Goal: Task Accomplishment & Management: Complete application form

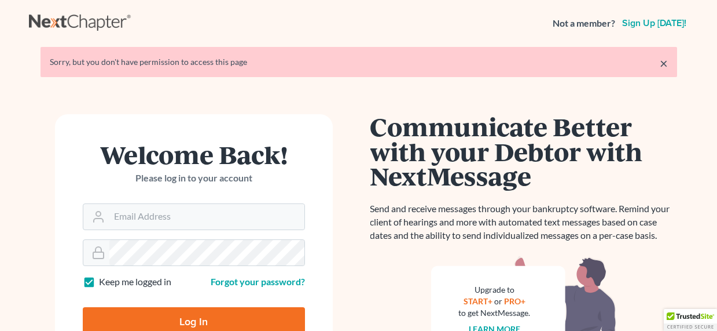
scroll to position [26, 0]
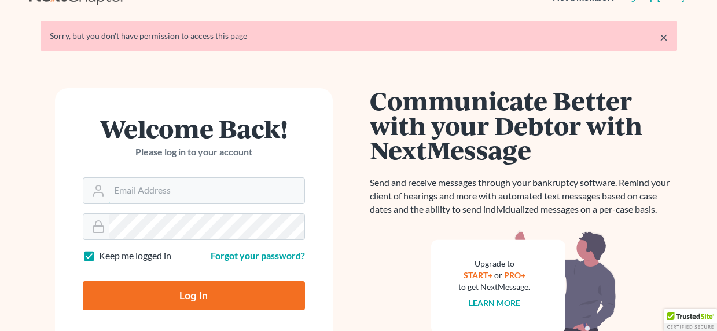
type input "sevan@gorginianlaw.com"
click at [196, 298] on input "Log In" at bounding box center [194, 295] width 222 height 29
type input "Thinking..."
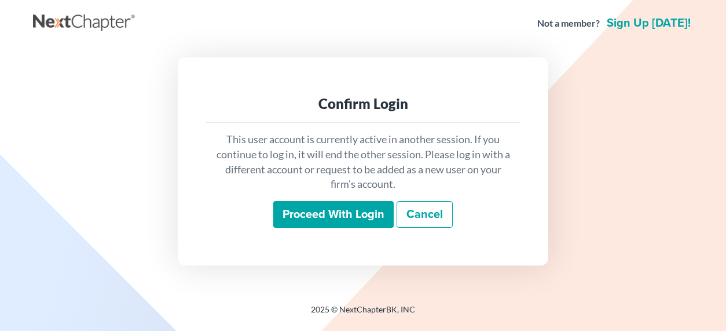
click at [335, 206] on input "Proceed with login" at bounding box center [333, 214] width 120 height 27
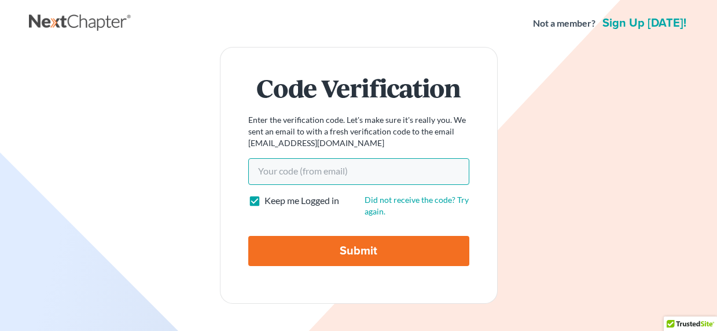
click at [316, 179] on input "Your code(from email)" at bounding box center [358, 171] width 221 height 27
paste input "5522b4"
type input "5522b4"
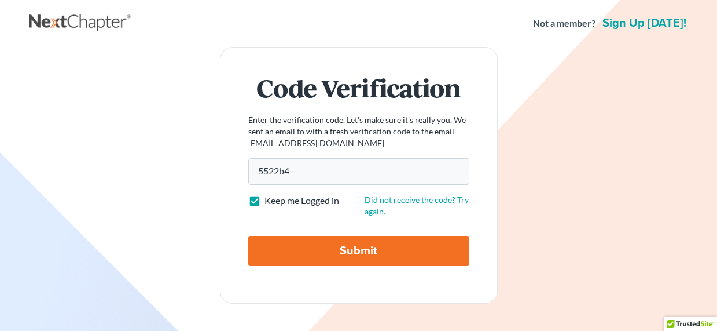
click at [318, 245] on input "Submit" at bounding box center [358, 251] width 221 height 30
type input "Thinking..."
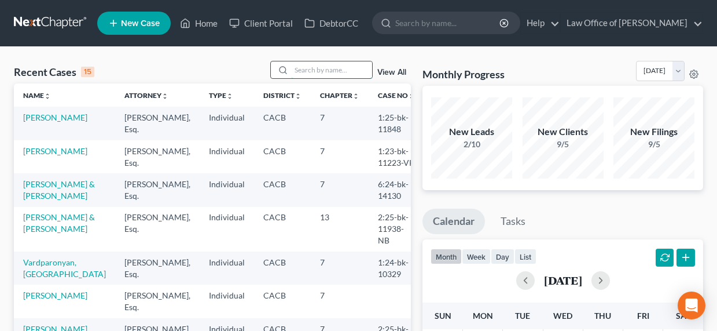
click at [335, 65] on input "search" at bounding box center [331, 69] width 81 height 17
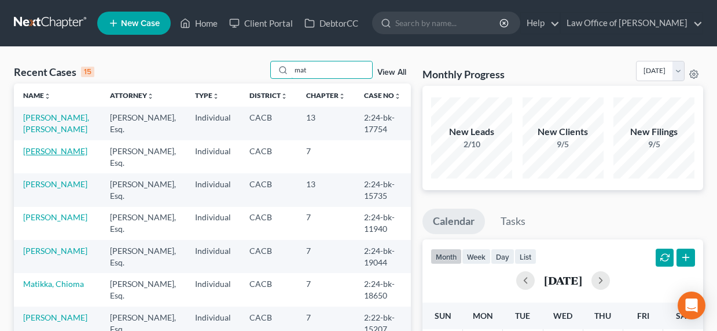
type input "mat"
click at [32, 154] on link "[PERSON_NAME]" at bounding box center [55, 151] width 64 height 10
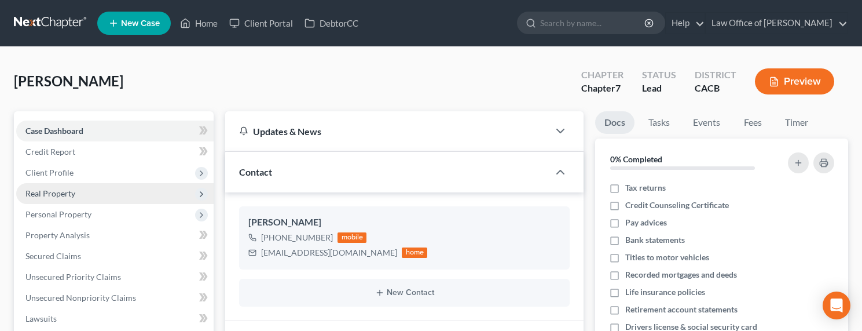
click at [36, 196] on span "Real Property" at bounding box center [50, 193] width 50 height 10
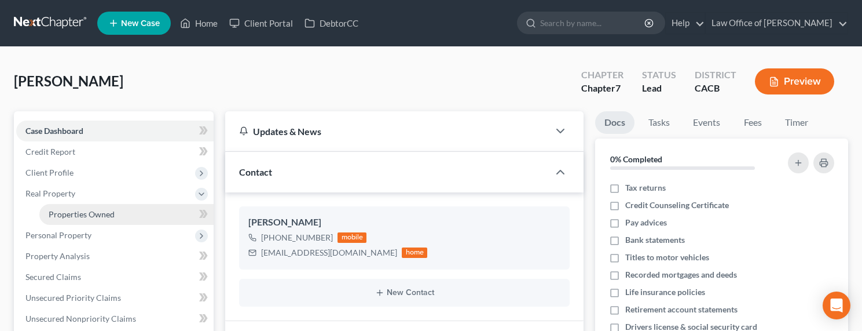
click at [59, 216] on span "Properties Owned" at bounding box center [82, 214] width 66 height 10
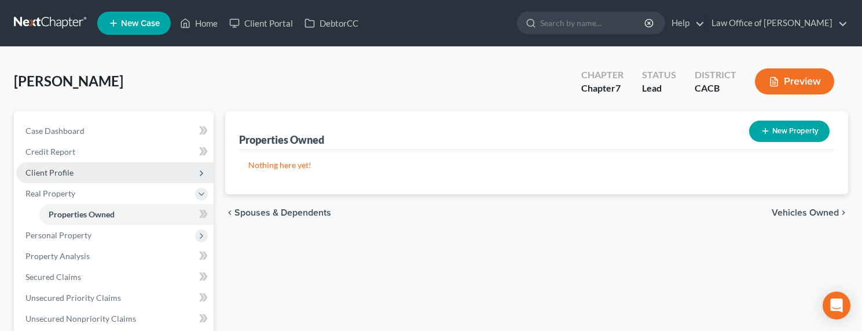
click at [59, 176] on span "Client Profile" at bounding box center [49, 172] width 48 height 10
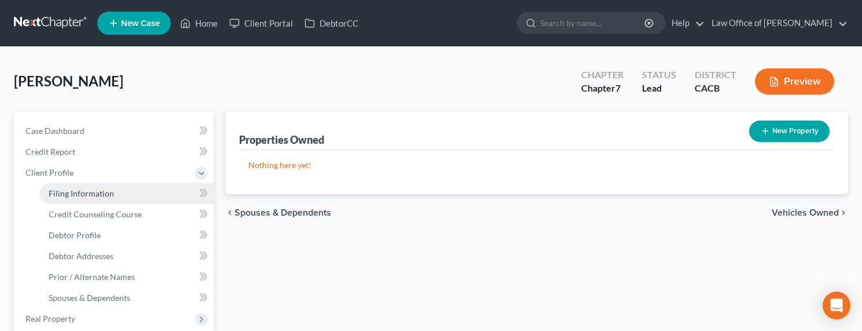
click at [71, 193] on span "Filing Information" at bounding box center [81, 193] width 65 height 10
select select "1"
select select "0"
select select "4"
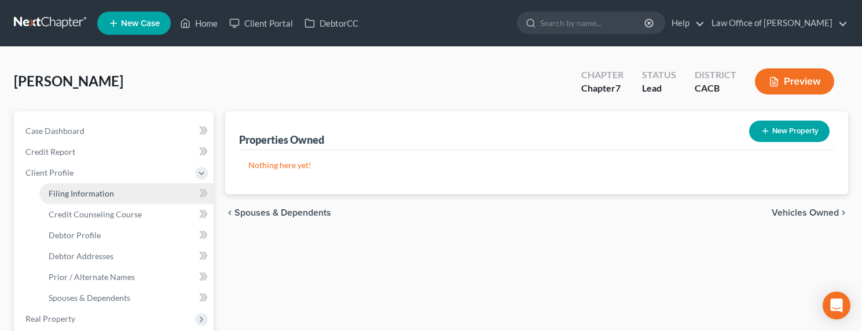
select select "0"
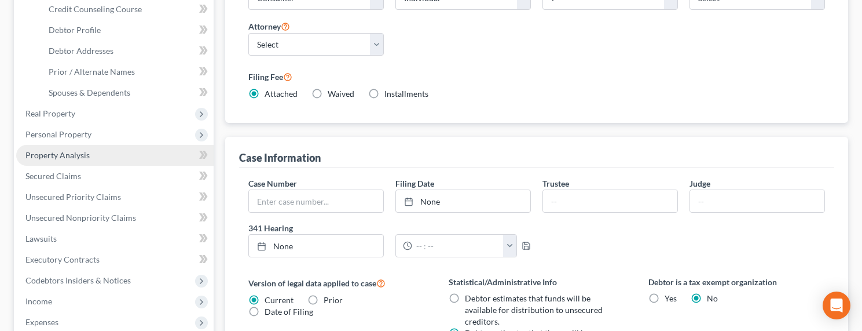
scroll to position [222, 0]
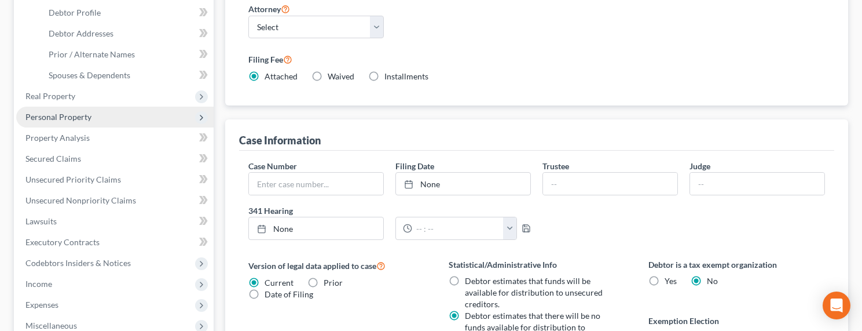
click at [47, 108] on span "Personal Property" at bounding box center [114, 117] width 197 height 21
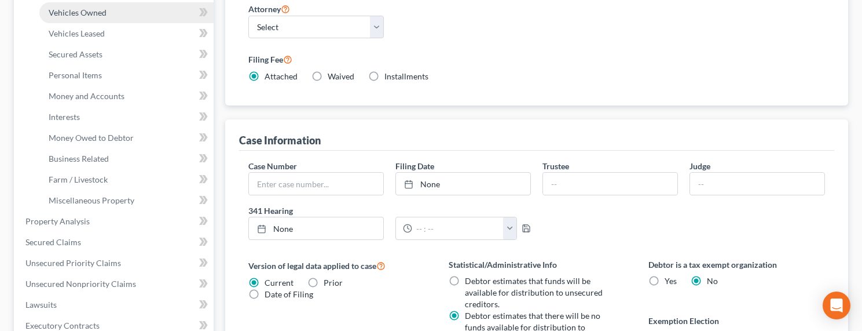
click at [68, 8] on span "Vehicles Owned" at bounding box center [78, 13] width 58 height 10
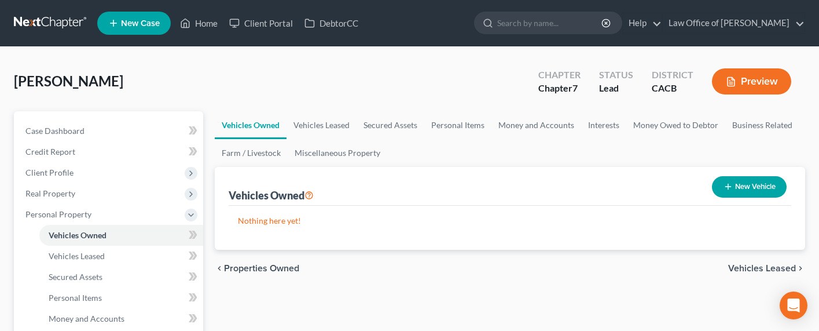
click at [251, 90] on div "Bijarchi, Matthew Upgraded Chapter Chapter 7 Status Lead District CACB Preview" at bounding box center [409, 86] width 791 height 50
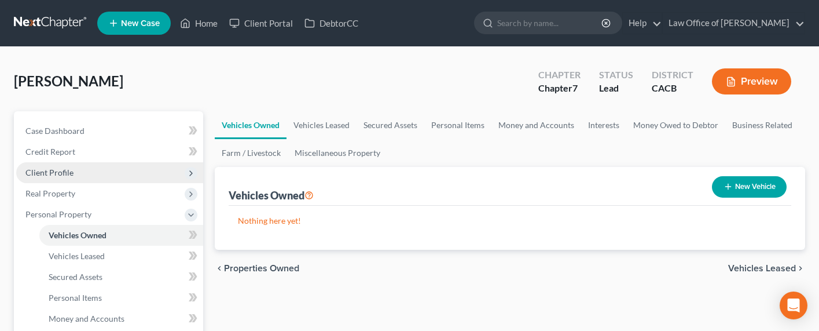
click at [50, 170] on span "Client Profile" at bounding box center [49, 172] width 48 height 10
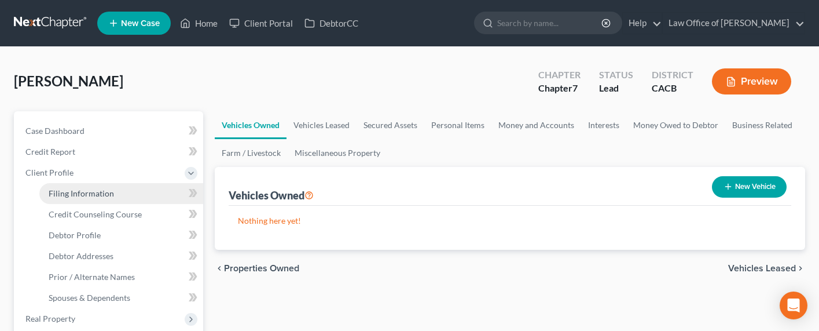
click at [71, 197] on link "Filing Information" at bounding box center [121, 193] width 164 height 21
select select "1"
select select "0"
select select "7"
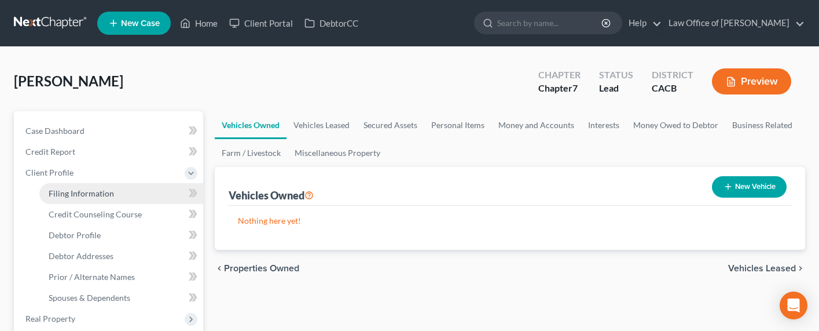
select select "0"
select select "4"
select select "0"
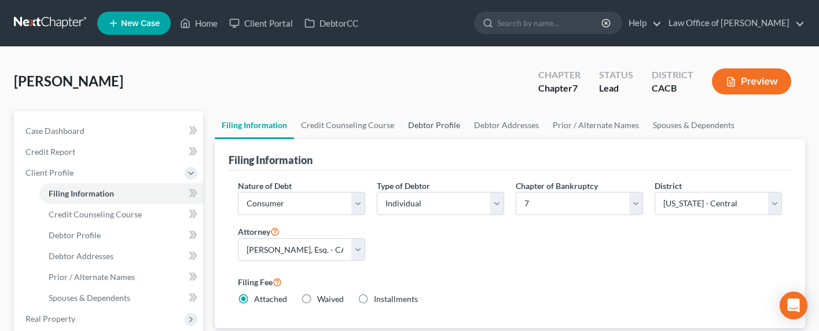
click at [417, 126] on link "Debtor Profile" at bounding box center [434, 125] width 66 height 28
select select "0"
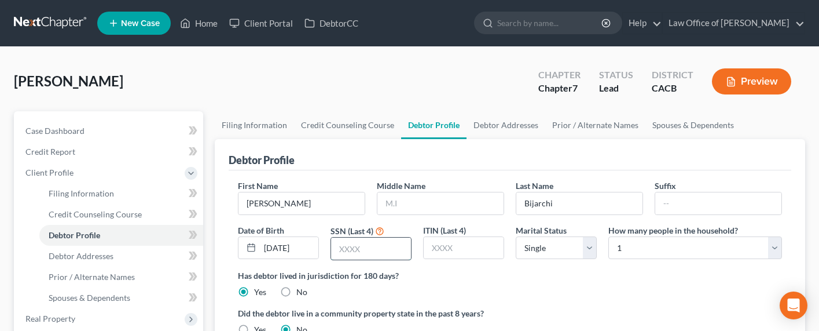
click at [362, 246] on input "text" at bounding box center [371, 248] width 80 height 22
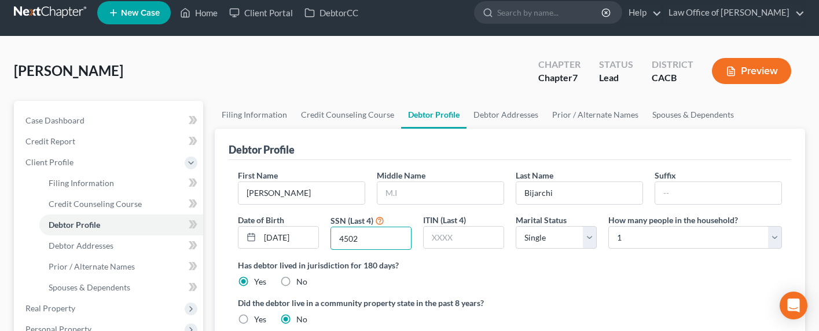
scroll to position [25, 0]
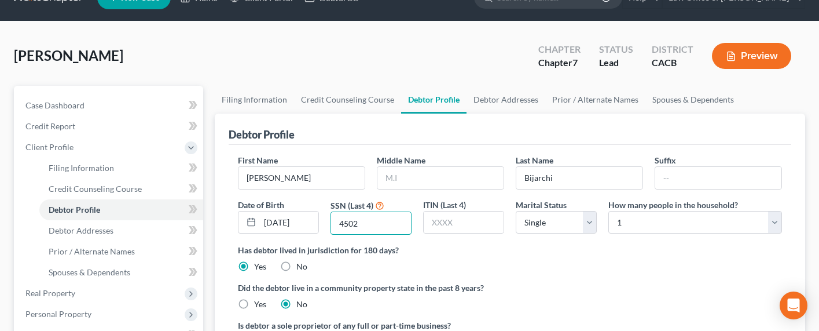
type input "4502"
click at [566, 256] on div "Has debtor lived in jurisdiction for 180 days? Yes No Debtor must reside in jur…" at bounding box center [510, 258] width 544 height 28
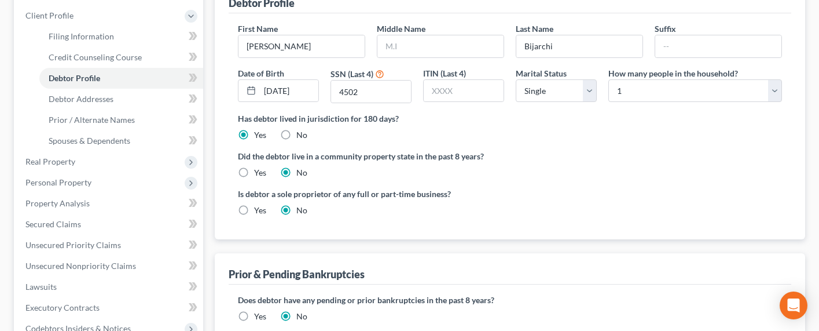
scroll to position [138, 0]
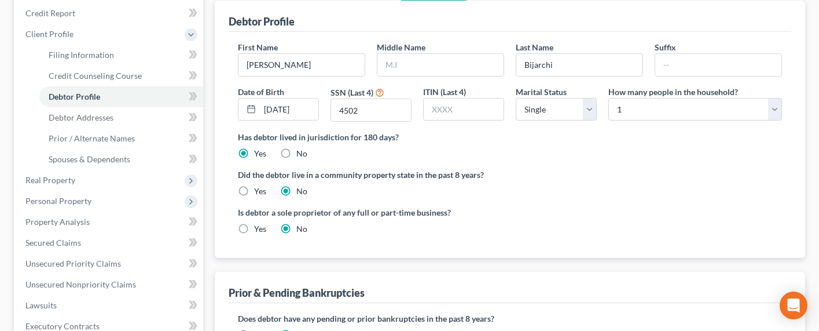
click at [261, 194] on label "Yes" at bounding box center [260, 191] width 12 height 12
click at [261, 193] on input "Yes" at bounding box center [263, 189] width 8 height 8
radio input "true"
radio input "false"
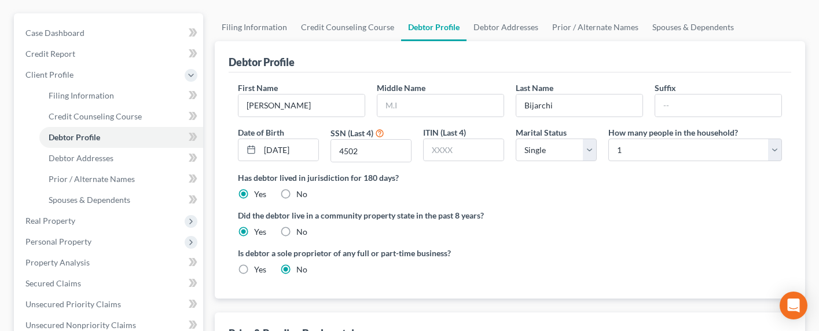
scroll to position [30, 0]
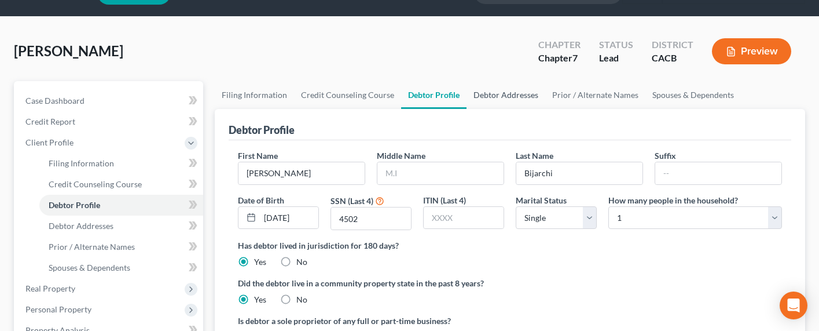
click at [518, 96] on link "Debtor Addresses" at bounding box center [506, 95] width 79 height 28
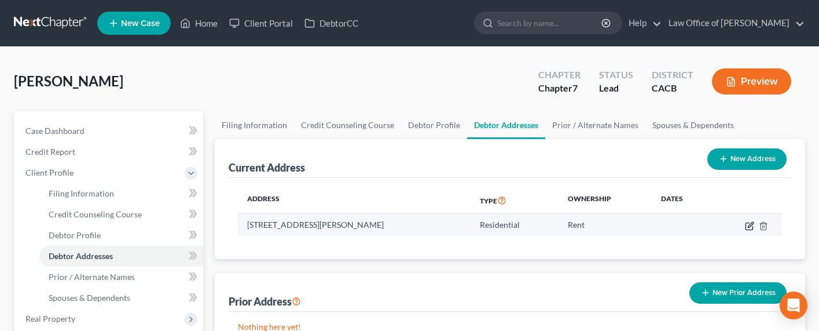
click at [725, 228] on icon "button" at bounding box center [749, 225] width 9 height 9
select select "4"
select select "0"
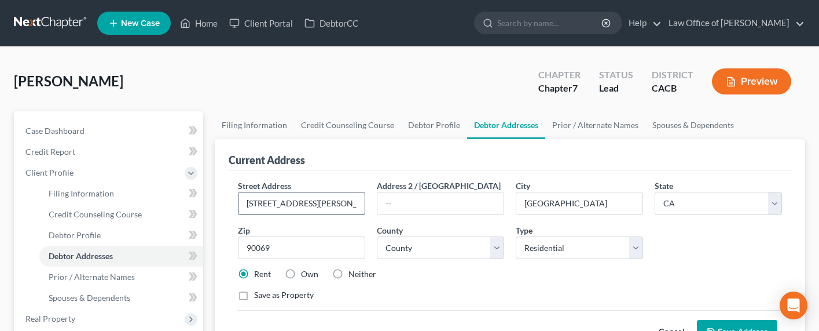
click at [348, 203] on input "750 N. San Vicente Blvd. #800" at bounding box center [302, 203] width 126 height 22
type input "459 1/2 N. Ogden Dr."
type input "90036"
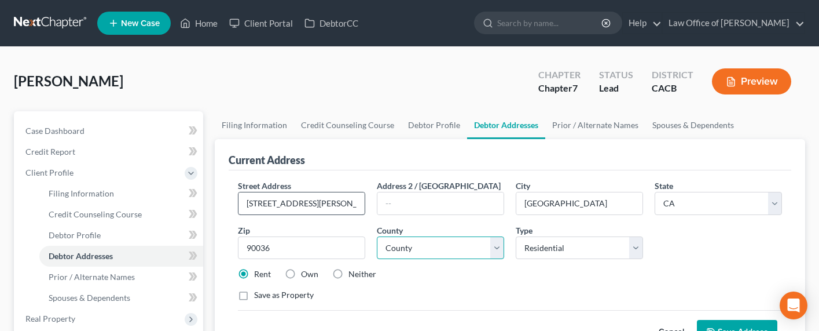
select select "18"
type input "Los Angeles"
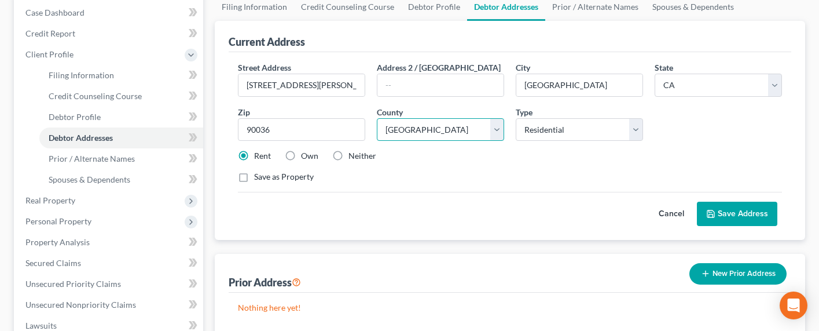
scroll to position [125, 0]
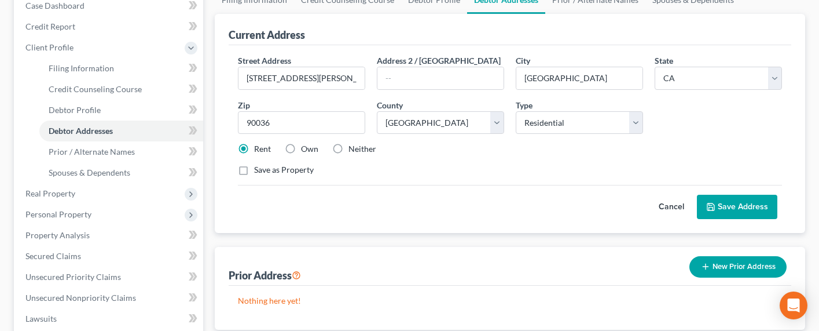
click at [725, 203] on button "Save Address" at bounding box center [737, 207] width 80 height 24
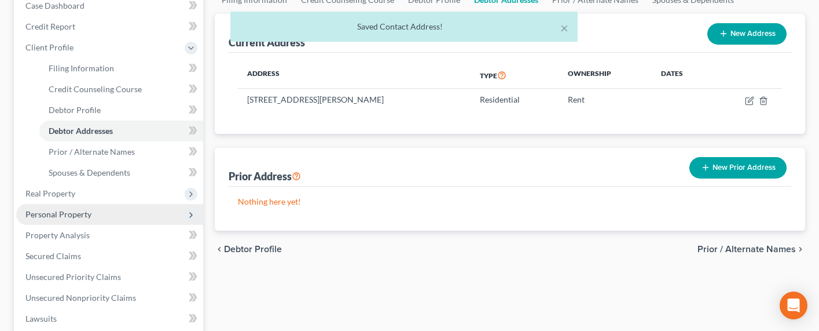
click at [54, 213] on span "Personal Property" at bounding box center [58, 214] width 66 height 10
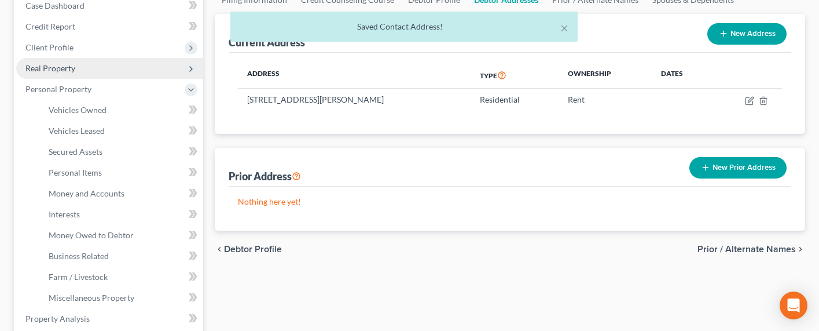
click at [38, 71] on span "Real Property" at bounding box center [50, 68] width 50 height 10
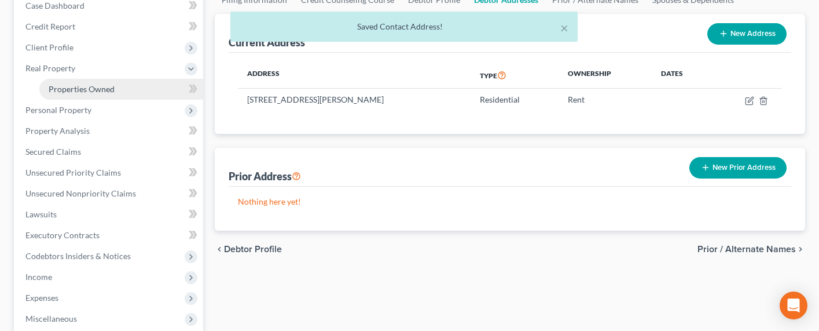
click at [68, 93] on span "Properties Owned" at bounding box center [82, 89] width 66 height 10
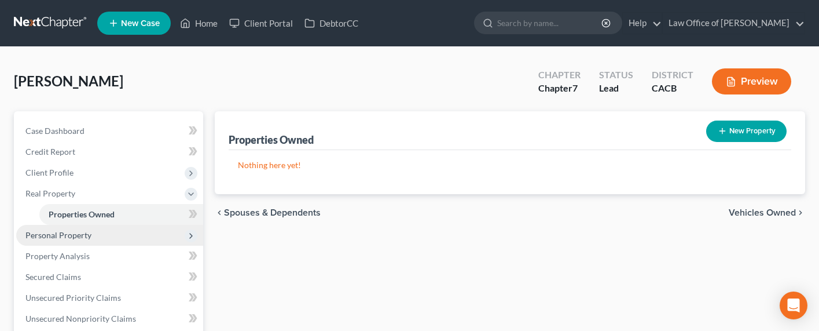
click at [70, 237] on span "Personal Property" at bounding box center [58, 235] width 66 height 10
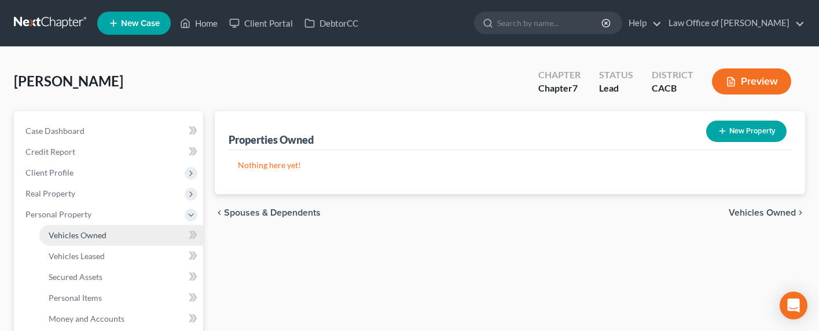
click at [74, 240] on link "Vehicles Owned" at bounding box center [121, 235] width 164 height 21
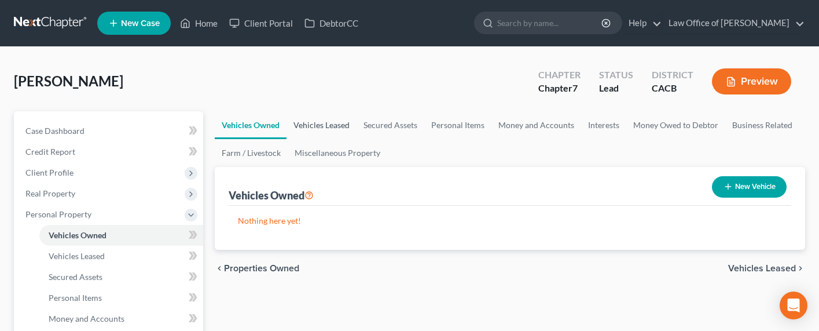
click at [320, 120] on link "Vehicles Leased" at bounding box center [322, 125] width 70 height 28
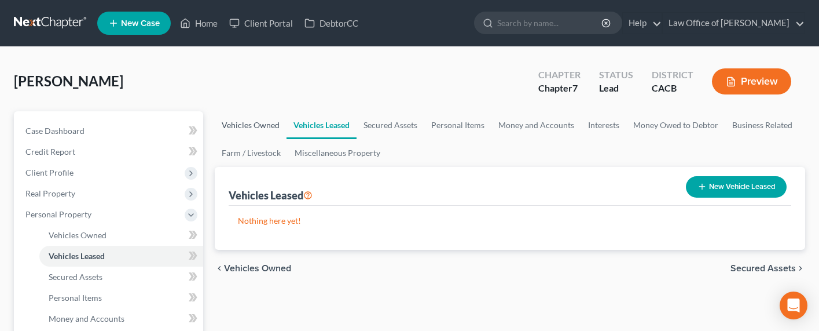
click at [242, 126] on link "Vehicles Owned" at bounding box center [251, 125] width 72 height 28
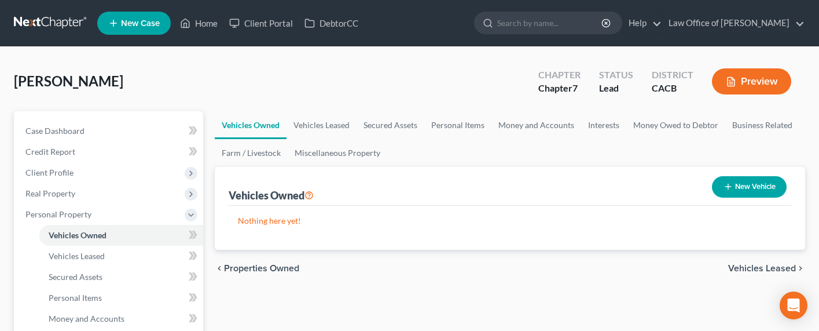
click at [725, 178] on button "New Vehicle" at bounding box center [749, 186] width 75 height 21
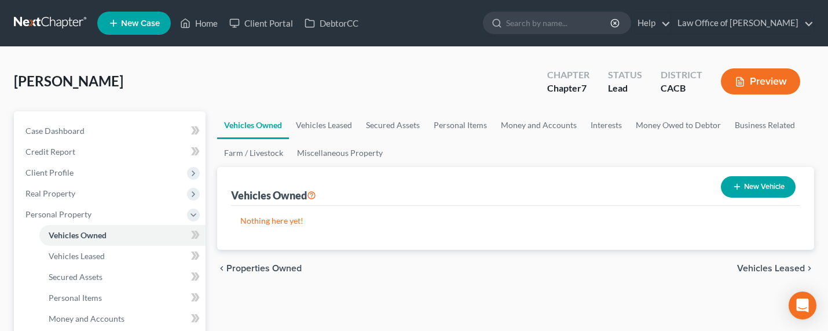
select select "0"
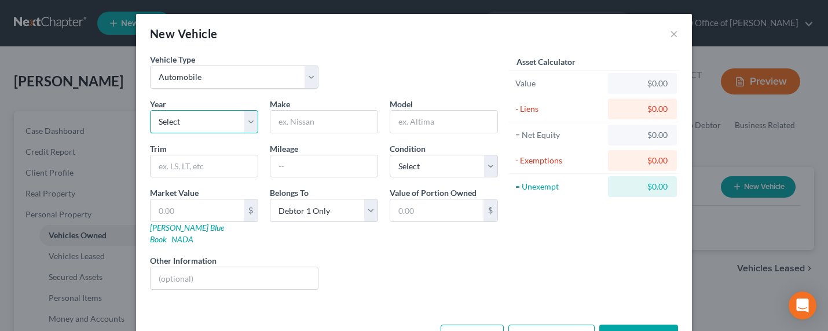
click at [184, 120] on select "Select 2026 2025 2024 2023 2022 2021 2020 2019 2018 2017 2016 2015 2014 2013 20…" at bounding box center [204, 121] width 108 height 23
select select "11"
click at [150, 110] on select "Select 2026 2025 2024 2023 2022 2021 2020 2019 2018 2017 2016 2015 2014 2013 20…" at bounding box center [204, 121] width 108 height 23
click at [298, 129] on input "text" at bounding box center [323, 122] width 107 height 22
type input "Toyota"
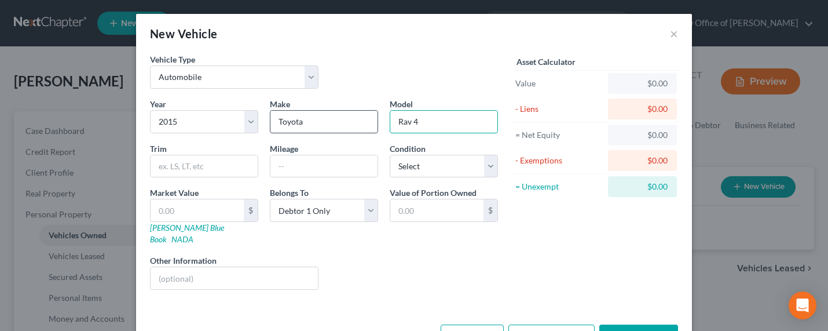
type input "Rav 4"
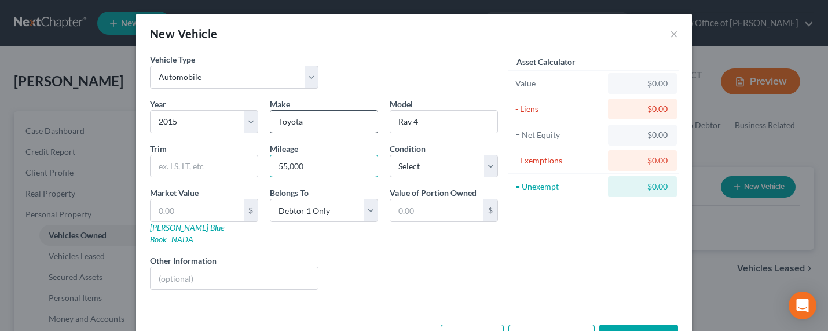
type input "55,000"
click at [419, 168] on select "Select Excellent Very Good Good Fair Poor" at bounding box center [444, 166] width 108 height 23
select select "1"
click at [390, 155] on select "Select Excellent Very Good Good Fair Poor" at bounding box center [444, 166] width 108 height 23
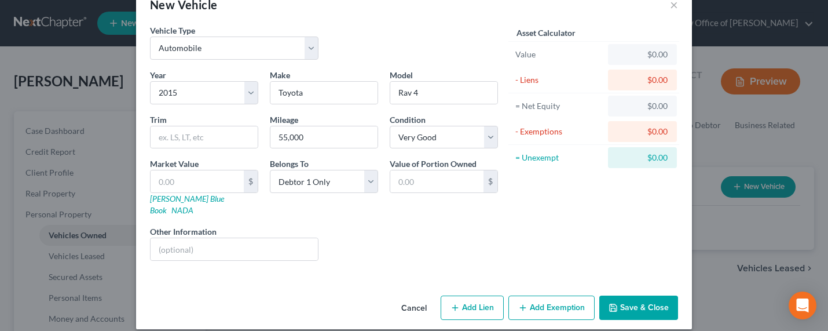
click at [468, 297] on button "Add Lien" at bounding box center [472, 307] width 63 height 24
select select "0"
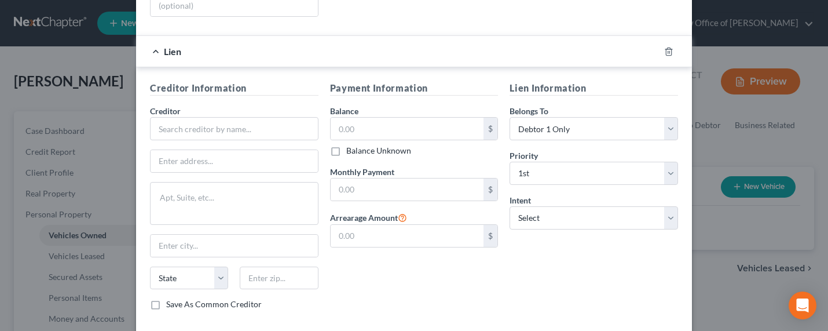
scroll to position [322, 0]
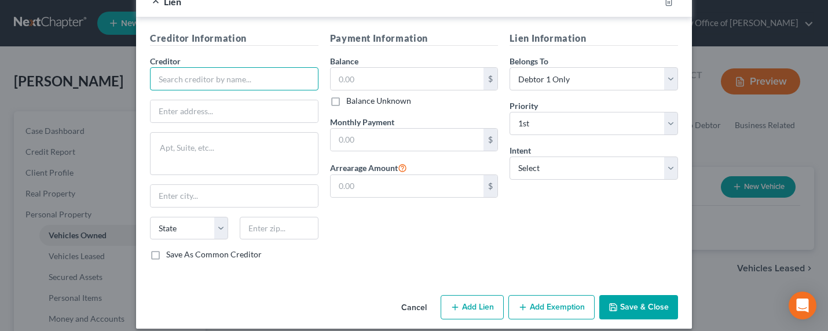
click at [209, 69] on input "text" at bounding box center [234, 78] width 168 height 23
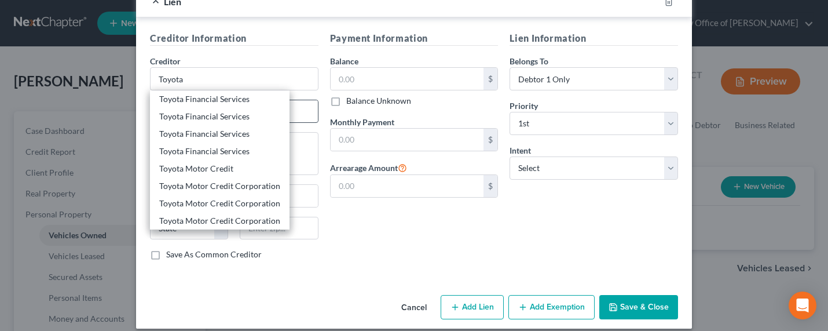
click at [218, 93] on div "Toyota Financial Services" at bounding box center [219, 99] width 121 height 12
type input "Toyota Financial Services"
type input "P.O. Box 4102"
type input "Carol Stream"
select select "14"
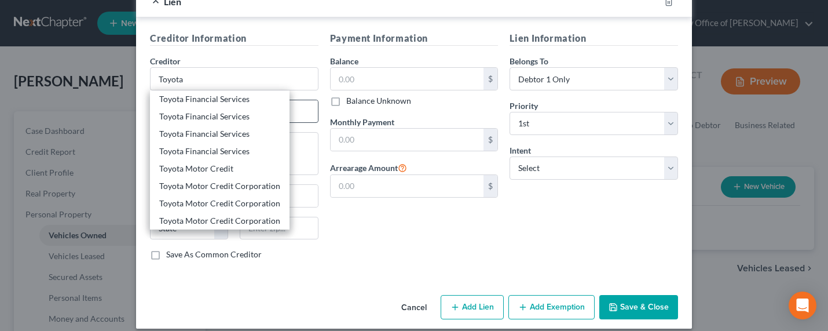
type input "60197"
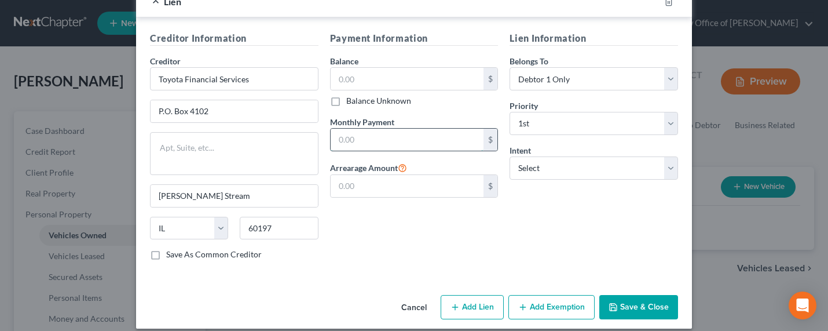
click at [373, 130] on input "text" at bounding box center [407, 140] width 153 height 22
type input "265"
click at [379, 68] on input "text" at bounding box center [407, 79] width 153 height 22
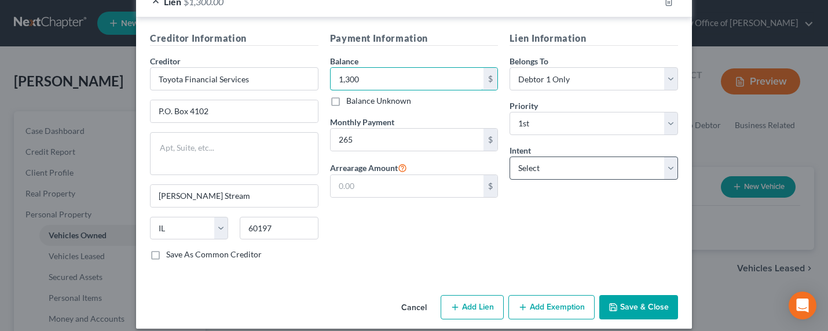
type input "1,300"
click at [529, 167] on select "Select Surrender Redeem Reaffirm Avoid Other" at bounding box center [593, 167] width 168 height 23
select select "2"
click at [509, 156] on select "Select Surrender Redeem Reaffirm Avoid Other" at bounding box center [593, 167] width 168 height 23
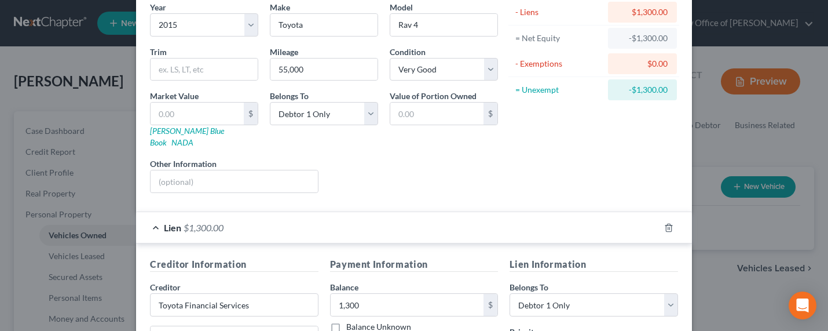
scroll to position [118, 0]
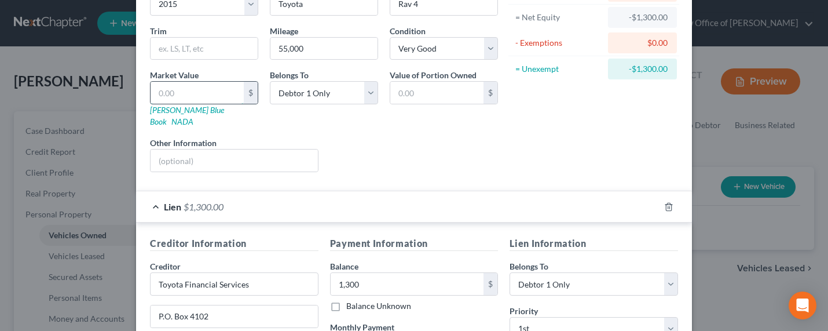
click at [174, 95] on input "text" at bounding box center [197, 93] width 93 height 22
type input "4"
type input "4.00"
type input "40"
type input "40.00"
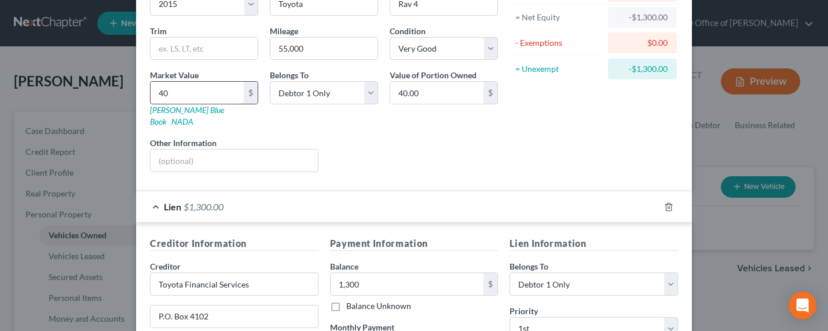
type input "400"
type input "400.00"
type input "4000"
type input "4,000.00"
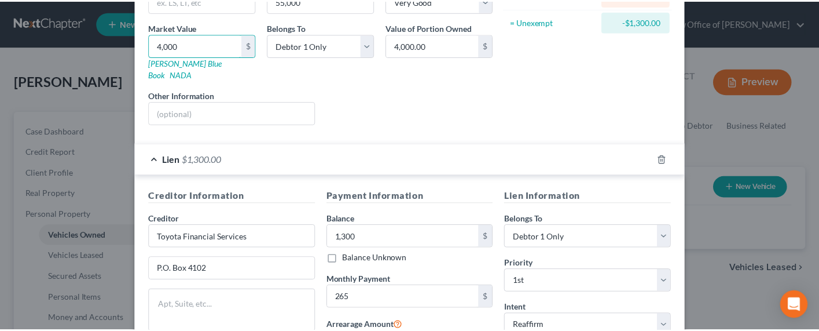
scroll to position [322, 0]
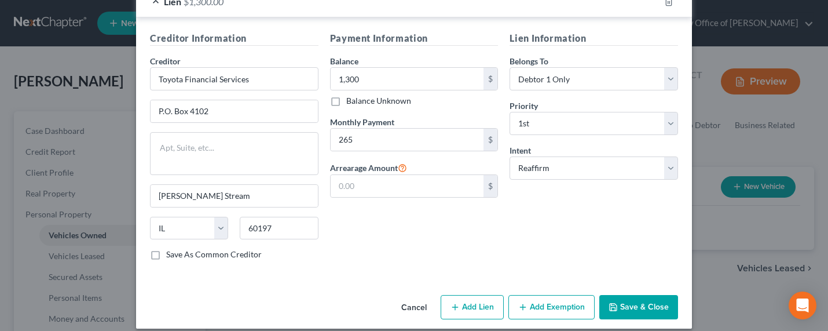
type input "4,000"
click at [644, 299] on button "Save & Close" at bounding box center [638, 307] width 79 height 24
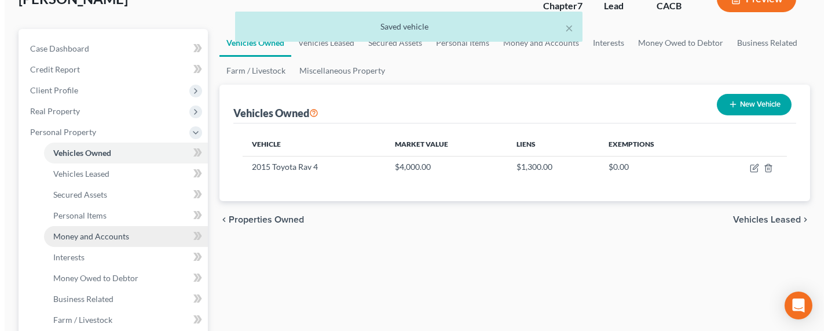
scroll to position [118, 0]
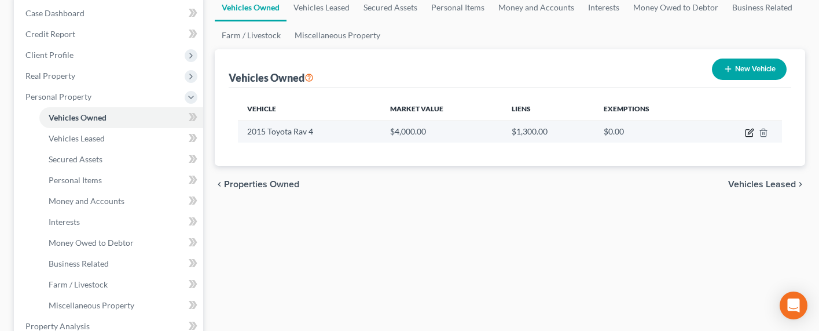
click at [725, 134] on icon "button" at bounding box center [749, 132] width 9 height 9
select select "0"
select select "11"
select select "1"
select select "0"
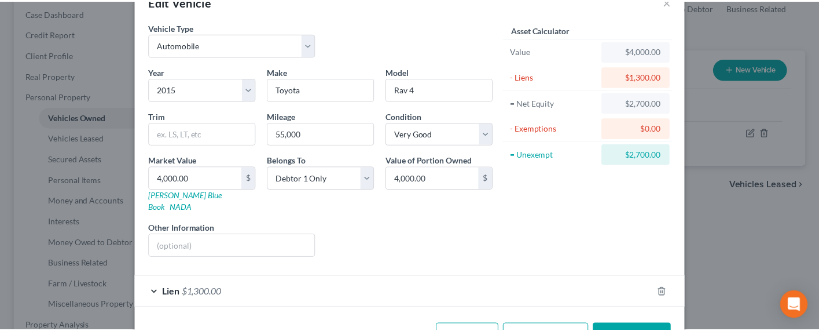
scroll to position [0, 0]
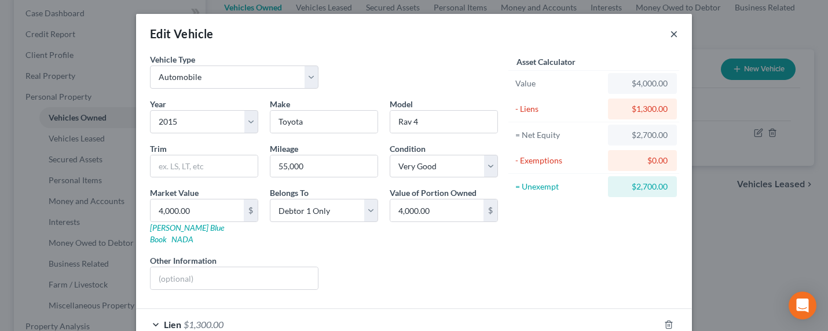
click at [670, 34] on button "×" at bounding box center [674, 34] width 8 height 14
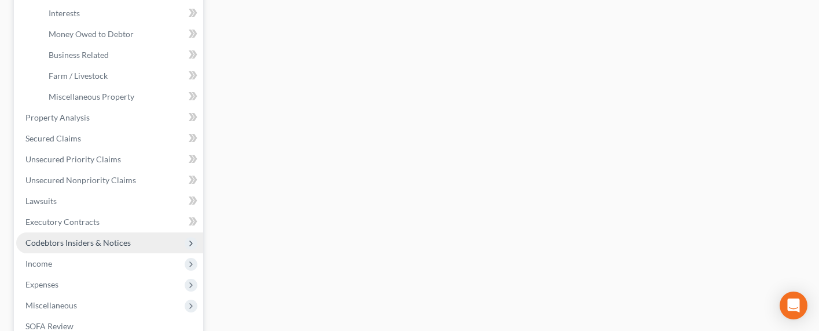
scroll to position [378, 0]
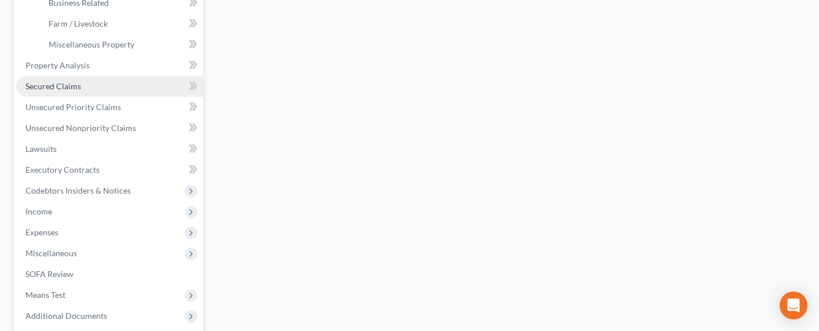
click at [50, 85] on span "Secured Claims" at bounding box center [53, 86] width 56 height 10
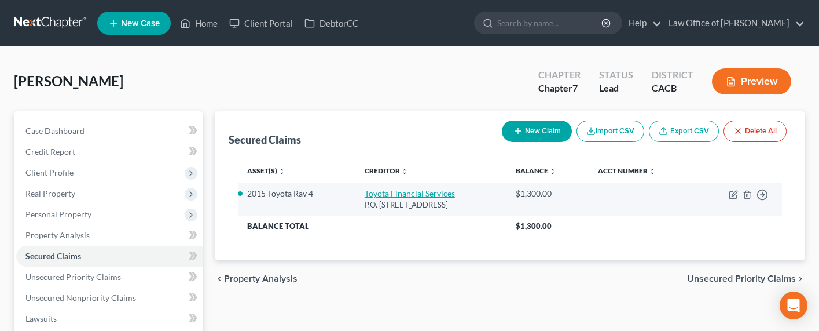
click at [383, 192] on link "Toyota Financial Services" at bounding box center [410, 193] width 90 height 10
select select "14"
select select "2"
select select "0"
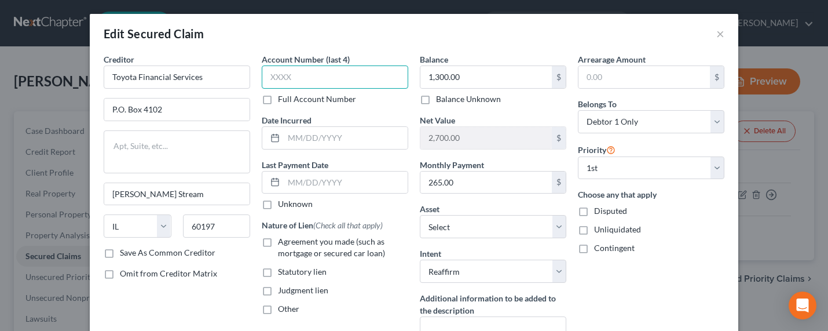
click at [289, 72] on input "text" at bounding box center [335, 76] width 146 height 23
type input "4002"
type input "2021"
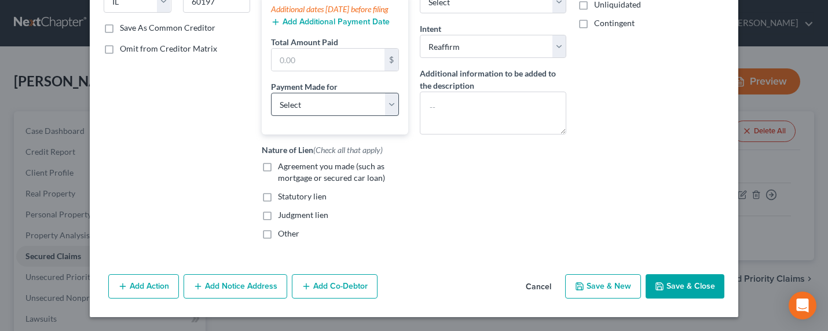
scroll to position [236, 0]
type input "10/08/2025"
click at [303, 108] on select "Select Car Credit Card Loan Repayment Mortgage Other Suppliers Or Vendors" at bounding box center [335, 104] width 128 height 23
select select "0"
click at [271, 93] on select "Select Car Credit Card Loan Repayment Mortgage Other Suppliers Or Vendors" at bounding box center [335, 104] width 128 height 23
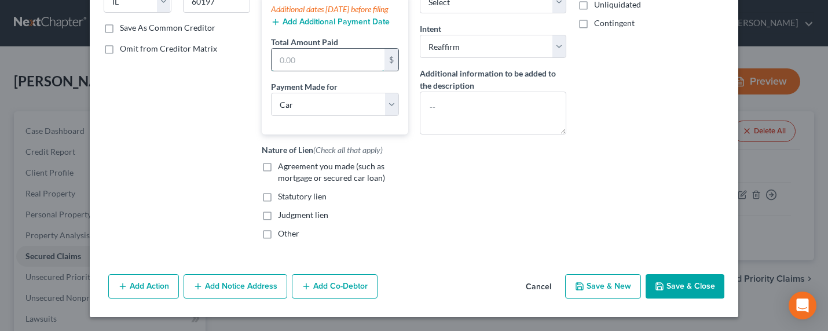
click at [313, 64] on input "text" at bounding box center [328, 60] width 113 height 22
click at [278, 163] on label "Agreement you made (such as mortgage or secured car loan)" at bounding box center [343, 171] width 130 height 23
click at [283, 163] on input "Agreement you made (such as mortgage or secured car loan)" at bounding box center [287, 164] width 8 height 8
checkbox input "true"
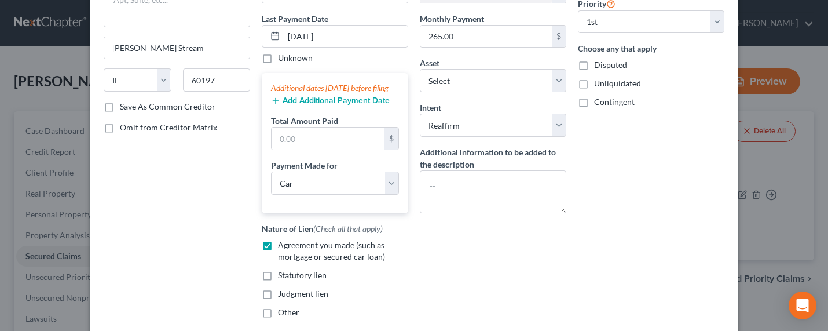
scroll to position [118, 0]
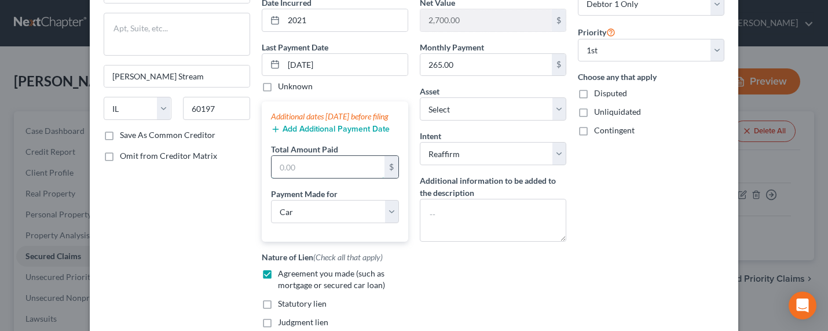
click at [316, 178] on input "text" at bounding box center [328, 167] width 113 height 22
type input "700"
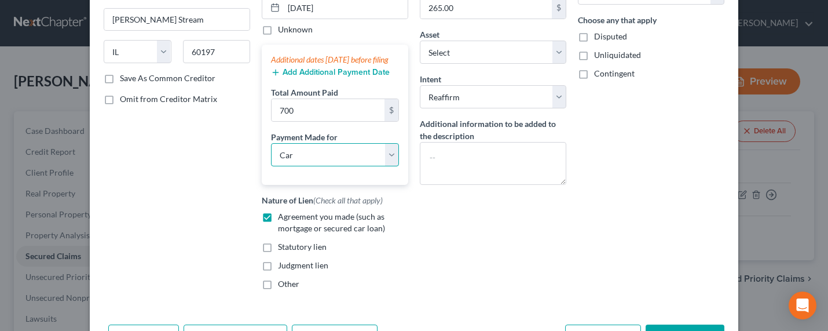
scroll to position [236, 0]
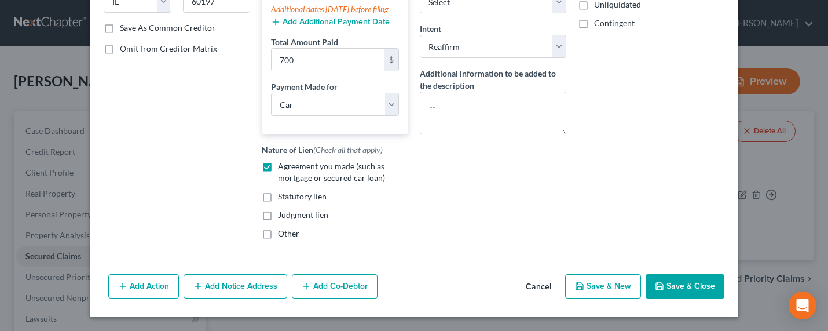
click at [696, 285] on button "Save & Close" at bounding box center [684, 286] width 79 height 24
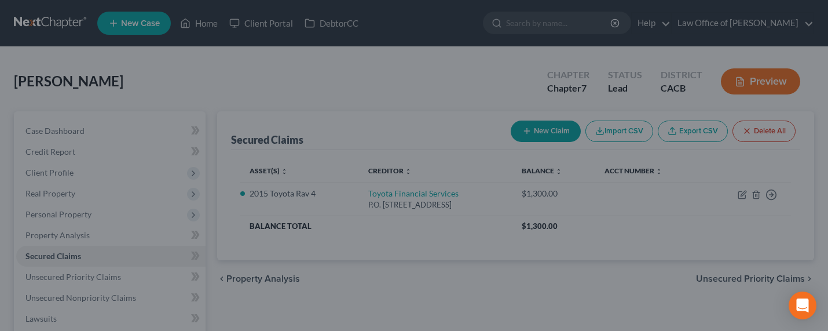
select select "2"
type input "0"
type input "700.00"
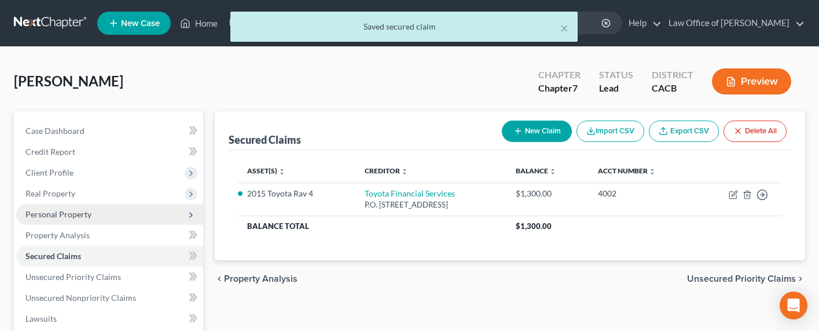
click at [47, 207] on span "Personal Property" at bounding box center [109, 214] width 187 height 21
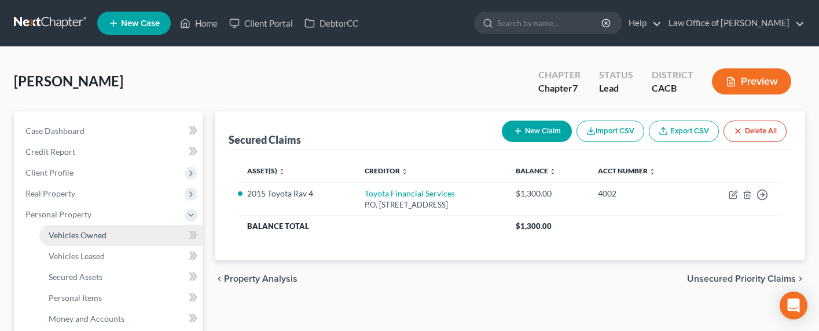
click at [67, 234] on span "Vehicles Owned" at bounding box center [78, 235] width 58 height 10
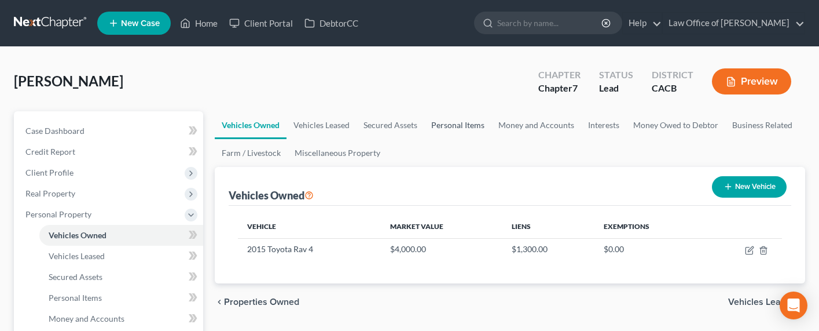
click at [460, 119] on link "Personal Items" at bounding box center [457, 125] width 67 height 28
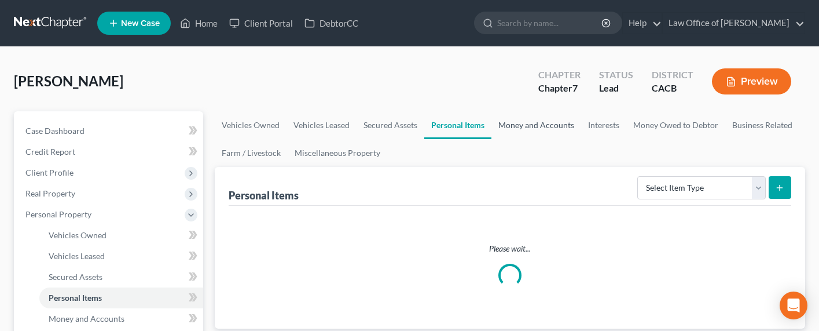
click at [526, 122] on link "Money and Accounts" at bounding box center [537, 125] width 90 height 28
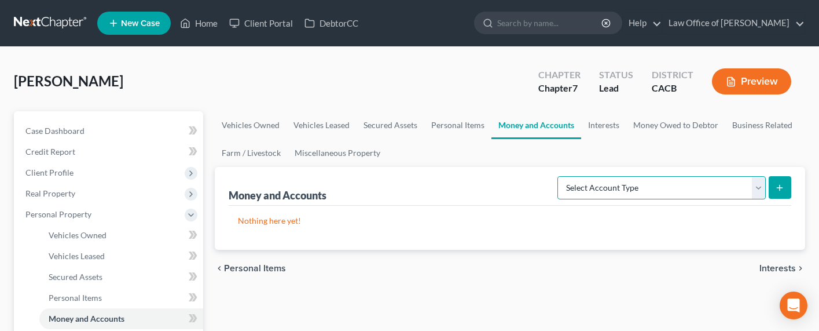
click at [677, 184] on select "Select Account Type Brokerage Cash on Hand Certificates of Deposit Checking Acc…" at bounding box center [661, 187] width 208 height 23
select select "cash_on_hand"
click at [560, 176] on select "Select Account Type Brokerage Cash on Hand Certificates of Deposit Checking Acc…" at bounding box center [661, 187] width 208 height 23
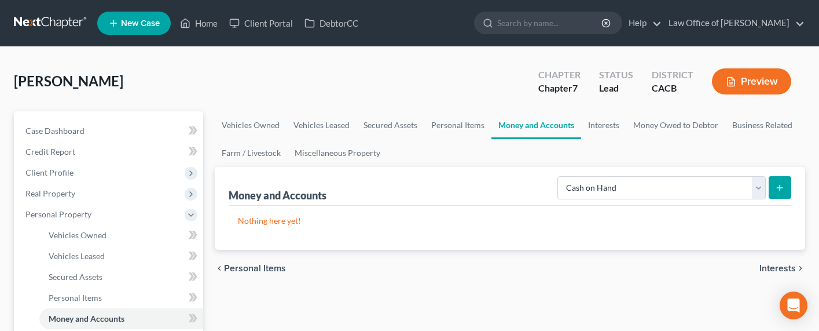
click at [725, 184] on button "submit" at bounding box center [780, 187] width 23 height 23
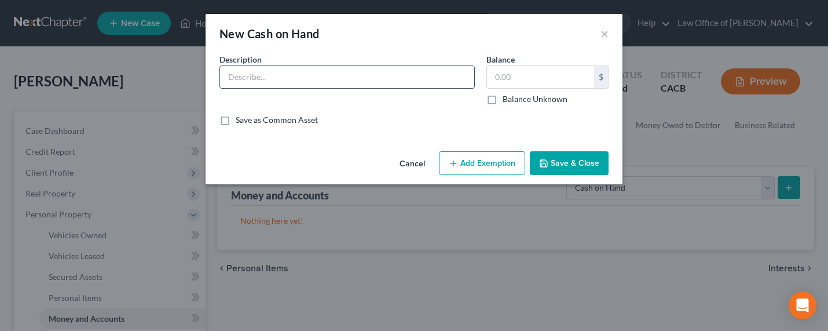
drag, startPoint x: 380, startPoint y: 75, endPoint x: 378, endPoint y: 82, distance: 7.7
click at [380, 75] on input "text" at bounding box center [347, 77] width 254 height 22
type input "Cash on hand"
click at [562, 78] on input "text" at bounding box center [540, 77] width 107 height 22
type input "100"
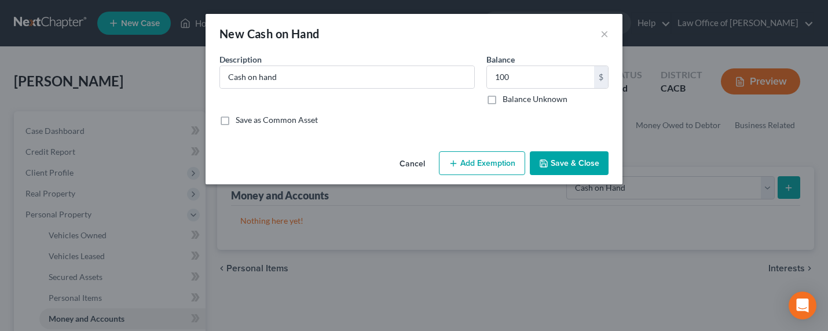
click at [500, 168] on button "Add Exemption" at bounding box center [482, 163] width 86 height 24
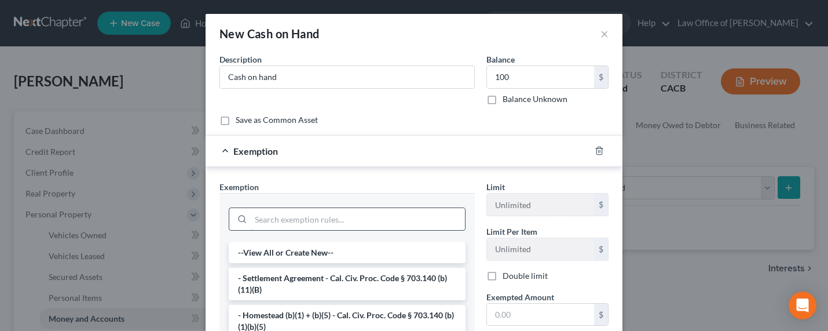
click at [320, 221] on input "search" at bounding box center [358, 219] width 214 height 22
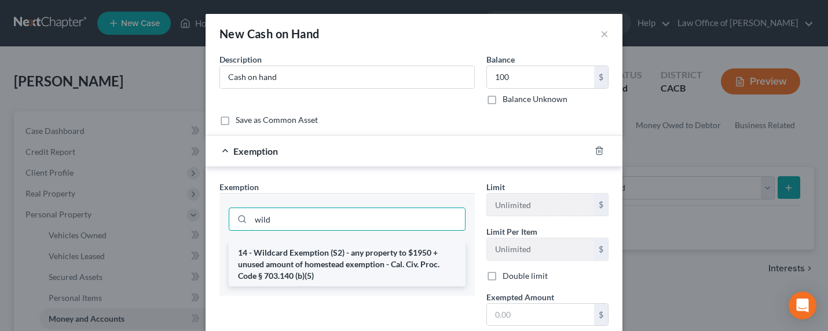
type input "wild"
click at [338, 250] on li "14 - Wildcard Exemption (S2) - any property to $1950 + unused amount of homeste…" at bounding box center [347, 264] width 237 height 44
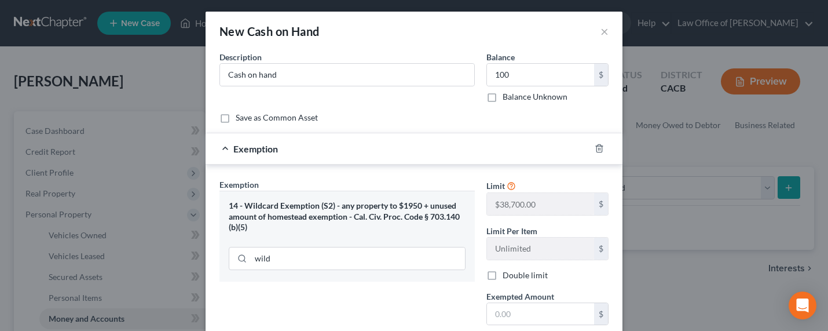
scroll to position [28, 0]
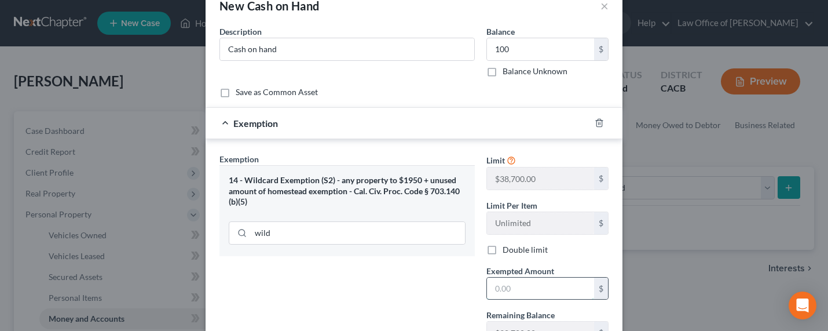
click at [531, 285] on input "text" at bounding box center [540, 288] width 107 height 22
type input "100"
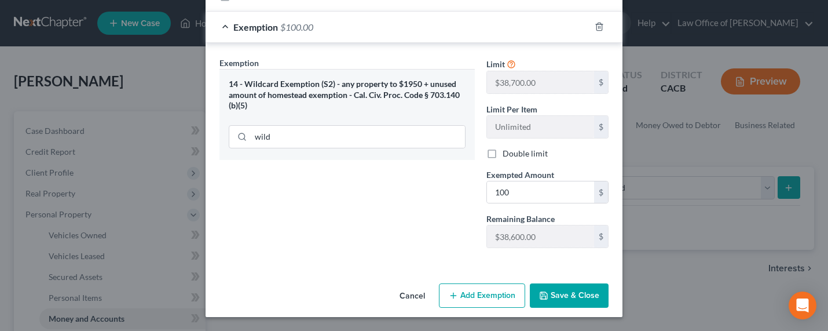
click at [593, 299] on button "Save & Close" at bounding box center [569, 295] width 79 height 24
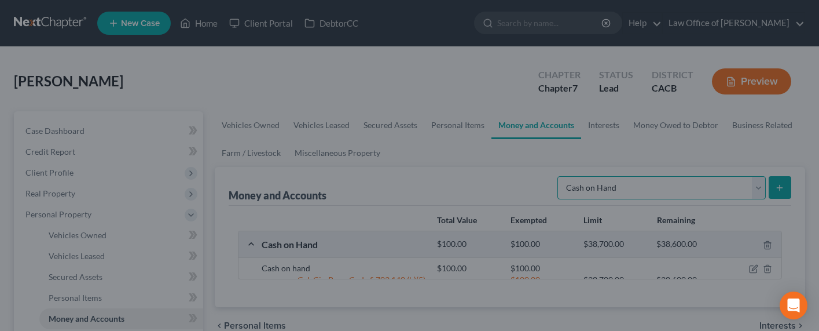
click at [640, 178] on select "Select Account Type Brokerage Cash on Hand Certificates of Deposit Checking Acc…" at bounding box center [661, 187] width 208 height 23
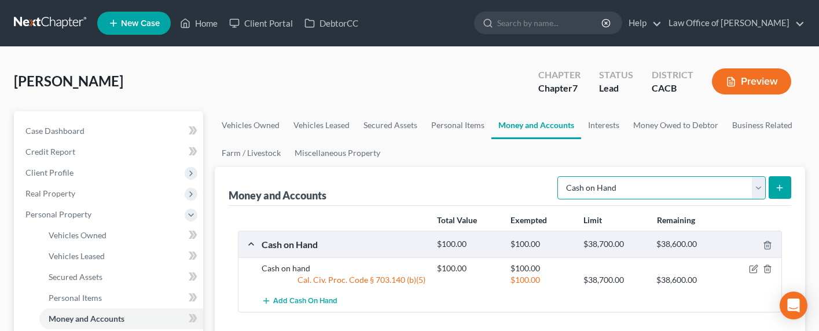
select select "checking"
click at [560, 176] on select "Select Account Type Brokerage Cash on Hand Certificates of Deposit Checking Acc…" at bounding box center [661, 187] width 208 height 23
click at [725, 185] on icon "submit" at bounding box center [779, 187] width 9 height 9
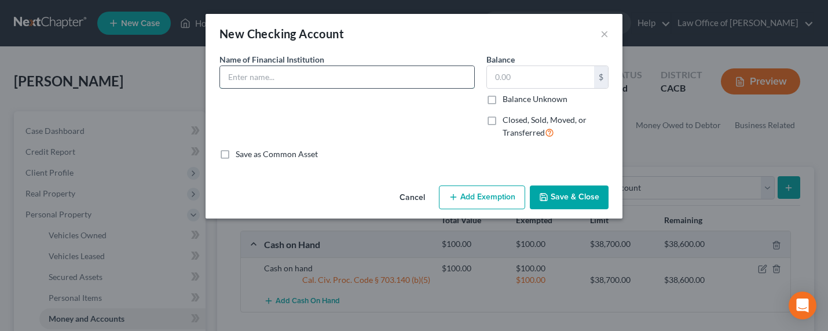
click at [322, 74] on input "text" at bounding box center [347, 77] width 254 height 22
type input "Bank of America Checking"
type input "5"
type input "1,000"
click at [490, 188] on button "Add Exemption" at bounding box center [482, 197] width 86 height 24
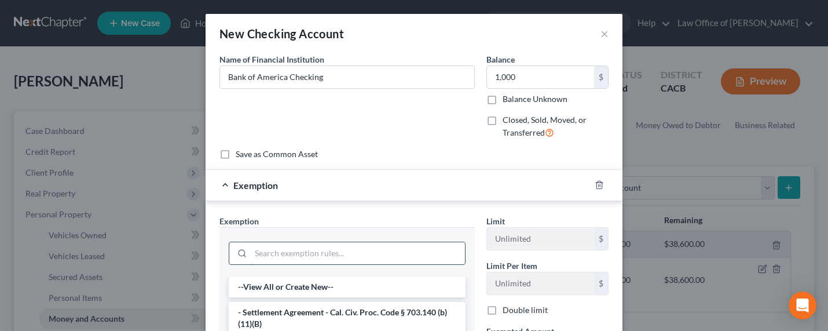
click at [364, 250] on input "search" at bounding box center [358, 253] width 214 height 22
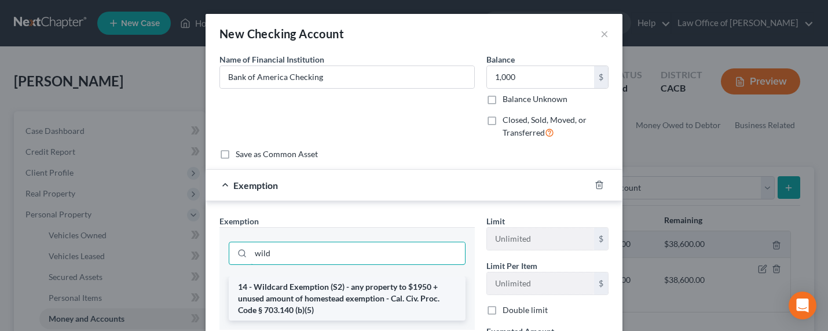
type input "wild"
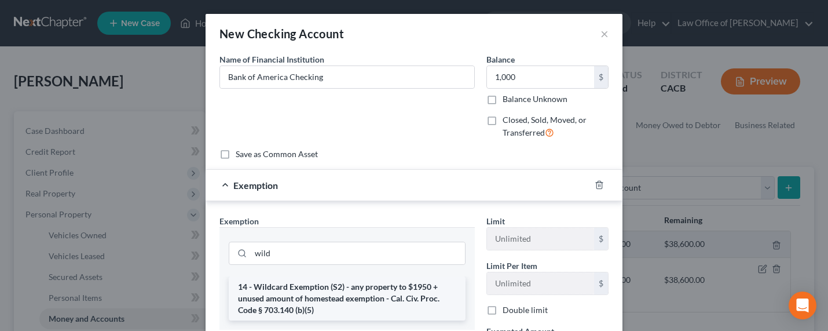
click at [363, 289] on li "14 - Wildcard Exemption (S2) - any property to $1950 + unused amount of homeste…" at bounding box center [347, 298] width 237 height 44
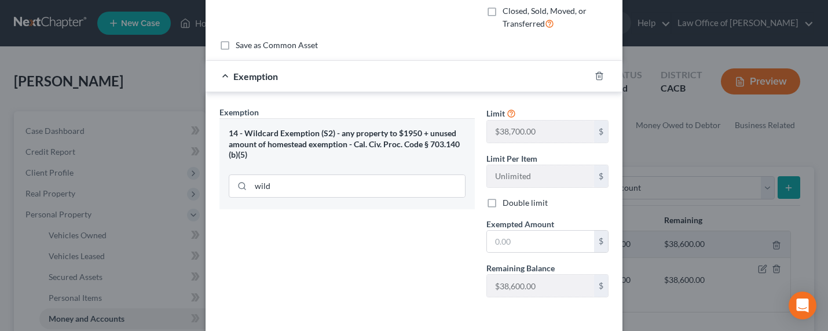
scroll to position [158, 0]
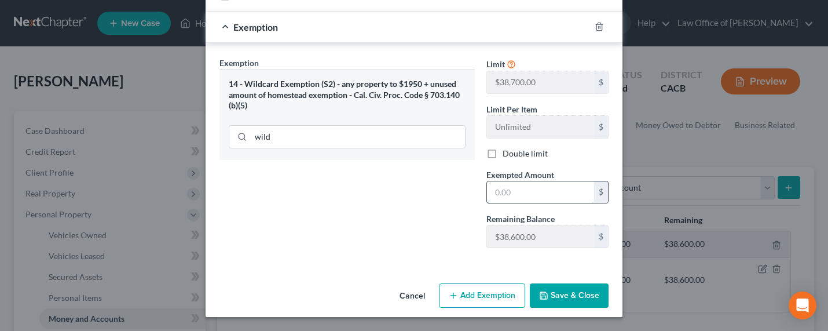
click at [507, 200] on input "text" at bounding box center [540, 192] width 107 height 22
type input "1,000"
click at [551, 292] on button "Save & Close" at bounding box center [569, 295] width 79 height 24
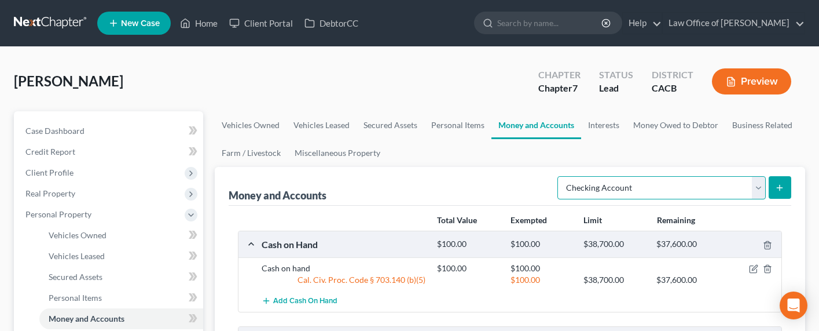
click at [620, 189] on select "Select Account Type Brokerage Cash on Hand Certificates of Deposit Checking Acc…" at bounding box center [661, 187] width 208 height 23
click at [598, 123] on link "Interests" at bounding box center [603, 125] width 45 height 28
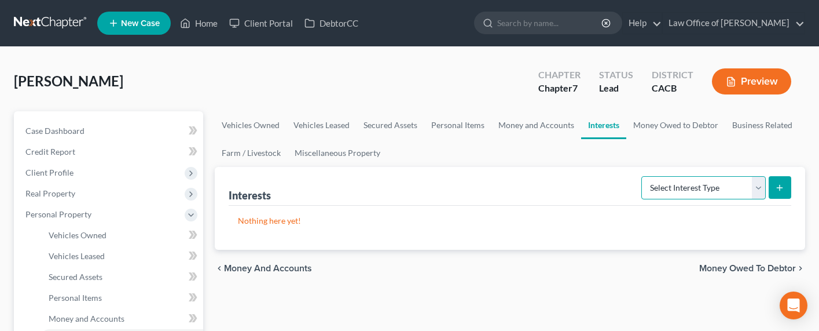
click at [671, 184] on select "Select Interest Type 401K Annuity Bond Education IRA Government Bond Government…" at bounding box center [703, 187] width 124 height 23
select select "ira"
click at [643, 176] on select "Select Interest Type 401K Annuity Bond Education IRA Government Bond Government…" at bounding box center [703, 187] width 124 height 23
click at [725, 186] on icon "submit" at bounding box center [779, 187] width 9 height 9
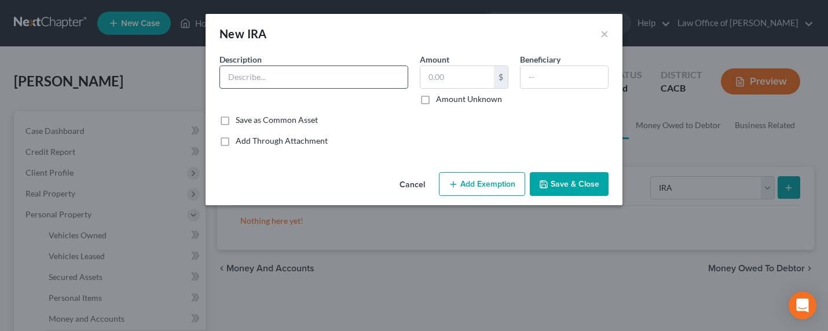
click at [346, 79] on input "text" at bounding box center [314, 77] width 188 height 22
click at [329, 76] on input "text" at bounding box center [314, 77] width 188 height 22
type input "Roth IRA"
type input "1"
click at [284, 77] on input "Roth IRA" at bounding box center [314, 77] width 188 height 22
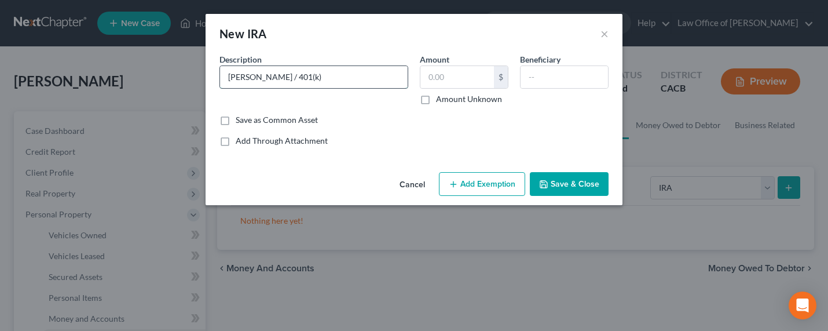
type input "Roth IRA / 401(k)"
click at [436, 81] on input "text" at bounding box center [457, 77] width 74 height 22
type input "500"
click at [530, 74] on input "text" at bounding box center [563, 77] width 87 height 22
type input "Next Kin"
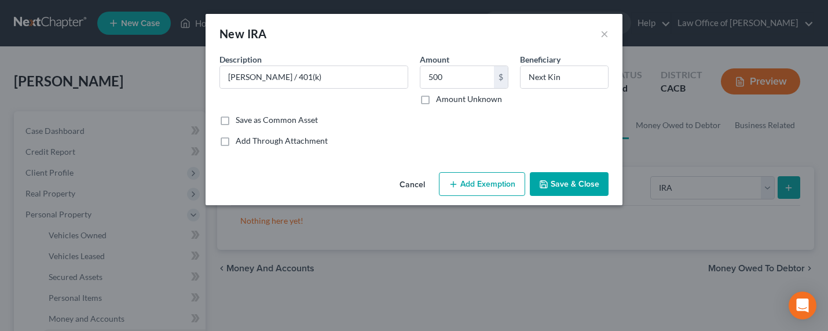
click at [467, 177] on button "Add Exemption" at bounding box center [482, 184] width 86 height 24
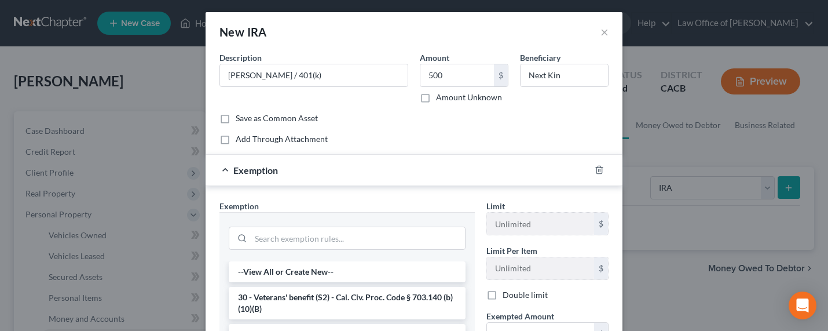
scroll to position [2, 0]
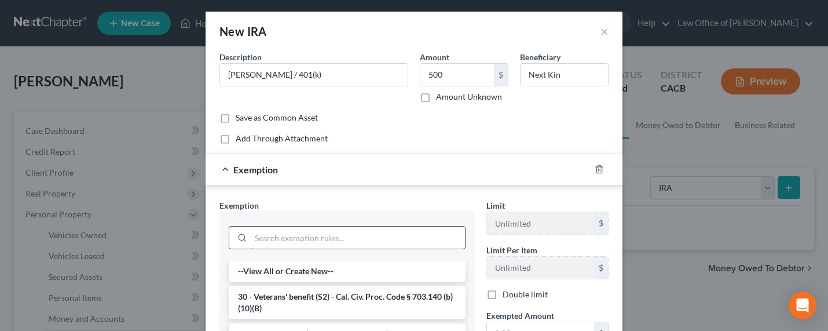
click at [318, 243] on input "search" at bounding box center [358, 237] width 214 height 22
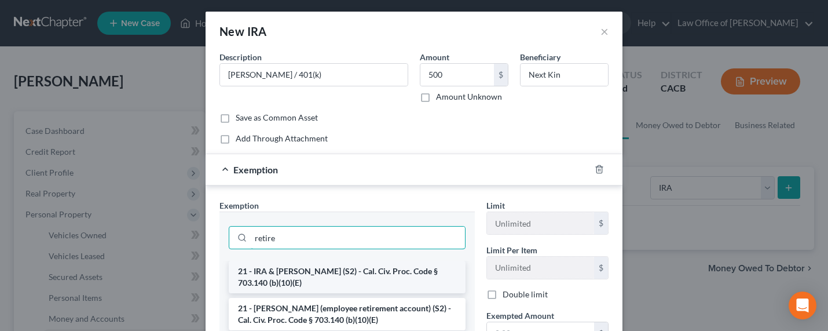
type input "retire"
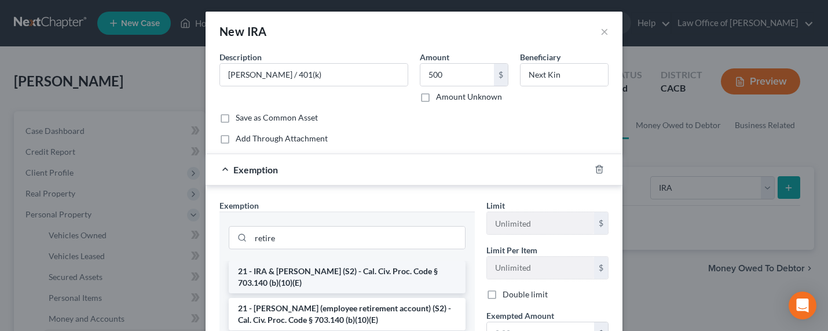
click at [325, 268] on li "21 - IRA & [PERSON_NAME] (S2) - Cal. Civ. Proc. Code § 703.140 (b)(10)(E)" at bounding box center [347, 277] width 237 height 32
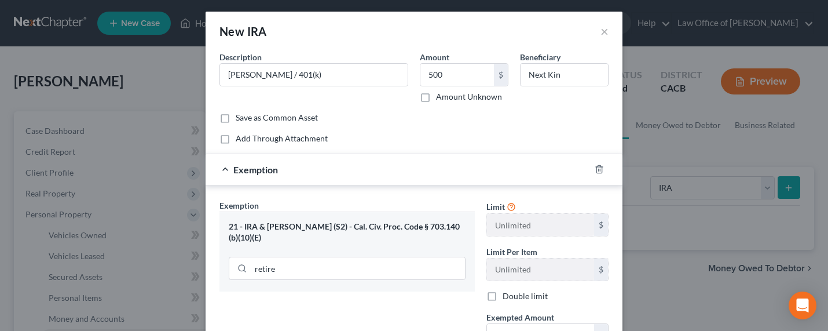
scroll to position [28, 0]
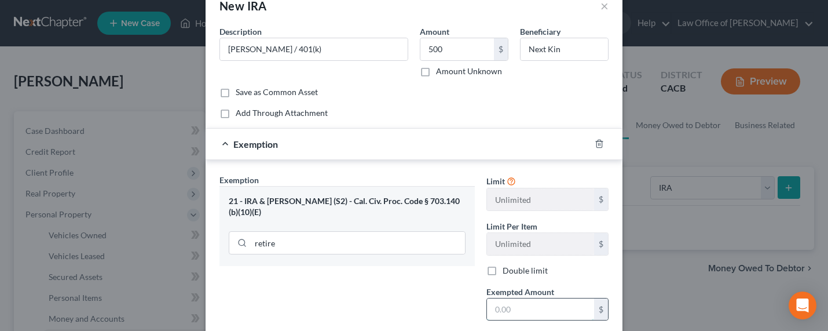
click at [534, 305] on input "text" at bounding box center [540, 309] width 107 height 22
type input "500"
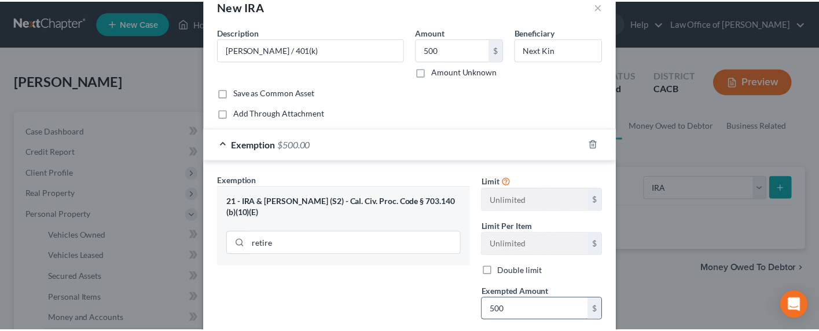
scroll to position [145, 0]
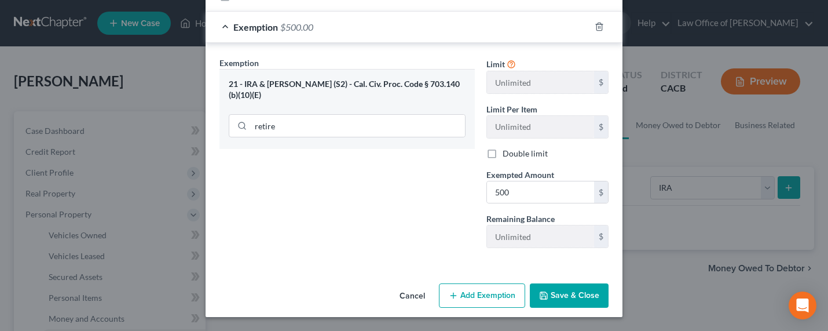
click at [566, 291] on button "Save & Close" at bounding box center [569, 295] width 79 height 24
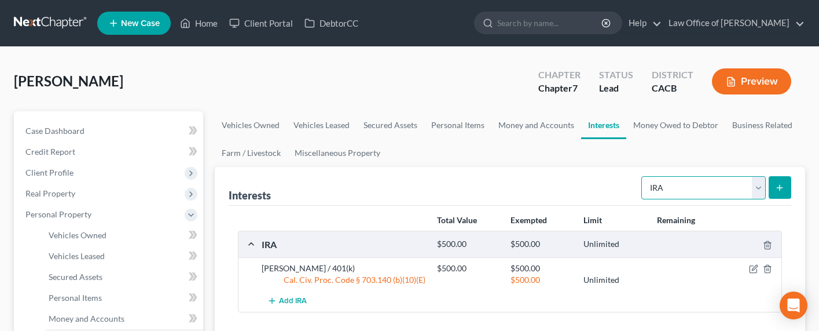
click at [691, 185] on select "Select Interest Type 401K Annuity Bond Education IRA Government Bond Government…" at bounding box center [703, 187] width 124 height 23
click at [701, 182] on select "Select Interest Type 401K Annuity Bond Education IRA Government Bond Government…" at bounding box center [703, 187] width 124 height 23
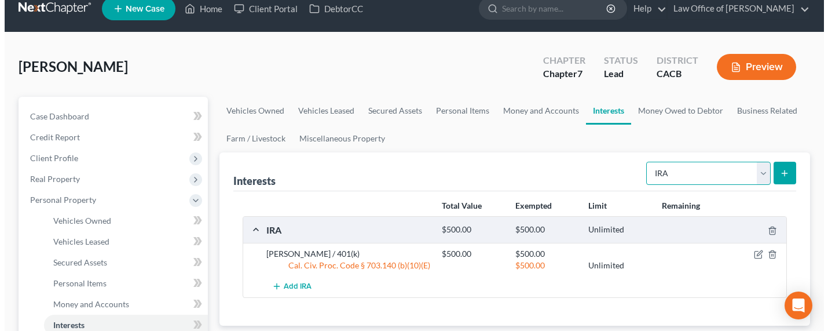
scroll to position [28, 0]
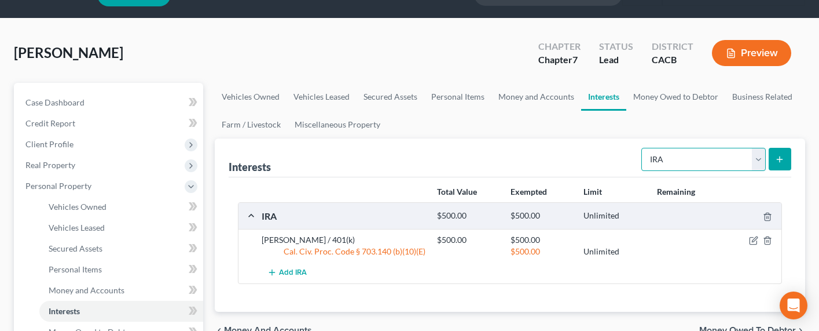
click at [666, 155] on select "Select Interest Type 401K Annuity Bond Education IRA Government Bond Government…" at bounding box center [703, 159] width 124 height 23
click at [684, 151] on select "Select Interest Type 401K Annuity Bond Education IRA Government Bond Government…" at bounding box center [703, 159] width 124 height 23
select select "incorporated_business"
click at [643, 148] on select "Select Interest Type 401K Annuity Bond Education IRA Government Bond Government…" at bounding box center [703, 159] width 124 height 23
click at [725, 156] on button "submit" at bounding box center [780, 159] width 23 height 23
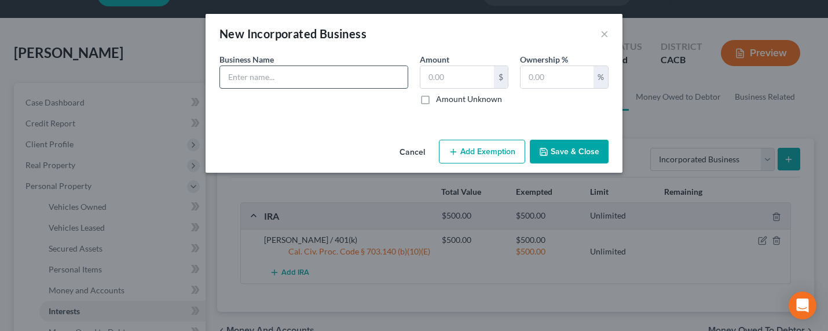
click at [335, 71] on input "text" at bounding box center [314, 77] width 188 height 22
type input "Powerhouse Creative LLC - video content creator [asset is Bank of America and t…"
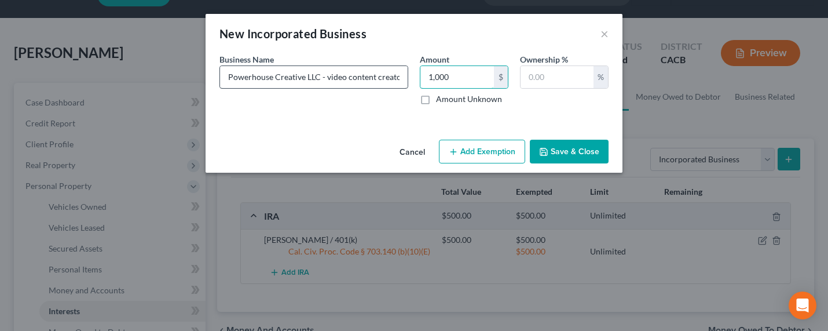
type input "1,000"
type input "100"
click at [567, 152] on button "Save & Close" at bounding box center [569, 152] width 79 height 24
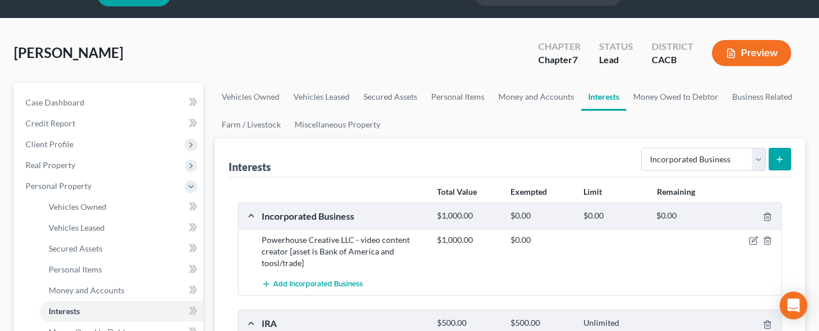
click at [725, 245] on div "$1,000.00 $0.00" at bounding box center [606, 251] width 351 height 35
click at [725, 241] on icon "button" at bounding box center [753, 240] width 9 height 9
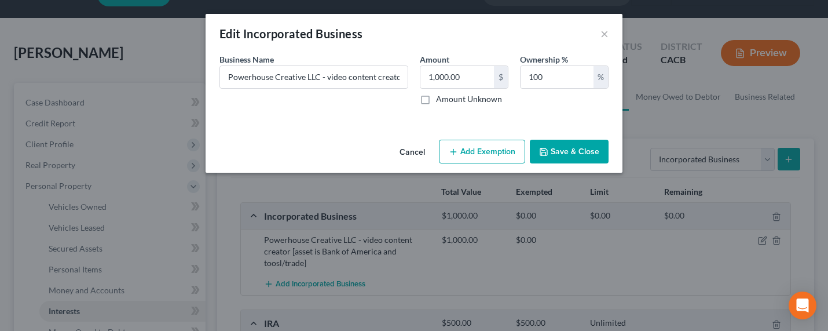
click at [476, 150] on button "Add Exemption" at bounding box center [482, 152] width 86 height 24
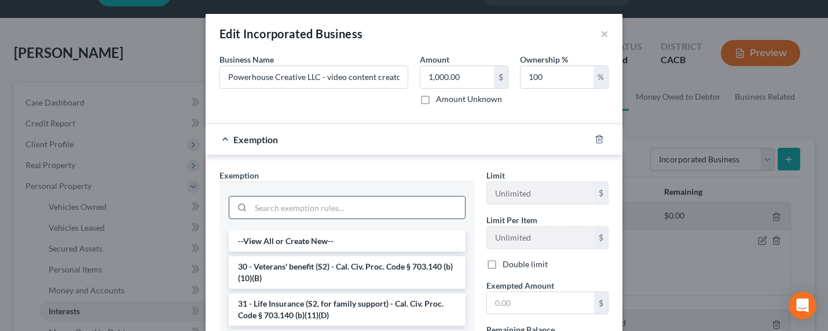
click at [333, 206] on input "search" at bounding box center [358, 207] width 214 height 22
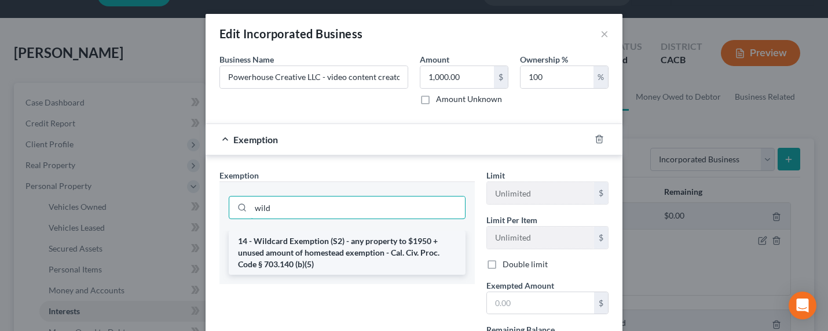
type input "wild"
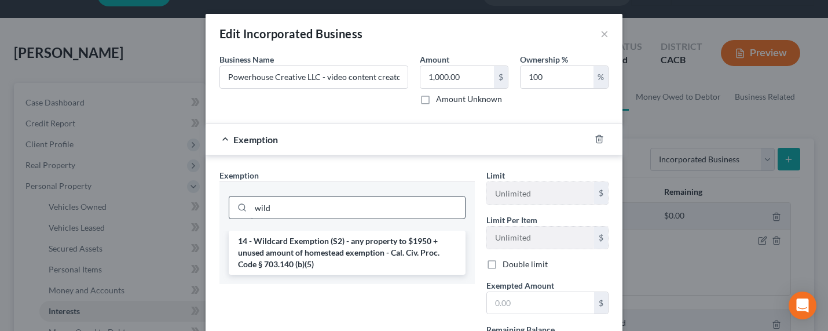
drag, startPoint x: 308, startPoint y: 244, endPoint x: 346, endPoint y: 243, distance: 38.2
click at [308, 244] on li "14 - Wildcard Exemption (S2) - any property to $1950 + unused amount of homeste…" at bounding box center [347, 252] width 237 height 44
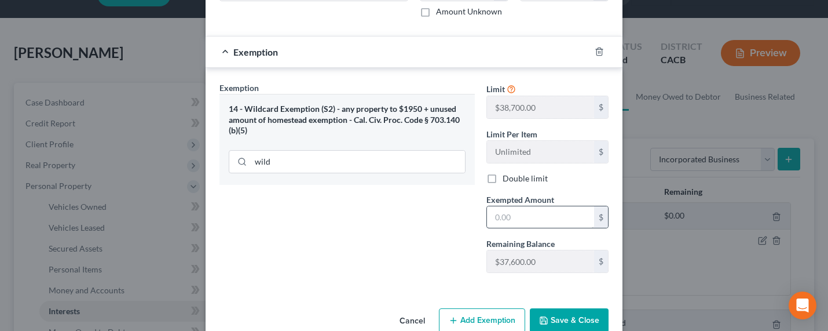
scroll to position [112, 0]
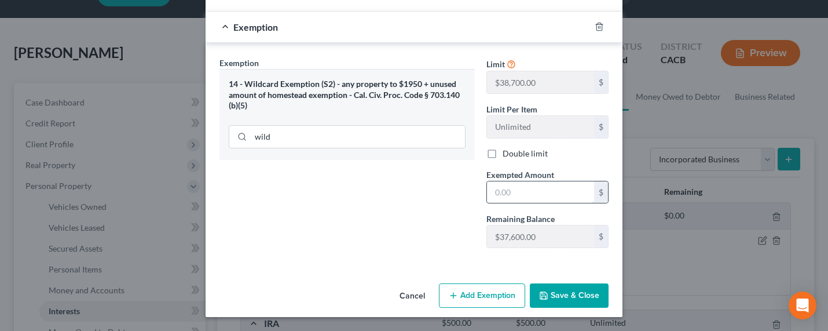
click at [504, 193] on input "text" at bounding box center [540, 192] width 107 height 22
type input "1,000"
click at [553, 298] on button "Save & Close" at bounding box center [569, 295] width 79 height 24
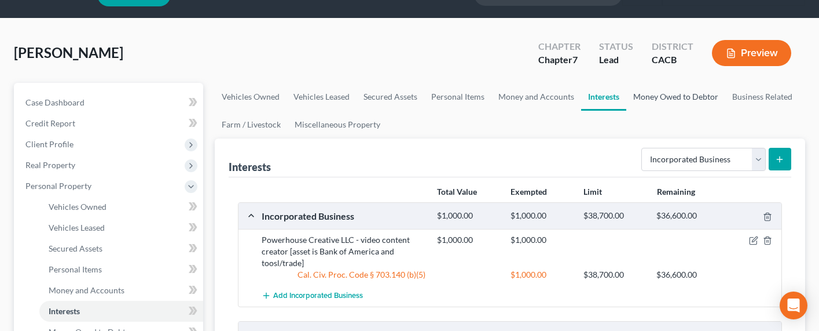
click at [670, 100] on link "Money Owed to Debtor" at bounding box center [675, 97] width 99 height 28
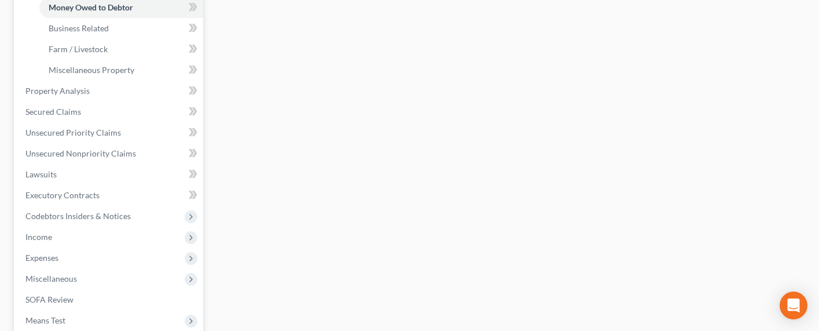
scroll to position [492, 0]
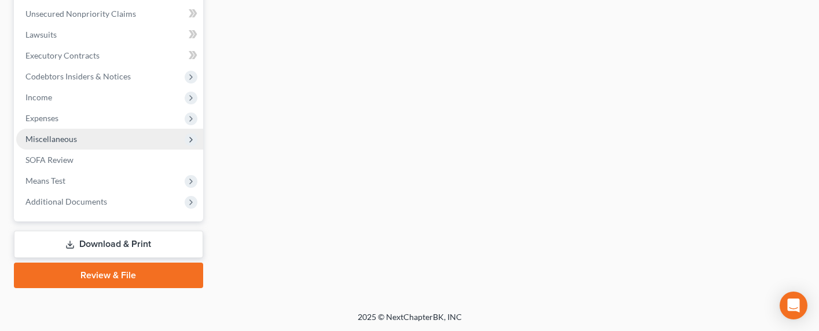
click at [46, 140] on span "Miscellaneous" at bounding box center [51, 139] width 52 height 10
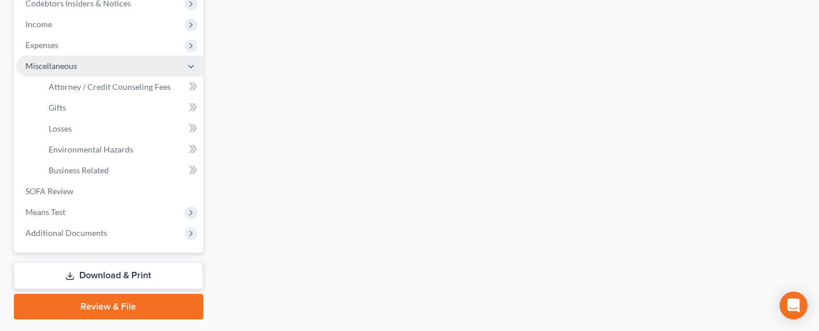
scroll to position [284, 0]
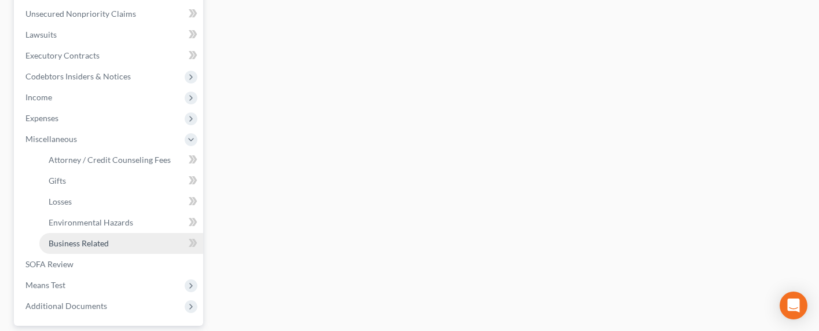
click at [87, 243] on span "Business Related" at bounding box center [79, 243] width 60 height 10
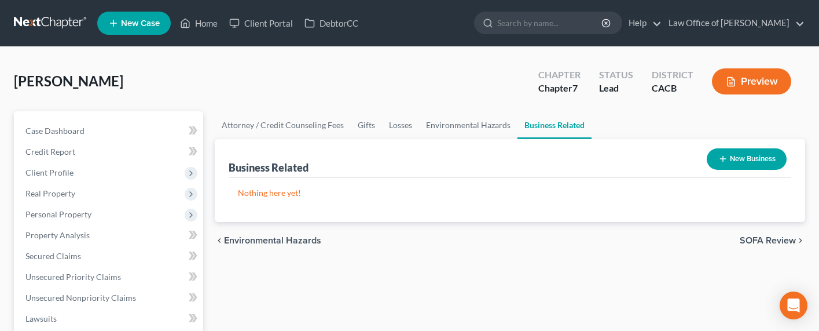
click at [725, 154] on button "New Business" at bounding box center [747, 158] width 80 height 21
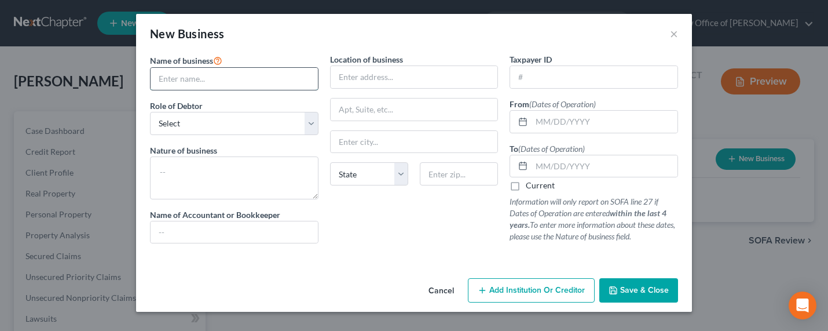
click at [200, 74] on input "text" at bounding box center [234, 79] width 167 height 22
type input "Powerhouse Creative LLC"
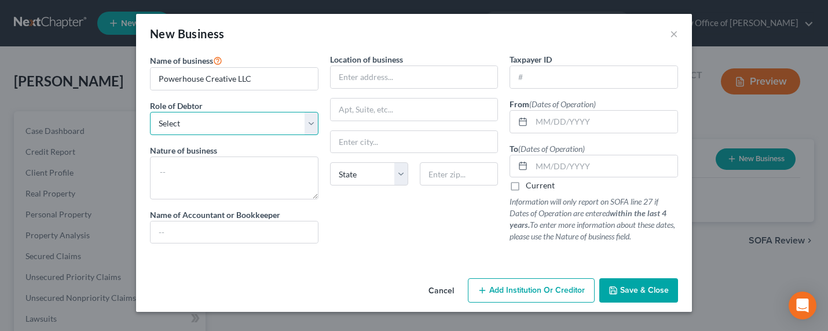
click at [177, 123] on select "Select A member of a limited liability company (LLC) or limited liability partn…" at bounding box center [234, 123] width 168 height 23
select select "officer"
click at [150, 112] on select "Select A member of a limited liability company (LLC) or limited liability partn…" at bounding box center [234, 123] width 168 height 23
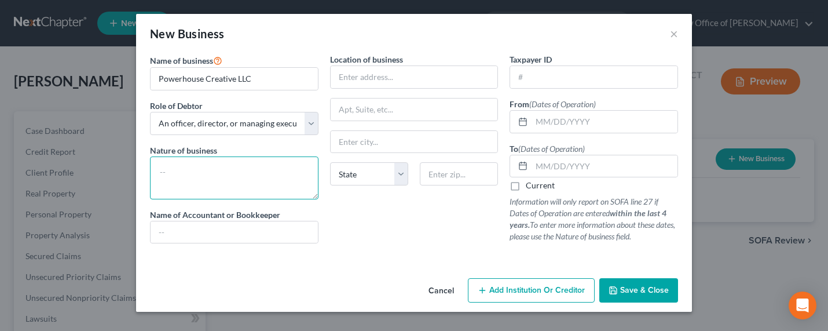
click at [193, 184] on textarea at bounding box center [234, 177] width 168 height 43
type textarea "Content creation"
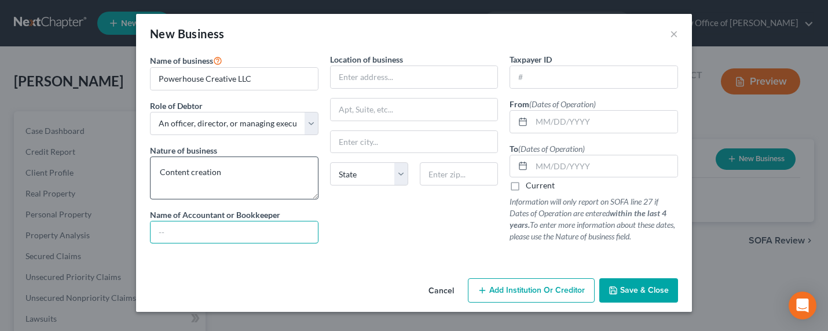
type input "A"
type input "CPA/Accountant"
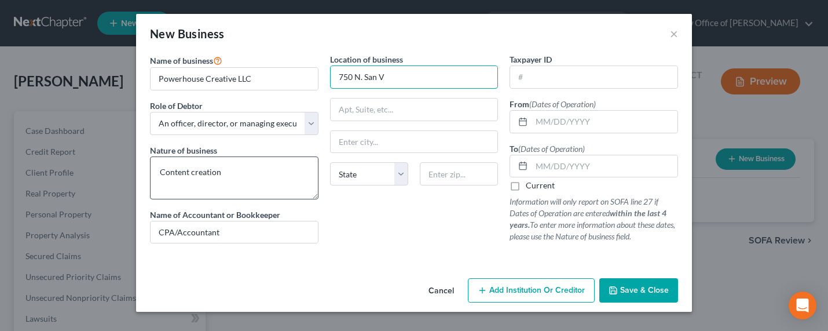
type input "750 N. San Vicente Blvd. #800"
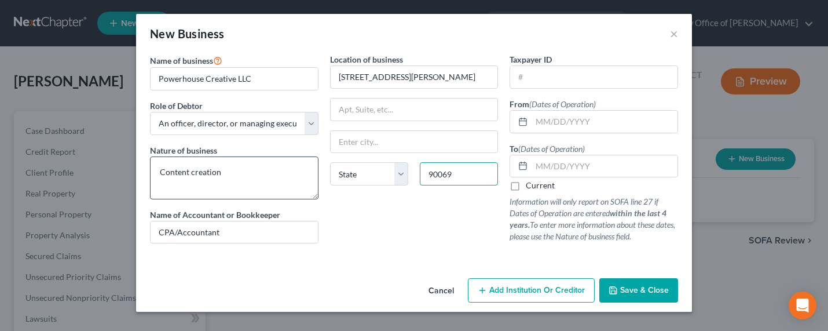
type input "90069"
type input "West Hollywood"
select select "4"
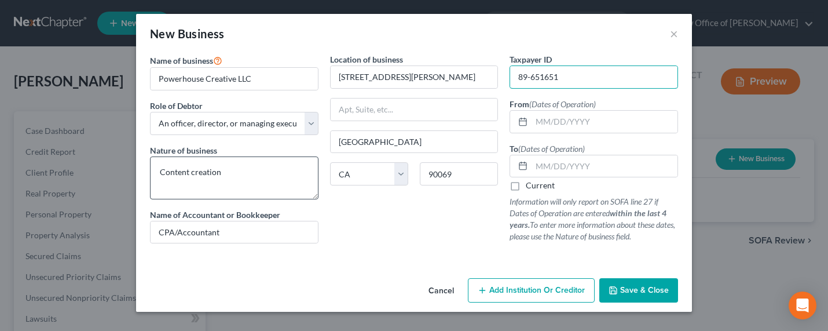
type input "89-651651"
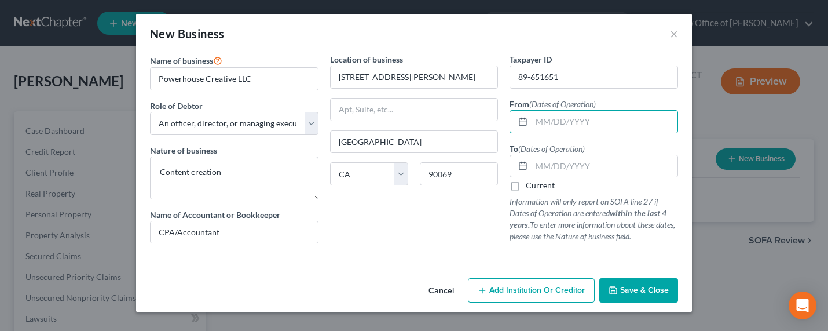
click at [530, 189] on label "Current" at bounding box center [540, 185] width 29 height 12
click at [530, 187] on input "Current" at bounding box center [534, 183] width 8 height 8
checkbox input "true"
click at [570, 123] on input "text" at bounding box center [604, 122] width 146 height 22
type input "01/01/2019"
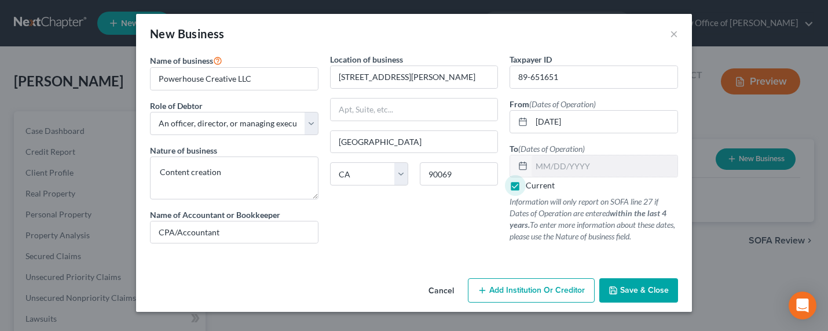
click at [636, 283] on button "Save & Close" at bounding box center [638, 290] width 79 height 24
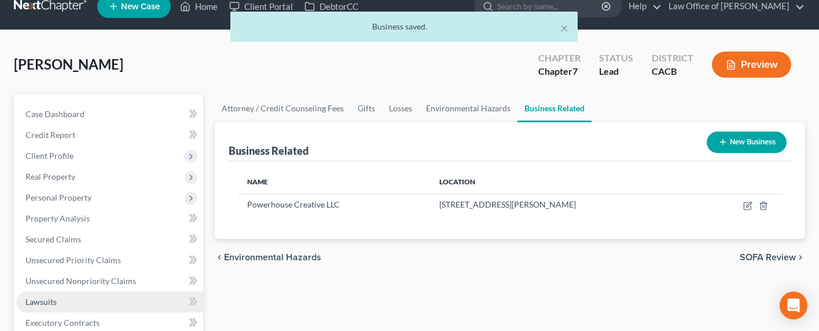
scroll to position [25, 0]
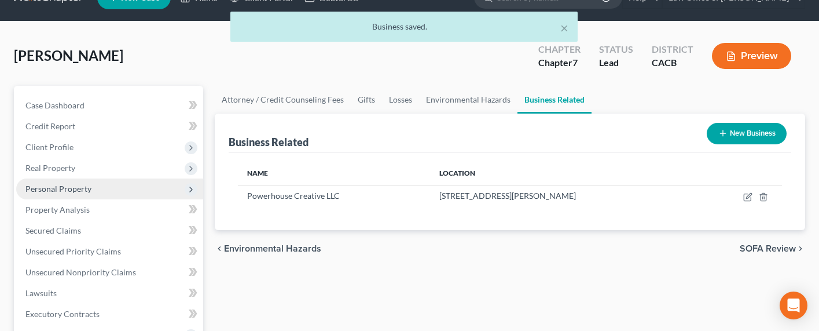
click at [61, 186] on span "Personal Property" at bounding box center [58, 189] width 66 height 10
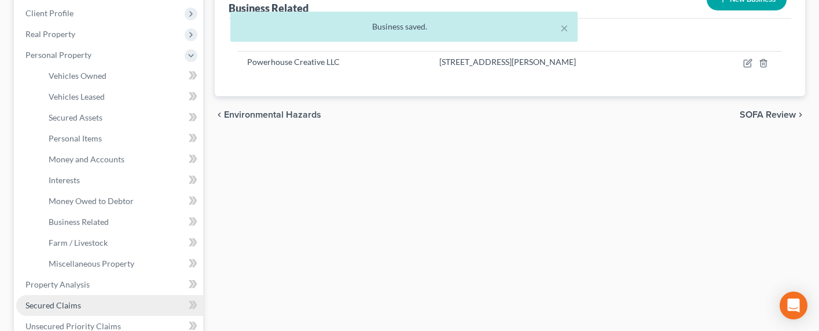
scroll to position [256, 0]
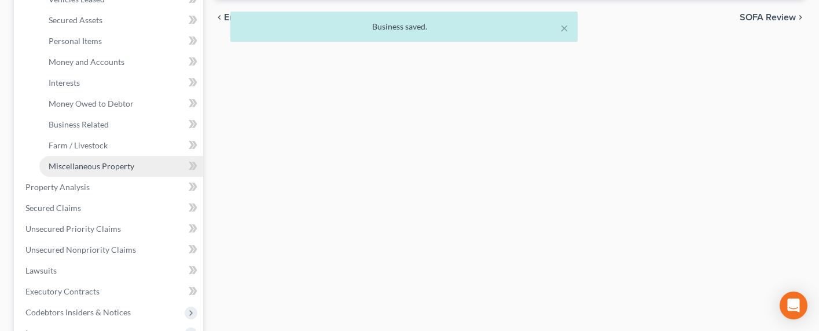
click at [92, 161] on span "Miscellaneous Property" at bounding box center [92, 166] width 86 height 10
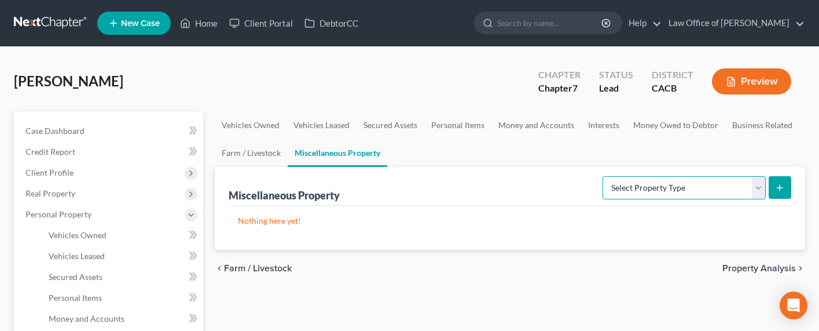
click at [672, 184] on select "Select Property Type Assigned for Creditor Benefit Within 1 Year Holding for An…" at bounding box center [684, 187] width 163 height 23
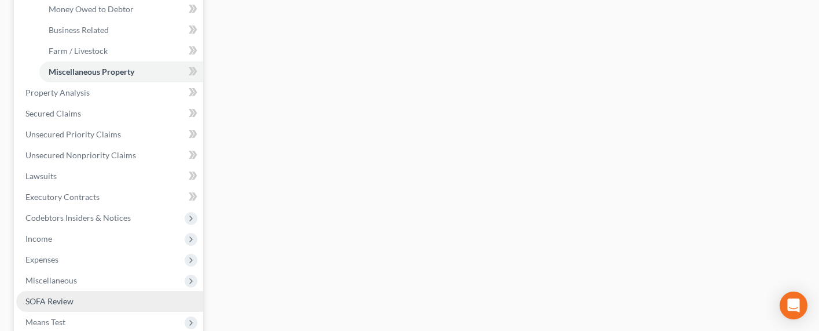
scroll to position [420, 0]
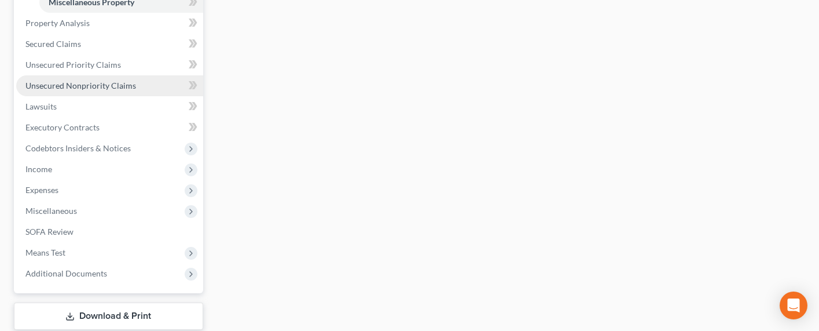
click at [58, 88] on span "Unsecured Nonpriority Claims" at bounding box center [80, 85] width 111 height 10
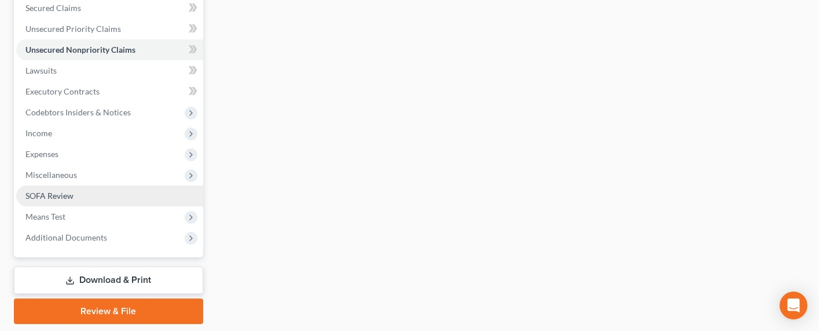
scroll to position [260, 0]
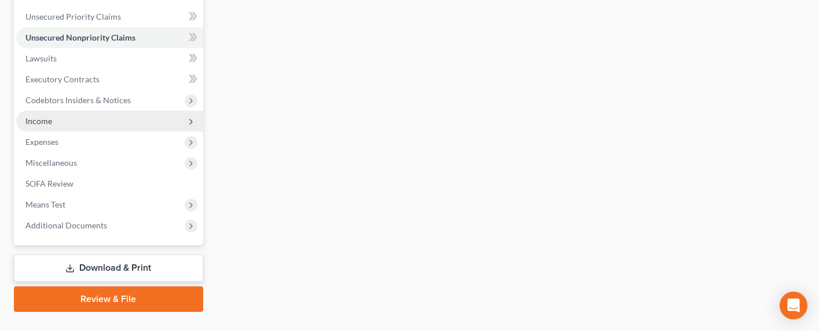
click at [35, 122] on span "Income" at bounding box center [38, 121] width 27 height 10
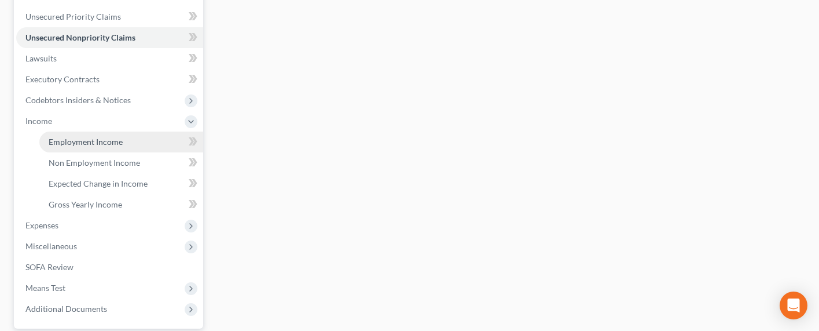
click at [78, 141] on span "Employment Income" at bounding box center [86, 142] width 74 height 10
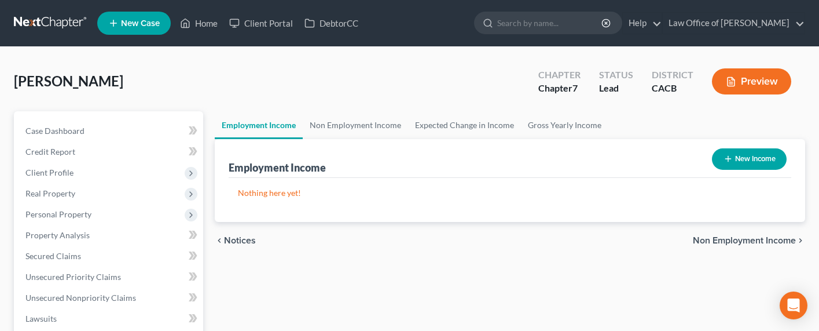
click at [725, 157] on button "New Income" at bounding box center [749, 158] width 75 height 21
select select "0"
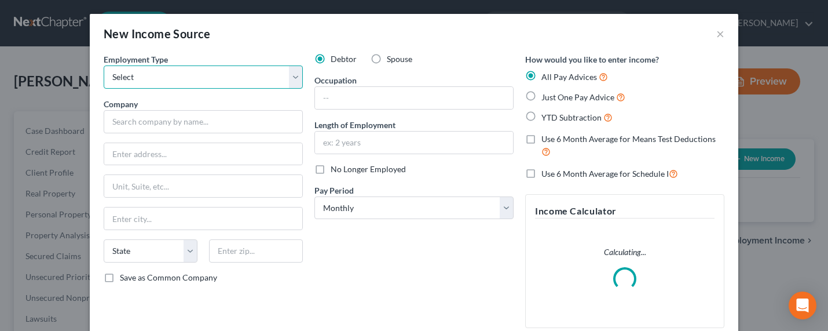
click at [192, 76] on select "Select Full or [DEMOGRAPHIC_DATA] Employment Self Employment" at bounding box center [203, 76] width 199 height 23
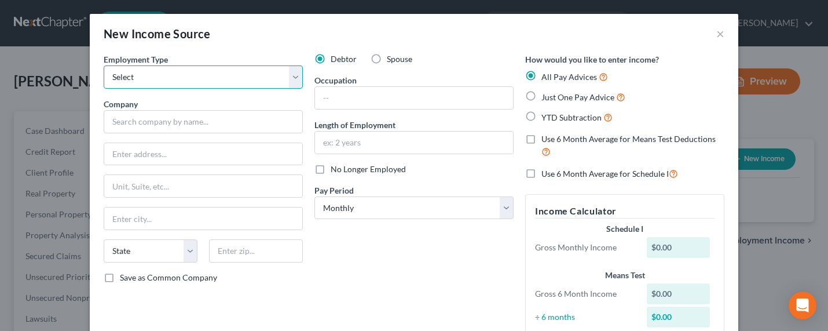
select select "1"
click at [104, 65] on select "Select Full or [DEMOGRAPHIC_DATA] Employment Self Employment" at bounding box center [203, 76] width 199 height 23
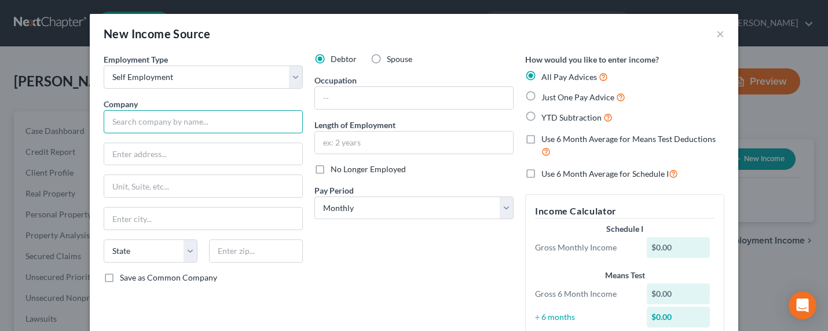
click at [181, 121] on input "text" at bounding box center [203, 121] width 199 height 23
click at [208, 120] on input "Powerhouse Creative" at bounding box center [203, 121] width 199 height 23
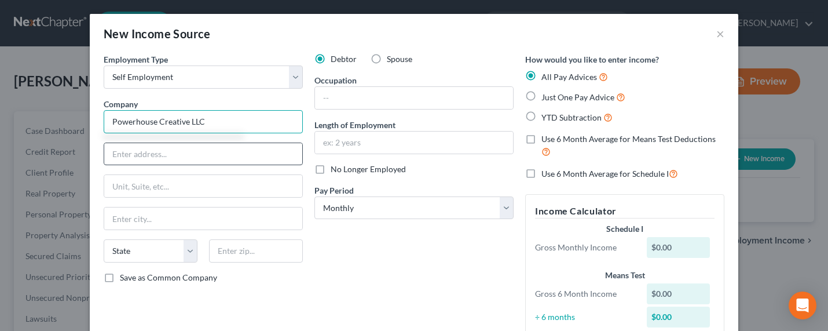
type input "Powerhouse Creative LLC"
click at [142, 155] on input "text" at bounding box center [203, 154] width 198 height 22
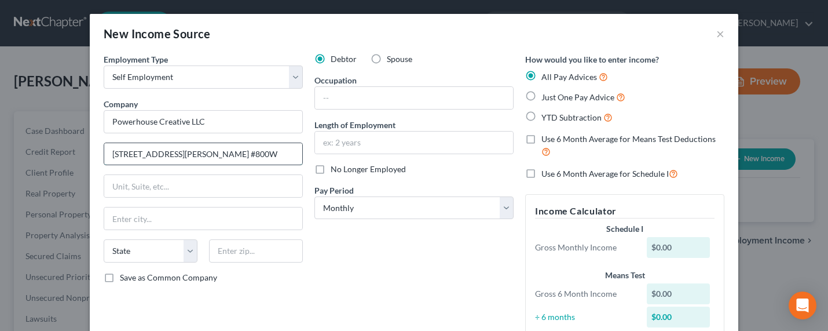
type input "750 N. San Vicente Blvd. #800W"
type input "90069"
type input "West Hollywood"
select select "4"
click at [549, 97] on span "Just One Pay Advice" at bounding box center [577, 97] width 73 height 10
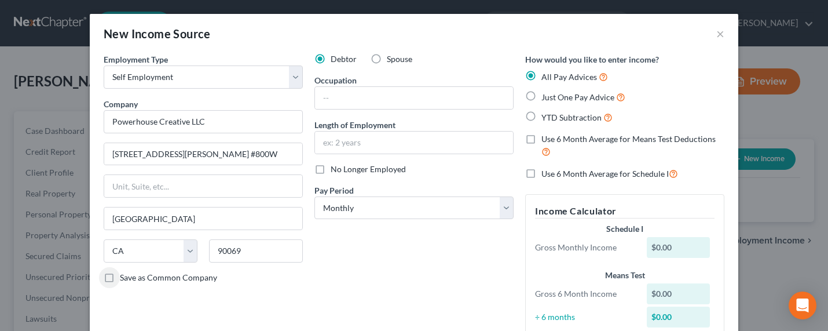
click at [549, 97] on input "Just One Pay Advice" at bounding box center [550, 94] width 8 height 8
radio input "true"
click at [549, 97] on span "Just One Pay Advice" at bounding box center [577, 97] width 73 height 10
click at [549, 97] on input "Just One Pay Advice" at bounding box center [550, 94] width 8 height 8
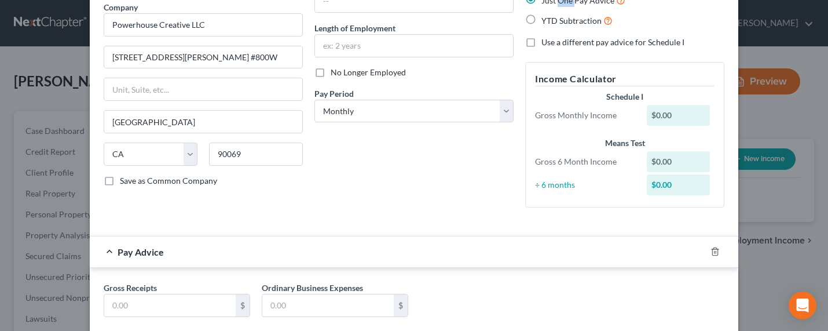
scroll to position [118, 0]
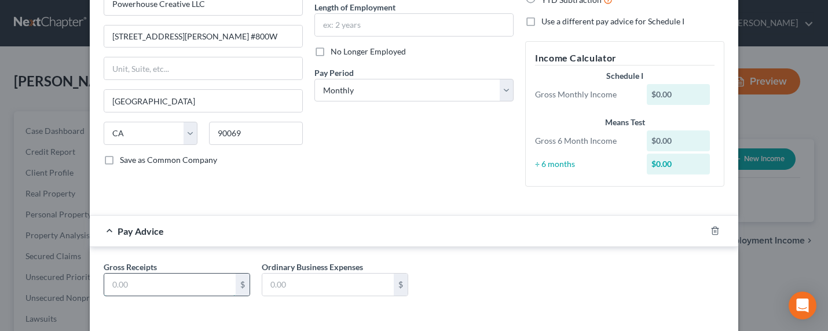
click at [185, 283] on input "text" at bounding box center [169, 284] width 131 height 22
type input "2,500"
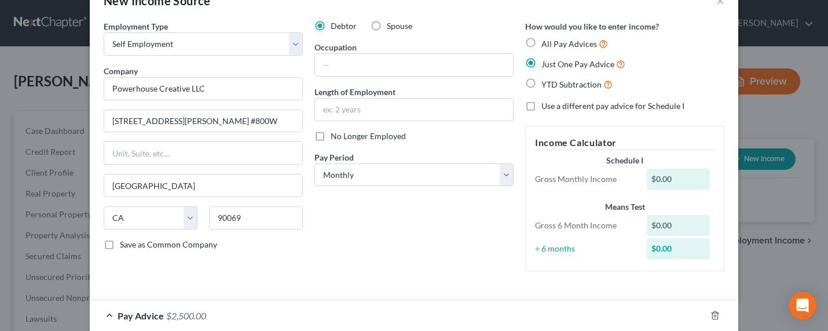
scroll to position [0, 0]
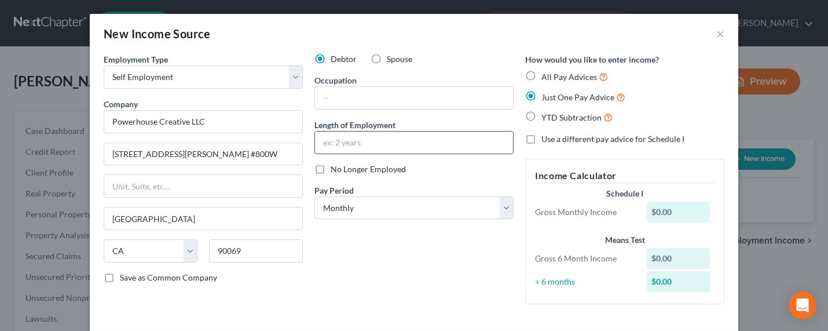
click at [357, 139] on input "text" at bounding box center [414, 142] width 198 height 22
type input "5 years"
click at [397, 96] on input "text" at bounding box center [414, 98] width 198 height 22
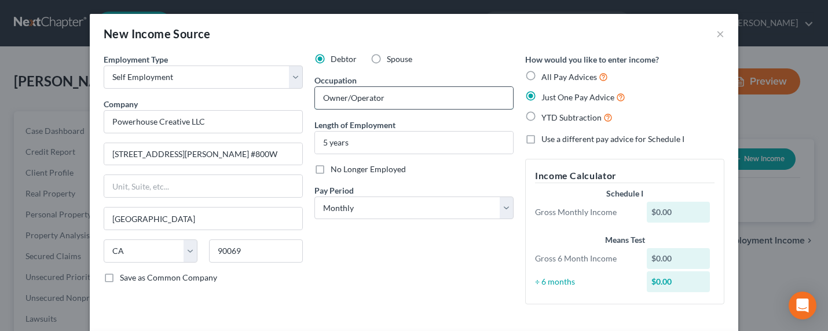
type input "Owner/Operator"
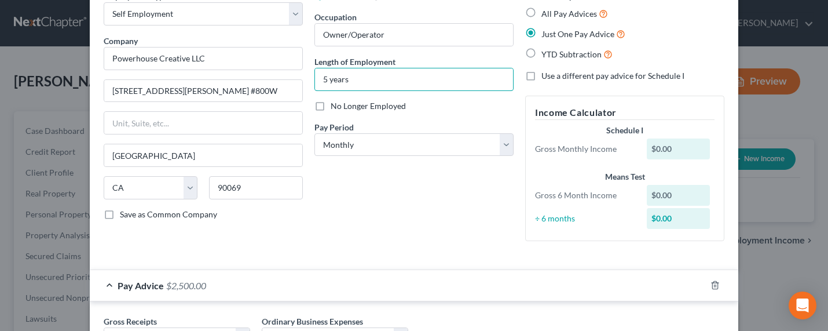
scroll to position [164, 0]
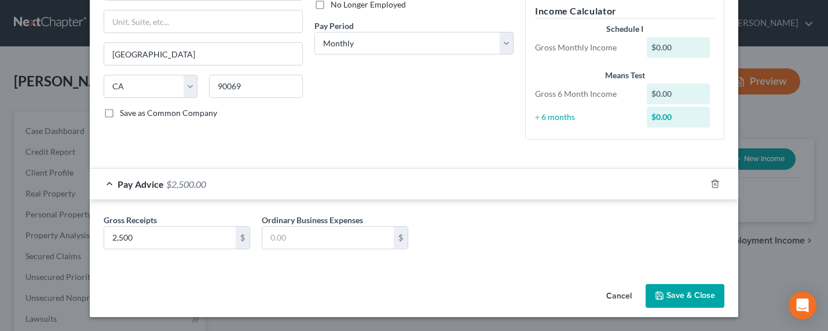
click at [687, 294] on button "Save & Close" at bounding box center [684, 296] width 79 height 24
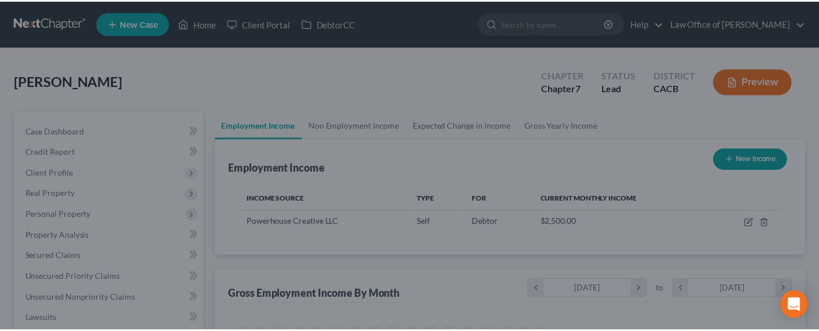
scroll to position [207, 331]
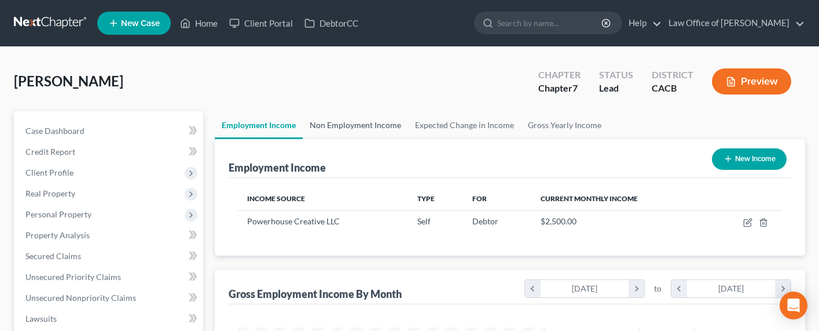
click at [343, 122] on link "Non Employment Income" at bounding box center [355, 125] width 105 height 28
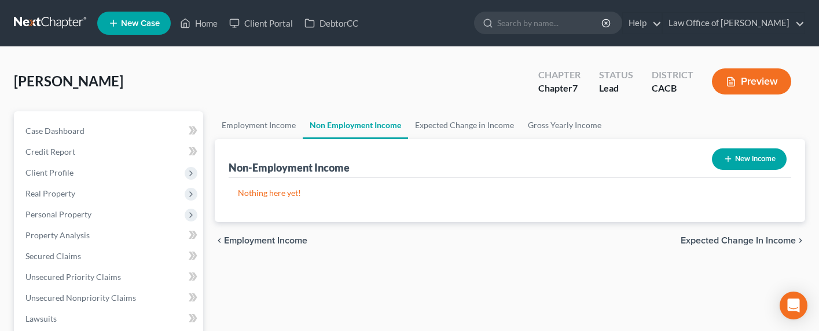
click at [724, 157] on icon "button" at bounding box center [728, 158] width 9 height 9
select select "0"
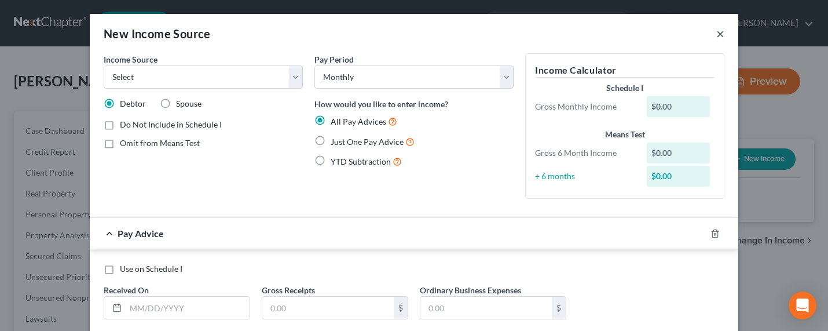
click at [716, 35] on button "×" at bounding box center [720, 34] width 8 height 14
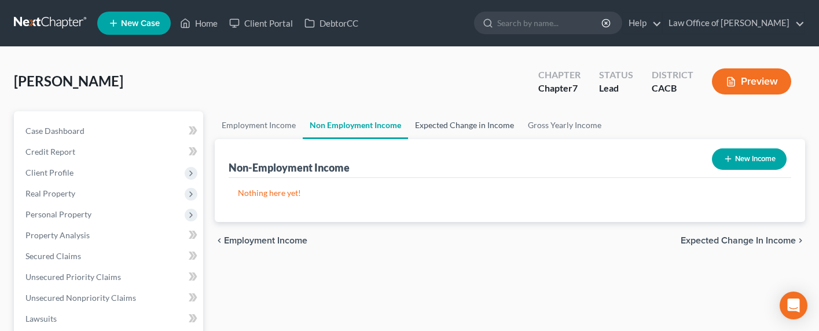
click at [476, 125] on link "Expected Change in Income" at bounding box center [464, 125] width 113 height 28
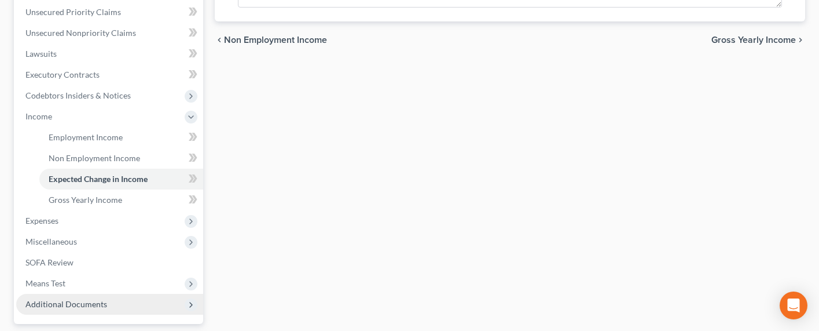
scroll to position [367, 0]
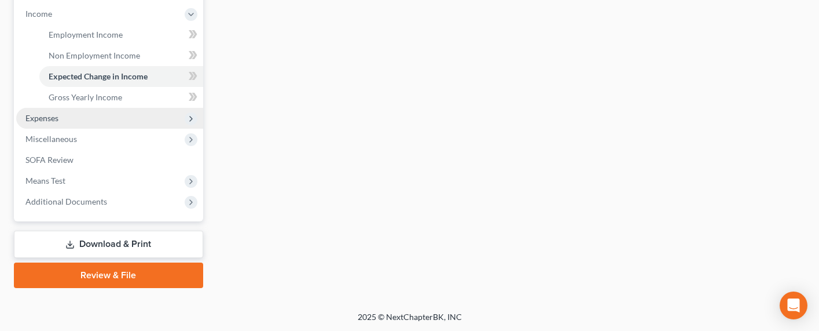
click at [45, 116] on span "Expenses" at bounding box center [41, 118] width 33 height 10
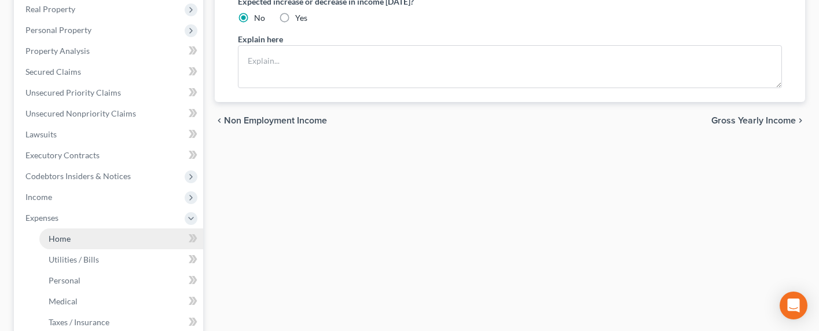
scroll to position [227, 0]
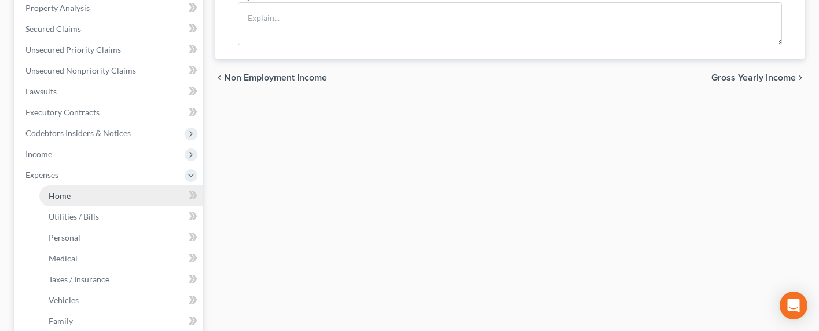
click at [56, 199] on span "Home" at bounding box center [60, 195] width 22 height 10
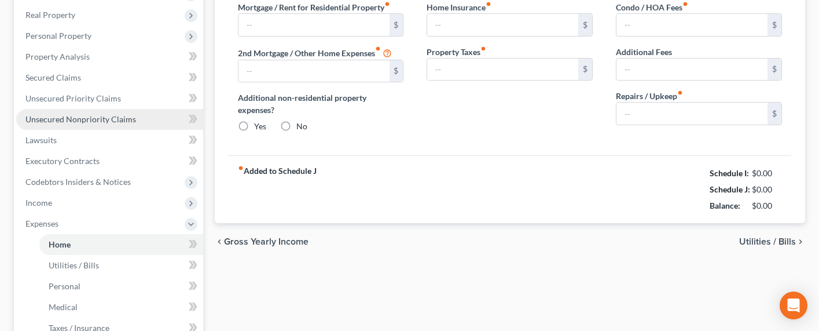
type input "0.00"
radio input "true"
type input "0.00"
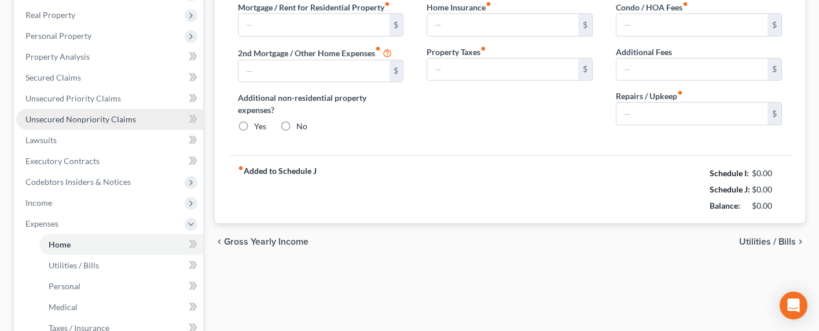
type input "0.00"
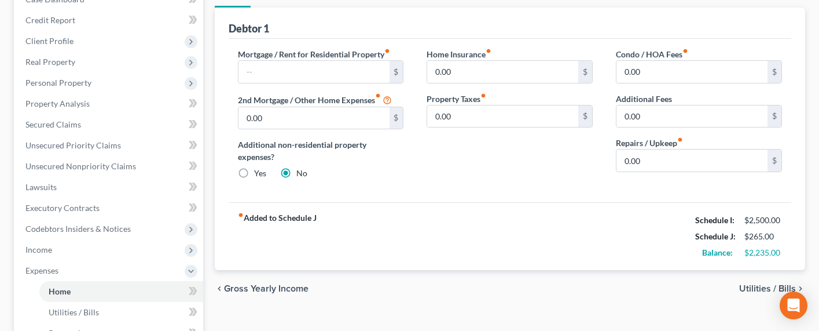
scroll to position [145, 0]
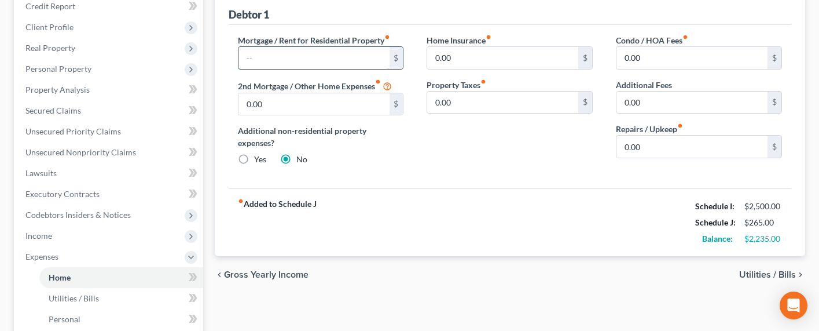
click at [302, 58] on input "text" at bounding box center [314, 58] width 151 height 22
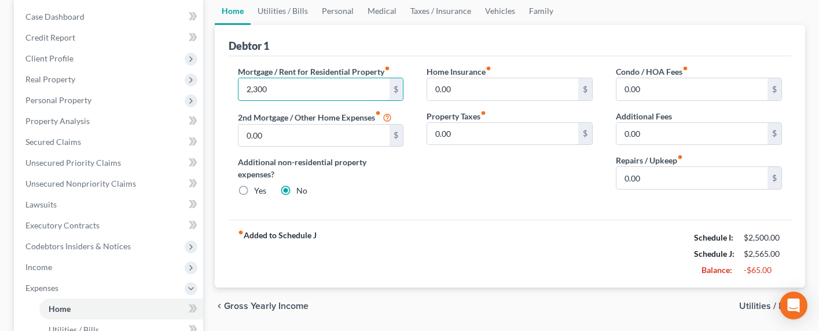
scroll to position [102, 0]
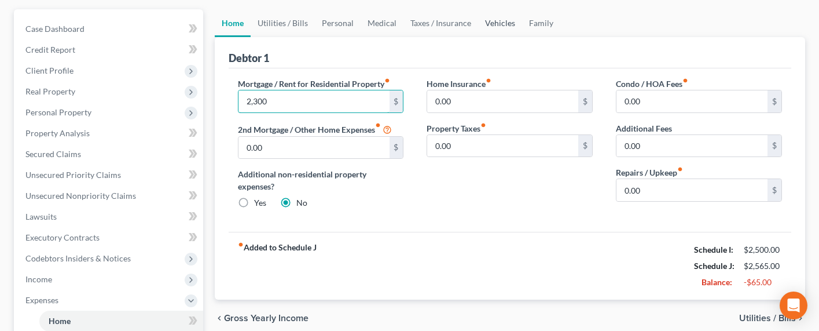
type input "2,300"
click at [504, 26] on link "Vehicles" at bounding box center [500, 23] width 44 height 28
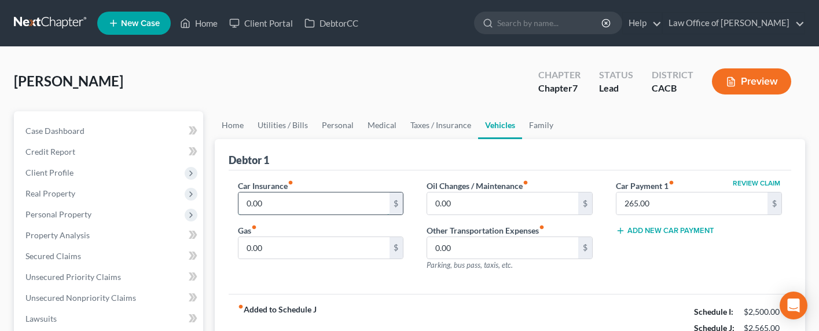
click at [288, 201] on input "0.00" at bounding box center [314, 203] width 151 height 22
type input "80"
type input "250"
click at [297, 127] on link "Utilities / Bills" at bounding box center [283, 125] width 64 height 28
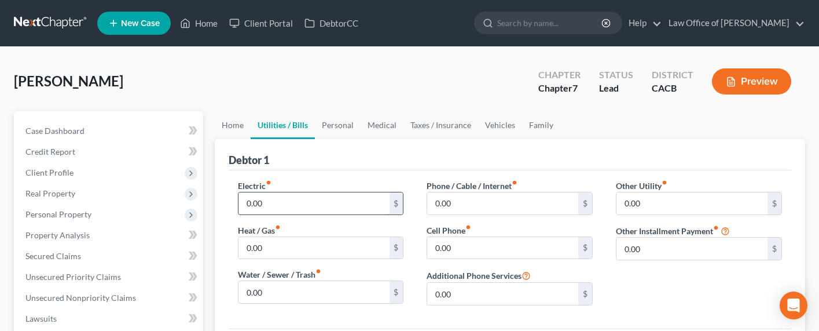
click at [283, 201] on input "0.00" at bounding box center [314, 203] width 151 height 22
type input "1"
type input "150"
click at [463, 200] on input "0.00" at bounding box center [502, 203] width 151 height 22
type input "80"
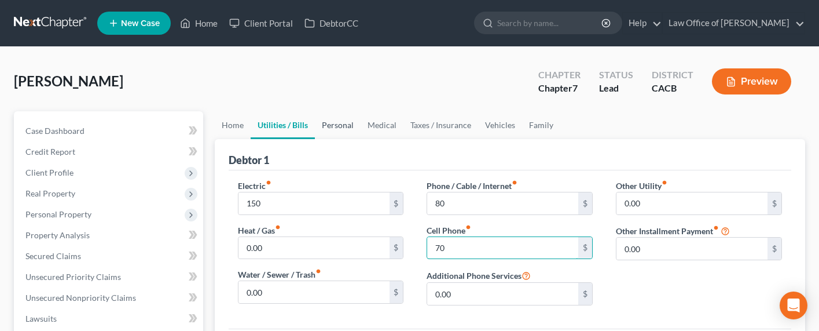
type input "70"
click at [327, 128] on link "Personal" at bounding box center [338, 125] width 46 height 28
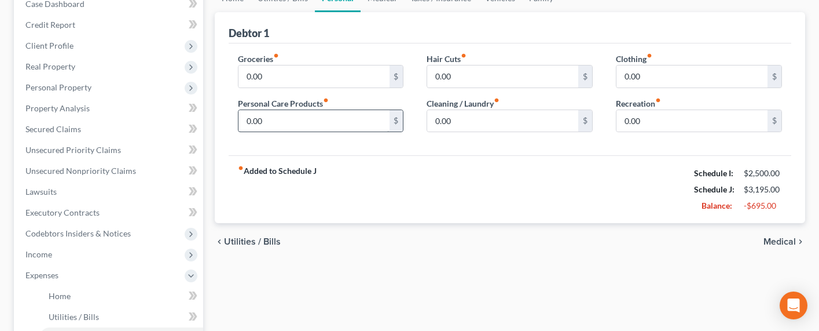
scroll to position [118, 0]
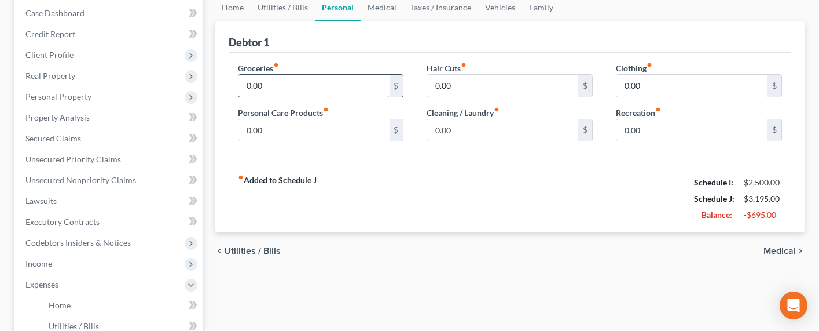
click at [267, 82] on input "0.00" at bounding box center [314, 86] width 151 height 22
type input "450"
type input "50"
type input "20"
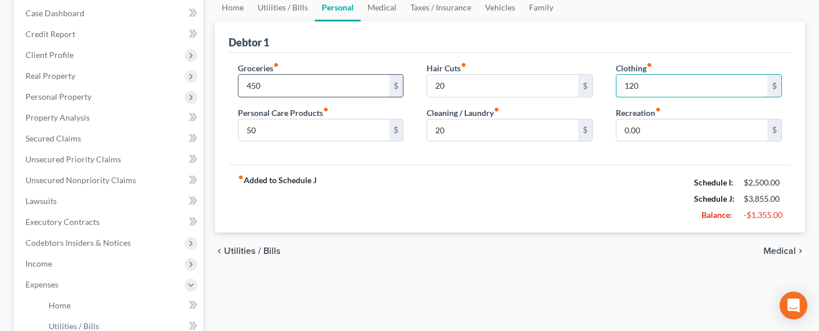
type input "120"
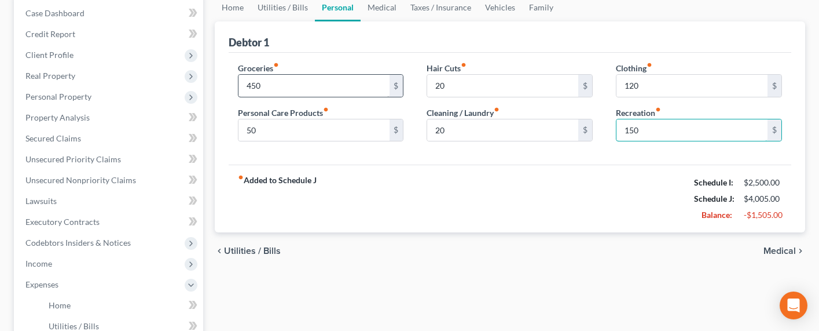
type input "150"
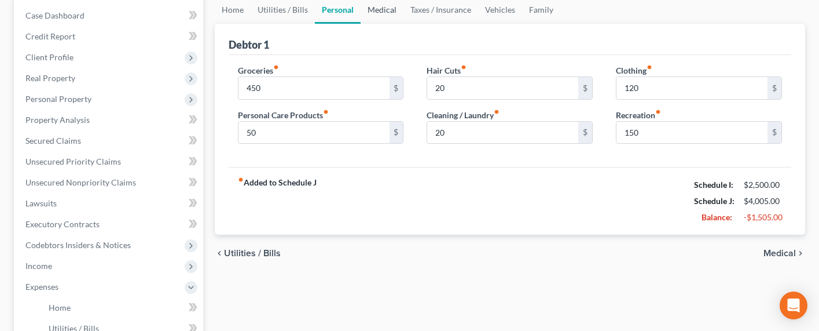
click at [390, 10] on link "Medical" at bounding box center [382, 10] width 43 height 28
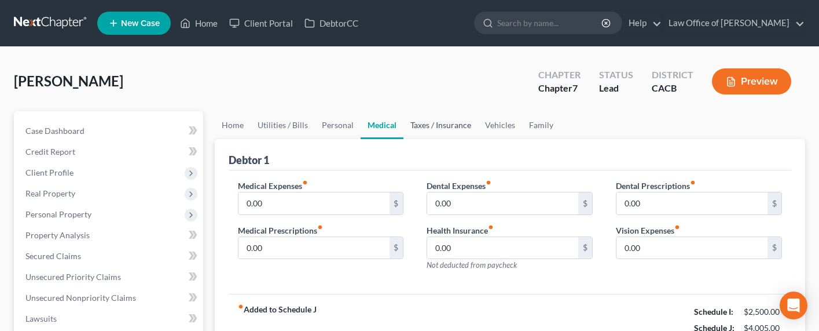
click at [432, 123] on link "Taxes / Insurance" at bounding box center [441, 125] width 75 height 28
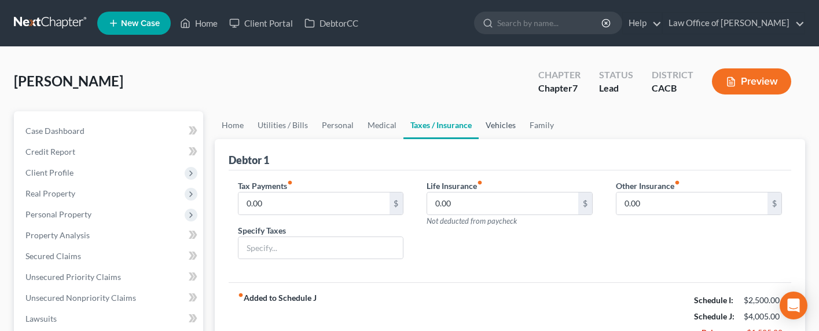
click at [483, 126] on link "Vehicles" at bounding box center [501, 125] width 44 height 28
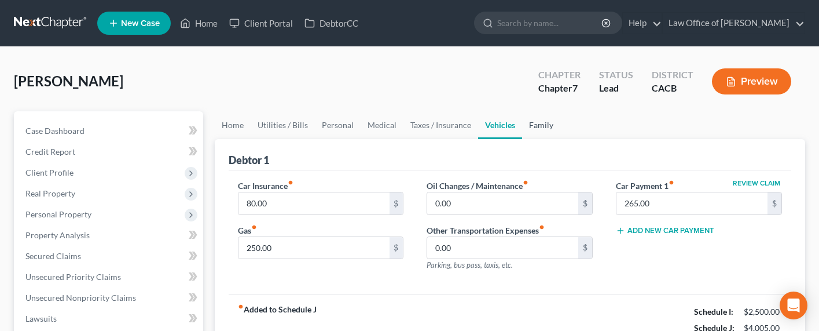
click at [551, 124] on link "Family" at bounding box center [541, 125] width 38 height 28
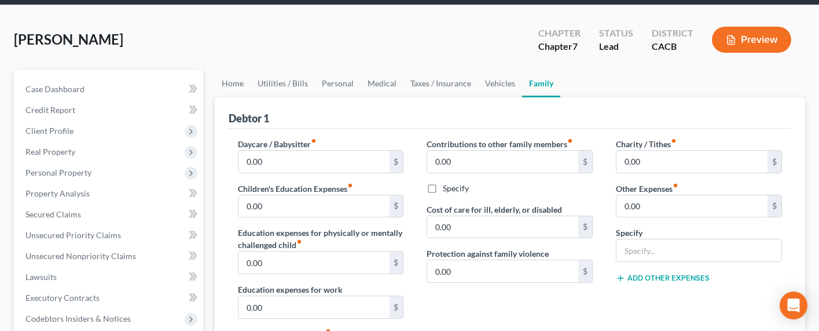
scroll to position [50, 0]
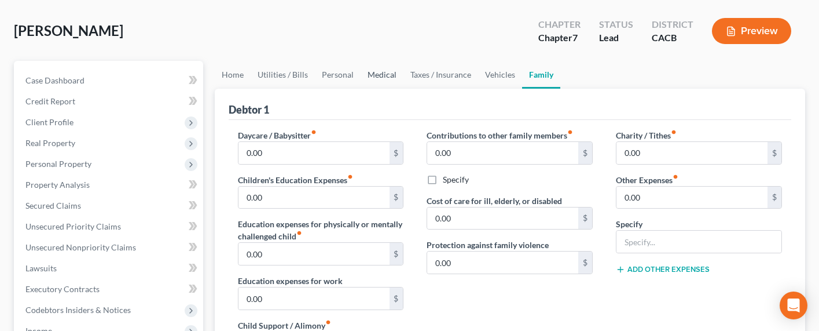
click at [368, 75] on link "Medical" at bounding box center [382, 75] width 43 height 28
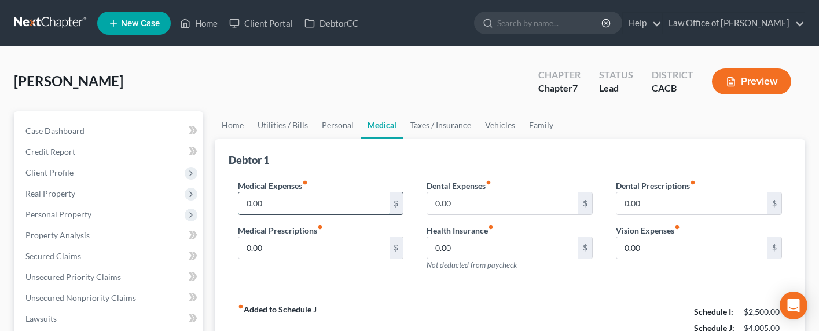
click at [279, 199] on input "0.00" at bounding box center [314, 203] width 151 height 22
type input "60"
drag, startPoint x: 710, startPoint y: 151, endPoint x: 703, endPoint y: 157, distance: 9.0
click at [708, 153] on div "Debtor 1" at bounding box center [510, 154] width 563 height 31
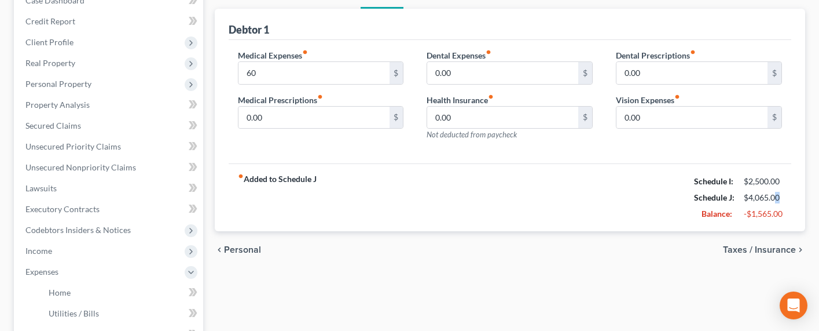
click at [725, 203] on div "Schedule J: $4,065.00" at bounding box center [738, 197] width 100 height 16
click at [584, 209] on div "fiber_manual_record Added to Schedule J Schedule I: $2,500.00 Schedule J: $4,06…" at bounding box center [510, 197] width 563 height 68
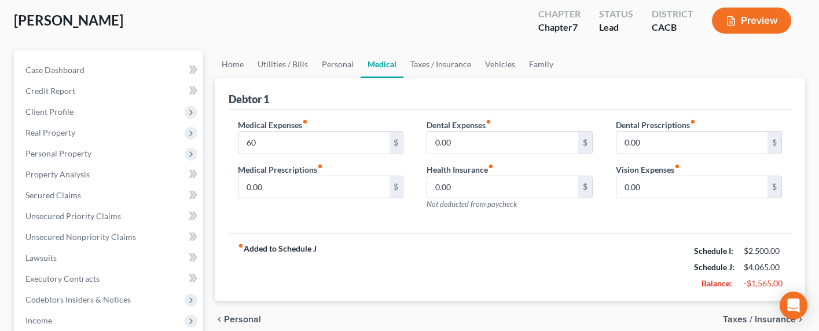
scroll to position [0, 0]
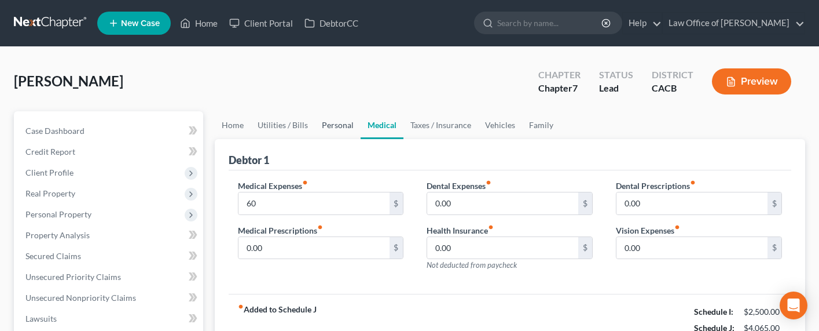
click at [334, 122] on link "Personal" at bounding box center [338, 125] width 46 height 28
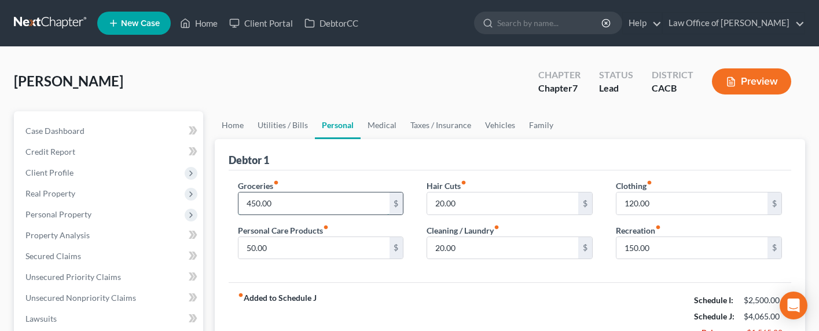
click at [261, 200] on input "450.00" at bounding box center [314, 203] width 151 height 22
click at [252, 203] on input "450.00" at bounding box center [314, 203] width 151 height 22
drag, startPoint x: 254, startPoint y: 203, endPoint x: 247, endPoint y: 203, distance: 7.0
click at [247, 203] on input "450.00" at bounding box center [314, 203] width 151 height 22
click at [251, 203] on input "450.00" at bounding box center [314, 203] width 151 height 22
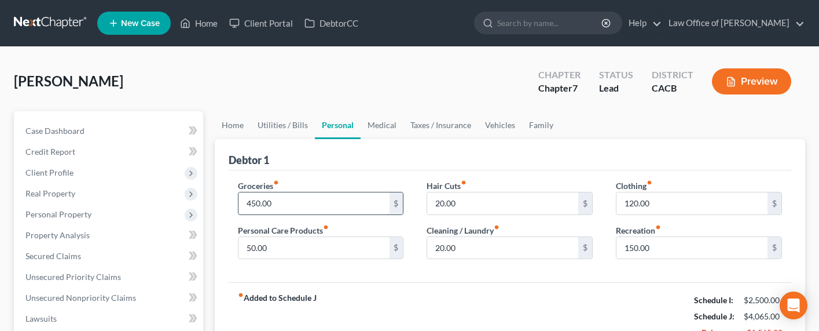
click at [249, 202] on input "450.00" at bounding box center [314, 203] width 151 height 22
click at [250, 201] on input "450.00" at bounding box center [314, 203] width 151 height 22
type input "150.00"
click at [632, 245] on input "150.00" at bounding box center [692, 248] width 151 height 22
click at [636, 245] on input "150.00" at bounding box center [692, 248] width 151 height 22
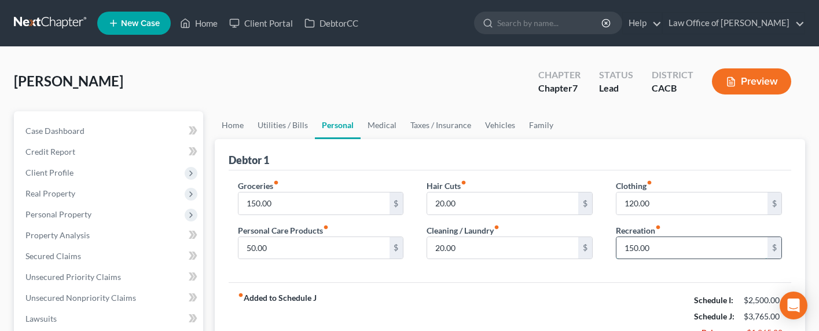
drag, startPoint x: 636, startPoint y: 247, endPoint x: 626, endPoint y: 247, distance: 9.3
click at [626, 247] on input "150.00" at bounding box center [692, 248] width 151 height 22
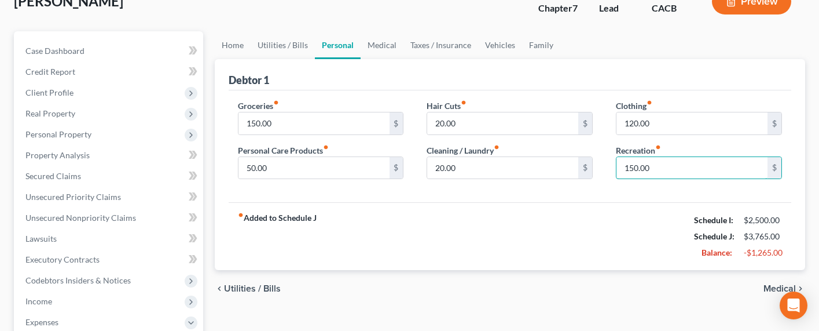
scroll to position [118, 0]
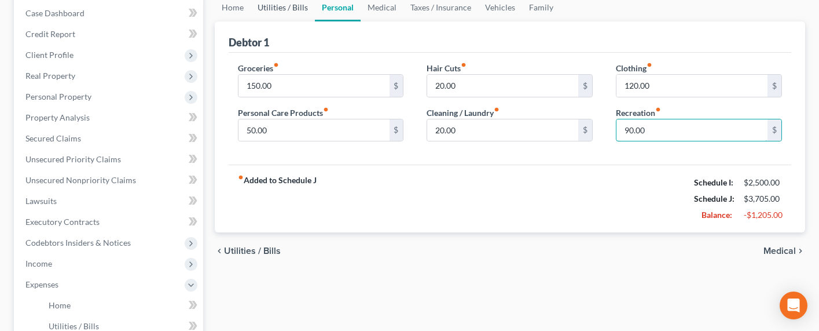
type input "90.00"
click at [270, 12] on link "Utilities / Bills" at bounding box center [283, 8] width 64 height 28
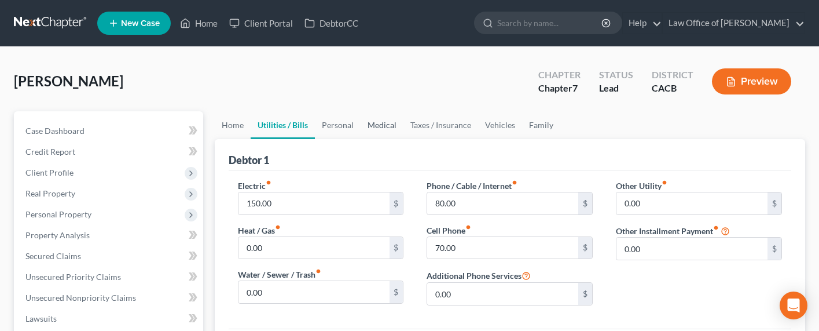
click at [381, 116] on link "Medical" at bounding box center [382, 125] width 43 height 28
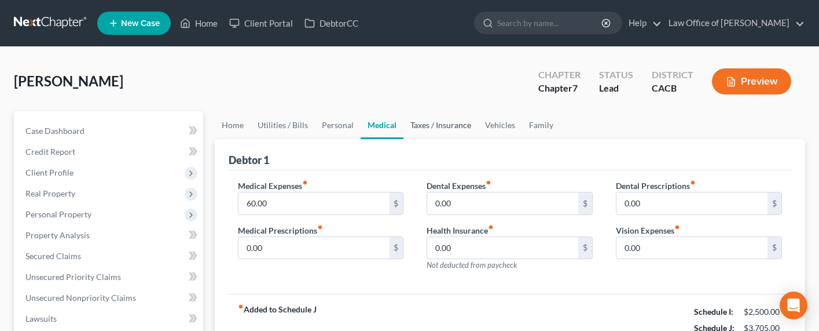
click at [428, 129] on link "Taxes / Insurance" at bounding box center [441, 125] width 75 height 28
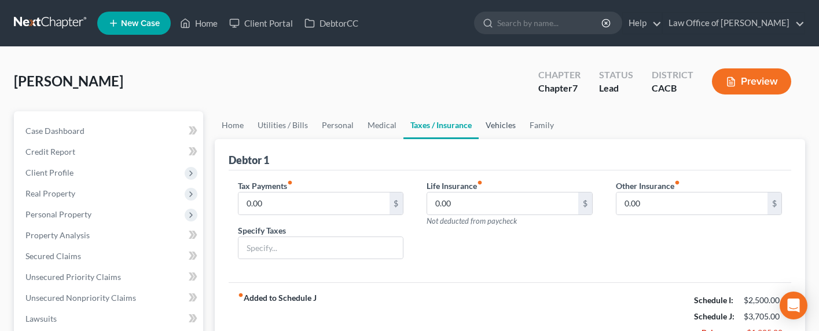
click at [495, 122] on link "Vehicles" at bounding box center [501, 125] width 44 height 28
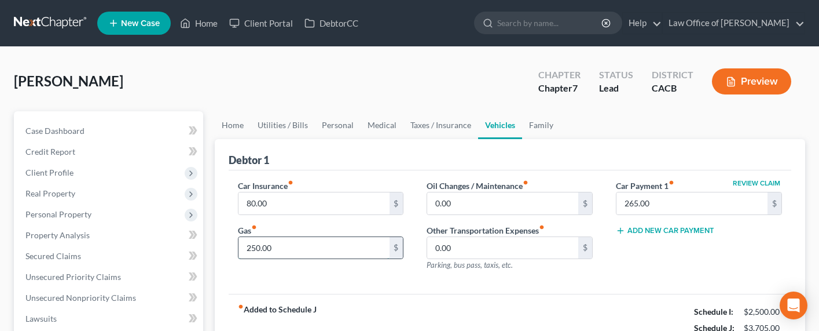
click at [252, 246] on input "250.00" at bounding box center [314, 248] width 151 height 22
click at [251, 247] on input "250.00" at bounding box center [314, 248] width 151 height 22
click at [253, 247] on input "250.00" at bounding box center [314, 248] width 151 height 22
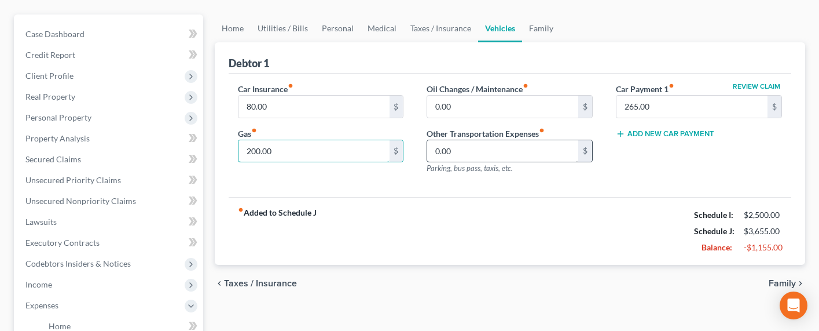
scroll to position [118, 0]
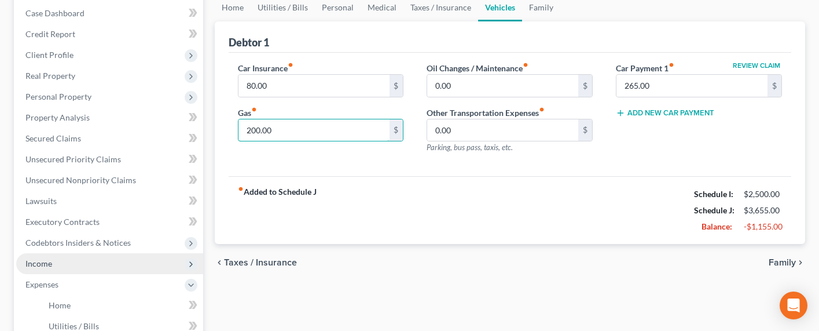
type input "200.00"
click at [41, 265] on span "Income" at bounding box center [38, 263] width 27 height 10
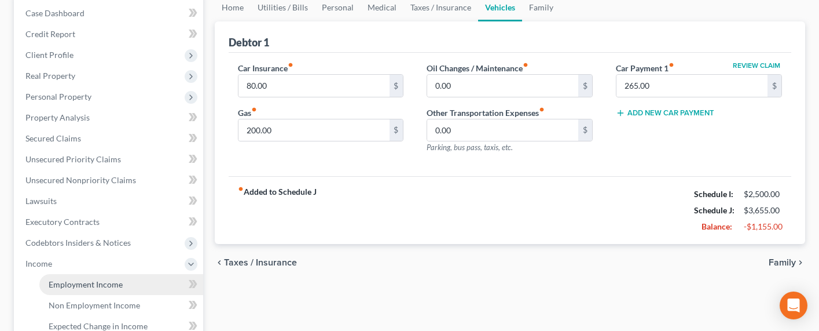
click at [96, 282] on span "Employment Income" at bounding box center [86, 284] width 74 height 10
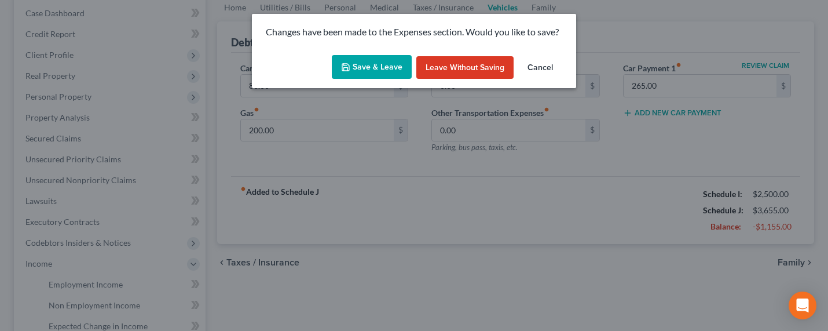
click at [363, 69] on button "Save & Leave" at bounding box center [372, 67] width 80 height 24
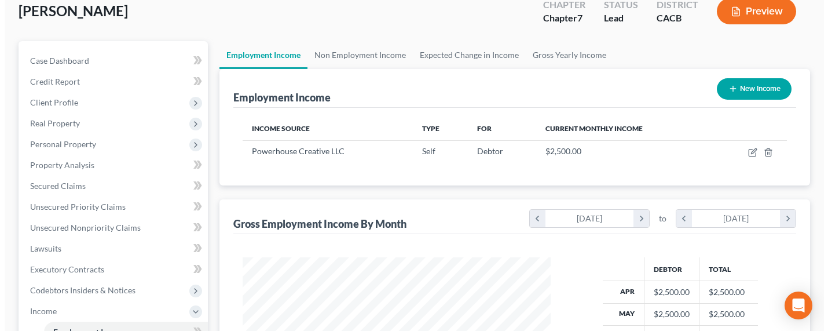
scroll to position [22, 0]
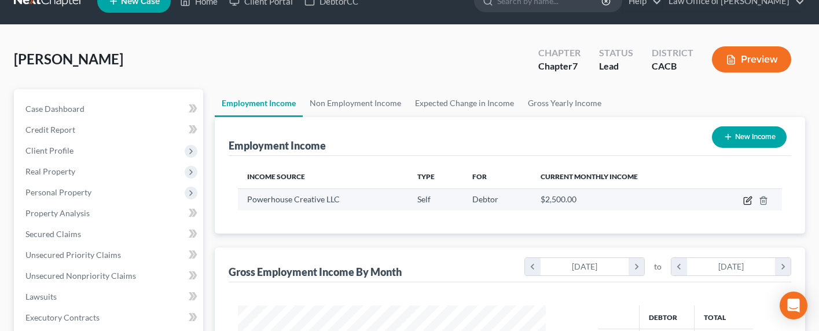
click at [725, 202] on icon "button" at bounding box center [747, 200] width 9 height 9
select select "1"
select select "4"
select select "0"
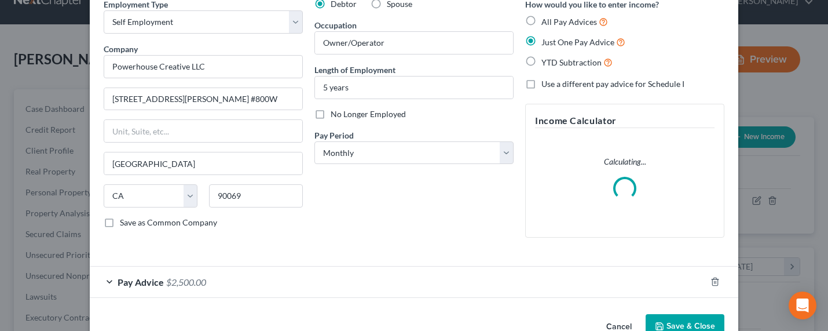
scroll to position [85, 0]
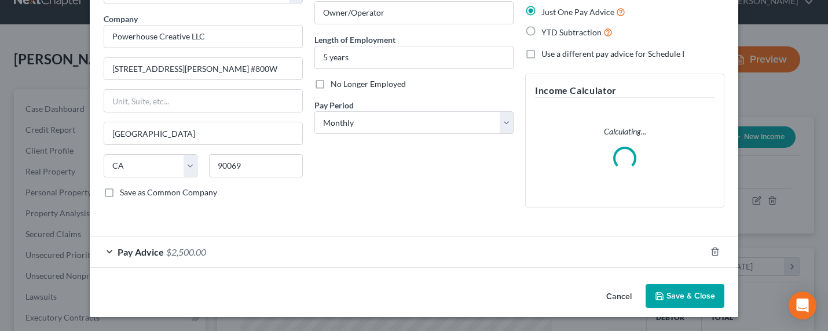
click at [181, 251] on span "$2,500.00" at bounding box center [186, 251] width 40 height 11
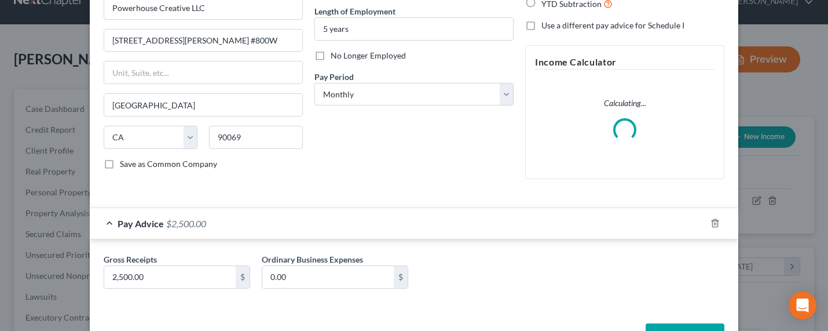
scroll to position [113, 0]
click at [156, 274] on input "2,500.00" at bounding box center [169, 277] width 131 height 22
click at [164, 276] on input "2,500.00" at bounding box center [169, 277] width 131 height 22
drag, startPoint x: 157, startPoint y: 277, endPoint x: 77, endPoint y: 270, distance: 80.8
click at [78, 273] on div "Edit Income Source × Employment Type * Select Full or Part Time Employment Self…" at bounding box center [414, 165] width 828 height 331
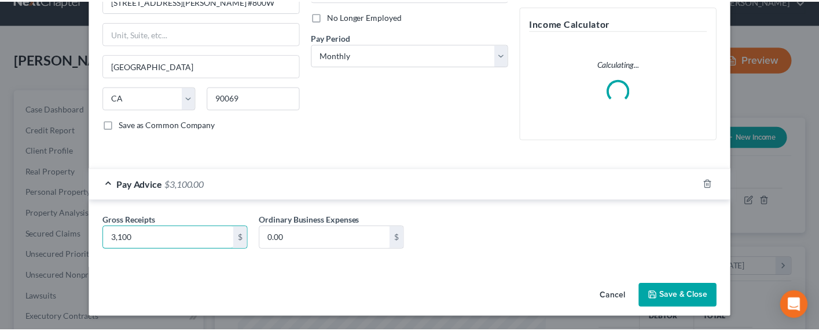
scroll to position [153, 0]
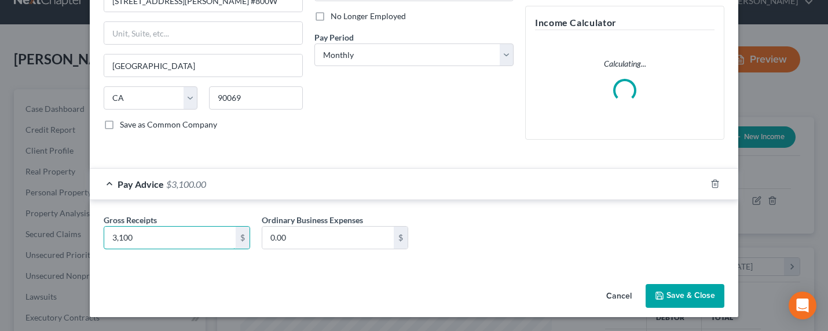
type input "3,100"
click at [676, 302] on button "Save & Close" at bounding box center [684, 296] width 79 height 24
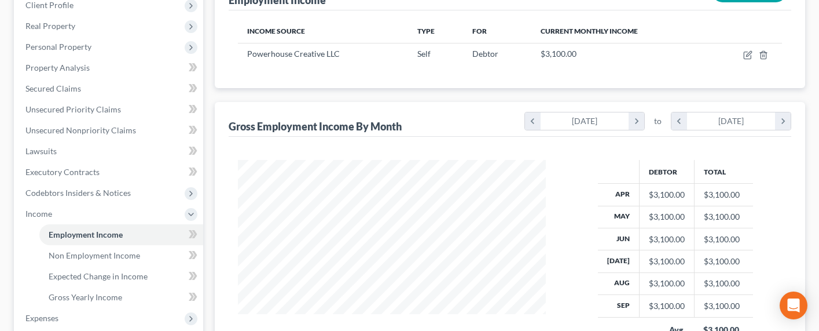
scroll to position [270, 0]
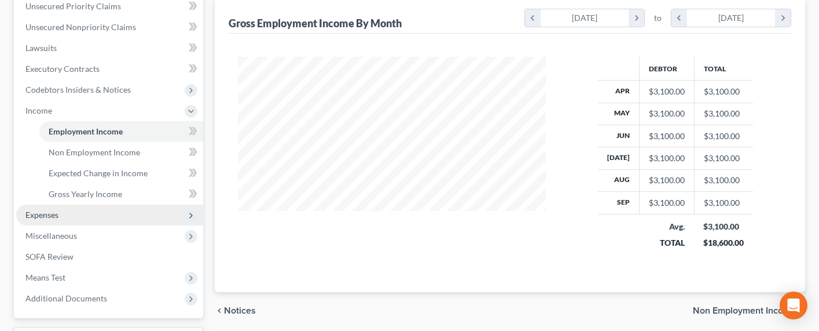
click at [55, 217] on span "Expenses" at bounding box center [41, 215] width 33 height 10
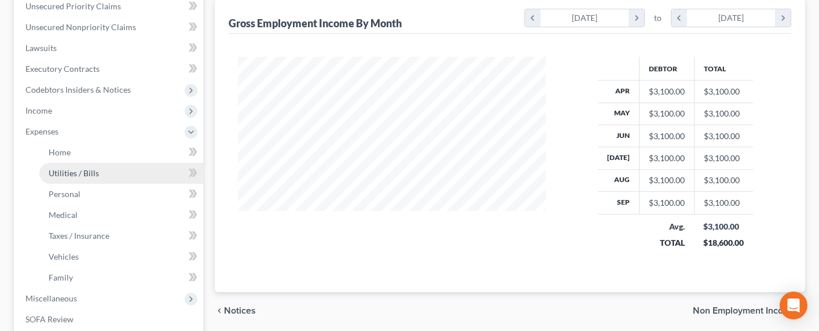
click at [57, 164] on link "Utilities / Bills" at bounding box center [121, 173] width 164 height 21
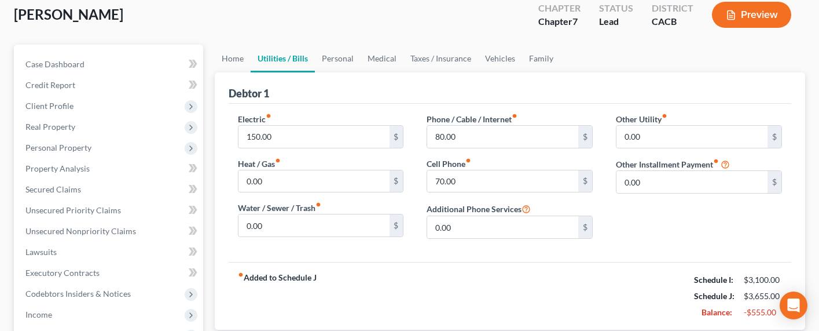
scroll to position [140, 0]
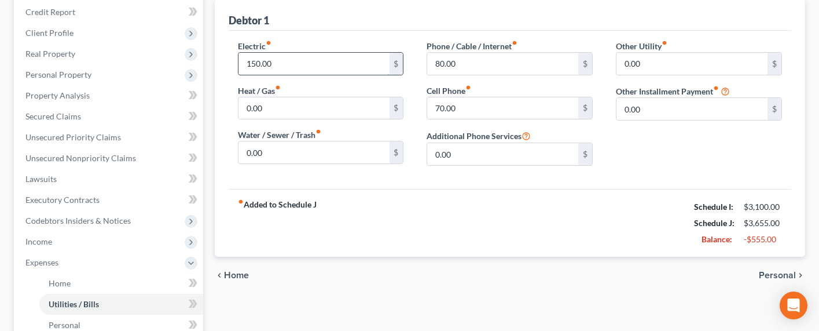
click at [257, 59] on input "150.00" at bounding box center [314, 64] width 151 height 22
click at [261, 62] on input "150.00" at bounding box center [314, 64] width 151 height 22
drag, startPoint x: 256, startPoint y: 64, endPoint x: 227, endPoint y: 63, distance: 29.0
click at [227, 63] on div "Electric fiber_manual_record 150.00 $ Heat / Gas fiber_manual_record 0.00 $ Wat…" at bounding box center [320, 107] width 189 height 135
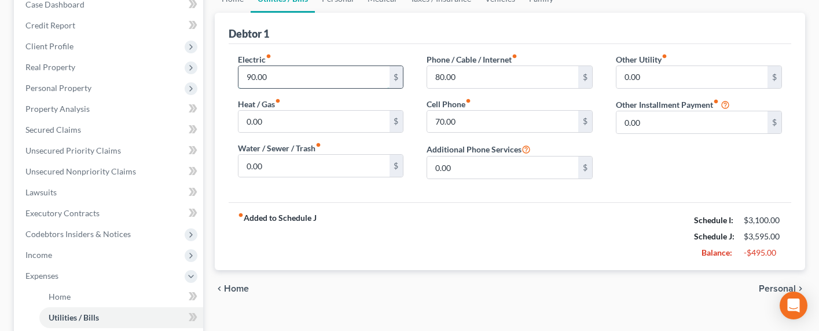
scroll to position [113, 0]
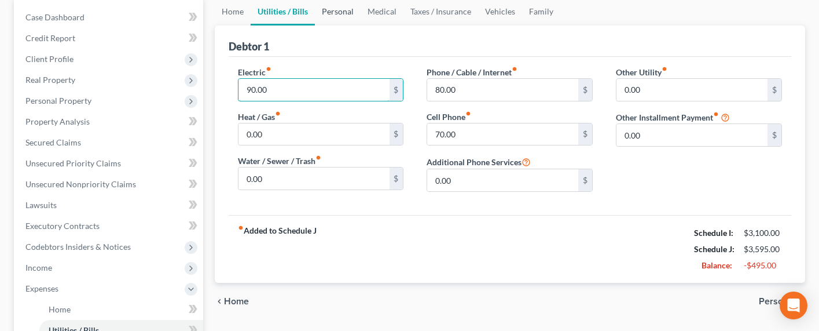
type input "90.00"
click at [343, 9] on link "Personal" at bounding box center [338, 12] width 46 height 28
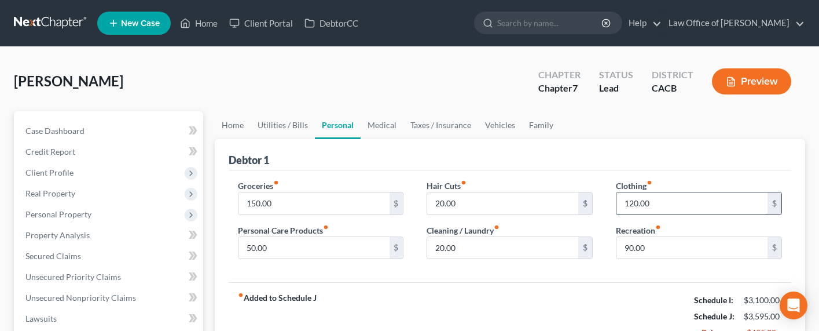
click at [628, 208] on input "120.00" at bounding box center [692, 203] width 151 height 22
click at [634, 203] on input "120.00" at bounding box center [692, 203] width 151 height 22
drag, startPoint x: 634, startPoint y: 203, endPoint x: 622, endPoint y: 203, distance: 12.7
click at [622, 203] on input "120.00" at bounding box center [692, 203] width 151 height 22
type input "70.00"
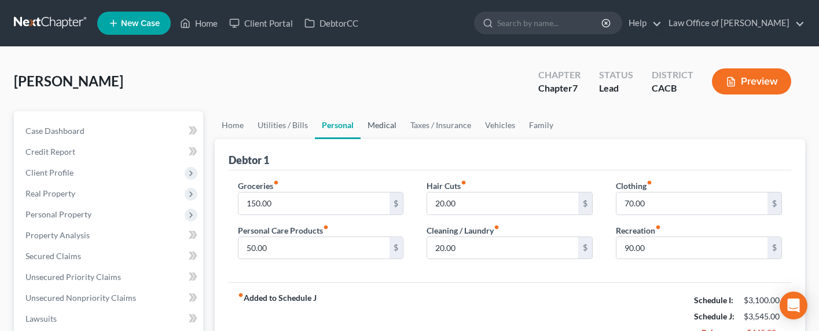
click at [384, 130] on link "Medical" at bounding box center [382, 125] width 43 height 28
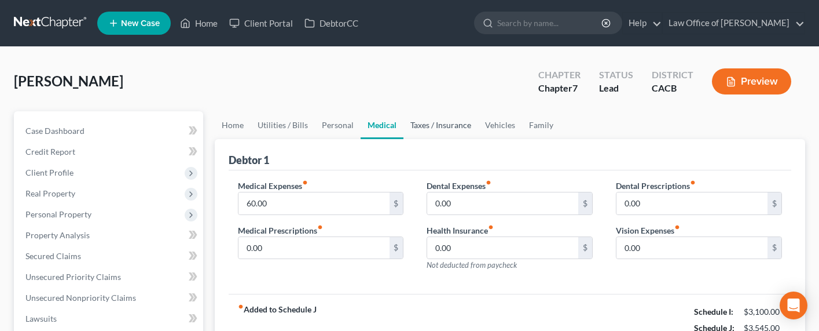
click at [424, 126] on link "Taxes / Insurance" at bounding box center [441, 125] width 75 height 28
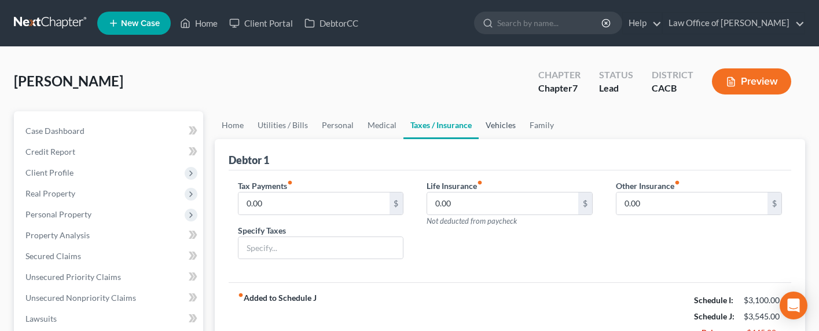
click at [502, 120] on link "Vehicles" at bounding box center [501, 125] width 44 height 28
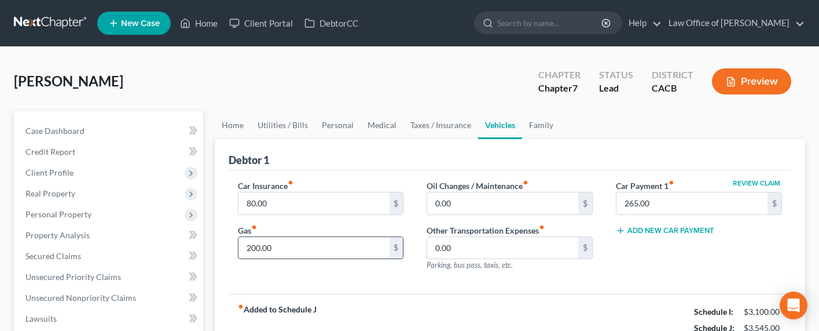
drag, startPoint x: 270, startPoint y: 239, endPoint x: 262, endPoint y: 249, distance: 13.1
click at [270, 240] on input "200.00" at bounding box center [314, 248] width 151 height 22
click at [261, 250] on input "200.00" at bounding box center [314, 248] width 151 height 22
drag, startPoint x: 255, startPoint y: 248, endPoint x: 245, endPoint y: 247, distance: 9.3
click at [245, 247] on input "200.00" at bounding box center [314, 248] width 151 height 22
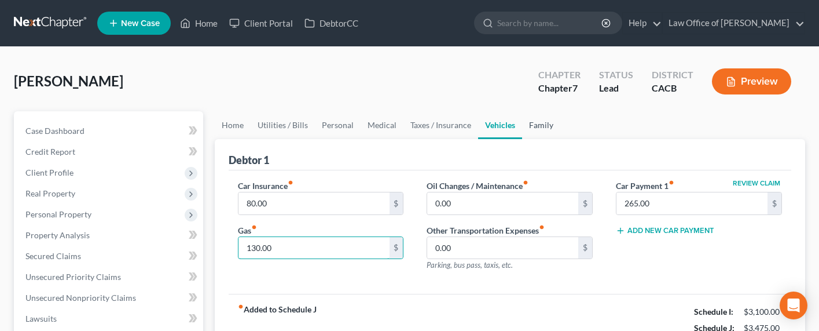
type input "130.00"
click at [546, 127] on link "Family" at bounding box center [541, 125] width 38 height 28
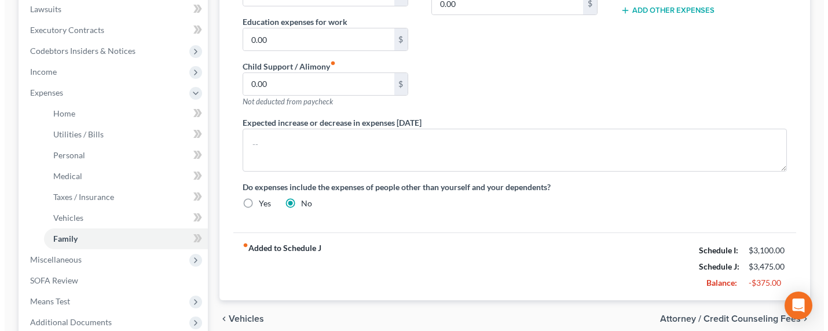
scroll to position [302, 0]
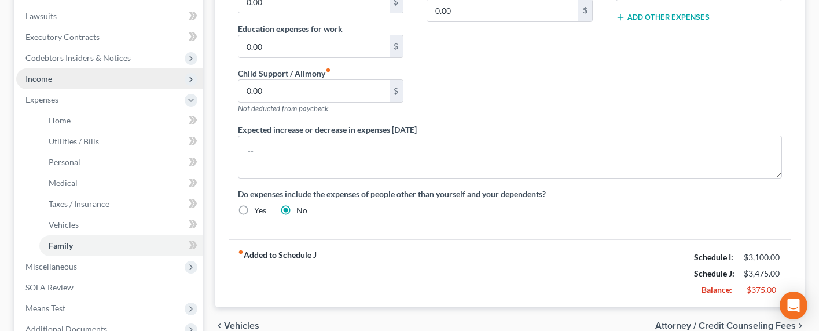
click at [42, 79] on span "Income" at bounding box center [38, 79] width 27 height 10
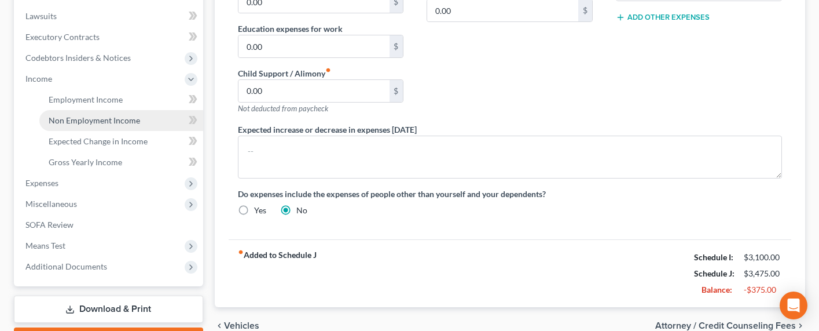
click at [60, 115] on span "Non Employment Income" at bounding box center [94, 120] width 91 height 10
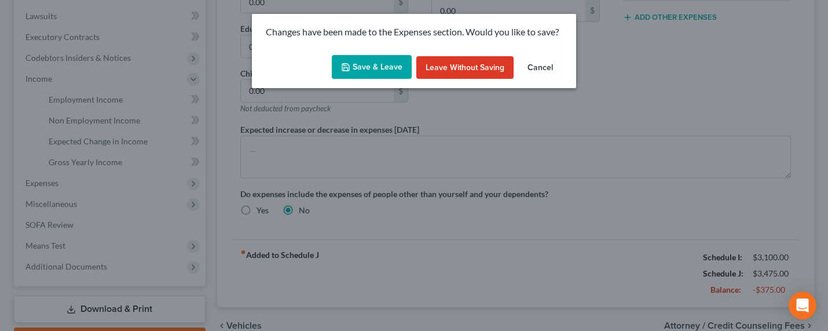
click at [374, 70] on button "Save & Leave" at bounding box center [372, 67] width 80 height 24
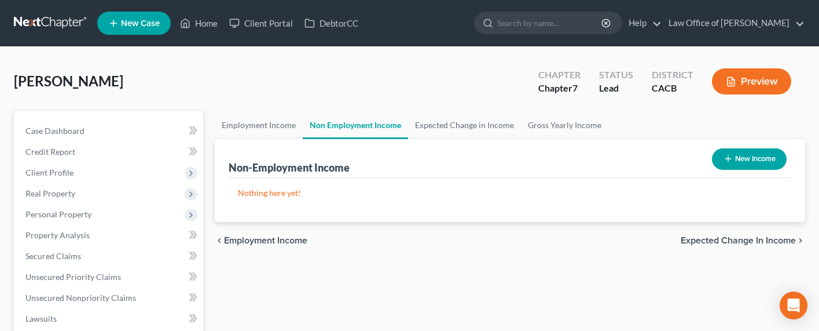
click at [725, 161] on button "New Income" at bounding box center [749, 158] width 75 height 21
select select "0"
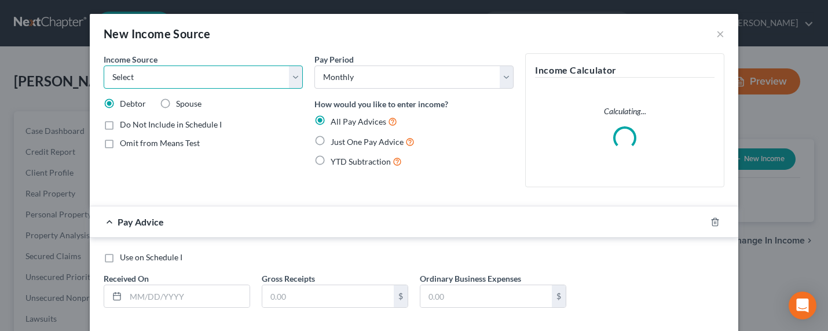
click at [188, 78] on select "Select Unemployment Disability (from employer) Pension Retirement Social Securi…" at bounding box center [203, 76] width 199 height 23
select select "13"
click at [104, 65] on select "Select Unemployment Disability (from employer) Pension Retirement Social Securi…" at bounding box center [203, 76] width 199 height 23
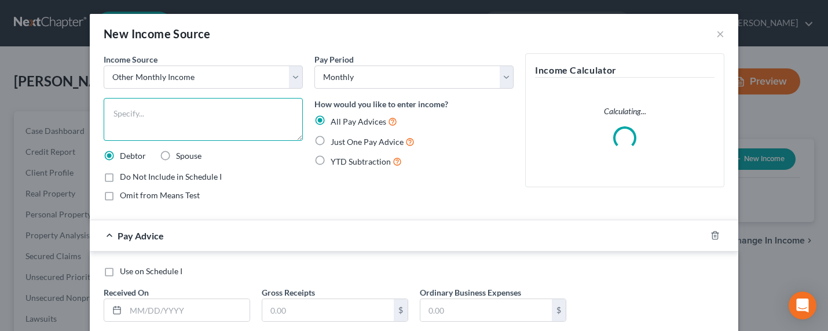
click at [153, 114] on textarea at bounding box center [203, 119] width 199 height 43
type textarea "Personal Savings / Family Support"
click at [350, 142] on span "Just One Pay Advice" at bounding box center [367, 142] width 73 height 10
click at [343, 142] on input "Just One Pay Advice" at bounding box center [339, 139] width 8 height 8
radio input "true"
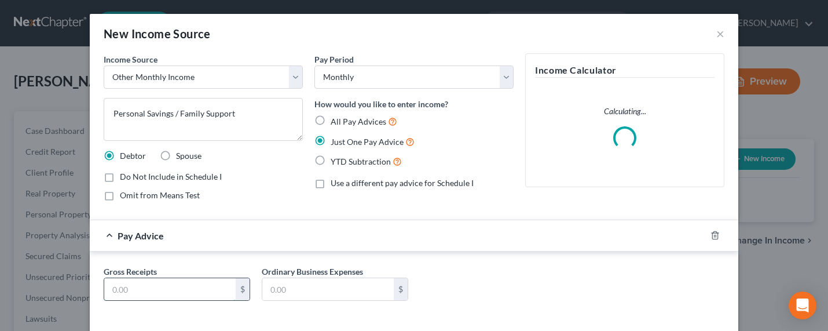
click at [127, 289] on input "text" at bounding box center [169, 289] width 131 height 22
type input "300"
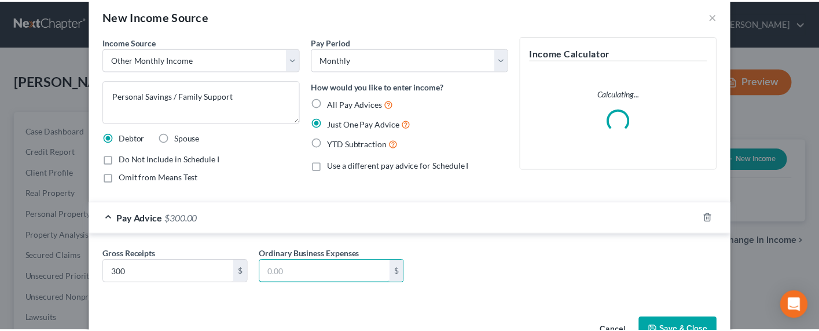
scroll to position [52, 0]
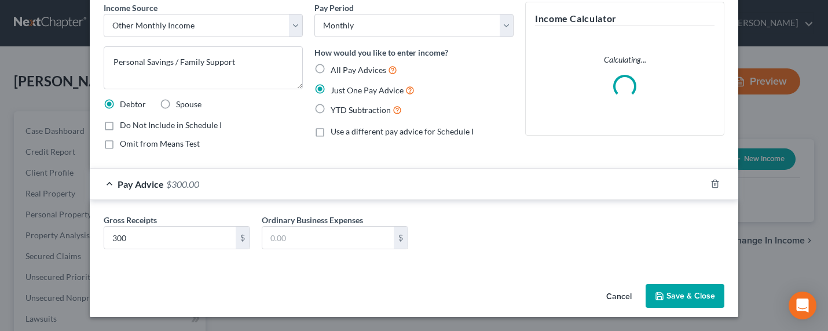
drag, startPoint x: 674, startPoint y: 298, endPoint x: 530, endPoint y: 200, distance: 173.7
click at [652, 214] on div "New Income Source × Income Source * Select Unemployment Disability (from employ…" at bounding box center [414, 139] width 648 height 354
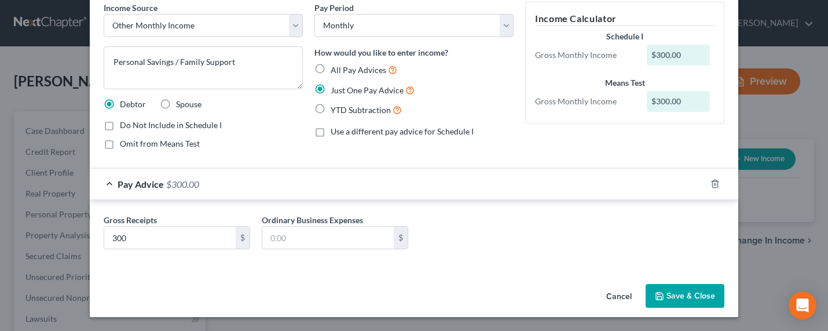
click at [160, 143] on span "Omit from Means Test" at bounding box center [160, 143] width 80 height 10
click at [132, 143] on input "Omit from Means Test" at bounding box center [128, 142] width 8 height 8
checkbox input "true"
click at [666, 293] on button "Save & Close" at bounding box center [684, 296] width 79 height 24
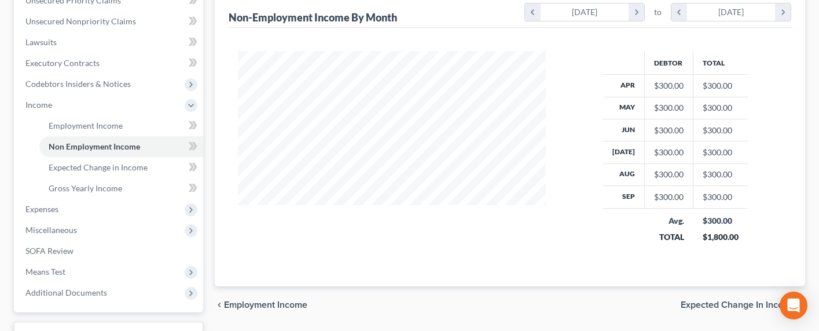
scroll to position [367, 0]
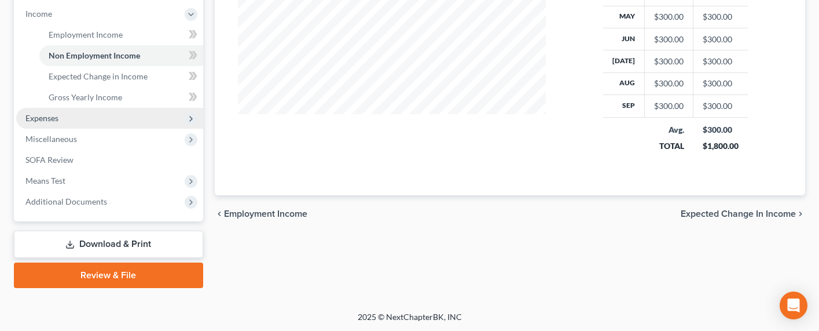
click at [46, 115] on span "Expenses" at bounding box center [41, 118] width 33 height 10
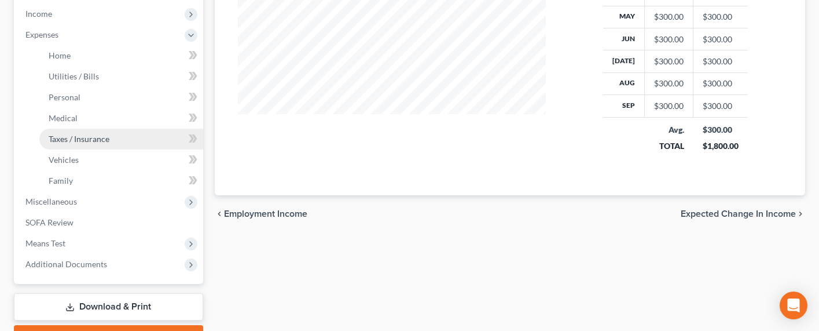
click at [68, 140] on span "Taxes / Insurance" at bounding box center [79, 139] width 61 height 10
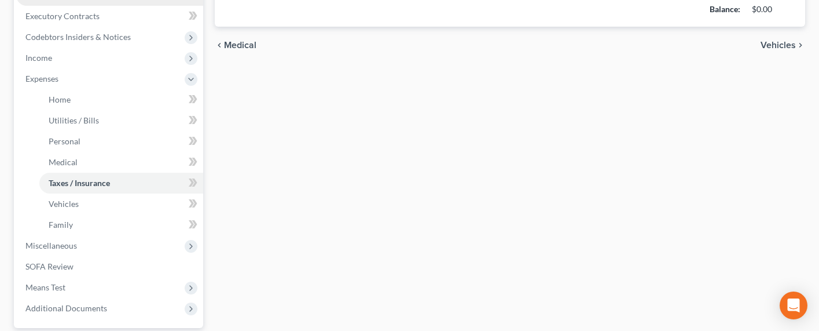
type input "0.00"
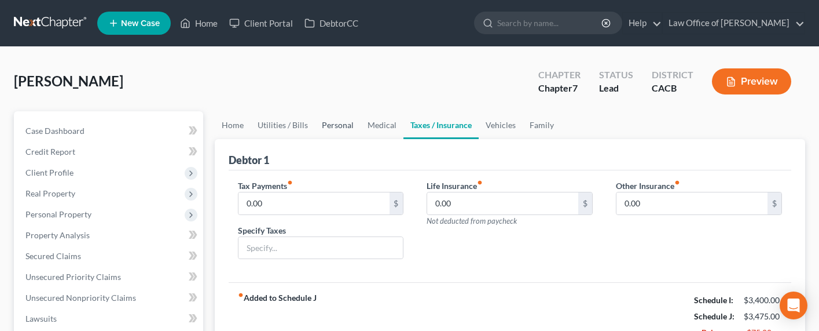
click at [334, 127] on link "Personal" at bounding box center [338, 125] width 46 height 28
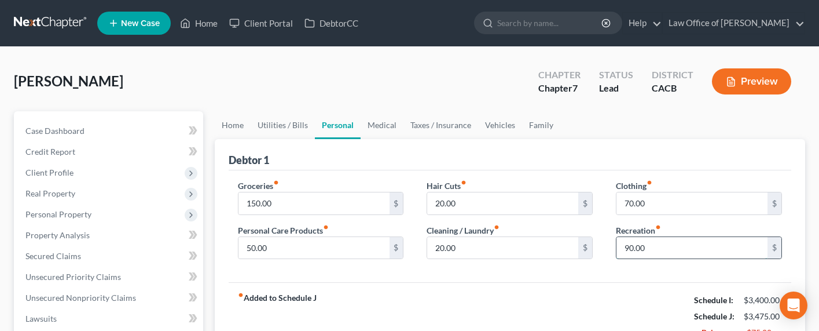
click at [633, 249] on input "90.00" at bounding box center [692, 248] width 151 height 22
click at [630, 243] on input "90.00" at bounding box center [692, 248] width 151 height 22
drag, startPoint x: 629, startPoint y: 247, endPoint x: 619, endPoint y: 247, distance: 9.8
click at [619, 247] on input "90.00" at bounding box center [692, 248] width 151 height 22
type input "50.00"
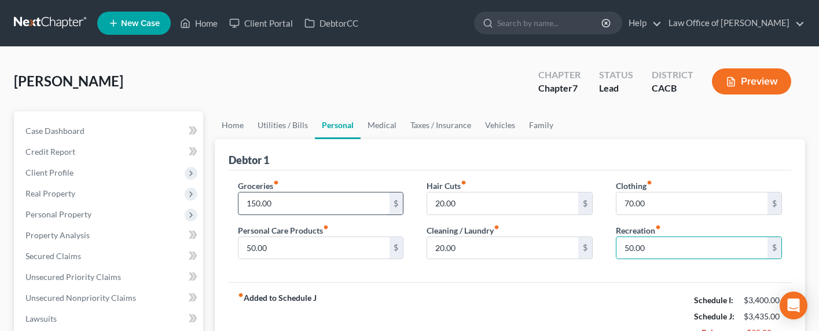
click at [248, 212] on input "150.00" at bounding box center [314, 203] width 151 height 22
click at [253, 208] on input "150.00" at bounding box center [314, 203] width 151 height 22
click at [252, 204] on input "150.00" at bounding box center [314, 203] width 151 height 22
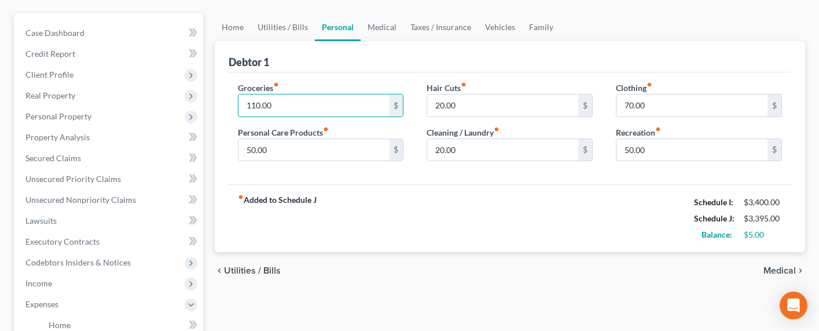
scroll to position [130, 0]
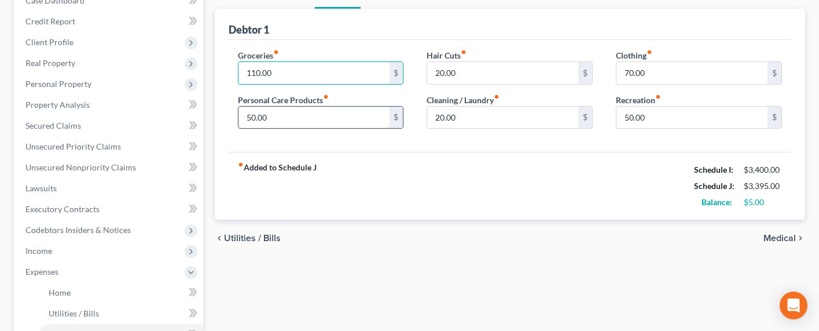
type input "110.00"
click at [263, 118] on input "50.00" at bounding box center [314, 118] width 151 height 22
click at [252, 118] on input "50.00" at bounding box center [314, 118] width 151 height 22
click at [246, 118] on input "50.00" at bounding box center [314, 118] width 151 height 22
type input "30.00"
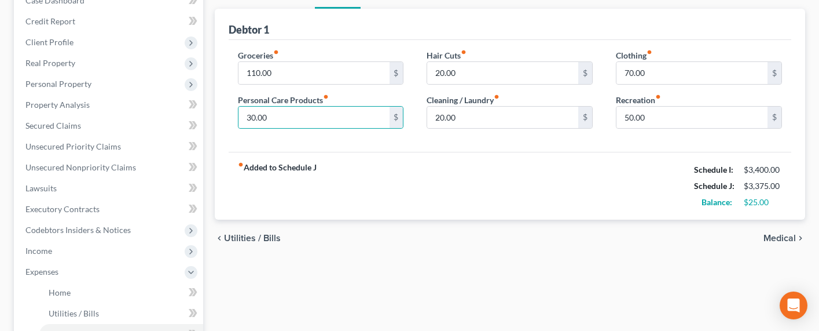
click at [618, 228] on div "chevron_left Utilities / Bills Medical chevron_right" at bounding box center [510, 237] width 590 height 37
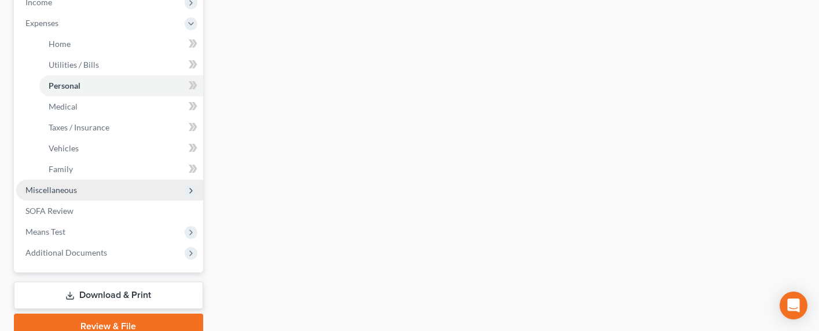
scroll to position [391, 0]
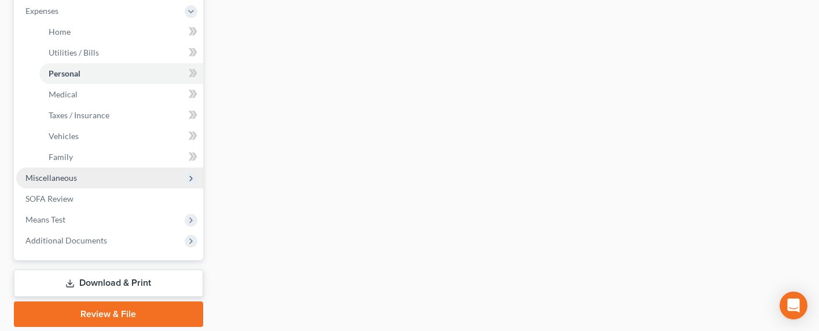
click at [59, 176] on span "Miscellaneous" at bounding box center [51, 178] width 52 height 10
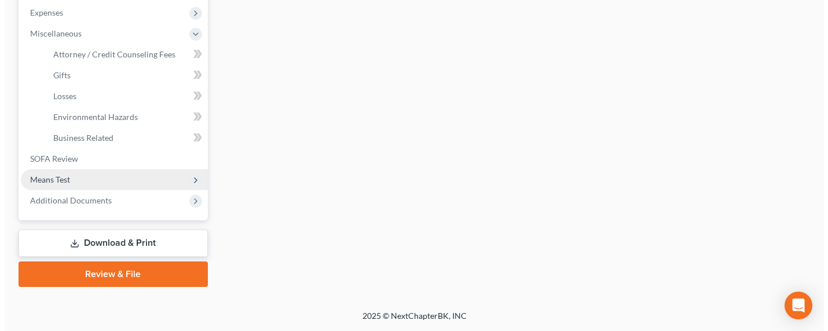
scroll to position [388, 0]
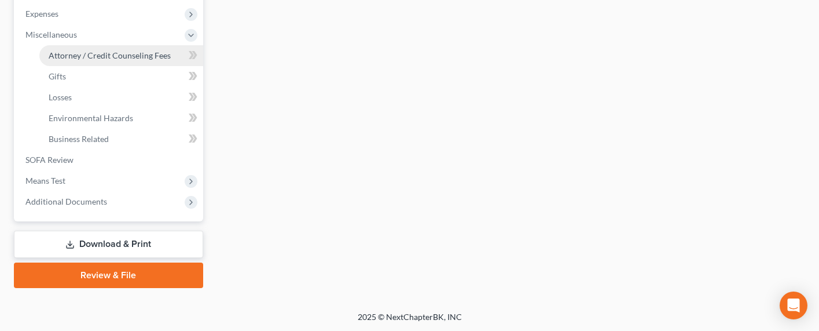
click at [96, 54] on span "Attorney / Credit Counseling Fees" at bounding box center [110, 55] width 122 height 10
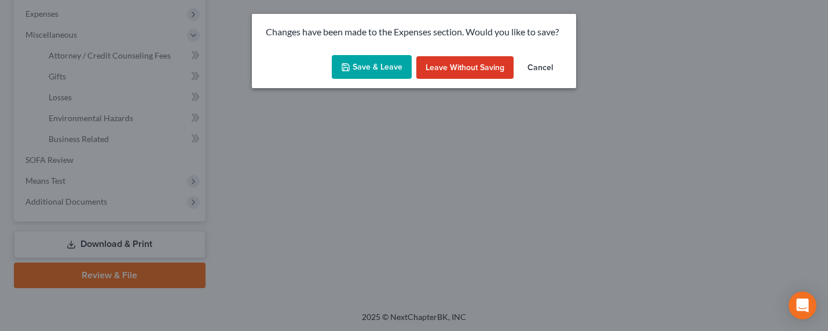
click at [373, 69] on button "Save & Leave" at bounding box center [372, 67] width 80 height 24
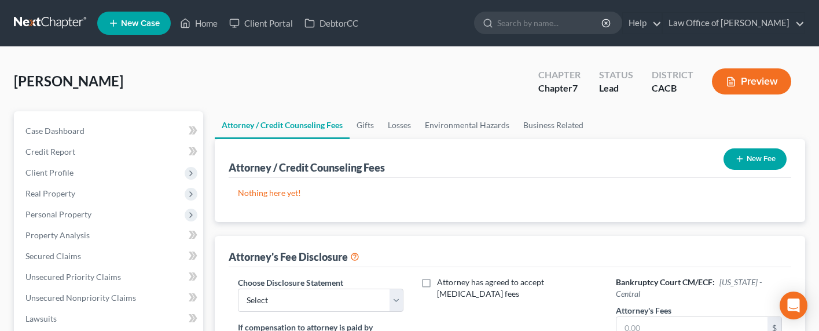
click at [725, 158] on button "New Fee" at bounding box center [755, 158] width 63 height 21
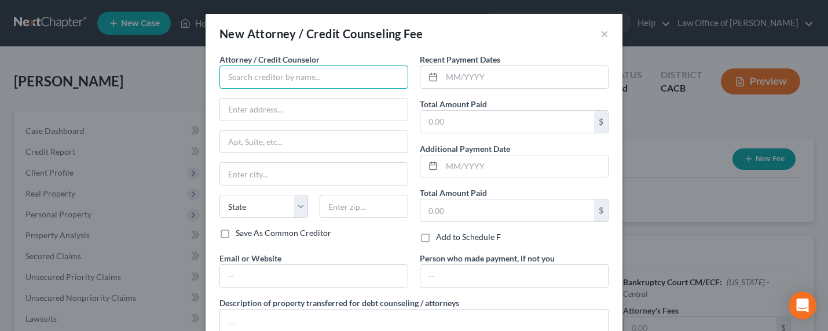
click at [306, 86] on input "text" at bounding box center [313, 76] width 189 height 23
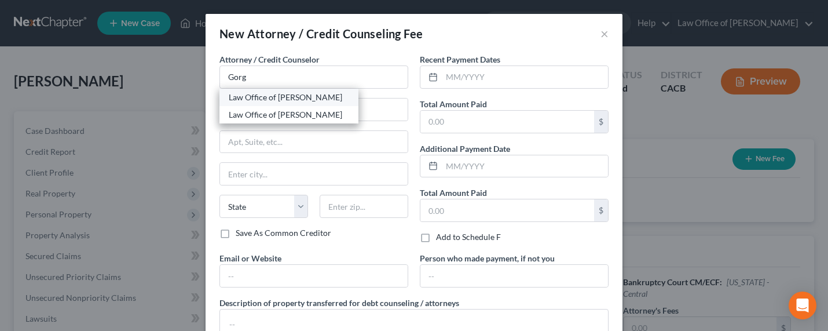
click at [277, 100] on div "Law Office of [PERSON_NAME]" at bounding box center [289, 97] width 120 height 12
type input "Law Office of [PERSON_NAME]"
type input "516 Burchett St., Suite 200"
type input "Glendale"
select select "4"
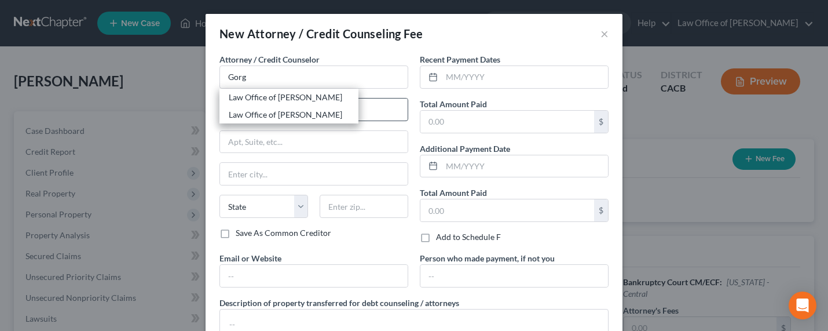
type input "91203"
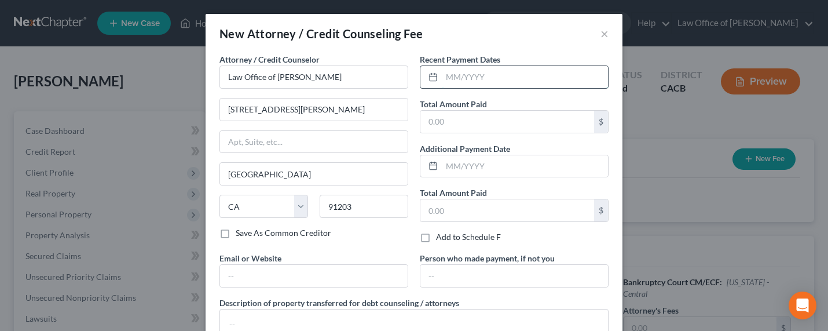
click at [521, 71] on input "text" at bounding box center [525, 77] width 166 height 22
type input "10/2025"
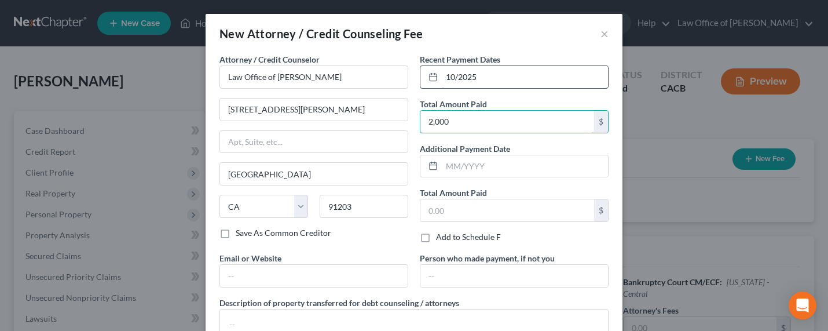
type input "2,000"
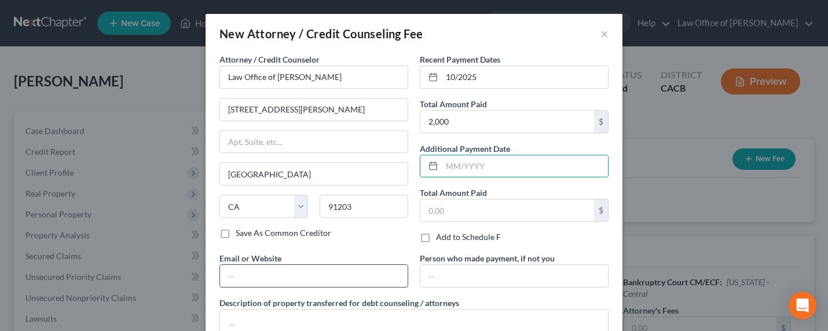
click at [317, 270] on input "text" at bounding box center [314, 276] width 188 height 22
type input "GorginianLaw.com"
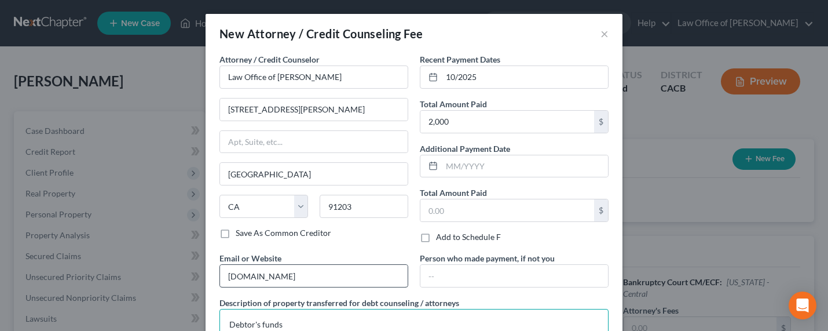
type textarea "Debtor's funds"
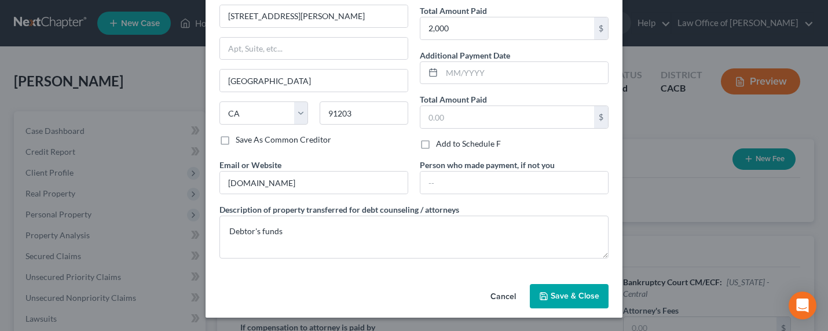
click at [554, 293] on span "Save & Close" at bounding box center [575, 296] width 49 height 10
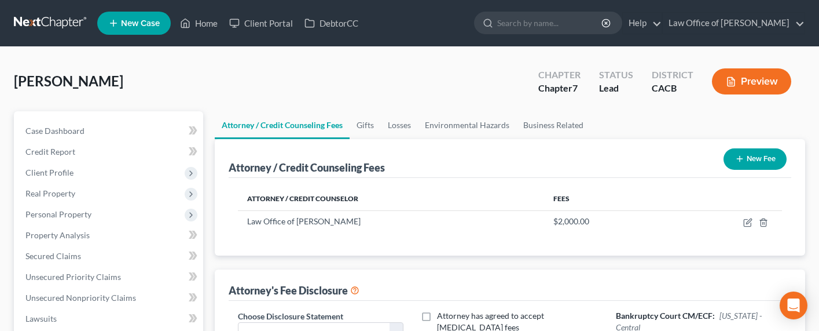
click at [725, 157] on button "New Fee" at bounding box center [755, 158] width 63 height 21
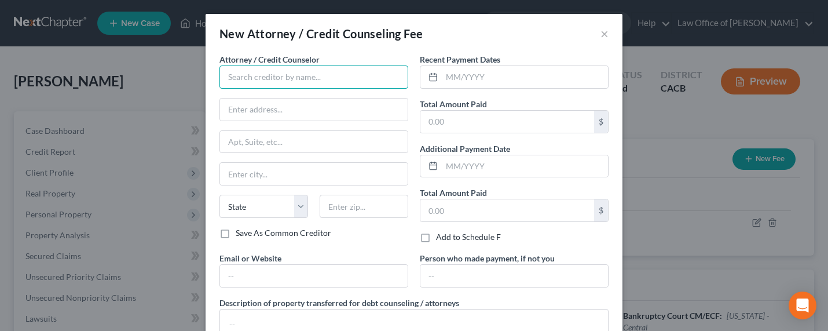
click at [291, 79] on input "text" at bounding box center [313, 76] width 189 height 23
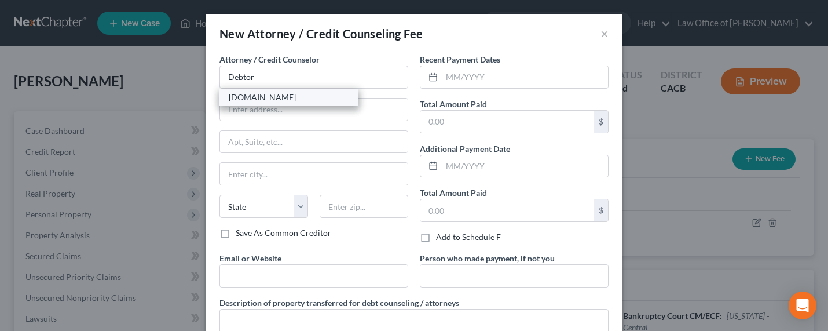
click at [256, 96] on div "DebtorCC.org" at bounding box center [289, 97] width 120 height 12
type input "DebtorCC.org"
type input "Online Course"
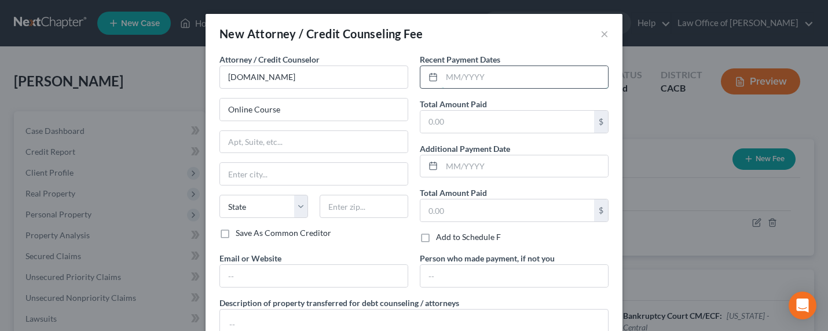
click at [457, 78] on input "text" at bounding box center [525, 77] width 166 height 22
type input "10/2025"
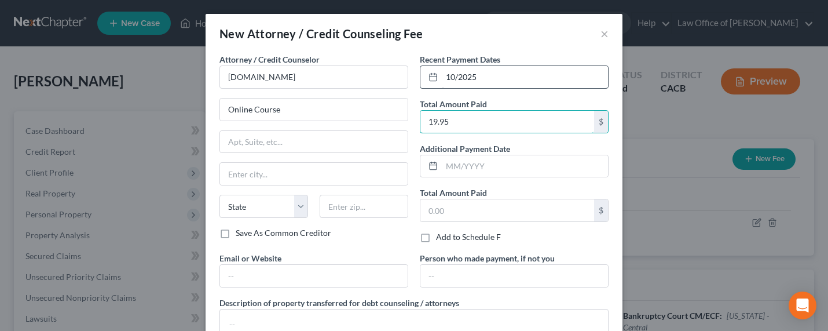
type input "19.95"
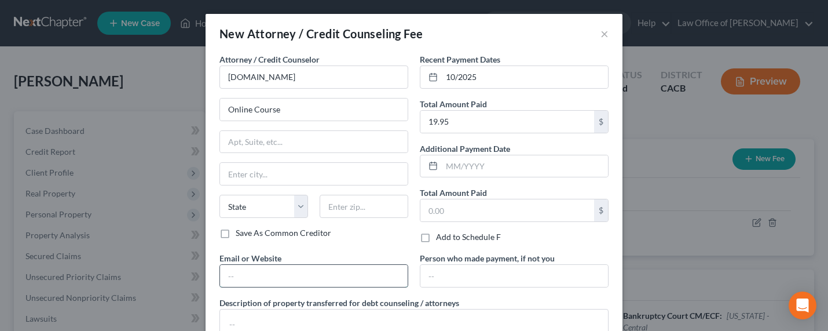
click at [301, 282] on input "text" at bounding box center [314, 276] width 188 height 22
type input "DebtorCC.org"
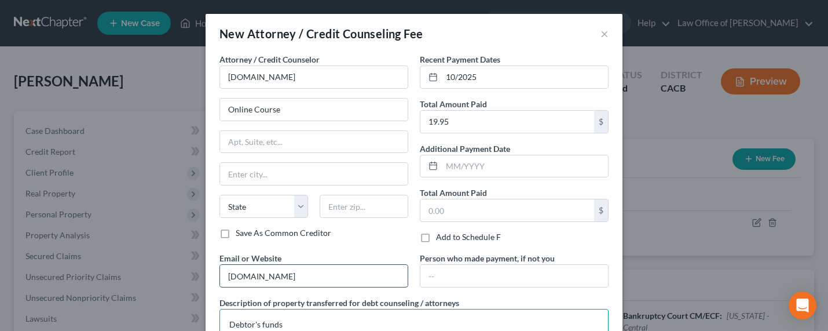
type textarea "Debtor's funds"
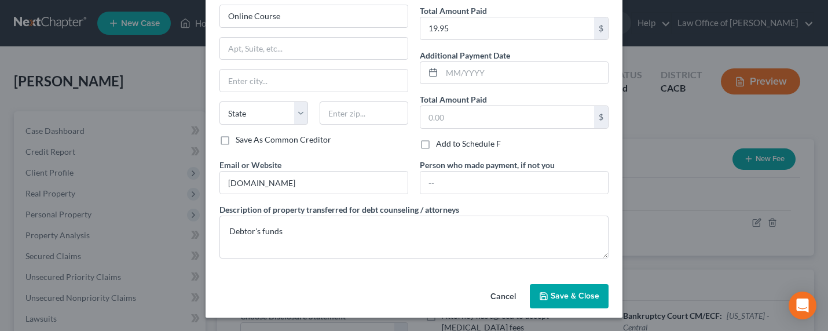
click at [562, 296] on span "Save & Close" at bounding box center [575, 296] width 49 height 10
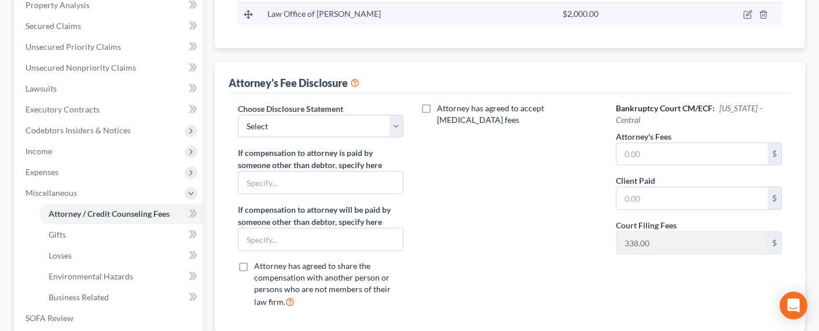
scroll to position [144, 0]
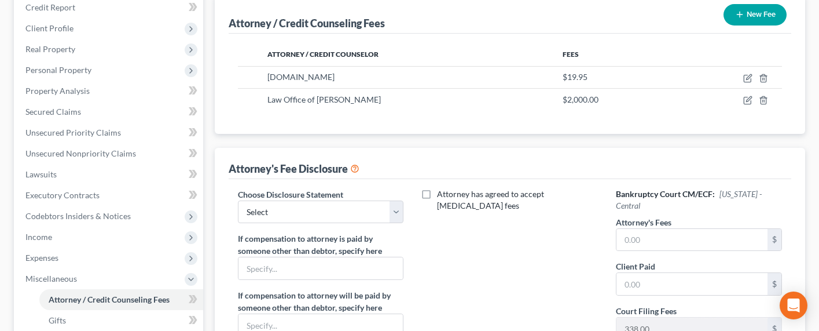
click at [655, 251] on div "Bankruptcy Court CM/ECF: California - Central Attorney's Fees $ Client Paid $ C…" at bounding box center [698, 295] width 189 height 215
click at [659, 240] on input "text" at bounding box center [692, 240] width 151 height 22
type input "2,000"
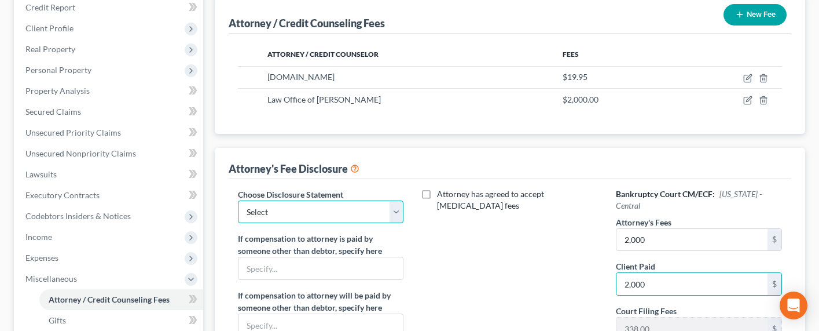
click at [280, 204] on select "Select Disclosure of Attorney Compensation" at bounding box center [321, 211] width 166 height 23
select select "0"
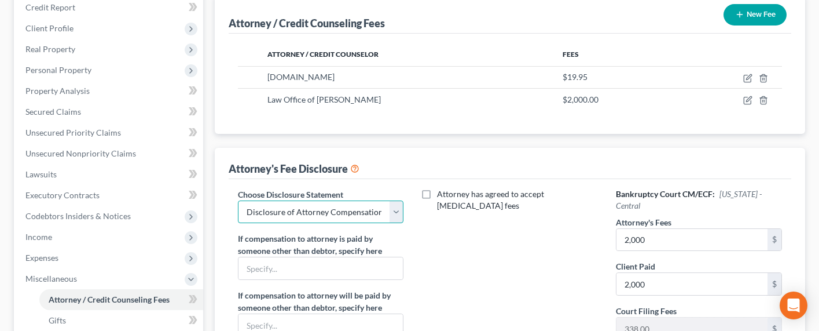
click at [238, 200] on select "Select Disclosure of Attorney Compensation" at bounding box center [321, 211] width 166 height 23
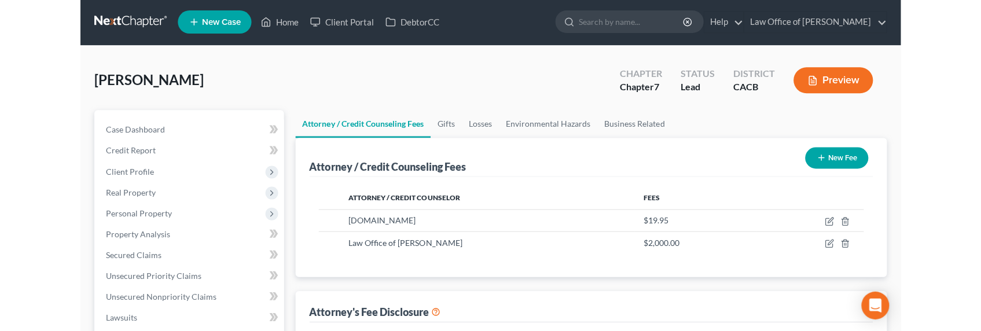
scroll to position [0, 0]
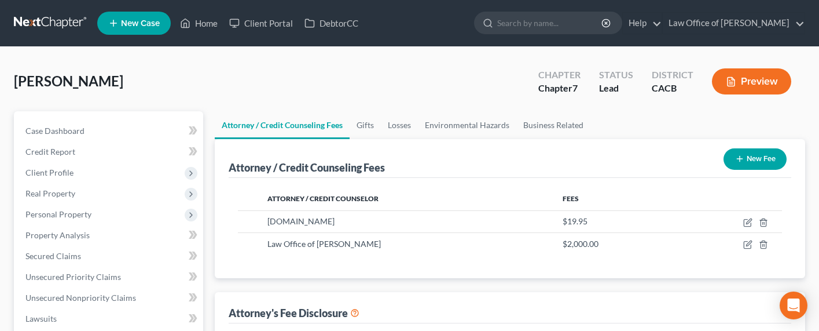
click at [58, 78] on span "[PERSON_NAME]" at bounding box center [68, 80] width 109 height 17
click at [51, 193] on span "Real Property" at bounding box center [50, 193] width 50 height 10
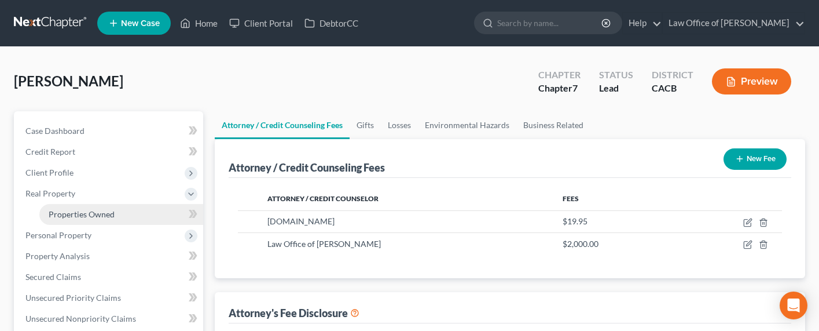
click at [60, 214] on span "Properties Owned" at bounding box center [82, 214] width 66 height 10
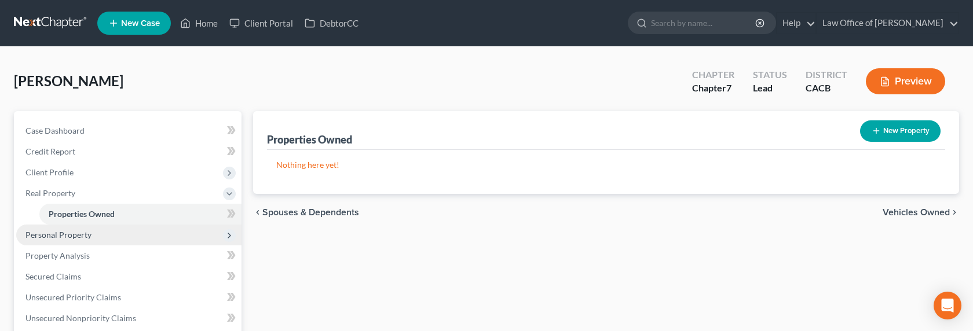
click at [57, 231] on span "Personal Property" at bounding box center [58, 235] width 66 height 10
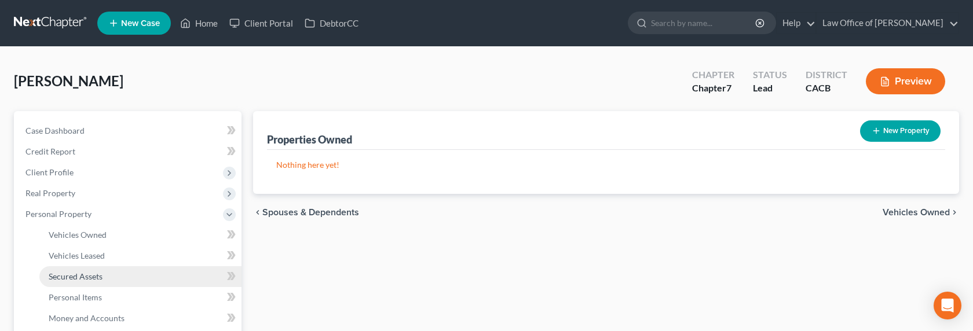
click at [74, 275] on span "Secured Assets" at bounding box center [76, 277] width 54 height 10
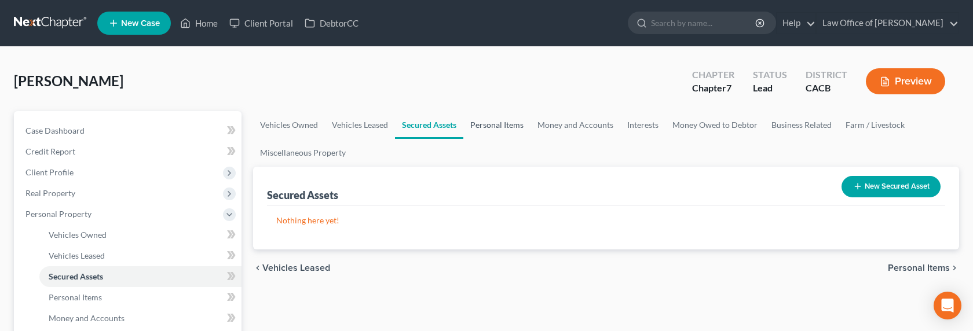
click at [489, 121] on link "Personal Items" at bounding box center [496, 125] width 67 height 28
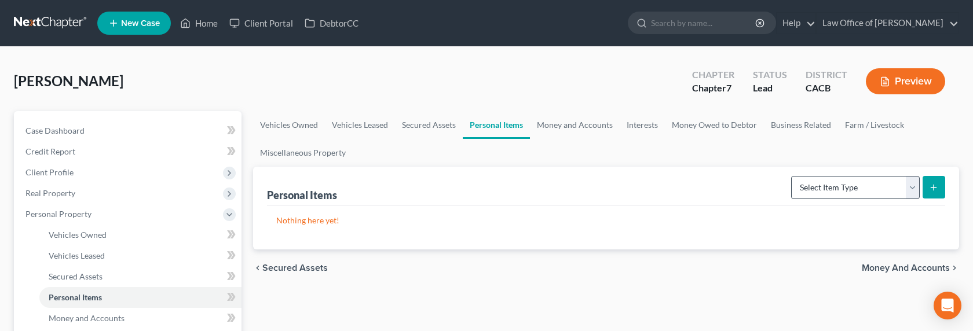
click at [725, 199] on div "Select Item Type Clothing Collectibles Of Value Electronics Firearms Household …" at bounding box center [865, 186] width 159 height 31
click at [725, 187] on select "Select Item Type Clothing Collectibles Of Value Electronics Firearms Household …" at bounding box center [855, 187] width 129 height 23
select select "clothing"
click at [725, 176] on select "Select Item Type Clothing Collectibles Of Value Electronics Firearms Household …" at bounding box center [855, 187] width 129 height 23
click at [725, 192] on button "submit" at bounding box center [933, 187] width 23 height 23
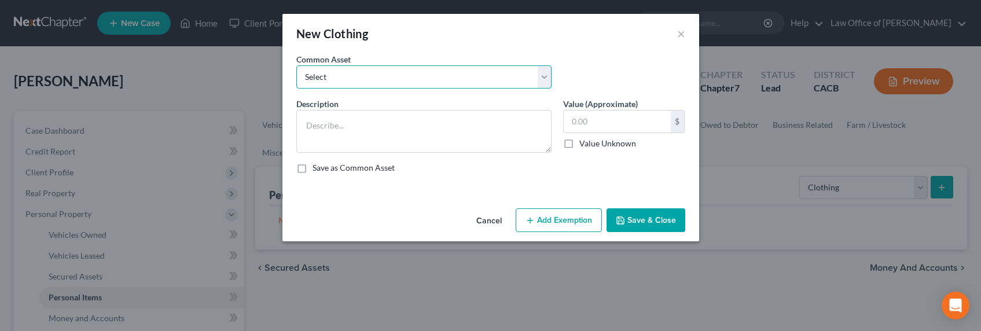
click at [486, 81] on select "Select Wardrobe and clothing" at bounding box center [423, 76] width 255 height 23
select select "0"
click at [296, 65] on select "Select Wardrobe and clothing" at bounding box center [423, 76] width 255 height 23
type textarea "Wardrobe and clothing"
type input "2,000.00"
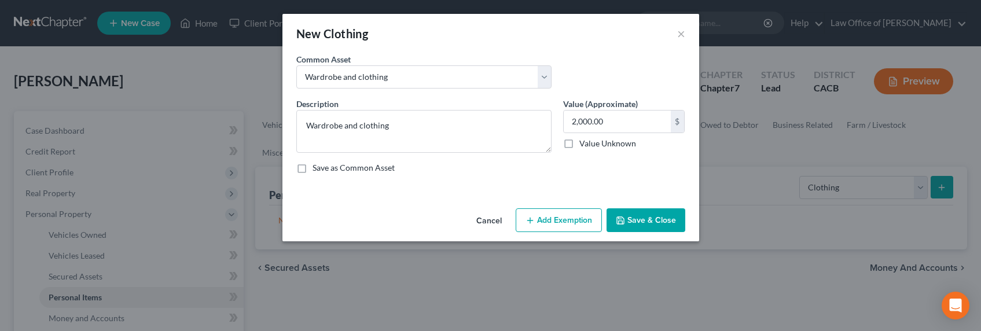
click at [555, 219] on button "Add Exemption" at bounding box center [559, 220] width 86 height 24
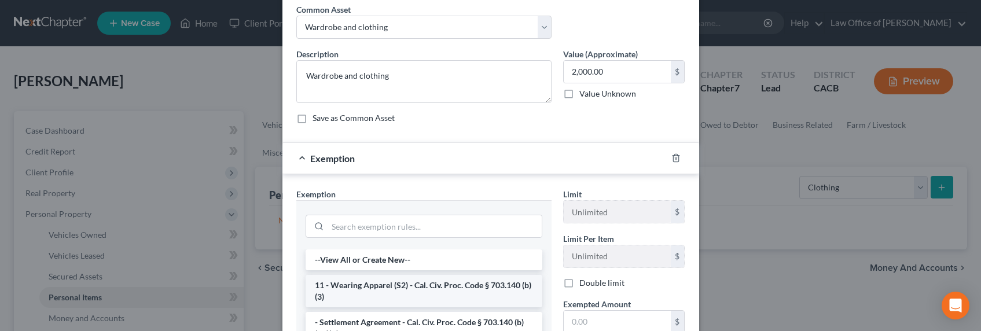
scroll to position [118, 0]
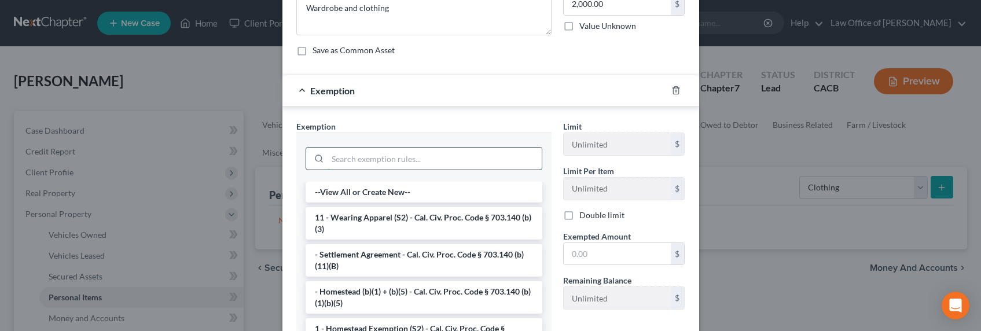
click at [377, 160] on input "search" at bounding box center [435, 159] width 214 height 22
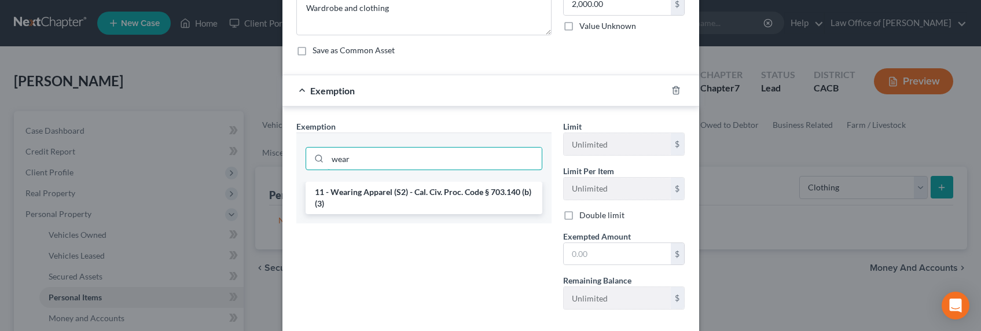
type input "wear"
click at [384, 192] on li "11 - Wearing Apparel (S2) - Cal. Civ. Proc. Code § 703.140 (b)(3)" at bounding box center [424, 198] width 237 height 32
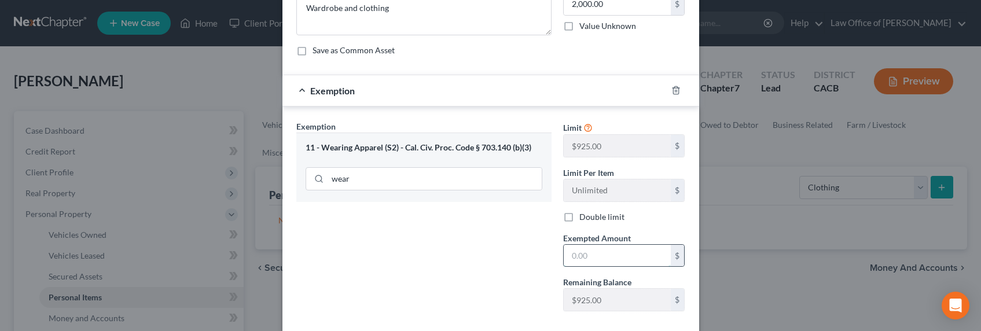
click at [615, 263] on input "text" at bounding box center [617, 256] width 107 height 22
type input "2,000"
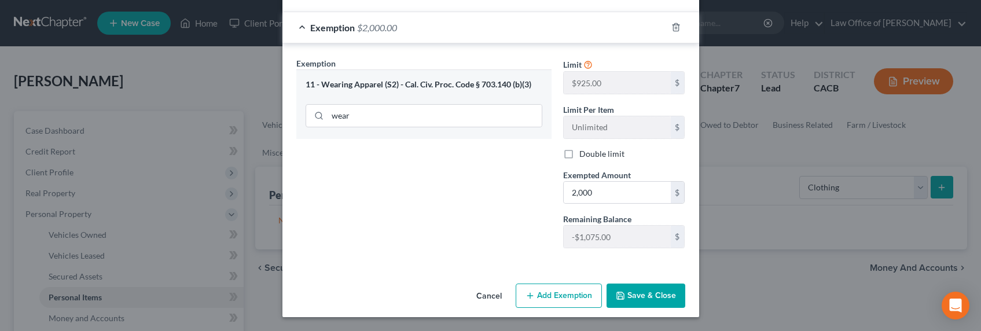
click at [630, 297] on button "Save & Close" at bounding box center [646, 296] width 79 height 24
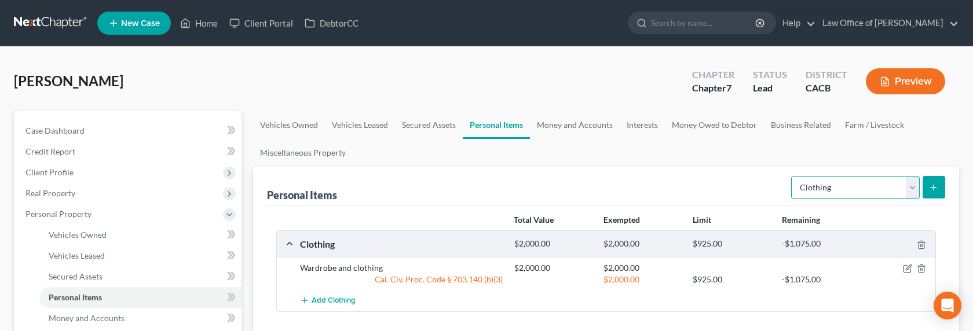
click at [725, 190] on select "Select Item Type Clothing Collectibles Of Value Electronics Firearms Household …" at bounding box center [855, 187] width 129 height 23
select select "electronics"
click at [725, 176] on select "Select Item Type Clothing Collectibles Of Value Electronics Firearms Household …" at bounding box center [855, 187] width 129 height 23
click at [725, 184] on icon "submit" at bounding box center [933, 187] width 9 height 9
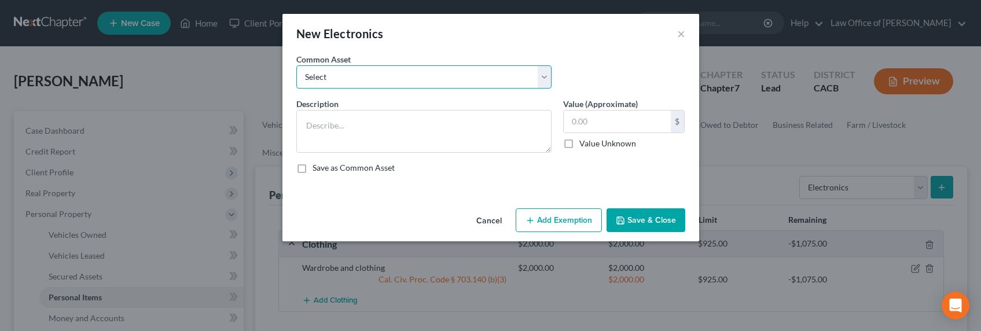
click at [353, 80] on select "Select General electronics, equipment and recreational personal property." at bounding box center [423, 76] width 255 height 23
select select "0"
click at [296, 65] on select "Select General electronics, equipment and recreational personal property." at bounding box center [423, 76] width 255 height 23
type textarea "General electronics, equipment and recreational personal property."
type input "2,000.00"
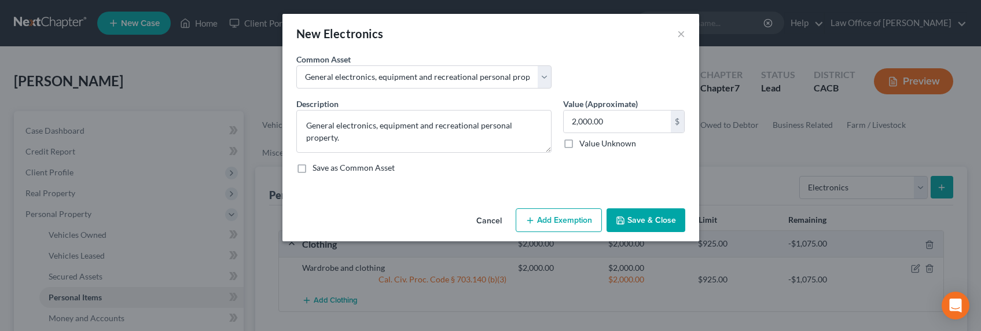
click at [550, 220] on button "Add Exemption" at bounding box center [559, 220] width 86 height 24
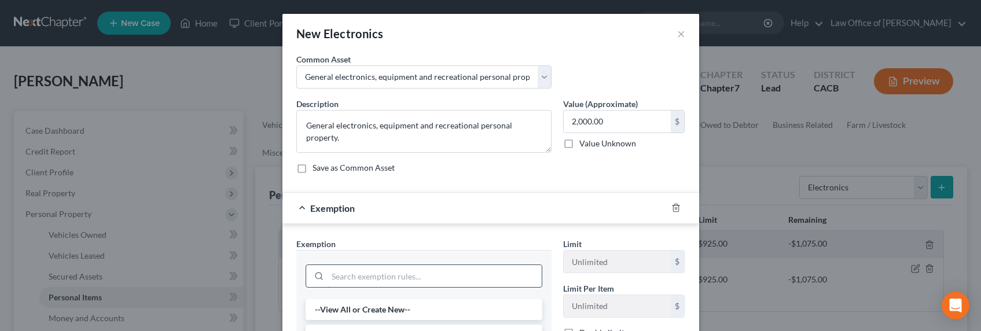
click at [383, 267] on input "search" at bounding box center [435, 276] width 214 height 22
type input "wear"
click at [369, 318] on li "11 - Wearing Apparel (S2) - Cal. Civ. Proc. Code § 703.140 (b)(3)" at bounding box center [424, 315] width 237 height 32
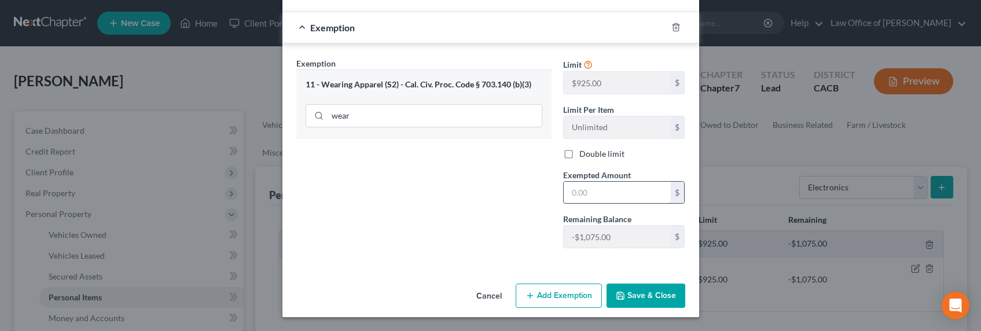
click at [589, 195] on input "text" at bounding box center [617, 193] width 107 height 22
type input "2,000"
click at [633, 290] on button "Save & Close" at bounding box center [646, 296] width 79 height 24
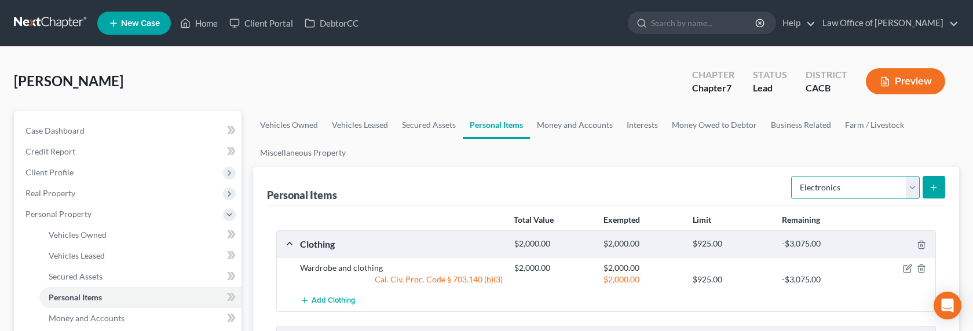
click at [725, 186] on select "Select Item Type Clothing Collectibles Of Value Electronics Firearms Household …" at bounding box center [855, 187] width 129 height 23
select select "household_goods"
click at [725, 176] on select "Select Item Type Clothing Collectibles Of Value Electronics Firearms Household …" at bounding box center [855, 187] width 129 height 23
click at [725, 190] on icon "submit" at bounding box center [933, 187] width 9 height 9
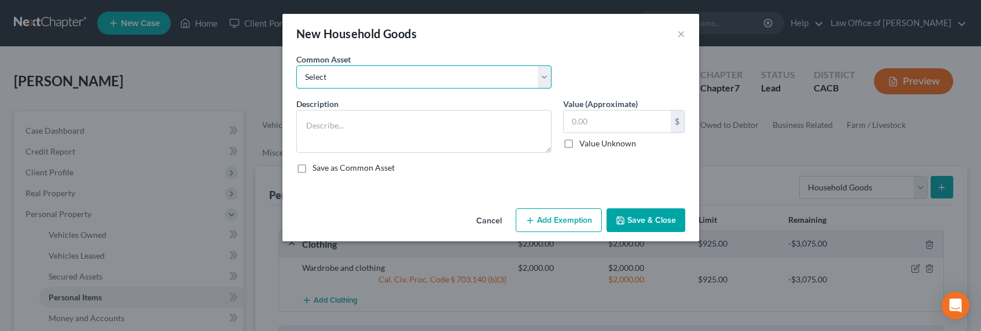
click at [408, 79] on select "Select Household Goods, Furnishings and Appliances." at bounding box center [423, 76] width 255 height 23
click at [296, 65] on select "Select Household Goods, Furnishings and Appliances." at bounding box center [423, 76] width 255 height 23
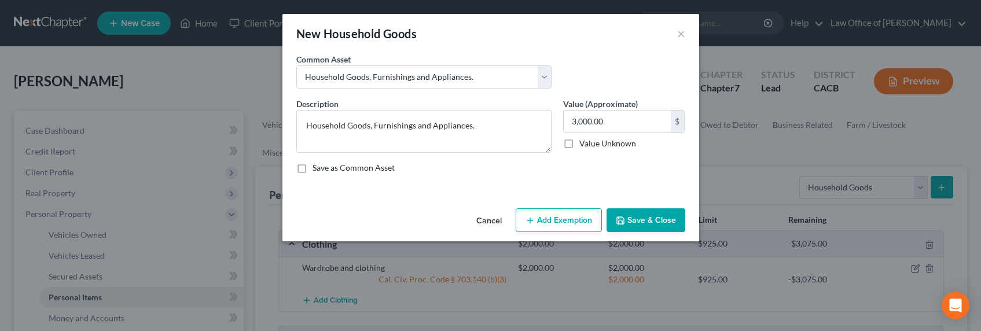
click at [569, 217] on button "Add Exemption" at bounding box center [559, 220] width 86 height 24
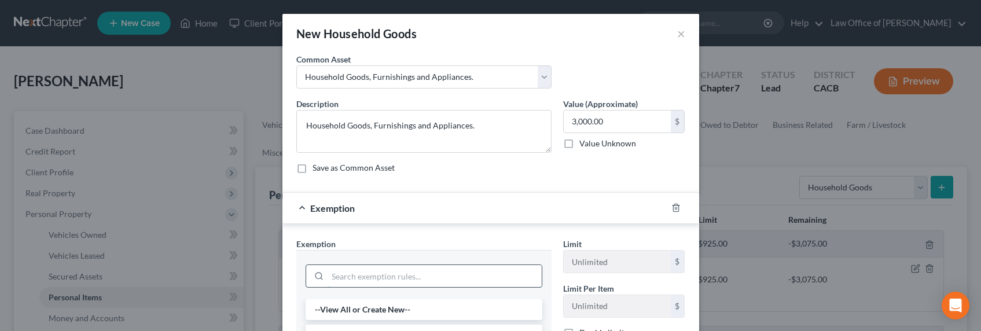
click at [349, 274] on input "search" at bounding box center [435, 276] width 214 height 22
click at [365, 305] on li "11 - Wearing Apparel (S2) - Cal. Civ. Proc. Code § 703.140 (b)(3)" at bounding box center [424, 315] width 237 height 32
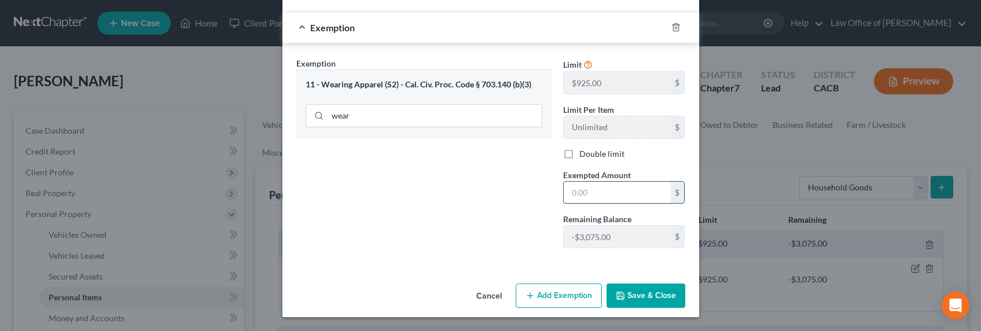
click at [582, 190] on input "text" at bounding box center [617, 193] width 107 height 22
click at [637, 299] on button "Save & Close" at bounding box center [646, 296] width 79 height 24
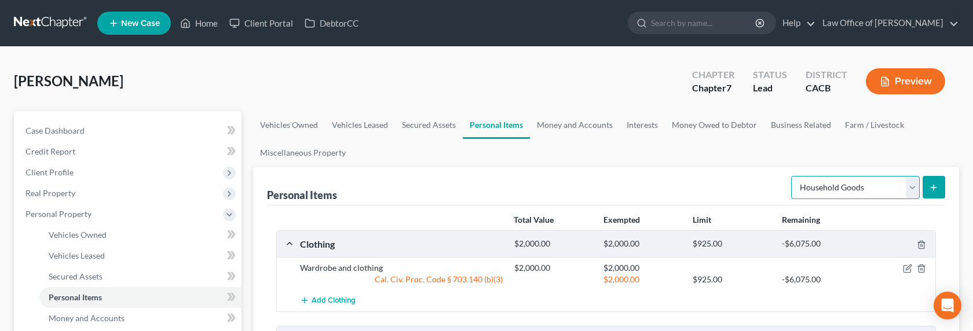
click at [725, 196] on select "Select Item Type Clothing Collectibles Of Value Electronics Firearms Household …" at bounding box center [855, 187] width 129 height 23
click at [725, 176] on select "Select Item Type Clothing Collectibles Of Value Electronics Firearms Household …" at bounding box center [855, 187] width 129 height 23
click at [725, 186] on button "submit" at bounding box center [933, 187] width 23 height 23
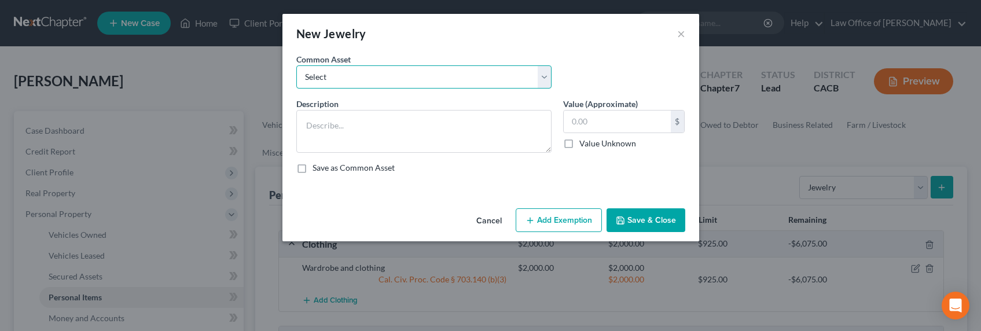
click at [390, 67] on select "Select Jewelry and personal valuable items (i.e. costume jewelry), includes non…" at bounding box center [423, 76] width 255 height 23
click at [296, 65] on select "Select Jewelry and personal valuable items (i.e. costume jewelry), includes non…" at bounding box center [423, 76] width 255 height 23
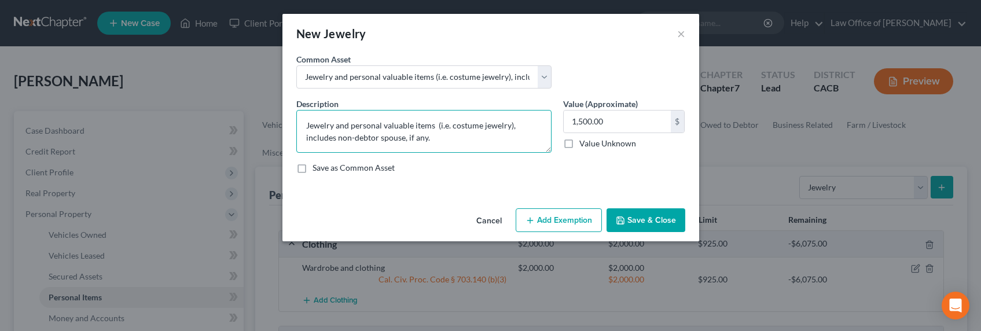
drag, startPoint x: 395, startPoint y: 134, endPoint x: 421, endPoint y: 142, distance: 27.3
click at [396, 135] on textarea "Jewelry and personal valuable items (i.e. costume jewelry), includes non-debtor…" at bounding box center [423, 131] width 255 height 43
drag, startPoint x: 437, startPoint y: 144, endPoint x: 291, endPoint y: 137, distance: 146.1
click at [291, 137] on div "Description * Jewelry and personal valuable items (i.e. costume jewelry), inclu…" at bounding box center [424, 125] width 267 height 55
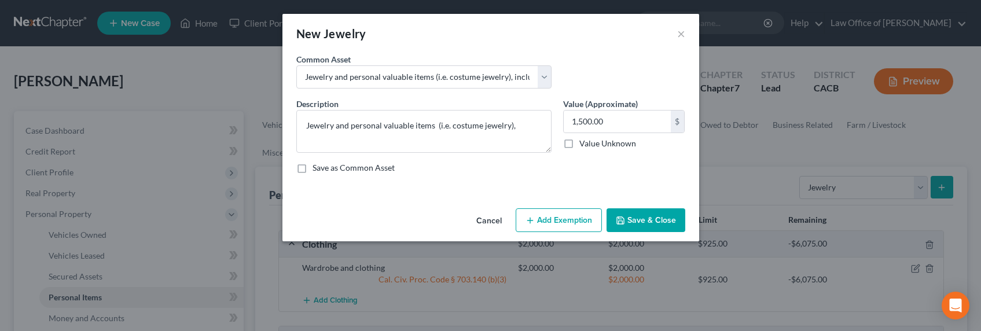
click at [575, 217] on button "Add Exemption" at bounding box center [559, 220] width 86 height 24
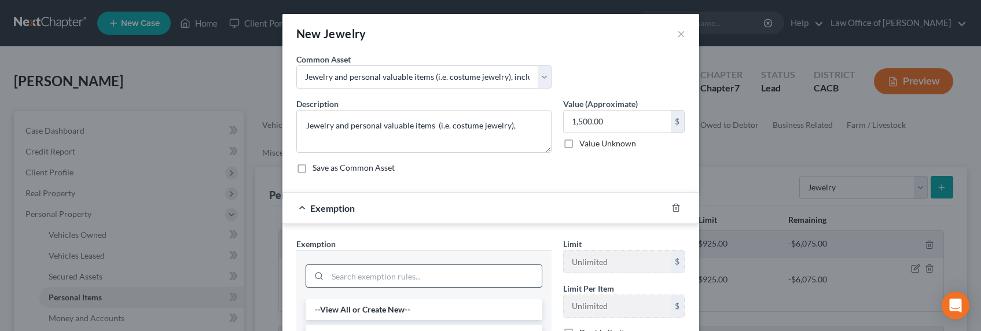
click at [386, 270] on input "search" at bounding box center [435, 276] width 214 height 22
click at [414, 306] on li "12 - Jewelry (S2) - Cal. Civ. Proc. Code § 703.140 (b)(4)" at bounding box center [424, 309] width 237 height 21
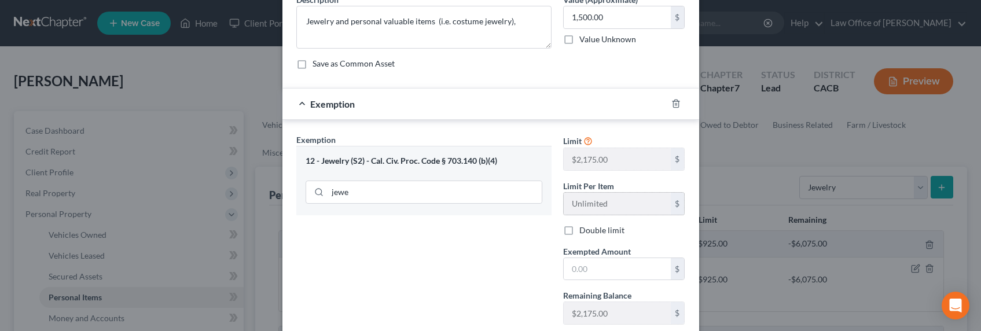
scroll to position [146, 0]
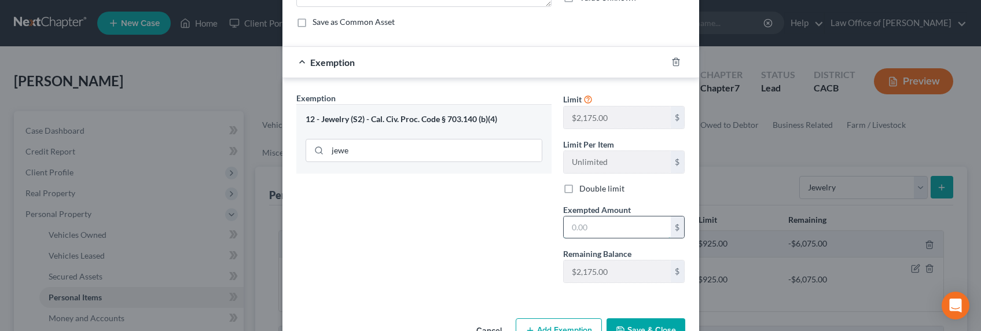
click at [600, 229] on input "text" at bounding box center [617, 228] width 107 height 22
click at [634, 321] on button "Save & Close" at bounding box center [646, 330] width 79 height 24
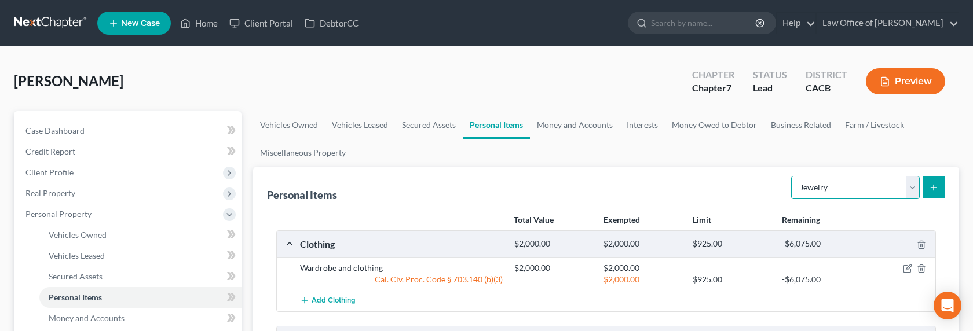
click at [725, 179] on select "Select Item Type Clothing Collectibles Of Value Electronics Firearms Household …" at bounding box center [855, 187] width 129 height 23
click at [725, 176] on select "Select Item Type Clothing Collectibles Of Value Electronics Firearms Household …" at bounding box center [855, 187] width 129 height 23
click at [725, 185] on icon "submit" at bounding box center [933, 187] width 9 height 9
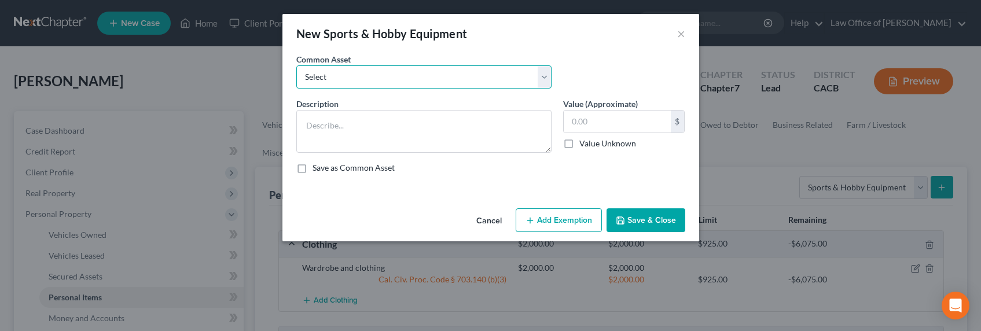
click at [443, 84] on select "Select Sports and hobby equipment" at bounding box center [423, 76] width 255 height 23
click at [296, 65] on select "Select Sports and hobby equipment" at bounding box center [423, 76] width 255 height 23
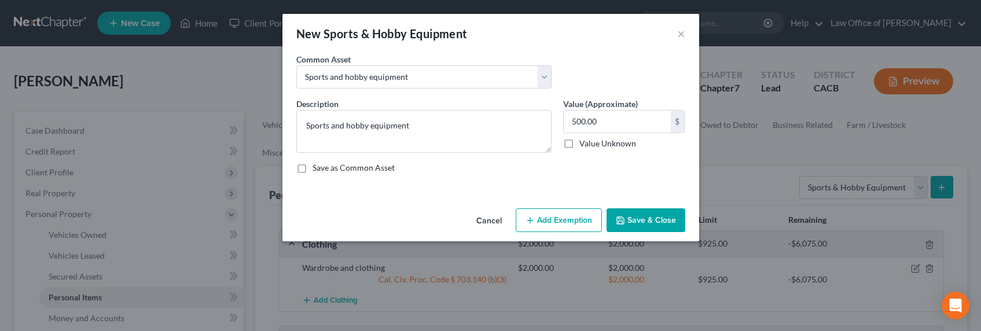
drag, startPoint x: 580, startPoint y: 224, endPoint x: 529, endPoint y: 231, distance: 52.0
click at [579, 222] on button "Add Exemption" at bounding box center [559, 220] width 86 height 24
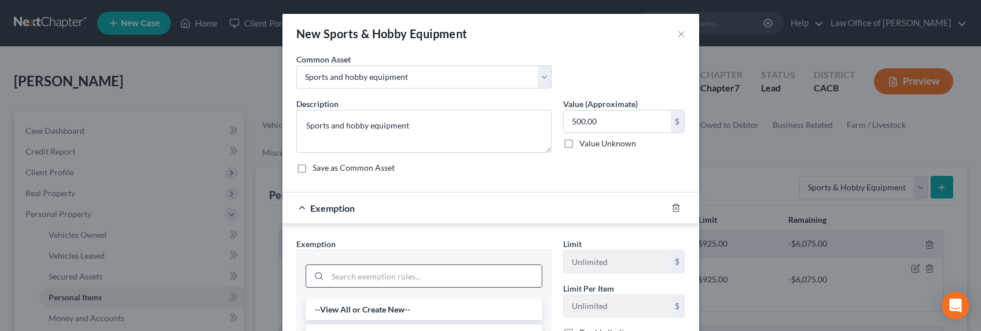
click at [398, 283] on input "search" at bounding box center [435, 276] width 214 height 22
click at [394, 310] on li "11 - Wearing Apparel (S2) - Cal. Civ. Proc. Code § 703.140 (b)(3)" at bounding box center [424, 315] width 237 height 32
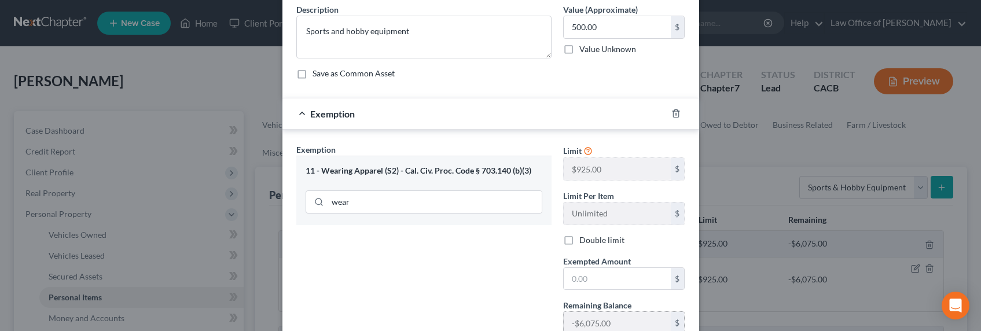
scroll to position [140, 0]
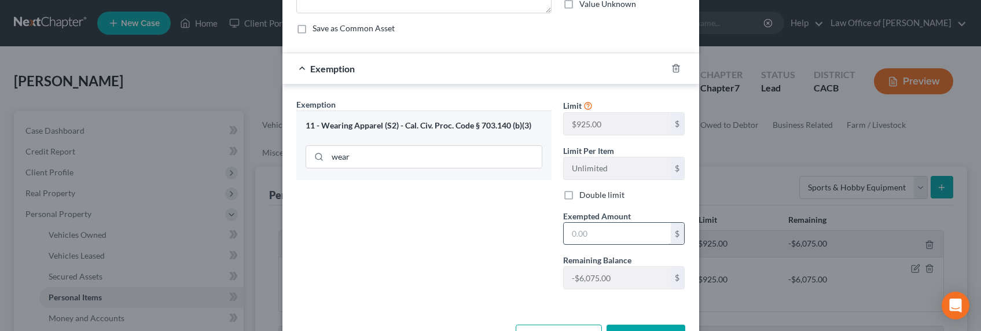
click at [585, 229] on input "text" at bounding box center [617, 234] width 107 height 22
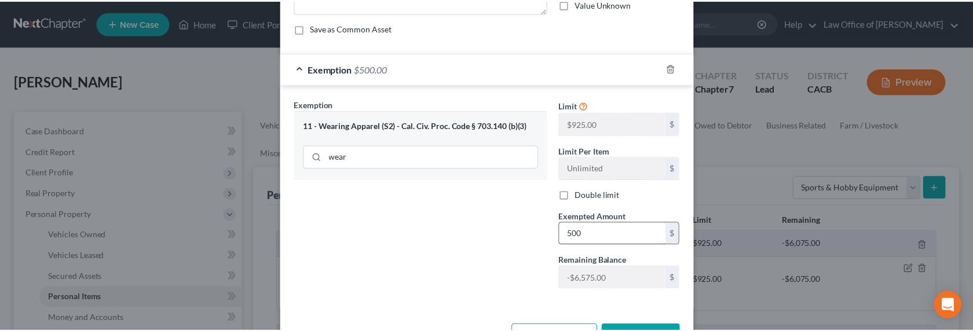
scroll to position [157, 0]
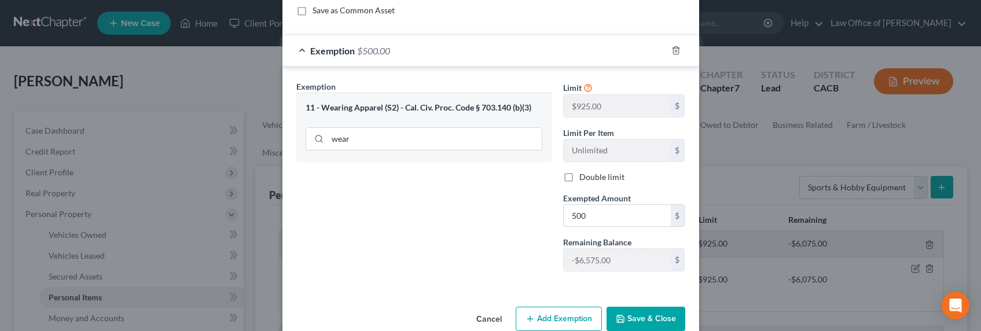
click at [628, 316] on button "Save & Close" at bounding box center [646, 319] width 79 height 24
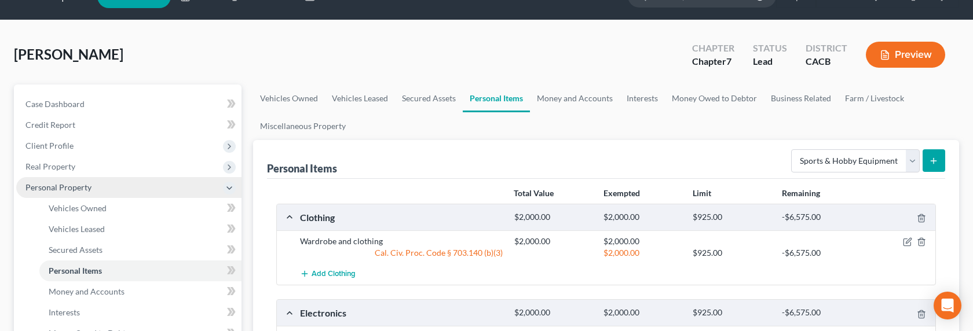
scroll to position [28, 0]
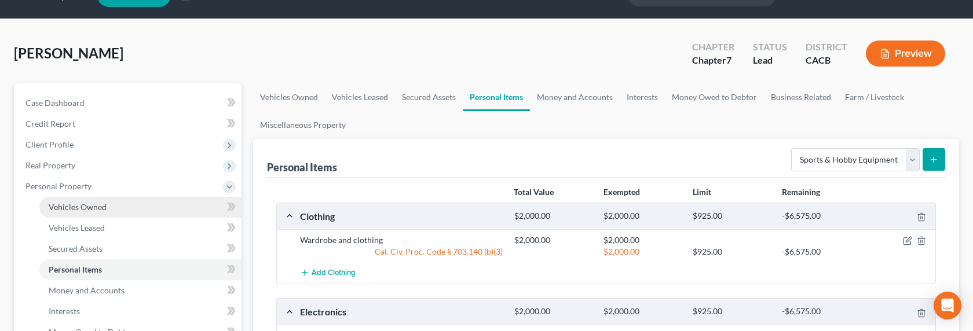
click at [84, 205] on span "Vehicles Owned" at bounding box center [78, 207] width 58 height 10
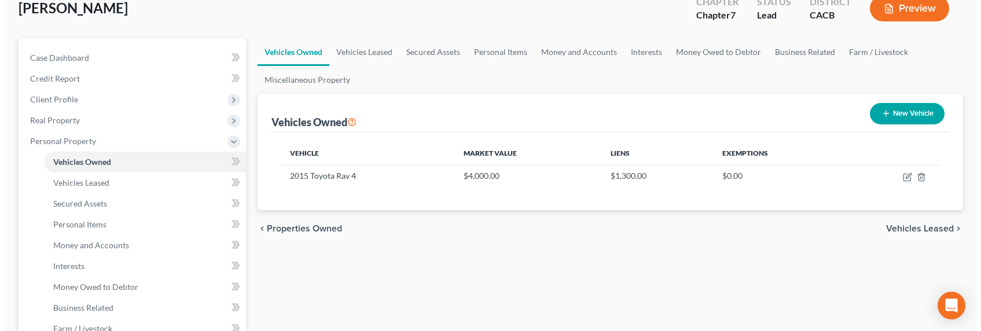
scroll to position [116, 0]
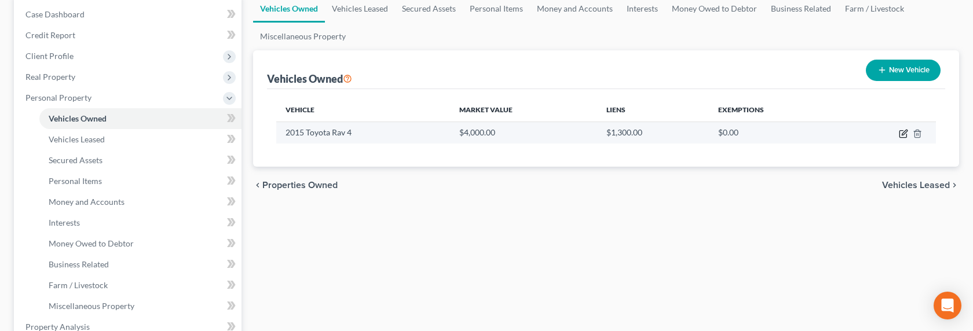
click at [725, 132] on icon "button" at bounding box center [902, 133] width 9 height 9
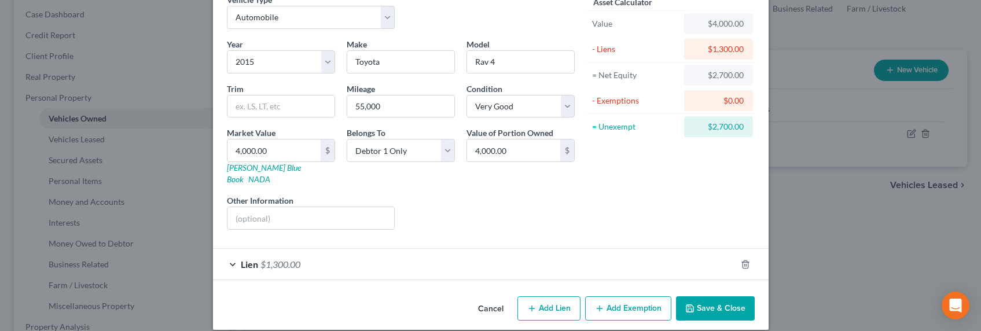
scroll to position [61, 0]
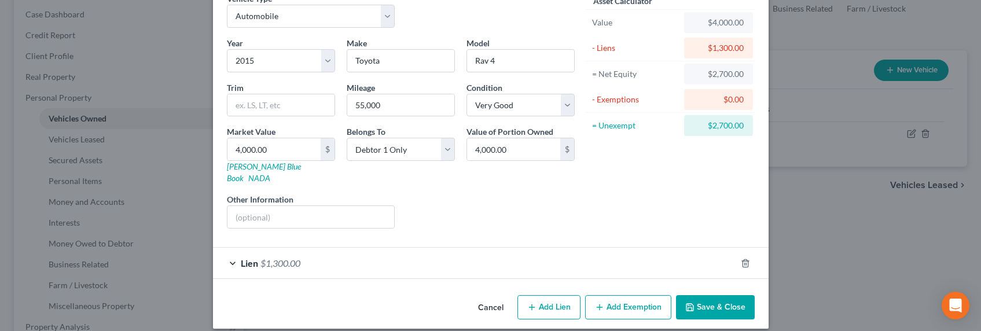
click at [410, 248] on div "Lien $1,300.00" at bounding box center [474, 263] width 523 height 31
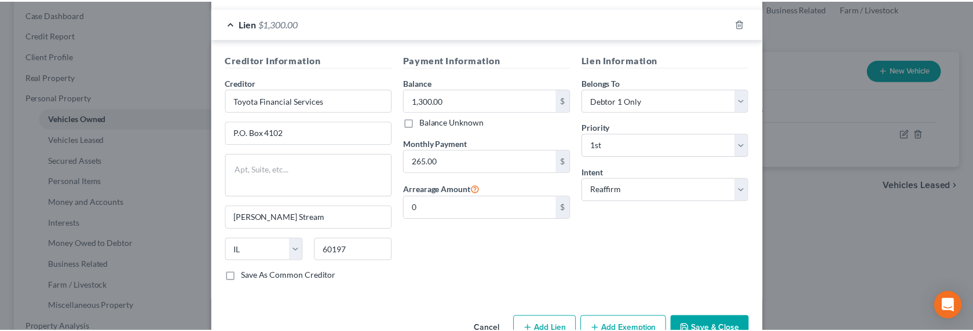
scroll to position [322, 0]
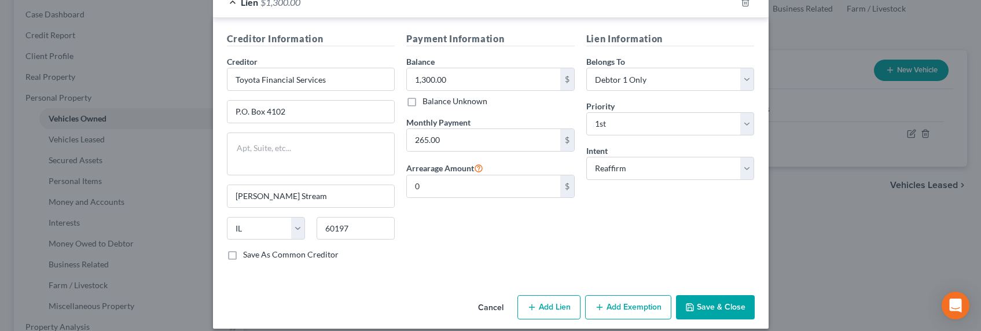
click at [706, 295] on button "Save & Close" at bounding box center [715, 307] width 79 height 24
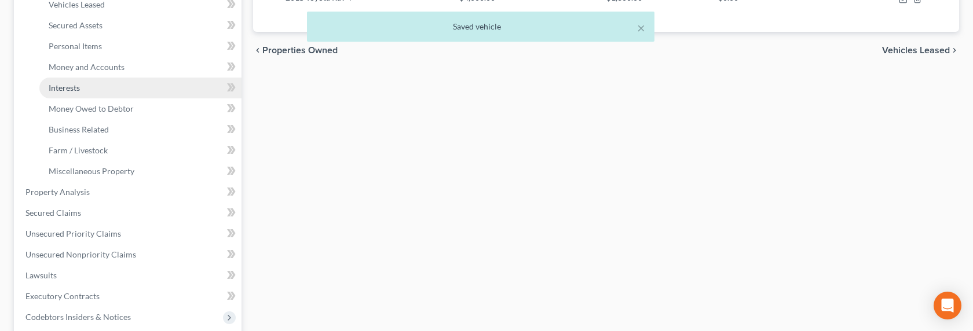
scroll to position [229, 0]
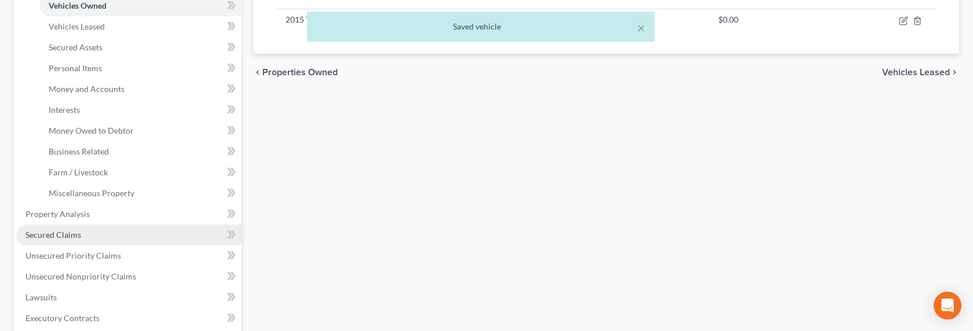
click at [49, 236] on span "Secured Claims" at bounding box center [53, 235] width 56 height 10
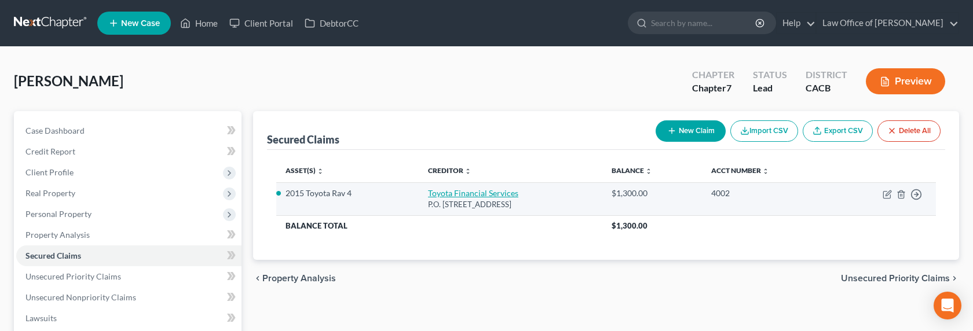
click at [475, 195] on link "Toyota Financial Services" at bounding box center [473, 193] width 90 height 10
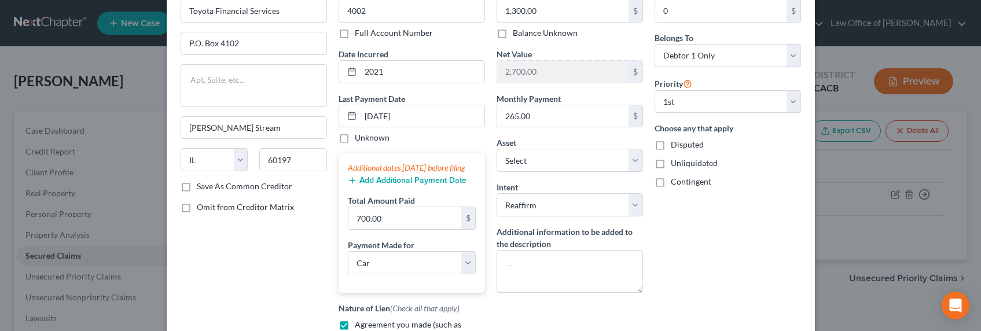
scroll to position [134, 0]
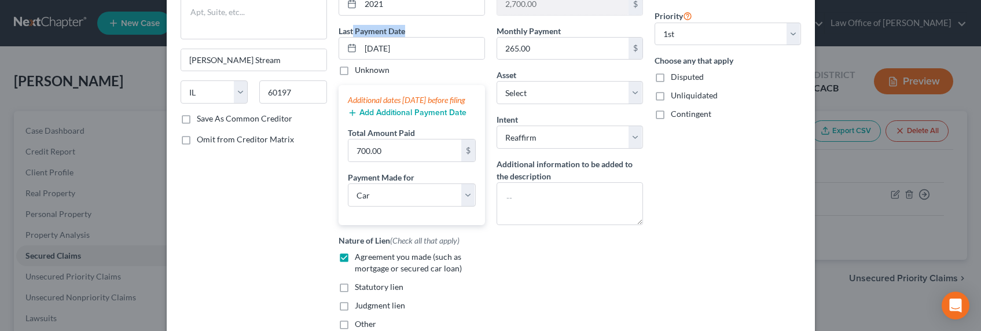
drag, startPoint x: 349, startPoint y: 28, endPoint x: 410, endPoint y: 28, distance: 61.9
click at [410, 28] on div "Last Payment Date 10/08/2025 Unknown" at bounding box center [412, 51] width 146 height 52
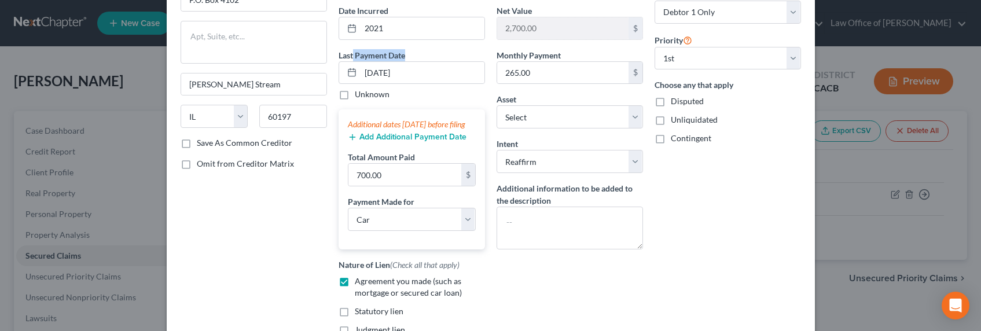
scroll to position [108, 0]
click at [385, 67] on input "10/08/2025" at bounding box center [423, 74] width 124 height 22
click at [379, 75] on input "10/08/2025" at bounding box center [423, 74] width 124 height 22
click at [407, 98] on div "Unknown" at bounding box center [412, 96] width 146 height 12
click at [375, 232] on select "Select Car Credit Card Loan Repayment Mortgage Other Suppliers Or Vendors" at bounding box center [412, 220] width 128 height 23
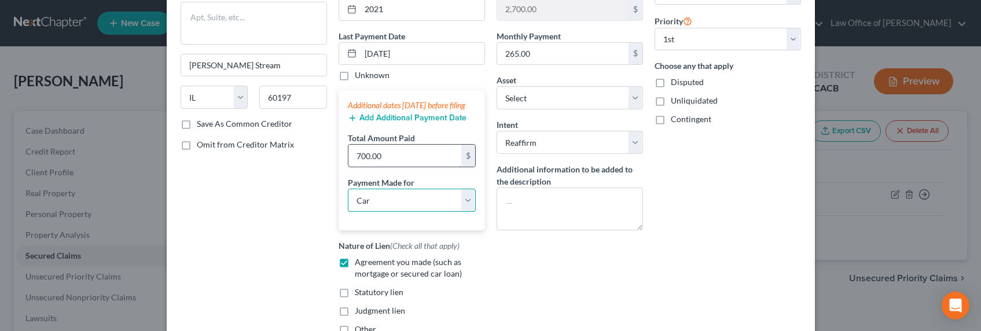
scroll to position [136, 0]
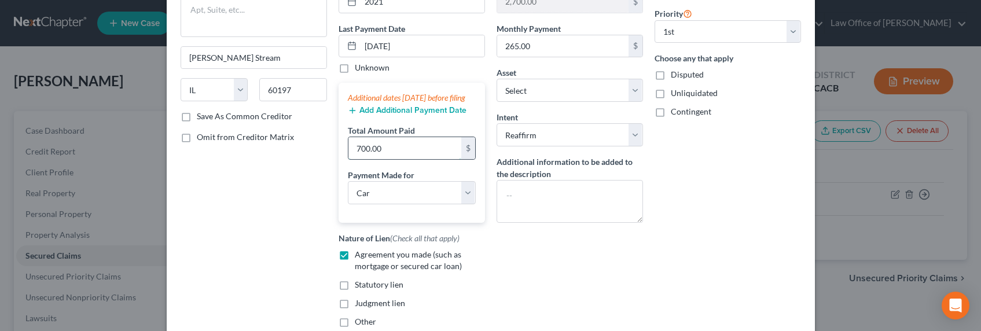
click at [391, 159] on input "700.00" at bounding box center [405, 148] width 113 height 22
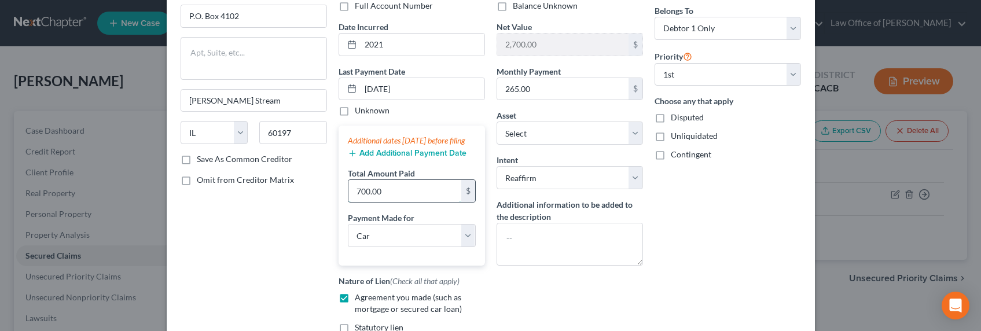
scroll to position [93, 0]
click at [384, 202] on input "700.00" at bounding box center [405, 191] width 113 height 22
drag, startPoint x: 383, startPoint y: 203, endPoint x: 347, endPoint y: 200, distance: 36.1
click at [349, 202] on input "700.00" at bounding box center [405, 191] width 113 height 22
click at [273, 234] on div "Creditor * Toyota Financial Services P.O. Box 4102 Carol Stream State AL AK AR …" at bounding box center [254, 170] width 158 height 420
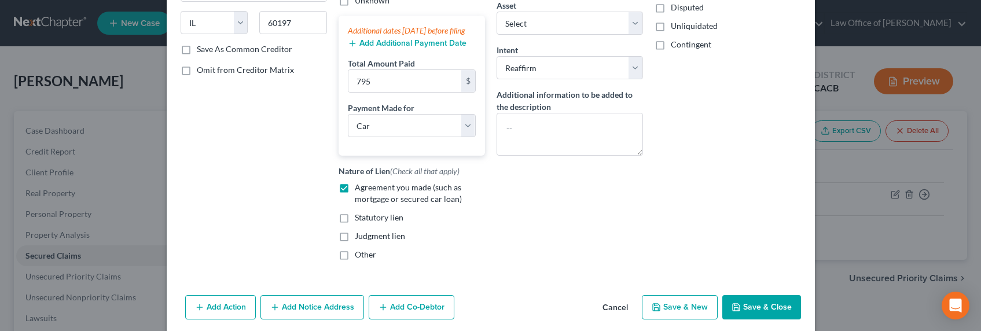
scroll to position [218, 0]
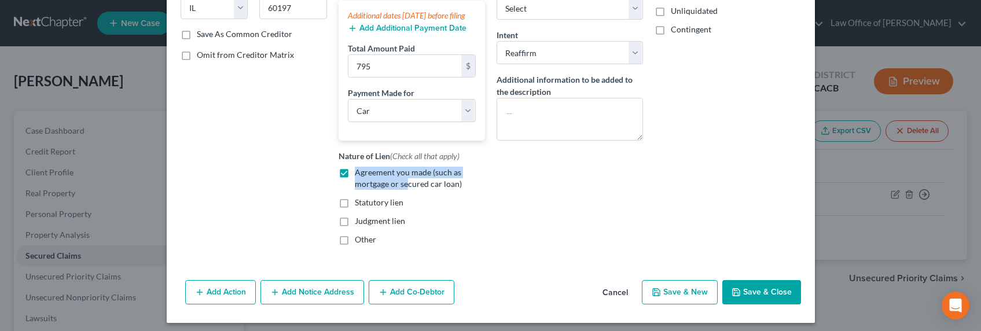
drag, startPoint x: 352, startPoint y: 185, endPoint x: 399, endPoint y: 197, distance: 49.0
click at [400, 189] on span "Agreement you made (such as mortgage or secured car loan)" at bounding box center [408, 177] width 107 height 21
click at [398, 189] on span "Agreement you made (such as mortgage or secured car loan)" at bounding box center [408, 177] width 107 height 21
click at [367, 174] on input "Agreement you made (such as mortgage or secured car loan)" at bounding box center [364, 171] width 8 height 8
drag, startPoint x: 391, startPoint y: 196, endPoint x: 349, endPoint y: 188, distance: 42.6
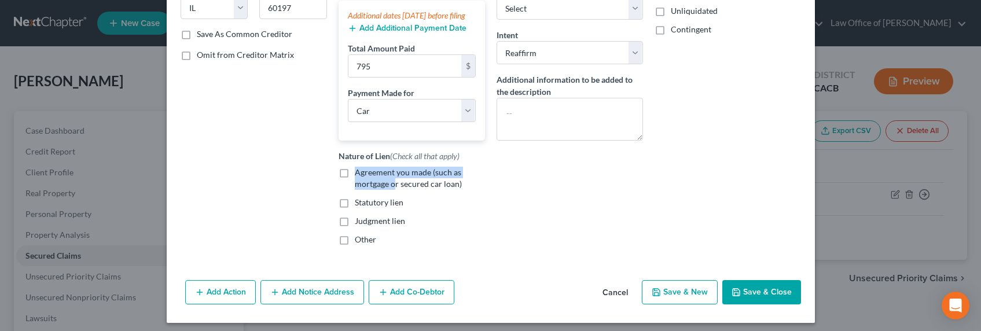
click at [349, 188] on div "Agreement you made (such as mortgage or secured car loan)" at bounding box center [412, 178] width 146 height 23
click at [355, 184] on label "Agreement you made (such as mortgage or secured car loan)" at bounding box center [420, 178] width 130 height 23
click at [360, 174] on input "Agreement you made (such as mortgage or secured car loan)" at bounding box center [364, 171] width 8 height 8
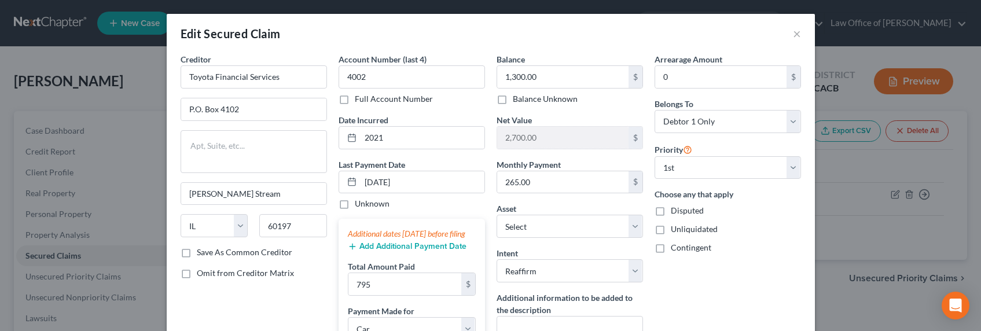
scroll to position [235, 0]
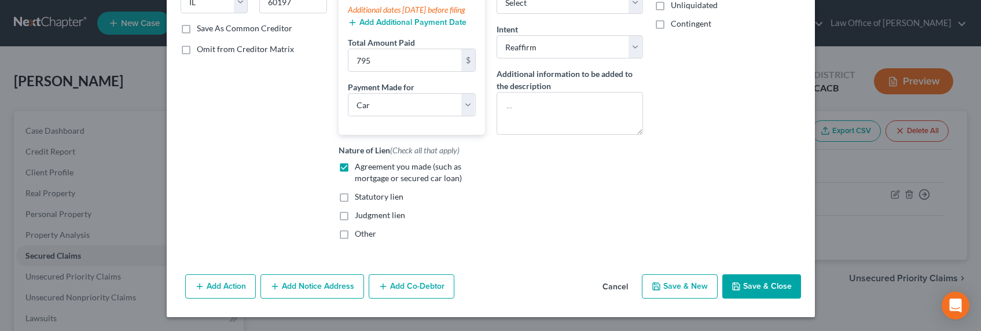
click at [725, 281] on button "Save & Close" at bounding box center [761, 286] width 79 height 24
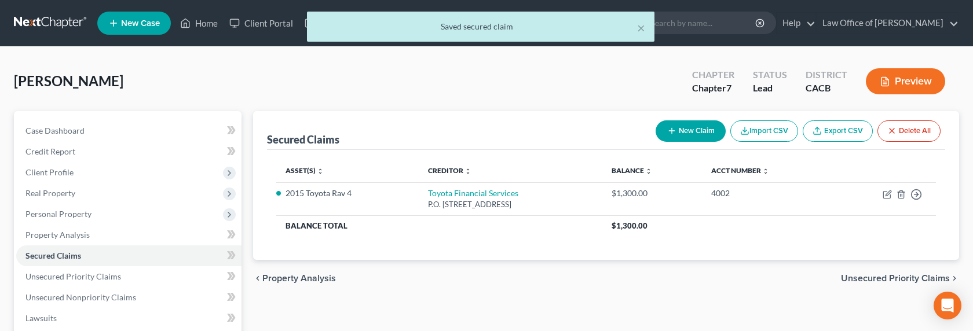
click at [725, 80] on icon "button" at bounding box center [884, 81] width 10 height 10
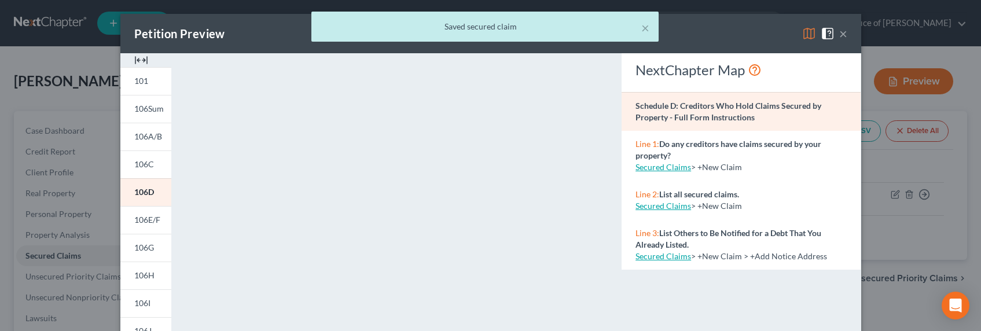
click at [725, 32] on div "× Saved secured claim" at bounding box center [484, 30] width 981 height 36
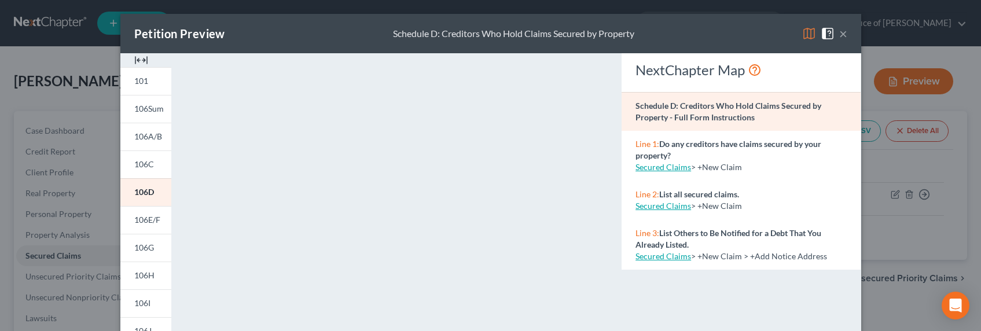
click at [725, 34] on img at bounding box center [809, 34] width 14 height 14
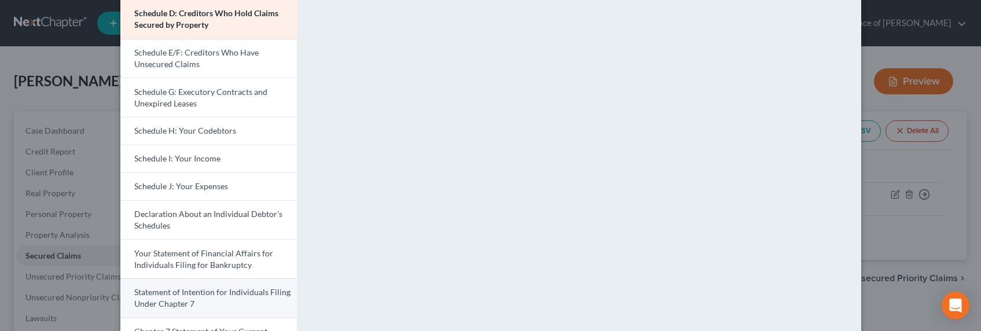
scroll to position [248, 0]
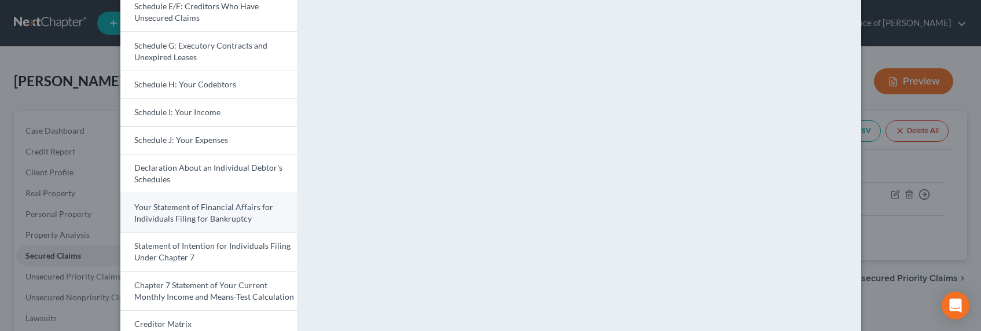
click at [197, 218] on span "Your Statement of Financial Affairs for Individuals Filing for Bankruptcy" at bounding box center [203, 212] width 139 height 21
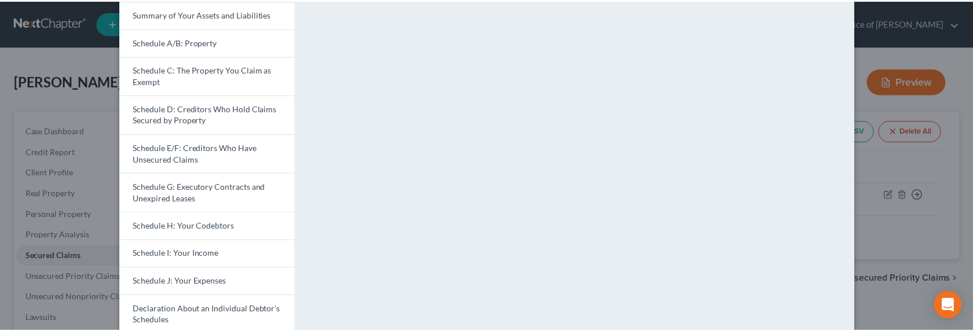
scroll to position [107, 0]
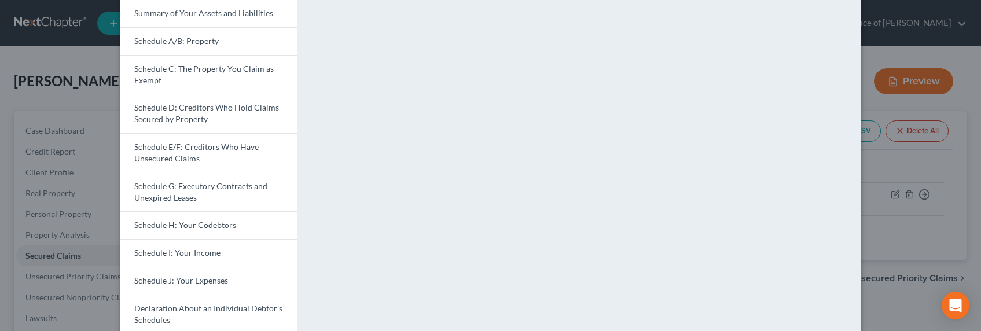
click at [725, 212] on div "Petition Preview Your Statement of Financial Affairs for Individuals Filing for…" at bounding box center [490, 165] width 981 height 331
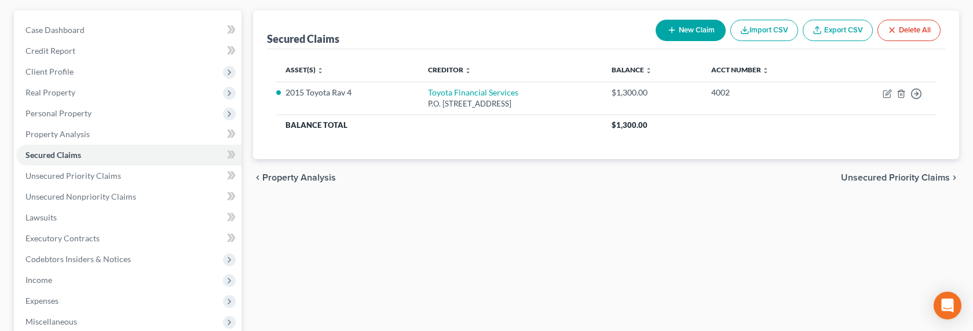
scroll to position [92, 0]
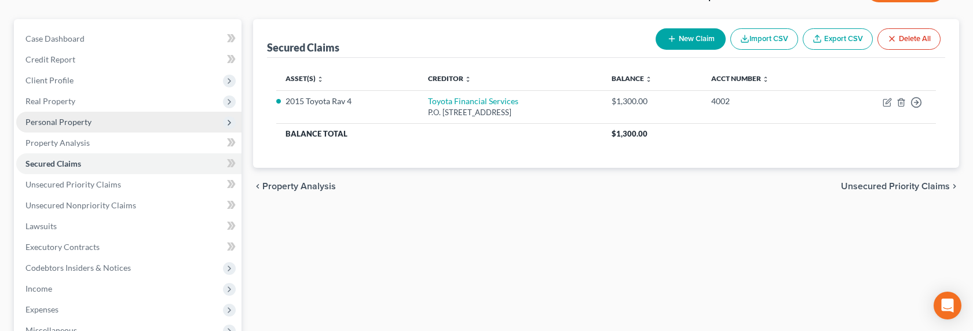
click at [56, 117] on span "Personal Property" at bounding box center [58, 122] width 66 height 10
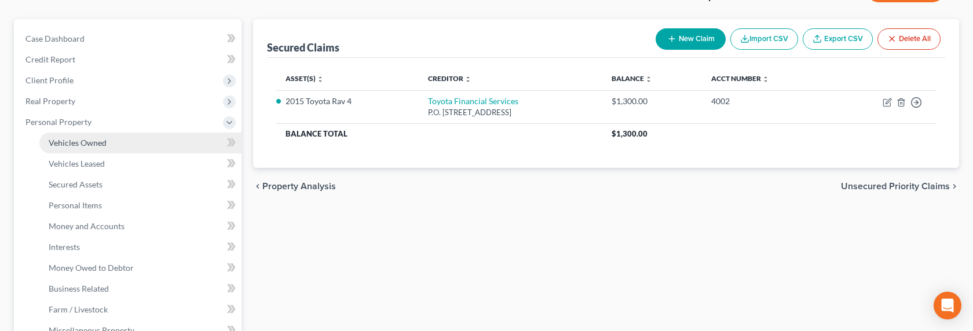
click at [75, 143] on span "Vehicles Owned" at bounding box center [78, 143] width 58 height 10
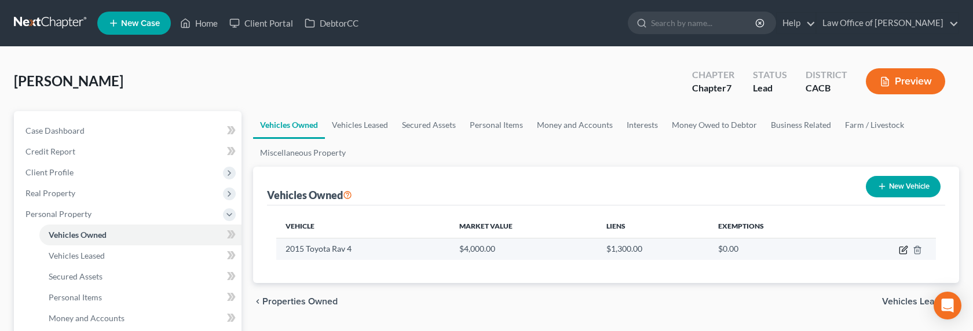
click at [725, 250] on icon "button" at bounding box center [902, 249] width 9 height 9
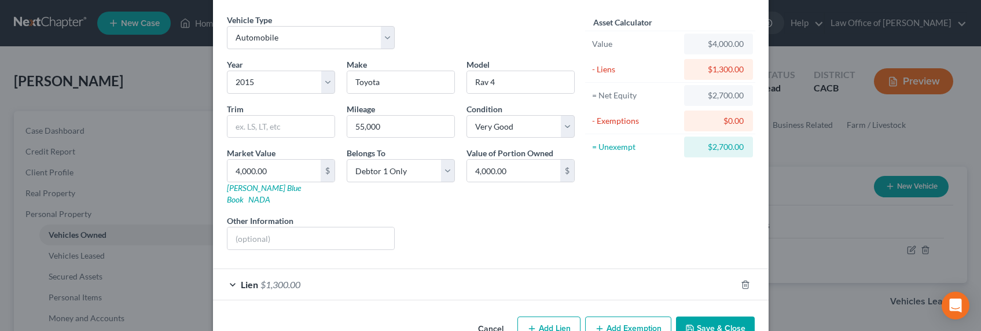
scroll to position [61, 0]
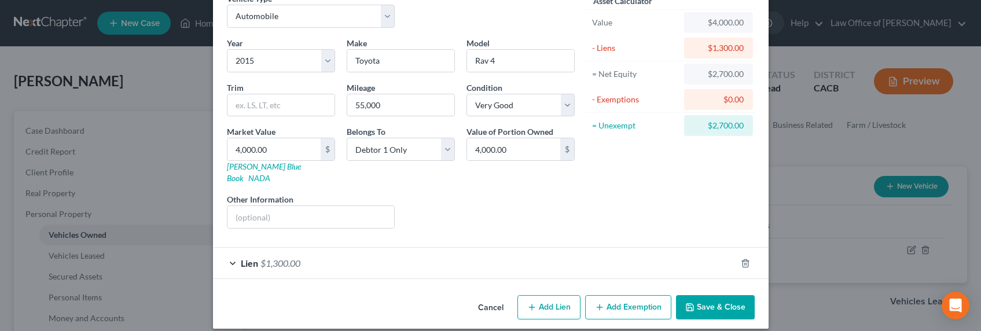
click at [292, 258] on span "$1,300.00" at bounding box center [281, 263] width 40 height 11
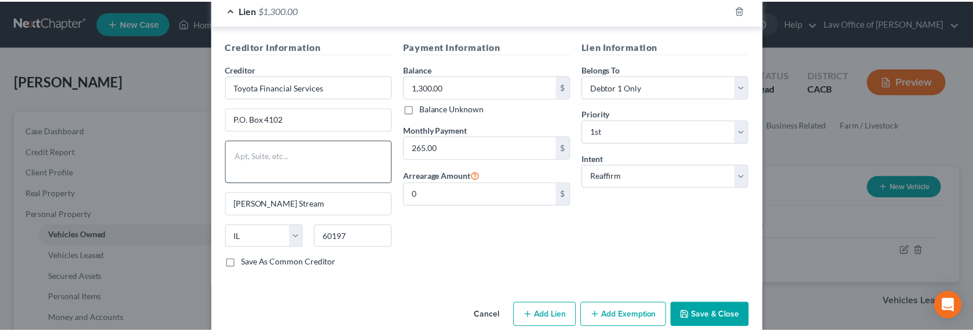
scroll to position [322, 0]
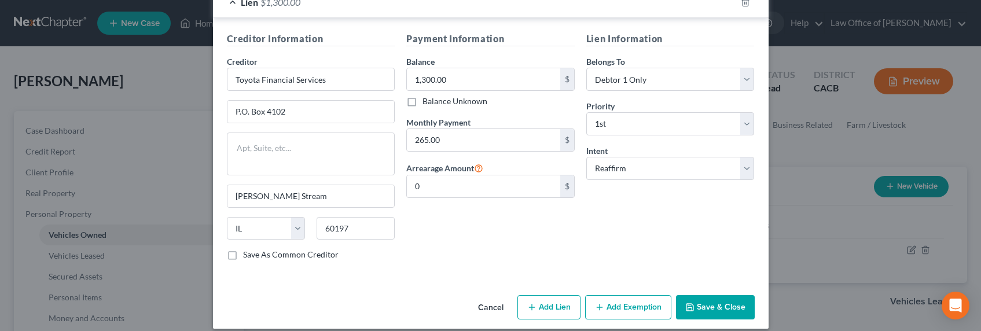
click at [725, 295] on button "Save & Close" at bounding box center [715, 307] width 79 height 24
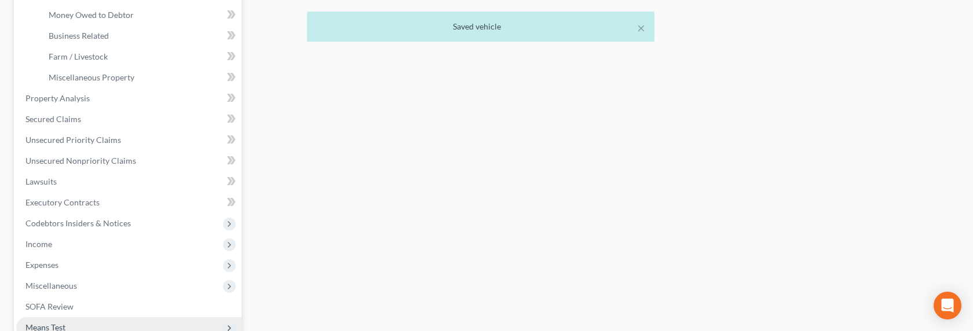
scroll to position [416, 0]
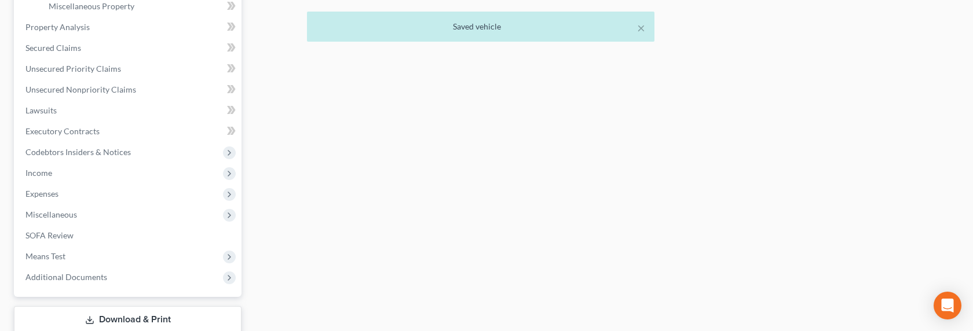
click at [45, 45] on div "× Saved vehicle" at bounding box center [480, 30] width 973 height 36
click at [49, 50] on span "Secured Claims" at bounding box center [53, 48] width 56 height 10
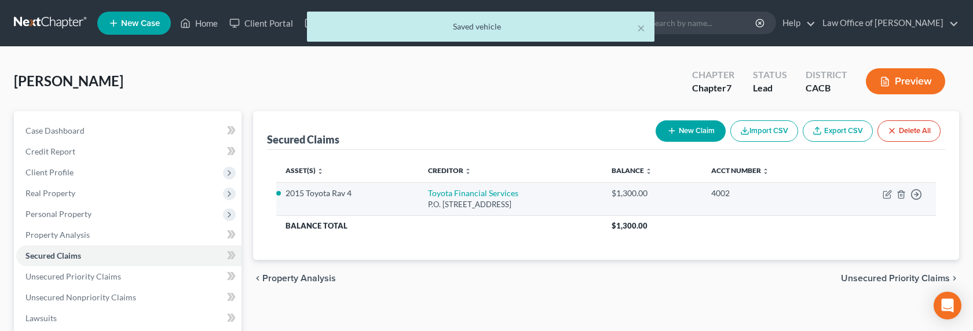
click at [449, 199] on div "P.O. Box 4102, Carol Stream, IL 60197" at bounding box center [510, 204] width 165 height 11
click at [453, 193] on link "Toyota Financial Services" at bounding box center [473, 193] width 90 height 10
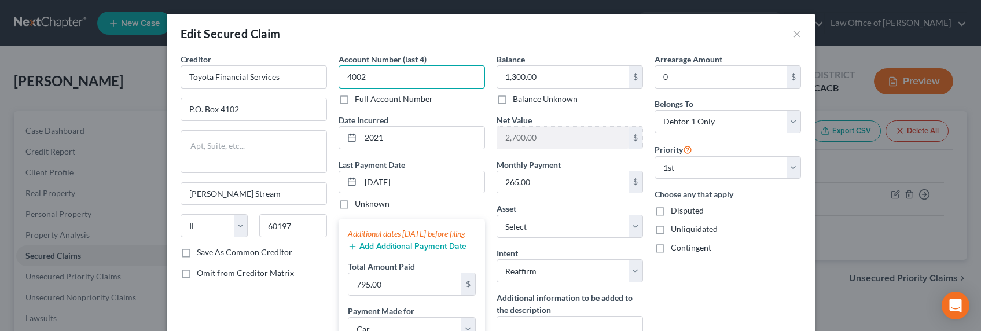
drag, startPoint x: 372, startPoint y: 82, endPoint x: 340, endPoint y: 79, distance: 32.0
click at [340, 79] on input "4002" at bounding box center [412, 76] width 146 height 23
drag, startPoint x: 382, startPoint y: 139, endPoint x: 357, endPoint y: 136, distance: 25.1
click at [361, 136] on input "2021" at bounding box center [423, 138] width 124 height 22
click at [380, 185] on input "10/06/2025" at bounding box center [423, 182] width 124 height 22
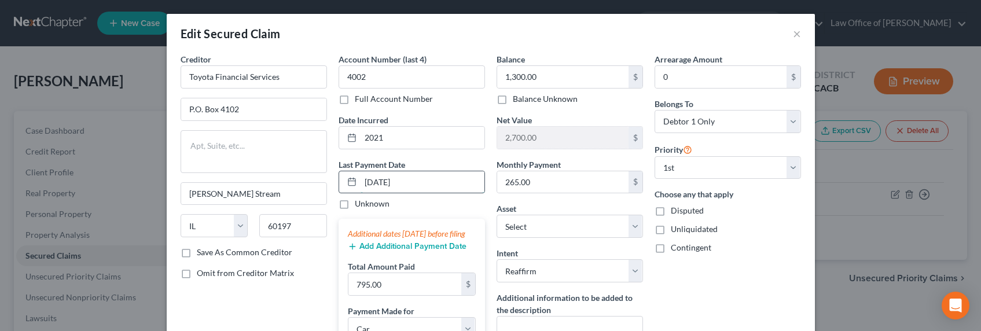
drag, startPoint x: 421, startPoint y: 184, endPoint x: 355, endPoint y: 181, distance: 65.5
click at [355, 181] on div "10/06/2025" at bounding box center [412, 182] width 146 height 23
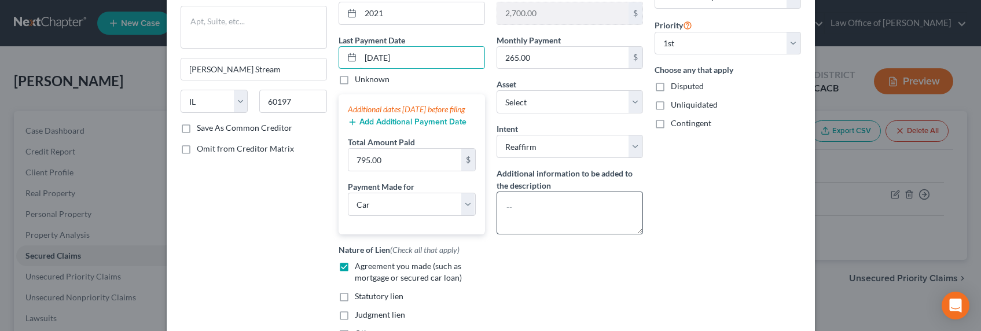
scroll to position [143, 0]
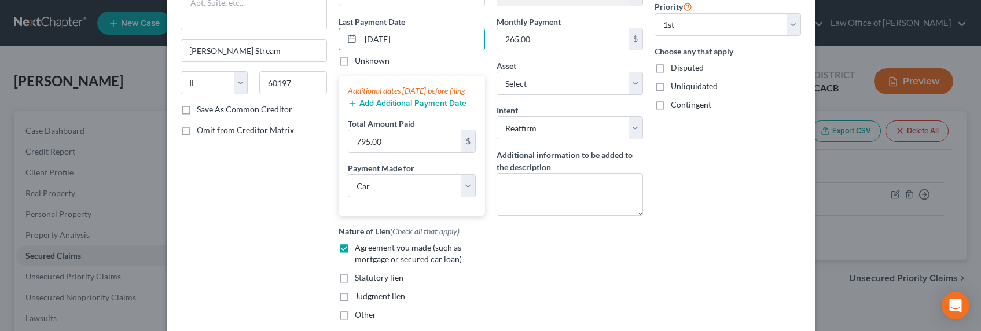
click at [358, 256] on span "Agreement you made (such as mortgage or secured car loan)" at bounding box center [408, 253] width 107 height 21
click at [360, 250] on input "Agreement you made (such as mortgage or secured car loan)" at bounding box center [364, 246] width 8 height 8
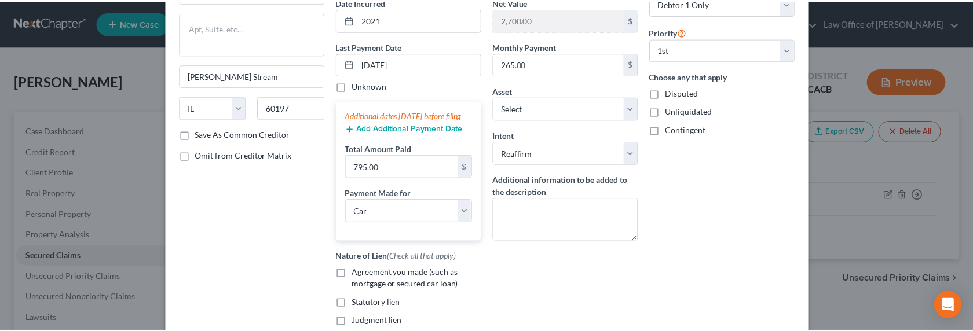
scroll to position [235, 0]
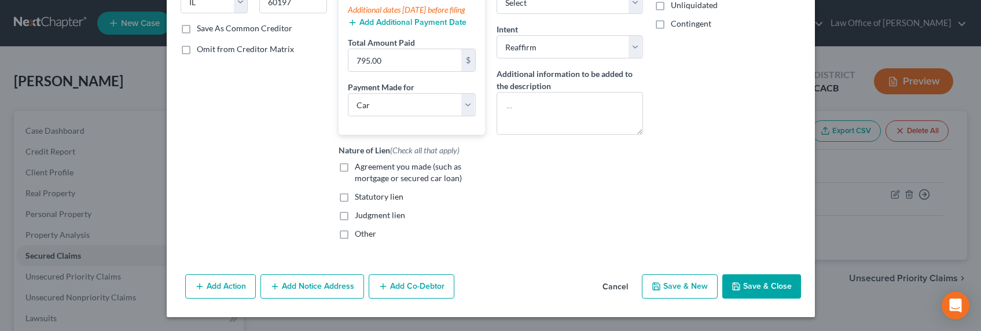
click at [725, 284] on button "Save & Close" at bounding box center [761, 286] width 79 height 24
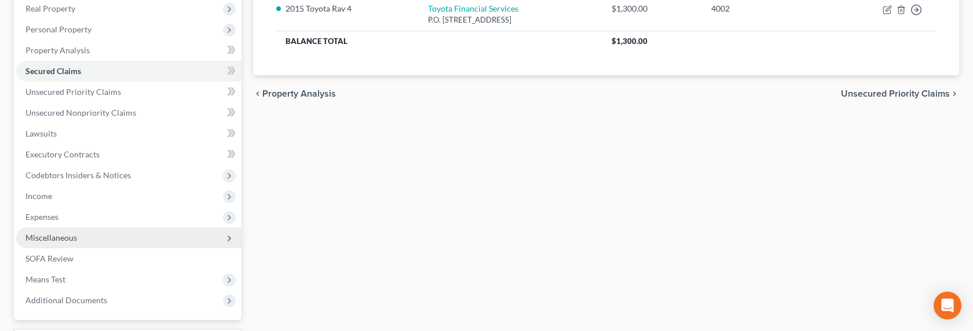
scroll to position [201, 0]
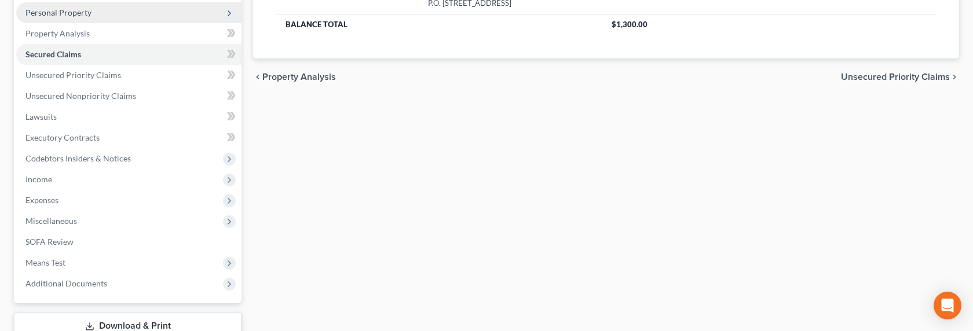
click at [60, 16] on span "Personal Property" at bounding box center [58, 13] width 66 height 10
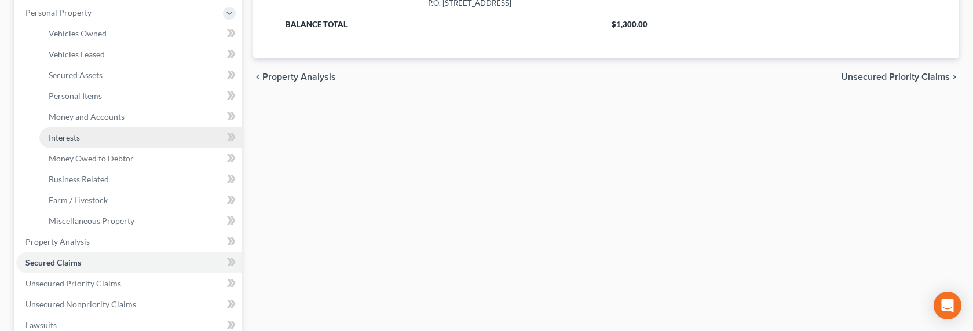
click at [60, 137] on span "Interests" at bounding box center [64, 138] width 31 height 10
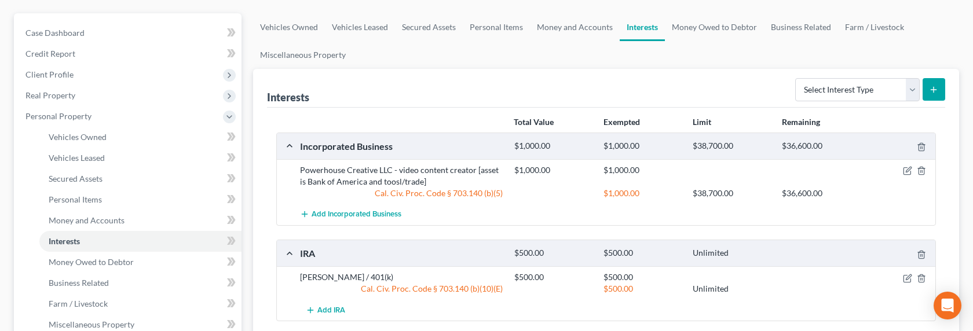
scroll to position [118, 0]
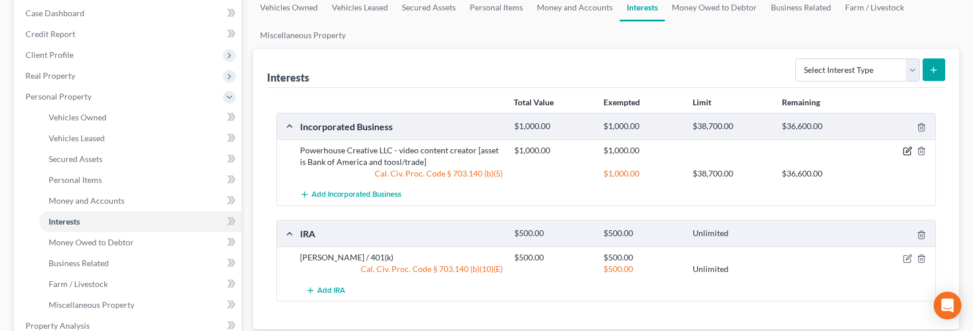
click at [725, 153] on icon "button" at bounding box center [907, 150] width 9 height 9
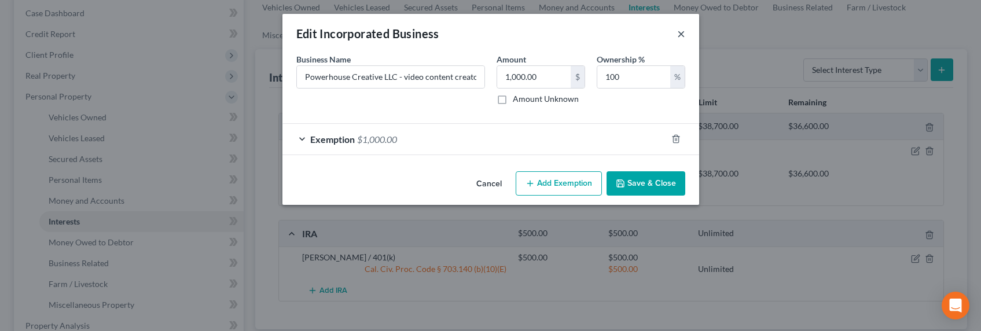
click at [678, 31] on button "×" at bounding box center [681, 34] width 8 height 14
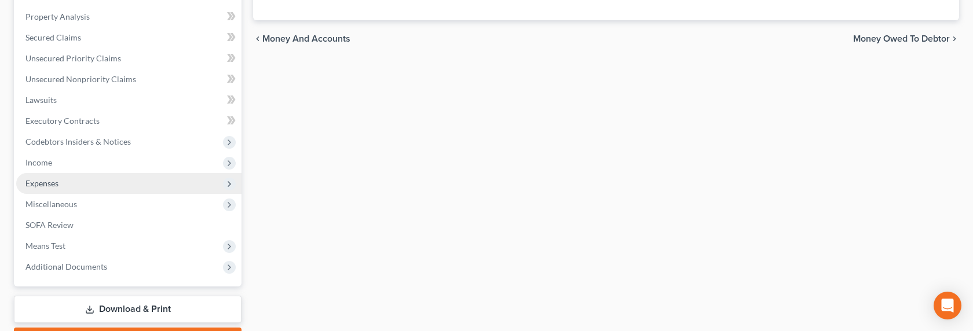
scroll to position [492, 0]
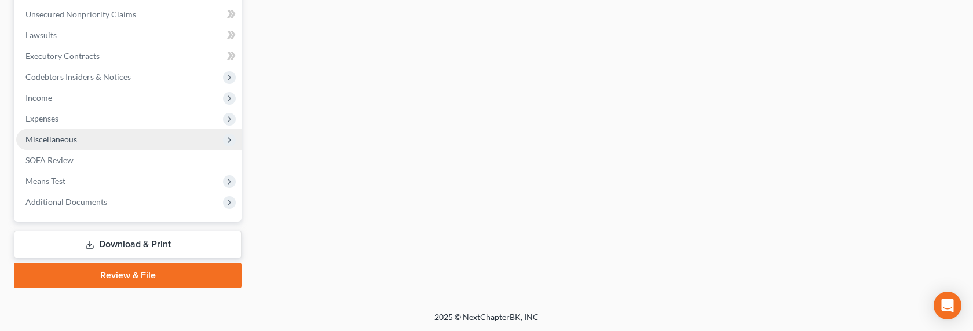
click at [40, 141] on span "Miscellaneous" at bounding box center [51, 139] width 52 height 10
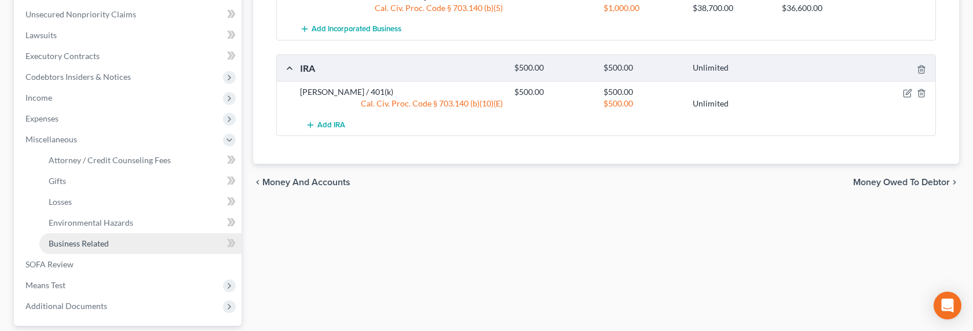
click at [70, 245] on span "Business Related" at bounding box center [79, 244] width 60 height 10
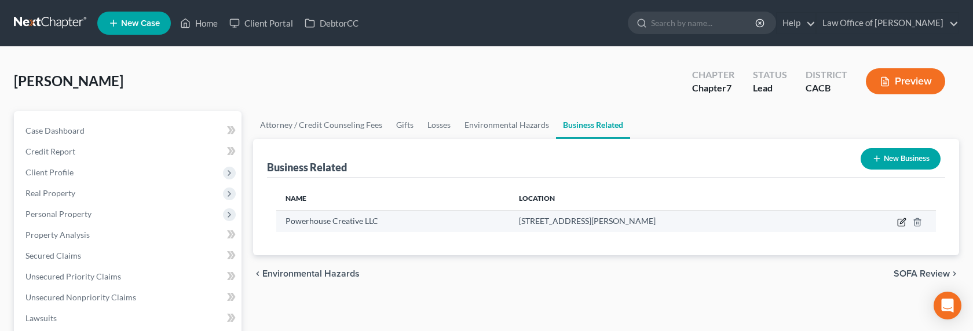
click at [725, 218] on icon "button" at bounding box center [901, 222] width 9 height 9
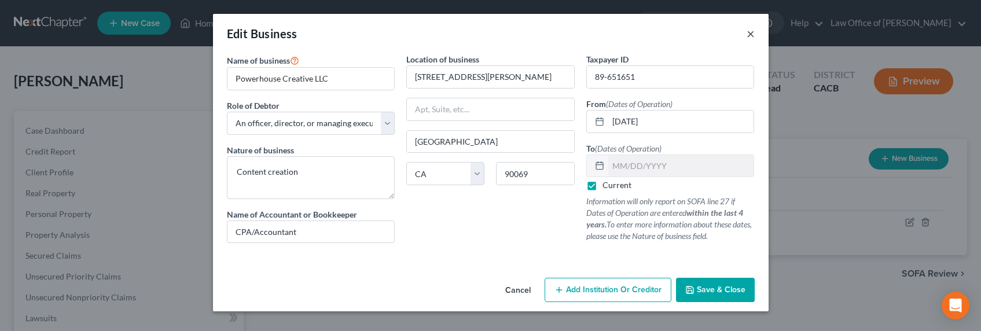
click at [725, 29] on button "×" at bounding box center [751, 34] width 8 height 14
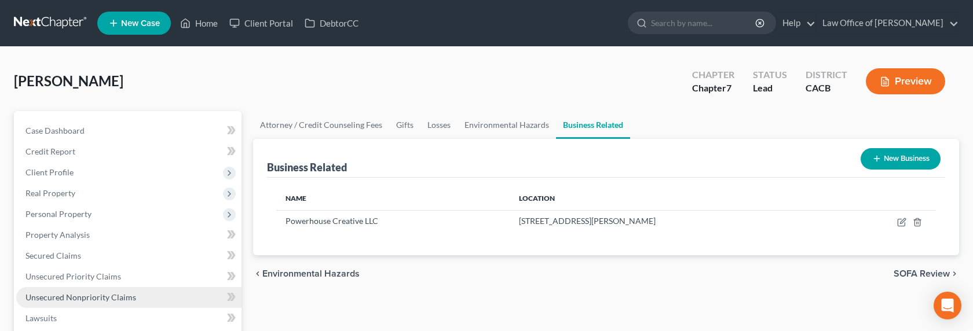
click at [68, 296] on span "Unsecured Nonpriority Claims" at bounding box center [80, 297] width 111 height 10
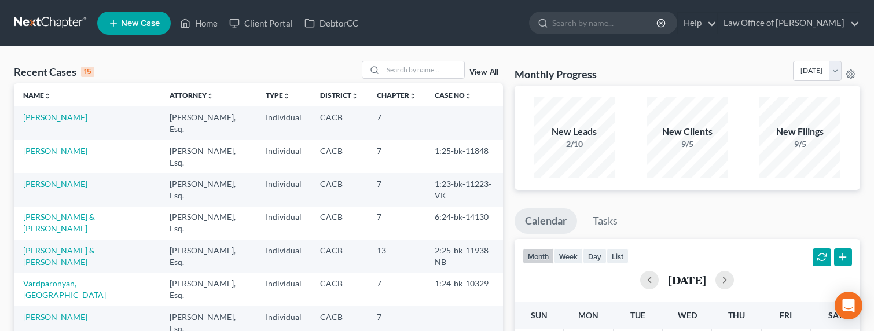
click at [143, 20] on span "New Case" at bounding box center [140, 23] width 39 height 9
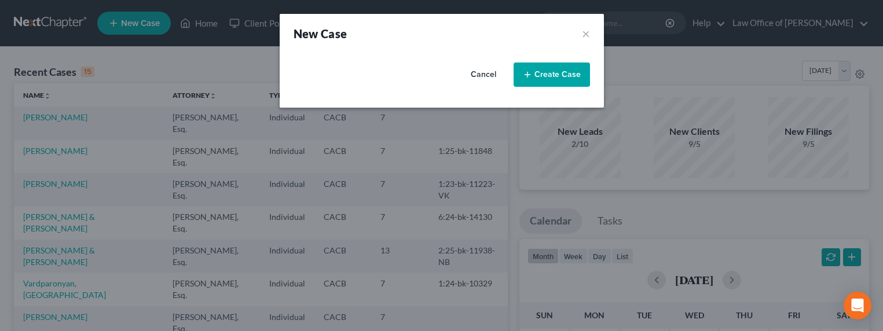
select select "7"
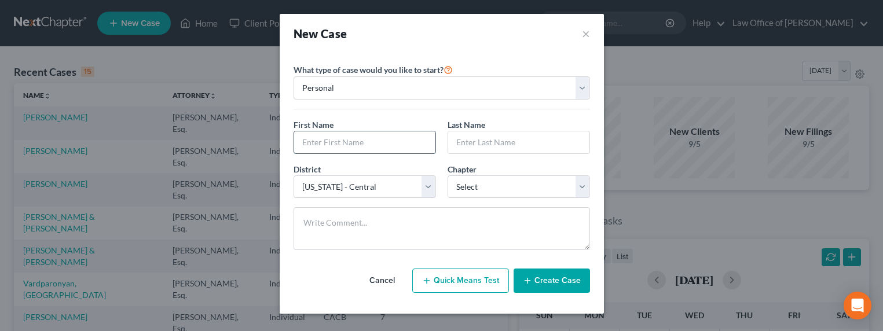
click at [347, 145] on input "text" at bounding box center [364, 142] width 141 height 22
type input "Lisa"
type input "Tate"
click at [453, 182] on select "Select 7 11 12 13" at bounding box center [519, 186] width 142 height 23
select select "0"
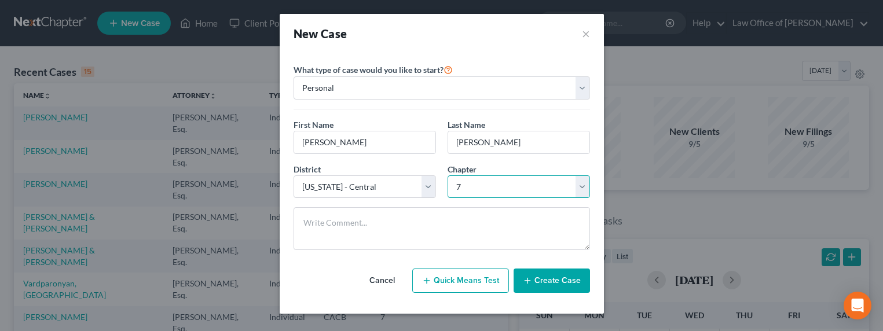
click at [448, 175] on select "Select 7 11 12 13" at bounding box center [519, 186] width 142 height 23
click at [560, 283] on button "Create Case" at bounding box center [552, 281] width 76 height 24
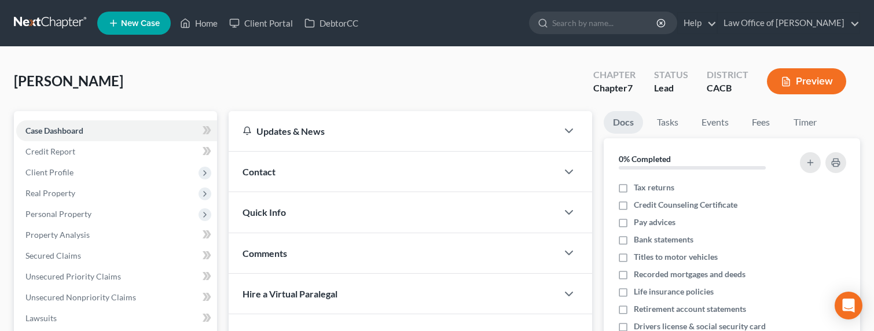
click at [389, 173] on div "Contact" at bounding box center [393, 172] width 329 height 40
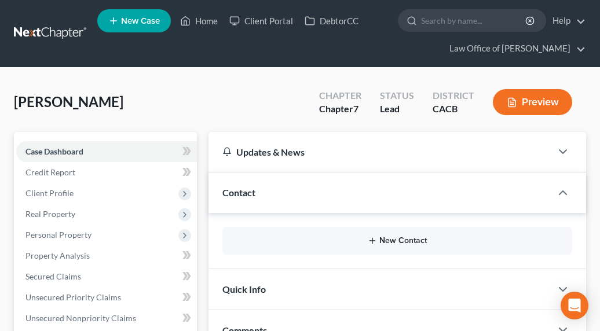
click at [418, 244] on button "New Contact" at bounding box center [397, 240] width 331 height 9
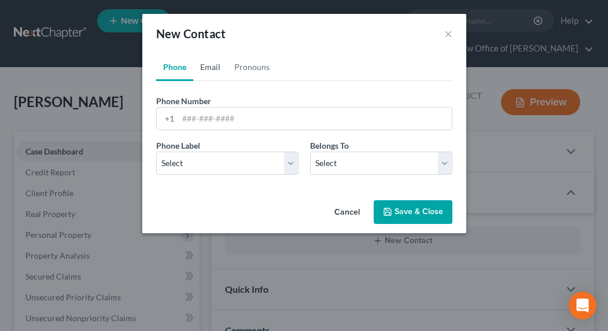
click at [209, 67] on link "Email" at bounding box center [210, 67] width 34 height 28
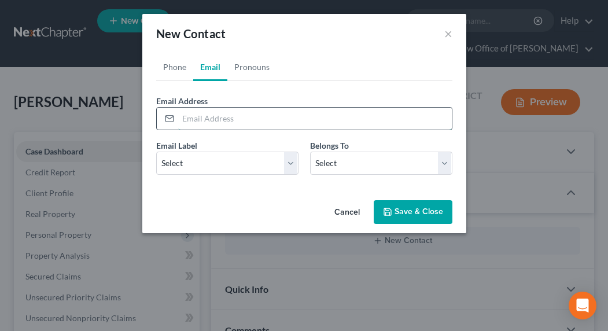
click at [219, 120] on input "email" at bounding box center [315, 119] width 274 height 22
paste input "llltate@yahoo.com"
type input "llltate@yahoo.com"
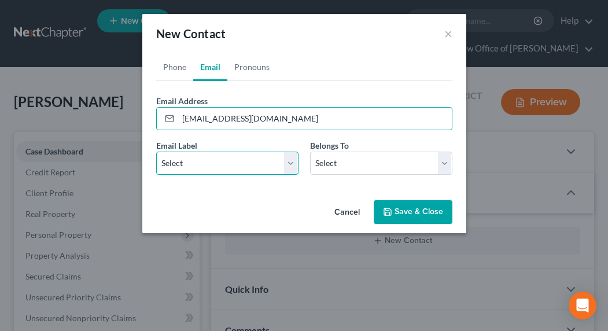
click at [211, 167] on select "Select Home Work Other" at bounding box center [227, 163] width 142 height 23
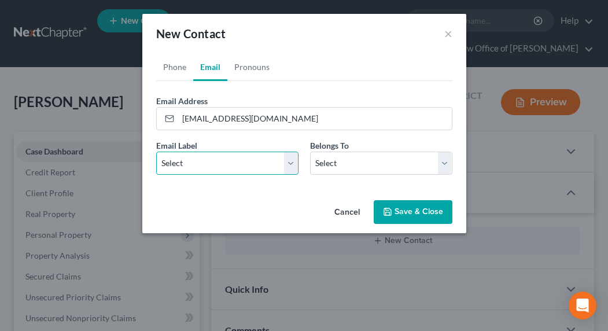
select select "0"
click at [156, 152] on select "Select Home Work Other" at bounding box center [227, 163] width 142 height 23
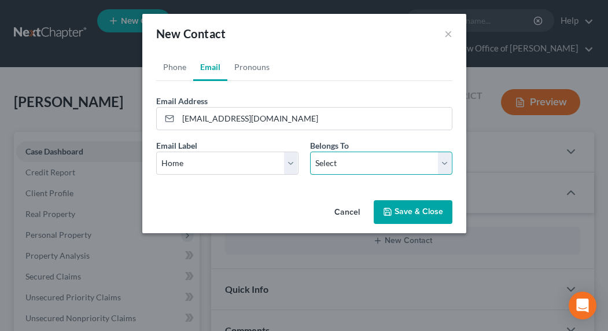
click at [358, 166] on select "Select Client Other" at bounding box center [381, 163] width 142 height 23
select select "0"
click at [310, 152] on select "Select Client Other" at bounding box center [381, 163] width 142 height 23
click at [170, 71] on link "Phone" at bounding box center [174, 67] width 37 height 28
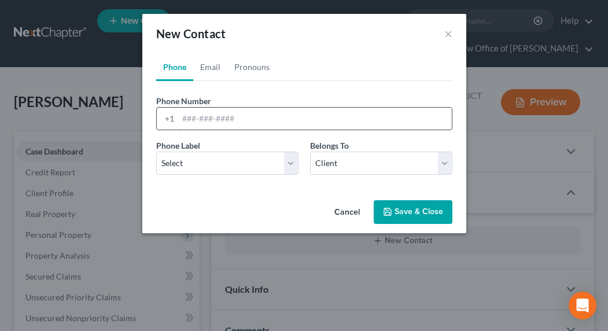
click at [212, 122] on input "tel" at bounding box center [315, 119] width 274 height 22
type input "323-518-8526"
click at [228, 173] on select "Select Mobile Home Work Other" at bounding box center [227, 163] width 142 height 23
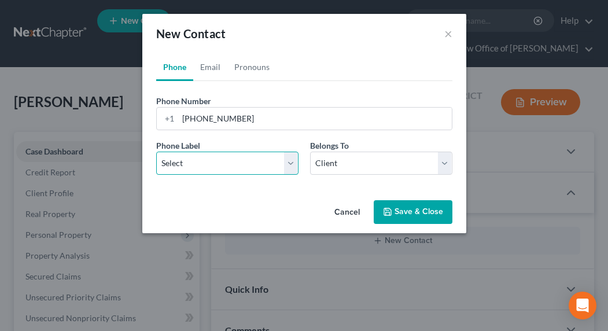
select select "0"
click at [156, 152] on select "Select Mobile Home Work Other" at bounding box center [227, 163] width 142 height 23
click at [397, 210] on button "Save & Close" at bounding box center [413, 212] width 79 height 24
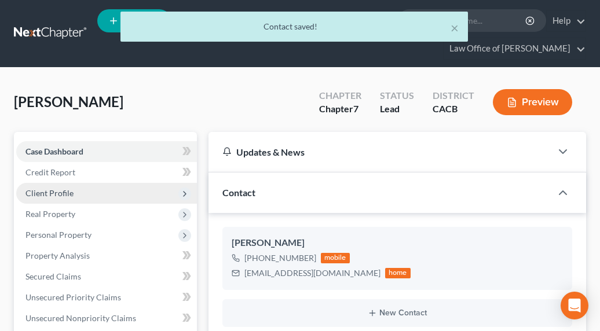
click at [50, 192] on span "Client Profile" at bounding box center [49, 193] width 48 height 10
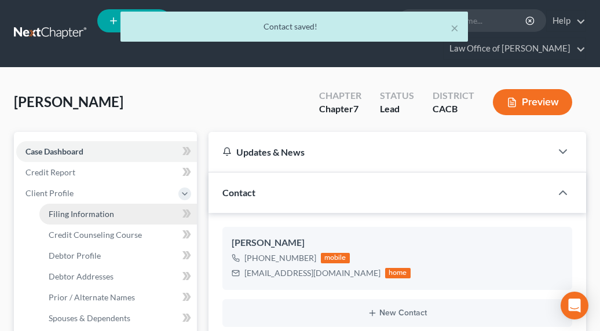
click at [72, 211] on span "Filing Information" at bounding box center [81, 214] width 65 height 10
select select "1"
select select "0"
select select "7"
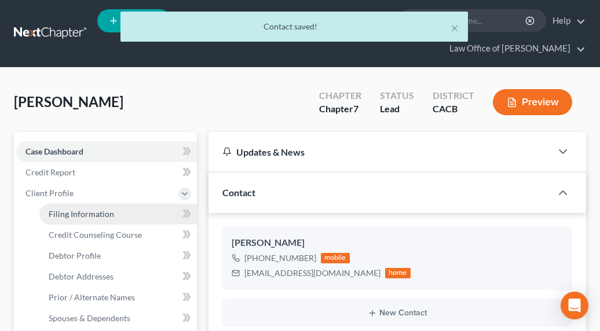
select select "4"
select select "0"
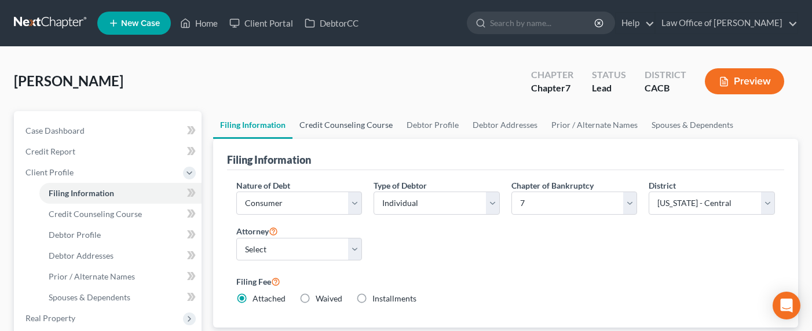
click at [332, 124] on link "Credit Counseling Course" at bounding box center [345, 125] width 107 height 28
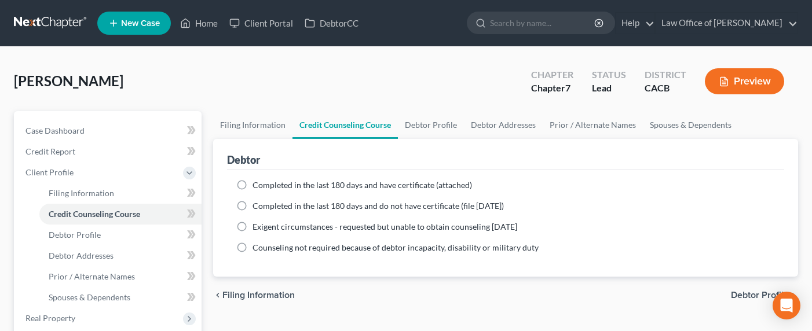
click at [303, 182] on span "Completed in the last 180 days and have certificate (attached)" at bounding box center [361, 185] width 219 height 10
click at [265, 182] on input "Completed in the last 180 days and have certificate (attached)" at bounding box center [261, 183] width 8 height 8
radio input "true"
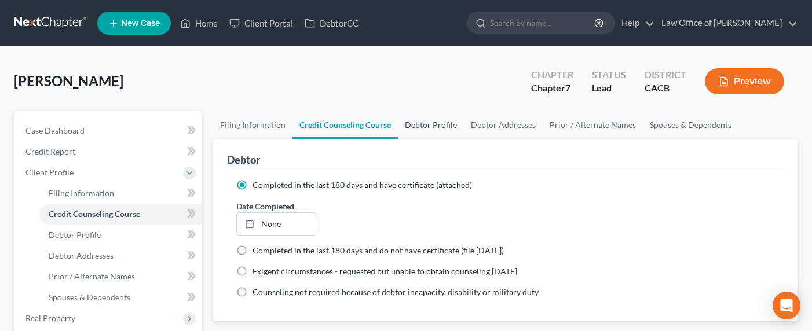
click at [435, 122] on link "Debtor Profile" at bounding box center [431, 125] width 66 height 28
select select "0"
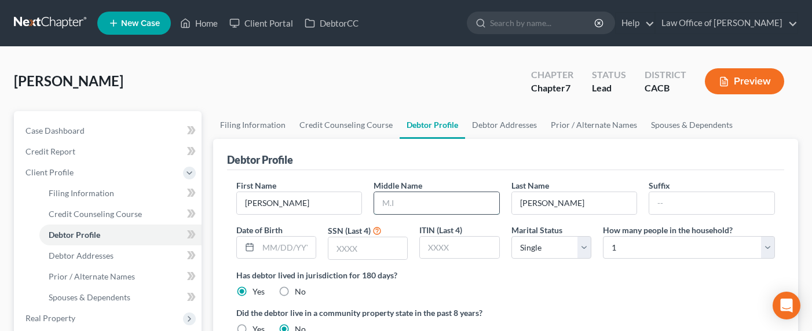
click at [465, 211] on input "text" at bounding box center [436, 203] width 125 height 22
type input "Lorraine"
type input "03/22/1963"
type input "5801"
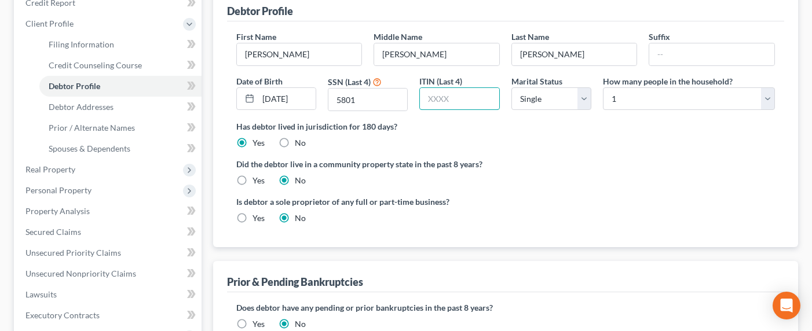
scroll to position [155, 0]
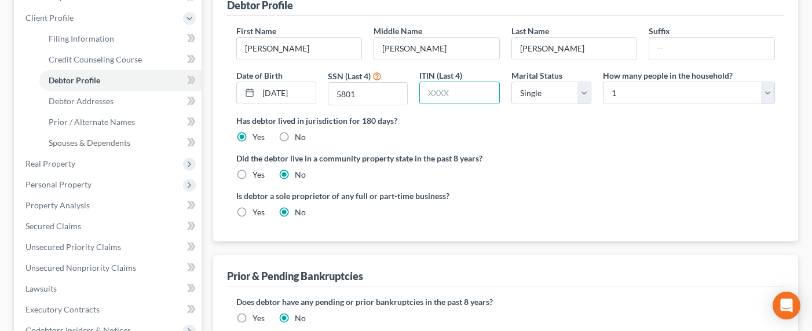
click at [252, 174] on label "Yes" at bounding box center [258, 175] width 12 height 12
click at [257, 174] on input "Yes" at bounding box center [261, 173] width 8 height 8
radio input "true"
radio input "false"
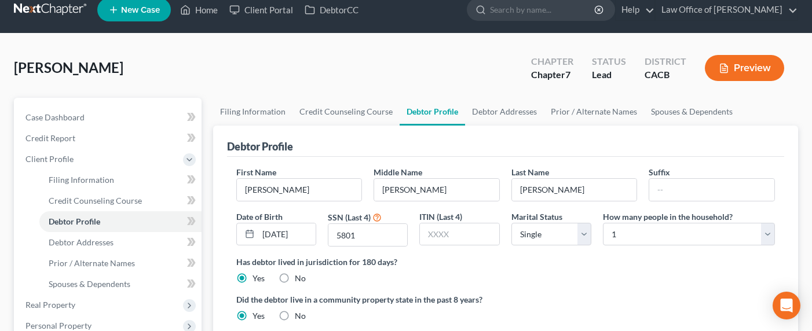
scroll to position [0, 0]
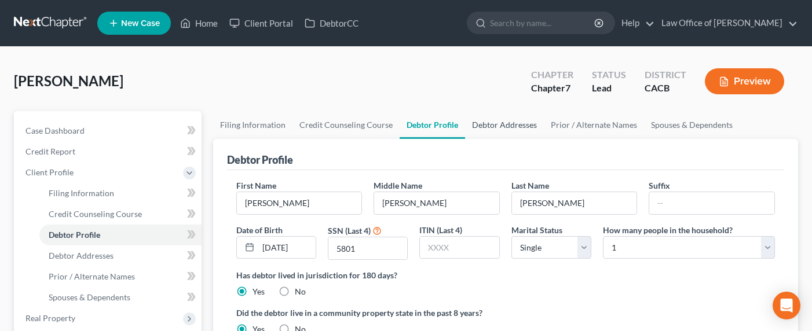
click at [478, 122] on link "Debtor Addresses" at bounding box center [504, 125] width 79 height 28
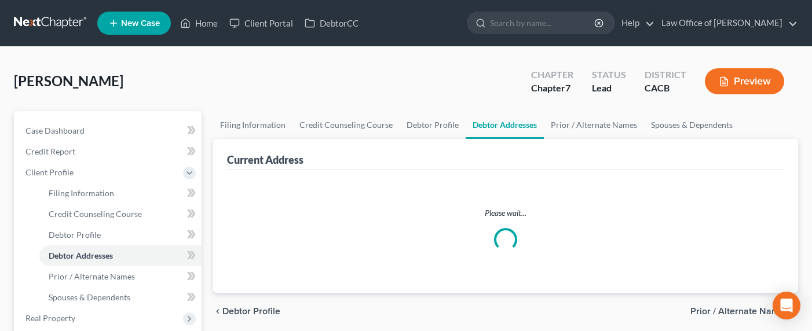
select select "0"
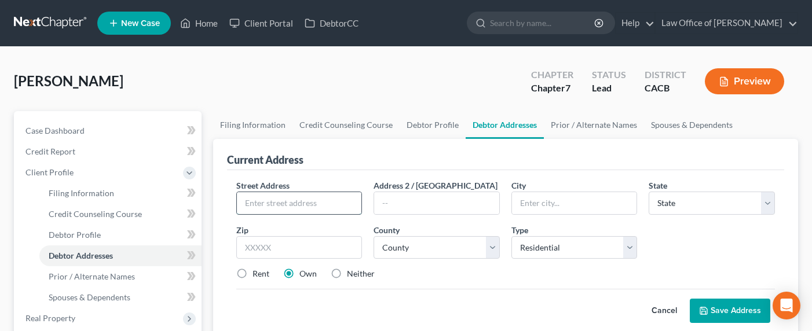
click at [300, 205] on input "text" at bounding box center [299, 203] width 125 height 22
type input "1825 N. Gramercy Pl. # 107"
type input "90028"
type input "Los Angeles"
select select "4"
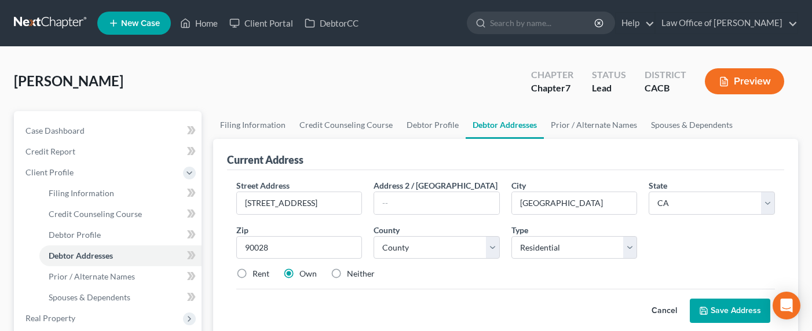
click at [255, 272] on label "Rent" at bounding box center [260, 274] width 17 height 12
click at [257, 272] on input "Rent" at bounding box center [261, 272] width 8 height 8
radio input "true"
click at [411, 244] on select "County [GEOGRAPHIC_DATA] [GEOGRAPHIC_DATA] [GEOGRAPHIC_DATA] [GEOGRAPHIC_DATA] …" at bounding box center [436, 247] width 126 height 23
select select "18"
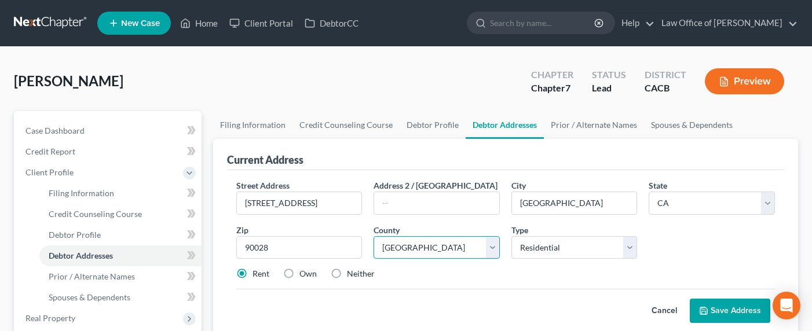
click at [373, 236] on select "County [GEOGRAPHIC_DATA] [GEOGRAPHIC_DATA] [GEOGRAPHIC_DATA] [GEOGRAPHIC_DATA] …" at bounding box center [436, 247] width 126 height 23
click at [724, 307] on button "Save Address" at bounding box center [729, 311] width 80 height 24
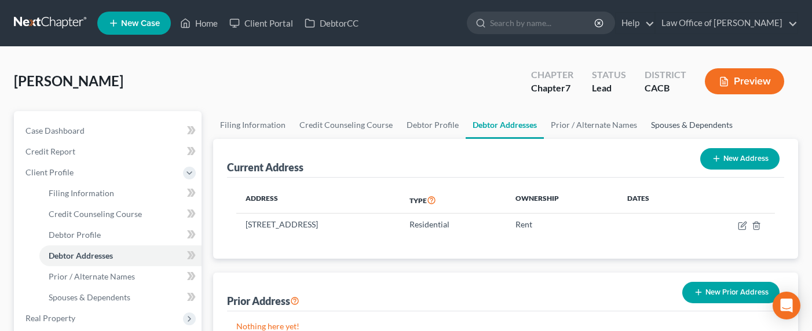
click at [669, 126] on link "Spouses & Dependents" at bounding box center [692, 125] width 96 height 28
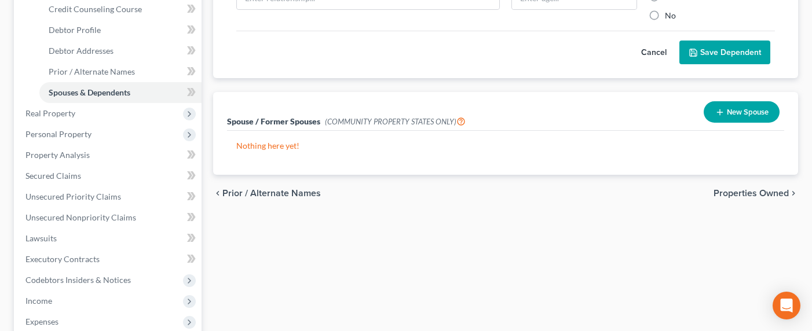
scroll to position [254, 0]
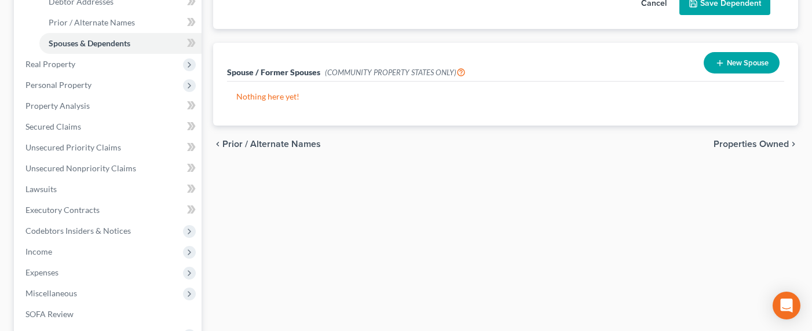
click at [719, 63] on icon "button" at bounding box center [719, 62] width 9 height 9
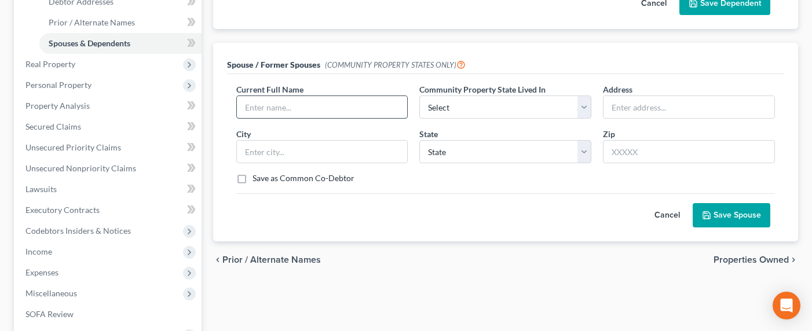
click at [332, 97] on input "text" at bounding box center [322, 107] width 171 height 22
type input "Michael Tate"
select select "1"
click at [668, 214] on button "Cancel" at bounding box center [666, 215] width 51 height 23
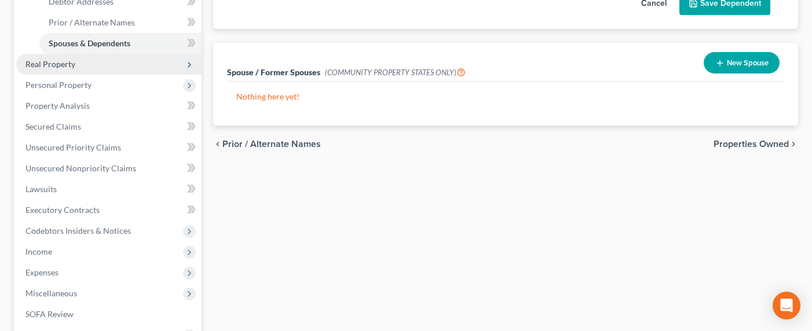
click at [49, 64] on span "Real Property" at bounding box center [50, 64] width 50 height 10
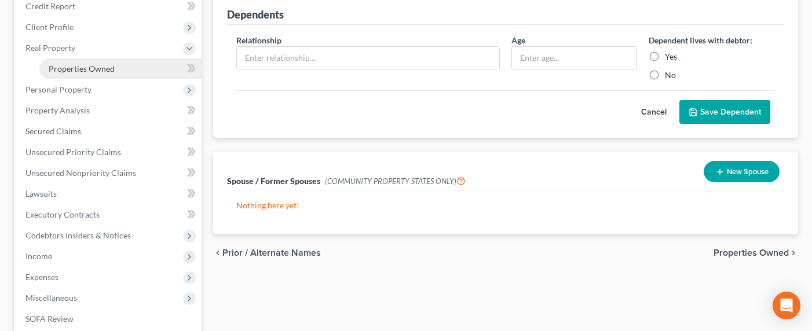
click at [83, 70] on span "Properties Owned" at bounding box center [82, 69] width 66 height 10
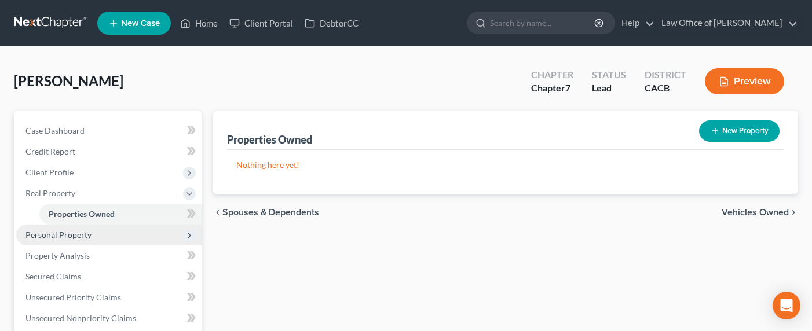
click at [53, 234] on span "Personal Property" at bounding box center [58, 235] width 66 height 10
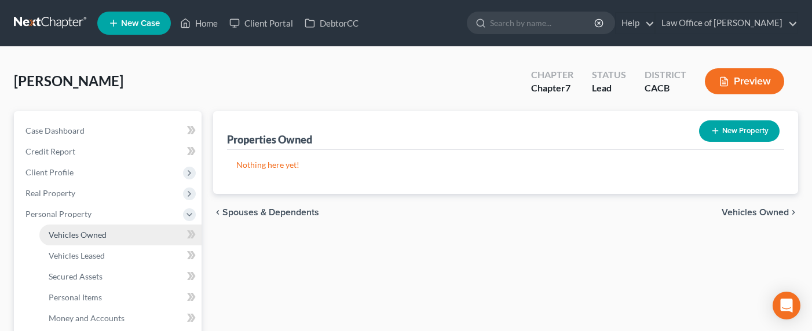
click at [63, 232] on span "Vehicles Owned" at bounding box center [78, 235] width 58 height 10
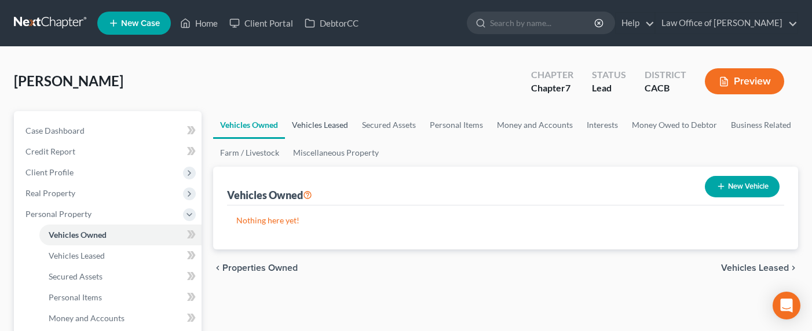
click at [317, 126] on link "Vehicles Leased" at bounding box center [320, 125] width 70 height 28
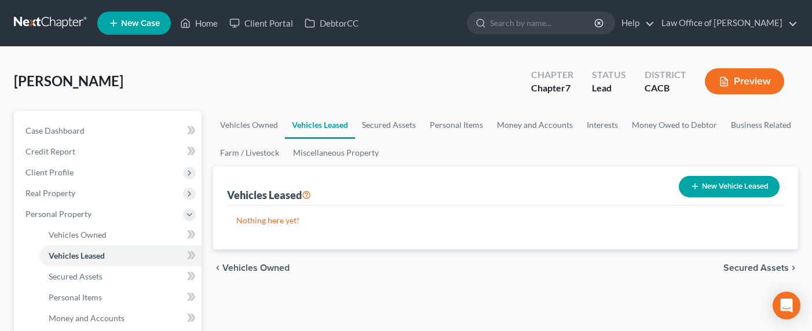
click at [700, 184] on button "New Vehicle Leased" at bounding box center [728, 186] width 101 height 21
select select "0"
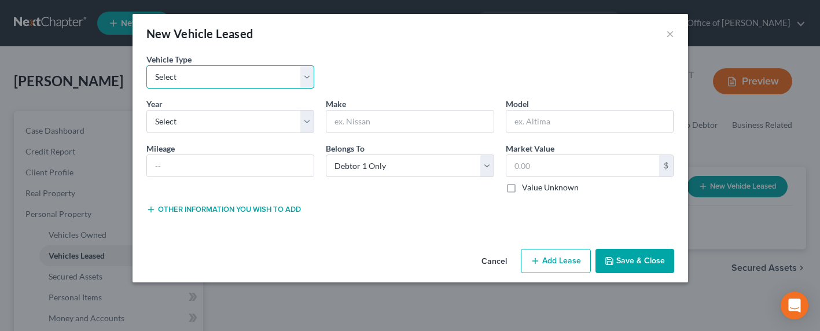
click at [208, 78] on select "Select Automobile Truck Trailer Watercraft Aircraft Motor Home Atv Other Vehicle" at bounding box center [230, 76] width 168 height 23
select select "0"
click at [146, 65] on select "Select Automobile Truck Trailer Watercraft Aircraft Motor Home Atv Other Vehicle" at bounding box center [230, 76] width 168 height 23
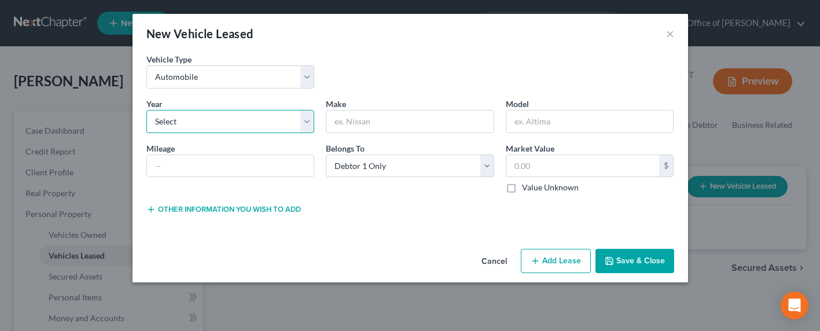
click at [191, 124] on select "Select 2026 2025 2024 2023 2022 2021 2020 2019 2018 2017 2016 2015 2014 2013 20…" at bounding box center [230, 121] width 168 height 23
select select "2"
click at [146, 110] on select "Select 2026 2025 2024 2023 2022 2021 2020 2019 2018 2017 2016 2015 2014 2013 20…" at bounding box center [230, 121] width 168 height 23
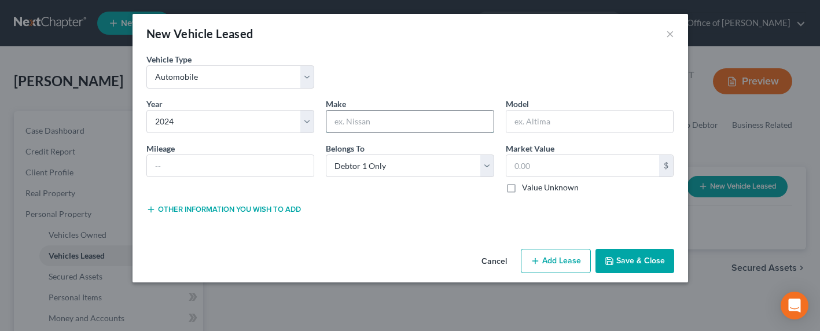
click at [382, 129] on input "text" at bounding box center [410, 122] width 167 height 22
type input "Honda"
type input "WHAT TYPE?"
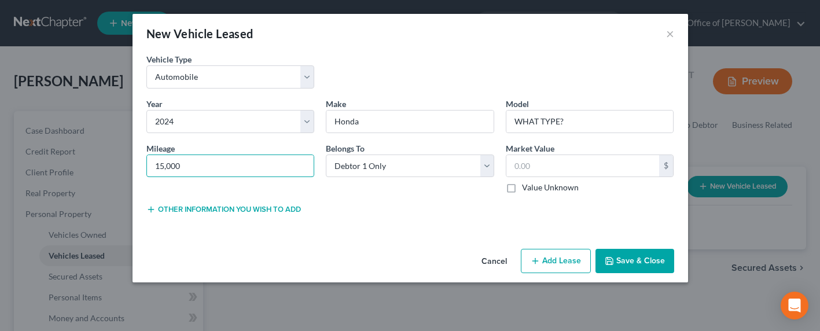
type input "15,000"
click at [546, 188] on label "Value Unknown" at bounding box center [550, 188] width 57 height 12
click at [534, 188] on input "Value Unknown" at bounding box center [531, 186] width 8 height 8
checkbox input "true"
type input "0.00"
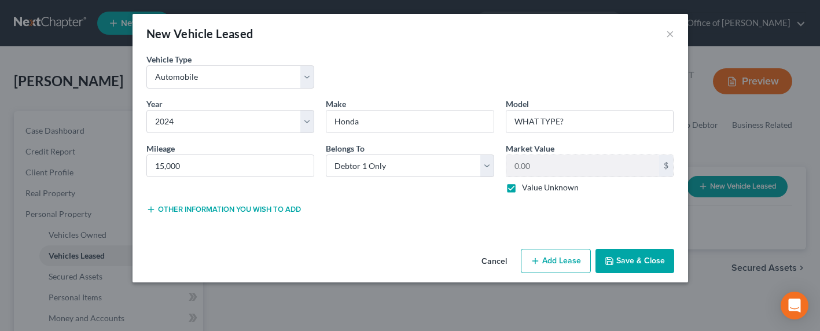
click at [548, 262] on button "Add Lease" at bounding box center [556, 261] width 70 height 24
select select "0"
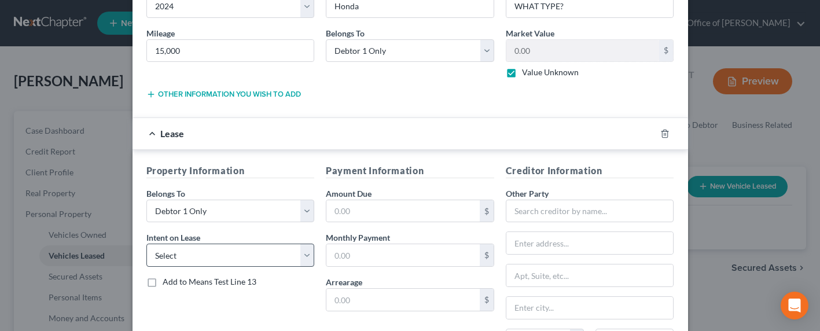
scroll to position [125, 0]
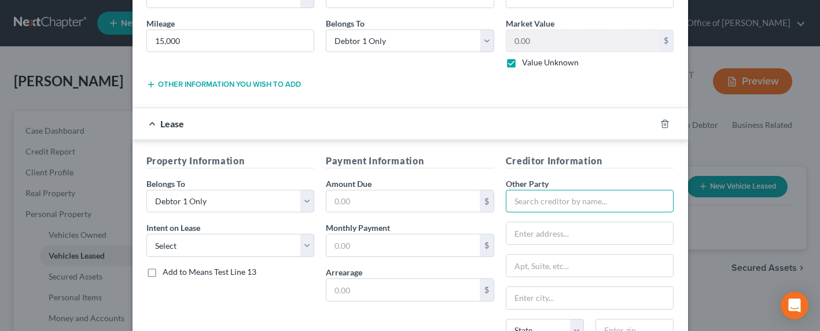
click at [581, 204] on input "text" at bounding box center [590, 201] width 168 height 23
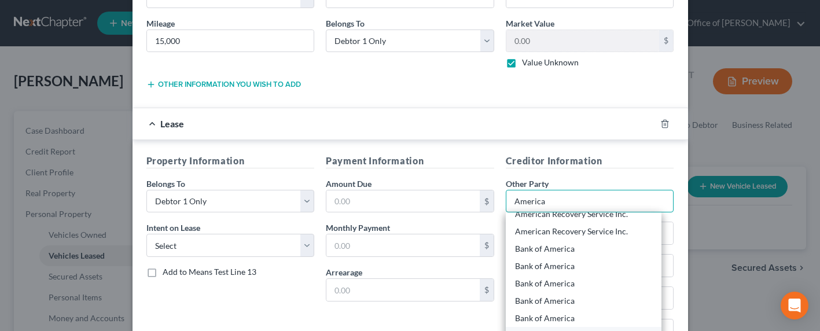
scroll to position [418, 0]
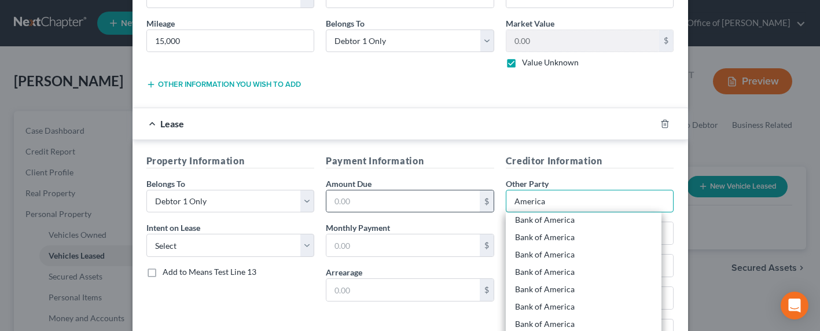
drag, startPoint x: 545, startPoint y: 203, endPoint x: 486, endPoint y: 193, distance: 60.4
click at [486, 197] on div "Property Information Belongs To * Select Debtor 1 Only Debtor 2 Only Debtor 1 A…" at bounding box center [411, 263] width 540 height 218
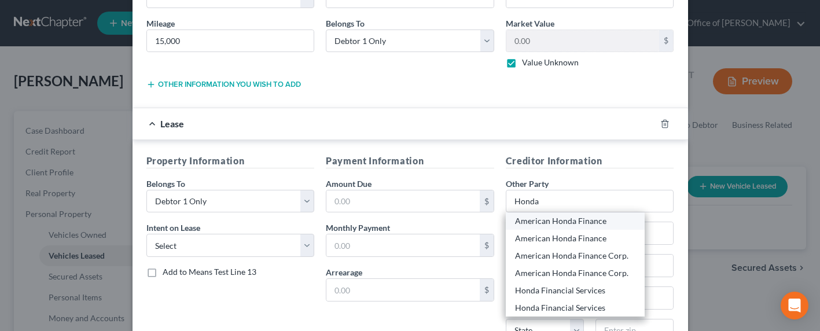
click at [555, 221] on div "American Honda Finance" at bounding box center [575, 221] width 120 height 12
type input "American Honda Finance"
type input "10801 Walker Street"
type input "Suite 140"
type input "Cypress"
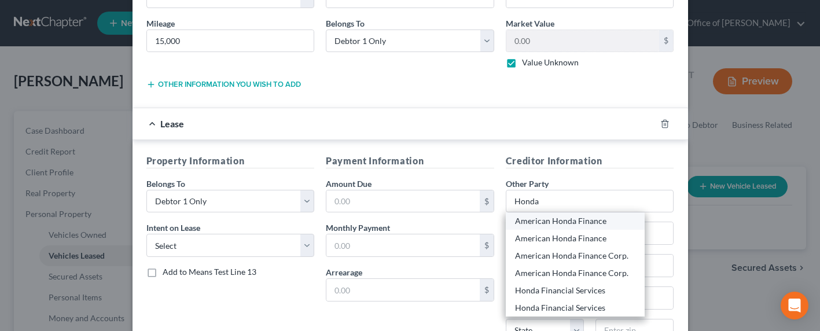
select select "4"
type input "90630"
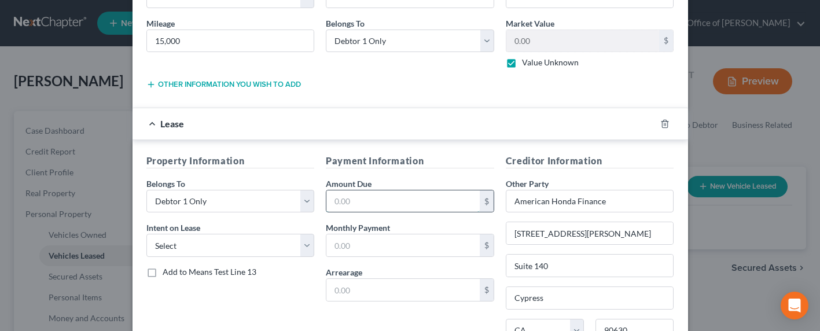
click at [366, 199] on input "text" at bounding box center [403, 201] width 153 height 22
type input "5,853"
type input "266"
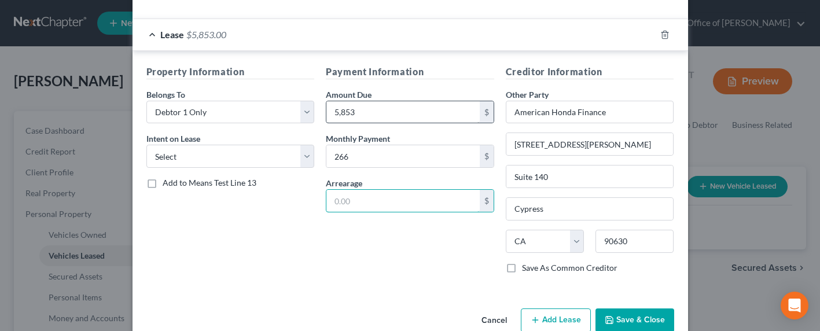
scroll to position [239, 0]
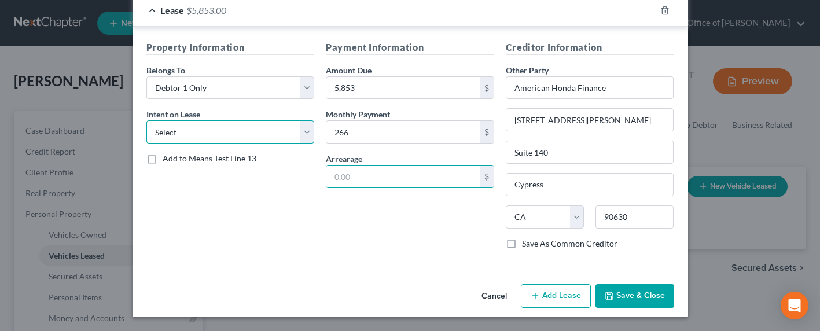
click at [219, 137] on select "Select None Assume Reject" at bounding box center [230, 131] width 168 height 23
select select "1"
click at [146, 120] on select "Select None Assume Reject" at bounding box center [230, 131] width 168 height 23
click at [622, 299] on button "Save & Close" at bounding box center [635, 296] width 79 height 24
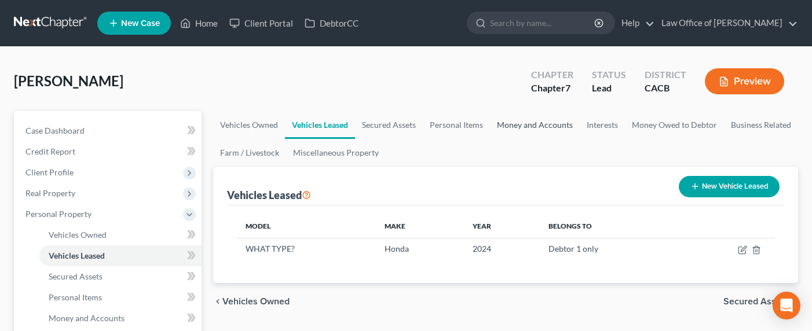
click at [530, 122] on link "Money and Accounts" at bounding box center [535, 125] width 90 height 28
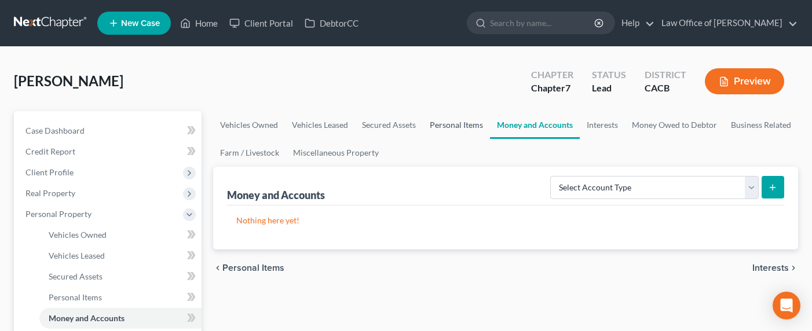
click at [461, 124] on link "Personal Items" at bounding box center [456, 125] width 67 height 28
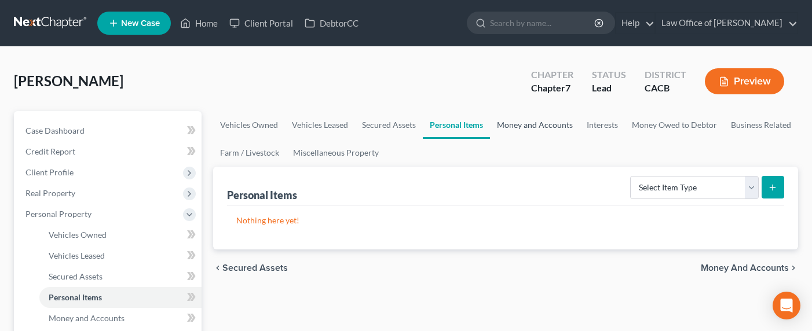
click at [548, 121] on link "Money and Accounts" at bounding box center [535, 125] width 90 height 28
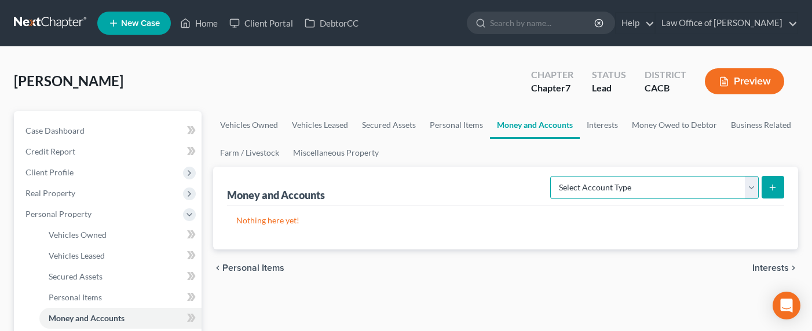
click at [595, 185] on select "Select Account Type Brokerage Cash on Hand Certificates of Deposit Checking Acc…" at bounding box center [654, 187] width 208 height 23
select select "cash_on_hand"
click at [552, 176] on select "Select Account Type Brokerage Cash on Hand Certificates of Deposit Checking Acc…" at bounding box center [654, 187] width 208 height 23
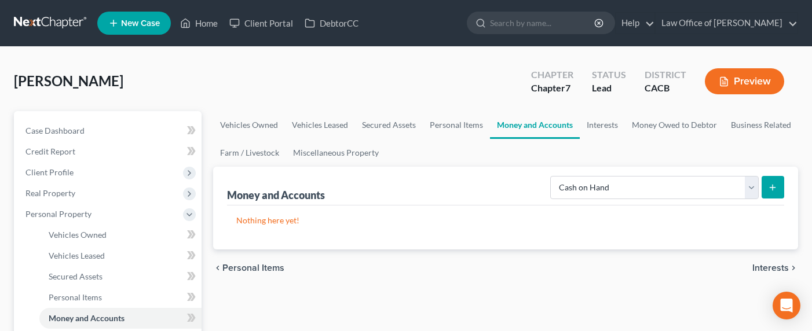
click at [766, 190] on button "submit" at bounding box center [772, 187] width 23 height 23
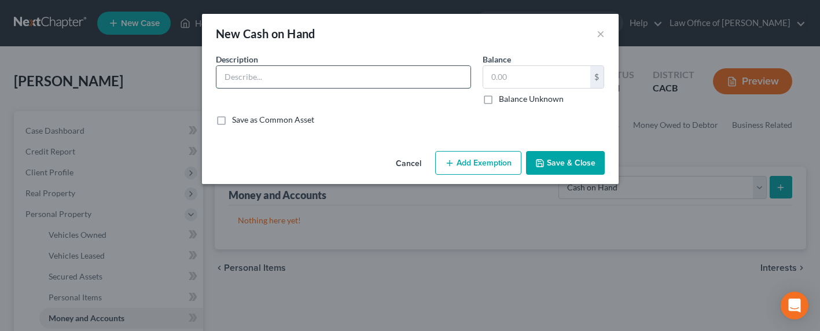
click at [382, 79] on input "text" at bounding box center [344, 77] width 254 height 22
type input "Cash on hand"
drag, startPoint x: 498, startPoint y: 87, endPoint x: 507, endPoint y: 77, distance: 13.1
click at [498, 86] on input "text" at bounding box center [536, 77] width 107 height 22
type input "50"
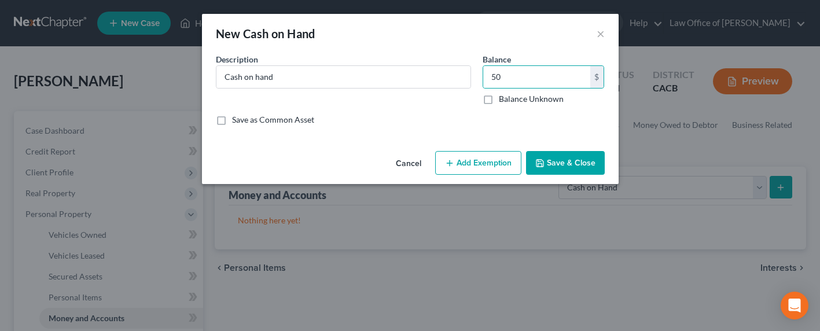
click at [487, 178] on div "Cancel Add Exemption Save & Close" at bounding box center [410, 165] width 417 height 38
click at [483, 164] on button "Add Exemption" at bounding box center [478, 163] width 86 height 24
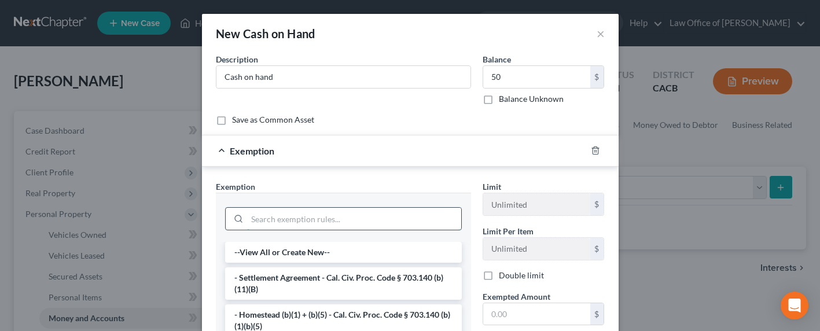
click at [339, 218] on input "search" at bounding box center [354, 219] width 214 height 22
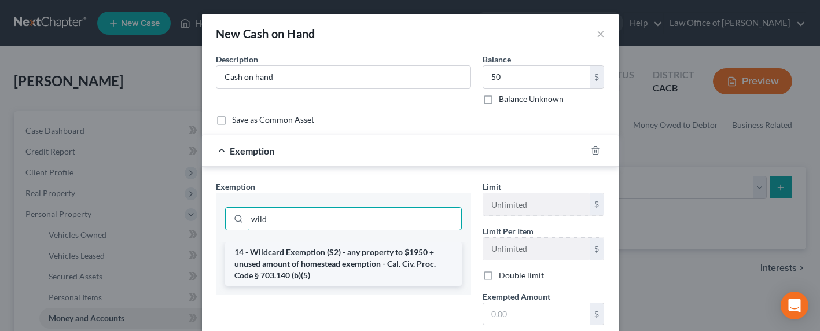
type input "wild"
click at [351, 254] on li "14 - Wildcard Exemption (S2) - any property to $1950 + unused amount of homeste…" at bounding box center [343, 264] width 237 height 44
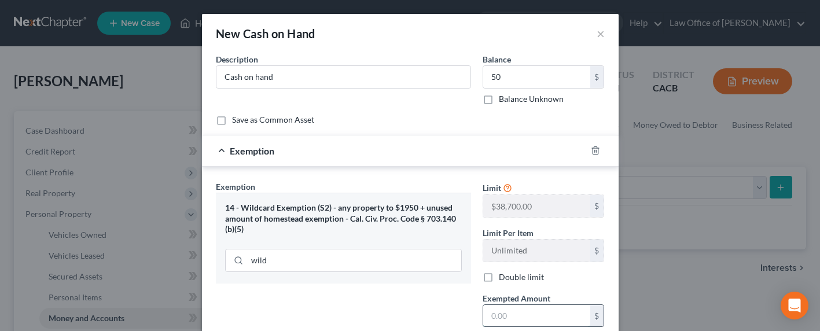
click at [543, 317] on input "text" at bounding box center [536, 316] width 107 height 22
type input "50"
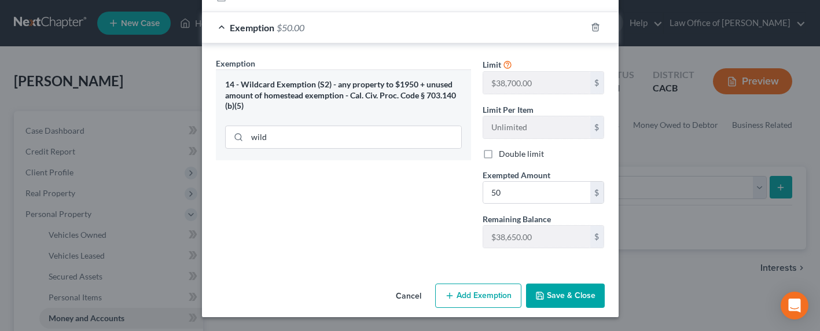
click at [582, 296] on button "Save & Close" at bounding box center [565, 296] width 79 height 24
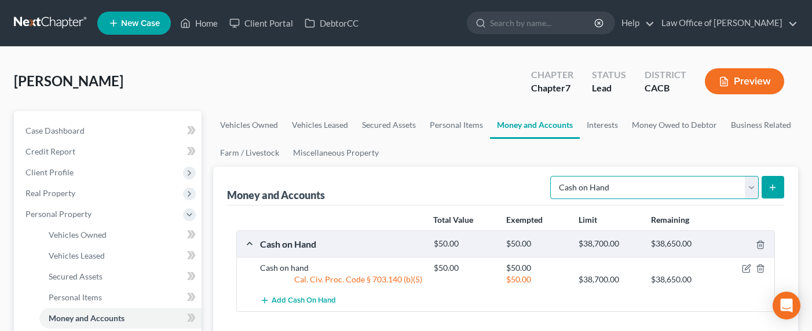
click at [603, 189] on select "Select Account Type Brokerage Cash on Hand Certificates of Deposit Checking Acc…" at bounding box center [654, 187] width 208 height 23
select select "checking"
click at [552, 176] on select "Select Account Type Brokerage Cash on Hand Certificates of Deposit Checking Acc…" at bounding box center [654, 187] width 208 height 23
click at [780, 187] on button "submit" at bounding box center [772, 187] width 23 height 23
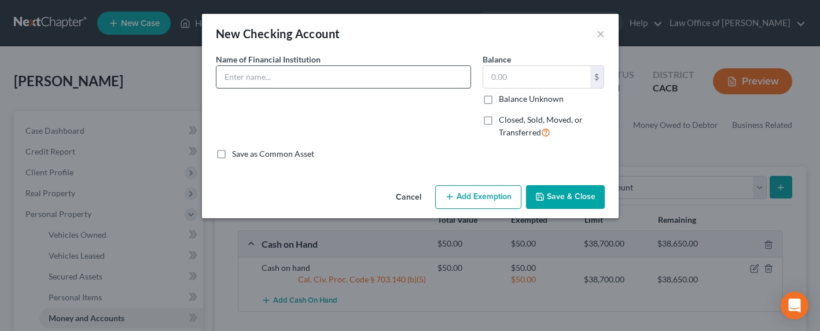
click at [294, 73] on input "text" at bounding box center [344, 77] width 254 height 22
type input "Bank of America"
type input "500"
click at [486, 200] on button "Add Exemption" at bounding box center [478, 197] width 86 height 24
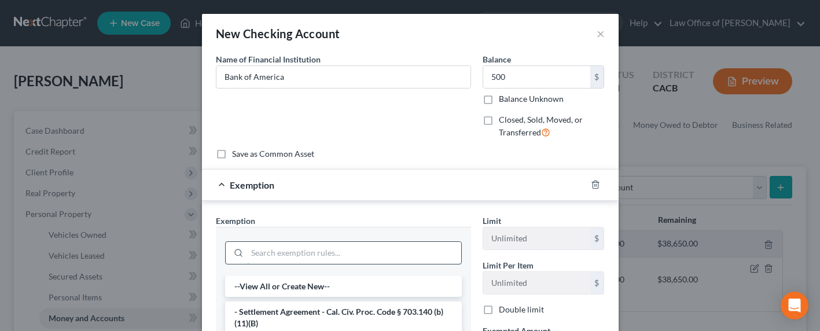
click at [347, 256] on input "search" at bounding box center [354, 253] width 214 height 22
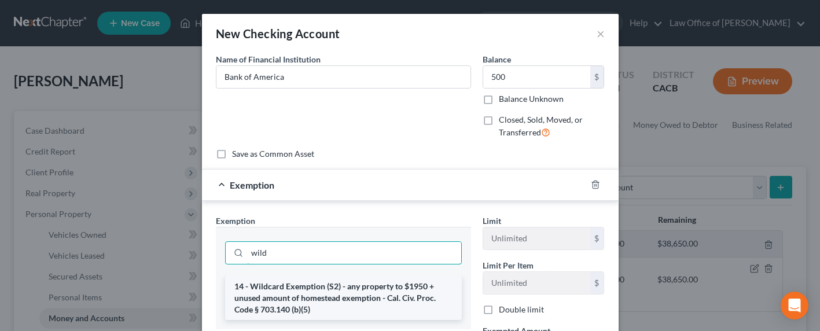
type input "wild"
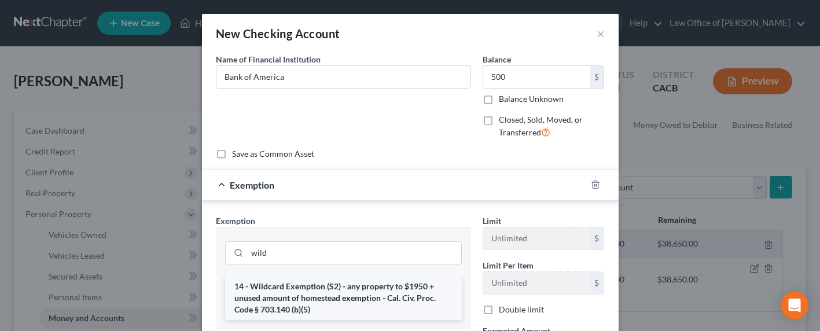
click at [339, 300] on li "14 - Wildcard Exemption (S2) - any property to $1950 + unused amount of homeste…" at bounding box center [343, 298] width 237 height 44
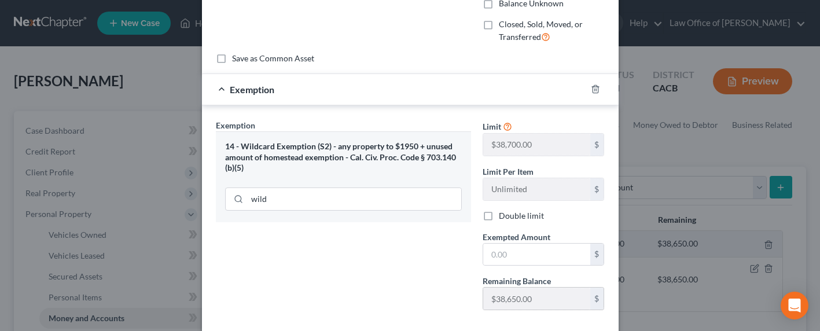
scroll to position [116, 0]
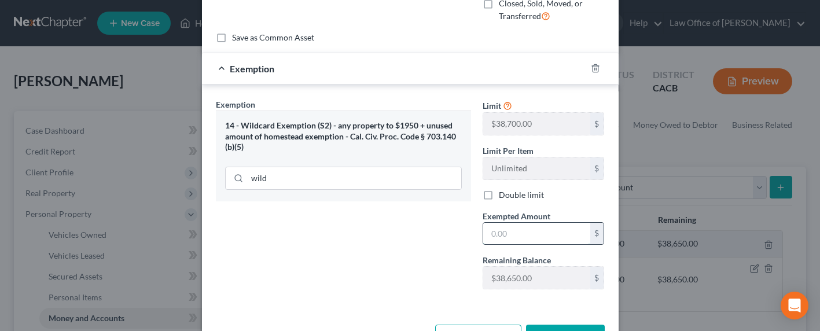
click at [537, 236] on input "text" at bounding box center [536, 234] width 107 height 22
type input "500"
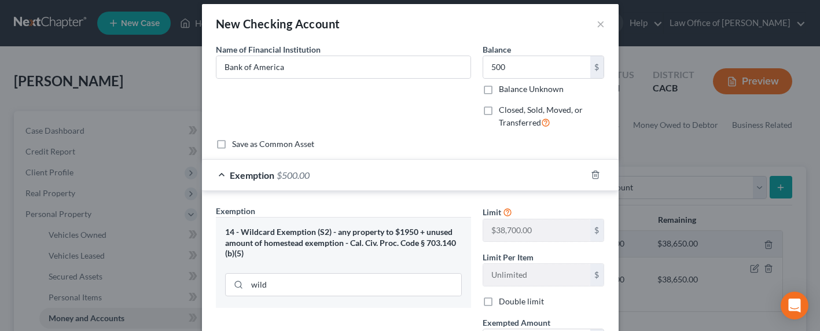
scroll to position [0, 0]
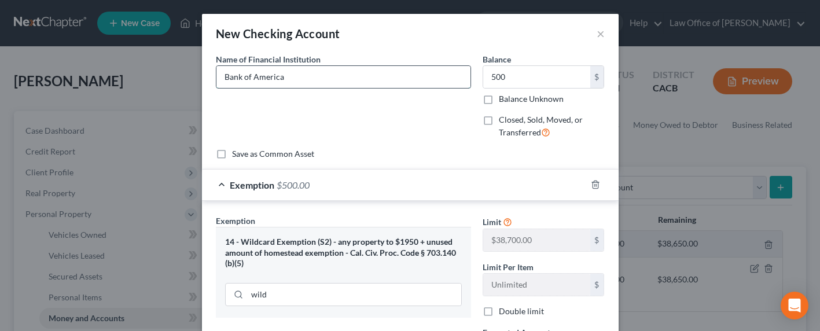
click at [321, 80] on input "Bank of America" at bounding box center [344, 77] width 254 height 22
type input "Bank of America Checking & Savings"
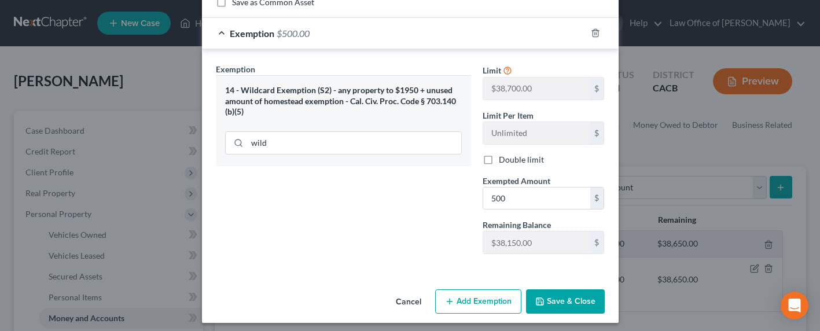
scroll to position [157, 0]
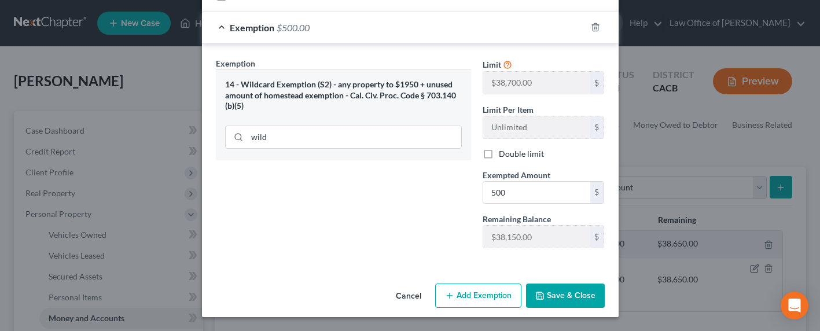
click at [559, 289] on button "Save & Close" at bounding box center [565, 296] width 79 height 24
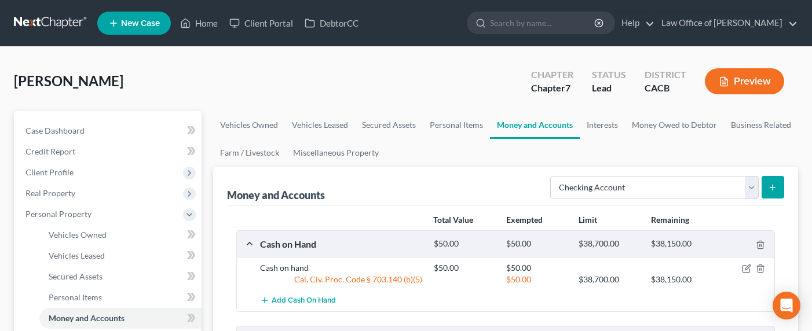
click at [765, 188] on button "submit" at bounding box center [772, 187] width 23 height 23
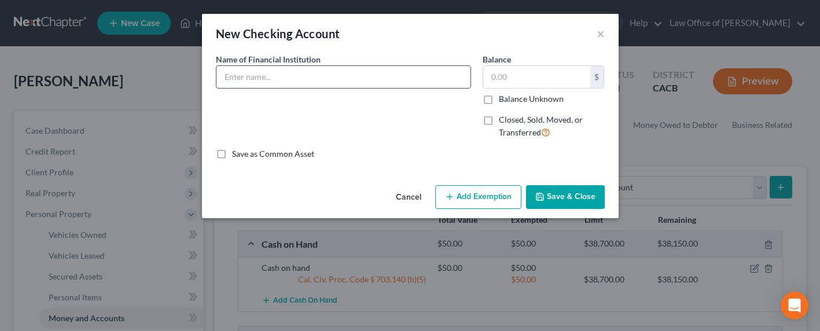
click at [291, 74] on input "text" at bounding box center [344, 77] width 254 height 22
type input "Chase Bank Checking & Savings"
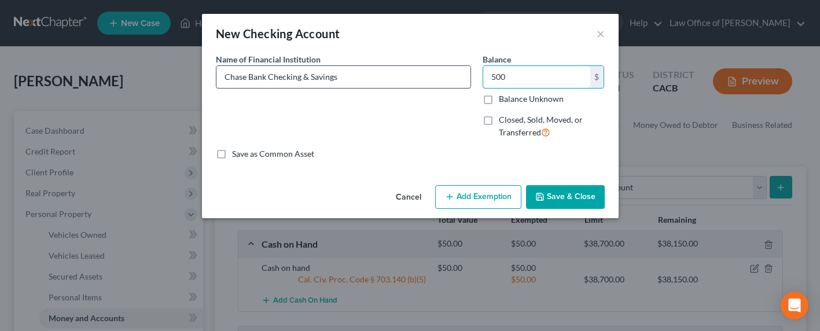
type input "500"
click at [487, 201] on button "Add Exemption" at bounding box center [478, 197] width 86 height 24
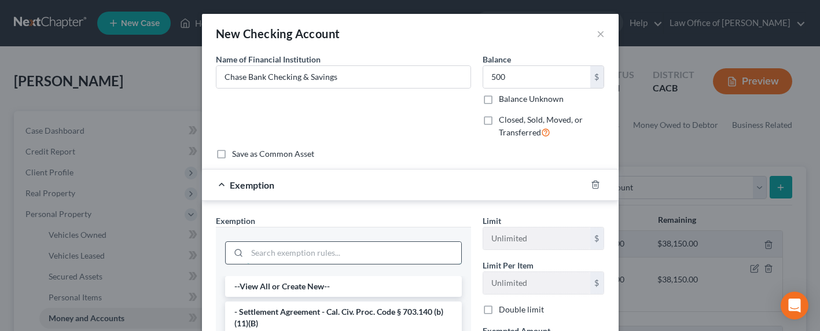
click at [358, 252] on input "search" at bounding box center [354, 253] width 214 height 22
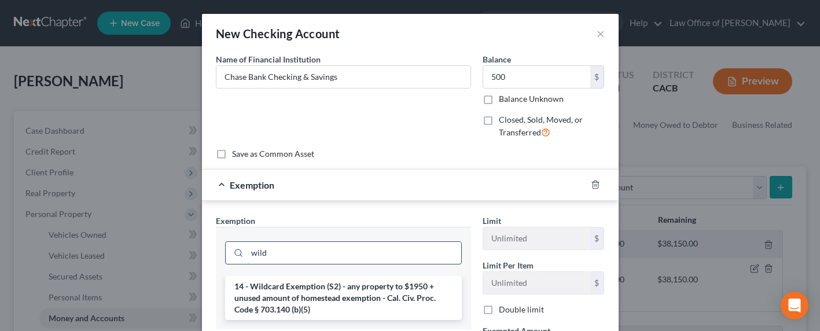
type input "wild"
click at [343, 302] on li "14 - Wildcard Exemption (S2) - any property to $1950 + unused amount of homeste…" at bounding box center [343, 298] width 237 height 44
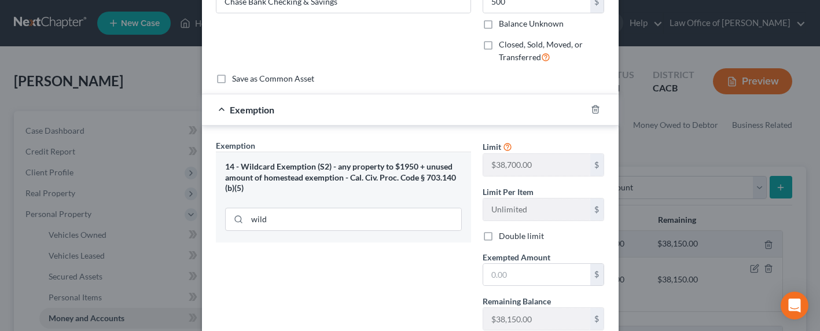
scroll to position [116, 0]
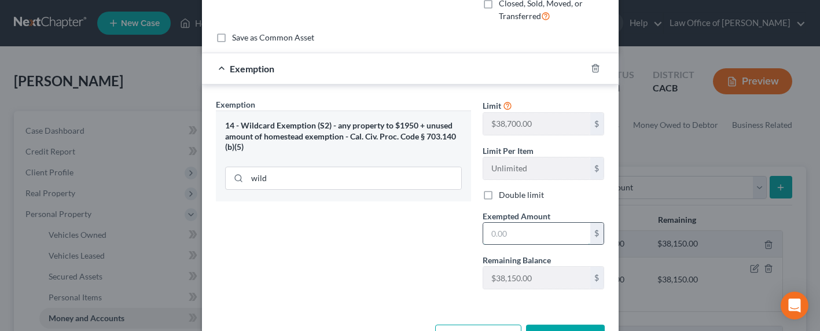
click at [511, 225] on input "text" at bounding box center [536, 234] width 107 height 22
type input "500"
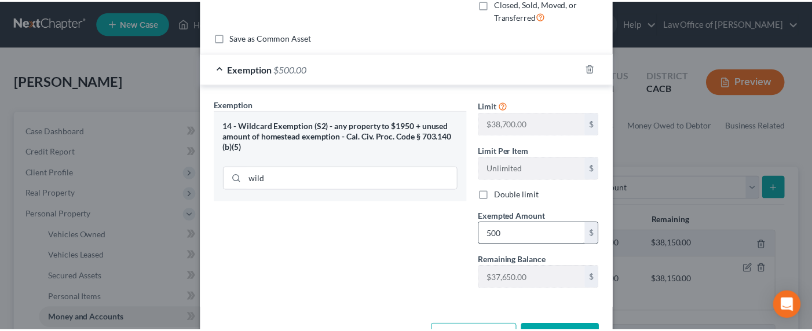
scroll to position [134, 0]
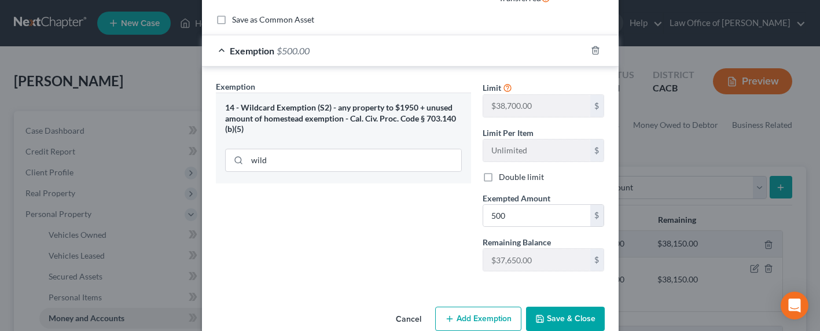
click at [552, 307] on button "Save & Close" at bounding box center [565, 319] width 79 height 24
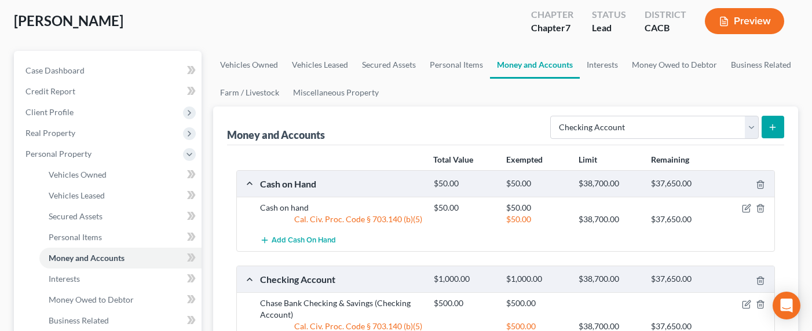
scroll to position [0, 0]
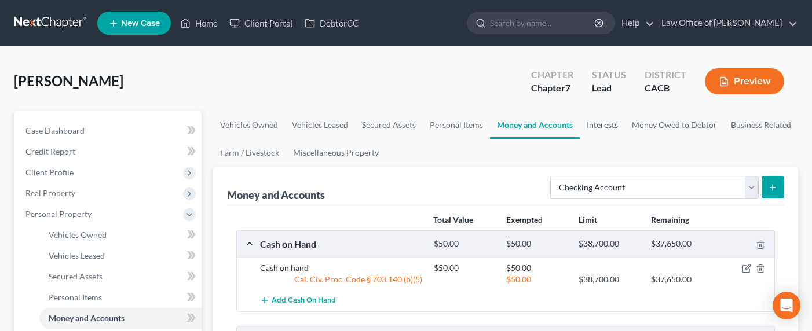
click at [603, 124] on link "Interests" at bounding box center [601, 125] width 45 height 28
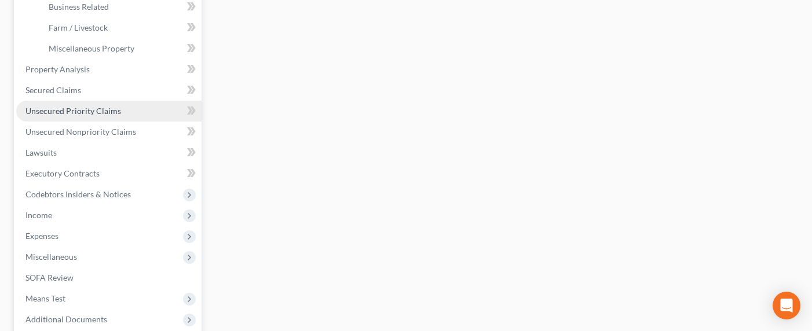
scroll to position [364, 0]
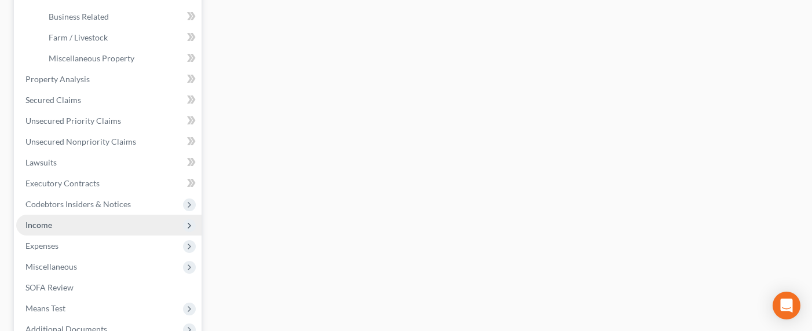
click at [47, 220] on span "Income" at bounding box center [38, 225] width 27 height 10
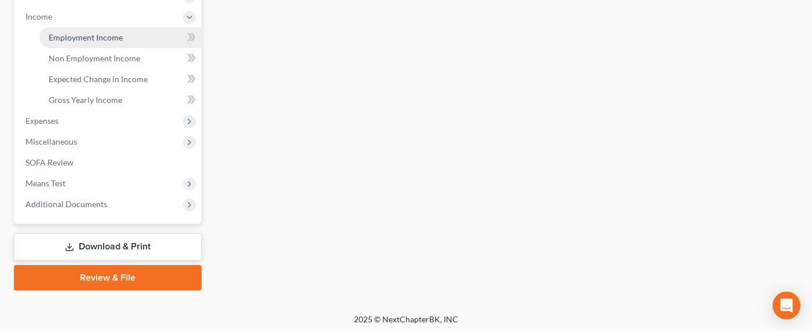
click at [69, 41] on span "Employment Income" at bounding box center [86, 37] width 74 height 10
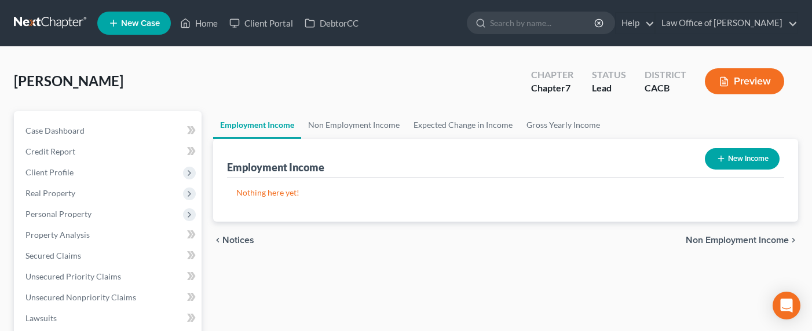
click at [717, 160] on icon "button" at bounding box center [720, 158] width 9 height 9
select select "0"
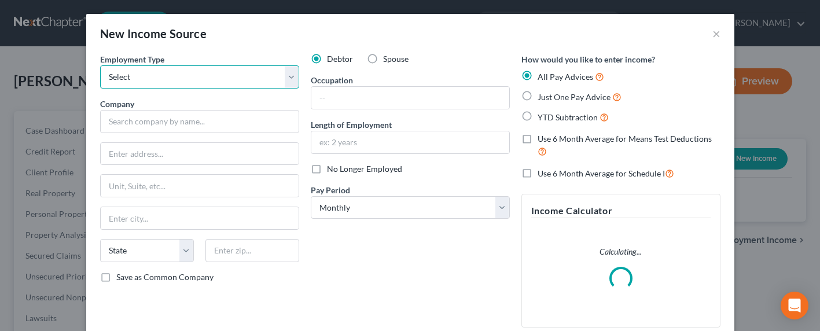
click at [187, 69] on select "Select Full or [DEMOGRAPHIC_DATA] Employment Self Employment" at bounding box center [199, 76] width 199 height 23
select select "1"
click at [100, 65] on select "Select Full or [DEMOGRAPHIC_DATA] Employment Self Employment" at bounding box center [199, 76] width 199 height 23
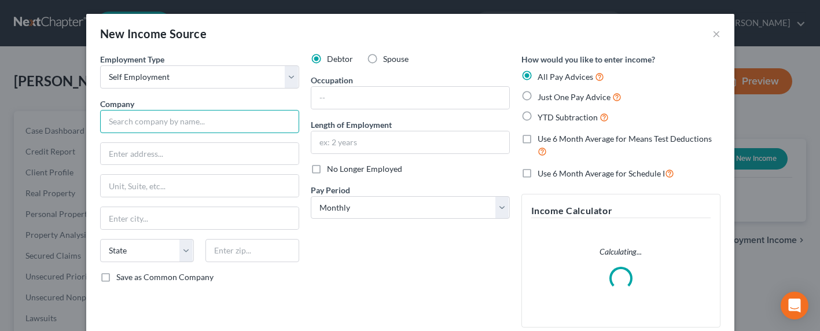
click at [181, 124] on input "text" at bounding box center [199, 121] width 199 height 23
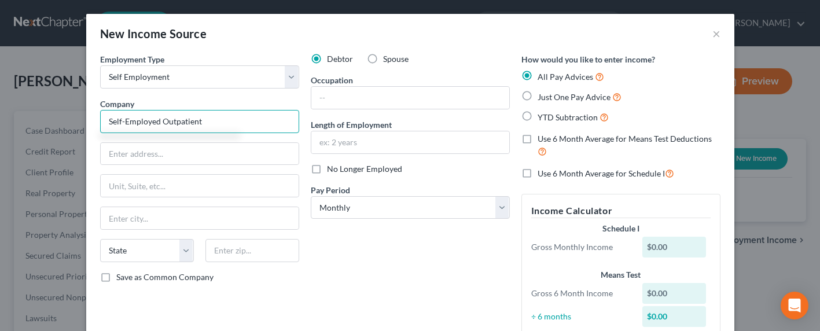
type input "Self-Employed Outpatient"
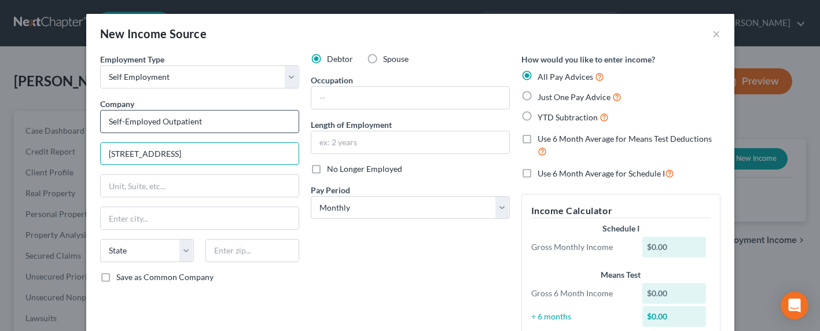
type input "1825 N. Gramercy Pl. # 107"
type input "90028"
type input "Los Angeles"
select select "4"
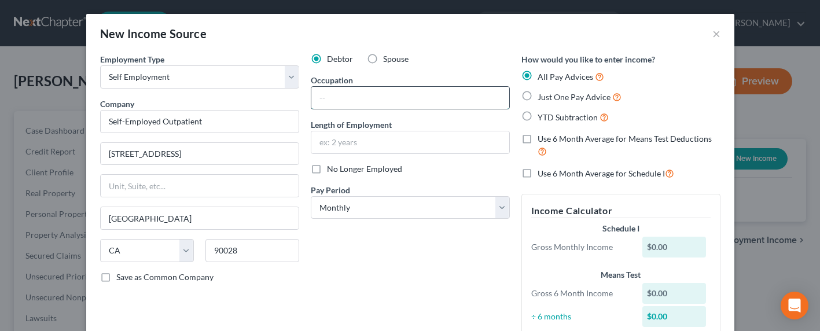
click at [320, 96] on input "text" at bounding box center [410, 98] width 198 height 22
type input "S"
type input "Owner"
type input "5 Years??"
click at [575, 97] on span "Just One Pay Advice" at bounding box center [574, 97] width 73 height 10
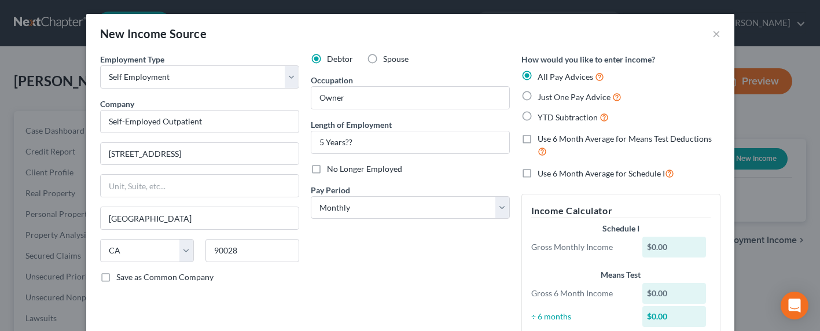
click at [550, 97] on input "Just One Pay Advice" at bounding box center [546, 94] width 8 height 8
radio input "true"
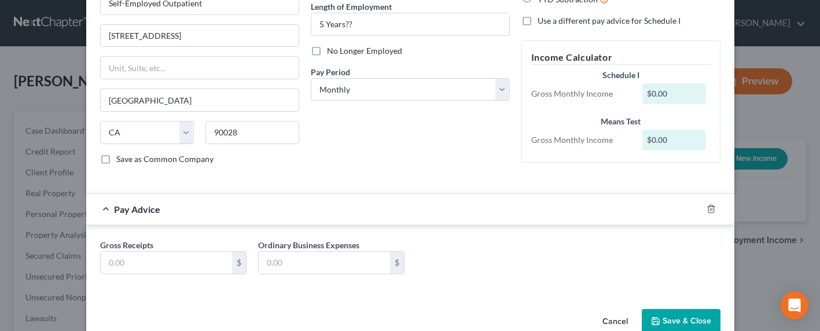
scroll to position [143, 0]
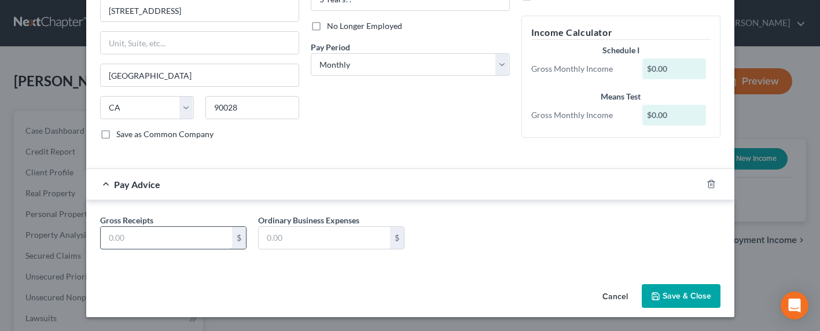
click at [141, 233] on input "text" at bounding box center [166, 238] width 131 height 22
type input "2,600"
click at [678, 291] on button "Save & Close" at bounding box center [681, 296] width 79 height 24
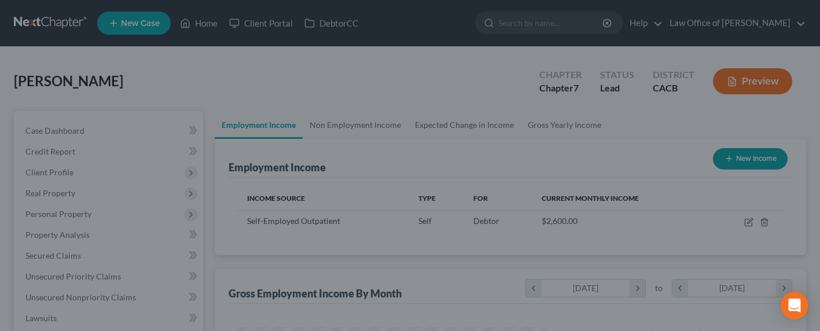
scroll to position [207, 328]
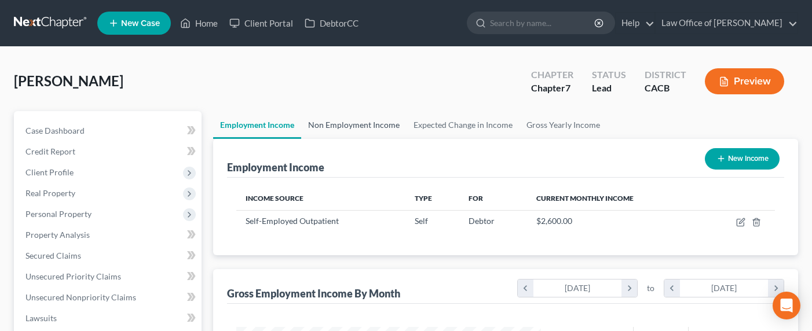
click at [342, 128] on link "Non Employment Income" at bounding box center [353, 125] width 105 height 28
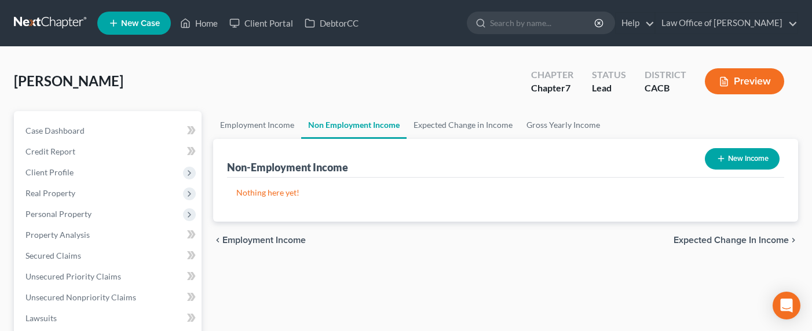
click at [742, 156] on button "New Income" at bounding box center [742, 158] width 75 height 21
select select "0"
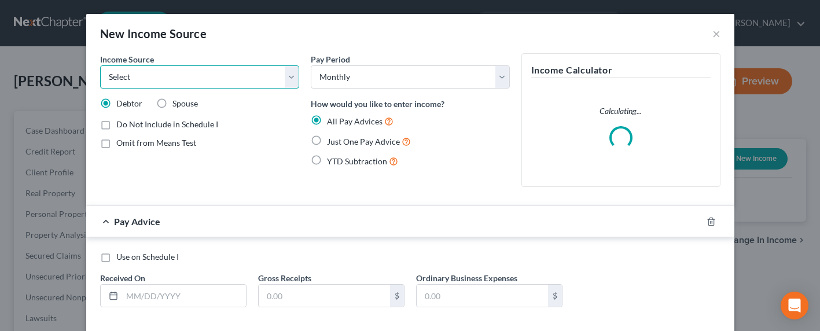
click at [172, 76] on select "Select Unemployment Disability (from employer) Pension Retirement Social Securi…" at bounding box center [199, 76] width 199 height 23
select select "4"
click at [100, 65] on select "Select Unemployment Disability (from employer) Pension Retirement Social Securi…" at bounding box center [199, 76] width 199 height 23
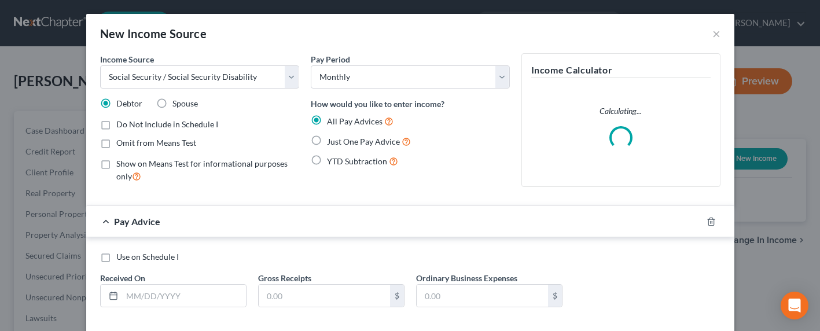
click at [344, 141] on span "Just One Pay Advice" at bounding box center [363, 142] width 73 height 10
click at [339, 141] on input "Just One Pay Advice" at bounding box center [336, 139] width 8 height 8
radio input "true"
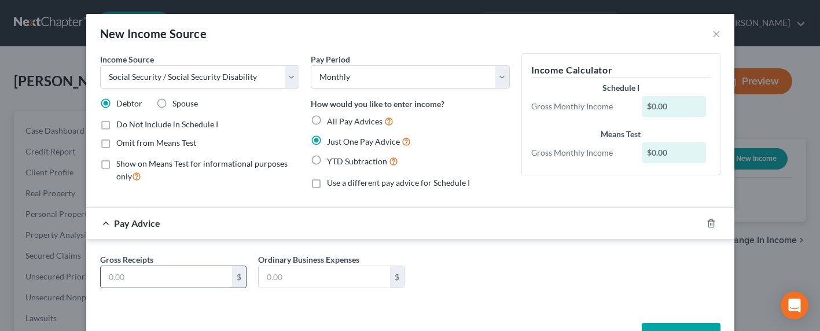
click at [137, 277] on input "text" at bounding box center [166, 277] width 131 height 22
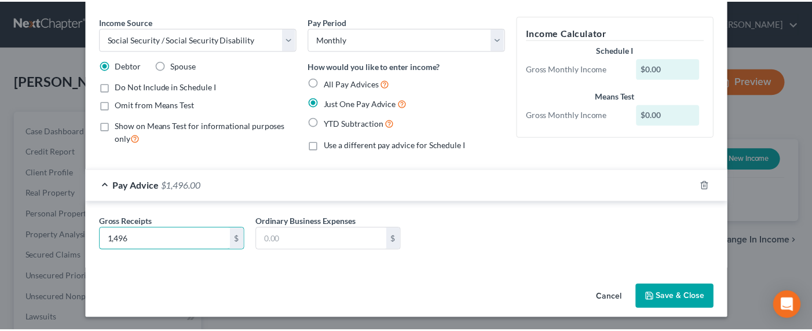
scroll to position [39, 0]
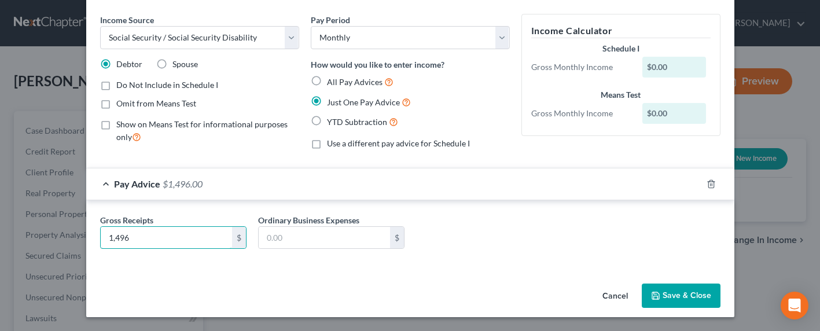
type input "1,496"
click at [676, 292] on button "Save & Close" at bounding box center [681, 296] width 79 height 24
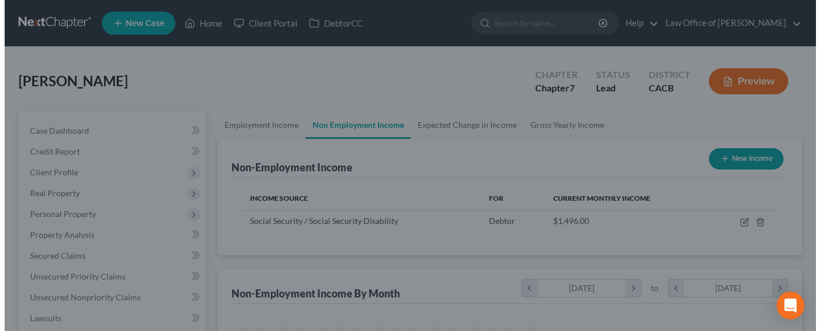
scroll to position [578712, 578592]
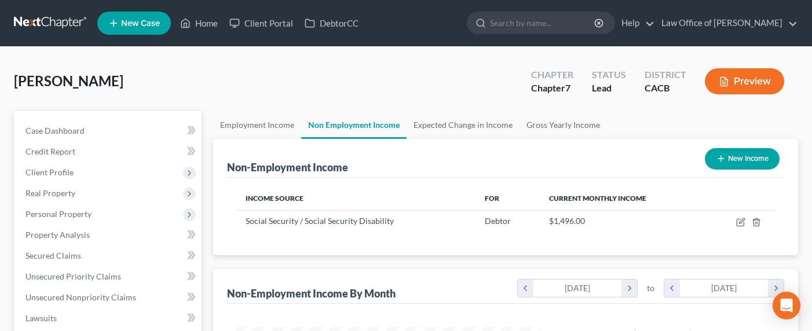
click at [738, 156] on button "New Income" at bounding box center [742, 158] width 75 height 21
select select "0"
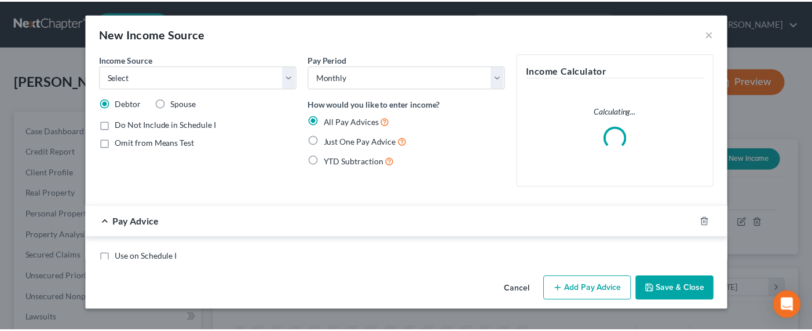
scroll to position [207, 332]
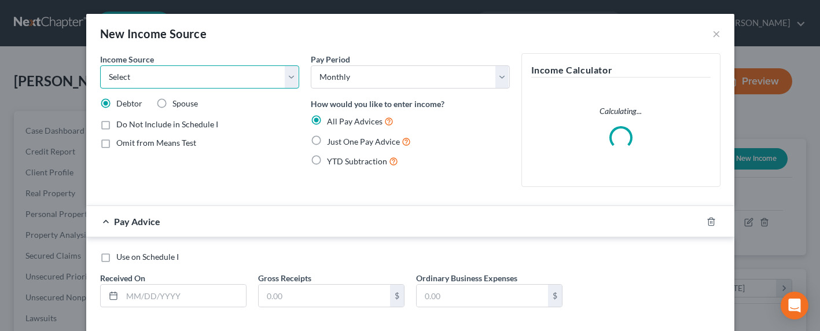
click at [196, 74] on select "Select Unemployment Disability (from employer) Pension Retirement Social Securi…" at bounding box center [199, 76] width 199 height 23
select select "13"
click at [100, 65] on select "Select Unemployment Disability (from employer) Pension Retirement Social Securi…" at bounding box center [199, 76] width 199 height 23
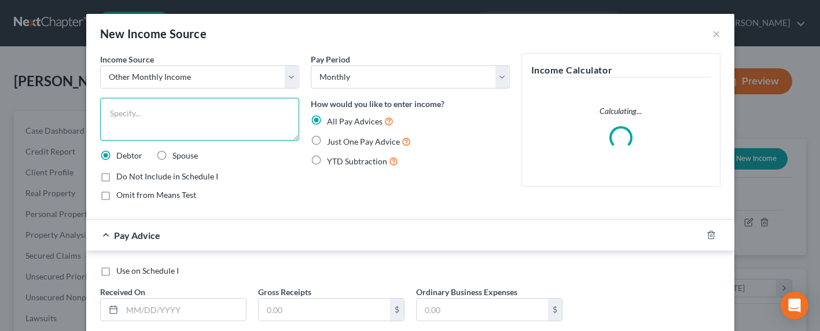
click at [157, 113] on textarea at bounding box center [199, 119] width 199 height 43
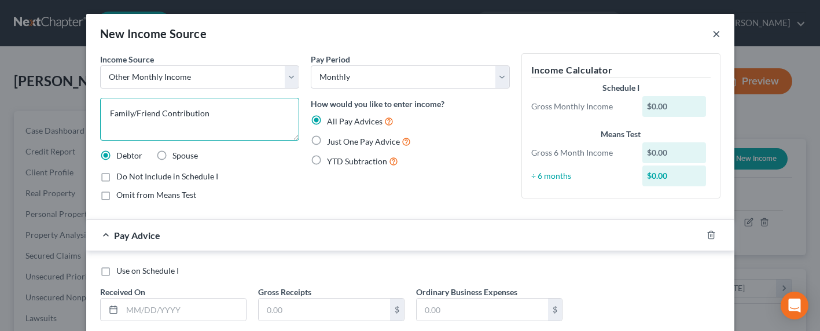
type textarea "Family/Friend Contribution"
click at [713, 35] on button "×" at bounding box center [717, 34] width 8 height 14
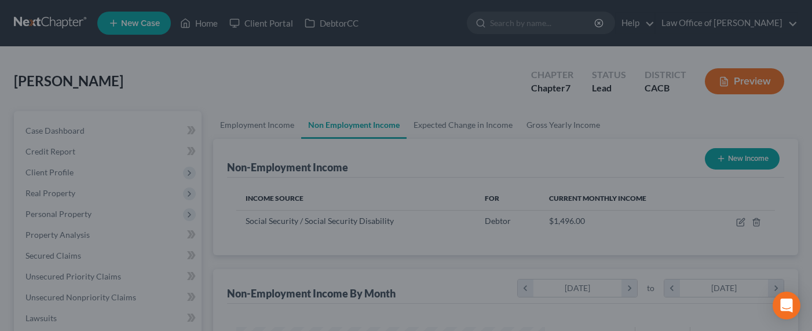
scroll to position [578712, 578592]
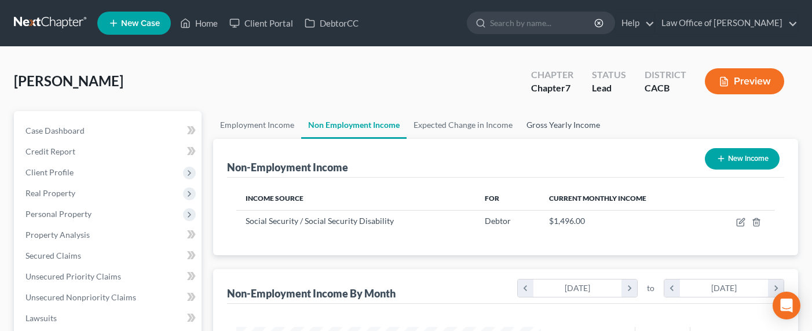
click at [556, 120] on link "Gross Yearly Income" at bounding box center [562, 125] width 87 height 28
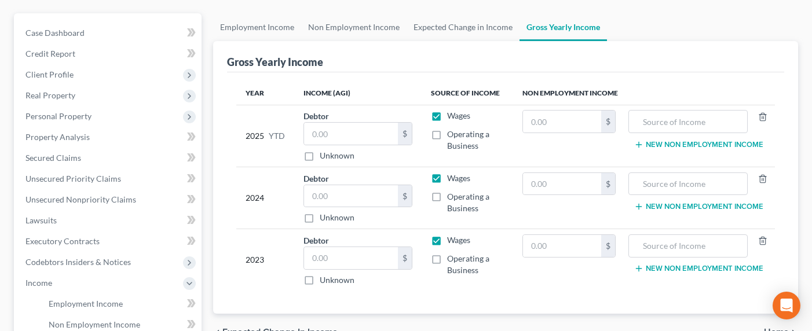
scroll to position [118, 0]
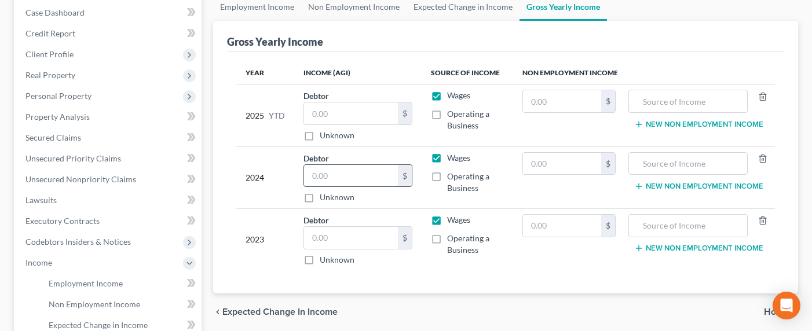
click at [334, 174] on input "text" at bounding box center [351, 176] width 94 height 22
type input "31,057"
click at [447, 159] on label "Wages" at bounding box center [458, 158] width 23 height 12
click at [452, 159] on input "Wages" at bounding box center [456, 156] width 8 height 8
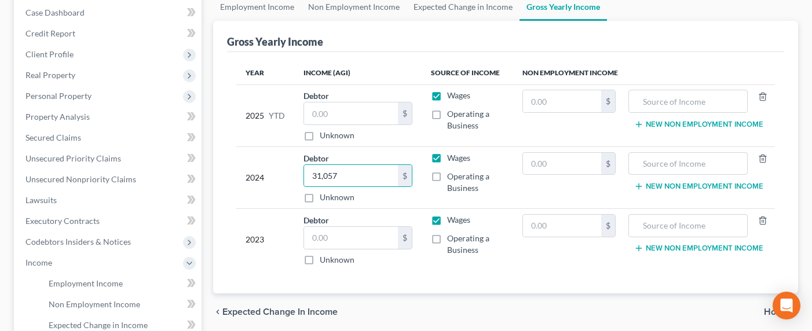
checkbox input "false"
click at [447, 180] on label "Operating a Business" at bounding box center [475, 182] width 57 height 23
click at [452, 178] on input "Operating a Business" at bounding box center [456, 175] width 8 height 8
checkbox input "true"
drag, startPoint x: 434, startPoint y: 94, endPoint x: 435, endPoint y: 127, distance: 33.0
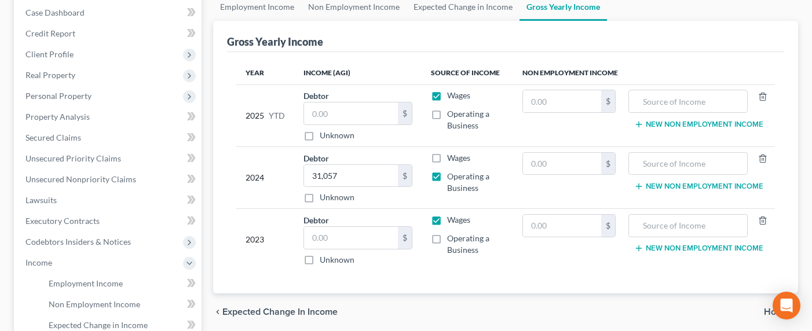
click at [447, 94] on label "Wages" at bounding box center [458, 96] width 23 height 12
click at [452, 94] on input "Wages" at bounding box center [456, 94] width 8 height 8
checkbox input "false"
click at [447, 115] on label "Operating a Business" at bounding box center [475, 119] width 57 height 23
click at [452, 115] on input "Operating a Business" at bounding box center [456, 112] width 8 height 8
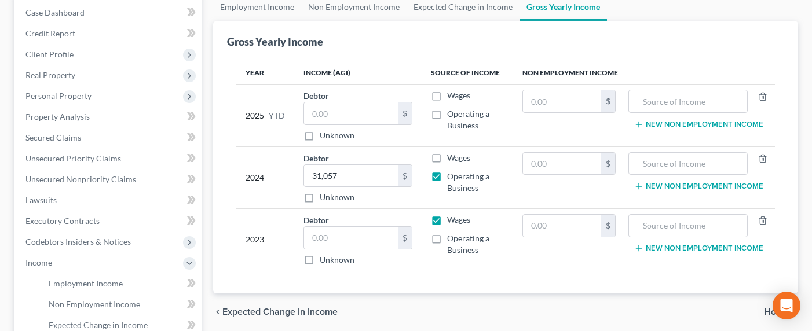
checkbox input "true"
click at [707, 163] on input "text" at bounding box center [687, 164] width 107 height 22
click at [696, 100] on input "text" at bounding box center [687, 101] width 107 height 22
type input "SSA"
click at [550, 102] on input "text" at bounding box center [562, 101] width 78 height 22
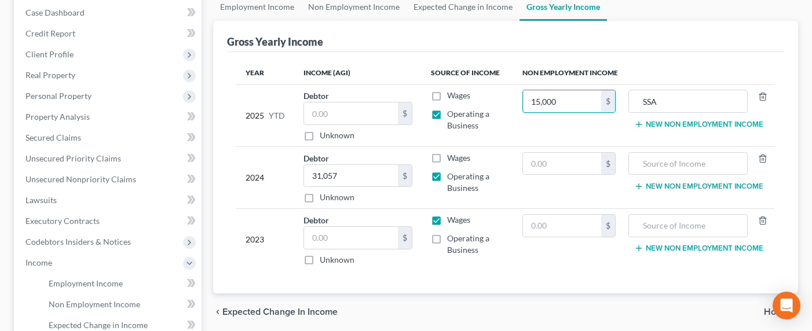
type input "15,000"
click at [377, 144] on td "Debtor $ Unknown Balance Undetermined $ Unknown" at bounding box center [357, 116] width 127 height 62
click at [356, 117] on input "text" at bounding box center [351, 113] width 94 height 22
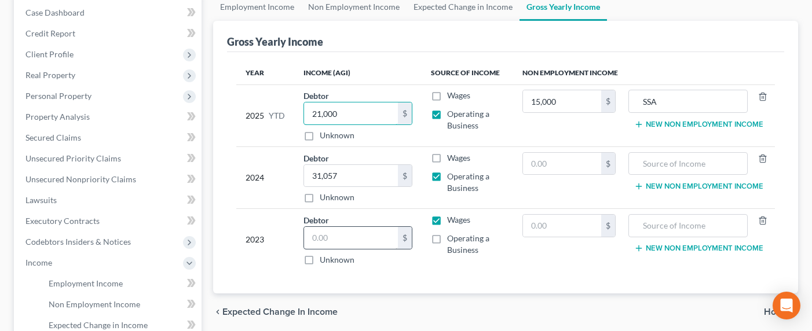
type input "21,000"
click at [356, 237] on input "text" at bounding box center [351, 238] width 94 height 22
type input "29,500"
click at [447, 242] on label "Operating a Business" at bounding box center [475, 244] width 57 height 23
click at [452, 240] on input "Operating a Business" at bounding box center [456, 237] width 8 height 8
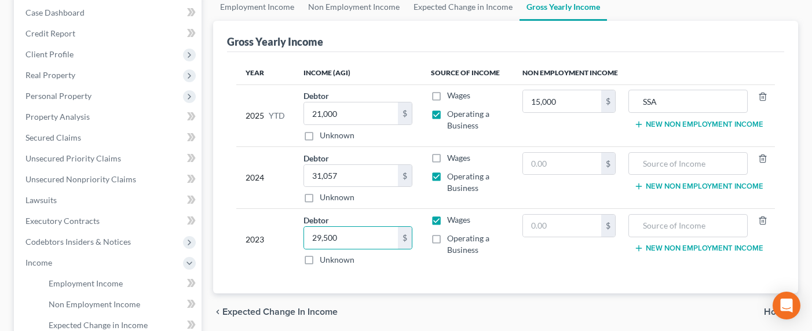
checkbox input "true"
click at [447, 219] on label "Wages" at bounding box center [458, 220] width 23 height 12
click at [452, 219] on input "Wages" at bounding box center [456, 218] width 8 height 8
checkbox input "false"
click at [416, 207] on td "Debtor 31,057.00 $ Unknown Balance Undetermined 31,057 $ Unknown" at bounding box center [357, 177] width 127 height 62
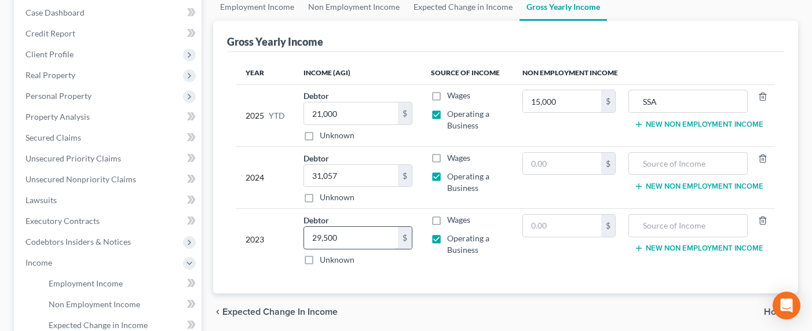
drag, startPoint x: 379, startPoint y: 239, endPoint x: 346, endPoint y: 239, distance: 33.0
click at [346, 239] on input "29,500" at bounding box center [351, 238] width 94 height 22
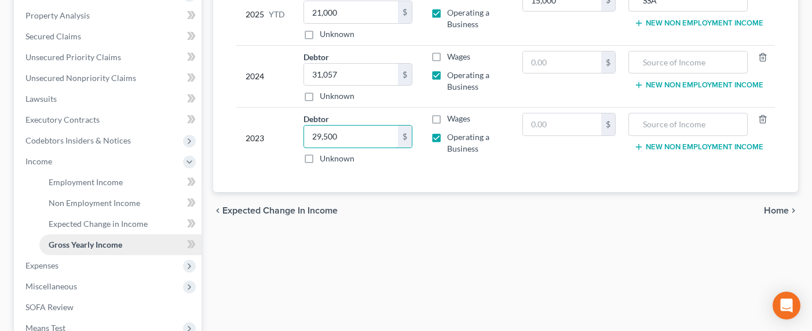
scroll to position [263, 0]
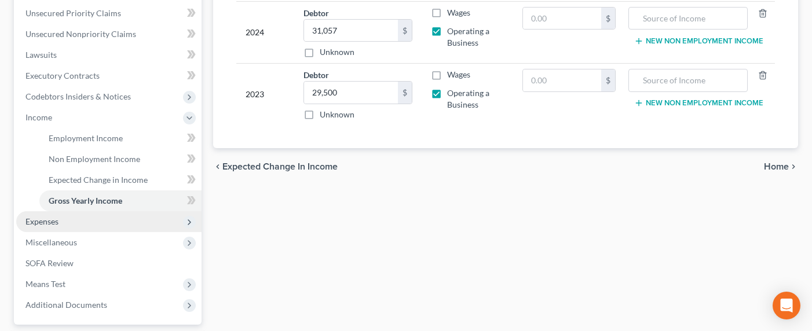
click at [35, 221] on span "Expenses" at bounding box center [41, 222] width 33 height 10
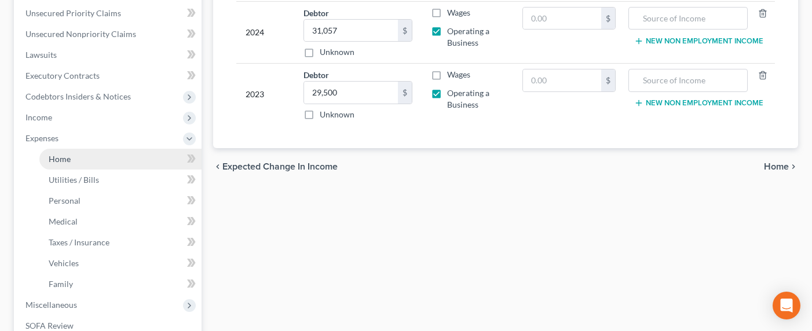
click at [56, 163] on span "Home" at bounding box center [60, 159] width 22 height 10
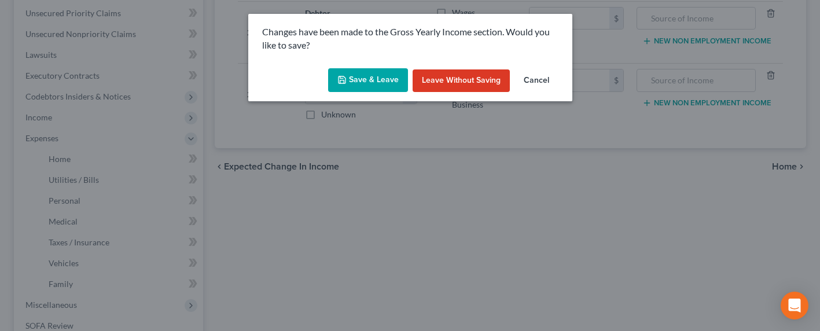
click at [343, 90] on button "Save & Leave" at bounding box center [368, 80] width 80 height 24
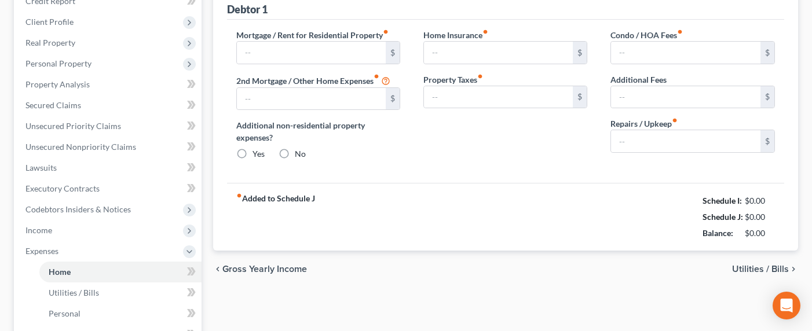
type input "0.00"
radio input "true"
type input "0.00"
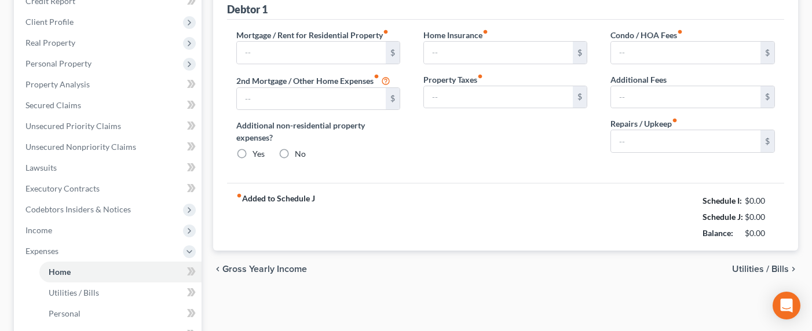
type input "0.00"
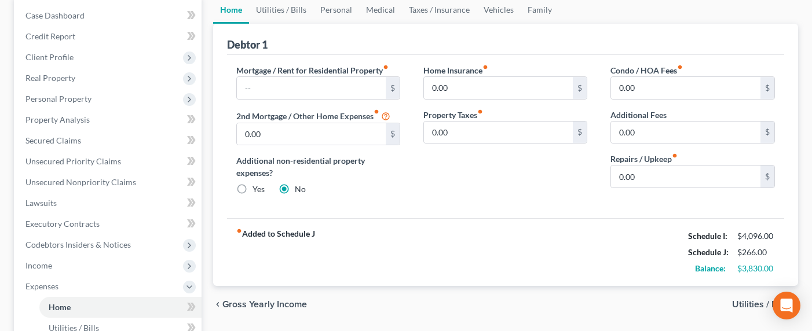
scroll to position [71, 0]
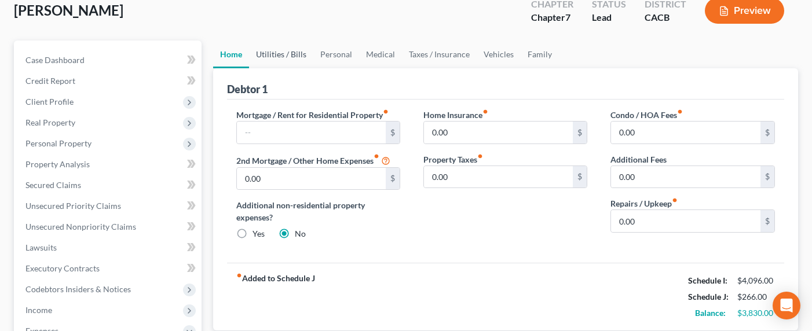
click at [268, 53] on link "Utilities / Bills" at bounding box center [281, 55] width 64 height 28
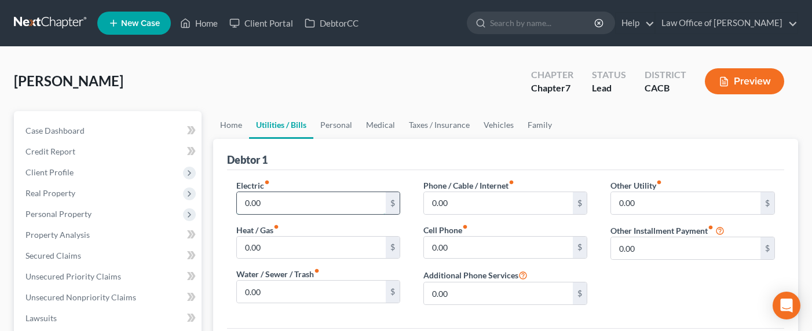
click at [279, 206] on input "0.00" at bounding box center [311, 203] width 149 height 22
type input "150"
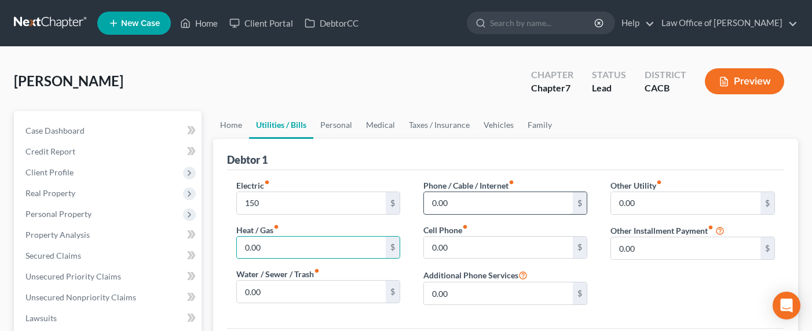
click at [474, 202] on input "0.00" at bounding box center [498, 203] width 149 height 22
type input "100"
type input "150"
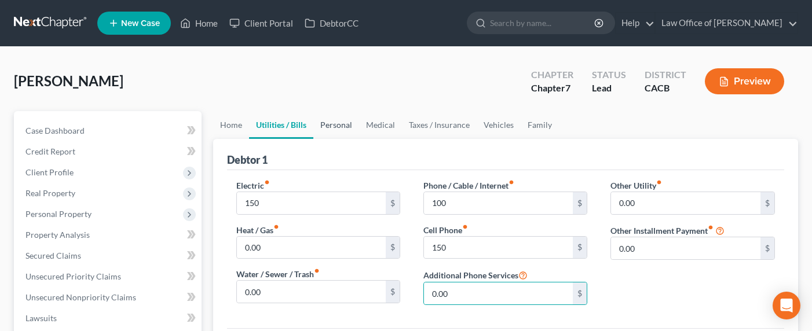
click at [344, 119] on link "Personal" at bounding box center [336, 125] width 46 height 28
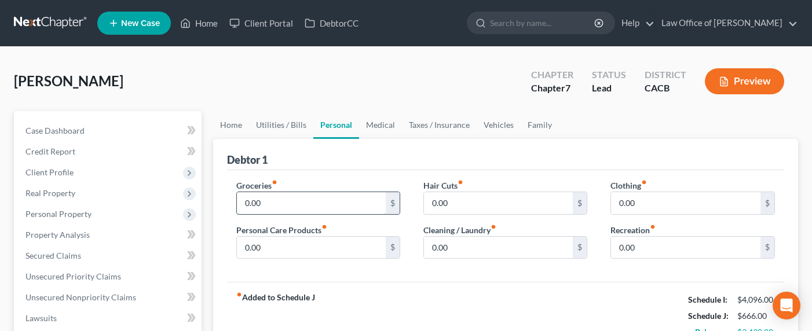
click at [271, 208] on input "0.00" at bounding box center [311, 203] width 149 height 22
type input "650"
type input "50"
type input "25"
type input "50"
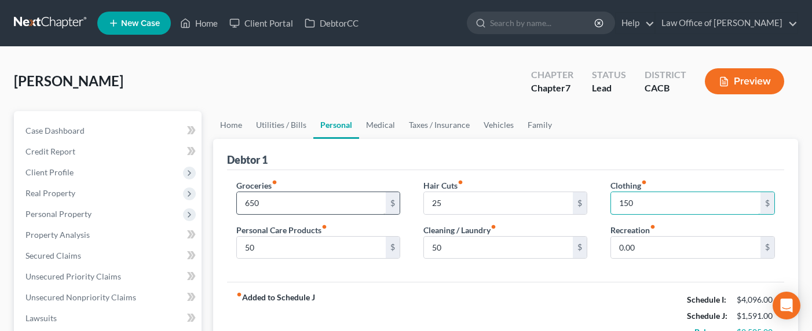
type input "150"
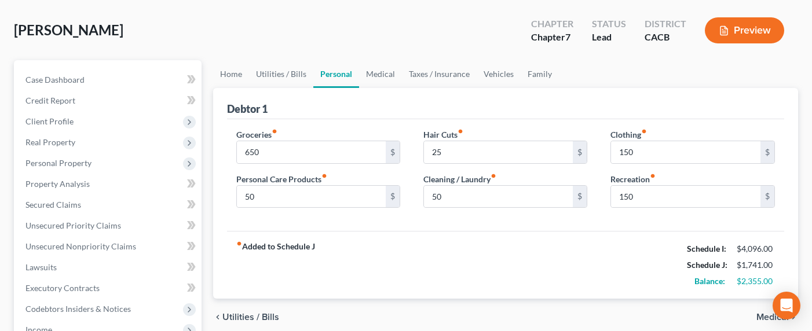
scroll to position [76, 0]
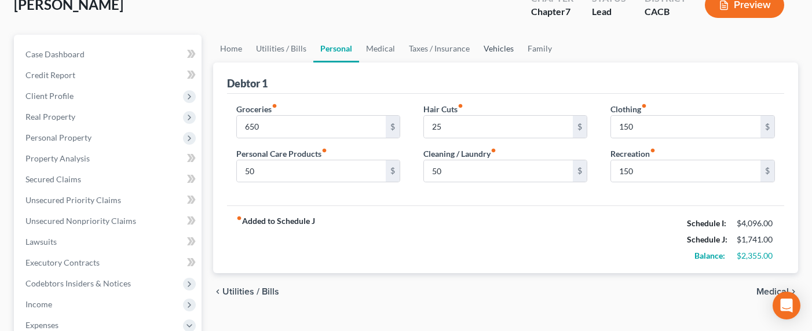
click at [496, 50] on link "Vehicles" at bounding box center [498, 49] width 44 height 28
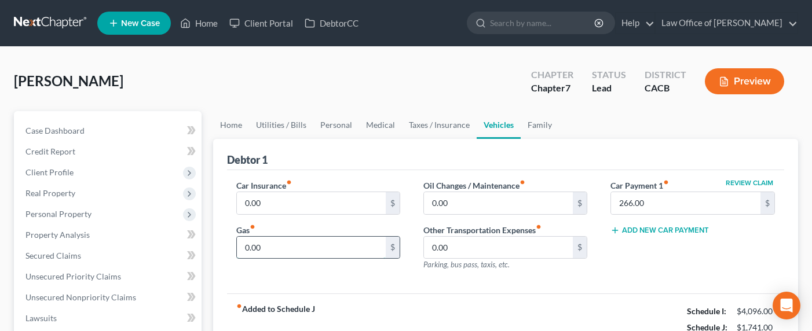
click at [273, 249] on input "0.00" at bounding box center [311, 248] width 149 height 22
type input "300"
click at [298, 198] on input "0.00" at bounding box center [311, 203] width 149 height 22
type input "180"
type input "15"
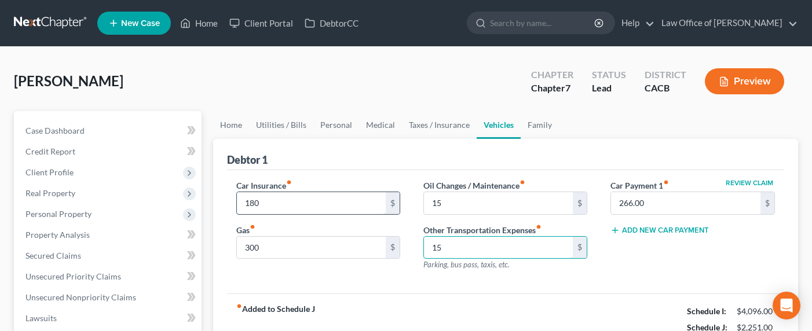
type input "15"
click at [226, 122] on link "Home" at bounding box center [231, 125] width 36 height 28
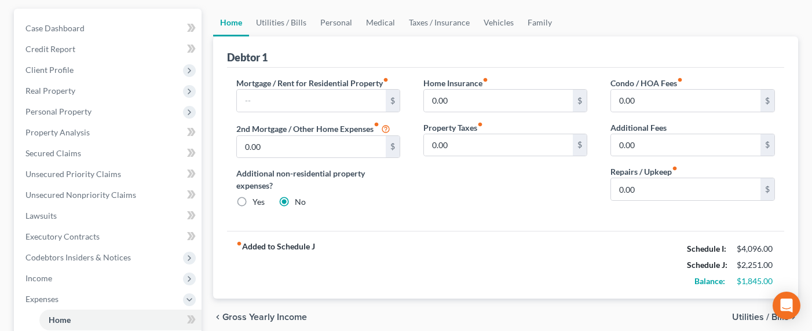
scroll to position [120, 0]
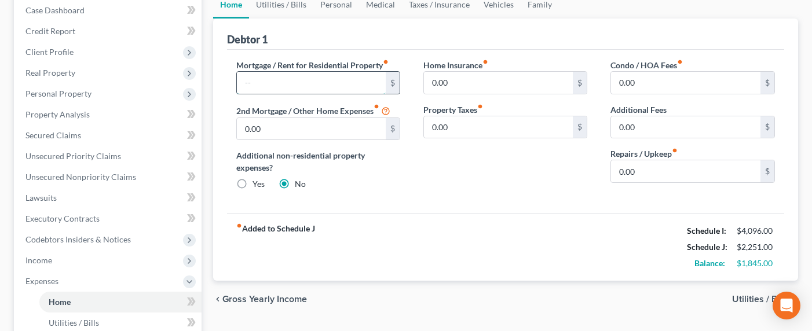
click at [270, 82] on input "text" at bounding box center [311, 83] width 149 height 22
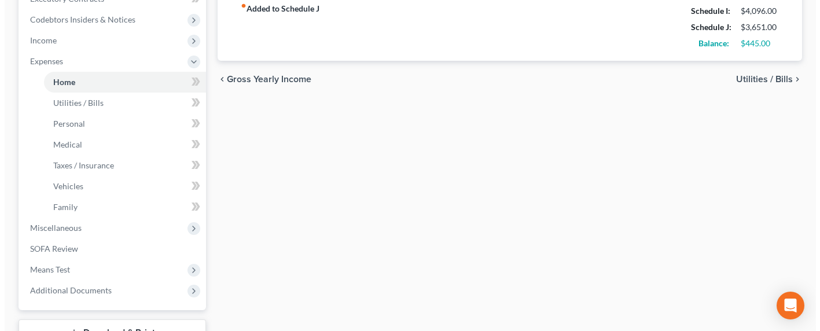
scroll to position [311, 0]
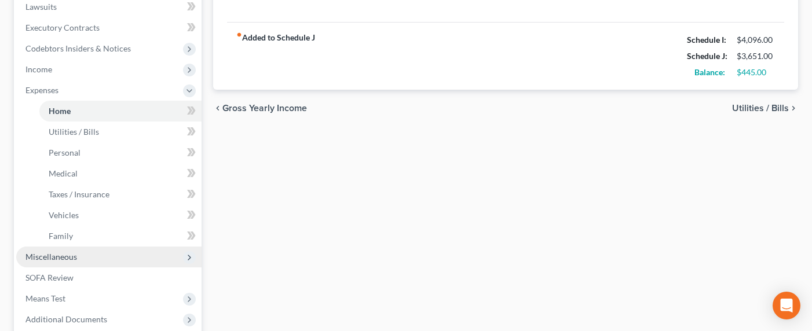
click at [57, 256] on span "Miscellaneous" at bounding box center [51, 257] width 52 height 10
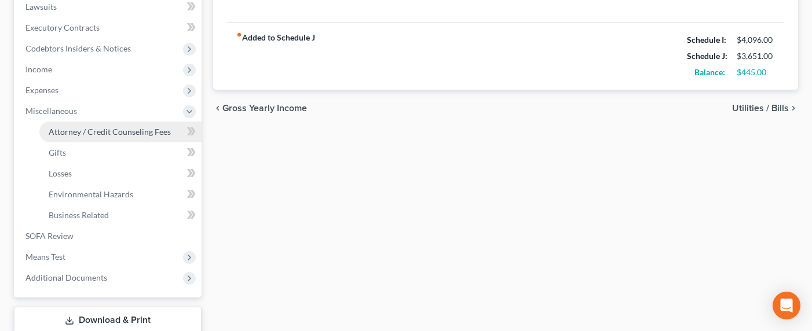
click at [100, 133] on span "Attorney / Credit Counseling Fees" at bounding box center [110, 132] width 122 height 10
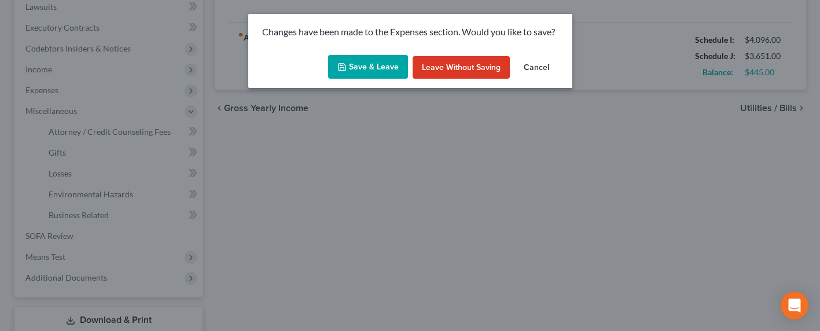
click at [374, 71] on button "Save & Leave" at bounding box center [368, 67] width 80 height 24
type input "1,400.00"
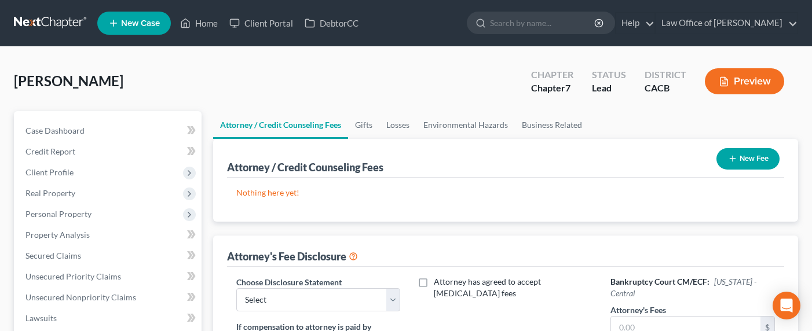
click at [739, 156] on button "New Fee" at bounding box center [747, 158] width 63 height 21
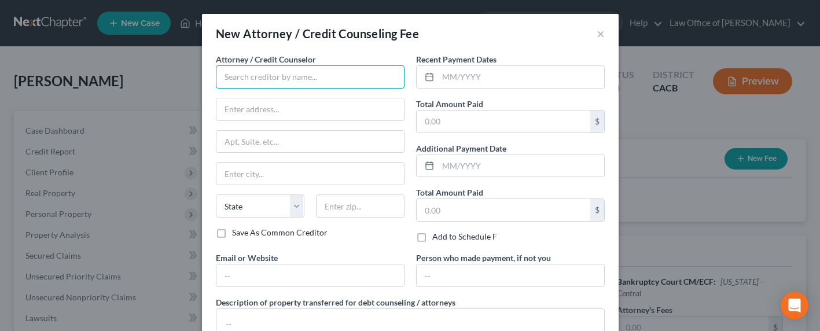
click at [309, 77] on input "text" at bounding box center [310, 76] width 189 height 23
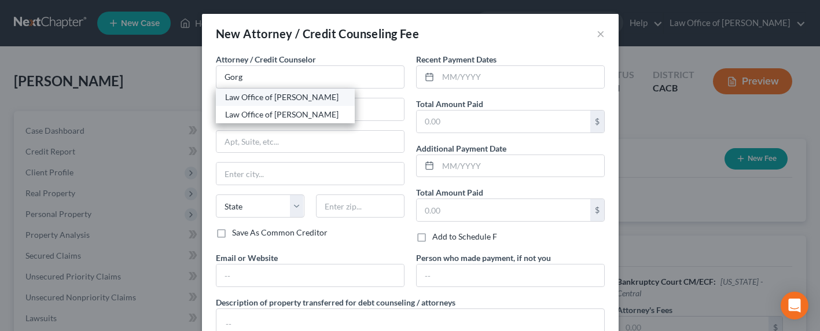
click at [289, 96] on div "Law Office of [PERSON_NAME]" at bounding box center [285, 97] width 120 height 12
type input "Law Office of [PERSON_NAME]"
type input "[STREET_ADDRESS][PERSON_NAME]"
type input "[GEOGRAPHIC_DATA]"
select select "4"
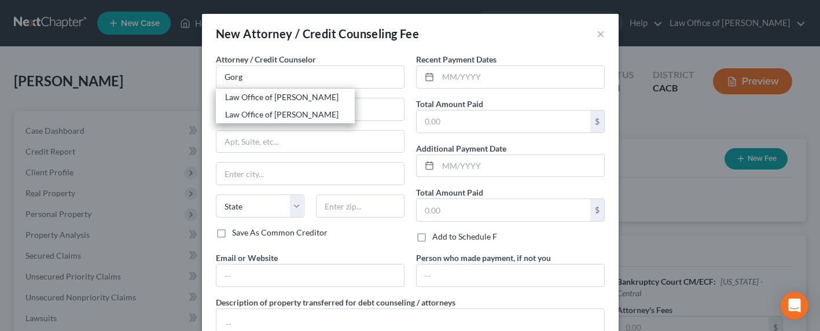
type input "91203"
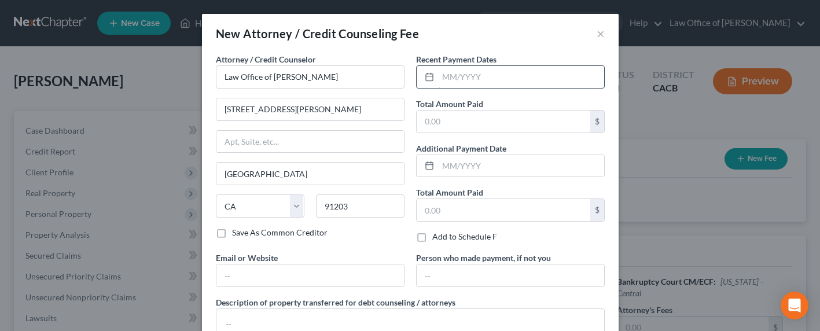
click at [482, 82] on input "text" at bounding box center [521, 77] width 166 height 22
type input "10/2025"
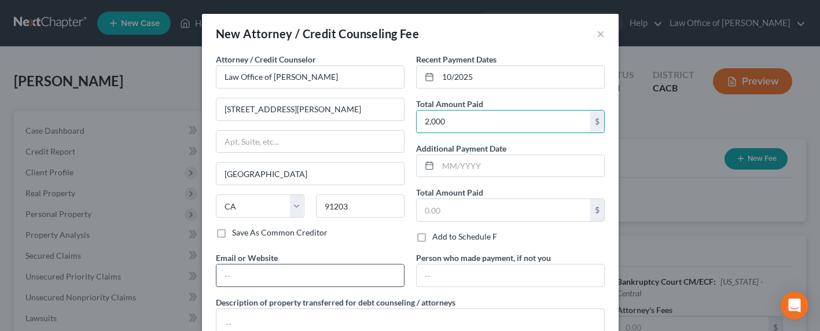
type input "2,000"
click at [334, 273] on input "text" at bounding box center [311, 276] width 188 height 22
type input "[DOMAIN_NAME]"
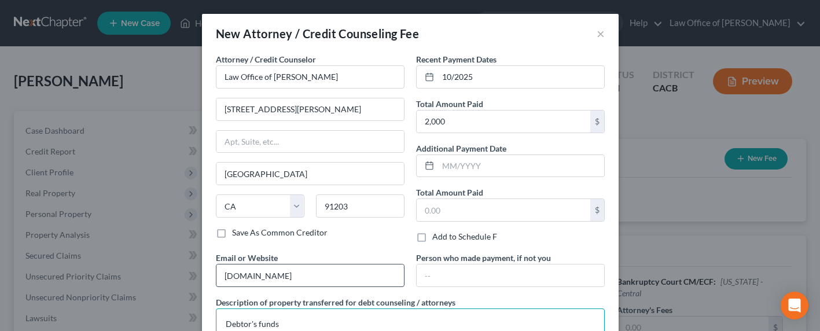
type textarea "Debtor's funds"
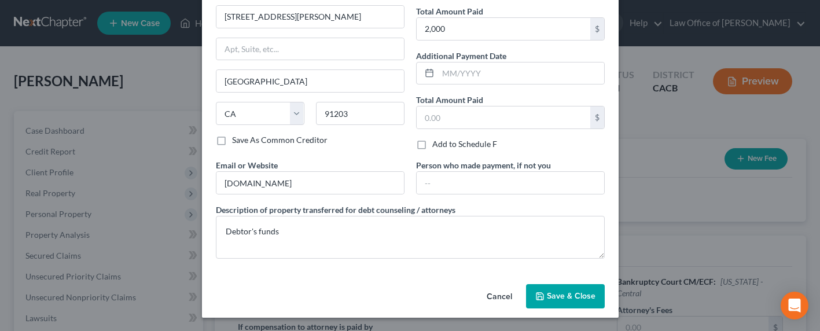
click at [551, 301] on button "Save & Close" at bounding box center [565, 296] width 79 height 24
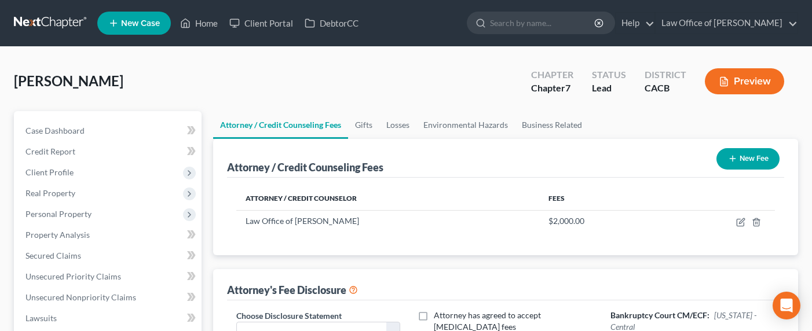
click at [732, 166] on button "New Fee" at bounding box center [747, 158] width 63 height 21
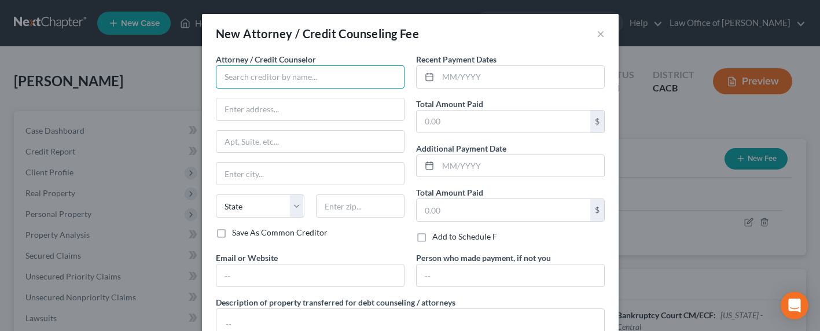
click at [333, 78] on input "text" at bounding box center [310, 76] width 189 height 23
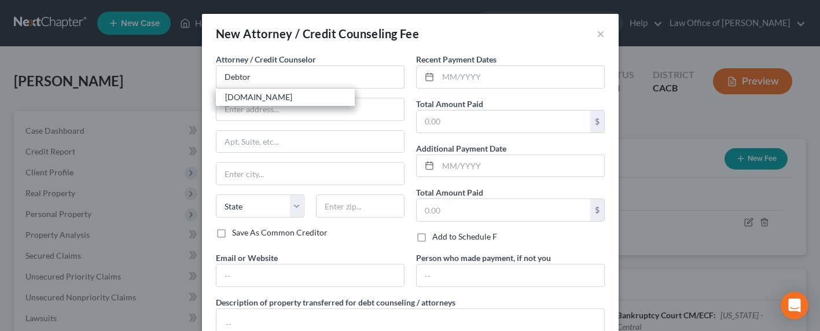
drag, startPoint x: 262, startPoint y: 97, endPoint x: 305, endPoint y: 94, distance: 42.9
click at [474, 74] on input "text" at bounding box center [521, 77] width 166 height 22
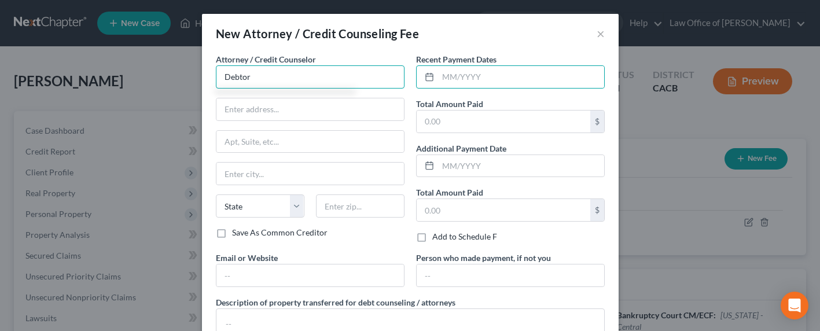
click at [285, 73] on input "Debtor" at bounding box center [310, 76] width 189 height 23
click at [251, 77] on input "Debtor" at bounding box center [310, 76] width 189 height 23
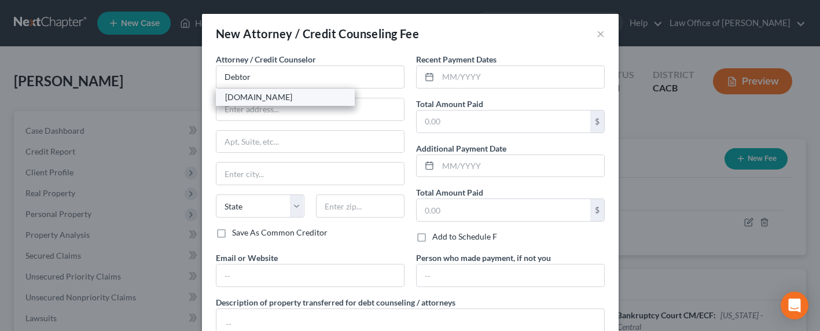
click at [247, 96] on div "[DOMAIN_NAME]" at bounding box center [285, 97] width 120 height 12
type input "[DOMAIN_NAME]"
type input "Online Course"
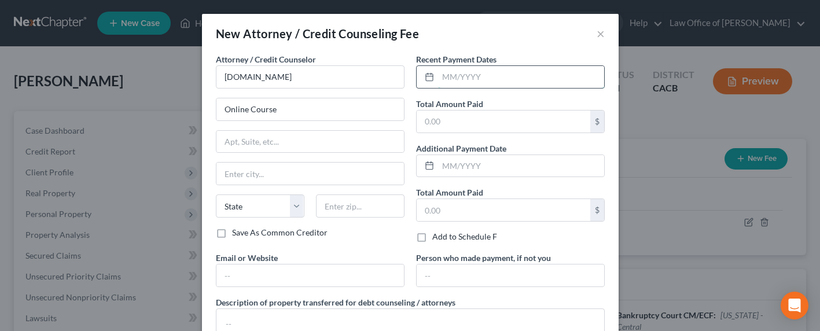
click at [459, 73] on input "text" at bounding box center [521, 77] width 166 height 22
type input "10/2025"
type input "19.95"
click at [336, 263] on div "Email or Website" at bounding box center [310, 269] width 200 height 35
click at [335, 270] on input "text" at bounding box center [311, 276] width 188 height 22
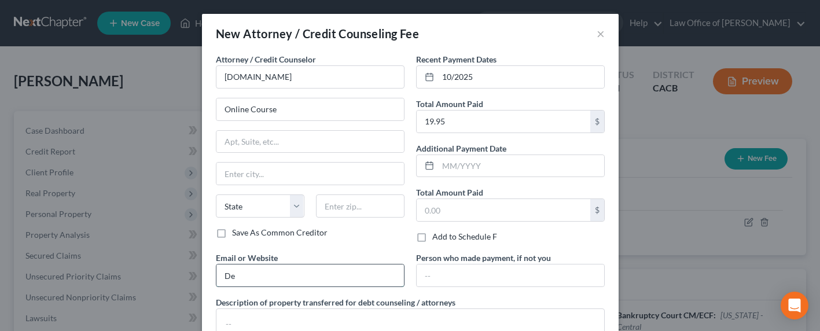
type input "[DOMAIN_NAME]"
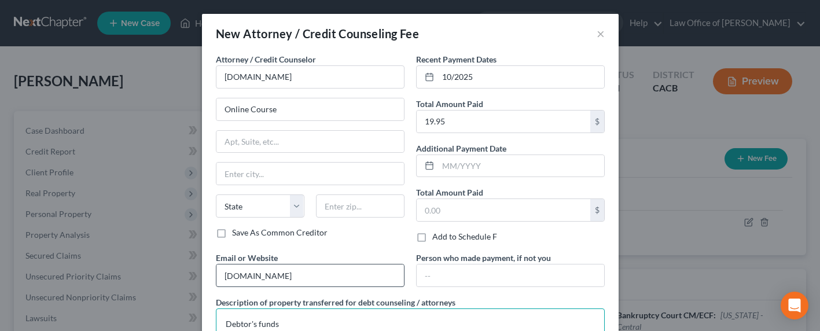
type textarea "Debtor's funds"
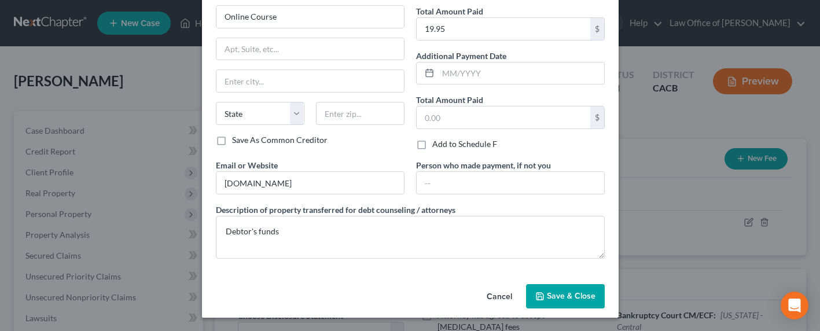
click at [573, 294] on span "Save & Close" at bounding box center [571, 296] width 49 height 10
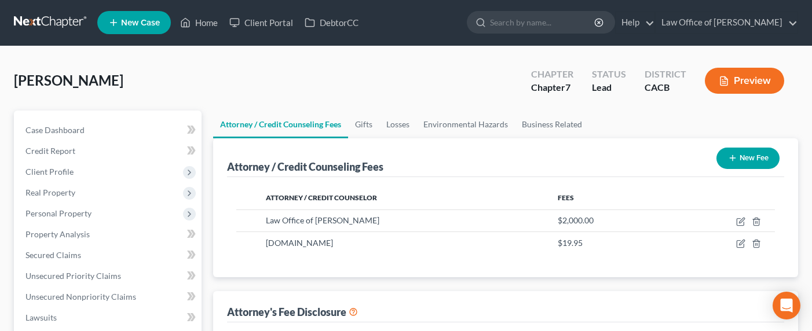
scroll to position [248, 0]
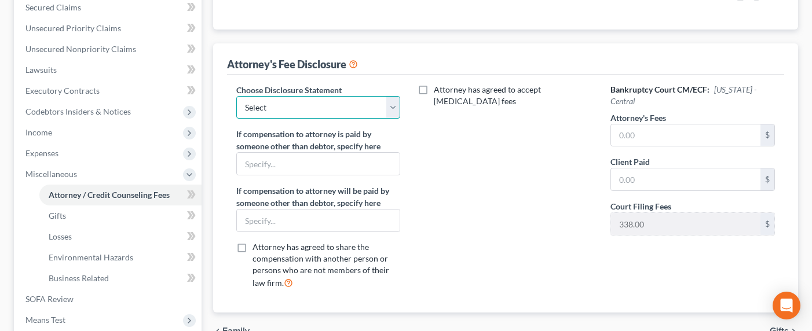
click at [335, 115] on select "Select Disclosure of Attorney Compensation" at bounding box center [318, 107] width 164 height 23
select select "0"
click at [236, 96] on select "Select Disclosure of Attorney Compensation" at bounding box center [318, 107] width 164 height 23
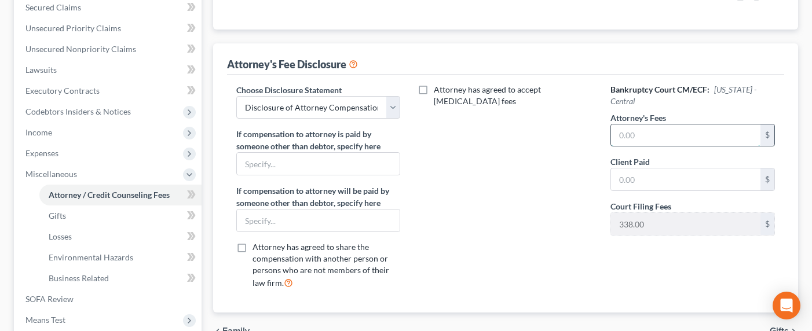
click at [669, 132] on input "text" at bounding box center [685, 135] width 149 height 22
type input "2,000"
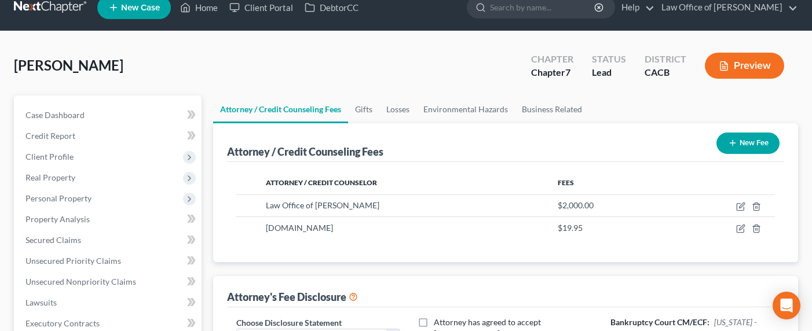
scroll to position [0, 0]
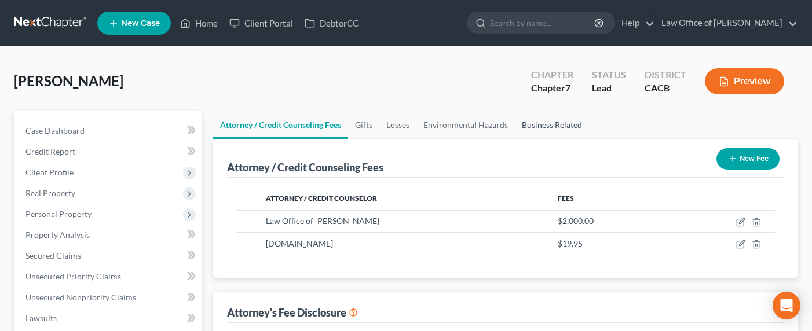
click at [539, 126] on link "Business Related" at bounding box center [552, 125] width 74 height 28
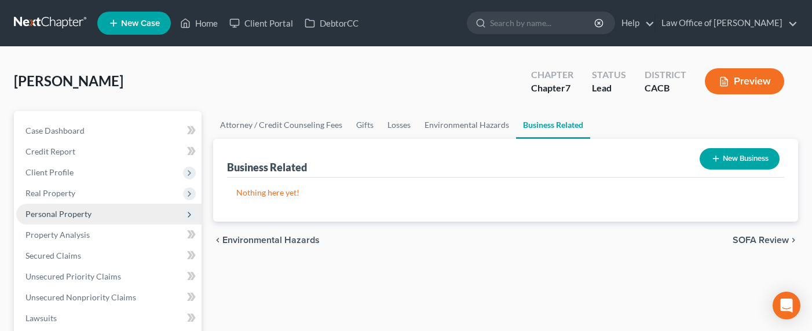
click at [54, 215] on span "Personal Property" at bounding box center [58, 214] width 66 height 10
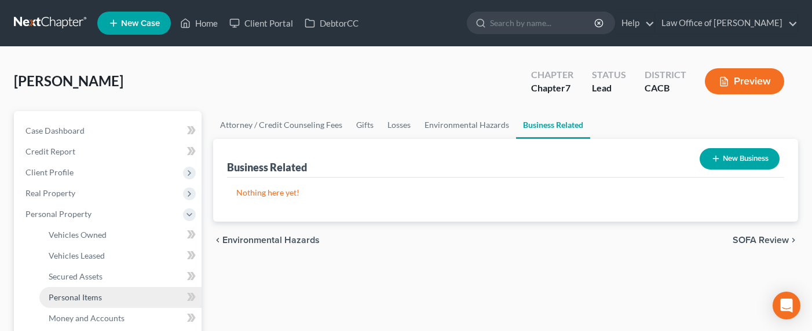
click at [67, 298] on span "Personal Items" at bounding box center [75, 297] width 53 height 10
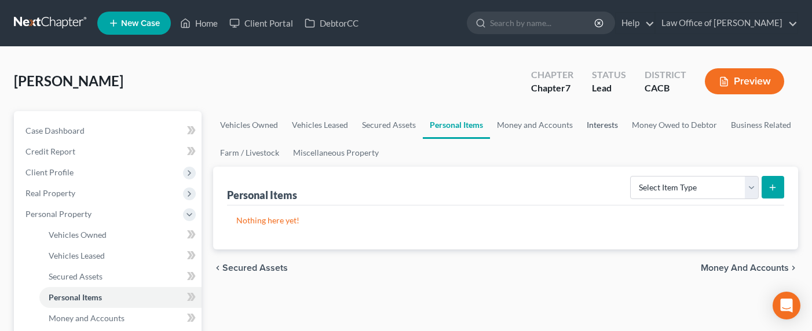
click at [602, 123] on link "Interests" at bounding box center [601, 125] width 45 height 28
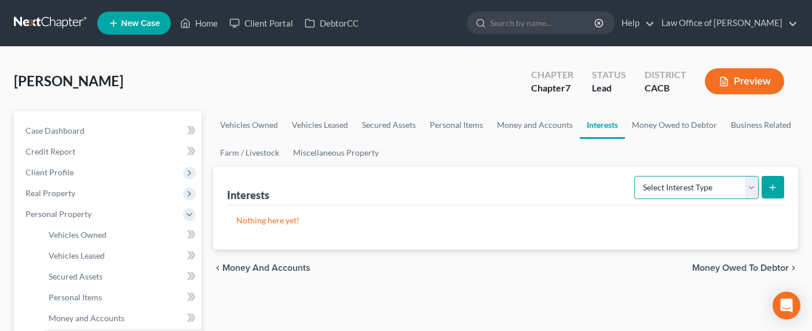
click at [665, 188] on select "Select Interest Type 401K Annuity Bond Education IRA Government Bond Government…" at bounding box center [696, 187] width 124 height 23
select select "unincorporated_business"
click at [635, 176] on select "Select Interest Type 401K Annuity Bond Education IRA Government Bond Government…" at bounding box center [696, 187] width 124 height 23
click at [773, 188] on line "submit" at bounding box center [772, 188] width 5 height 0
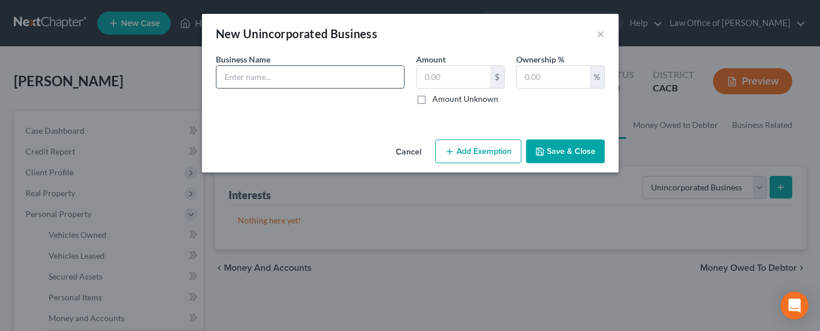
click at [322, 75] on input "text" at bounding box center [311, 77] width 188 height 22
drag, startPoint x: 332, startPoint y: 80, endPoint x: 285, endPoint y: 76, distance: 47.1
click at [285, 76] on input "Self-Employed Occupation" at bounding box center [311, 77] width 188 height 22
type input "Self-Employed Outpatient Services"
click at [462, 99] on label "Amount Unknown" at bounding box center [465, 99] width 66 height 12
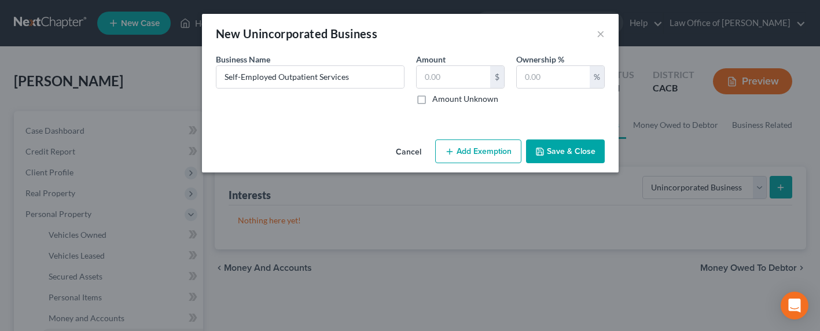
click at [445, 99] on input "Amount Unknown" at bounding box center [441, 97] width 8 height 8
checkbox input "true"
click at [586, 148] on button "Save & Close" at bounding box center [565, 152] width 79 height 24
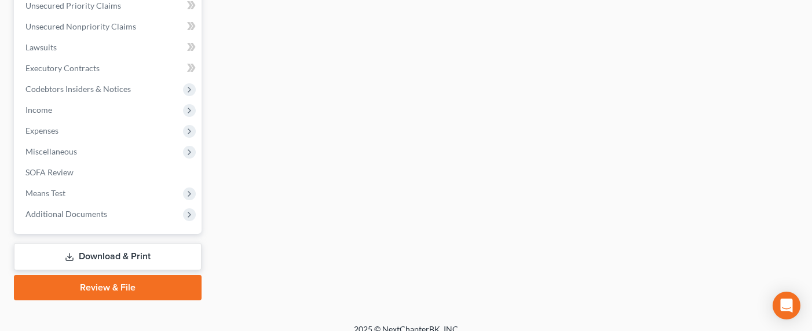
scroll to position [492, 0]
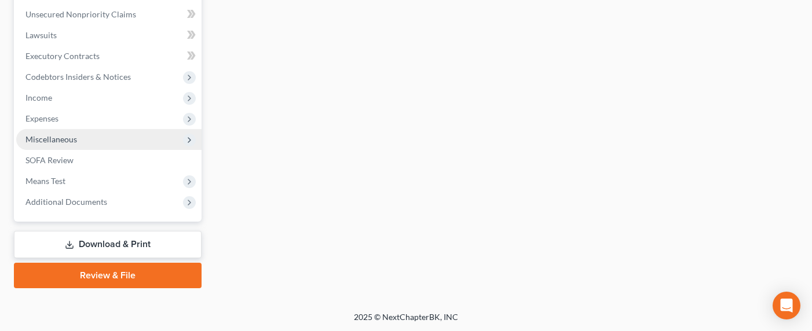
click at [30, 145] on span "Miscellaneous" at bounding box center [108, 139] width 185 height 21
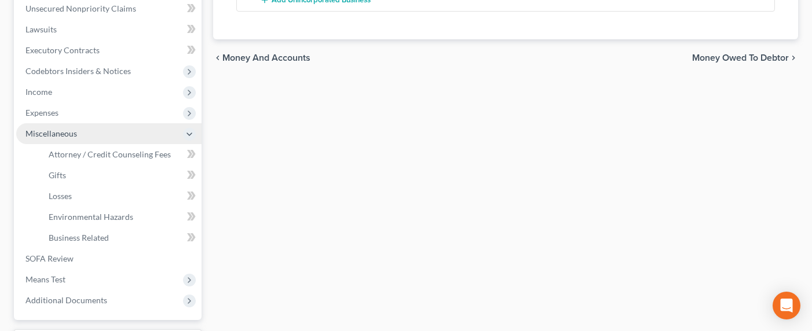
scroll to position [283, 0]
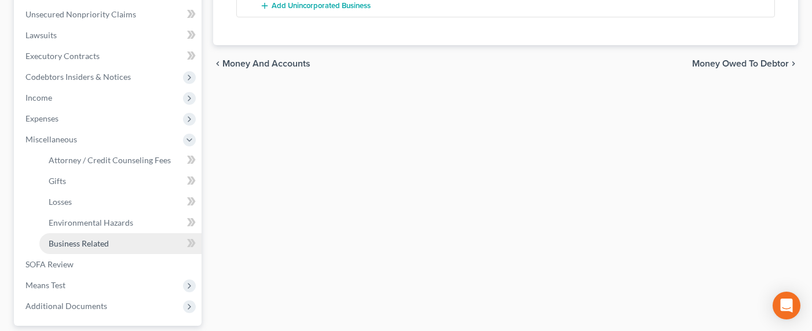
click at [75, 242] on span "Business Related" at bounding box center [79, 244] width 60 height 10
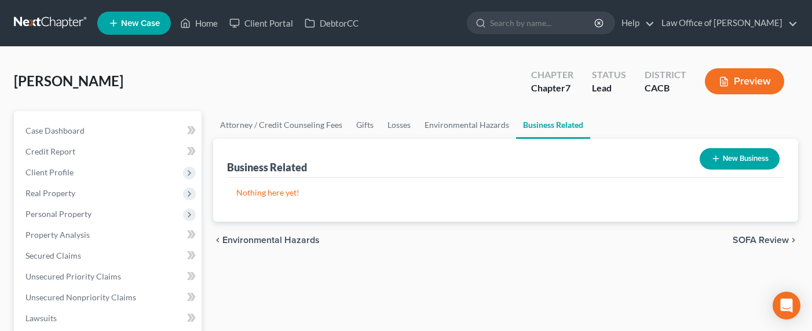
click at [719, 162] on button "New Business" at bounding box center [739, 158] width 80 height 21
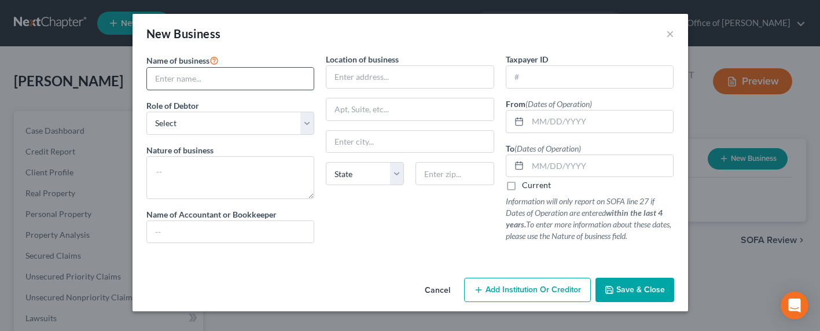
click at [254, 89] on input "text" at bounding box center [230, 79] width 167 height 22
type input "Self-Employed Outpatient"
select select "sole_proprietor"
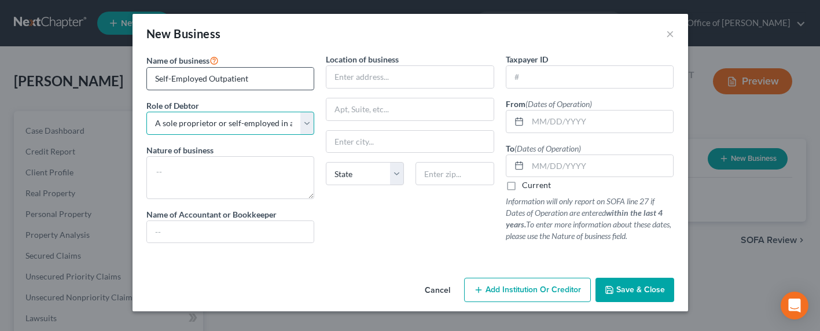
click at [146, 112] on select "Select A member of a limited liability company (LLC) or limited liability partn…" at bounding box center [230, 123] width 168 height 23
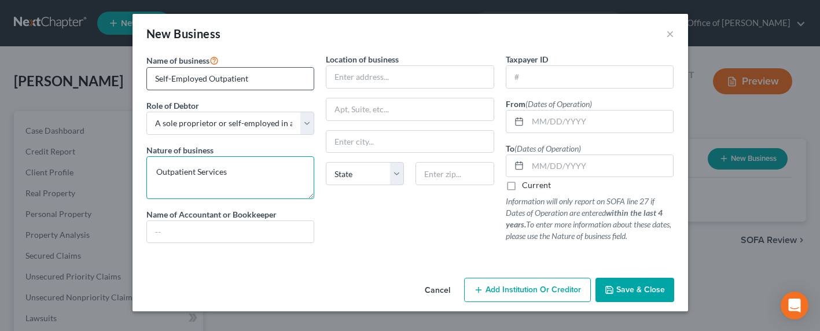
type textarea "Outpatient Services"
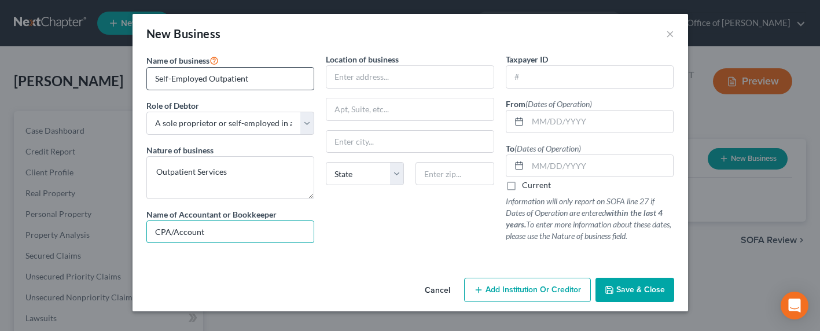
type input "CPA/Account"
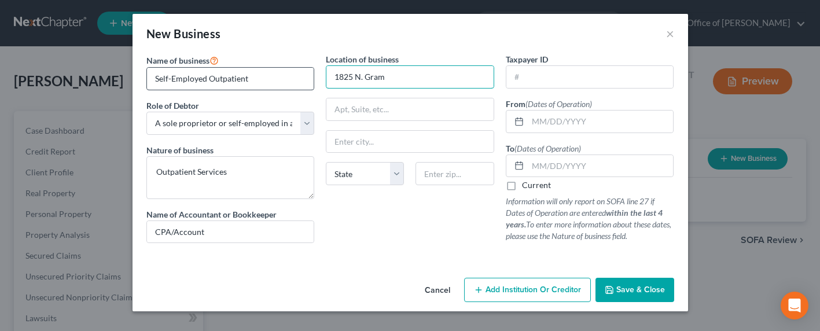
type input "1825 N. Gramercy Pl. # 107"
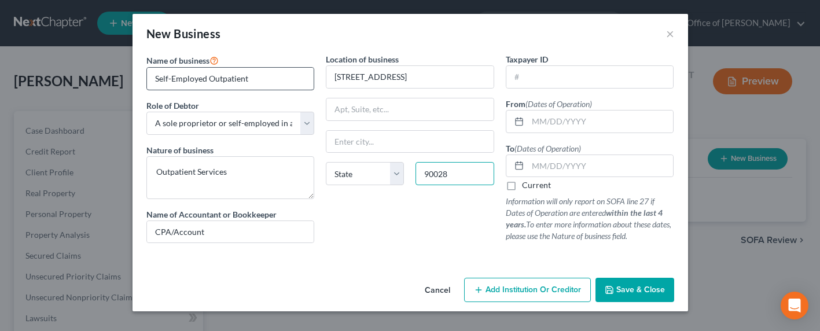
type input "90028"
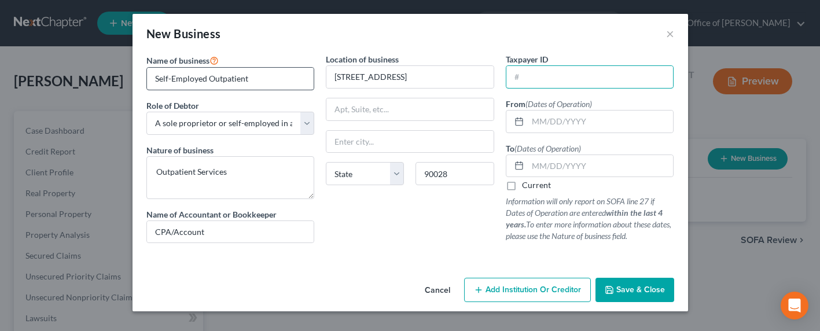
type input "Los Angeles"
select select "4"
click at [634, 124] on input "text" at bounding box center [601, 122] width 146 height 22
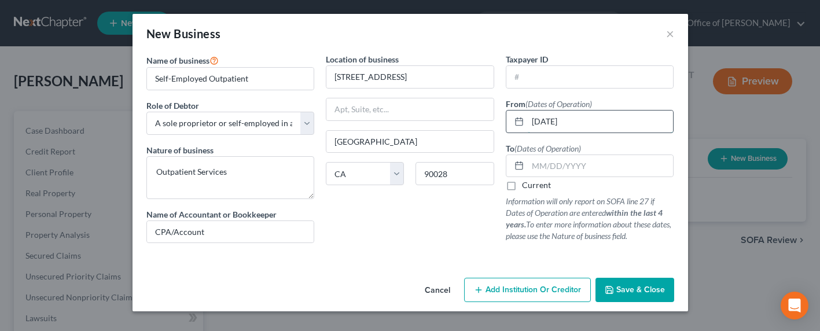
type input "01/01/2020"
click at [549, 186] on label "Current" at bounding box center [536, 185] width 29 height 12
click at [534, 186] on input "Current" at bounding box center [531, 183] width 8 height 8
checkbox input "true"
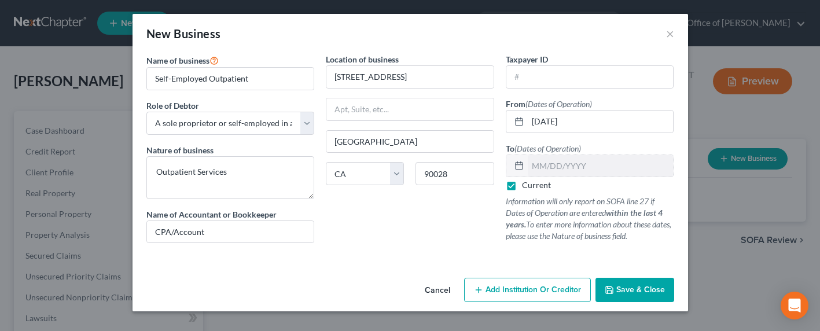
click at [647, 290] on span "Save & Close" at bounding box center [641, 290] width 49 height 10
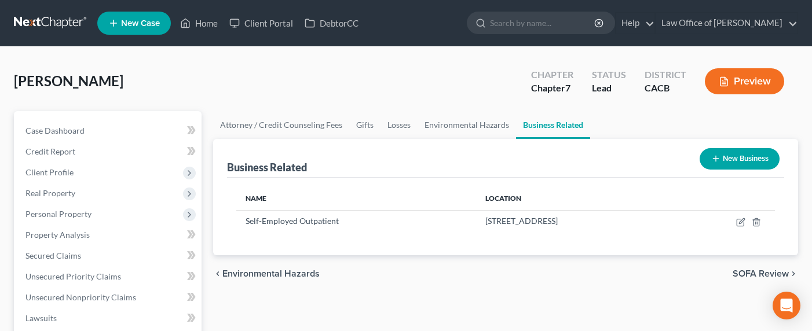
click at [442, 89] on div "Tate, Lisa Upgraded Chapter Chapter 7 Status Lead District CACB Preview" at bounding box center [406, 86] width 784 height 50
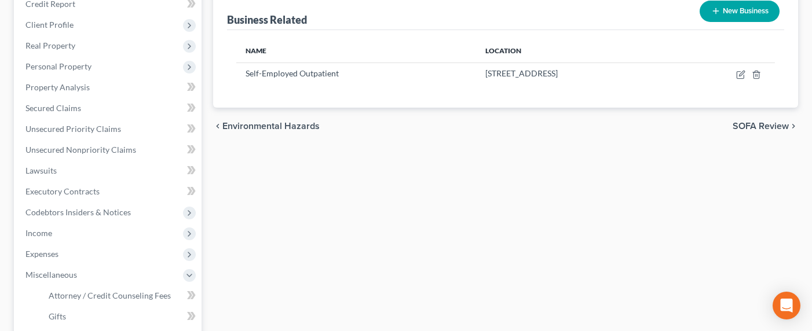
scroll to position [79, 0]
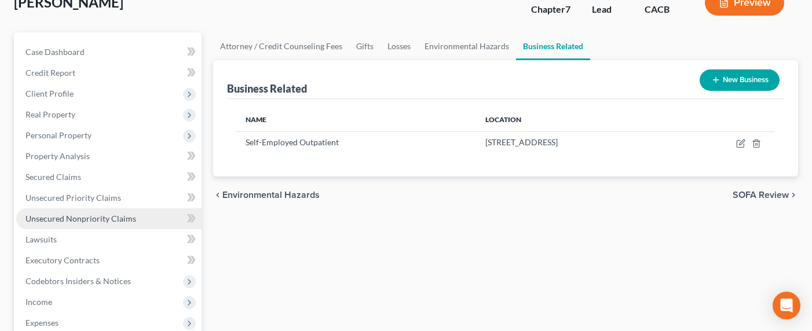
click at [79, 217] on span "Unsecured Nonpriority Claims" at bounding box center [80, 219] width 111 height 10
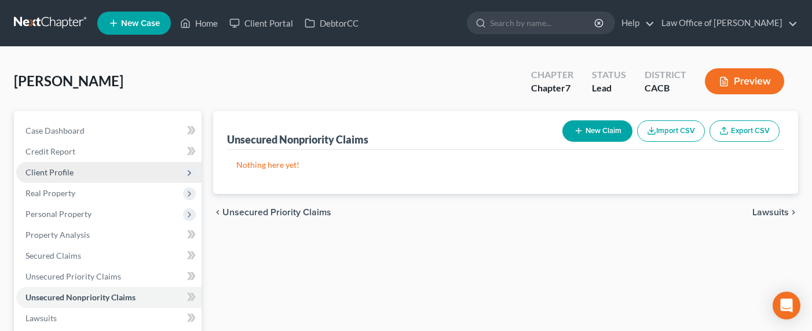
click at [54, 174] on span "Client Profile" at bounding box center [49, 172] width 48 height 10
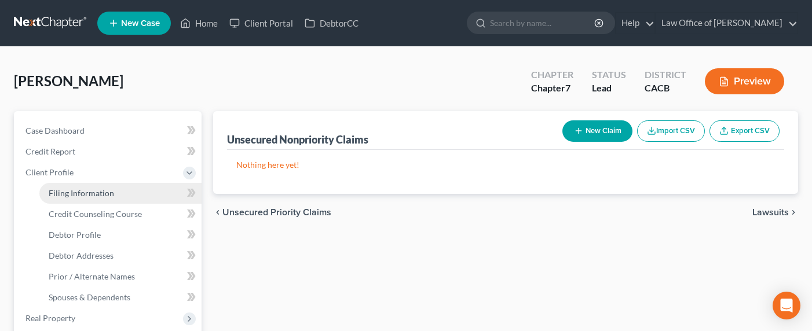
click at [75, 197] on span "Filing Information" at bounding box center [81, 193] width 65 height 10
select select "1"
select select "0"
select select "7"
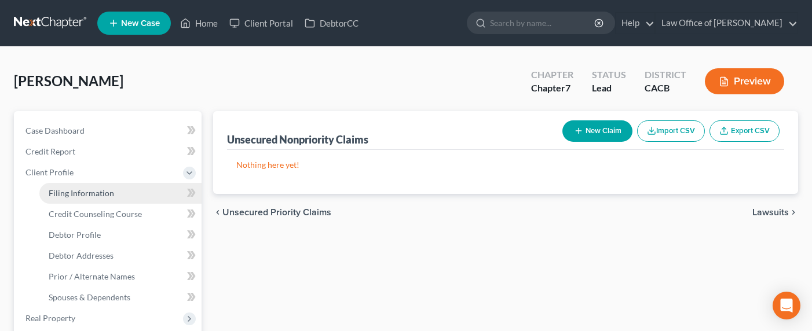
select select "0"
select select "4"
select select "0"
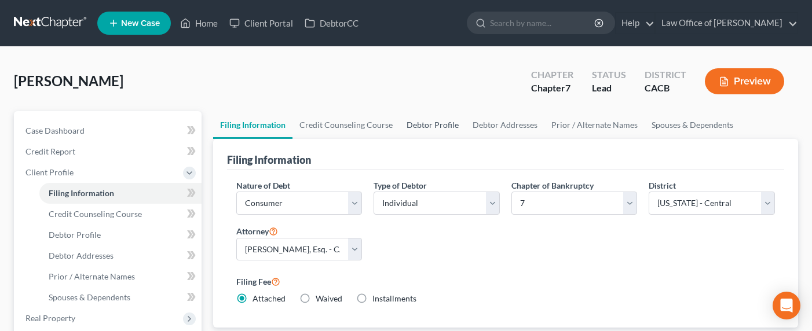
click at [443, 123] on link "Debtor Profile" at bounding box center [432, 125] width 66 height 28
select select "0"
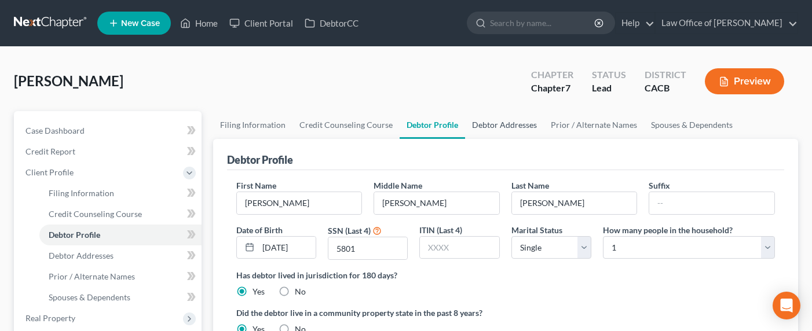
click at [520, 124] on link "Debtor Addresses" at bounding box center [504, 125] width 79 height 28
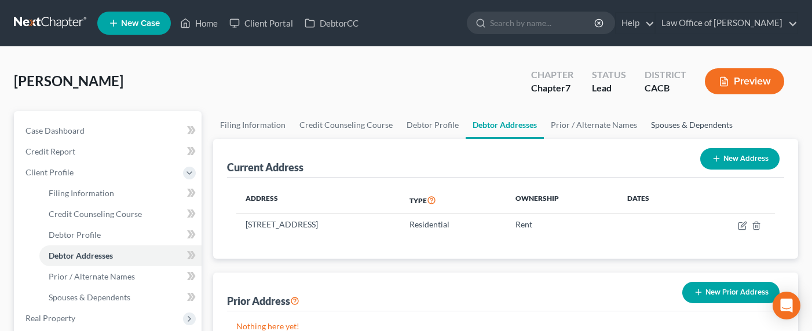
click at [688, 124] on link "Spouses & Dependents" at bounding box center [692, 125] width 96 height 28
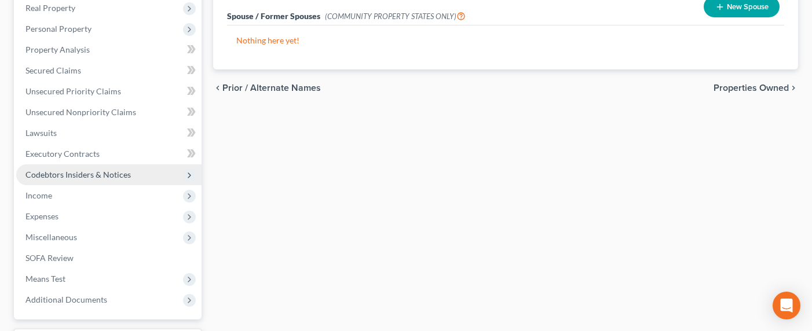
scroll to position [324, 0]
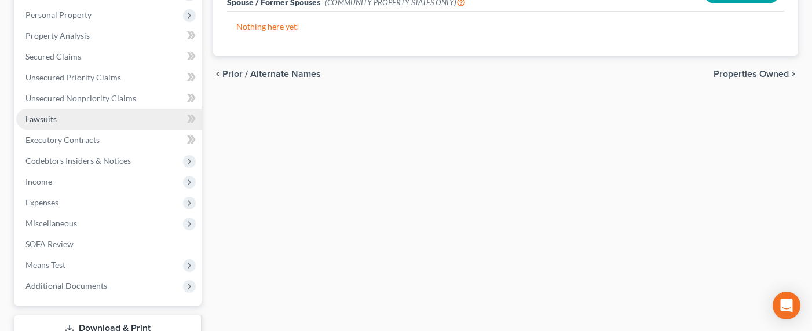
click at [47, 118] on span "Lawsuits" at bounding box center [40, 119] width 31 height 10
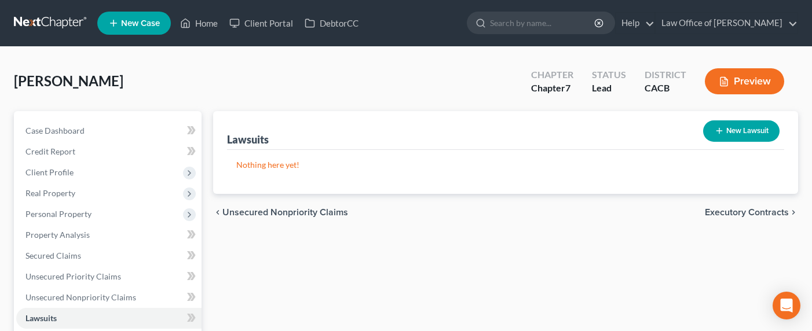
click at [42, 21] on link at bounding box center [51, 23] width 74 height 21
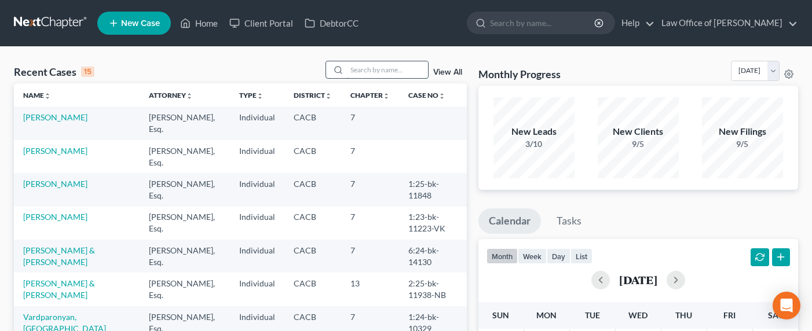
click at [362, 71] on input "search" at bounding box center [387, 69] width 81 height 17
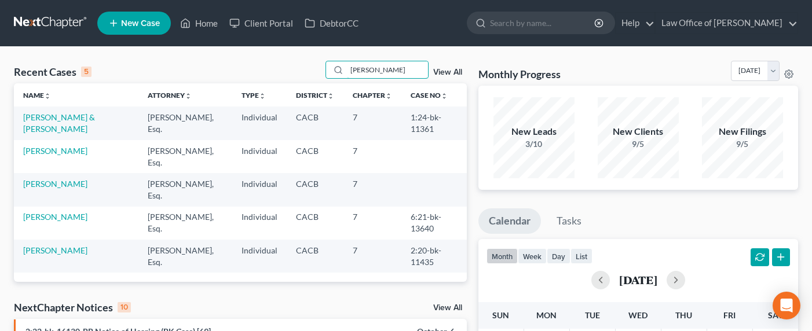
type input "tina"
drag, startPoint x: 386, startPoint y: 72, endPoint x: 322, endPoint y: 66, distance: 64.0
click at [322, 66] on div "Recent Cases 5 tina View All" at bounding box center [240, 72] width 453 height 23
click at [274, 61] on div "Recent Cases 5 tina View All" at bounding box center [240, 72] width 453 height 23
drag, startPoint x: 384, startPoint y: 71, endPoint x: 300, endPoint y: 56, distance: 85.8
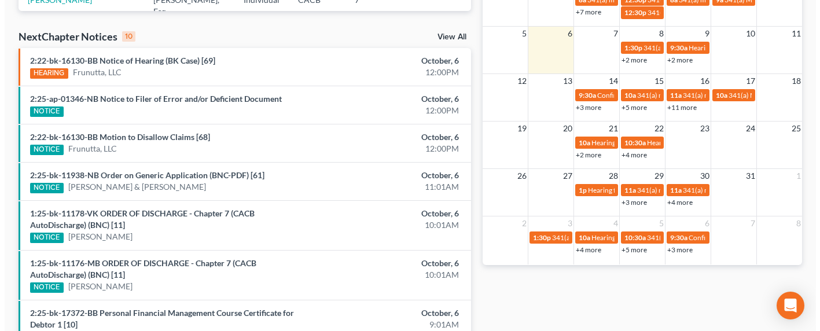
scroll to position [292, 0]
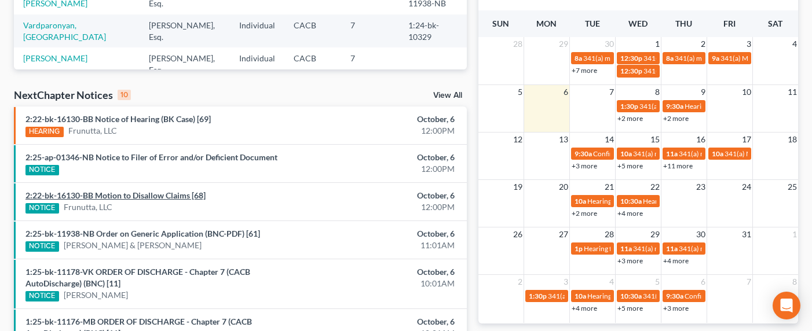
click at [149, 195] on link "2:22-bk-16130-BB Motion to Disallow Claims [68]" at bounding box center [115, 195] width 180 height 10
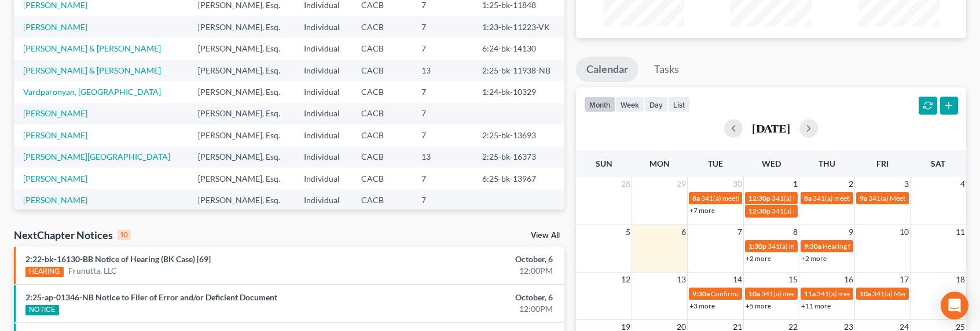
scroll to position [165, 0]
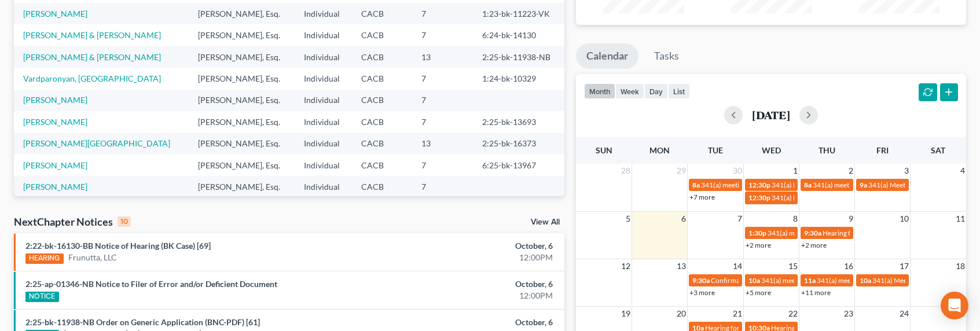
click at [545, 223] on link "View All" at bounding box center [545, 222] width 29 height 8
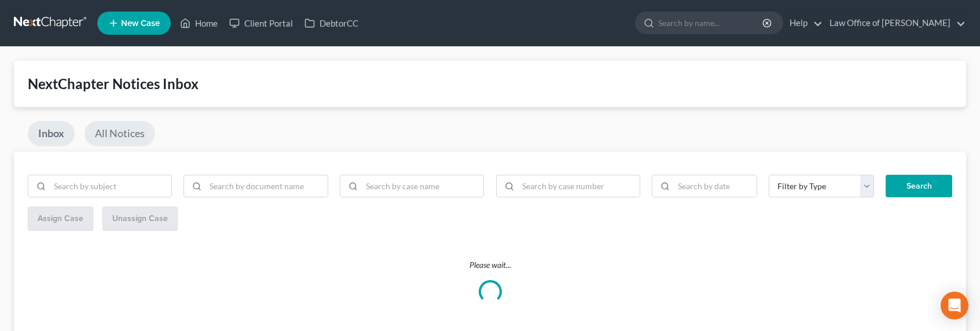
click at [131, 138] on link "All Notices" at bounding box center [120, 133] width 71 height 25
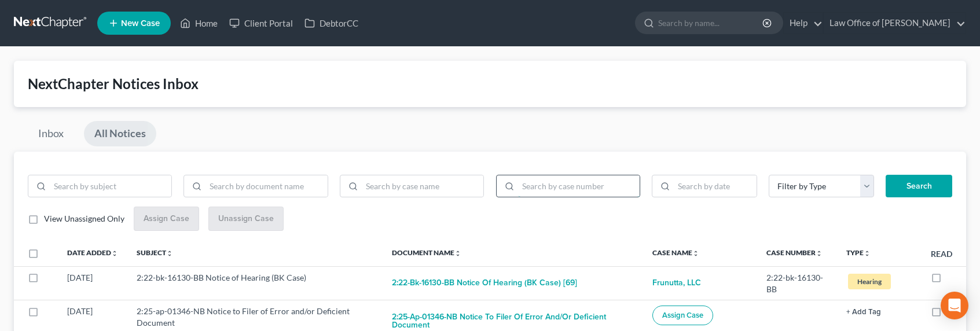
click at [577, 187] on input "search" at bounding box center [579, 186] width 122 height 22
paste input "2:25-ap-01346-NB"
type input "2:25-ap-01346-NB"
click at [899, 184] on button "Search" at bounding box center [919, 186] width 67 height 23
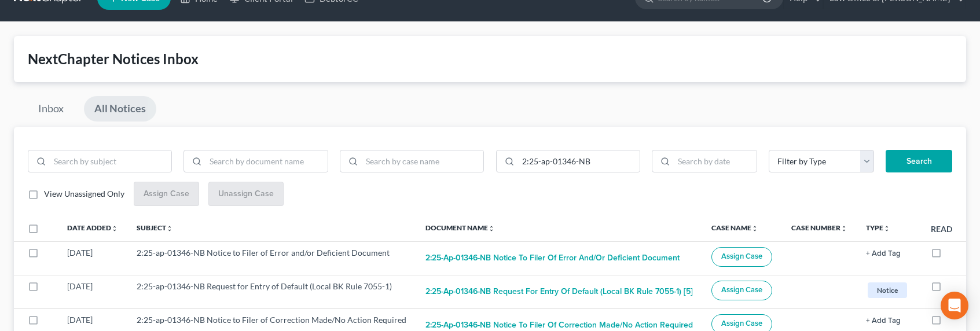
scroll to position [28, 0]
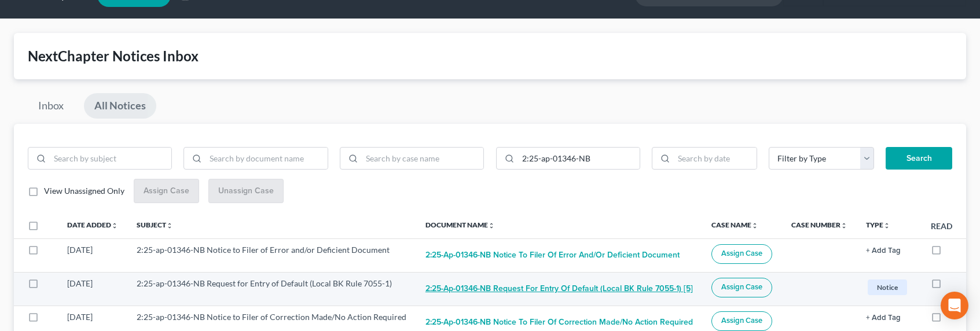
click at [539, 286] on button "2:25-ap-01346-NB Request for Entry of Default (Local BK Rule 7055-1) [5]" at bounding box center [559, 289] width 267 height 23
checkbox input "true"
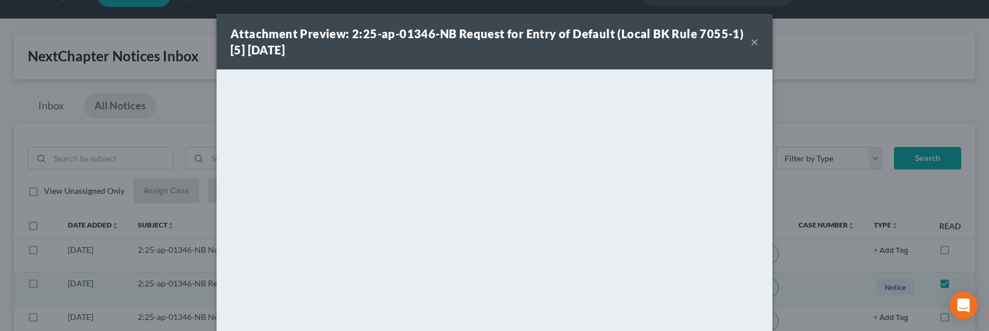
click at [175, 133] on div "Attachment Preview: 2:25-ap-01346-NB Request for Entry of Default (Local BK Rul…" at bounding box center [494, 165] width 989 height 331
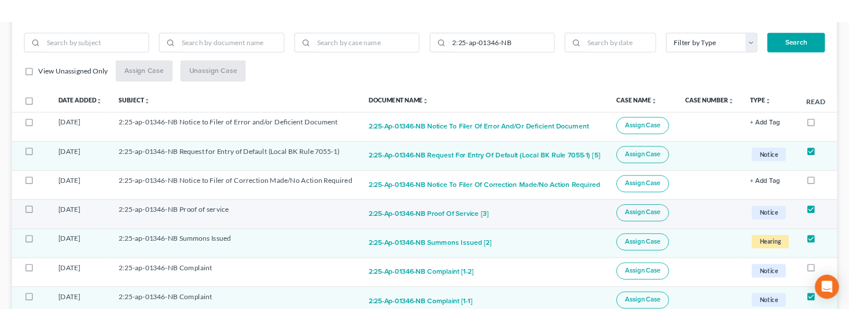
scroll to position [186, 0]
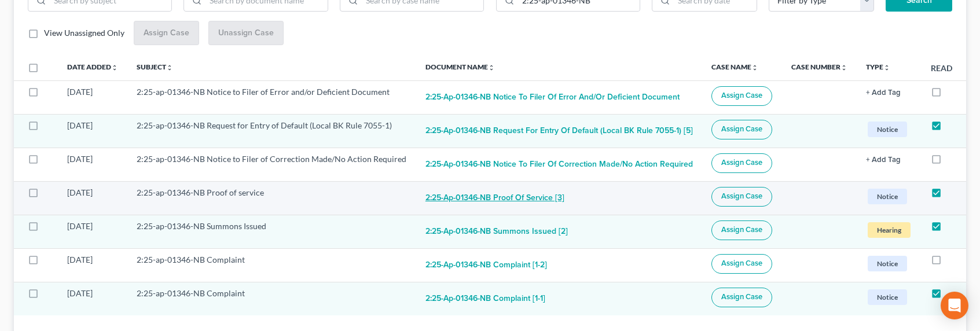
click at [505, 193] on button "2:25-ap-01346-NB Proof of service [3]" at bounding box center [495, 198] width 139 height 23
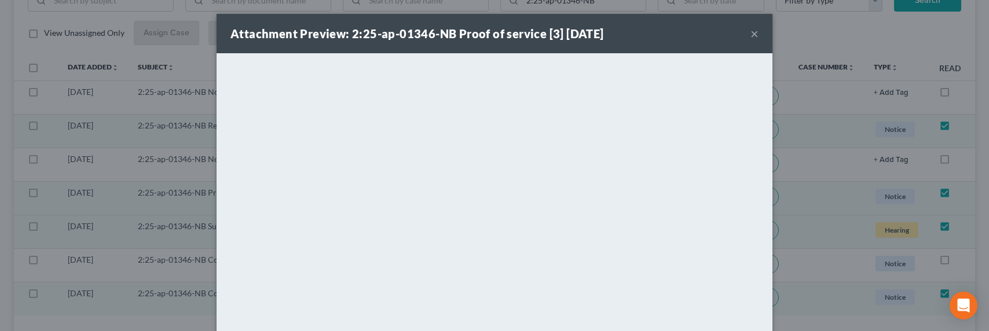
click at [166, 187] on div "Attachment Preview: 2:25-ap-01346-NB Proof of service [3] 09/02/2025 × <object …" at bounding box center [494, 165] width 989 height 331
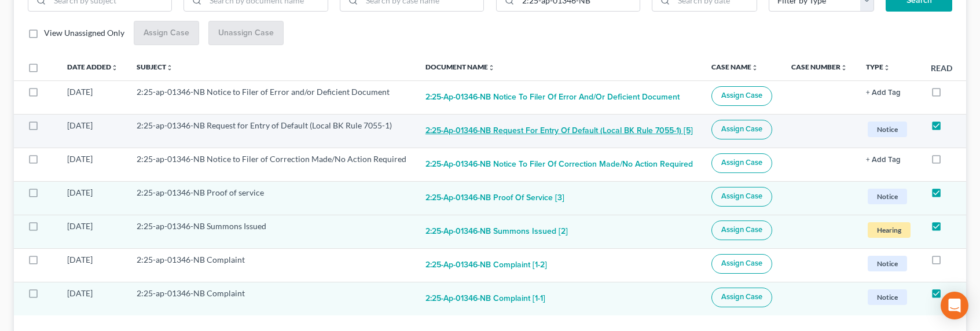
click at [523, 131] on button "2:25-ap-01346-NB Request for Entry of Default (Local BK Rule 7055-1) [5]" at bounding box center [559, 131] width 267 height 23
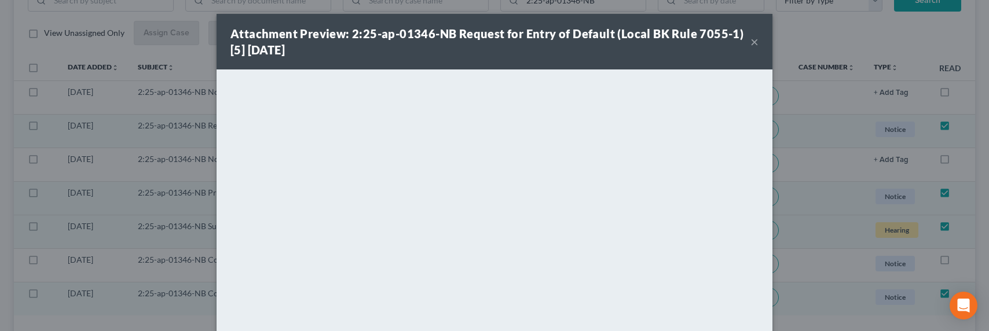
click at [53, 197] on div "Attachment Preview: 2:25-ap-01346-NB Request for Entry of Default (Local BK Rul…" at bounding box center [494, 165] width 989 height 331
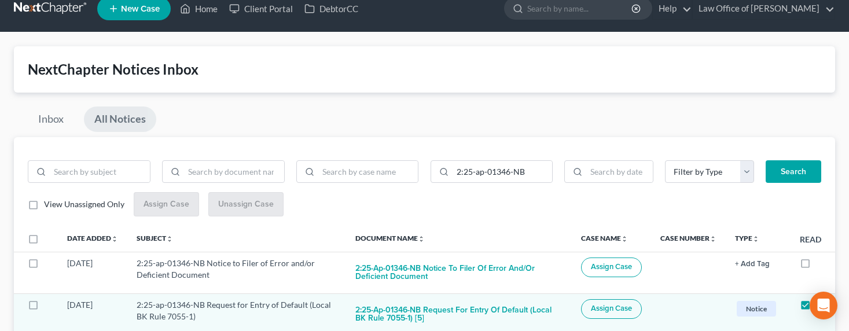
scroll to position [0, 0]
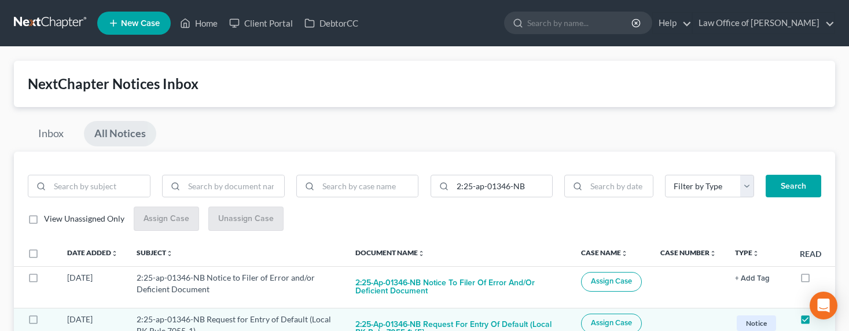
click at [53, 24] on link at bounding box center [51, 23] width 74 height 21
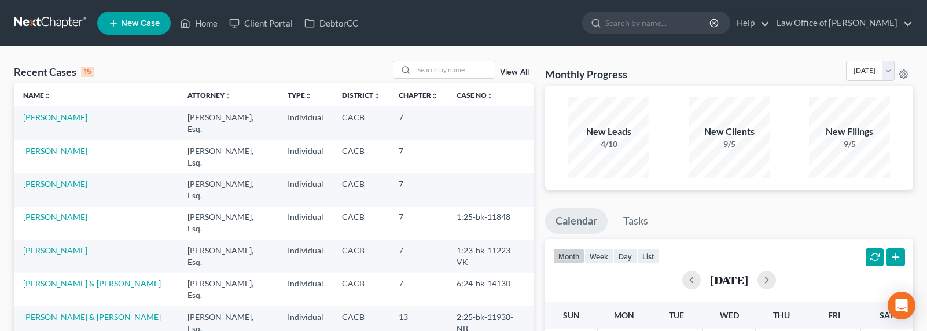
click at [52, 26] on link at bounding box center [51, 23] width 74 height 21
click at [47, 116] on link "[PERSON_NAME]" at bounding box center [55, 117] width 64 height 10
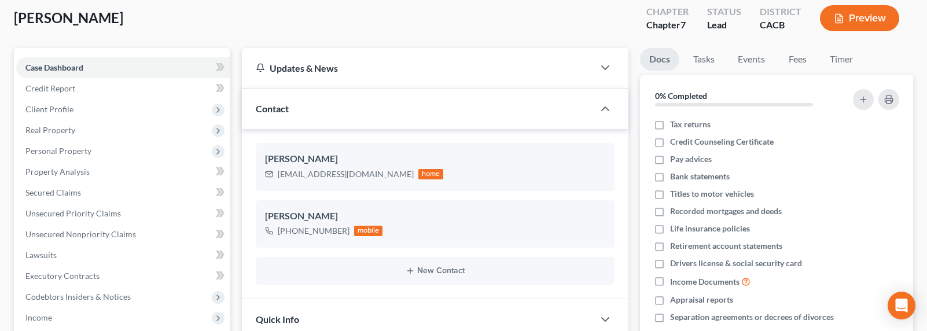
scroll to position [68, 0]
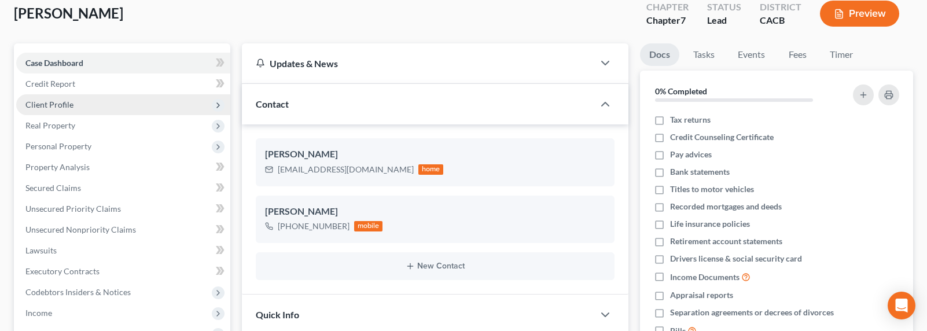
click at [53, 105] on span "Client Profile" at bounding box center [49, 105] width 48 height 10
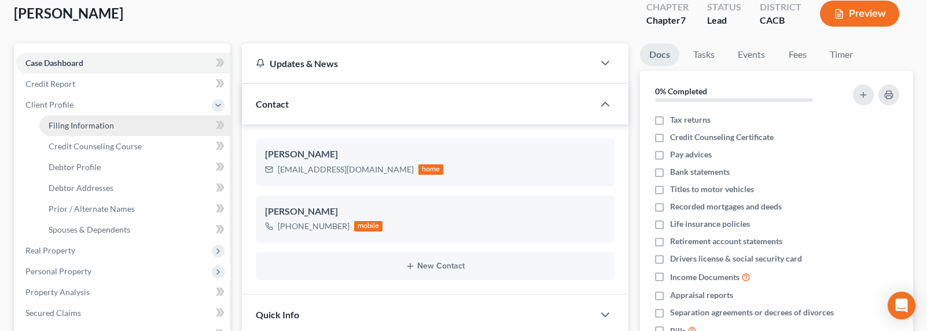
click at [75, 133] on link "Filing Information" at bounding box center [134, 125] width 191 height 21
select select "1"
select select "0"
select select "4"
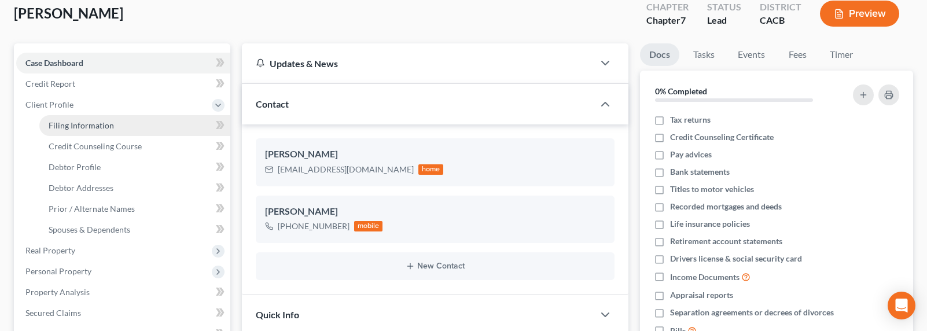
select select "0"
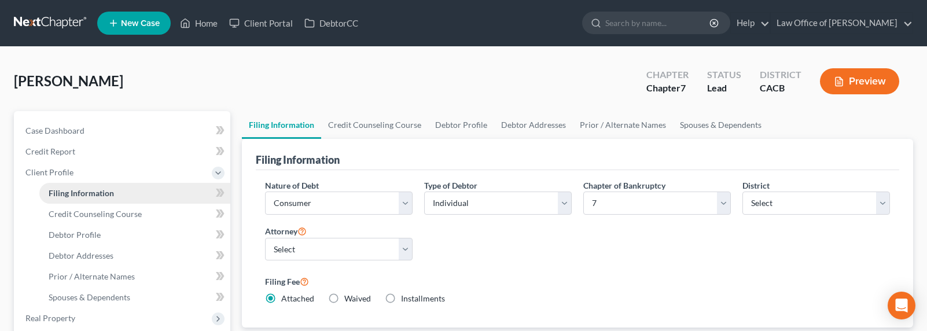
click at [76, 192] on span "Filing Information" at bounding box center [81, 193] width 65 height 10
click at [82, 193] on span "Filing Information" at bounding box center [81, 193] width 65 height 10
click at [52, 133] on span "Case Dashboard" at bounding box center [54, 131] width 59 height 10
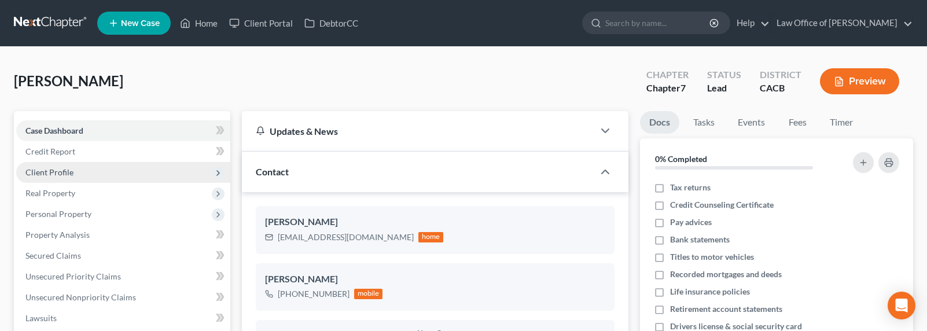
click at [42, 173] on span "Client Profile" at bounding box center [49, 172] width 48 height 10
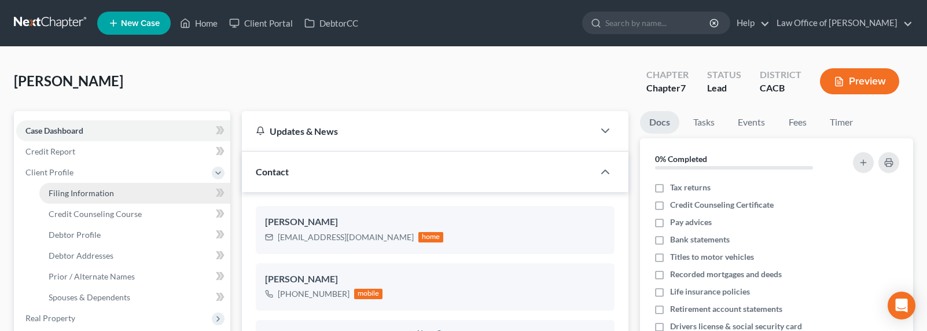
click at [67, 192] on span "Filing Information" at bounding box center [81, 193] width 65 height 10
select select "1"
select select "0"
select select "7"
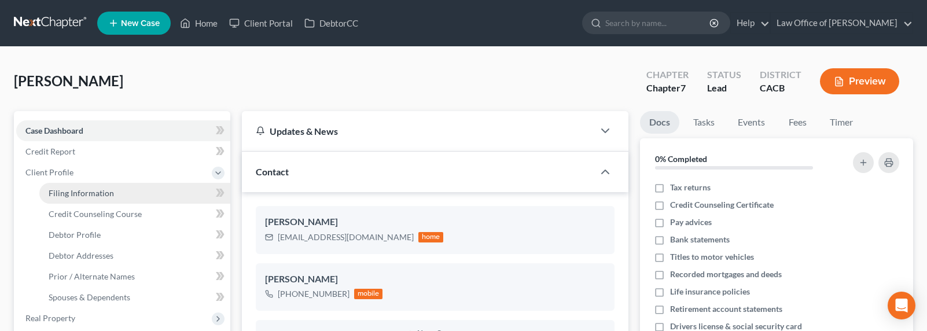
select select "0"
select select "4"
select select "0"
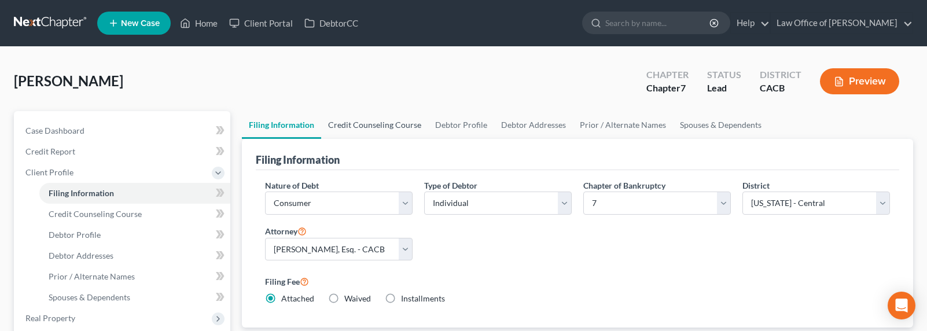
click at [368, 122] on link "Credit Counseling Course" at bounding box center [374, 125] width 107 height 28
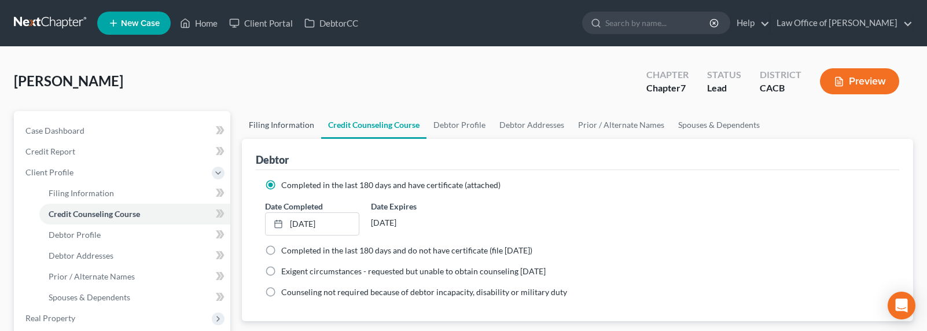
click at [276, 124] on link "Filing Information" at bounding box center [281, 125] width 79 height 28
select select "1"
select select "0"
select select "7"
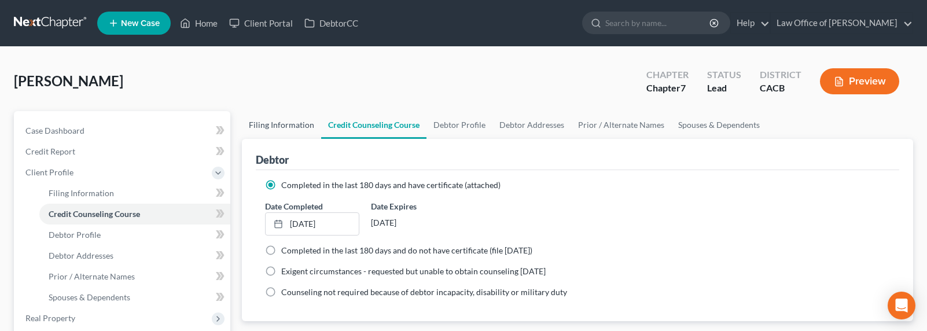
select select "0"
select select "4"
select select "0"
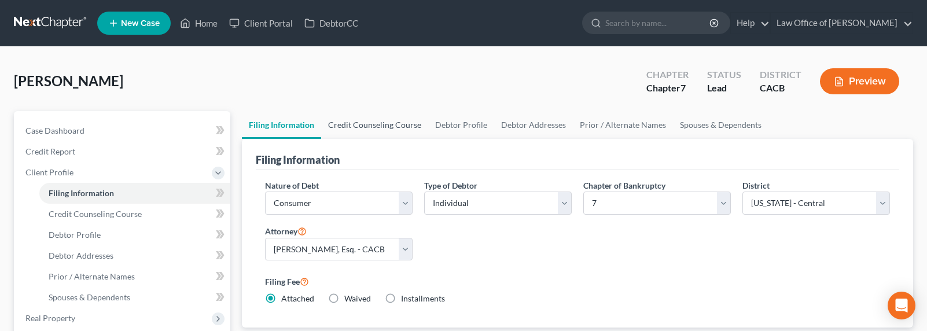
click at [388, 122] on link "Credit Counseling Course" at bounding box center [374, 125] width 107 height 28
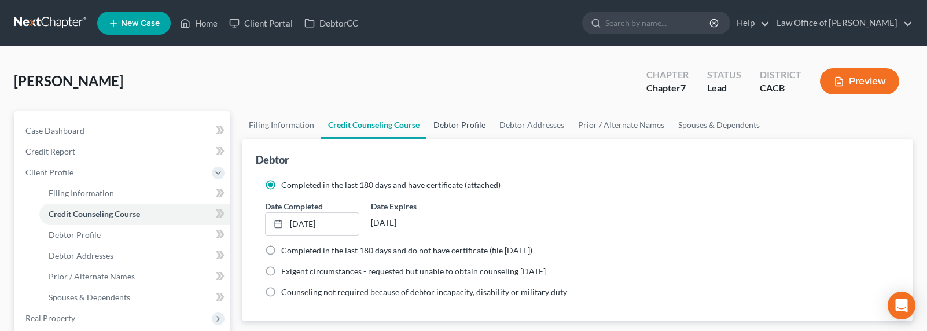
click at [462, 123] on link "Debtor Profile" at bounding box center [460, 125] width 66 height 28
select select "0"
select select "2"
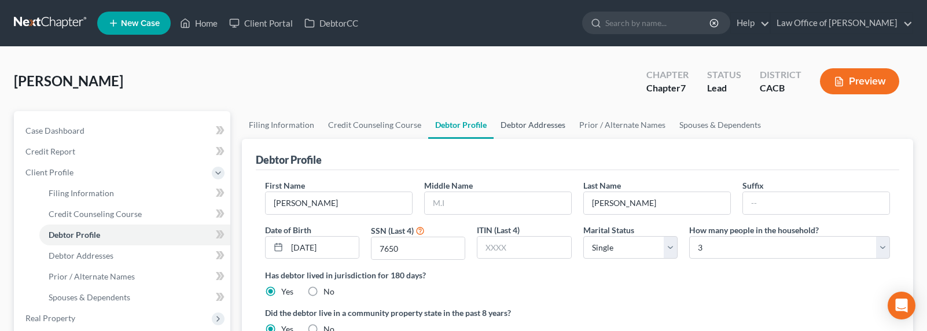
click at [538, 123] on link "Debtor Addresses" at bounding box center [533, 125] width 79 height 28
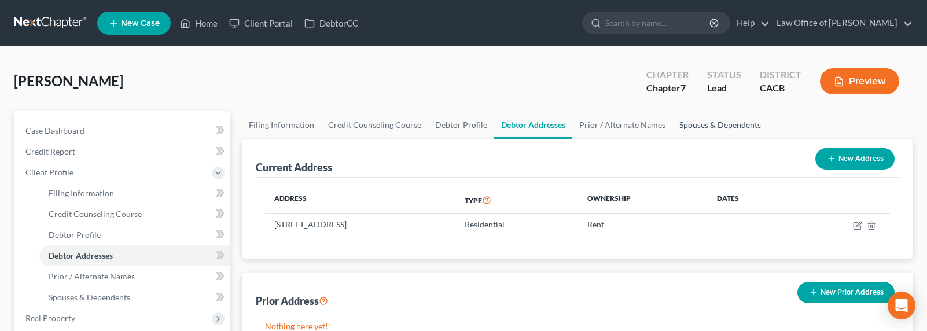
click at [710, 120] on link "Spouses & Dependents" at bounding box center [721, 125] width 96 height 28
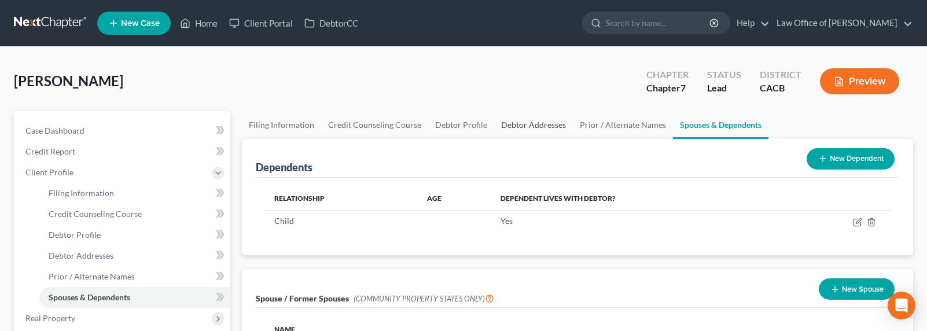
click at [537, 118] on link "Debtor Addresses" at bounding box center [533, 125] width 79 height 28
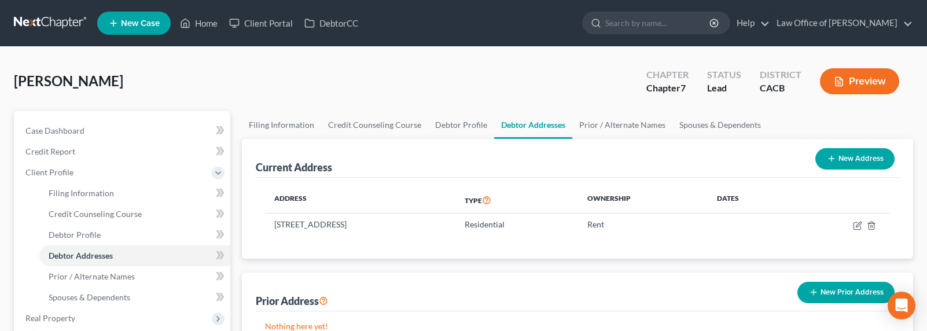
drag, startPoint x: 527, startPoint y: 182, endPoint x: 538, endPoint y: 182, distance: 11.6
click at [527, 181] on div "Address Type Ownership Dates 1039 E Spazier Ave #E, Burbank, CA 91502 Residenti…" at bounding box center [578, 218] width 644 height 81
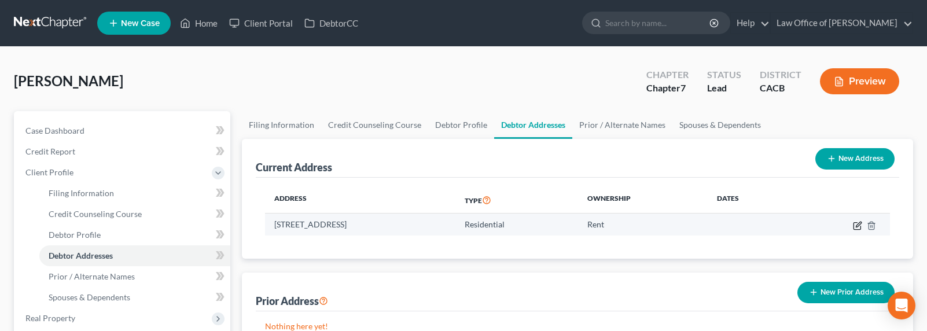
click at [858, 225] on icon "button" at bounding box center [857, 225] width 9 height 9
select select "4"
select select "0"
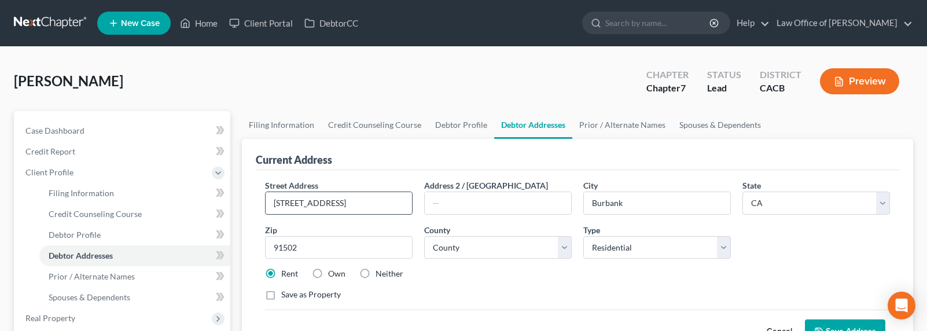
drag, startPoint x: 384, startPoint y: 207, endPoint x: 267, endPoint y: 200, distance: 117.1
click at [267, 200] on input "1039 E Spazier Ave #E" at bounding box center [339, 203] width 146 height 22
type input "7064 Greely Street"
type input "91042"
select select "18"
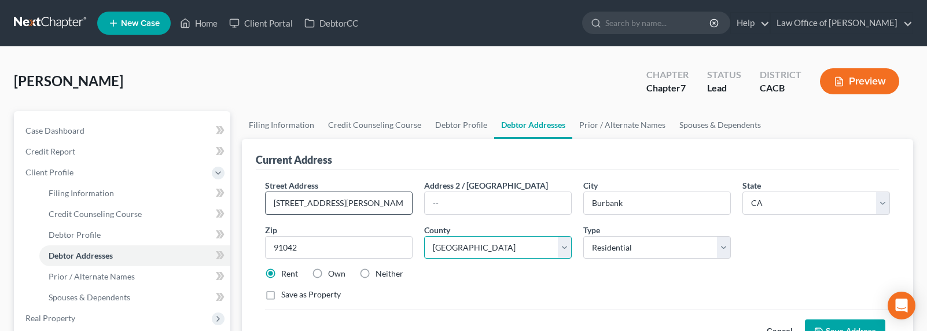
type input "Tujunga"
click at [383, 201] on input "7064 Greely Street" at bounding box center [339, 203] width 146 height 22
type input "7064 Greely Street # 102"
click at [647, 125] on link "Prior / Alternate Names" at bounding box center [623, 125] width 100 height 28
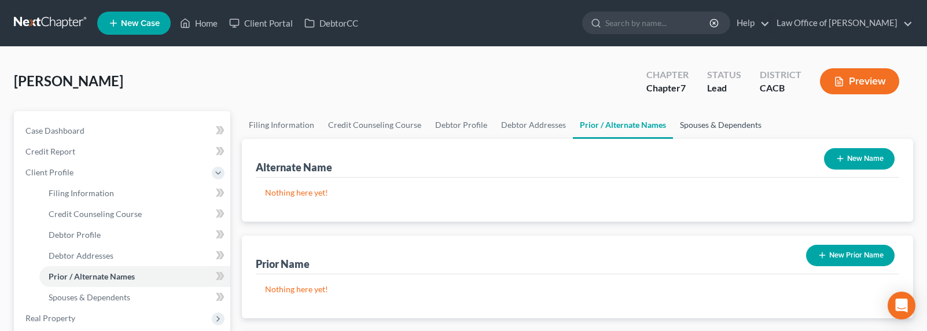
click at [716, 126] on link "Spouses & Dependents" at bounding box center [721, 125] width 96 height 28
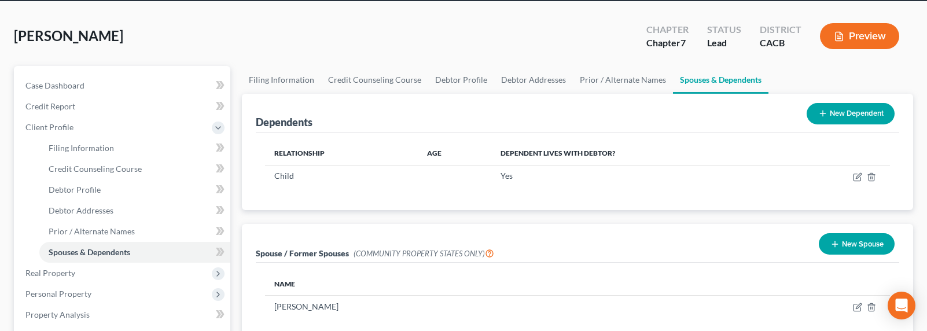
scroll to position [118, 0]
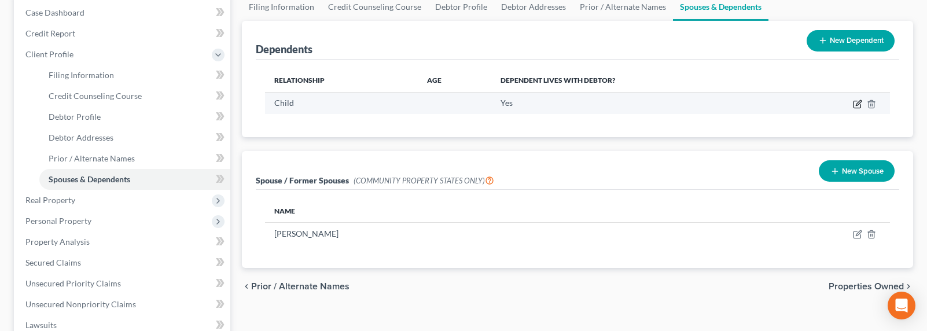
click at [858, 104] on icon "button" at bounding box center [857, 104] width 9 height 9
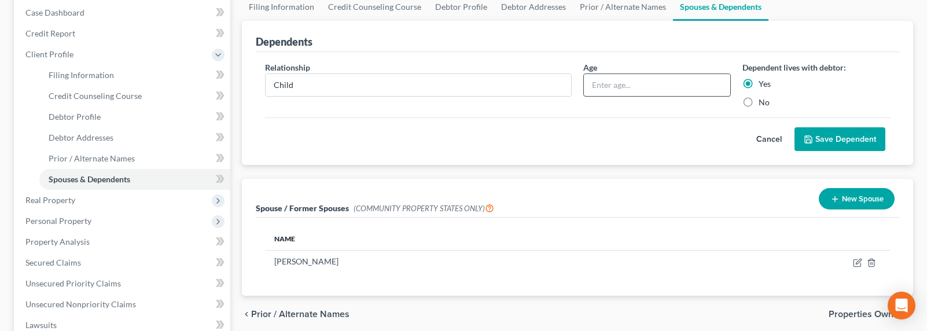
click at [649, 83] on input "text" at bounding box center [657, 85] width 146 height 22
type input "5"
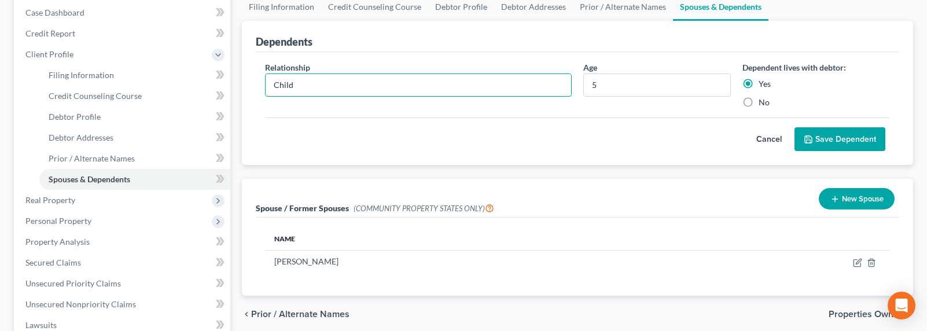
drag, startPoint x: 348, startPoint y: 79, endPoint x: 243, endPoint y: 79, distance: 105.4
click at [243, 79] on div "Dependents Relationship * Child Age 5 Dependent lives with debtor: Yes No Cance…" at bounding box center [578, 93] width 672 height 145
type input "Daughter"
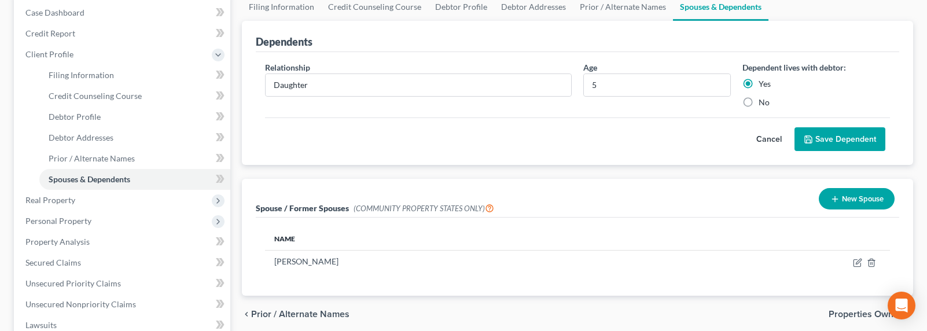
click at [821, 141] on button "Save Dependent" at bounding box center [840, 139] width 91 height 24
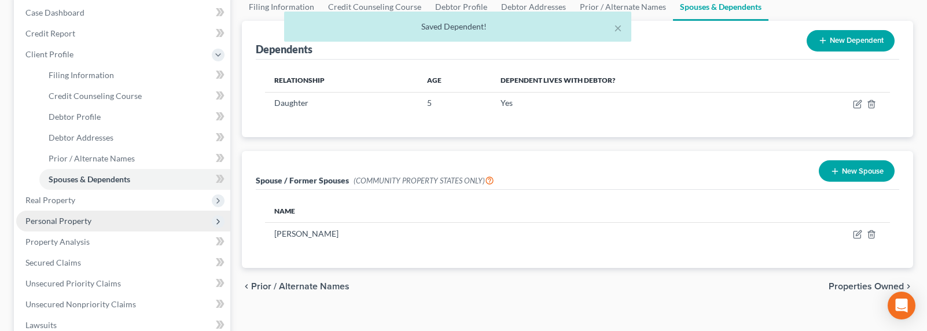
click at [61, 216] on span "Personal Property" at bounding box center [58, 221] width 66 height 10
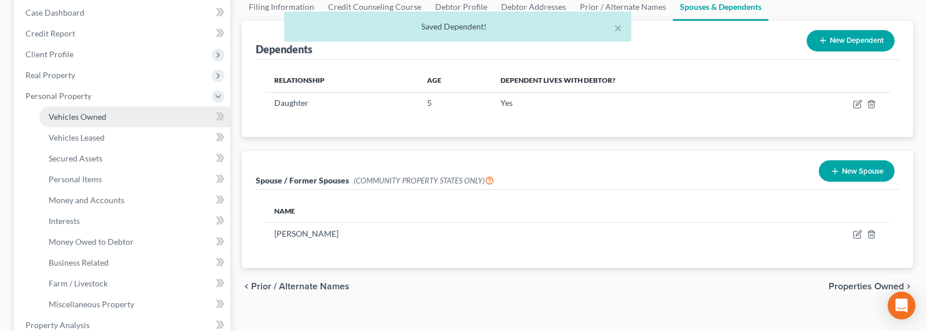
click at [86, 118] on span "Vehicles Owned" at bounding box center [78, 117] width 58 height 10
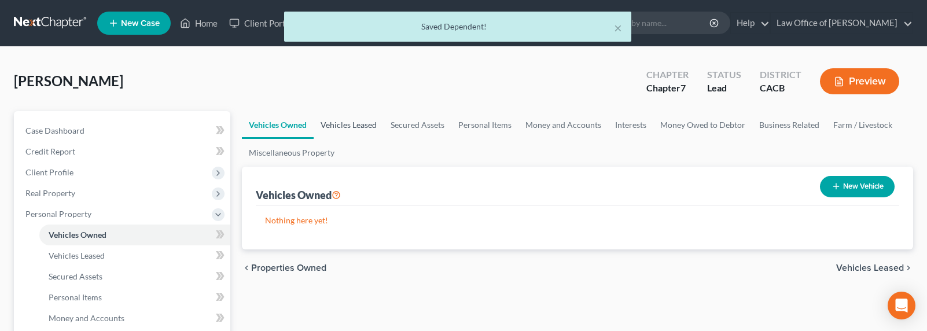
click at [346, 116] on link "Vehicles Leased" at bounding box center [349, 125] width 70 height 28
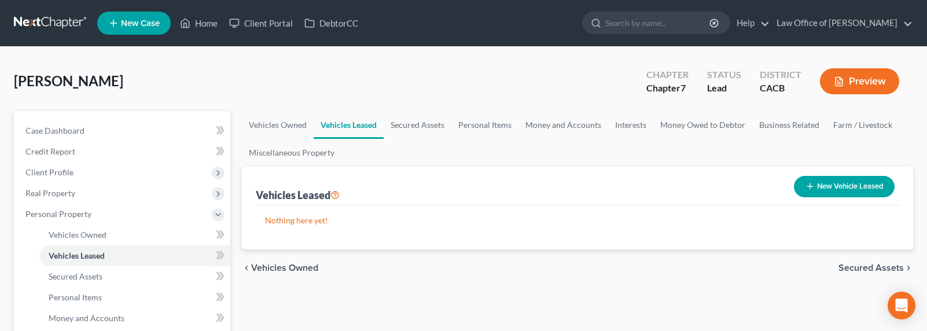
click at [826, 187] on button "New Vehicle Leased" at bounding box center [844, 186] width 101 height 21
select select "0"
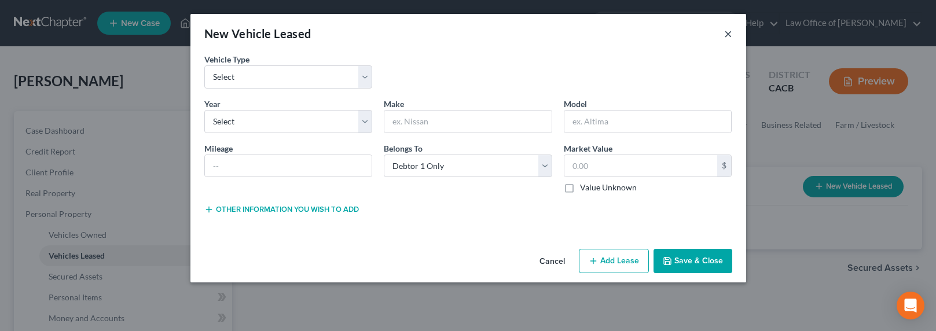
click at [728, 36] on button "×" at bounding box center [728, 34] width 8 height 14
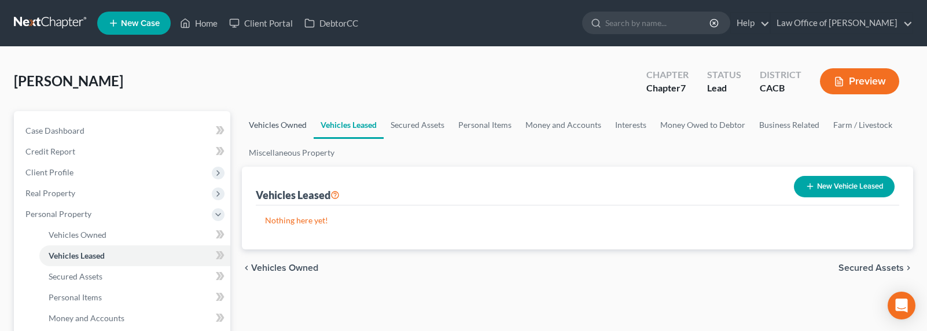
click at [277, 127] on link "Vehicles Owned" at bounding box center [278, 125] width 72 height 28
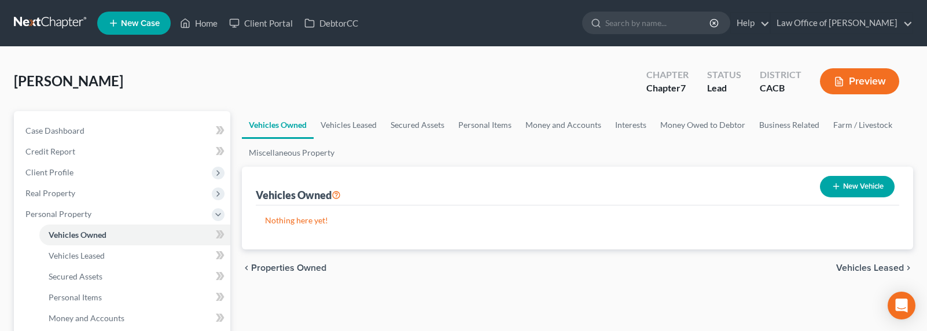
click at [837, 190] on button "New Vehicle" at bounding box center [857, 186] width 75 height 21
select select "0"
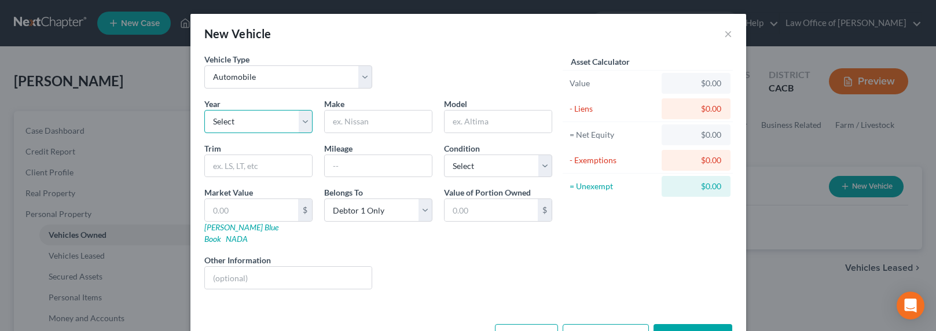
click at [234, 126] on select "Select 2026 2025 2024 2023 2022 2021 2020 2019 2018 2017 2016 2015 2014 2013 20…" at bounding box center [258, 121] width 108 height 23
click at [724, 31] on button "×" at bounding box center [728, 34] width 8 height 14
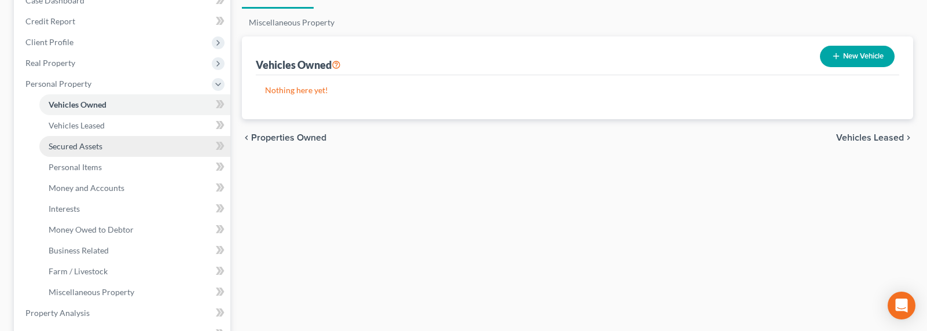
scroll to position [379, 0]
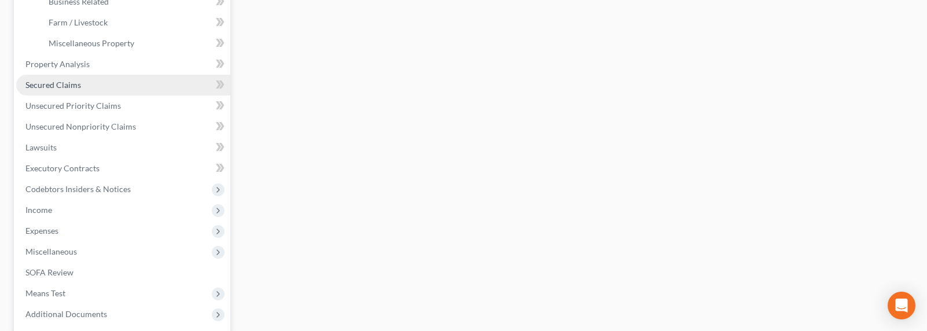
click at [42, 80] on span "Secured Claims" at bounding box center [53, 85] width 56 height 10
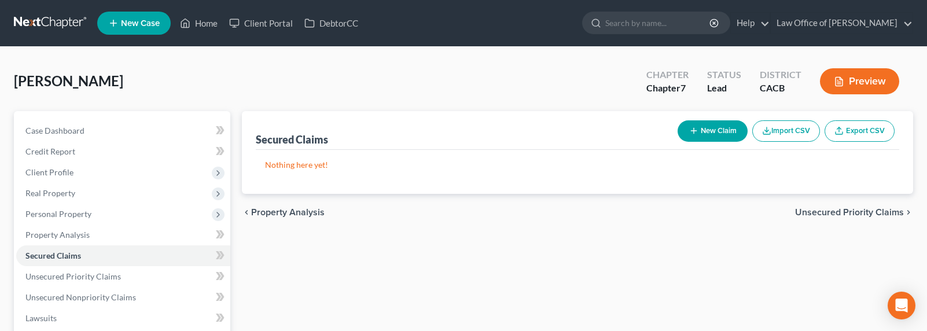
click at [699, 126] on button "New Claim" at bounding box center [713, 130] width 70 height 21
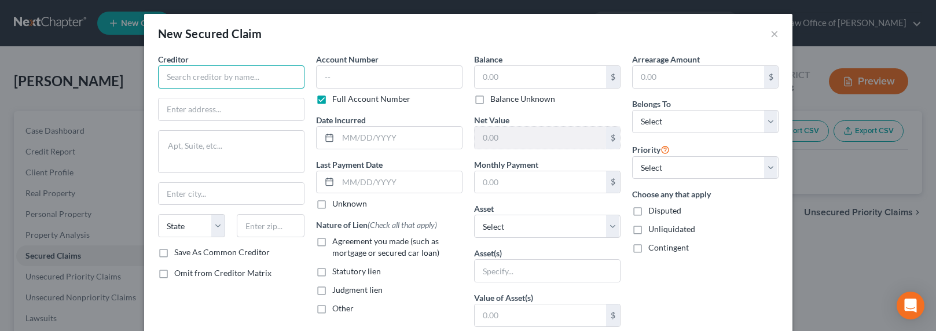
click at [192, 74] on input "text" at bounding box center [231, 76] width 146 height 23
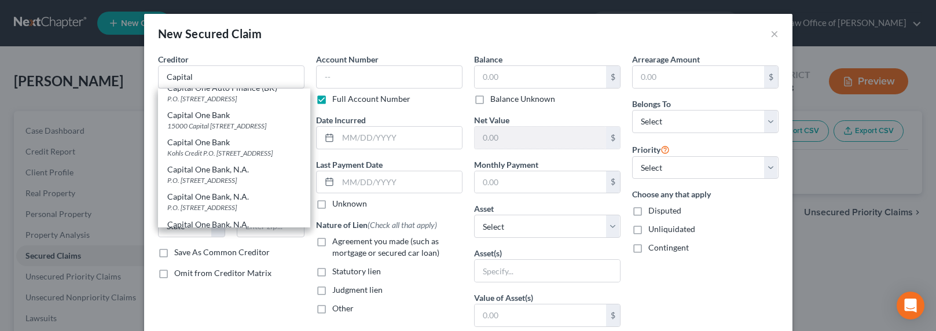
scroll to position [212, 0]
click at [218, 94] on div "Capital One Auto Finance" at bounding box center [234, 88] width 134 height 12
type input "Capital One Auto Finance"
type input "7933 Preston Road"
type input "Plano"
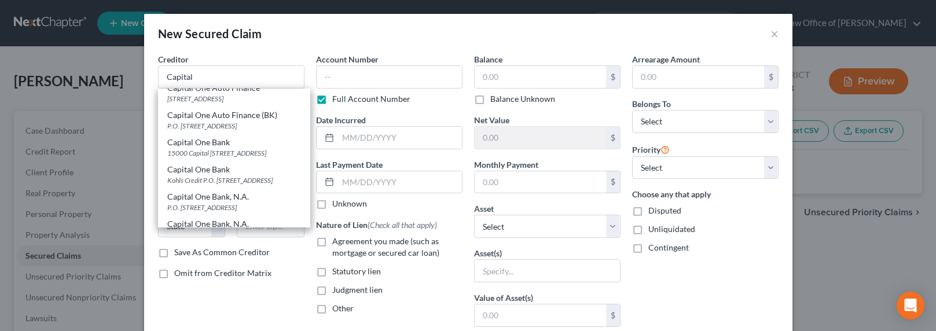
select select "45"
type input "75024"
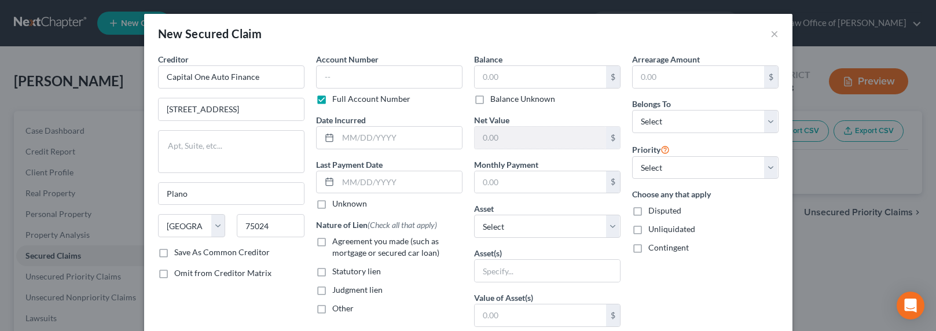
scroll to position [0, 0]
click at [350, 77] on input "text" at bounding box center [389, 76] width 146 height 23
click at [340, 76] on input "text" at bounding box center [389, 76] width 146 height 23
type input "9531"
click at [413, 138] on input "text" at bounding box center [400, 138] width 124 height 22
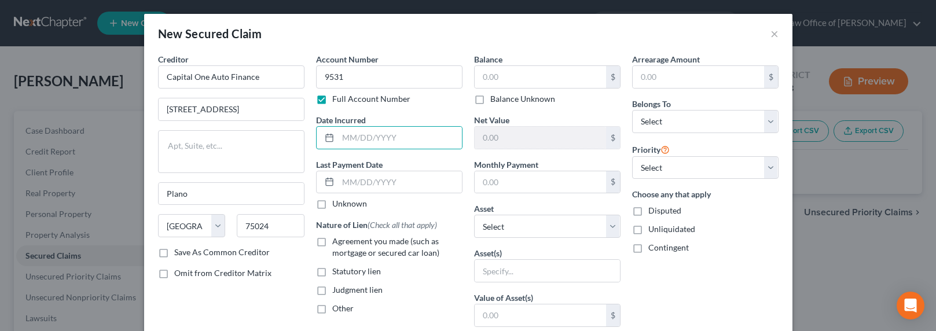
click at [332, 239] on label "Agreement you made (such as mortgage or secured car loan)" at bounding box center [397, 247] width 130 height 23
click at [337, 239] on input "Agreement you made (such as mortgage or secured car loan)" at bounding box center [341, 240] width 8 height 8
checkbox input "true"
click at [362, 135] on input "text" at bounding box center [400, 138] width 124 height 22
click at [705, 170] on select "Select 1st 2nd 3rd 4th 5th 6th 7th 8th 9th 10th 11th 12th 13th 14th 15th 16th 1…" at bounding box center [705, 167] width 146 height 23
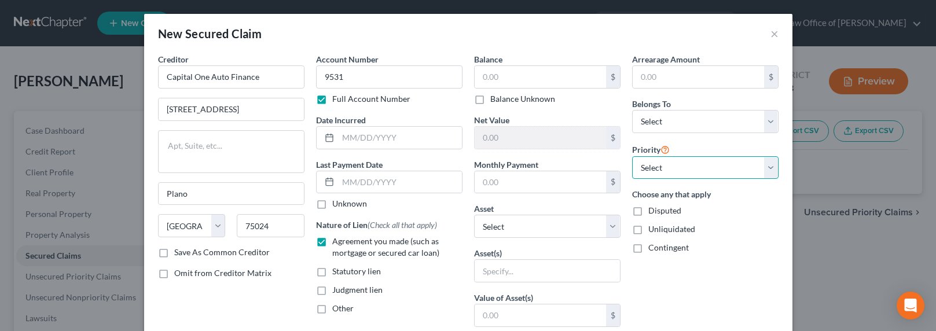
select select "0"
click at [632, 156] on select "Select 1st 2nd 3rd 4th 5th 6th 7th 8th 9th 10th 11th 12th 13th 14th 15th 16th 1…" at bounding box center [705, 167] width 146 height 23
click at [357, 138] on input "text" at bounding box center [400, 138] width 124 height 22
type input "2023"
click at [499, 42] on div "New Secured Claim ×" at bounding box center [468, 33] width 648 height 39
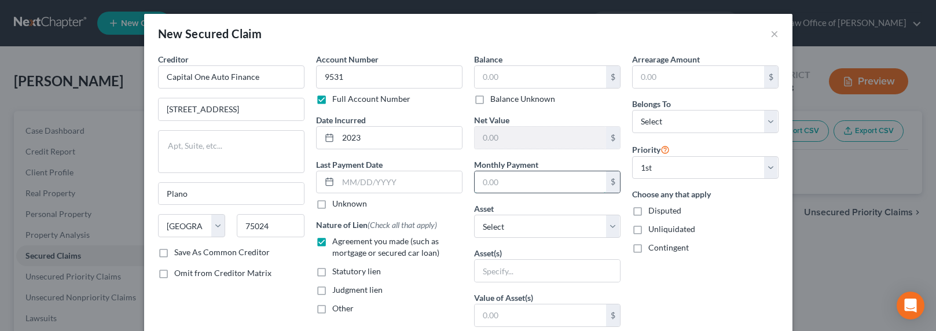
click at [550, 186] on input "text" at bounding box center [540, 182] width 131 height 22
type input "682"
select select "0"
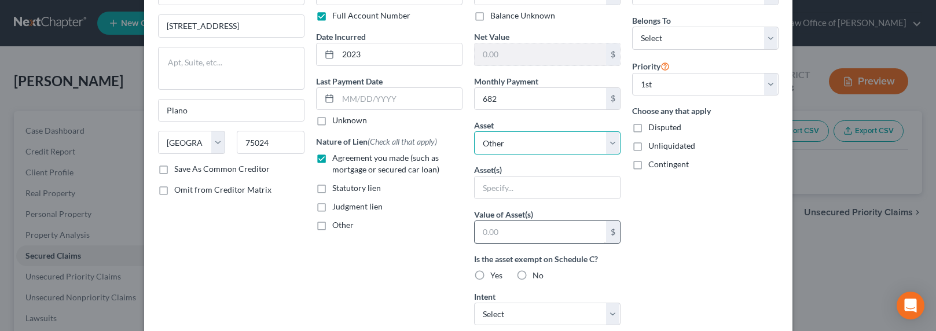
scroll to position [118, 0]
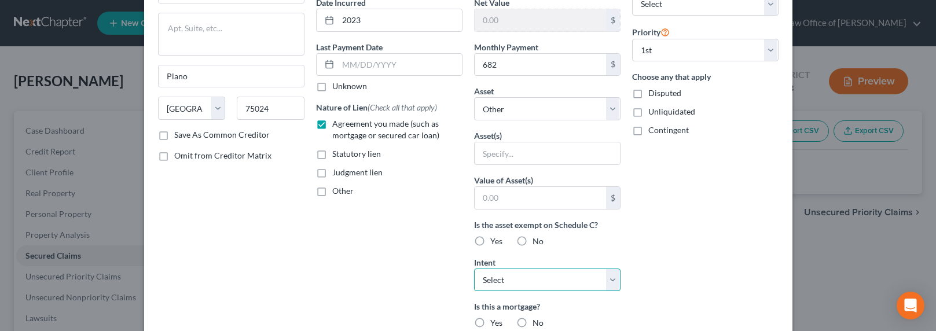
click at [489, 280] on select "Select Surrender Redeem Reaffirm Avoid Other" at bounding box center [547, 280] width 146 height 23
select select "2"
click at [474, 269] on select "Select Surrender Redeem Reaffirm Avoid Other" at bounding box center [547, 280] width 146 height 23
click at [709, 256] on div "Arrearage Amount $ Belongs To * Select Debtor 1 Only Debtor 2 Only Debtor 1 And…" at bounding box center [705, 194] width 158 height 516
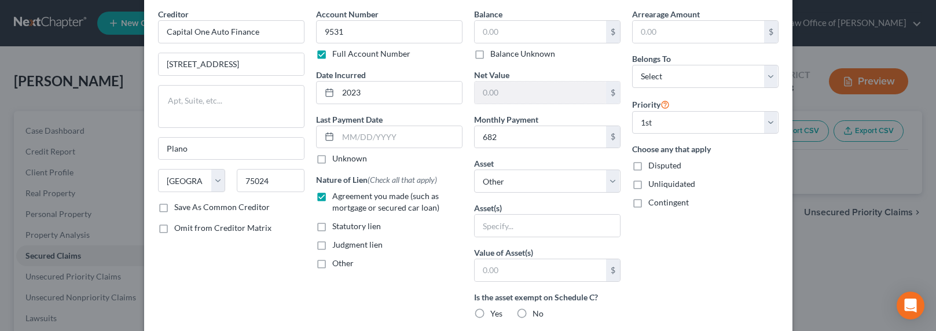
scroll to position [0, 0]
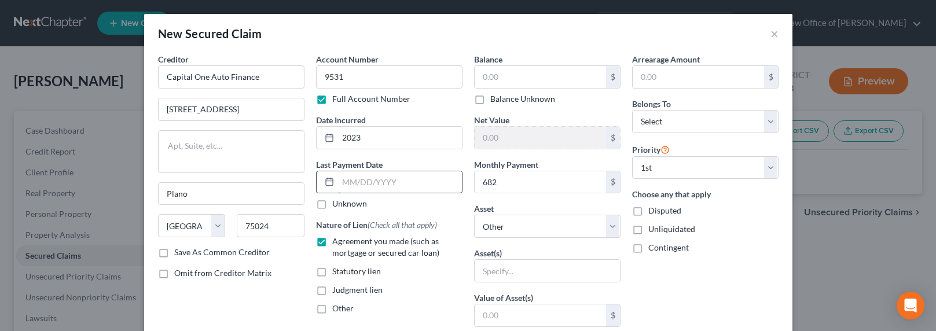
click at [358, 186] on input "text" at bounding box center [400, 182] width 124 height 22
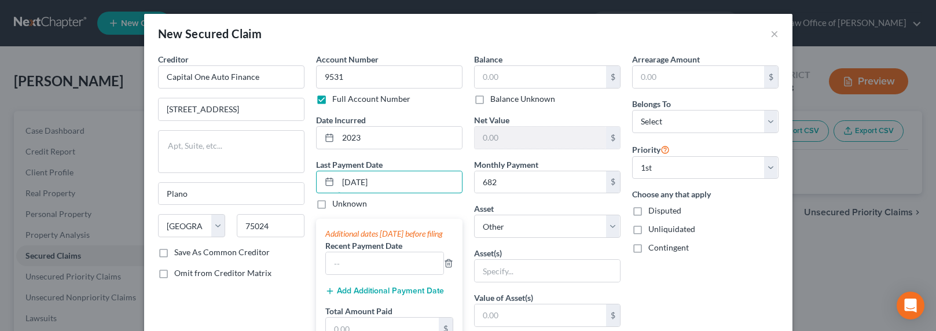
type input "10/06/2025"
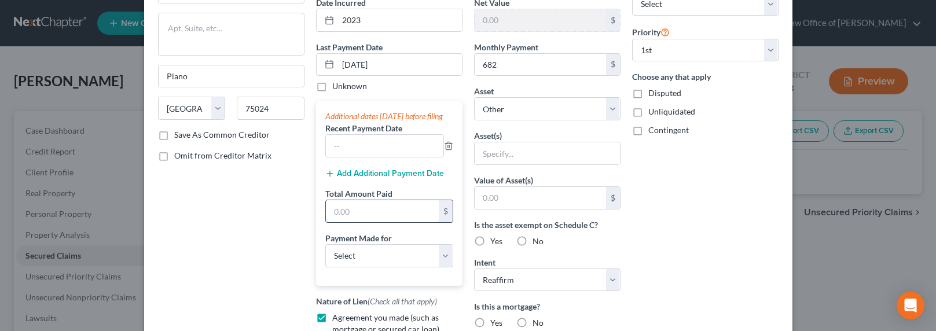
click at [358, 222] on input "text" at bounding box center [382, 211] width 113 height 22
type input "2,046"
click at [364, 267] on select "Select Car Credit Card Loan Repayment Mortgage Other Suppliers Or Vendors" at bounding box center [389, 255] width 128 height 23
select select "0"
click at [325, 255] on select "Select Car Credit Card Loan Repayment Mortgage Other Suppliers Or Vendors" at bounding box center [389, 255] width 128 height 23
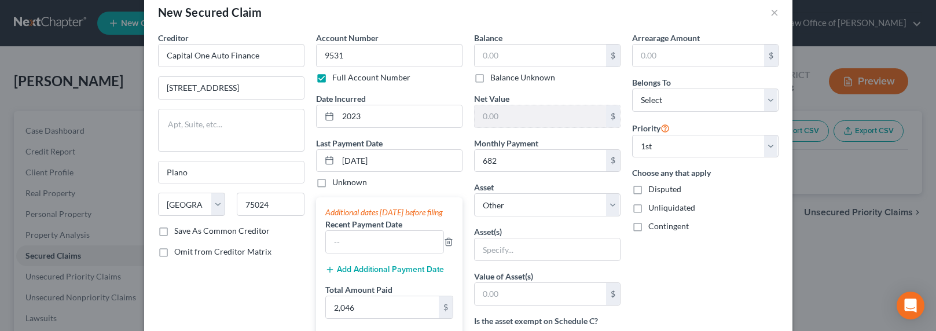
scroll to position [0, 0]
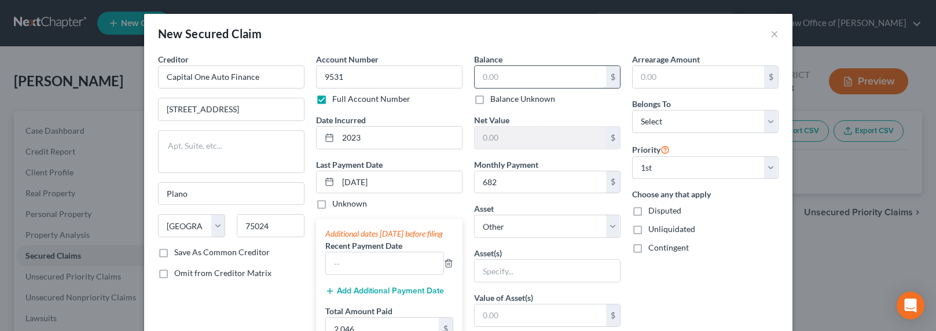
click at [535, 80] on input "text" at bounding box center [540, 77] width 131 height 22
click at [527, 76] on input "text" at bounding box center [540, 77] width 131 height 22
click at [501, 77] on input "text" at bounding box center [540, 77] width 131 height 22
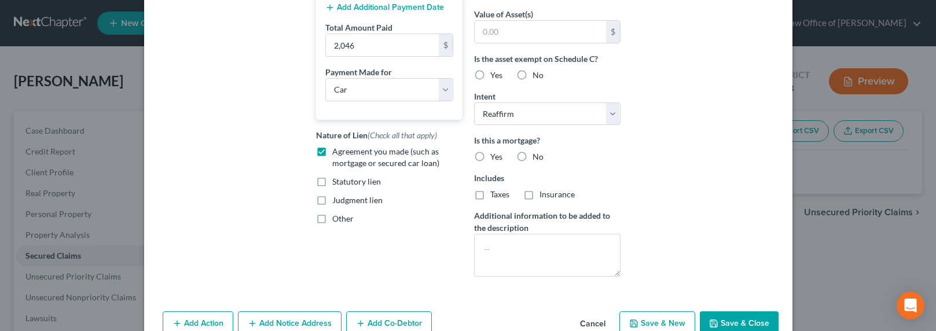
scroll to position [311, 0]
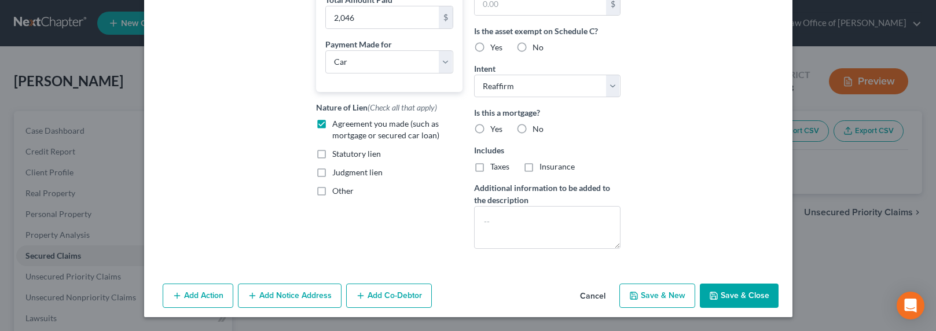
type input "18,270"
click at [747, 292] on button "Save & Close" at bounding box center [739, 296] width 79 height 24
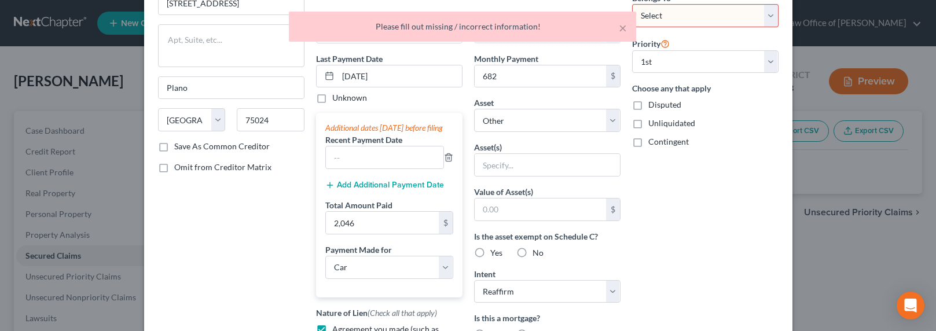
scroll to position [0, 0]
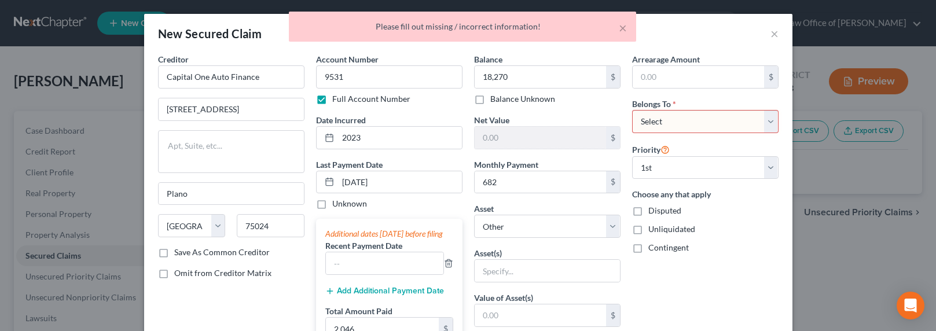
click at [696, 122] on select "Select Debtor 1 Only Debtor 2 Only Debtor 1 And Debtor 2 Only At Least One Of T…" at bounding box center [705, 121] width 146 height 23
select select "0"
click at [632, 110] on select "Select Debtor 1 Only Debtor 2 Only Debtor 1 And Debtor 2 Only At Least One Of T…" at bounding box center [705, 121] width 146 height 23
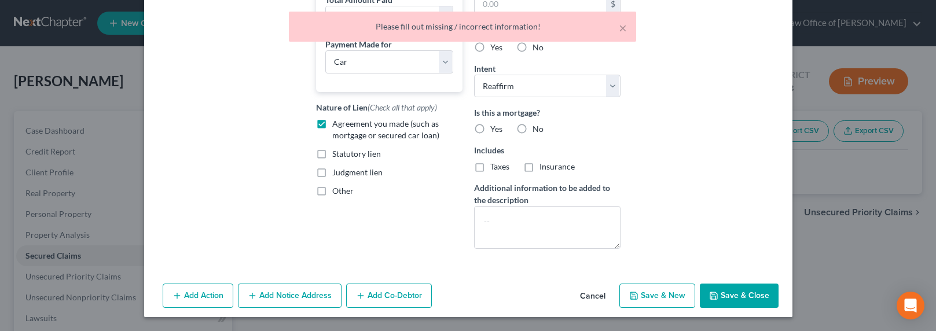
click at [733, 289] on button "Save & Close" at bounding box center [739, 296] width 79 height 24
select select
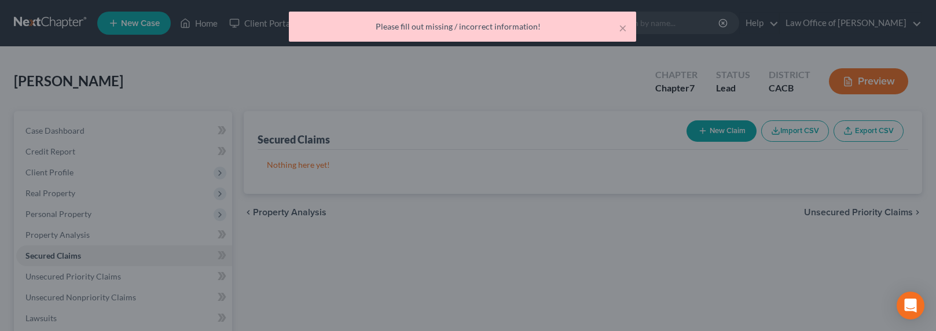
scroll to position [270, 0]
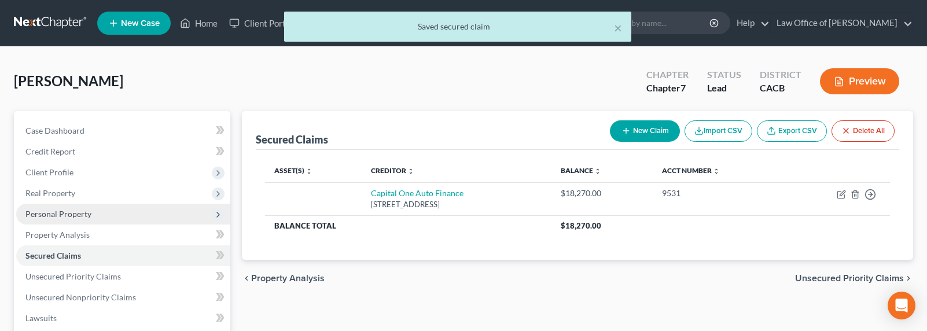
click at [43, 212] on span "Personal Property" at bounding box center [58, 214] width 66 height 10
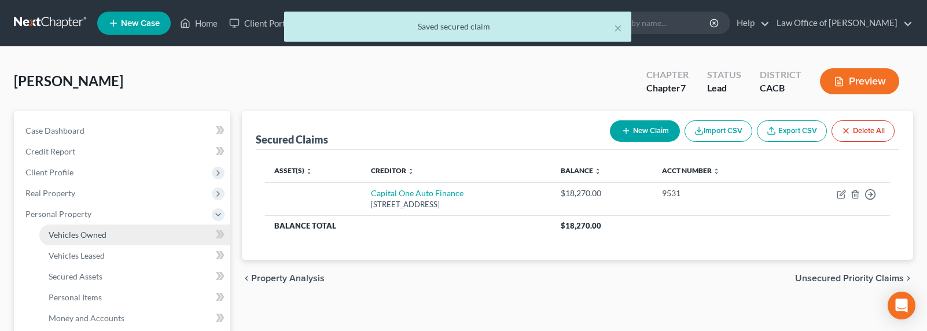
click at [93, 234] on span "Vehicles Owned" at bounding box center [78, 235] width 58 height 10
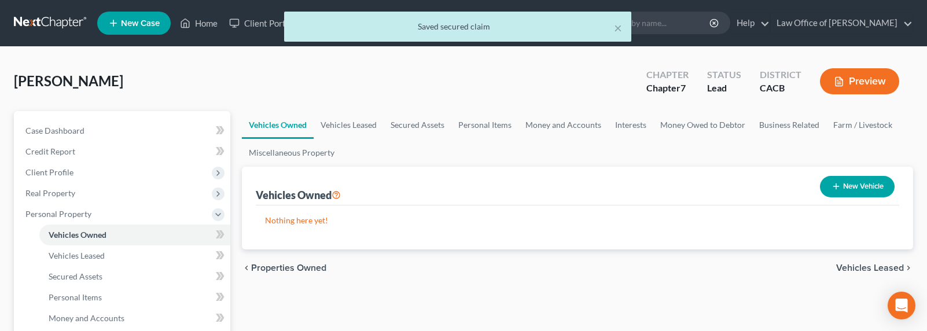
click at [840, 188] on button "New Vehicle" at bounding box center [857, 186] width 75 height 21
select select "0"
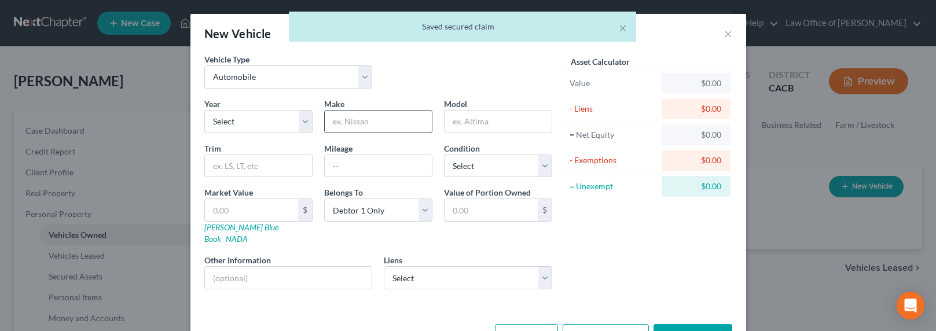
click at [350, 119] on input "text" at bounding box center [378, 122] width 107 height 22
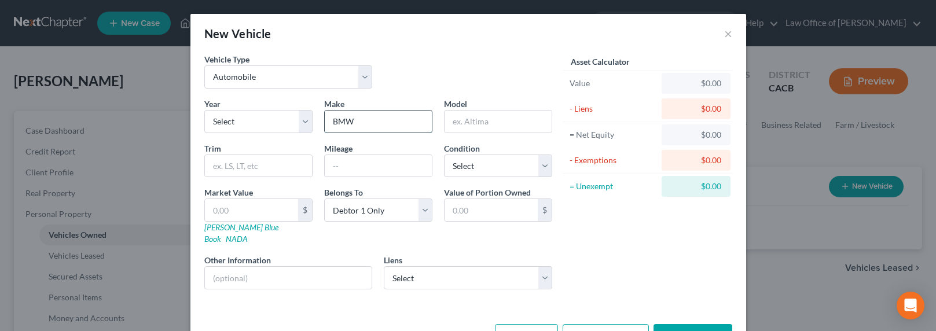
type input "BMW"
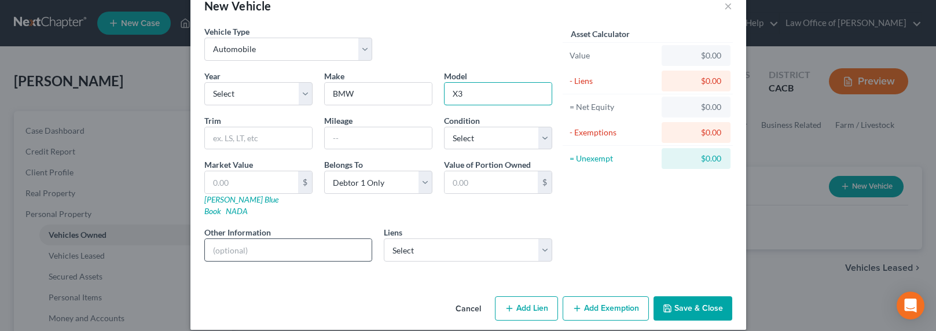
scroll to position [28, 0]
type input "X3"
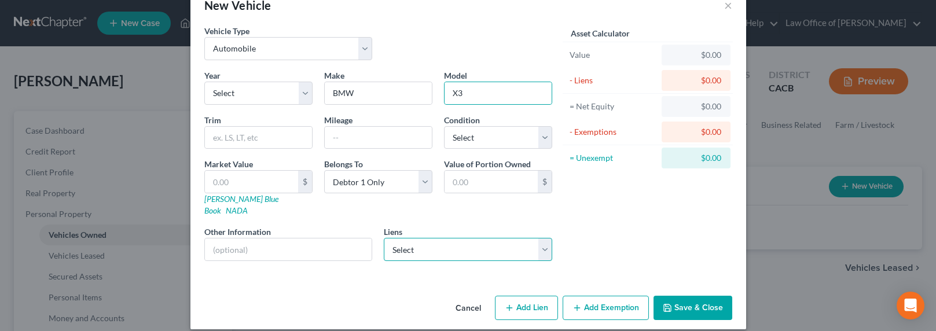
click at [438, 246] on select "Select Capital One Auto Finance - $18,270.00" at bounding box center [468, 249] width 168 height 23
click select "Select Capital One Auto Finance - $18,270.00" at bounding box center [468, 249] width 168 height 23
select select "45"
select select "0"
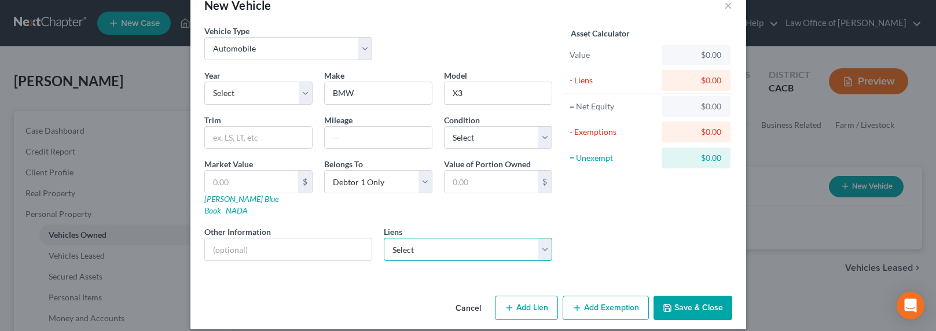
select select "2"
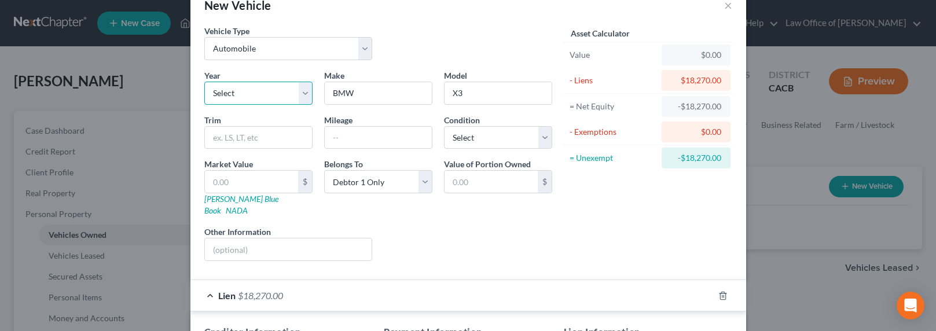
click at [238, 96] on select "Select 2026 2025 2024 2023 2022 2021 2020 2019 2018 2017 2016 2015 2014 2013 20…" at bounding box center [258, 93] width 108 height 23
select select "8"
click at [204, 82] on select "Select 2026 2025 2024 2023 2022 2021 2020 2019 2018 2017 2016 2015 2014 2013 20…" at bounding box center [258, 93] width 108 height 23
click at [351, 144] on input "text" at bounding box center [378, 138] width 107 height 22
click at [248, 186] on input "text" at bounding box center [251, 182] width 93 height 22
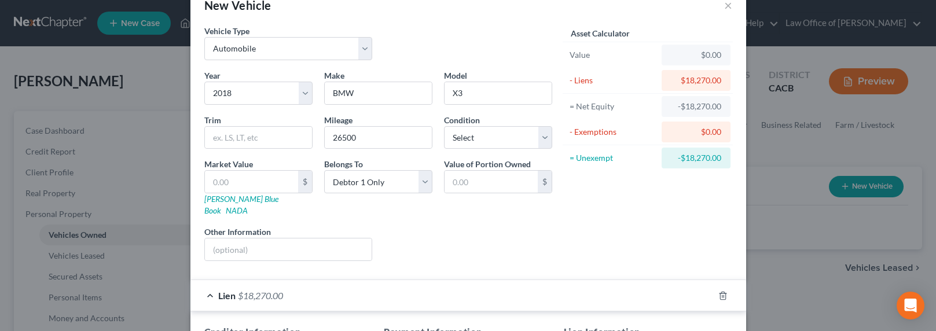
click at [569, 200] on div "Asset Calculator Value $0.00 - Liens $18,270.00 = Net Equity -$18,270.00 - Exem…" at bounding box center [648, 147] width 180 height 245
click at [269, 180] on input "text" at bounding box center [251, 182] width 93 height 22
click at [419, 210] on div "Year Select 2026 2025 2024 2023 2022 2021 2020 2019 2018 2017 2016 2015 2014 20…" at bounding box center [379, 169] width 360 height 201
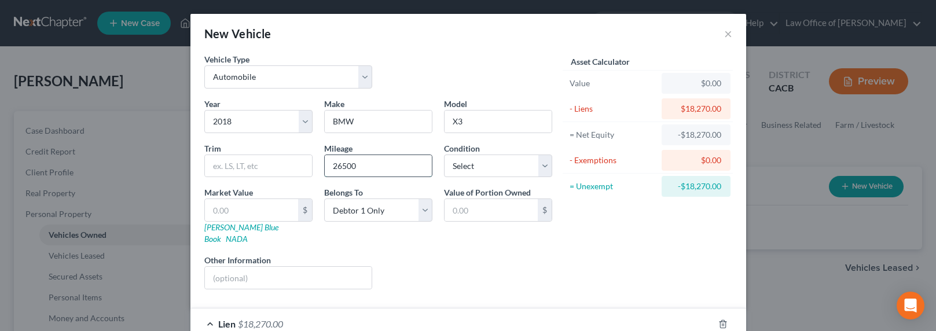
click at [339, 169] on input "26500" at bounding box center [378, 166] width 107 height 22
type input "26,500"
click at [252, 210] on input "text" at bounding box center [251, 210] width 93 height 22
click at [382, 254] on div "Liens Select" at bounding box center [468, 271] width 180 height 35
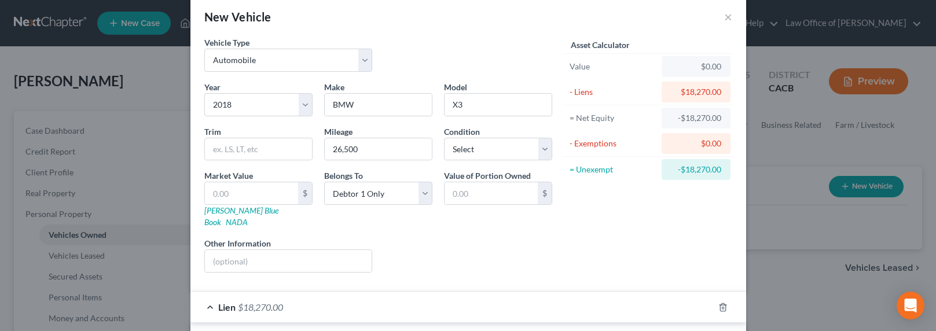
scroll to position [25, 0]
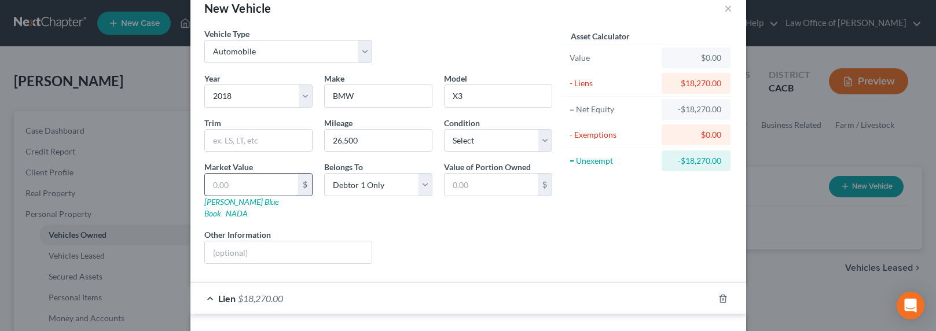
click at [247, 185] on input "text" at bounding box center [251, 185] width 93 height 22
click at [465, 138] on select "Select Excellent Very Good Good Fair Poor" at bounding box center [498, 140] width 108 height 23
select select "1"
click at [444, 129] on select "Select Excellent Very Good Good Fair Poor" at bounding box center [498, 140] width 108 height 23
click at [236, 183] on input "text" at bounding box center [251, 185] width 93 height 22
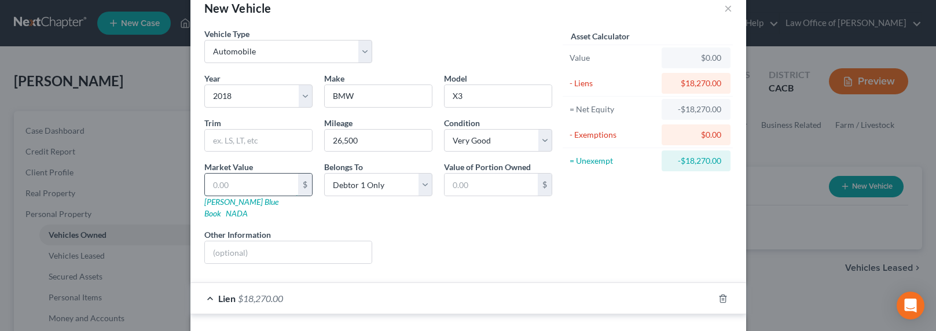
click at [221, 184] on input "text" at bounding box center [251, 185] width 93 height 22
type input "2"
type input "2.00"
type input "22"
type input "22.00"
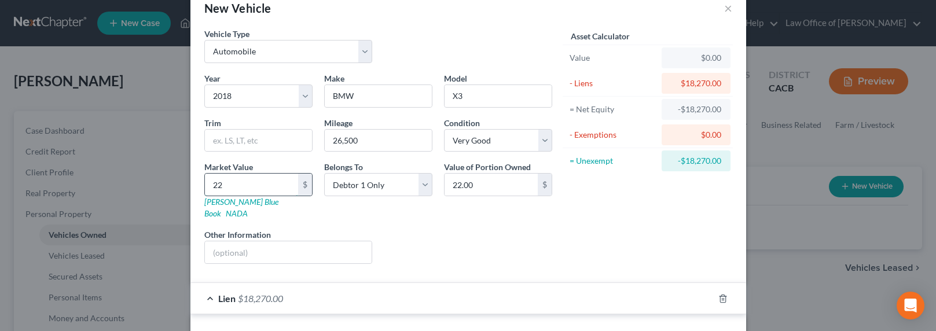
type input "220"
type input "220.00"
type input "2200"
type input "2,200.00"
type input "2,2000"
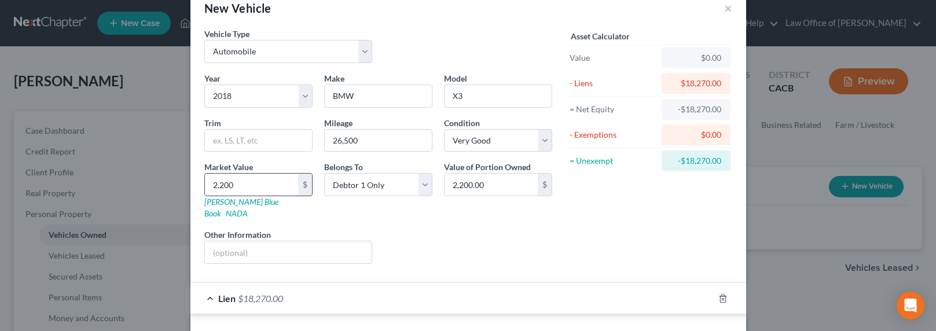
type input "22,000.00"
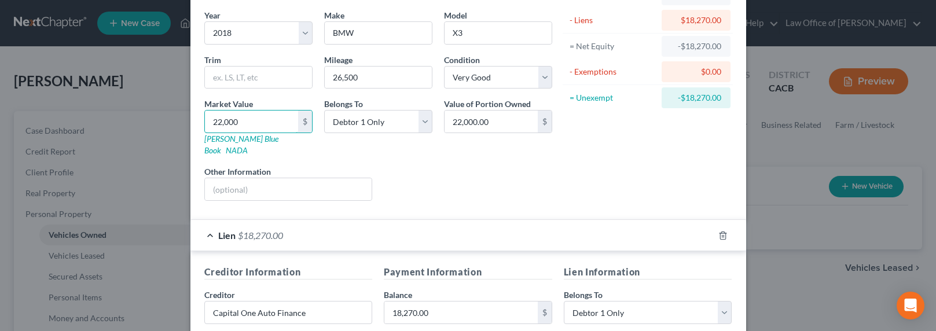
scroll to position [0, 0]
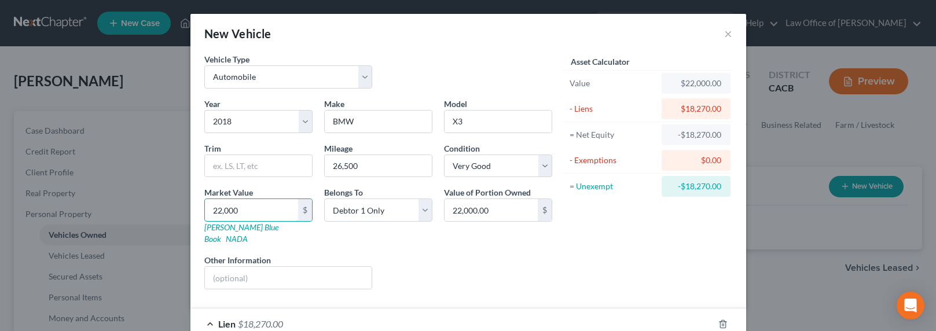
type input "22,000"
click at [674, 211] on div "Asset Calculator Value $22,000.00 - Liens $18,270.00 = Net Equity -$18,270.00 -…" at bounding box center [648, 175] width 180 height 245
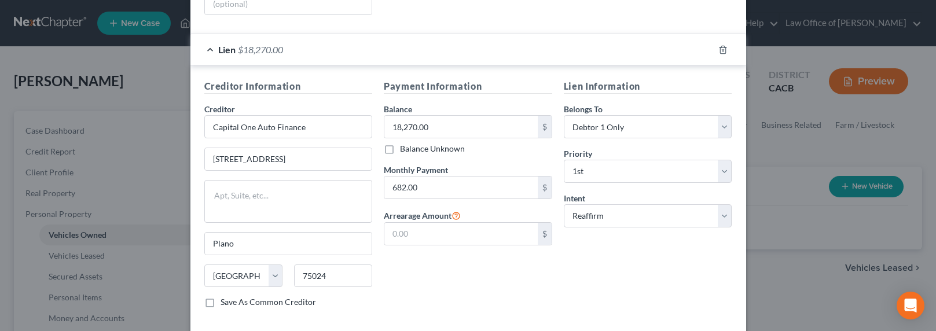
scroll to position [322, 0]
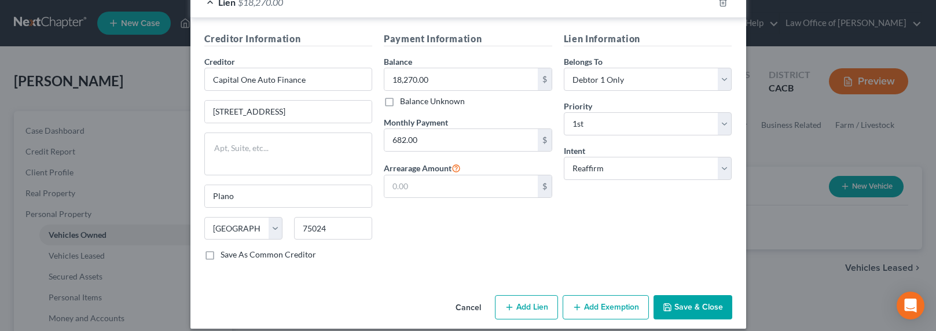
click at [596, 297] on button "Add Exemption" at bounding box center [606, 307] width 86 height 24
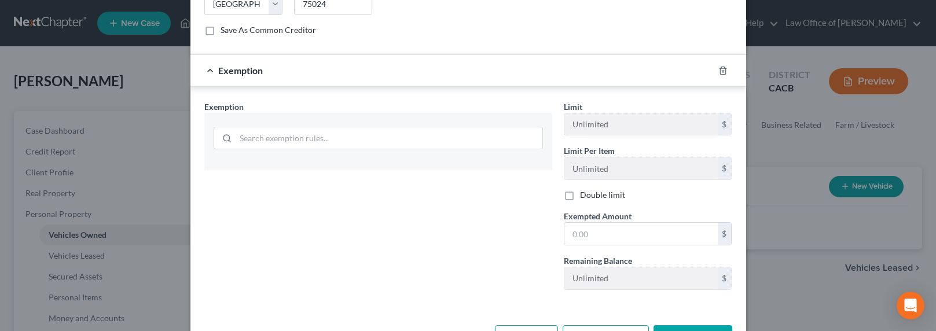
scroll to position [576, 0]
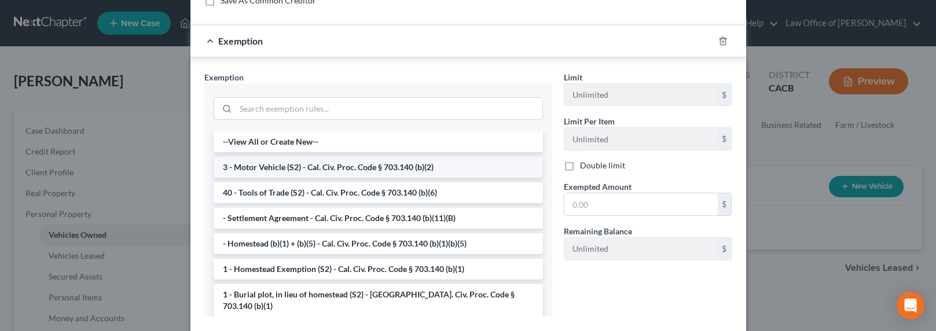
click at [284, 159] on li "3 - Motor Vehicle (S2) - Cal. Civ. Proc. Code § 703.140 (b)(2)" at bounding box center [378, 167] width 329 height 21
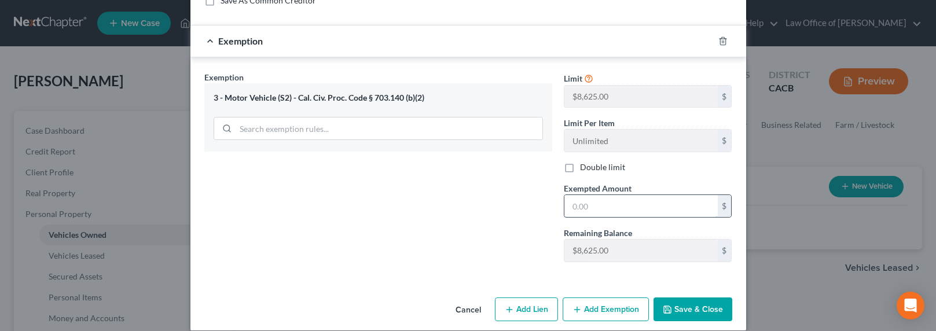
click at [606, 203] on input "text" at bounding box center [640, 206] width 153 height 22
type input "4,000"
click at [692, 298] on button "Save & Close" at bounding box center [693, 310] width 79 height 24
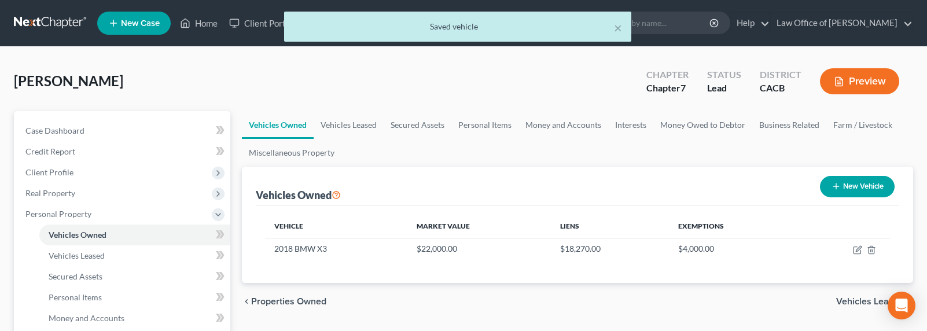
drag, startPoint x: 630, startPoint y: 196, endPoint x: 649, endPoint y: 198, distance: 19.2
click at [631, 196] on div "Vehicles Owned New Vehicle" at bounding box center [578, 186] width 644 height 39
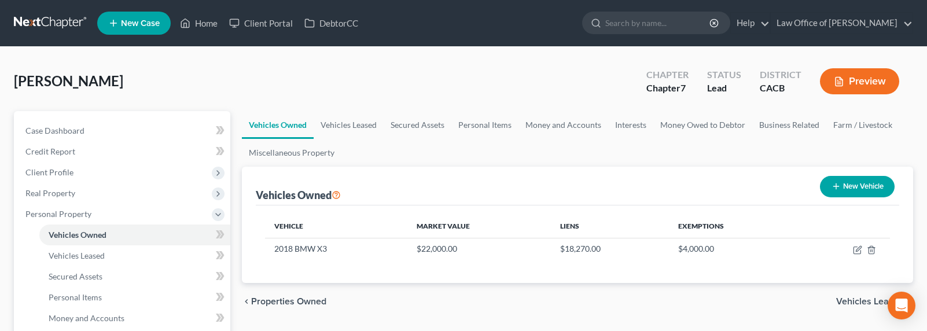
click at [842, 183] on button "New Vehicle" at bounding box center [857, 186] width 75 height 21
select select "0"
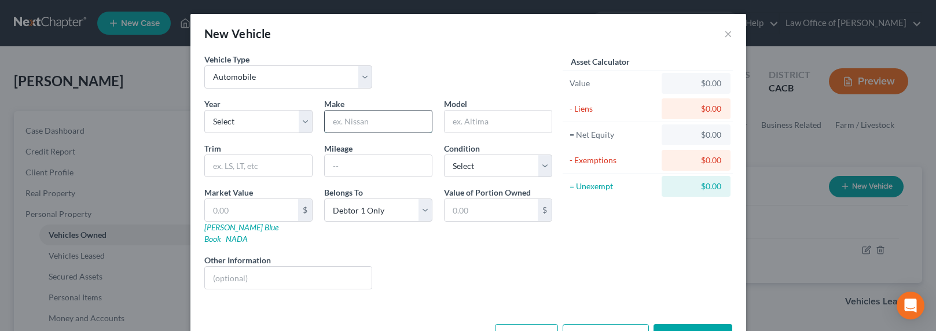
click at [377, 121] on input "text" at bounding box center [378, 122] width 107 height 22
type input "Tesla"
type input "Y Model"
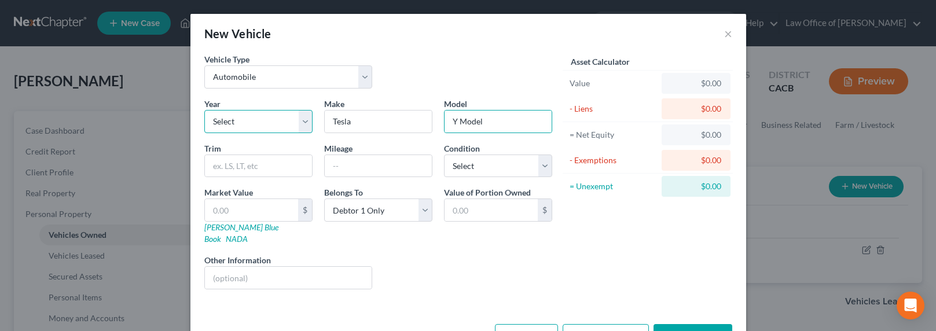
click at [285, 117] on select "Select 2026 2025 2024 2023 2022 2021 2020 2019 2018 2017 2016 2015 2014 2013 20…" at bounding box center [258, 121] width 108 height 23
select select "1"
click at [204, 110] on select "Select 2026 2025 2024 2023 2022 2021 2020 2019 2018 2017 2016 2015 2014 2013 20…" at bounding box center [258, 121] width 108 height 23
click at [384, 173] on input "text" at bounding box center [378, 166] width 107 height 22
type input "5500"
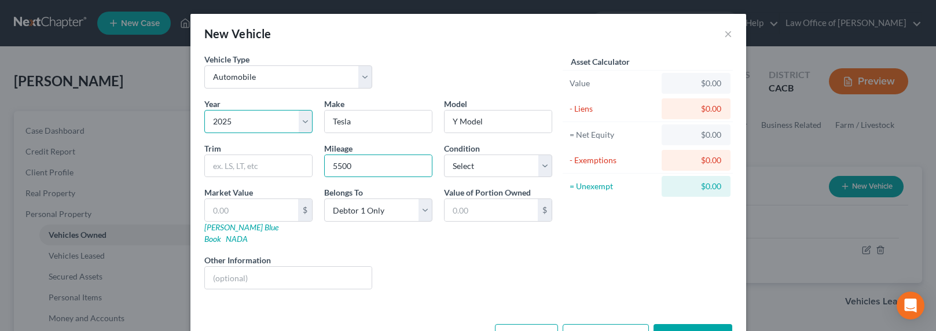
click at [273, 126] on select "Select 2026 2025 2024 2023 2022 2021 2020 2019 2018 2017 2016 2015 2014 2013 20…" at bounding box center [258, 121] width 108 height 23
click at [204, 110] on select "Select 2026 2025 2024 2023 2022 2021 2020 2019 2018 2017 2016 2015 2014 2013 20…" at bounding box center [258, 121] width 108 height 23
click at [510, 166] on select "Select Excellent Very Good Good Fair Poor" at bounding box center [498, 166] width 108 height 23
select select "0"
click at [444, 155] on select "Select Excellent Very Good Good Fair Poor" at bounding box center [498, 166] width 108 height 23
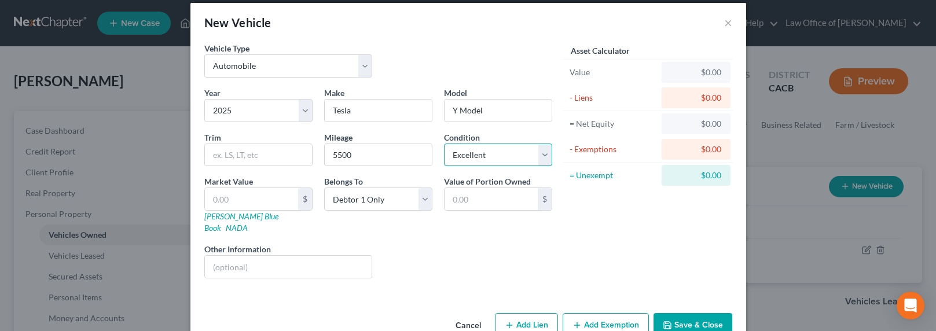
scroll to position [28, 0]
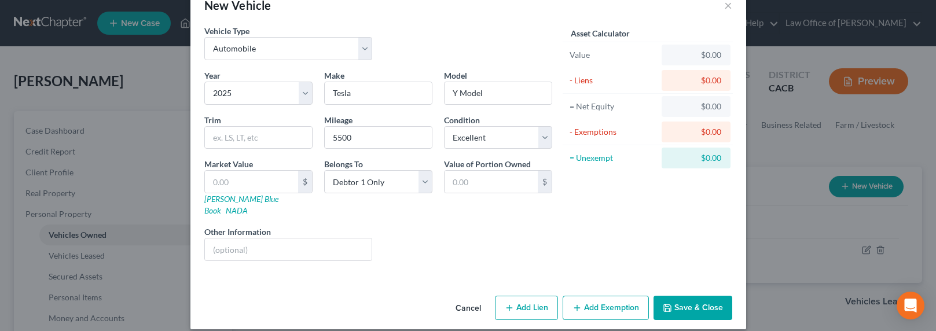
click at [535, 296] on button "Add Lien" at bounding box center [526, 308] width 63 height 24
select select "0"
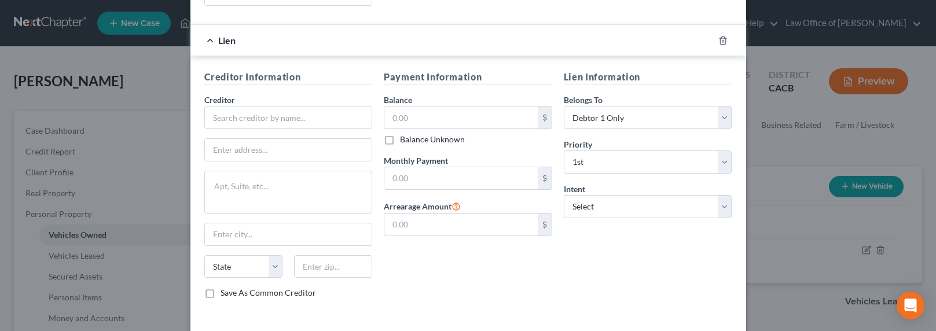
scroll to position [322, 0]
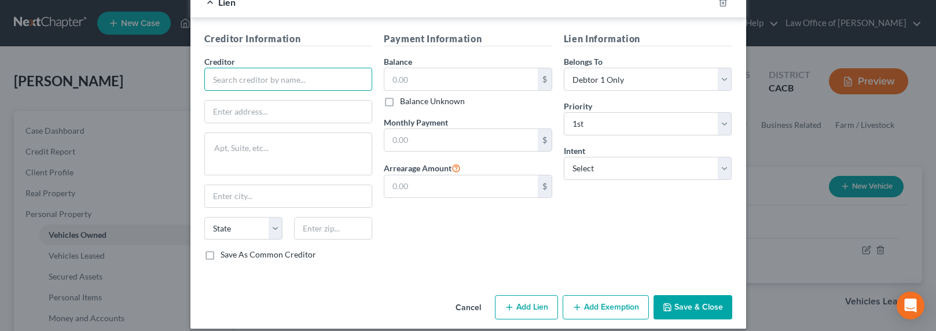
click at [277, 71] on input "text" at bounding box center [288, 79] width 168 height 23
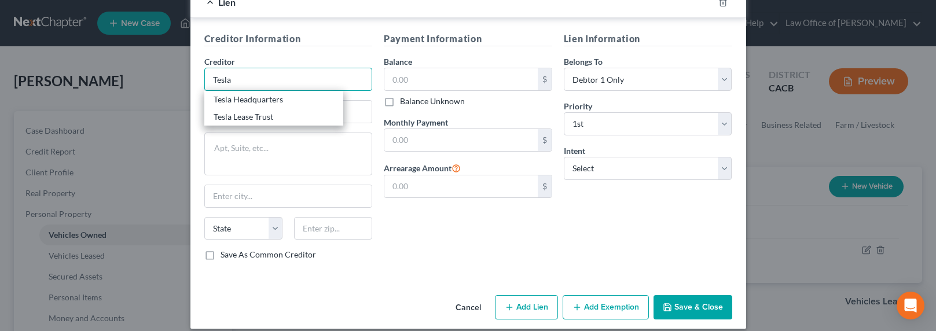
type input "Tesla"
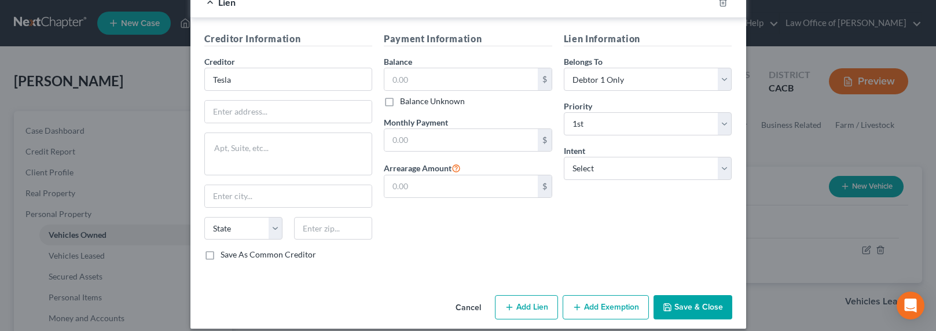
click at [437, 56] on div "Balance $ Balance Unknown Balance Undetermined $ Balance Unknown" at bounding box center [468, 82] width 168 height 52
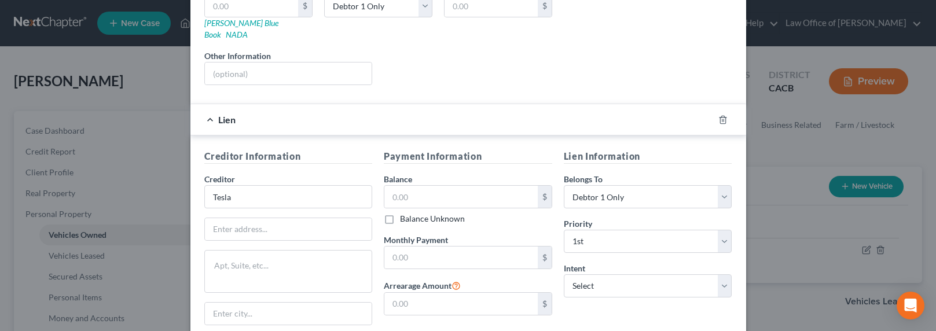
scroll to position [182, 0]
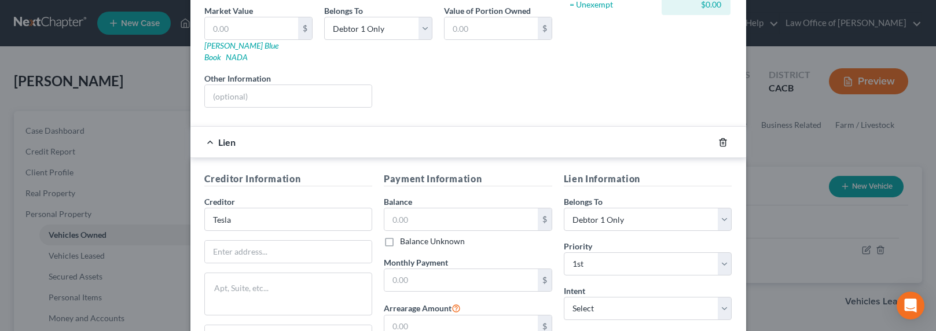
click at [718, 138] on icon "button" at bounding box center [722, 142] width 9 height 9
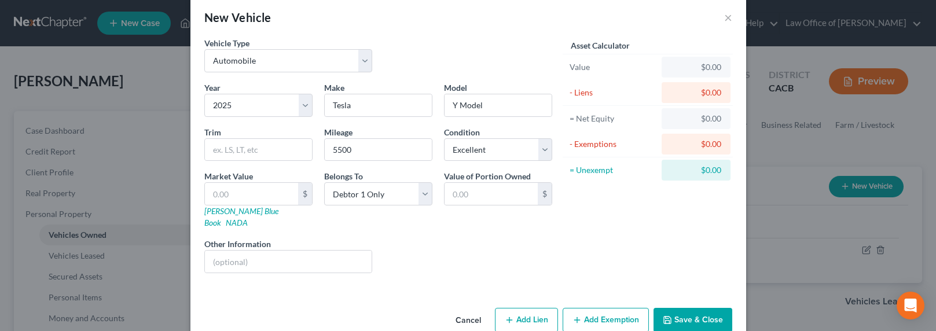
scroll to position [0, 0]
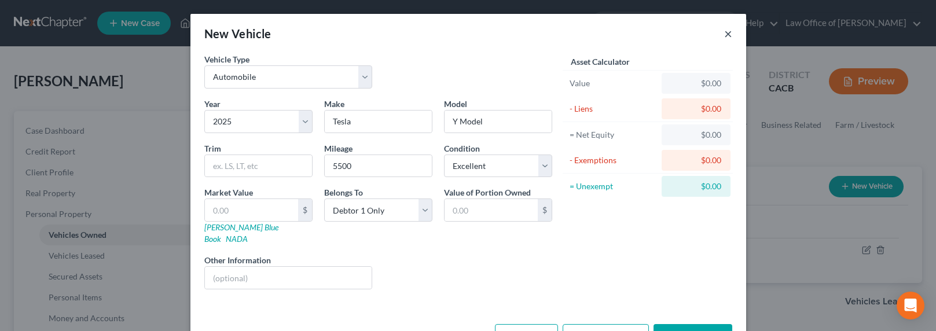
click at [724, 35] on button "×" at bounding box center [728, 34] width 8 height 14
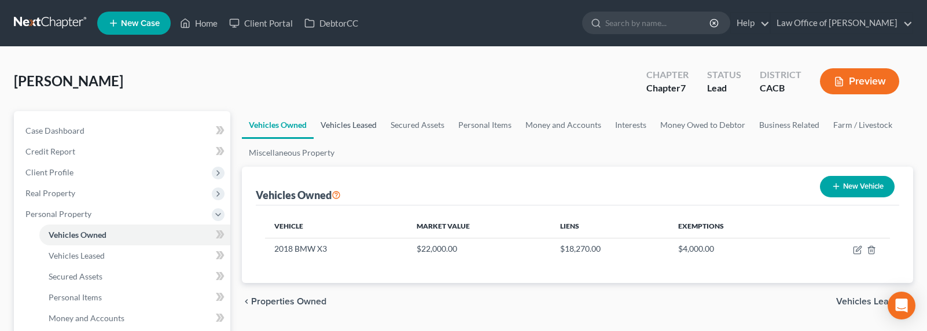
click at [368, 122] on link "Vehicles Leased" at bounding box center [349, 125] width 70 height 28
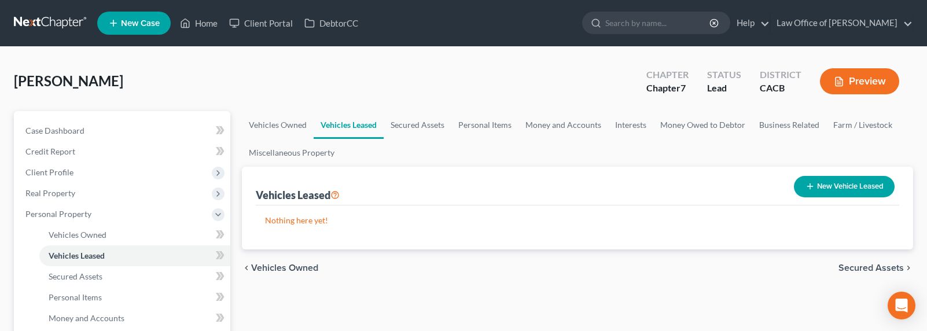
click at [827, 182] on button "New Vehicle Leased" at bounding box center [844, 186] width 101 height 21
select select "0"
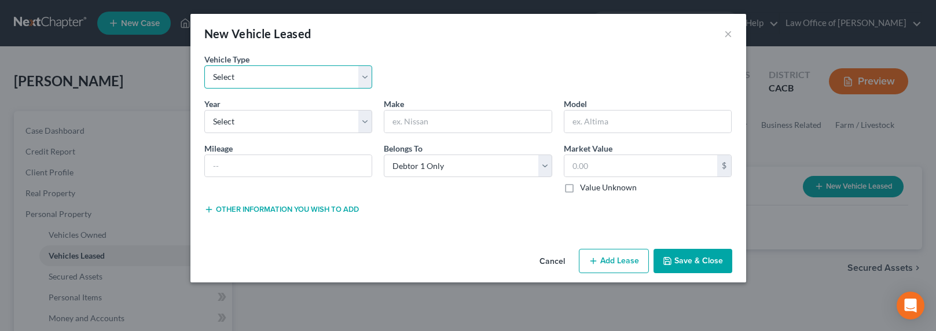
click at [296, 80] on select "Select Automobile Truck Trailer Watercraft Aircraft Motor Home Atv Other Vehicle" at bounding box center [288, 76] width 168 height 23
select select "0"
click at [204, 65] on select "Select Automobile Truck Trailer Watercraft Aircraft Motor Home Atv Other Vehicle" at bounding box center [288, 76] width 168 height 23
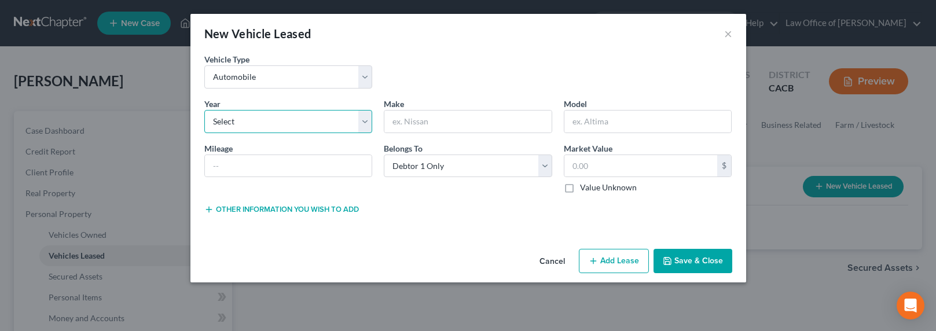
click at [343, 113] on select "Select 2026 2025 2024 2023 2022 2021 2020 2019 2018 2017 2016 2015 2014 2013 20…" at bounding box center [288, 121] width 168 height 23
select select "1"
click at [204, 110] on select "Select 2026 2025 2024 2023 2022 2021 2020 2019 2018 2017 2016 2015 2014 2013 20…" at bounding box center [288, 121] width 168 height 23
click at [449, 115] on input "text" at bounding box center [467, 122] width 167 height 22
type input "Tesla"
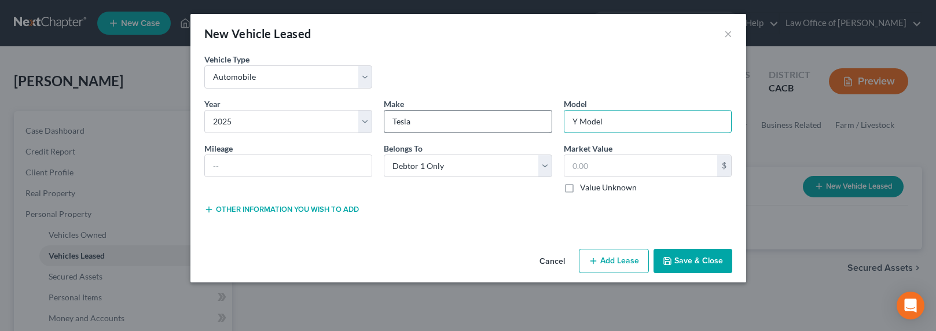
type input "Y Model"
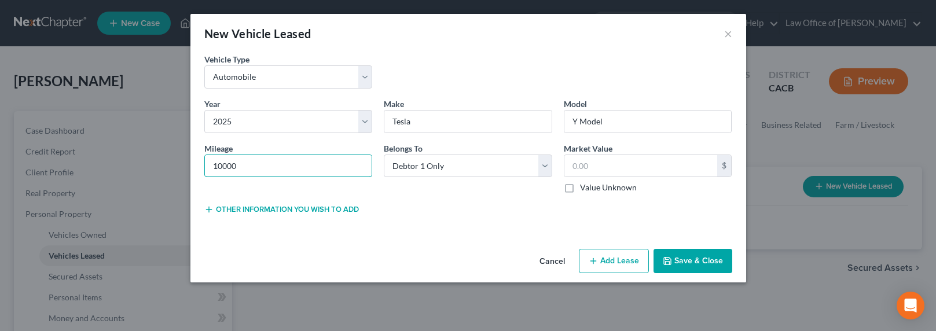
type input "10000"
click at [604, 269] on button "Add Lease" at bounding box center [614, 261] width 70 height 24
select select "0"
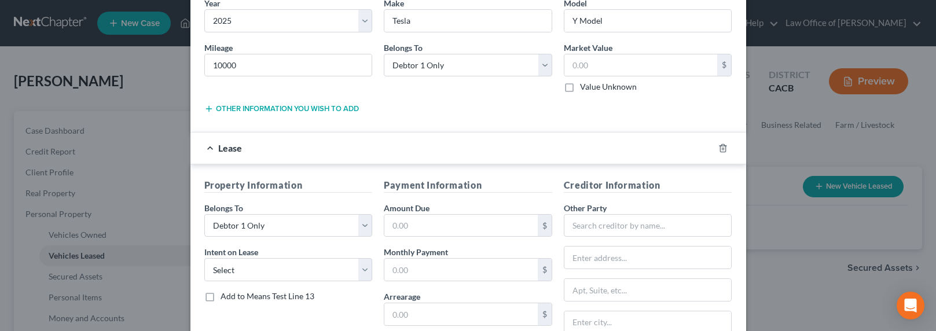
scroll to position [143, 0]
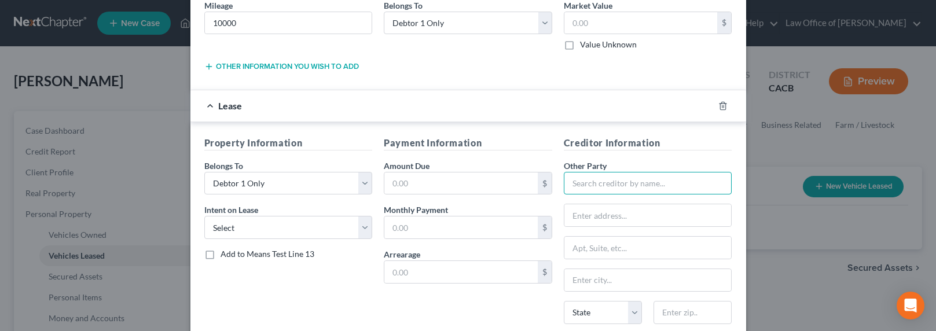
click at [687, 192] on input "text" at bounding box center [648, 183] width 168 height 23
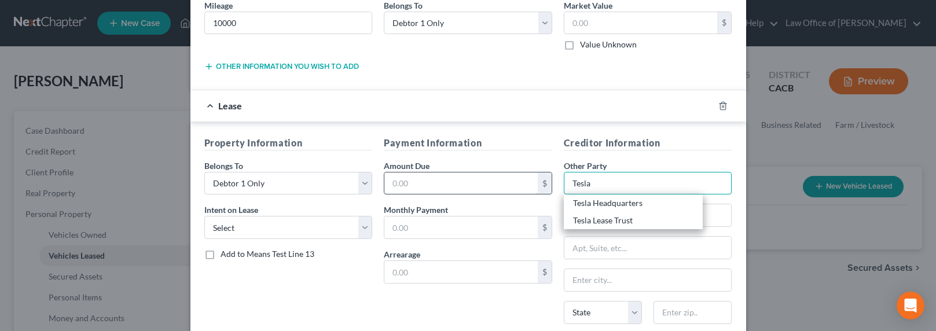
type input "Tesla"
click at [436, 184] on input "text" at bounding box center [460, 184] width 153 height 22
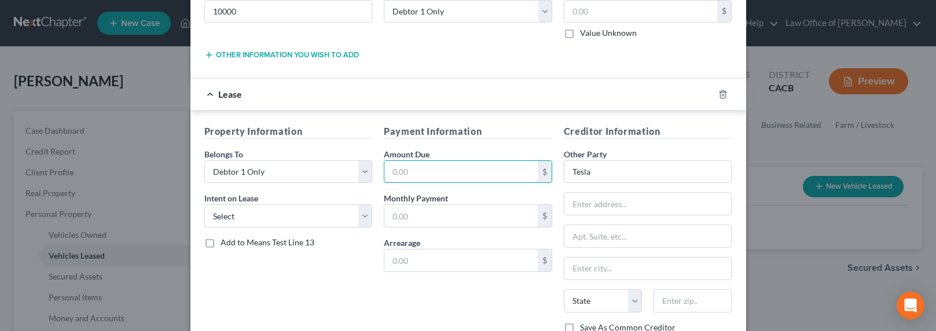
scroll to position [168, 0]
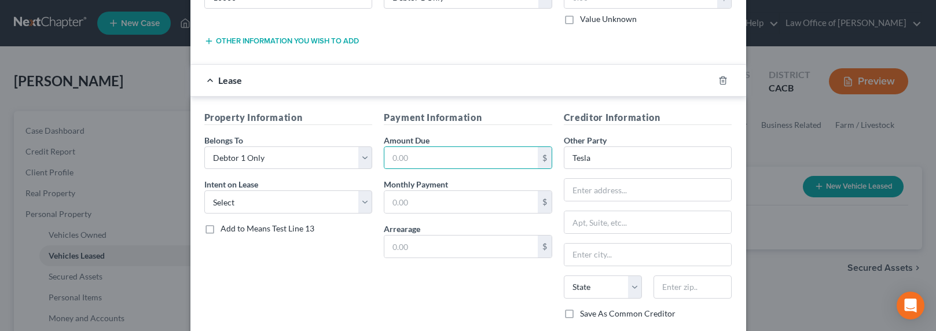
drag, startPoint x: 525, startPoint y: 115, endPoint x: 533, endPoint y: 114, distance: 7.6
click at [525, 115] on h5 "Payment Information" at bounding box center [468, 118] width 168 height 14
click at [453, 208] on input "text" at bounding box center [460, 202] width 153 height 22
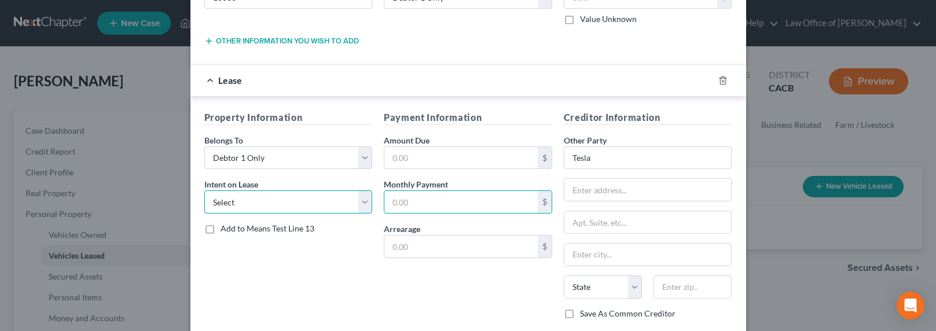
click at [289, 212] on select "Select None Assume Reject" at bounding box center [288, 201] width 168 height 23
select select "1"
click at [204, 190] on select "Select None Assume Reject" at bounding box center [288, 201] width 168 height 23
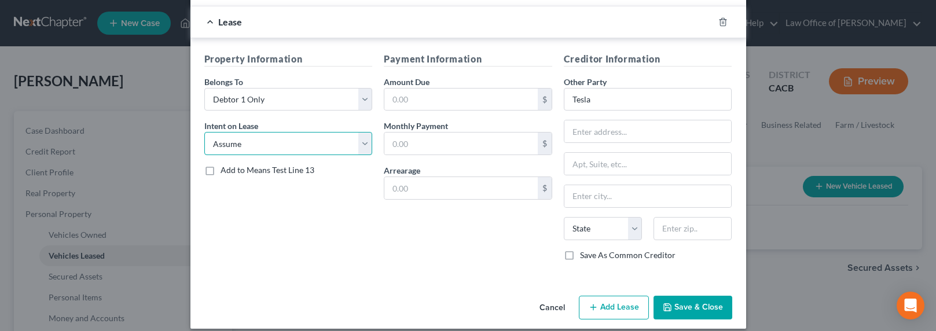
scroll to position [239, 0]
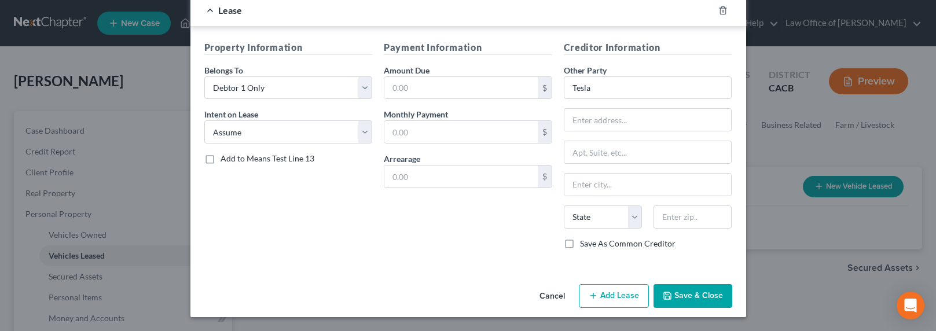
click at [680, 292] on button "Save & Close" at bounding box center [693, 296] width 79 height 24
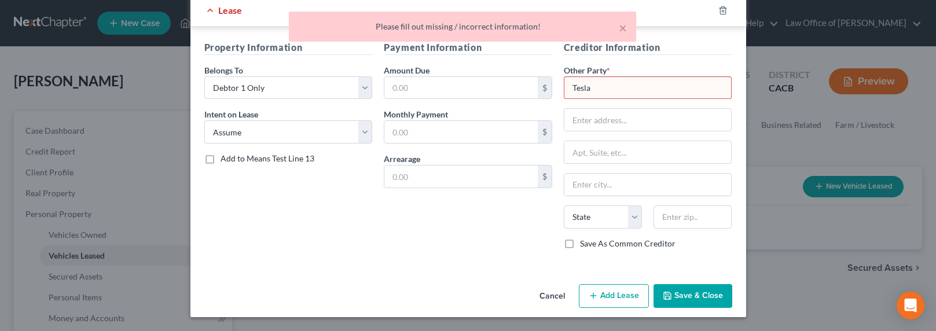
click at [595, 88] on input "Tesla" at bounding box center [648, 87] width 168 height 23
drag, startPoint x: 603, startPoint y: 93, endPoint x: 531, endPoint y: 86, distance: 72.2
click at [533, 86] on div "Property Information Belongs To * Select Debtor 1 Only Debtor 2 Only Debtor 1 A…" at bounding box center [469, 150] width 540 height 218
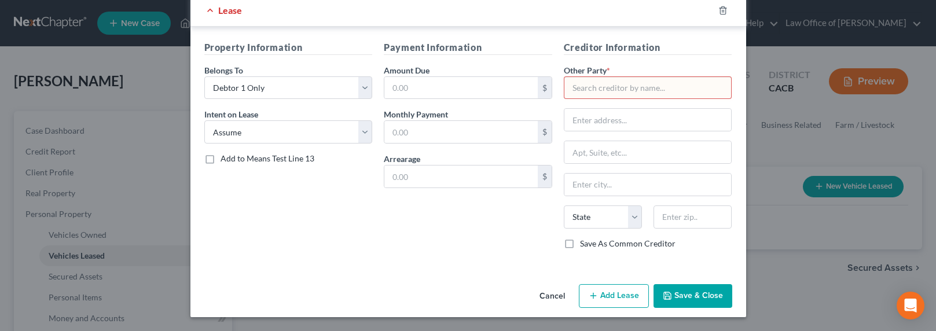
click at [686, 286] on button "Save & Close" at bounding box center [693, 296] width 79 height 24
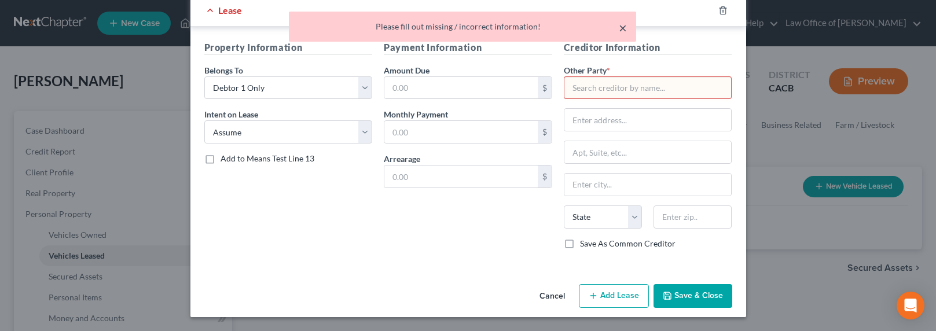
drag, startPoint x: 621, startPoint y: 32, endPoint x: 662, endPoint y: 38, distance: 41.5
click at [621, 31] on button "×" at bounding box center [623, 28] width 8 height 14
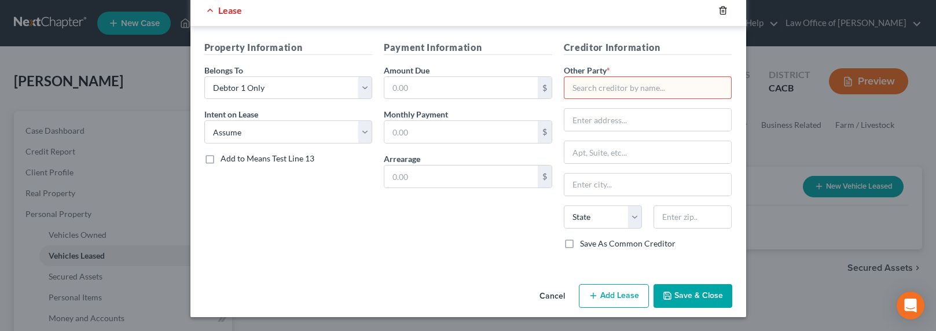
click at [722, 10] on line "button" at bounding box center [722, 11] width 0 height 2
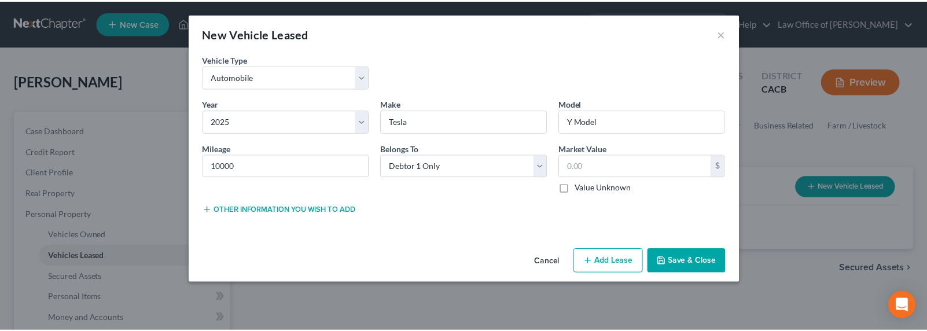
scroll to position [0, 0]
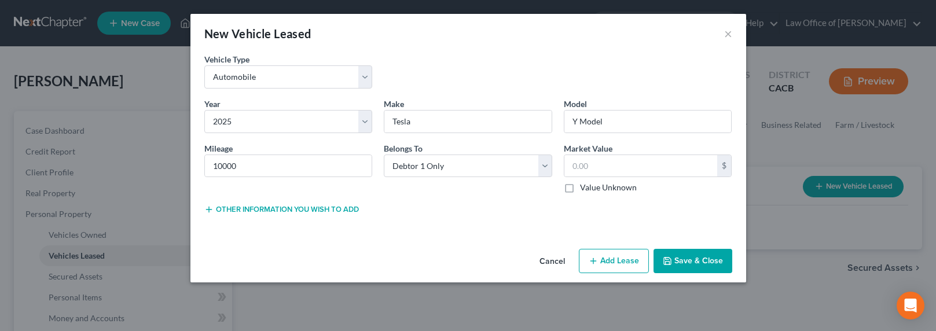
click at [673, 263] on button "Save & Close" at bounding box center [693, 261] width 79 height 24
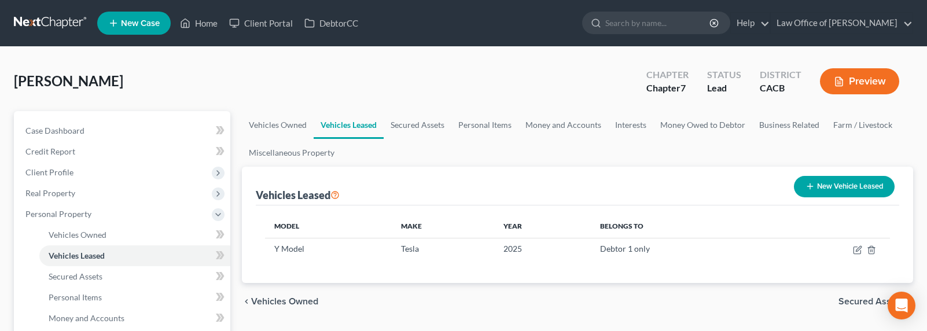
click at [59, 25] on link at bounding box center [51, 23] width 74 height 21
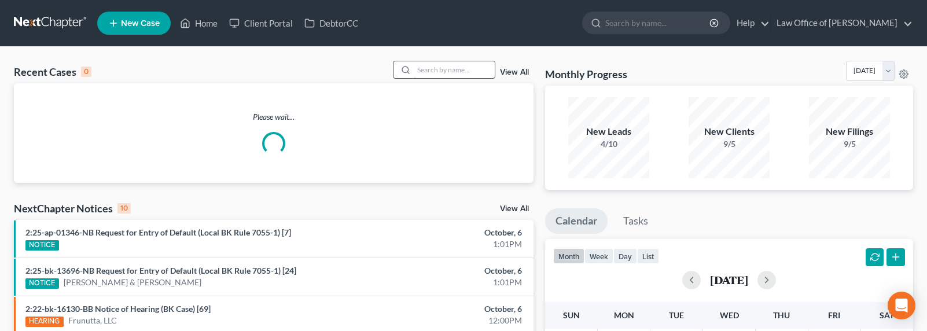
click at [459, 72] on input "search" at bounding box center [454, 69] width 81 height 17
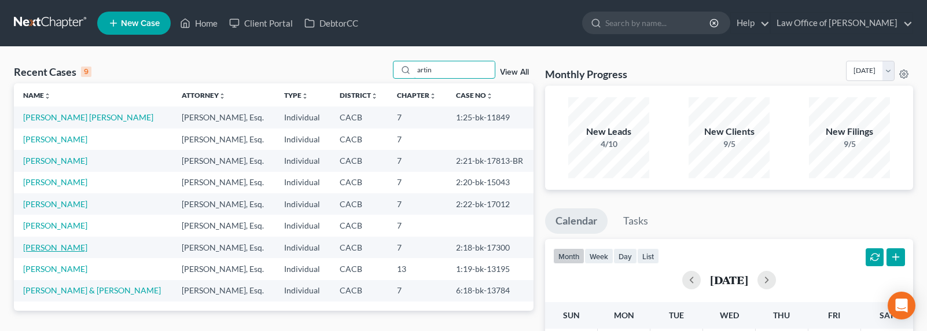
type input "artin"
click at [53, 246] on link "[PERSON_NAME]" at bounding box center [55, 248] width 64 height 10
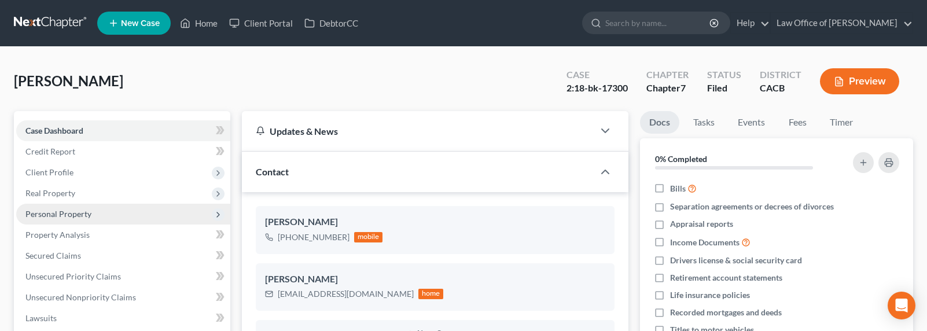
click at [49, 207] on span "Personal Property" at bounding box center [123, 214] width 214 height 21
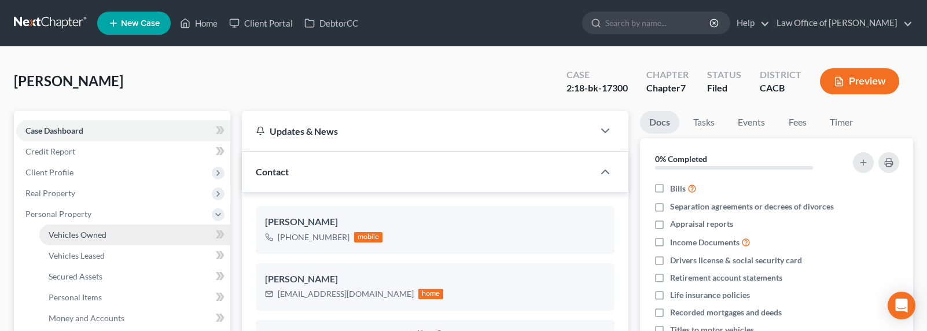
click at [78, 240] on link "Vehicles Owned" at bounding box center [134, 235] width 191 height 21
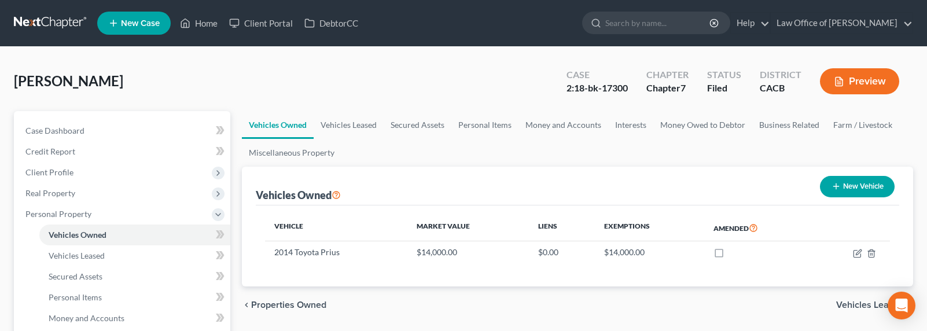
click at [43, 24] on link at bounding box center [51, 23] width 74 height 21
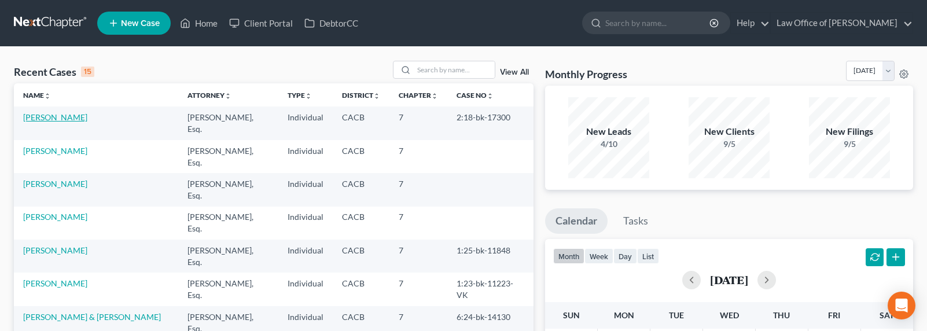
click at [53, 116] on link "[PERSON_NAME]" at bounding box center [55, 117] width 64 height 10
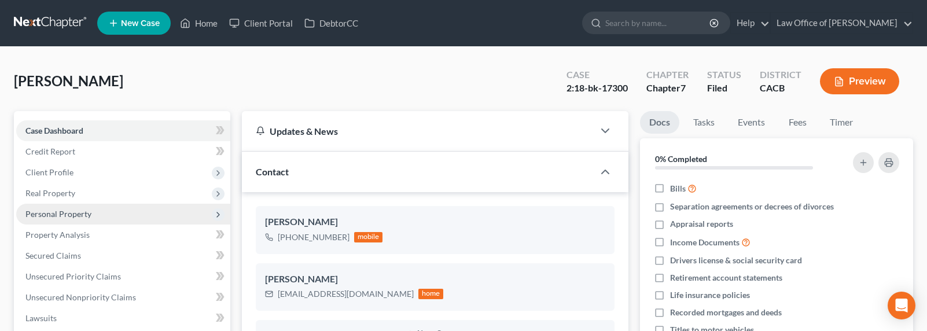
drag, startPoint x: 50, startPoint y: 208, endPoint x: 69, endPoint y: 220, distance: 22.6
click at [50, 209] on span "Personal Property" at bounding box center [58, 214] width 66 height 10
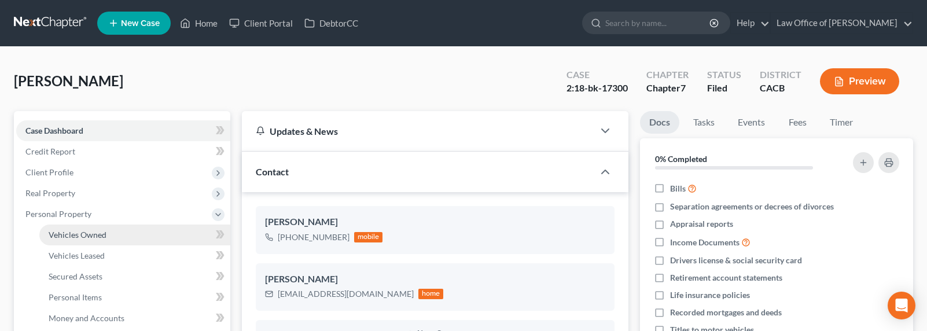
click at [83, 238] on span "Vehicles Owned" at bounding box center [78, 235] width 58 height 10
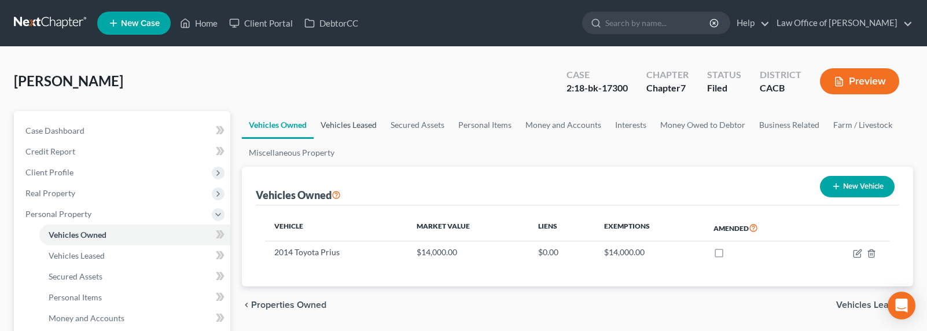
click at [358, 121] on link "Vehicles Leased" at bounding box center [349, 125] width 70 height 28
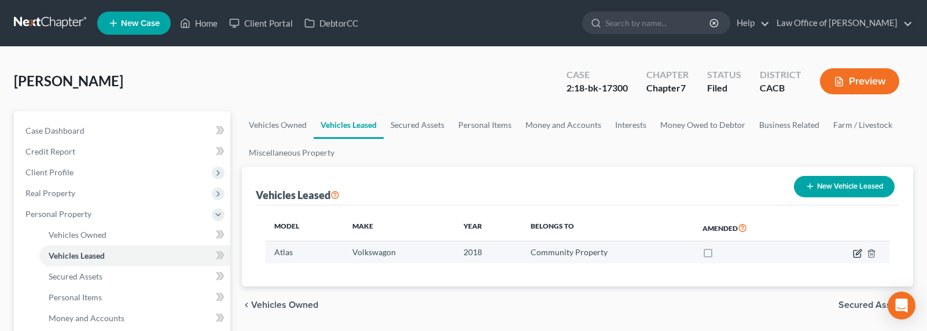
click at [860, 254] on icon "button" at bounding box center [857, 253] width 9 height 9
select select "0"
select select "8"
select select "4"
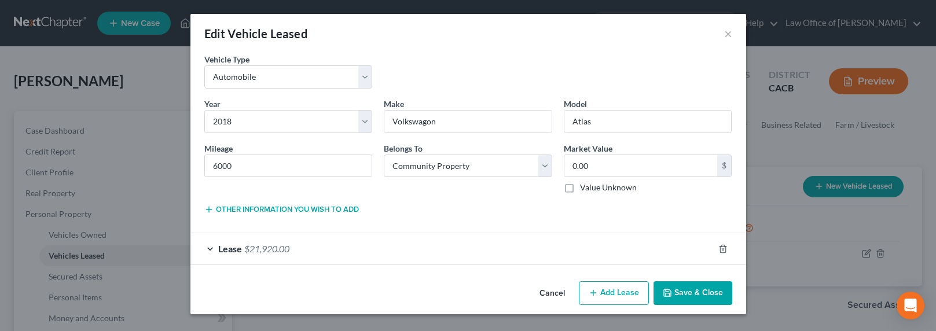
drag, startPoint x: 315, startPoint y: 250, endPoint x: 319, endPoint y: 258, distance: 9.6
click at [314, 254] on div "Lease $21,920.00" at bounding box center [451, 248] width 523 height 31
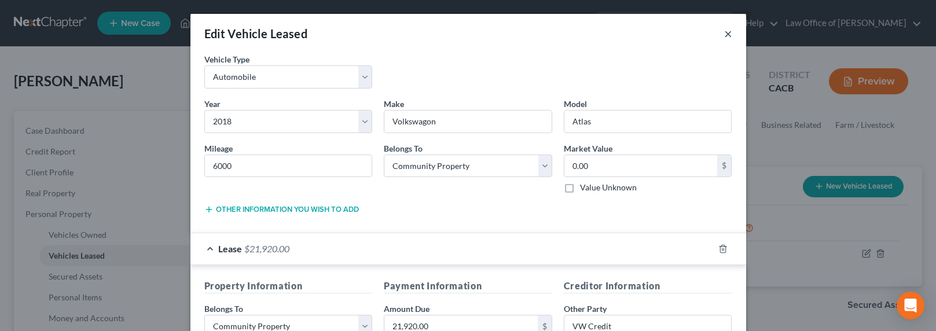
click at [724, 34] on button "×" at bounding box center [728, 34] width 8 height 14
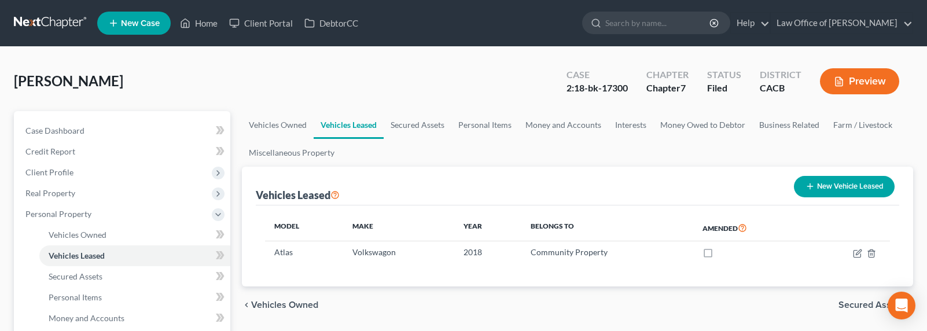
click at [32, 20] on link at bounding box center [51, 23] width 74 height 21
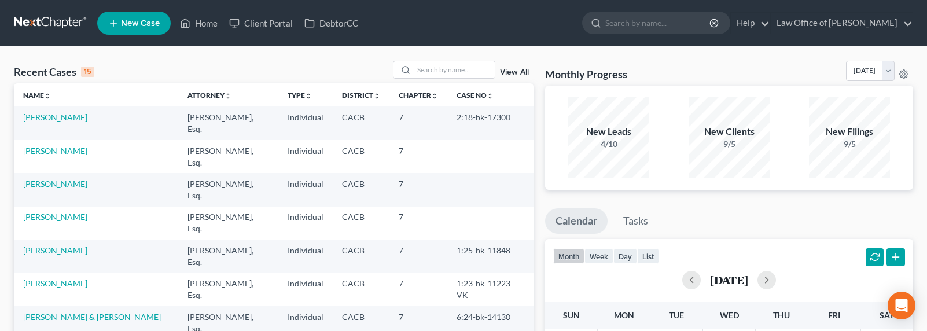
click at [50, 146] on link "[PERSON_NAME]" at bounding box center [55, 151] width 64 height 10
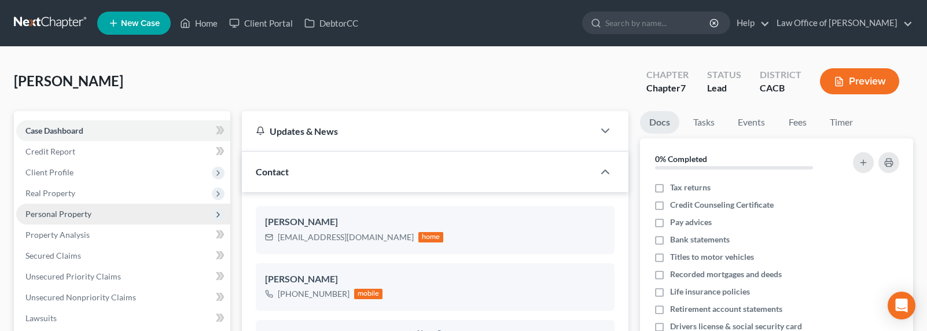
click at [53, 219] on span "Personal Property" at bounding box center [123, 214] width 214 height 21
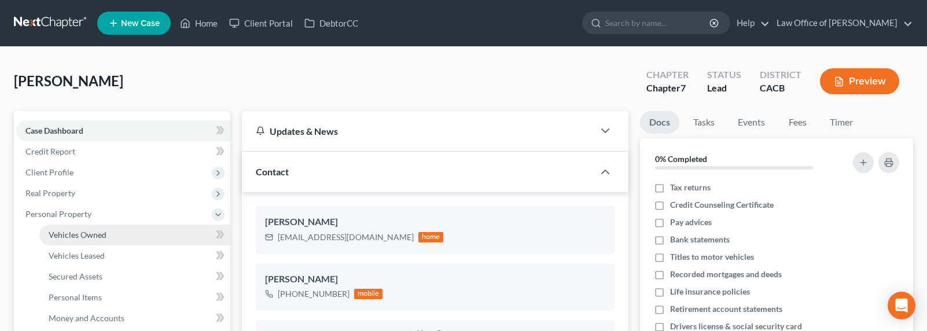
click at [72, 238] on span "Vehicles Owned" at bounding box center [78, 235] width 58 height 10
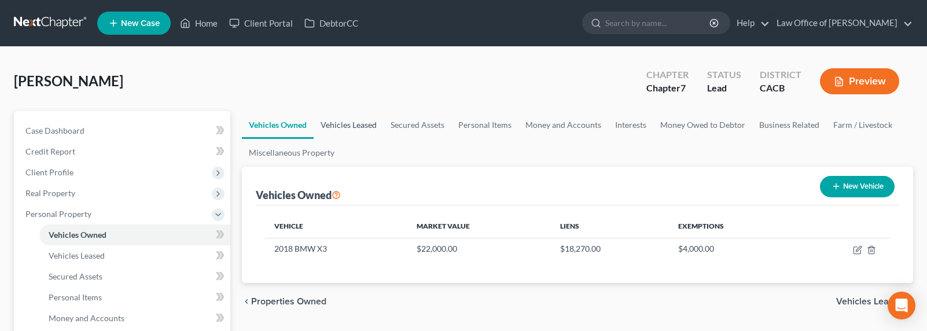
click at [340, 122] on link "Vehicles Leased" at bounding box center [349, 125] width 70 height 28
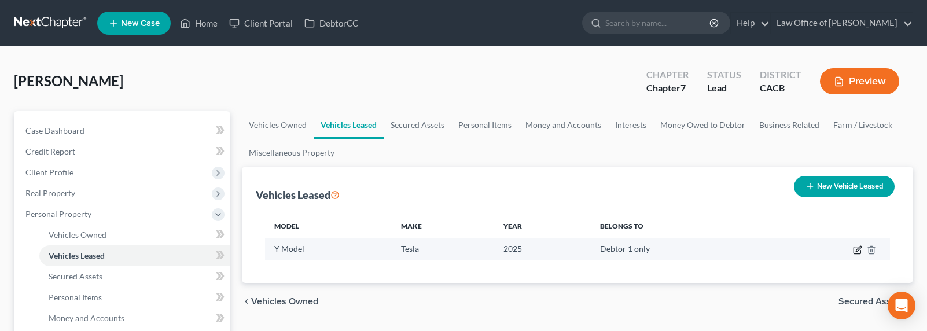
click at [856, 251] on icon "button" at bounding box center [858, 248] width 5 height 5
select select "0"
select select "1"
select select "0"
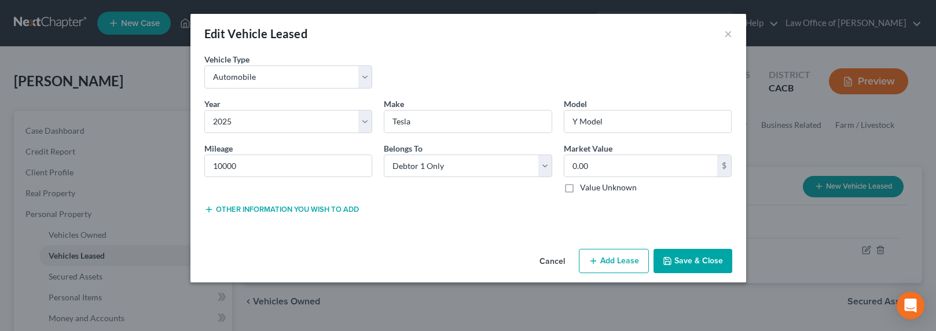
click at [621, 267] on button "Add Lease" at bounding box center [614, 261] width 70 height 24
select select "0"
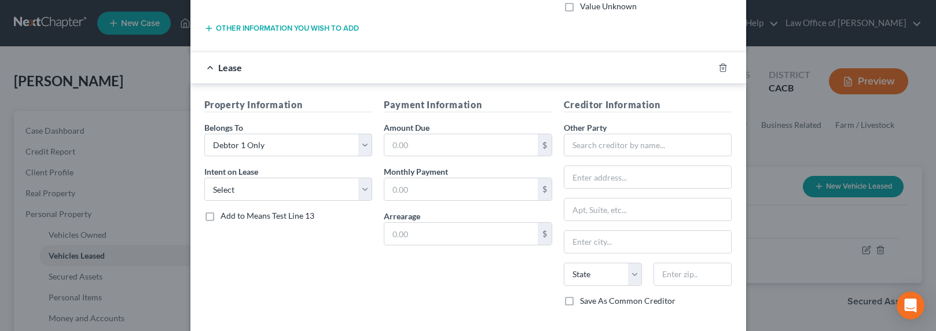
scroll to position [239, 0]
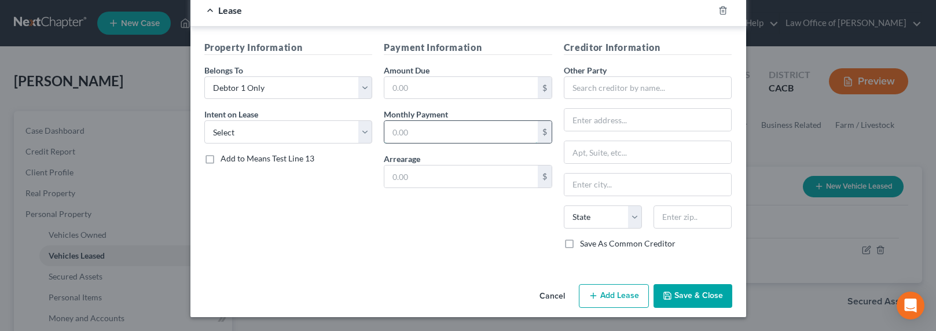
click at [441, 133] on input "text" at bounding box center [460, 132] width 153 height 22
type input "568"
click at [619, 89] on input "text" at bounding box center [648, 87] width 168 height 23
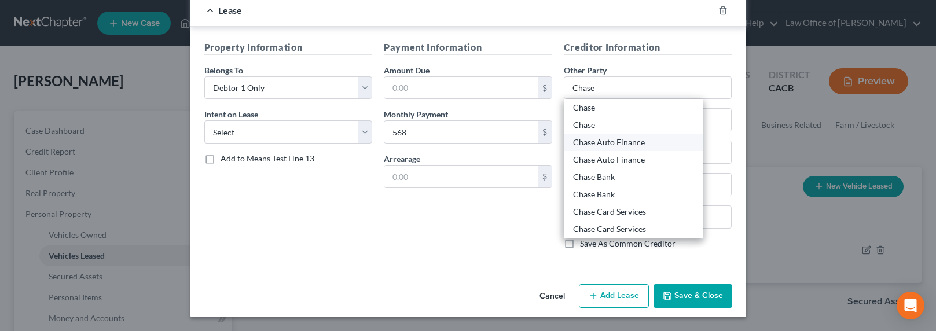
click at [601, 145] on div "Chase Auto Finance" at bounding box center [633, 143] width 120 height 12
type input "Chase Auto Finance"
type input "P.O. Box 78232"
type input "Phoenix"
select select "3"
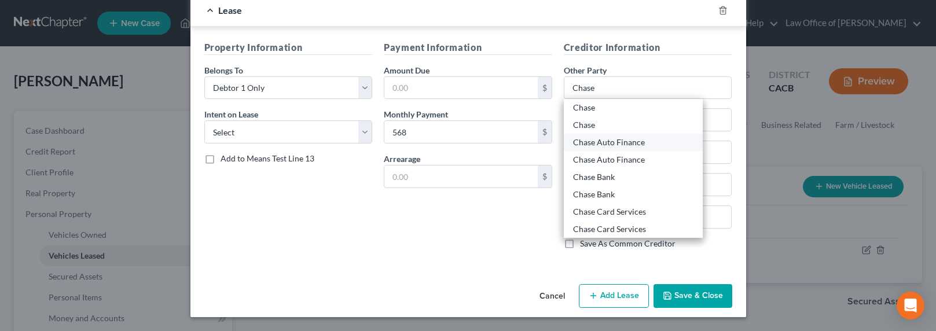
type input "85062"
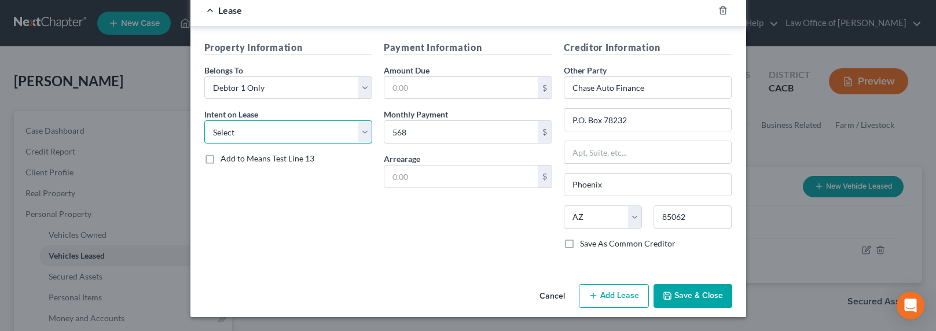
click at [286, 129] on select "Select None Assume Reject" at bounding box center [288, 131] width 168 height 23
select select "1"
click at [204, 120] on select "Select None Assume Reject" at bounding box center [288, 131] width 168 height 23
click at [438, 87] on input "text" at bounding box center [460, 88] width 153 height 22
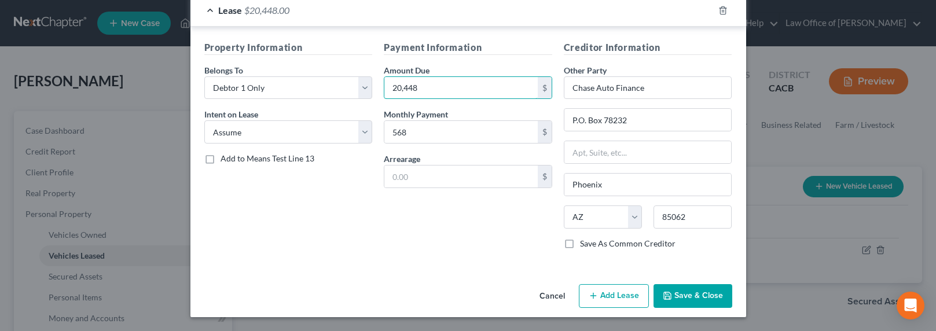
scroll to position [0, 0]
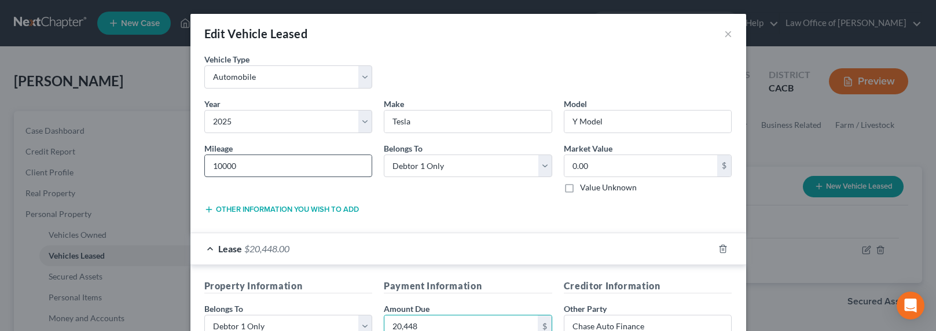
type input "20,448"
click at [212, 166] on input "10000" at bounding box center [288, 166] width 167 height 22
drag, startPoint x: 218, startPoint y: 167, endPoint x: 203, endPoint y: 165, distance: 15.2
click at [205, 168] on input "10000" at bounding box center [288, 166] width 167 height 22
type input "9000"
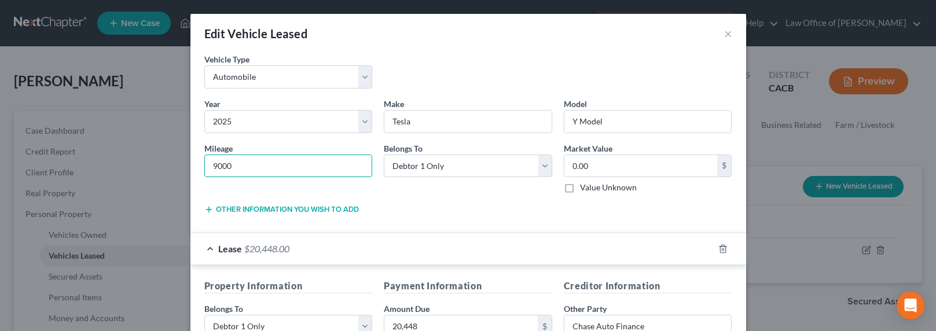
click at [600, 191] on label "Value Unknown" at bounding box center [608, 188] width 57 height 12
click at [592, 189] on input "Value Unknown" at bounding box center [589, 186] width 8 height 8
checkbox input "true"
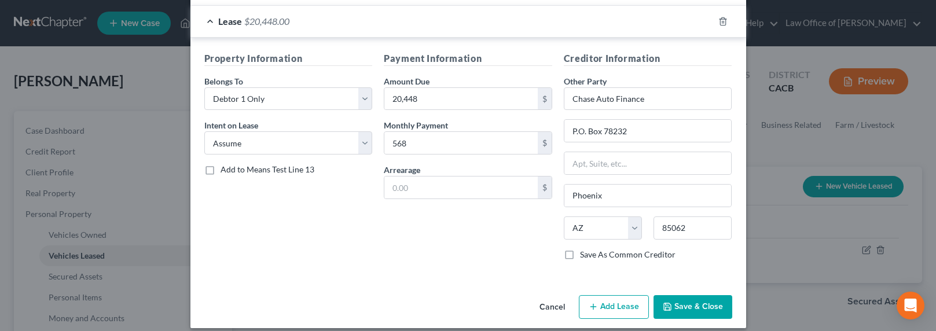
scroll to position [239, 0]
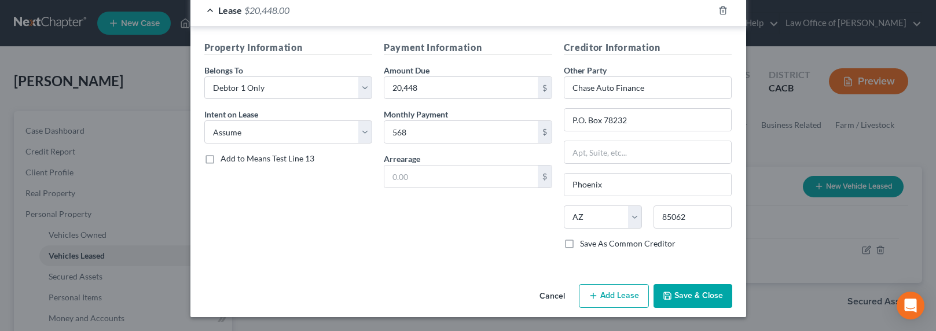
click at [670, 294] on button "Save & Close" at bounding box center [693, 296] width 79 height 24
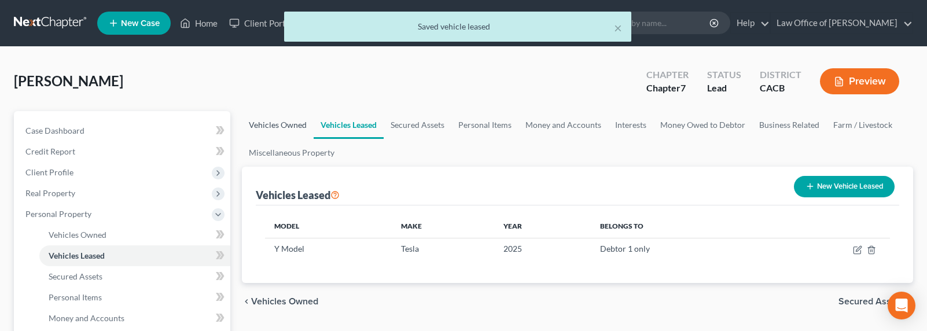
click at [284, 118] on link "Vehicles Owned" at bounding box center [278, 125] width 72 height 28
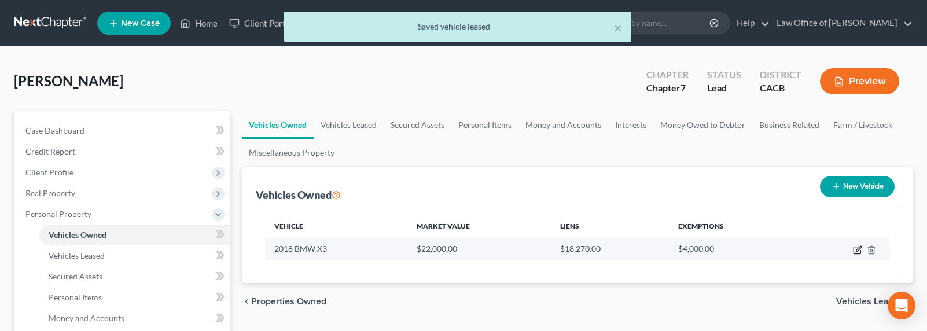
click at [860, 250] on icon "button" at bounding box center [857, 249] width 9 height 9
select select "0"
select select "8"
select select "1"
select select "0"
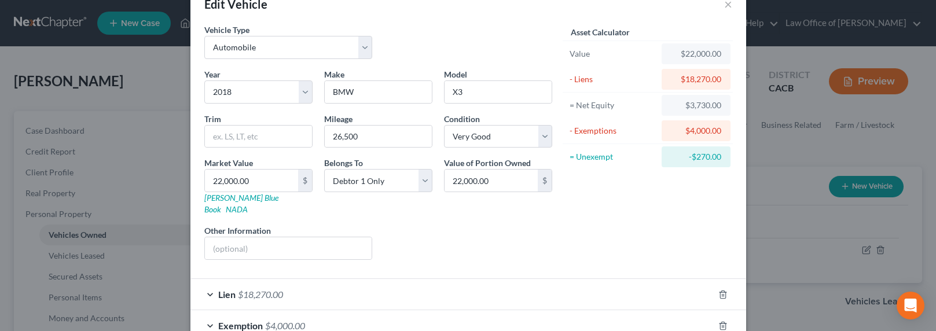
scroll to position [92, 0]
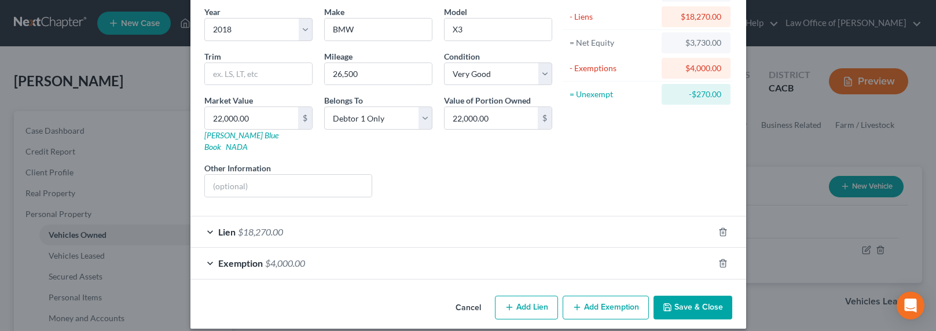
click at [682, 306] on button "Save & Close" at bounding box center [693, 308] width 79 height 24
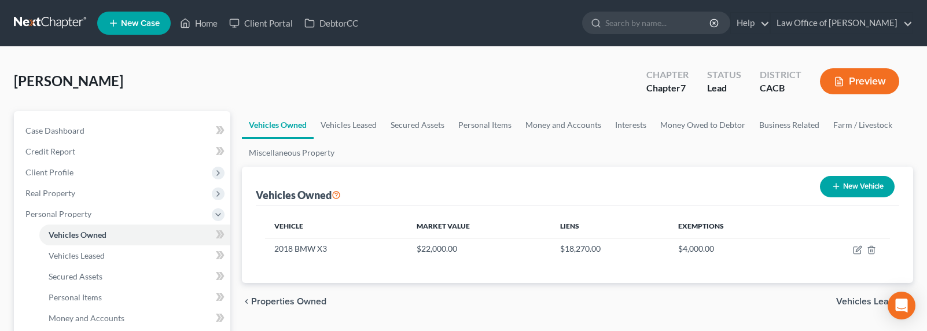
click at [381, 159] on ul "Vehicles Owned Vehicles Leased Secured Assets Personal Items Money and Accounts…" at bounding box center [578, 139] width 672 height 56
click at [837, 184] on icon "button" at bounding box center [836, 186] width 9 height 9
select select "0"
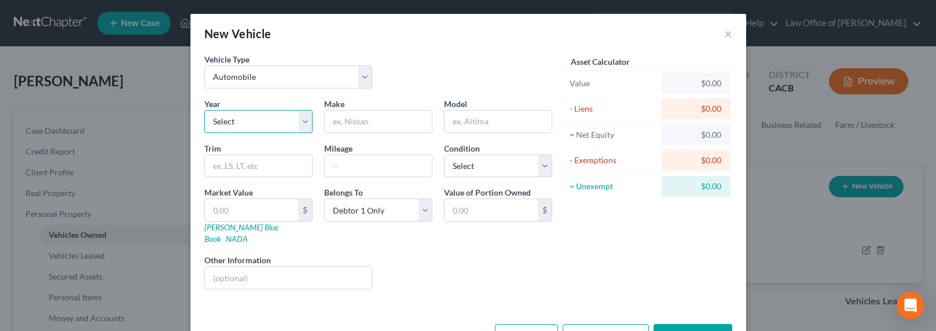
click at [248, 119] on select "Select 2026 2025 2024 2023 2022 2021 2020 2019 2018 2017 2016 2015 2014 2013 20…" at bounding box center [258, 121] width 108 height 23
click at [354, 121] on input "text" at bounding box center [378, 122] width 107 height 22
type input "Nissan"
click at [234, 126] on select "Select 2026 2025 2024 2023 2022 2021 2020 2019 2018 2017 2016 2015 2014 2013 20…" at bounding box center [258, 121] width 108 height 23
select select "5"
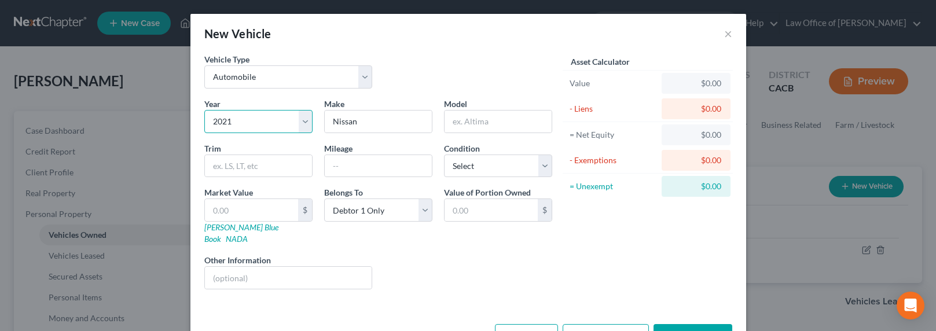
click at [204, 110] on select "Select 2026 2025 2024 2023 2022 2021 2020 2019 2018 2017 2016 2015 2014 2013 20…" at bounding box center [258, 121] width 108 height 23
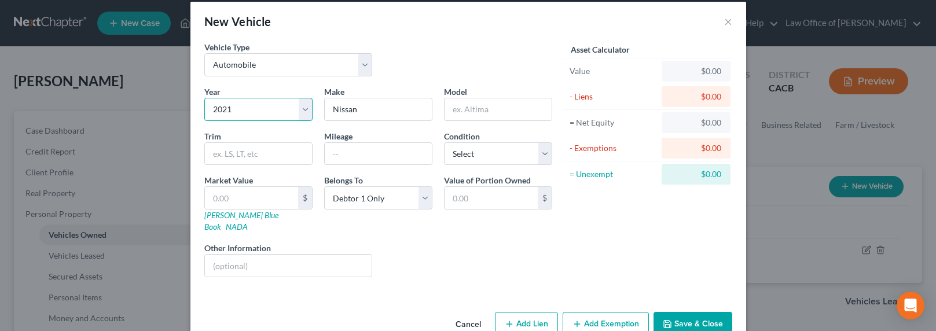
scroll to position [28, 0]
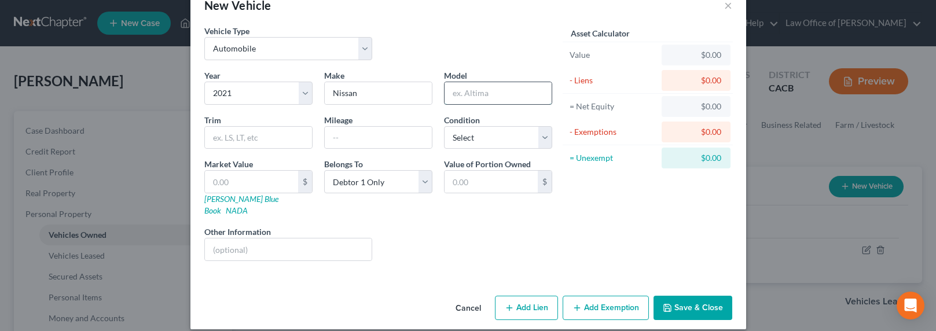
click at [478, 87] on input "text" at bounding box center [498, 93] width 107 height 22
type input "NV 2500"
click at [450, 141] on select "Select Excellent Very Good Good Fair Poor" at bounding box center [498, 137] width 108 height 23
select select "2"
click at [444, 126] on select "Select Excellent Very Good Good Fair Poor" at bounding box center [498, 137] width 108 height 23
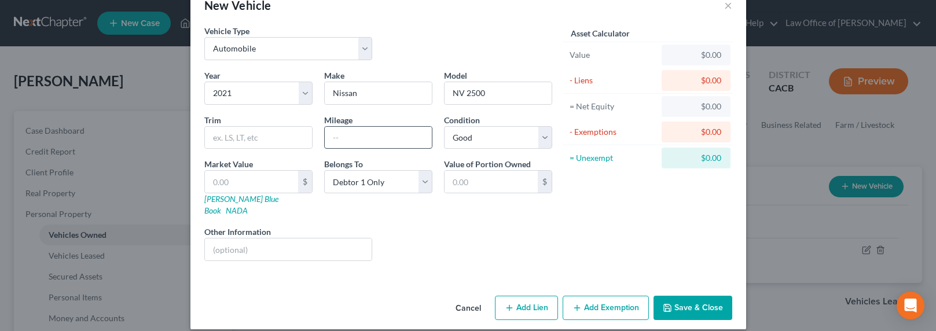
click at [365, 131] on input "text" at bounding box center [378, 138] width 107 height 22
type input "28,000"
click at [519, 297] on button "Add Lien" at bounding box center [526, 308] width 63 height 24
select select "0"
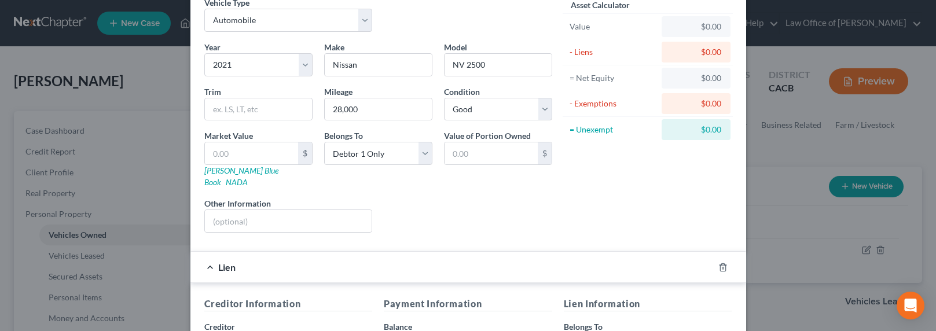
scroll to position [138, 0]
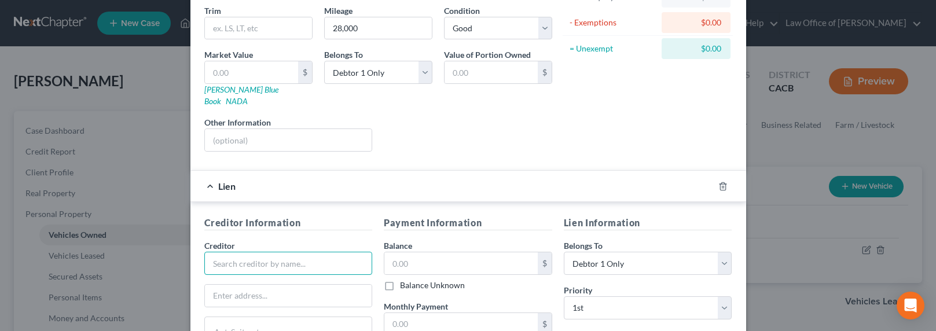
click at [284, 252] on input "text" at bounding box center [288, 263] width 168 height 23
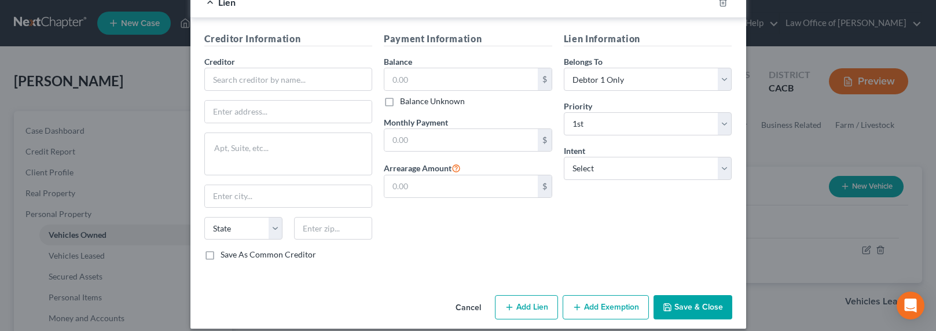
click at [408, 116] on label "Monthly Payment" at bounding box center [416, 122] width 64 height 12
click at [409, 129] on input "text" at bounding box center [460, 140] width 153 height 22
type input "687"
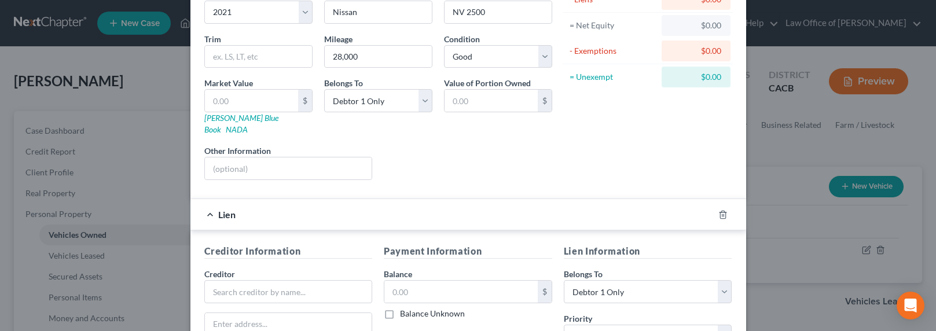
scroll to position [228, 0]
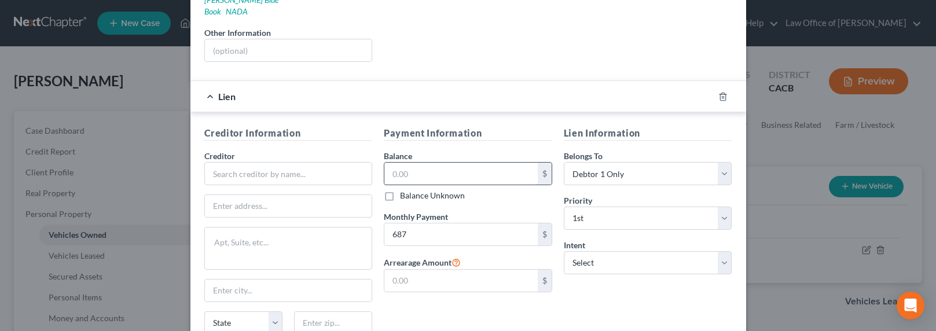
click at [417, 167] on input "text" at bounding box center [460, 174] width 153 height 22
type input "32,976"
click at [637, 256] on select "Select Surrender Redeem Reaffirm Avoid Other" at bounding box center [648, 262] width 168 height 23
select select "2"
click at [564, 251] on select "Select Surrender Redeem Reaffirm Avoid Other" at bounding box center [648, 262] width 168 height 23
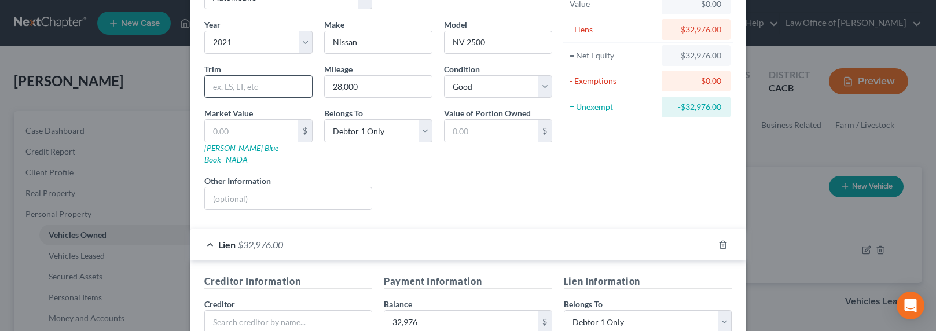
scroll to position [118, 0]
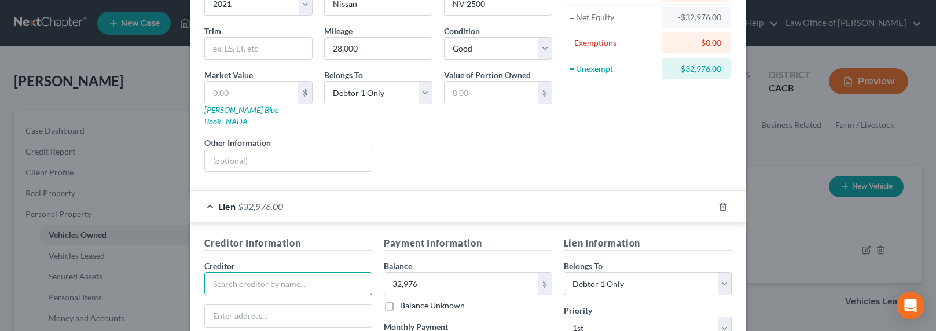
click at [252, 276] on input "text" at bounding box center [288, 283] width 168 height 23
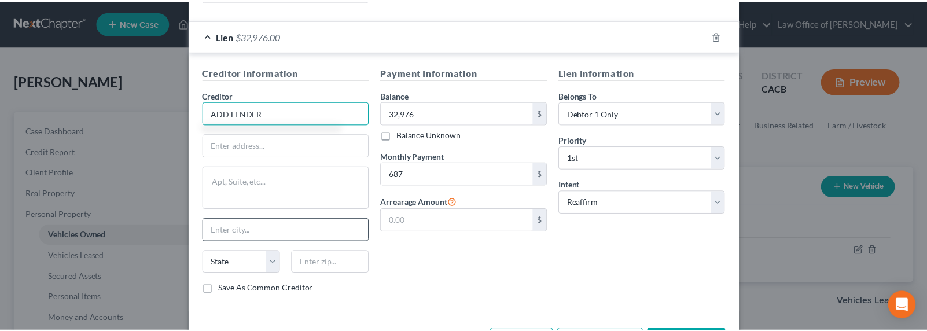
scroll to position [322, 0]
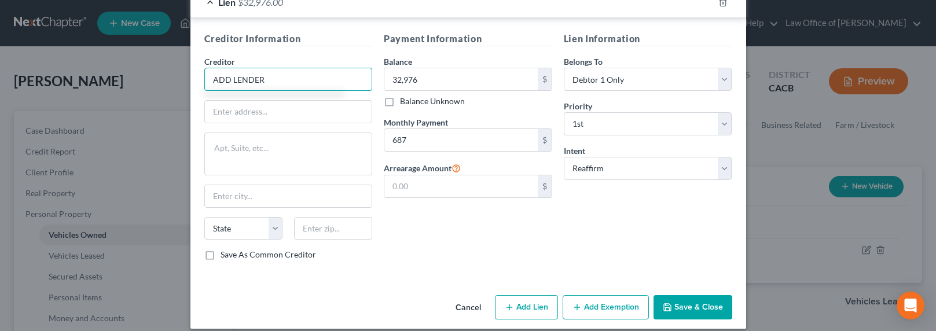
type input "ADD LENDER"
click at [695, 297] on button "Save & Close" at bounding box center [693, 307] width 79 height 24
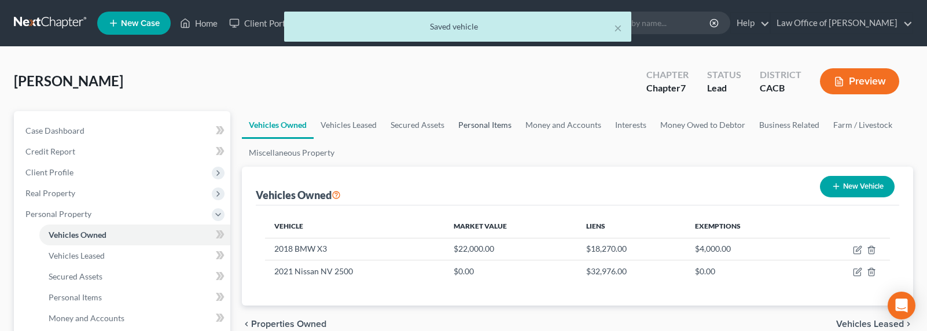
click at [459, 126] on link "Personal Items" at bounding box center [485, 125] width 67 height 28
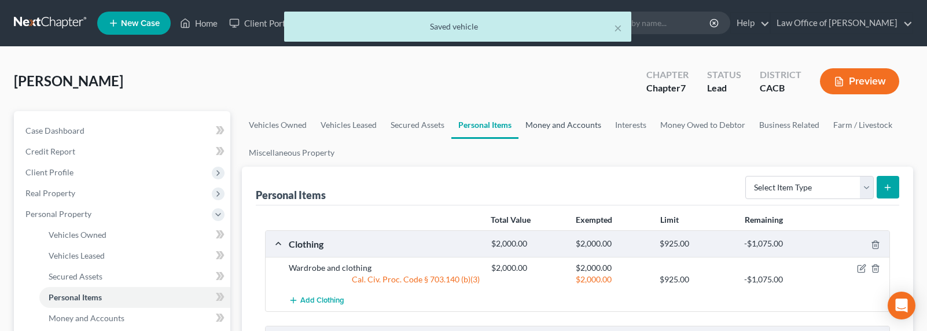
click at [563, 125] on link "Money and Accounts" at bounding box center [564, 125] width 90 height 28
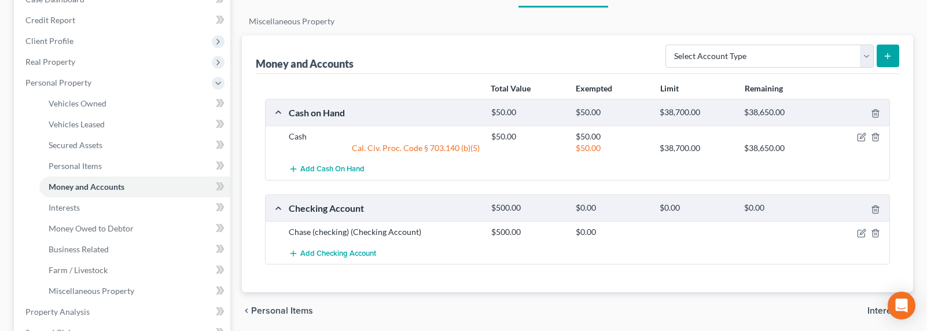
scroll to position [139, 0]
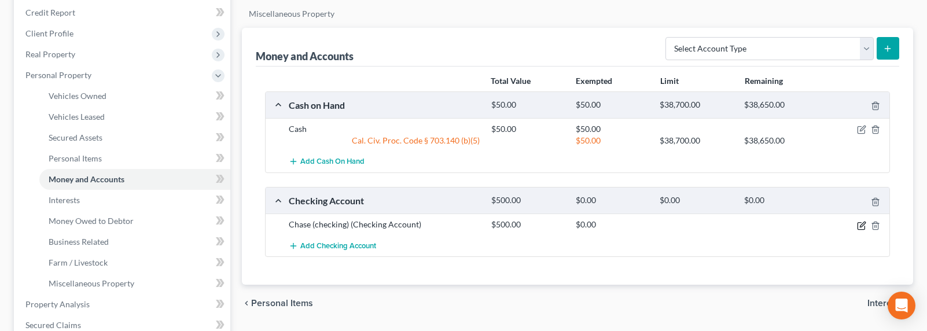
click at [862, 223] on icon "button" at bounding box center [862, 224] width 5 height 5
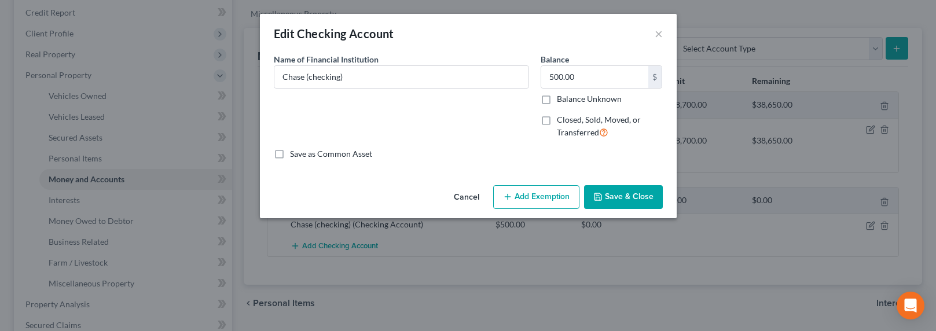
click at [622, 204] on button "Save & Close" at bounding box center [623, 197] width 79 height 24
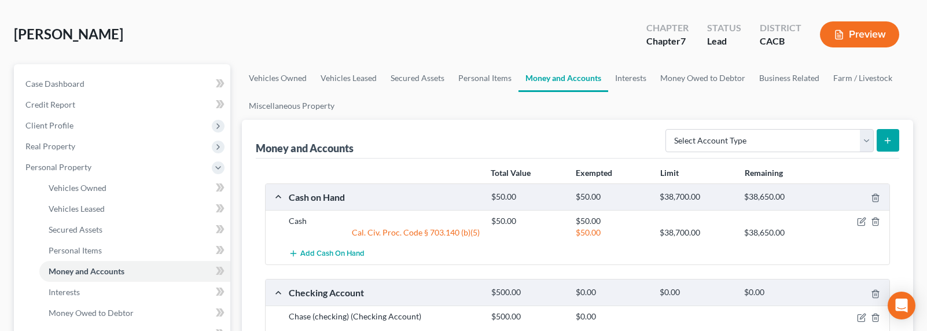
scroll to position [55, 0]
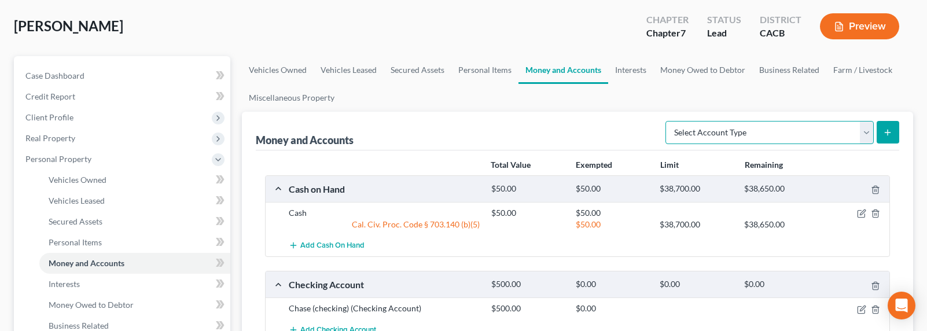
click at [786, 129] on select "Select Account Type Brokerage Cash on Hand Certificates of Deposit Checking Acc…" at bounding box center [770, 132] width 208 height 23
select select "checking"
click at [668, 121] on select "Select Account Type Brokerage Cash on Hand Certificates of Deposit Checking Acc…" at bounding box center [770, 132] width 208 height 23
click at [889, 129] on icon "submit" at bounding box center [887, 132] width 9 height 9
drag, startPoint x: 628, startPoint y: 69, endPoint x: 619, endPoint y: 71, distance: 8.8
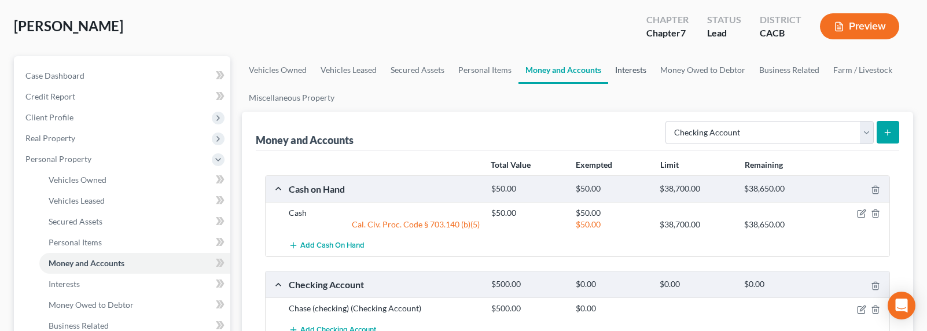
click at [628, 69] on link "Interests" at bounding box center [630, 70] width 45 height 28
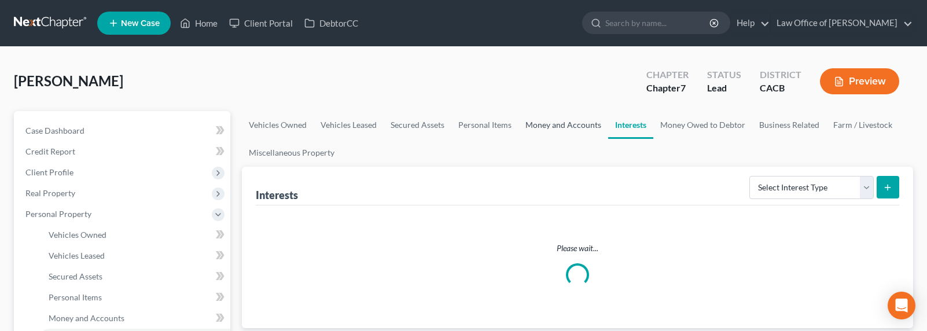
click at [548, 127] on link "Money and Accounts" at bounding box center [564, 125] width 90 height 28
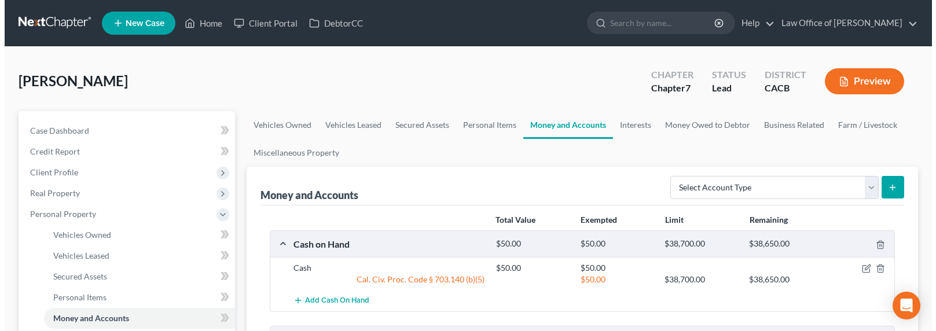
scroll to position [108, 0]
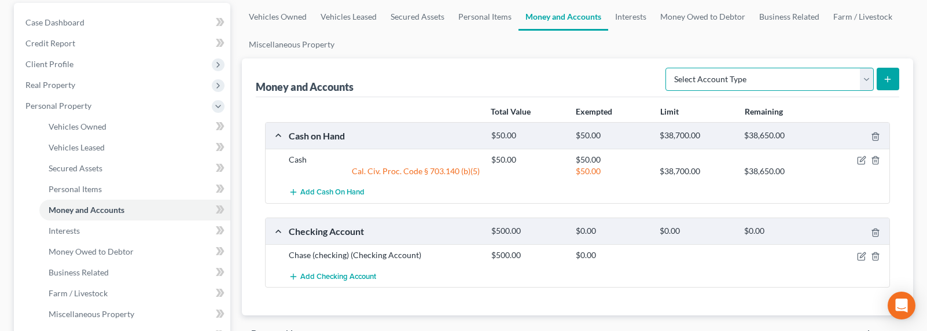
click at [732, 74] on select "Select Account Type Brokerage Cash on Hand Certificates of Deposit Checking Acc…" at bounding box center [770, 79] width 208 height 23
select select "checking"
click at [668, 68] on select "Select Account Type Brokerage Cash on Hand Certificates of Deposit Checking Acc…" at bounding box center [770, 79] width 208 height 23
click at [885, 79] on icon "submit" at bounding box center [887, 79] width 9 height 9
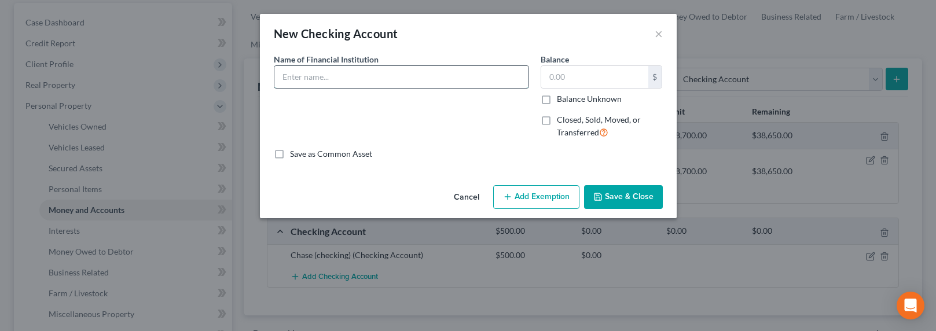
click at [437, 69] on input "text" at bounding box center [401, 77] width 254 height 22
type input "Chase Bank (Non-Filing Spouse)"
type input "1,100"
click at [543, 192] on button "Add Exemption" at bounding box center [536, 197] width 86 height 24
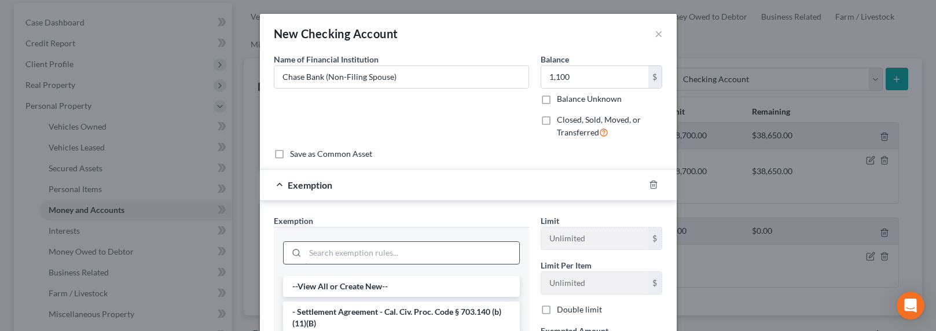
click at [383, 255] on input "search" at bounding box center [412, 253] width 214 height 22
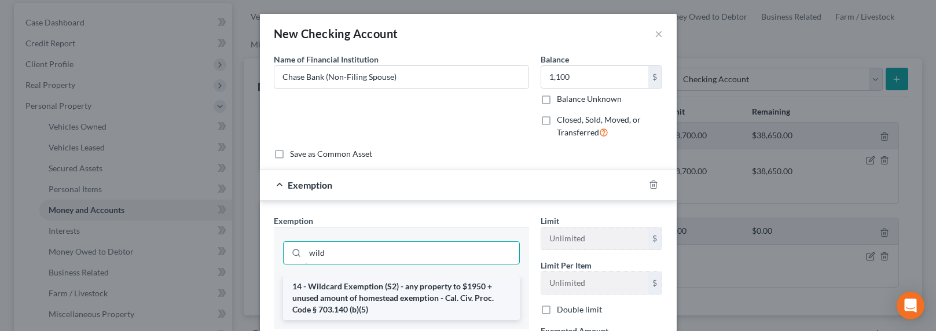
type input "wild"
click at [414, 290] on li "14 - Wildcard Exemption (S2) - any property to $1950 + unused amount of homeste…" at bounding box center [401, 298] width 237 height 44
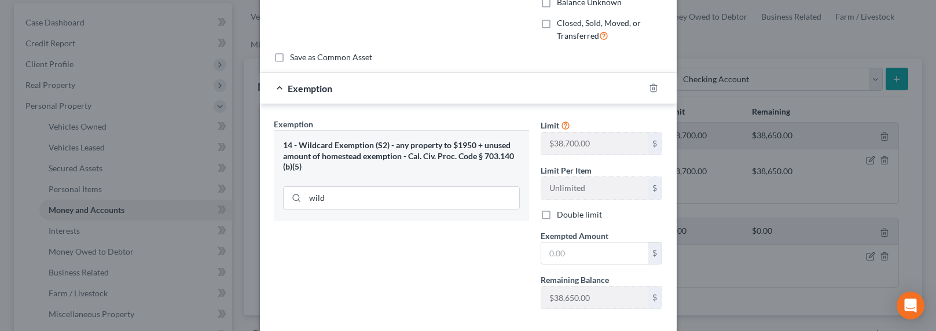
scroll to position [118, 0]
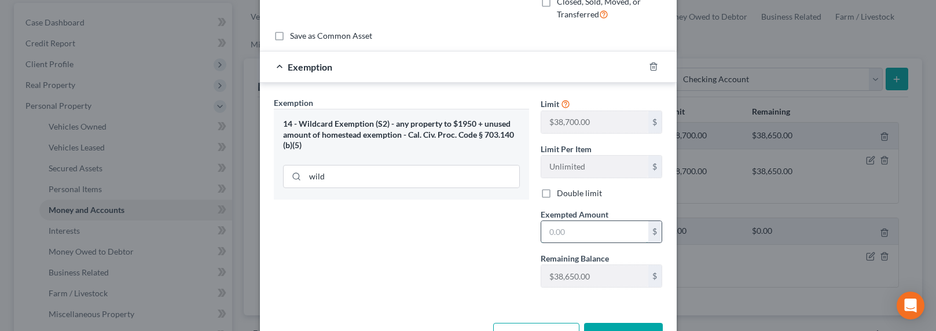
click at [579, 235] on input "text" at bounding box center [594, 232] width 107 height 22
type input "1,100"
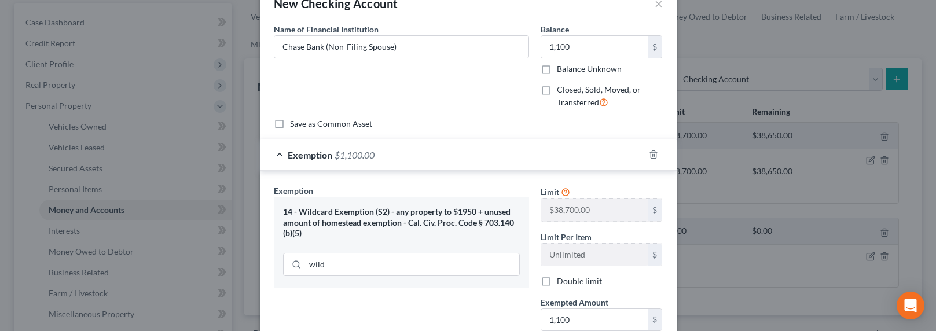
scroll to position [0, 0]
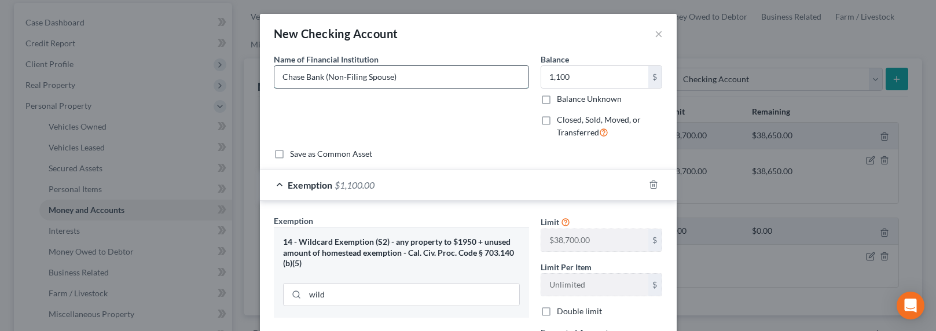
click at [420, 78] on input "Chase Bank (Non-Filing Spouse)" at bounding box center [401, 77] width 254 height 22
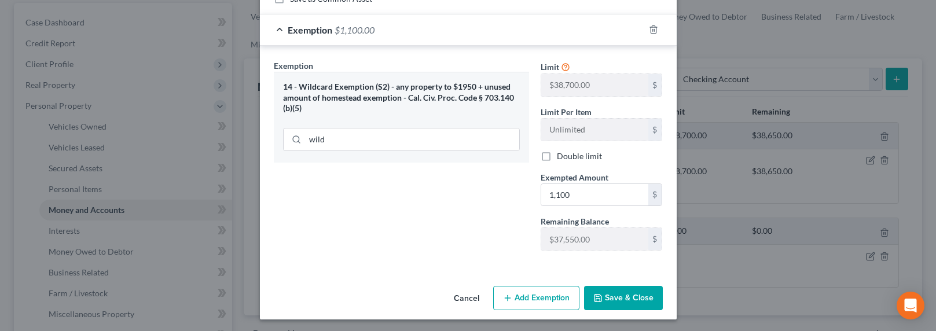
scroll to position [157, 0]
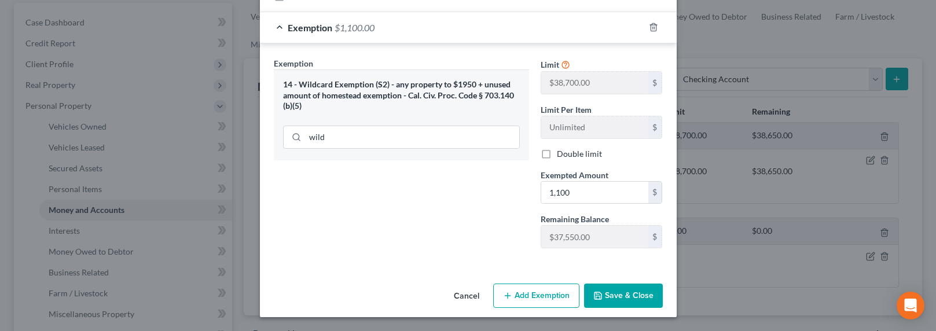
type input "Chase Bank (Non-Filing Spouse)"
click at [617, 296] on button "Save & Close" at bounding box center [623, 296] width 79 height 24
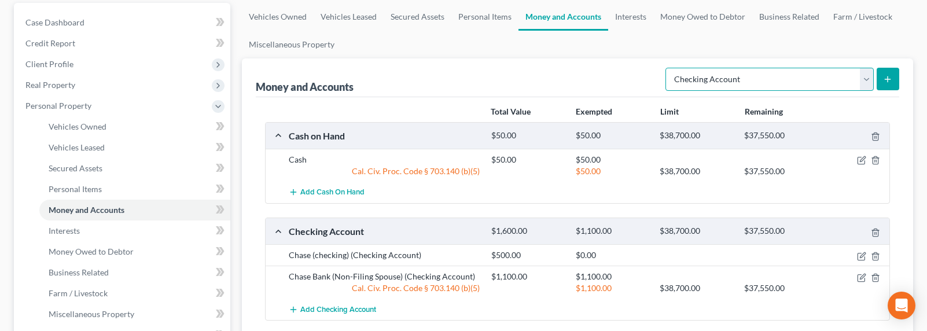
click at [718, 73] on select "Select Account Type Brokerage Cash on Hand Certificates of Deposit Checking Acc…" at bounding box center [770, 79] width 208 height 23
select select "savings"
click at [668, 68] on select "Select Account Type Brokerage Cash on Hand Certificates of Deposit Checking Acc…" at bounding box center [770, 79] width 208 height 23
click at [881, 78] on button "submit" at bounding box center [888, 79] width 23 height 23
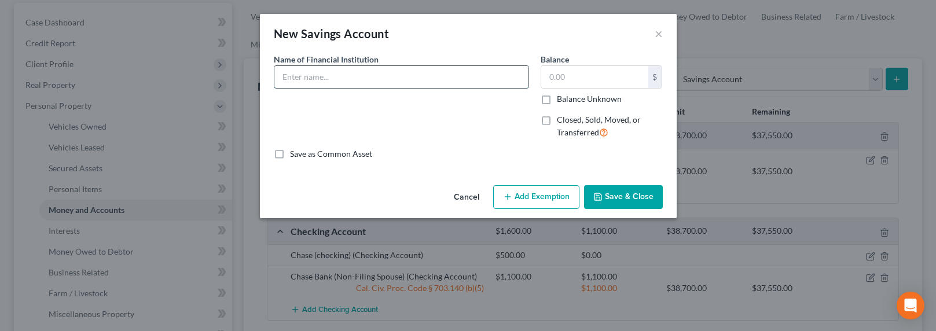
click at [484, 71] on input "text" at bounding box center [401, 77] width 254 height 22
type input "Chase Bank Savings (non-Filing spouse)"
type input "5,500"
click at [554, 192] on button "Add Exemption" at bounding box center [536, 197] width 86 height 24
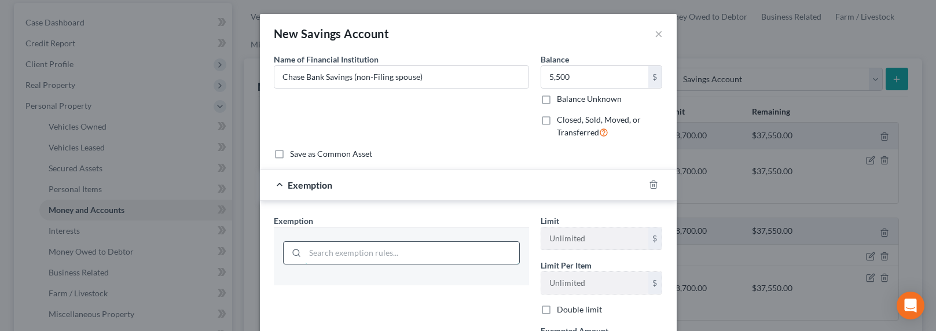
click at [384, 255] on input "search" at bounding box center [412, 253] width 214 height 22
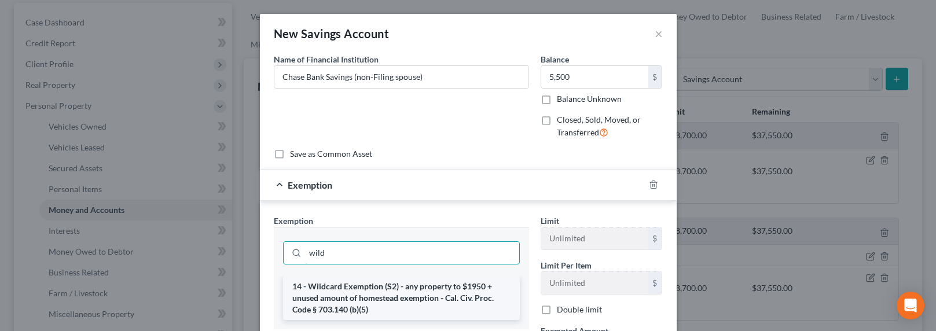
type input "wild"
click at [364, 295] on li "14 - Wildcard Exemption (S2) - any property to $1950 + unused amount of homeste…" at bounding box center [401, 298] width 237 height 44
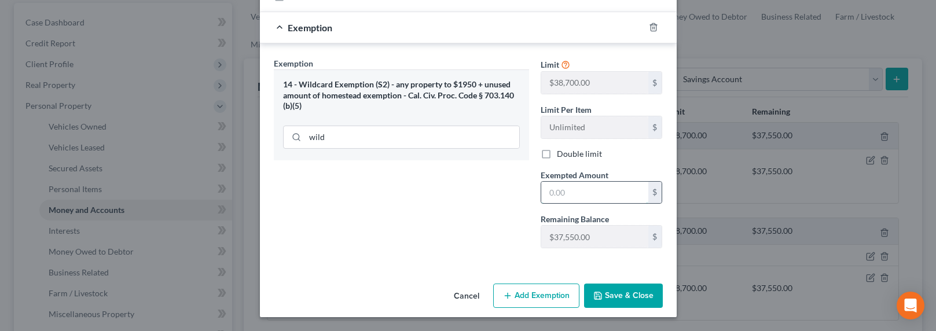
click at [570, 192] on input "text" at bounding box center [594, 193] width 107 height 22
type input "5,500"
click at [623, 294] on button "Save & Close" at bounding box center [623, 296] width 79 height 24
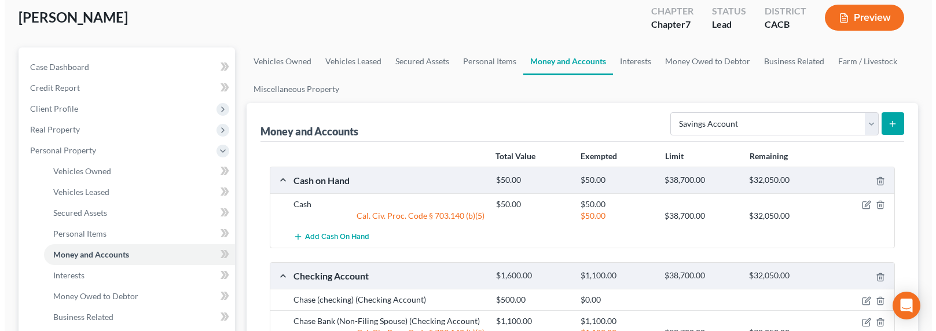
scroll to position [0, 0]
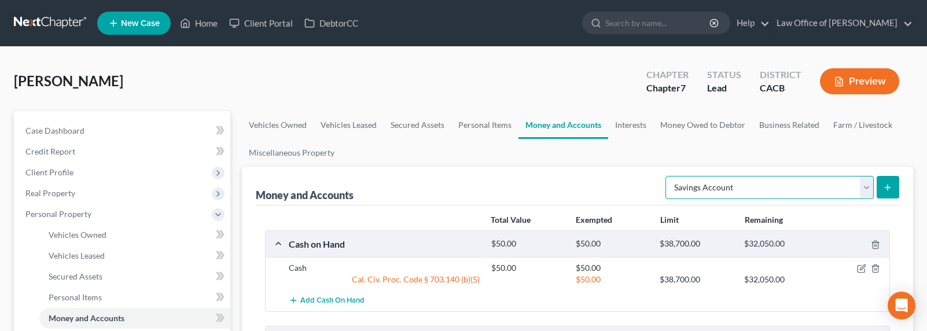
click at [713, 186] on select "Select Account Type Brokerage Cash on Hand Certificates of Deposit Checking Acc…" at bounding box center [770, 187] width 208 height 23
click at [618, 126] on link "Interests" at bounding box center [630, 125] width 45 height 28
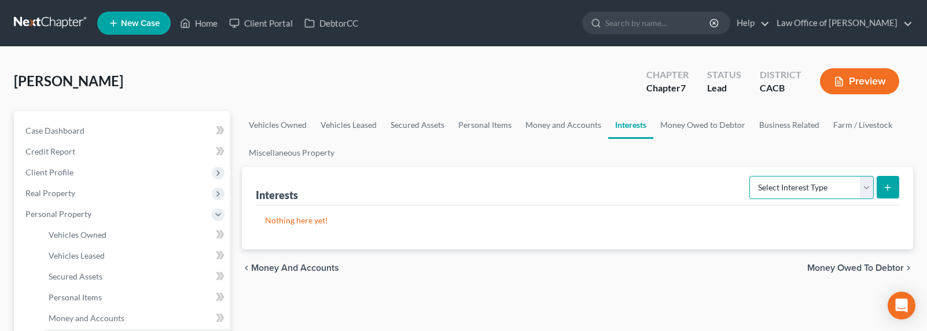
click at [790, 183] on select "Select Interest Type 401K Annuity Bond Education IRA Government Bond Government…" at bounding box center [812, 187] width 124 height 23
click at [772, 180] on select "Select Interest Type 401K Annuity Bond Education IRA Government Bond Government…" at bounding box center [812, 187] width 124 height 23
select select "incorporated_business"
click at [751, 176] on select "Select Interest Type 401K Annuity Bond Education IRA Government Bond Government…" at bounding box center [812, 187] width 124 height 23
click at [887, 188] on icon "submit" at bounding box center [887, 187] width 9 height 9
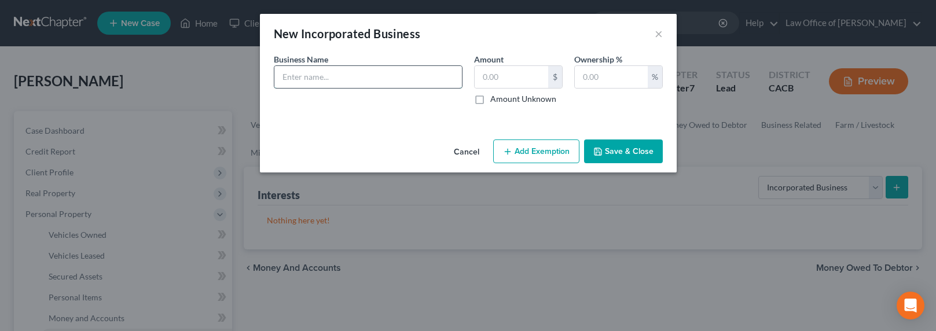
click at [372, 80] on input "text" at bounding box center [368, 77] width 188 height 22
type input "Blow Dry Lounge Inc. - hair salon"
click at [522, 102] on label "Amount Unknown" at bounding box center [523, 99] width 66 height 12
click at [503, 101] on input "Amount Unknown" at bounding box center [499, 97] width 8 height 8
checkbox input "true"
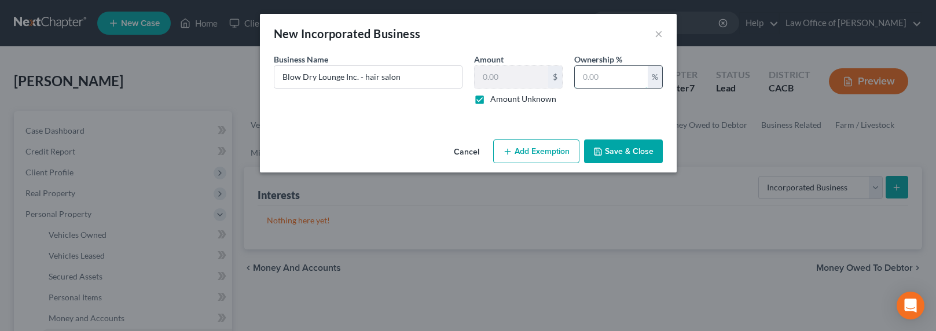
click at [615, 76] on input "text" at bounding box center [611, 77] width 73 height 22
type input "100"
click at [645, 153] on button "Save & Close" at bounding box center [623, 152] width 79 height 24
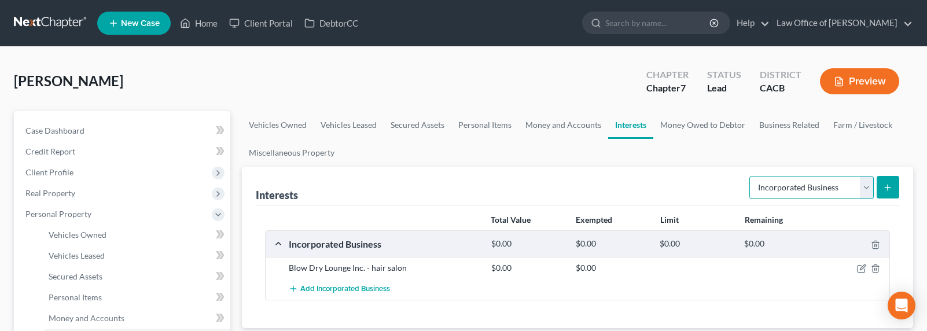
click at [816, 188] on select "Select Interest Type 401K Annuity Bond Education IRA Government Bond Government…" at bounding box center [812, 187] width 124 height 23
click at [751, 176] on select "Select Interest Type 401K Annuity Bond Education IRA Government Bond Government…" at bounding box center [812, 187] width 124 height 23
click at [882, 181] on button "submit" at bounding box center [888, 187] width 23 height 23
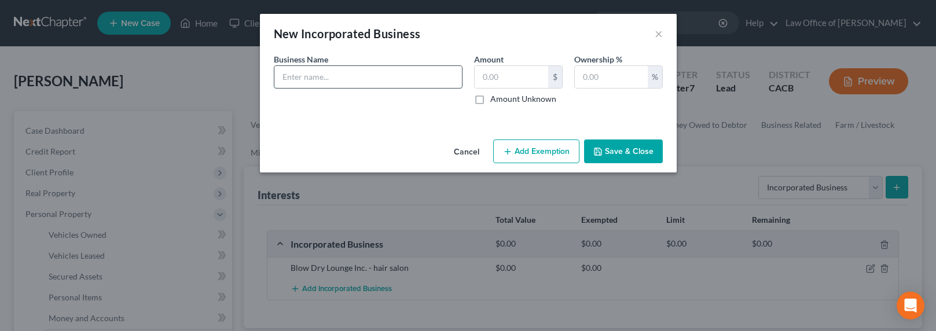
click at [362, 74] on input "text" at bounding box center [368, 77] width 188 height 22
type input "Art B Construction Inc. - non-filing spouse is a contractor / showroom in Glend…"
click at [531, 101] on label "Amount Unknown" at bounding box center [523, 99] width 66 height 12
click at [503, 101] on input "Amount Unknown" at bounding box center [499, 97] width 8 height 8
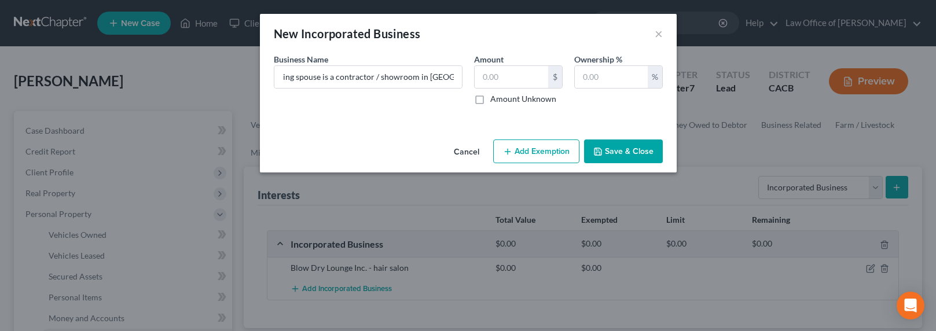
checkbox input "true"
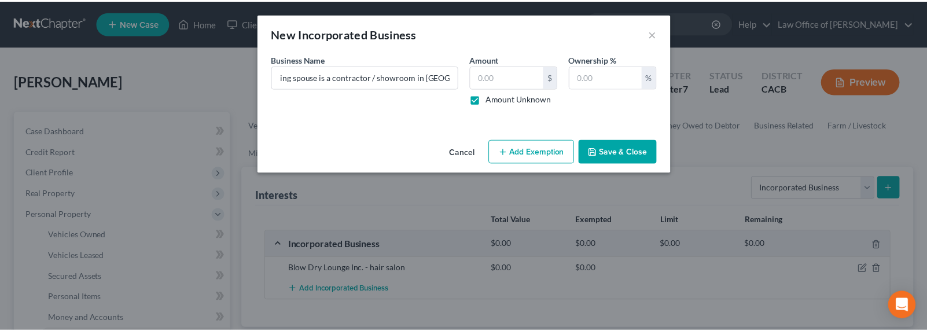
scroll to position [0, 0]
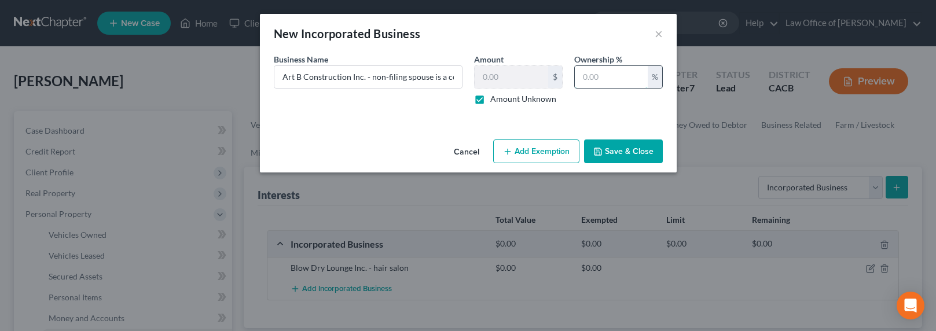
click at [608, 83] on input "text" at bounding box center [611, 77] width 73 height 22
type input "100"
click at [614, 147] on button "Save & Close" at bounding box center [623, 152] width 79 height 24
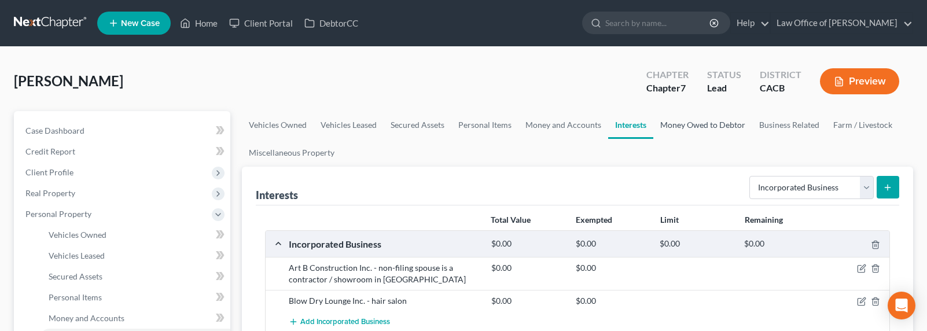
click at [715, 123] on link "Money Owed to Debtor" at bounding box center [703, 125] width 99 height 28
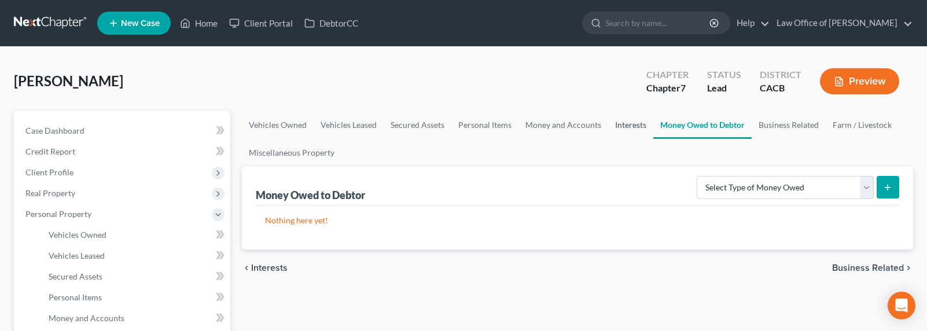
click at [630, 124] on link "Interests" at bounding box center [630, 125] width 45 height 28
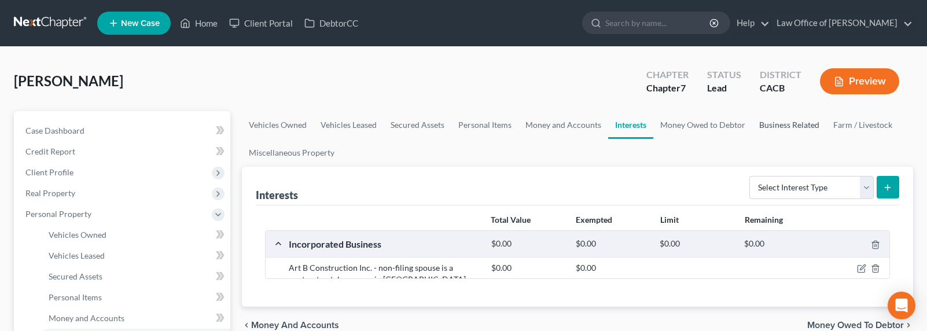
click at [798, 130] on link "Business Related" at bounding box center [790, 125] width 74 height 28
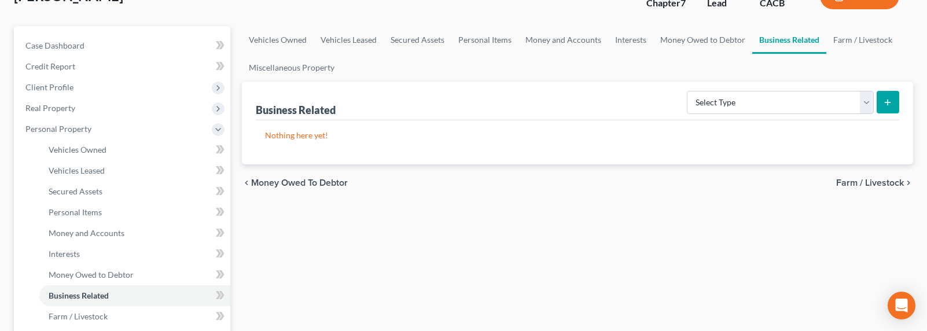
scroll to position [118, 0]
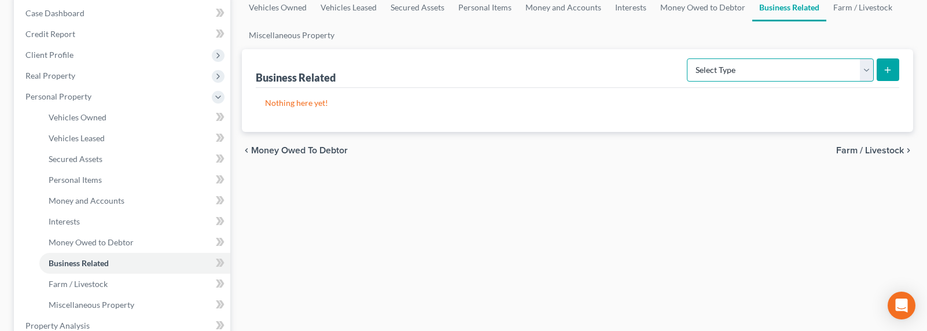
click at [750, 71] on select "Select Type Customer Lists Franchises Inventory Licenses Machinery Office Equip…" at bounding box center [780, 69] width 187 height 23
select select "license"
click at [688, 58] on select "Select Type Customer Lists Franchises Inventory Licenses Machinery Office Equip…" at bounding box center [780, 69] width 187 height 23
click at [894, 66] on button "submit" at bounding box center [888, 69] width 23 height 23
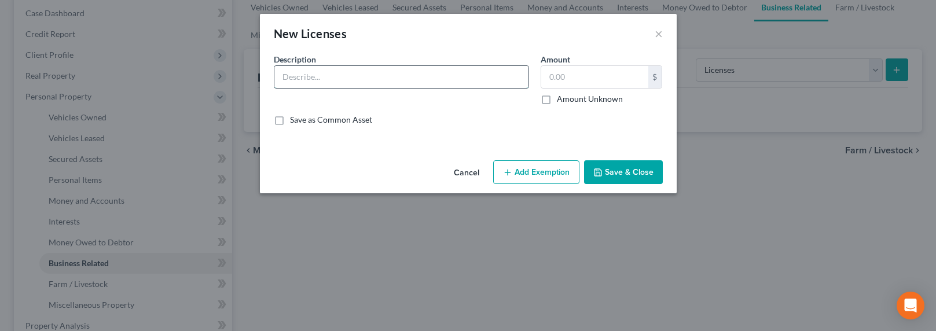
click at [409, 69] on input "text" at bounding box center [401, 77] width 254 height 22
type input "Cosmotology License"
click at [607, 100] on label "Amount Unknown" at bounding box center [590, 99] width 66 height 12
click at [569, 100] on input "Amount Unknown" at bounding box center [566, 97] width 8 height 8
checkbox input "true"
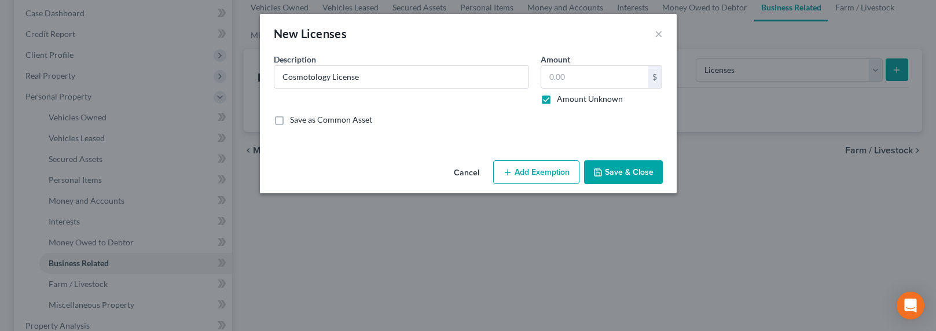
type input "0.00"
click at [630, 178] on button "Save & Close" at bounding box center [623, 172] width 79 height 24
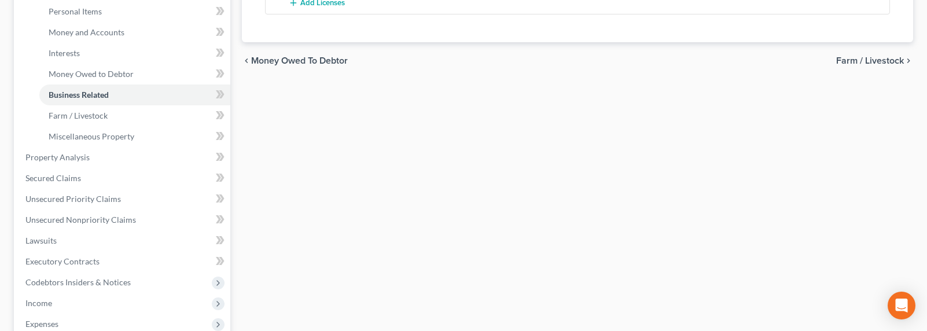
scroll to position [409, 0]
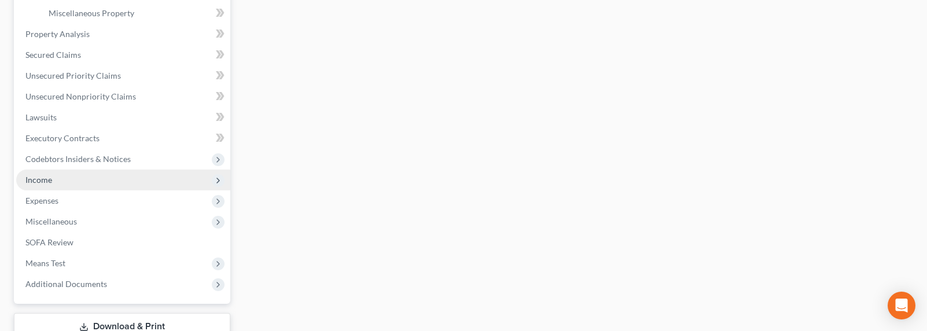
click at [42, 179] on span "Income" at bounding box center [38, 180] width 27 height 10
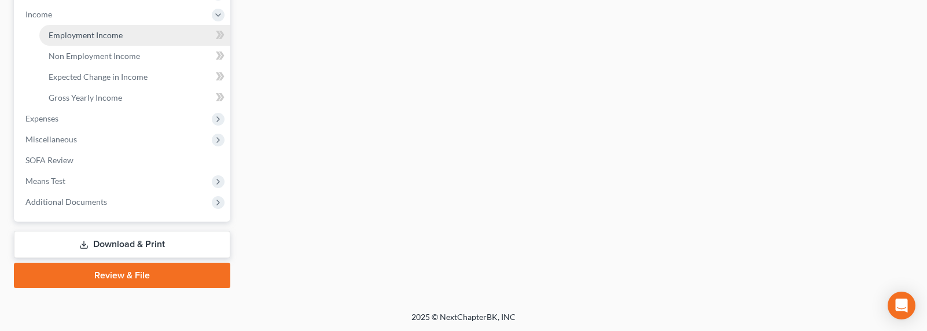
click at [70, 38] on span "Employment Income" at bounding box center [86, 35] width 74 height 10
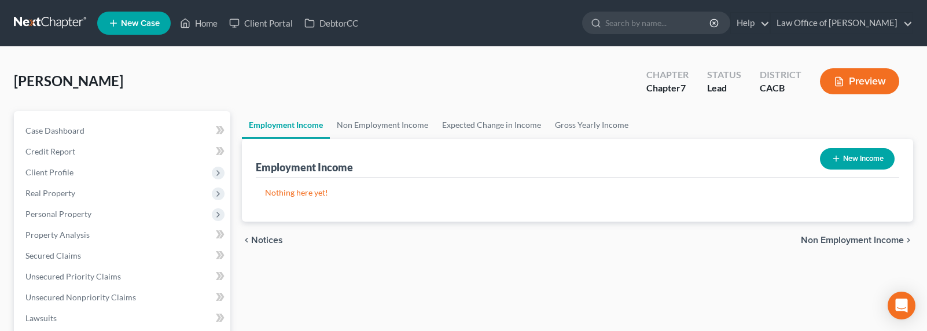
click at [857, 157] on button "New Income" at bounding box center [857, 158] width 75 height 21
select select "0"
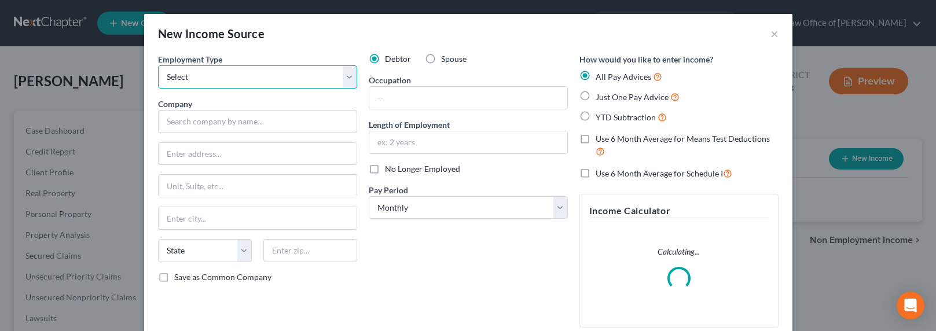
click at [246, 76] on select "Select Full or Part Time Employment Self Employment" at bounding box center [257, 76] width 199 height 23
select select "1"
click at [158, 65] on select "Select Full or Part Time Employment Self Employment" at bounding box center [257, 76] width 199 height 23
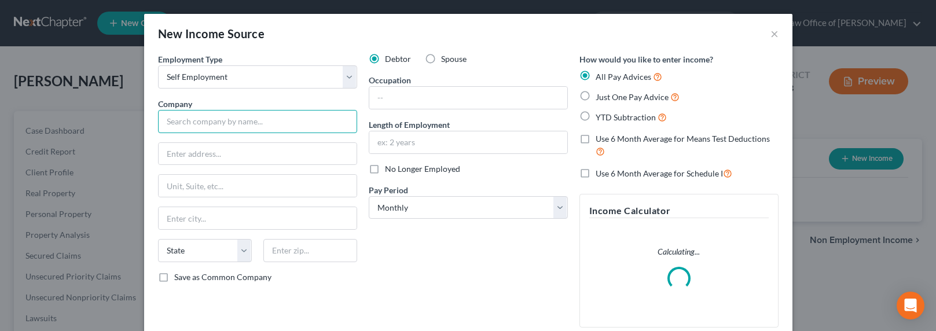
click at [228, 127] on input "text" at bounding box center [257, 121] width 199 height 23
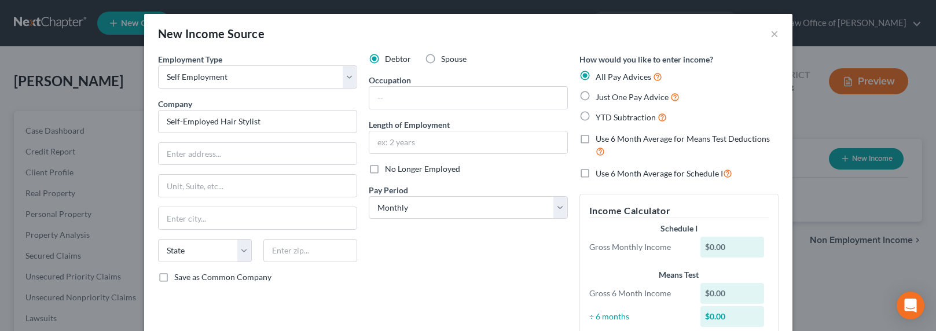
type input "Self-Employed Hair Stylist"
click at [402, 98] on input "text" at bounding box center [468, 98] width 198 height 22
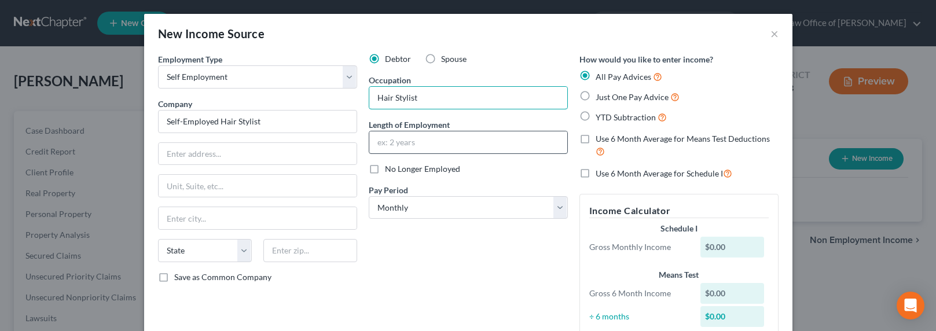
type input "Hair Stylist"
click at [392, 148] on input "text" at bounding box center [468, 142] width 198 height 22
type input "10 years"
click at [608, 96] on span "Just One Pay Advice" at bounding box center [632, 97] width 73 height 10
click at [608, 96] on input "Just One Pay Advice" at bounding box center [604, 94] width 8 height 8
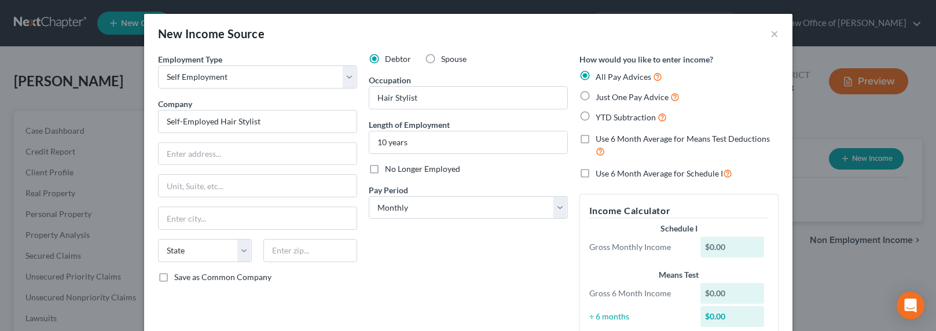
radio input "true"
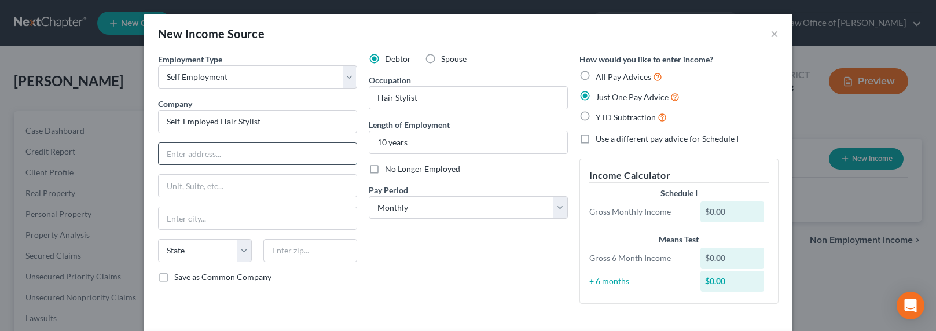
click at [199, 160] on input "text" at bounding box center [258, 154] width 198 height 22
type input "3157 Foothill Blvd."
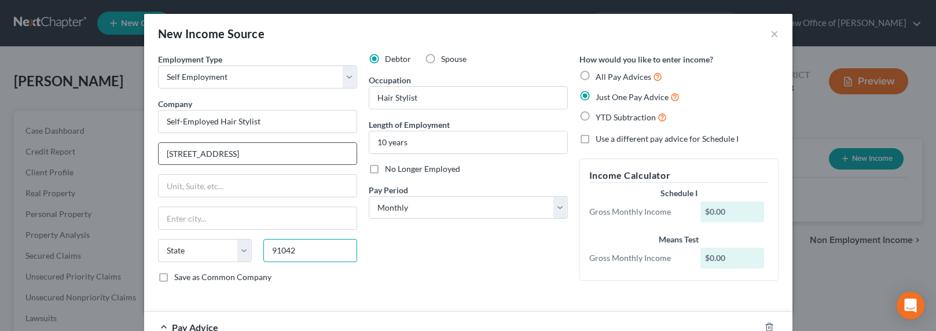
type input "91042"
type input "Tujunga"
select select "4"
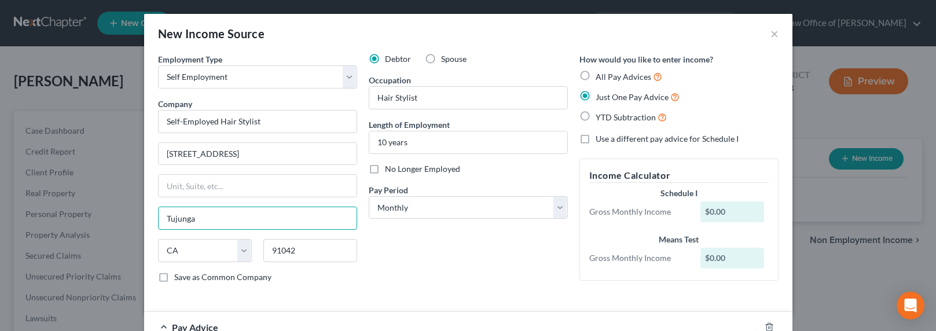
drag, startPoint x: 206, startPoint y: 222, endPoint x: 151, endPoint y: 215, distance: 55.5
click at [152, 215] on div "Employment Type * Select Full or Part Time Employment Self Employment Company *…" at bounding box center [257, 172] width 211 height 239
type input "La Cresenta"
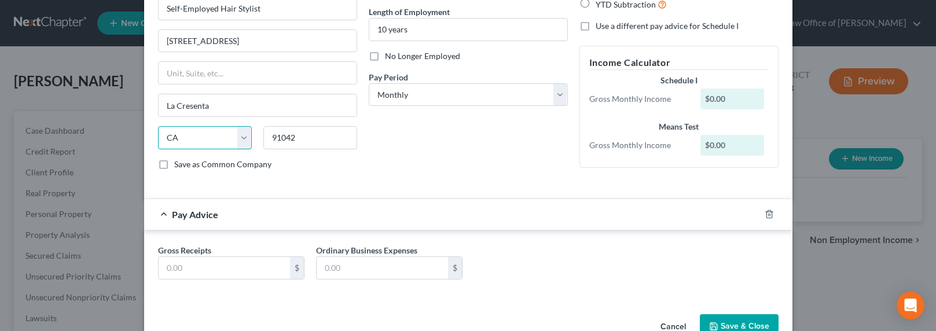
scroll to position [143, 0]
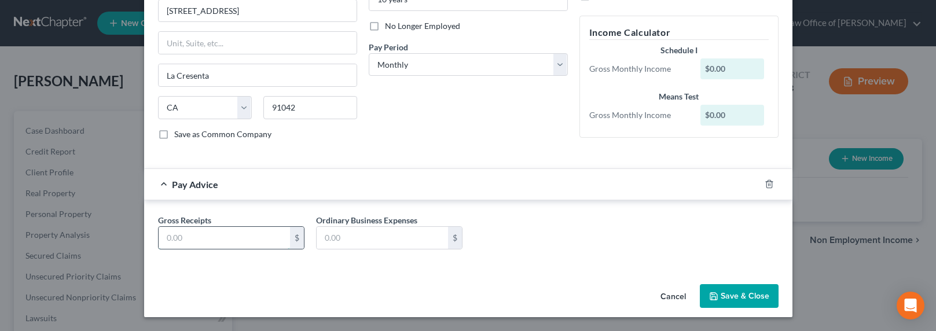
click at [195, 237] on input "text" at bounding box center [224, 238] width 131 height 22
type input "4,000"
click at [733, 293] on button "Save & Close" at bounding box center [739, 296] width 79 height 24
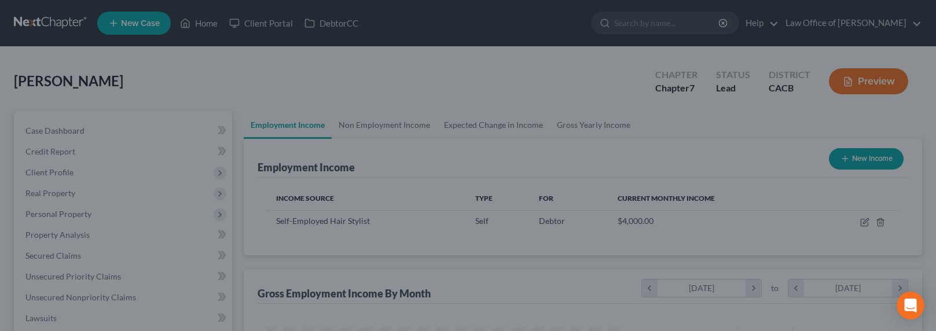
scroll to position [578712, 578541]
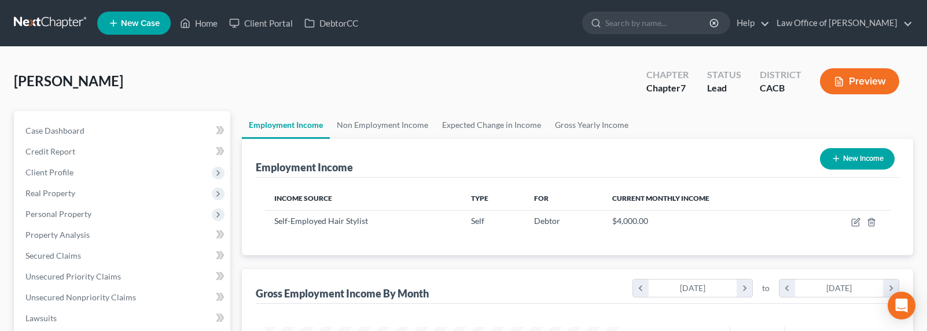
click at [848, 155] on button "New Income" at bounding box center [857, 158] width 75 height 21
select select "0"
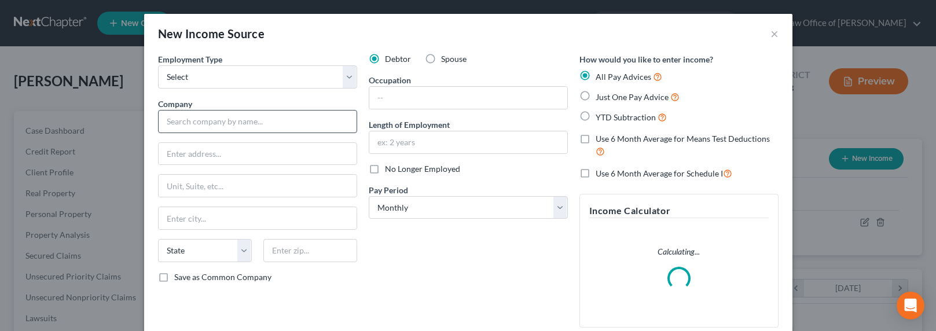
scroll to position [207, 382]
click at [263, 74] on select "Select Full or Part Time Employment Self Employment" at bounding box center [257, 76] width 199 height 23
click at [441, 60] on label "Spouse" at bounding box center [453, 59] width 25 height 12
click at [446, 60] on input "Spouse" at bounding box center [450, 57] width 8 height 8
radio input "true"
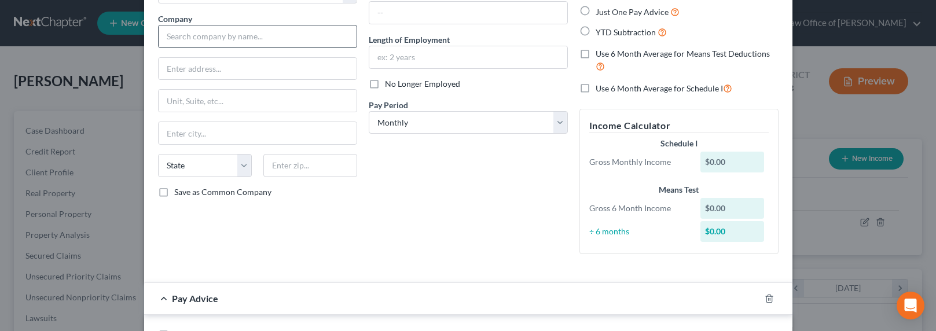
scroll to position [0, 0]
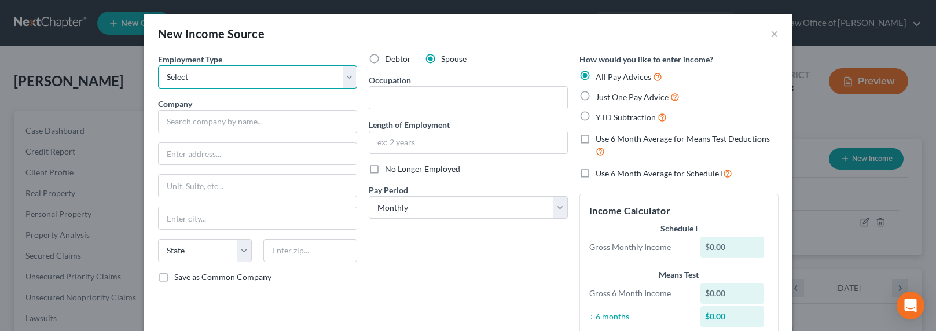
click at [228, 75] on select "Select Full or Part Time Employment Self Employment" at bounding box center [257, 76] width 199 height 23
select select "1"
click at [158, 65] on select "Select Full or Part Time Employment Self Employment" at bounding box center [257, 76] width 199 height 23
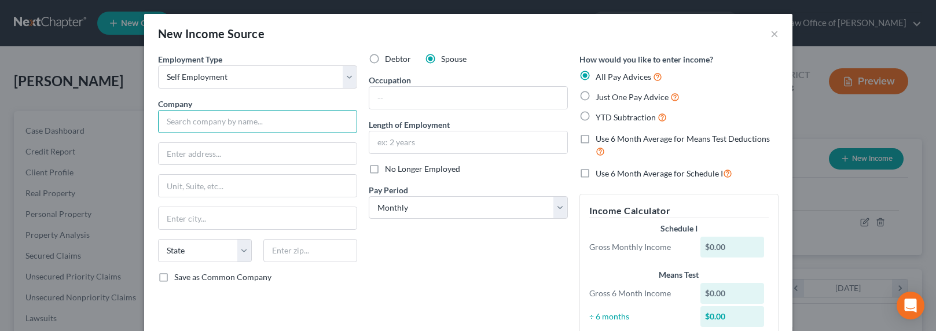
click at [225, 123] on input "text" at bounding box center [257, 121] width 199 height 23
type input "Self-Employed Contractor"
type input "1"
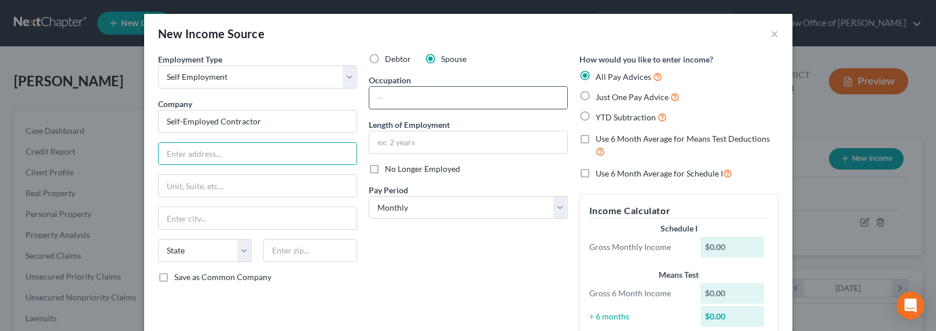
click at [412, 105] on input "text" at bounding box center [468, 98] width 198 height 22
type input "Contractor"
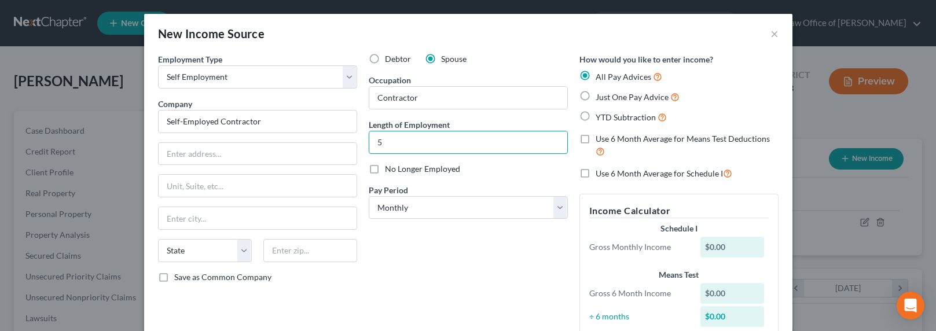
type input "5"
click at [617, 96] on span "Just One Pay Advice" at bounding box center [632, 97] width 73 height 10
click at [608, 96] on input "Just One Pay Advice" at bounding box center [604, 94] width 8 height 8
radio input "true"
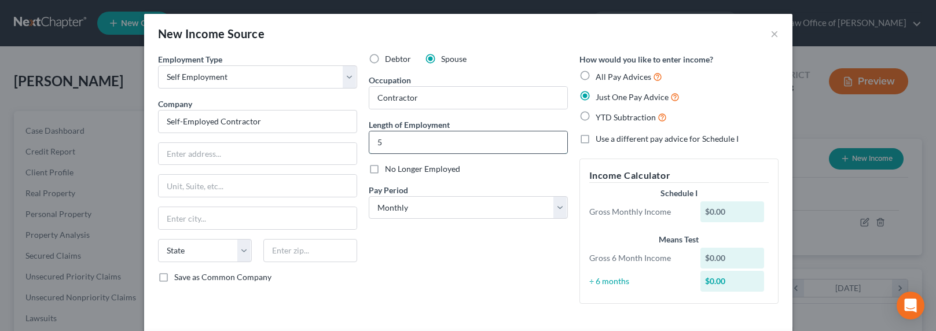
click at [392, 151] on input "5" at bounding box center [468, 142] width 198 height 22
type input "5 years"
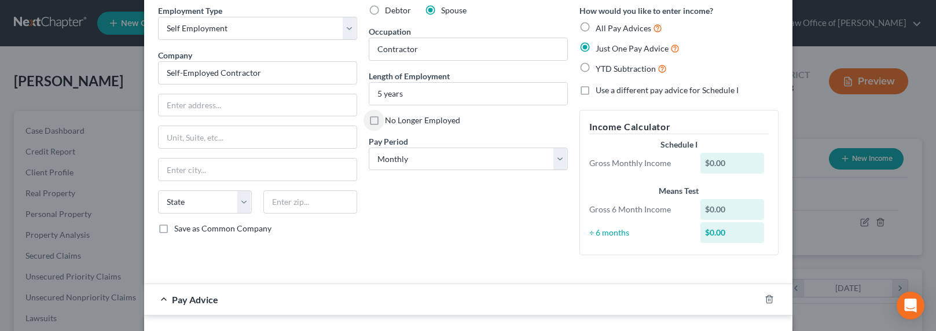
scroll to position [164, 0]
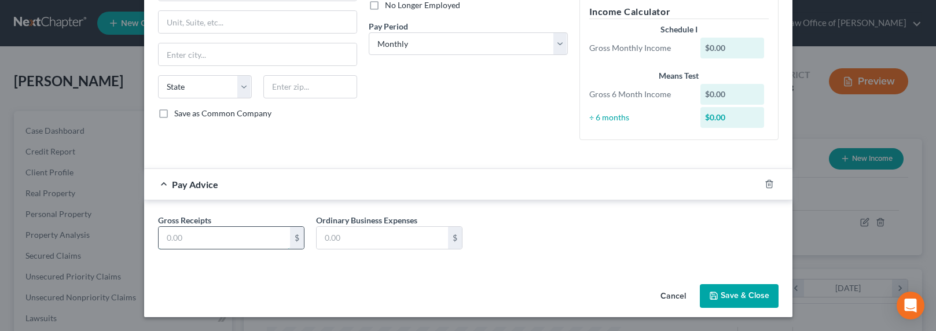
click at [245, 240] on input "text" at bounding box center [224, 238] width 131 height 22
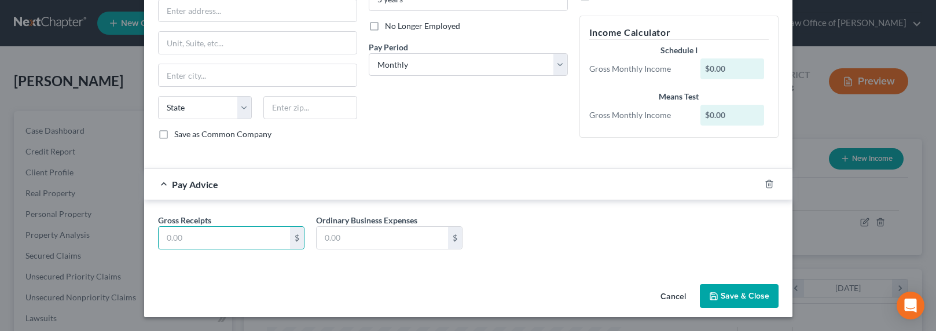
scroll to position [143, 0]
click at [344, 153] on div "Employment Type * Select Full or Part Time Employment Self Employment Company *…" at bounding box center [468, 34] width 632 height 249
click at [222, 234] on input "text" at bounding box center [224, 238] width 131 height 22
type input "5,600"
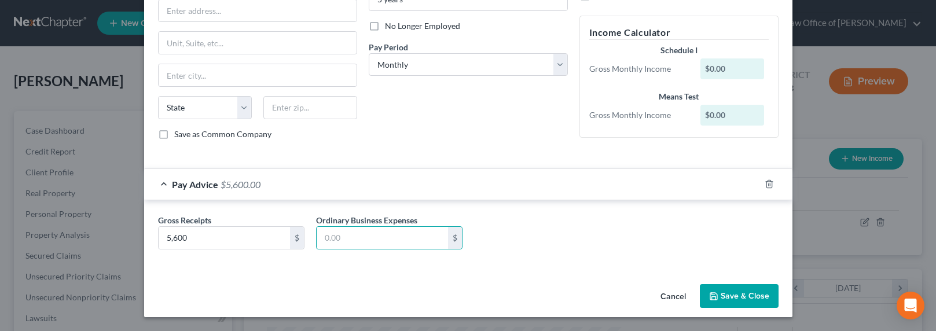
click at [733, 291] on button "Save & Close" at bounding box center [739, 296] width 79 height 24
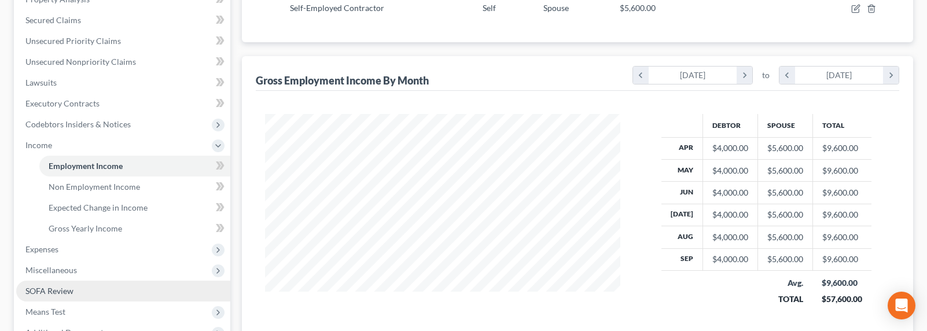
scroll to position [366, 0]
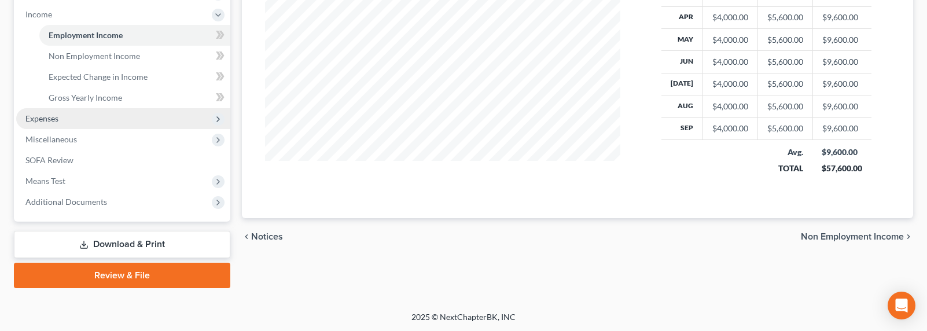
click at [43, 115] on span "Expenses" at bounding box center [41, 118] width 33 height 10
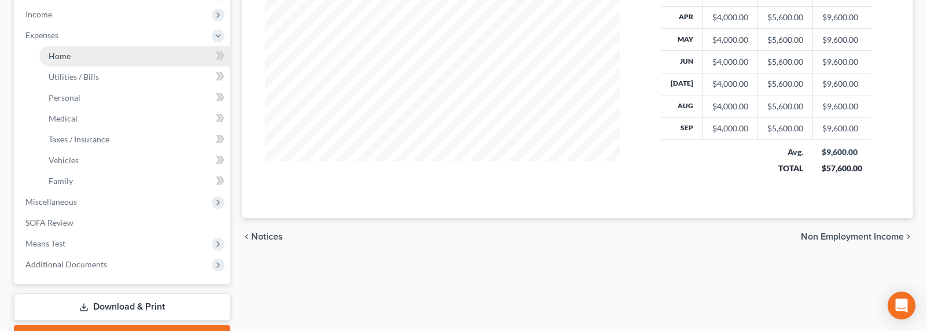
click at [57, 58] on span "Home" at bounding box center [60, 56] width 22 height 10
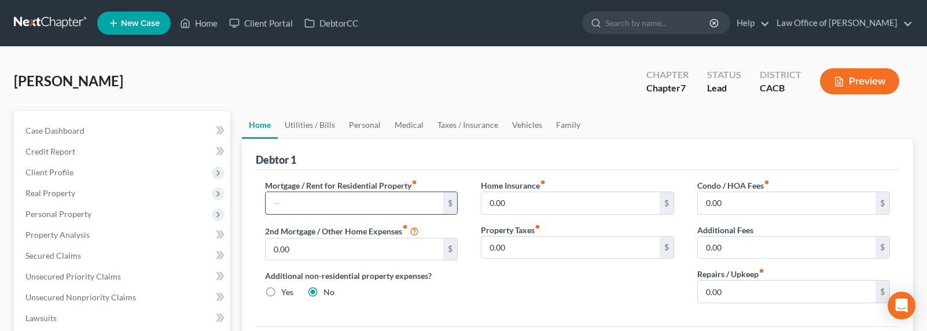
click at [325, 209] on input "text" at bounding box center [355, 203] width 178 height 22
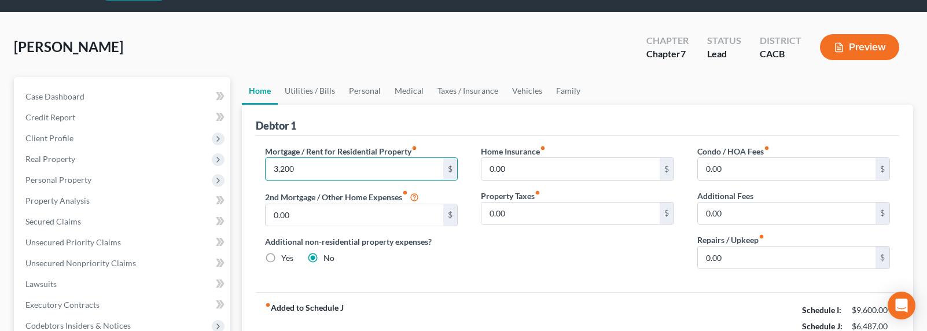
scroll to position [7, 0]
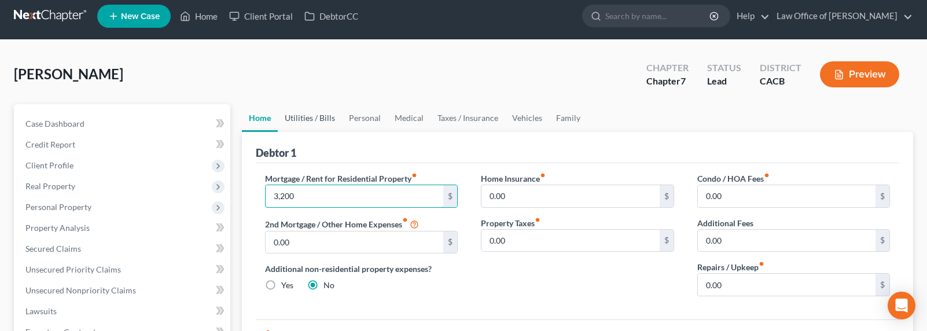
type input "3,200"
click at [300, 116] on link "Utilities / Bills" at bounding box center [310, 118] width 64 height 28
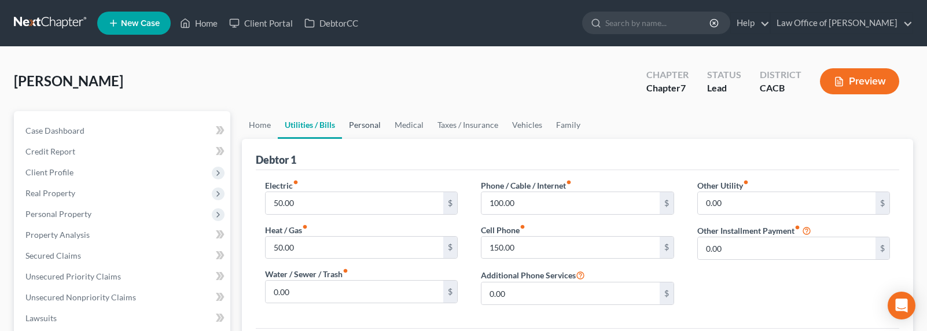
click at [378, 122] on link "Personal" at bounding box center [365, 125] width 46 height 28
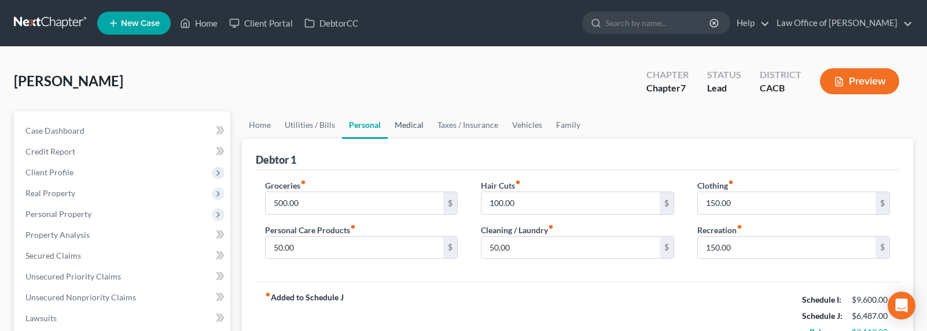
click at [421, 123] on link "Medical" at bounding box center [409, 125] width 43 height 28
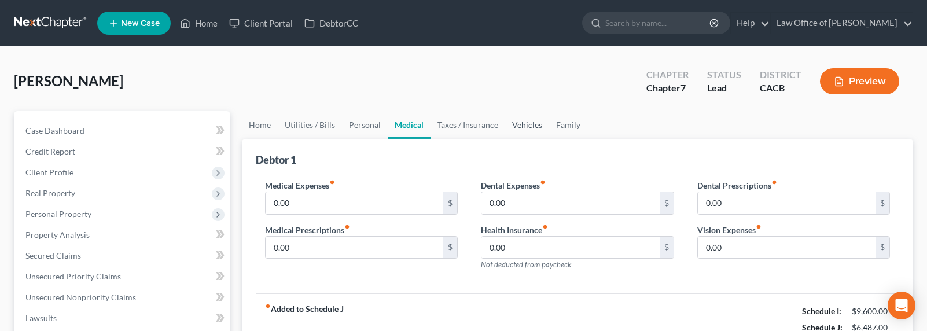
click at [518, 126] on link "Vehicles" at bounding box center [527, 125] width 44 height 28
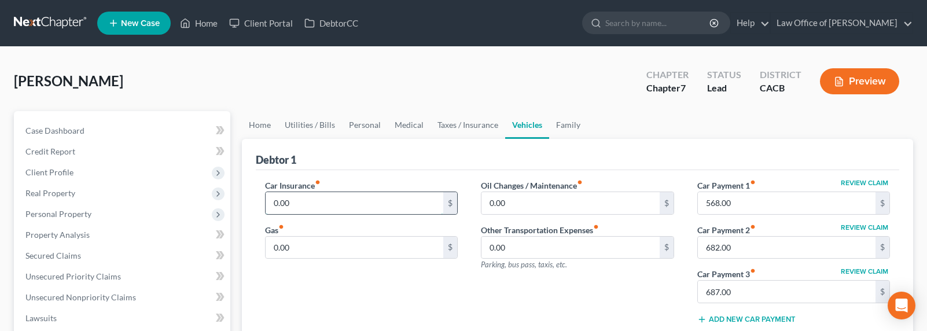
drag, startPoint x: 305, startPoint y: 196, endPoint x: 295, endPoint y: 197, distance: 9.3
click at [295, 197] on input "0.00" at bounding box center [355, 203] width 178 height 22
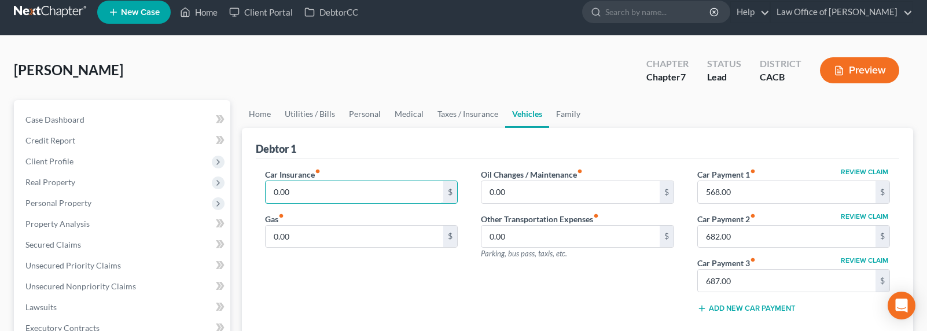
scroll to position [25, 0]
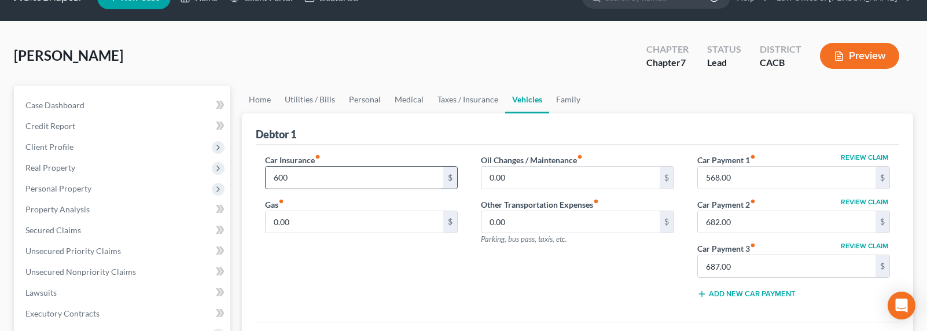
type input "600"
type input "500"
drag, startPoint x: 503, startPoint y: 173, endPoint x: 509, endPoint y: 175, distance: 6.8
click at [503, 173] on input "0.00" at bounding box center [571, 178] width 178 height 22
drag, startPoint x: 517, startPoint y: 178, endPoint x: 440, endPoint y: 179, distance: 77.0
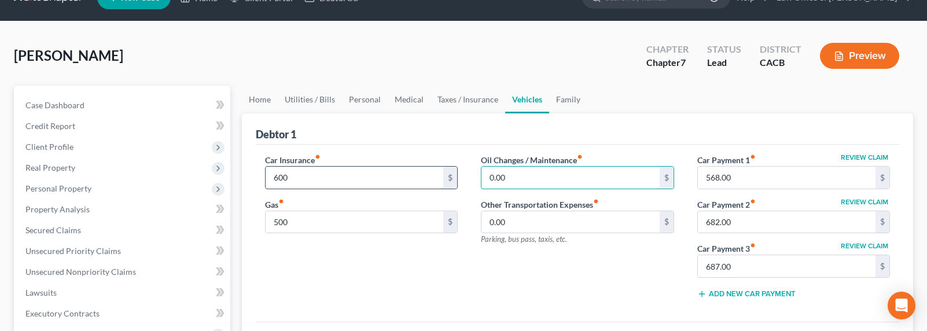
click at [440, 179] on div "Car Insurance fiber_manual_record 600 $ Gas fiber_manual_record 500 $ Oil Chang…" at bounding box center [578, 231] width 649 height 154
drag, startPoint x: 303, startPoint y: 184, endPoint x: 315, endPoint y: 181, distance: 12.1
click at [313, 181] on input "600" at bounding box center [355, 178] width 178 height 22
type input "100"
click at [287, 223] on input "500" at bounding box center [355, 222] width 178 height 22
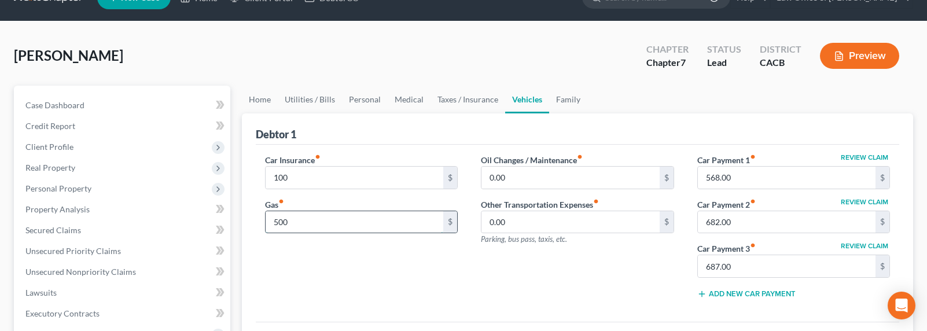
drag, startPoint x: 279, startPoint y: 220, endPoint x: 269, endPoint y: 219, distance: 9.9
click at [269, 219] on input "500" at bounding box center [355, 222] width 178 height 22
type input "400"
click at [518, 178] on input "0.00" at bounding box center [571, 178] width 178 height 22
type input "15"
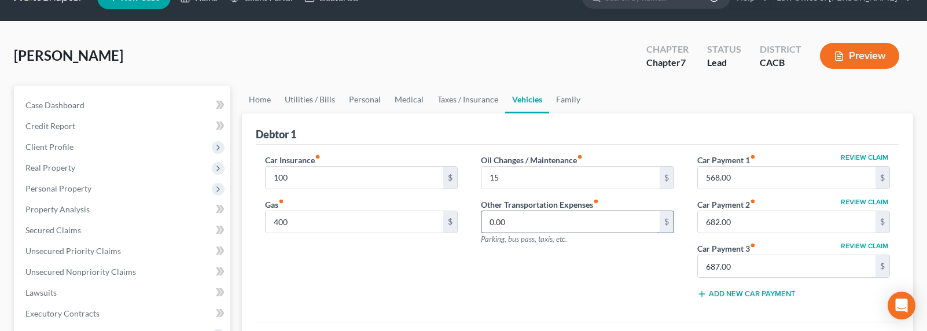
click at [525, 228] on input "0.00" at bounding box center [571, 222] width 178 height 22
type input "15"
click at [588, 291] on div "Oil Changes / Maintenance fiber_manual_record 15 $ Other Transportation Expense…" at bounding box center [578, 231] width 217 height 154
click at [755, 265] on input "687.00" at bounding box center [787, 266] width 178 height 22
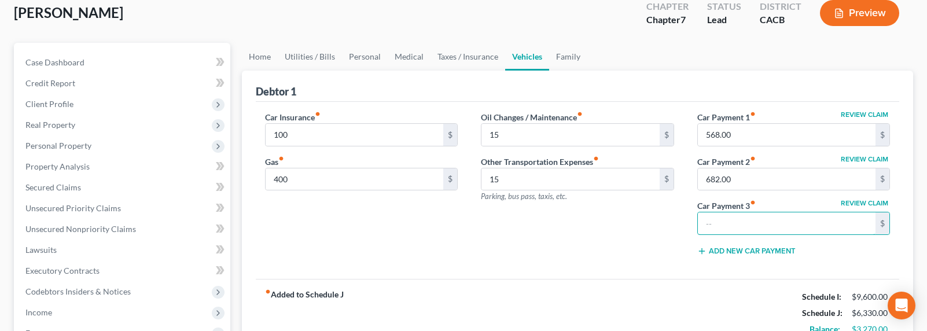
scroll to position [0, 0]
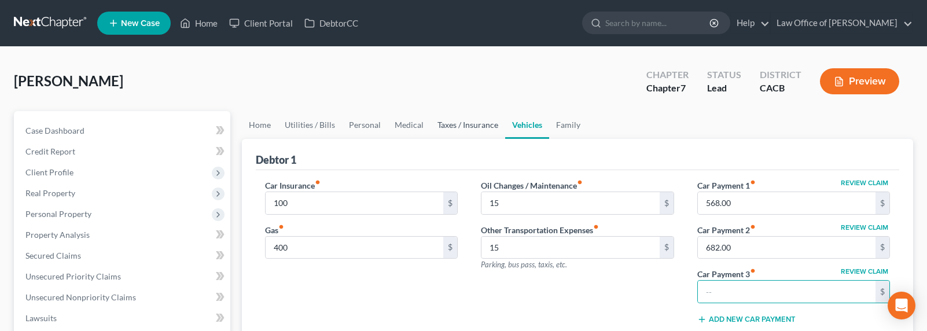
click at [470, 127] on link "Taxes / Insurance" at bounding box center [468, 125] width 75 height 28
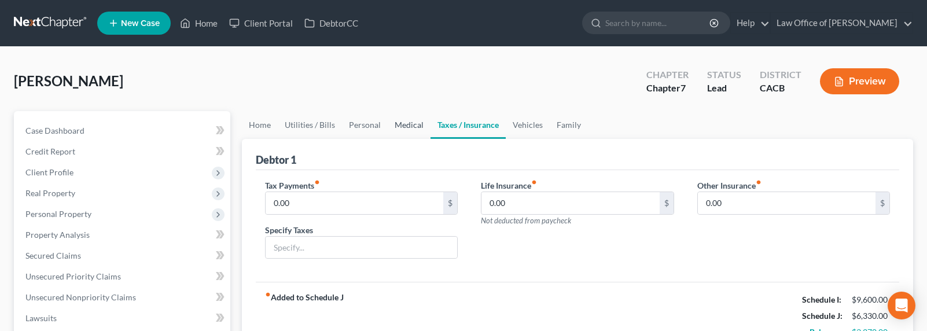
click at [395, 126] on link "Medical" at bounding box center [409, 125] width 43 height 28
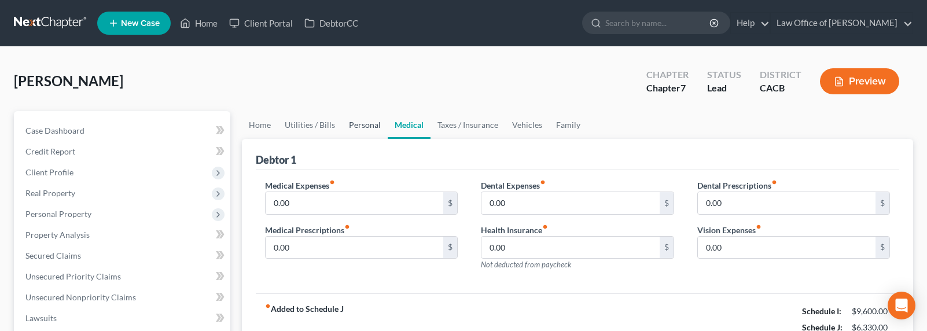
click at [351, 127] on link "Personal" at bounding box center [365, 125] width 46 height 28
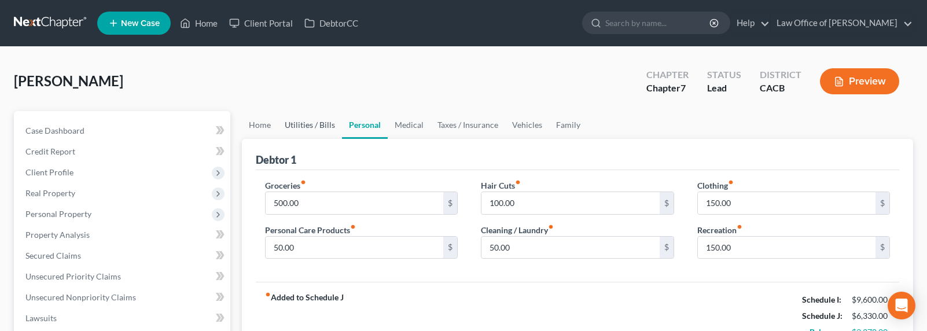
click at [318, 126] on link "Utilities / Bills" at bounding box center [310, 125] width 64 height 28
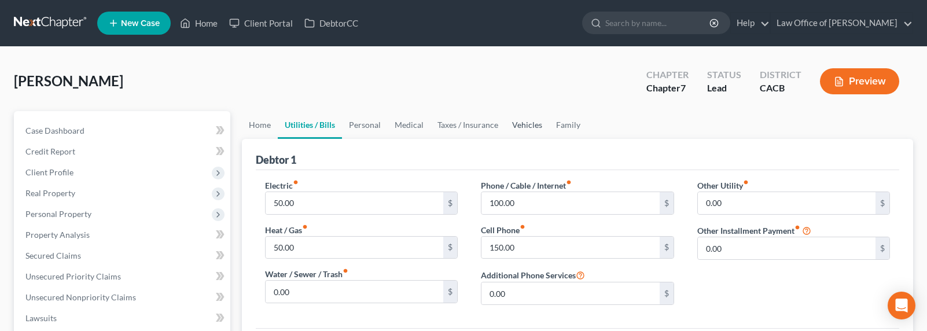
click at [525, 124] on link "Vehicles" at bounding box center [527, 125] width 44 height 28
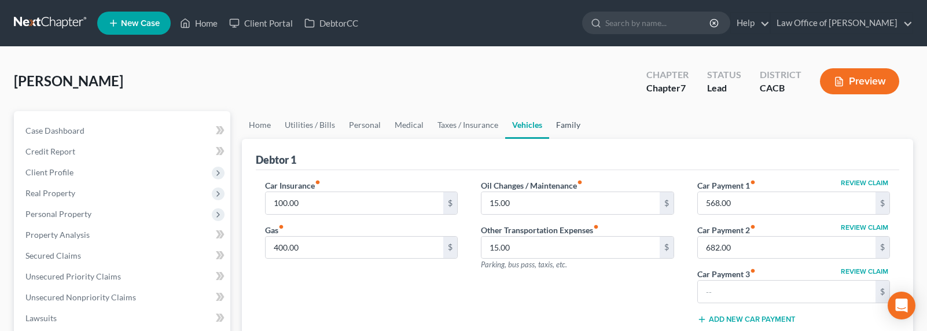
click at [565, 127] on link "Family" at bounding box center [568, 125] width 38 height 28
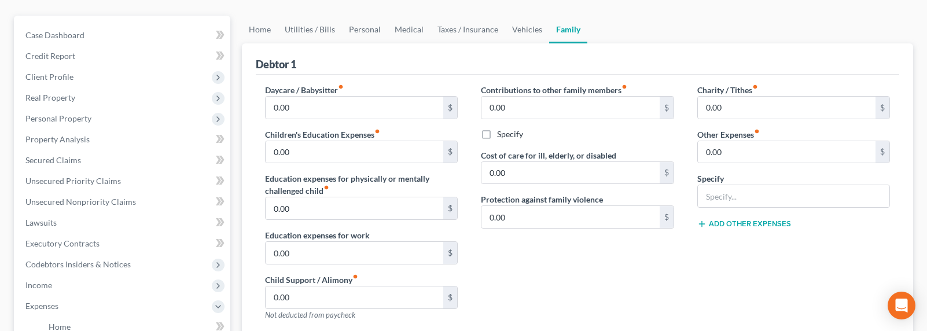
scroll to position [118, 0]
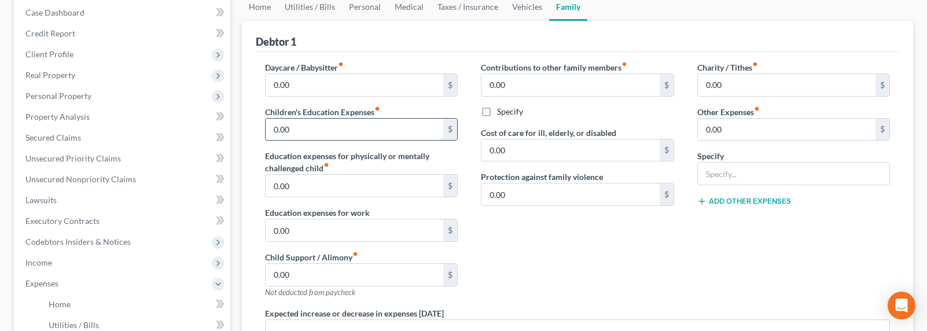
click at [291, 132] on input "0.00" at bounding box center [355, 130] width 178 height 22
click at [300, 131] on input "0.00" at bounding box center [355, 130] width 178 height 22
drag, startPoint x: 318, startPoint y: 130, endPoint x: 256, endPoint y: 135, distance: 62.7
click at [256, 135] on div "Daycare / Babysitter fiber_manual_record 0.00 $ Children's Education Expenses f…" at bounding box center [362, 184] width 217 height 246
drag, startPoint x: 281, startPoint y: 131, endPoint x: 263, endPoint y: 129, distance: 18.0
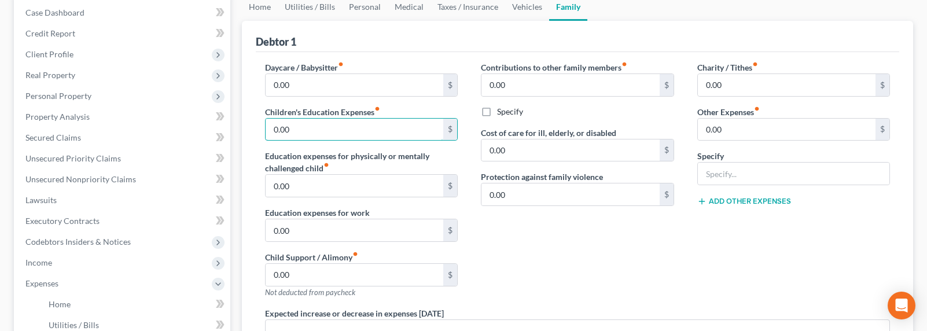
click at [263, 129] on div "Daycare / Babysitter fiber_manual_record 0.00 $ Children's Education Expenses f…" at bounding box center [362, 184] width 217 height 246
click at [801, 85] on input "0.00" at bounding box center [787, 85] width 178 height 22
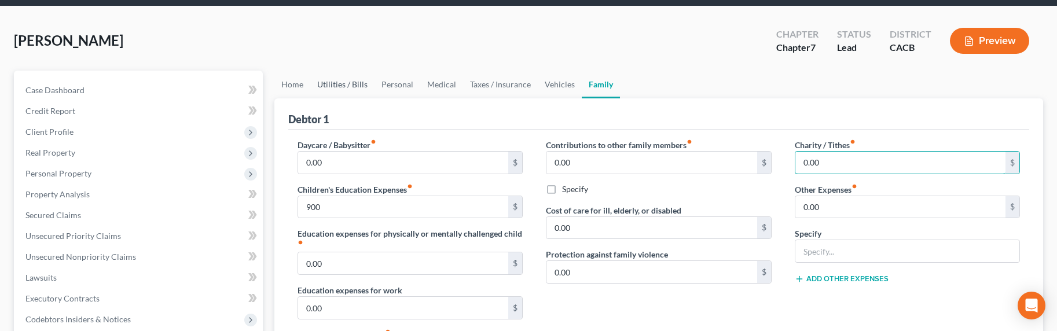
scroll to position [108, 0]
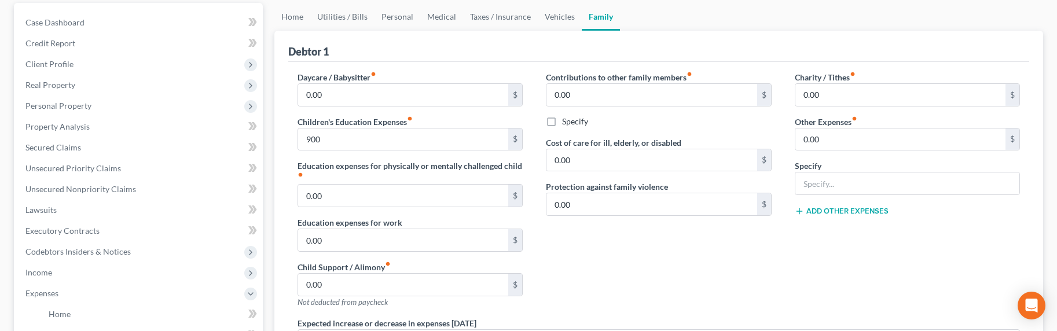
click at [404, 62] on div "Daycare / Babysitter fiber_manual_record 0.00 $ Children's Education Expenses f…" at bounding box center [659, 247] width 742 height 371
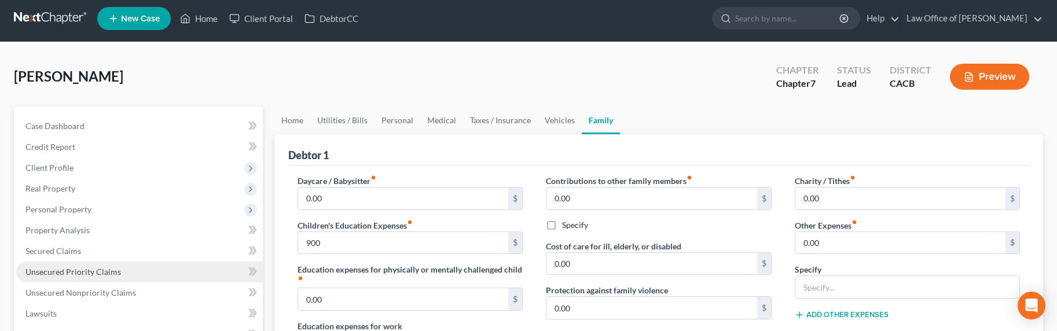
scroll to position [130, 0]
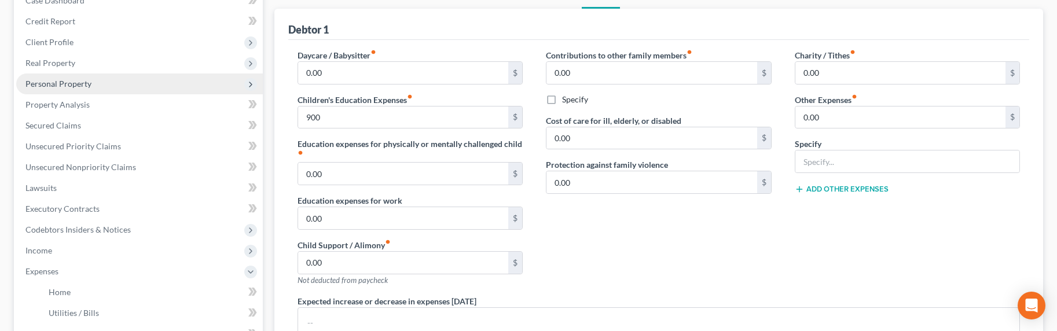
click at [83, 82] on span "Personal Property" at bounding box center [58, 84] width 66 height 10
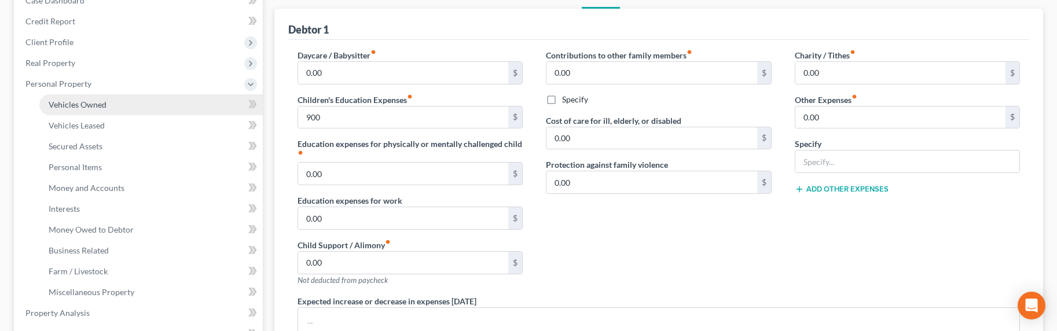
click at [81, 104] on span "Vehicles Owned" at bounding box center [78, 105] width 58 height 10
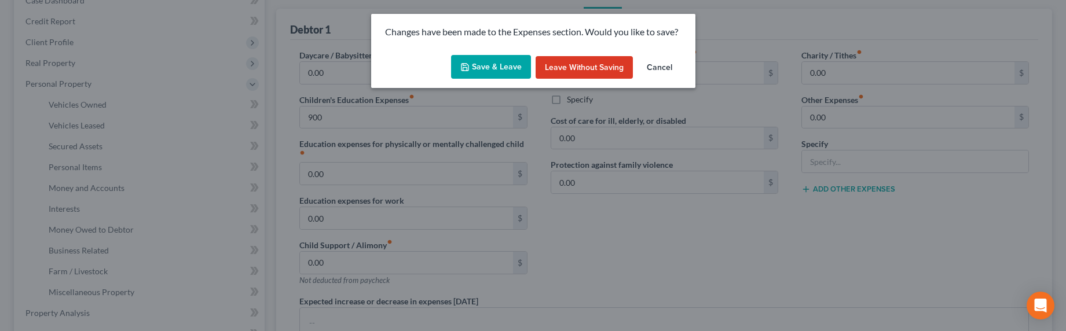
click at [476, 67] on button "Save & Leave" at bounding box center [491, 67] width 80 height 24
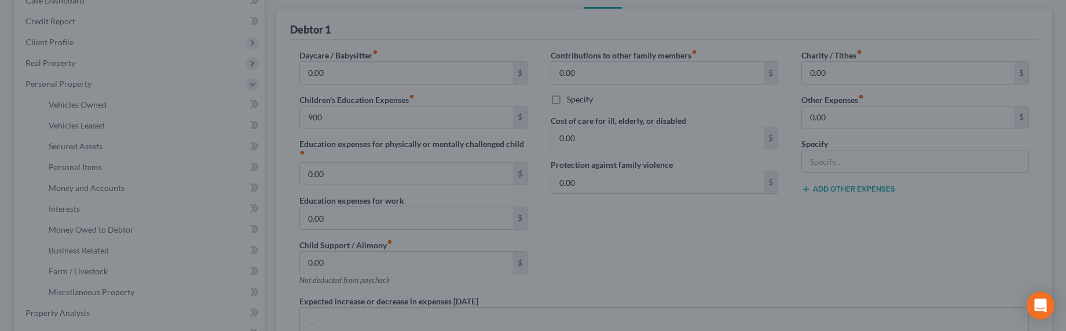
type input "900.00"
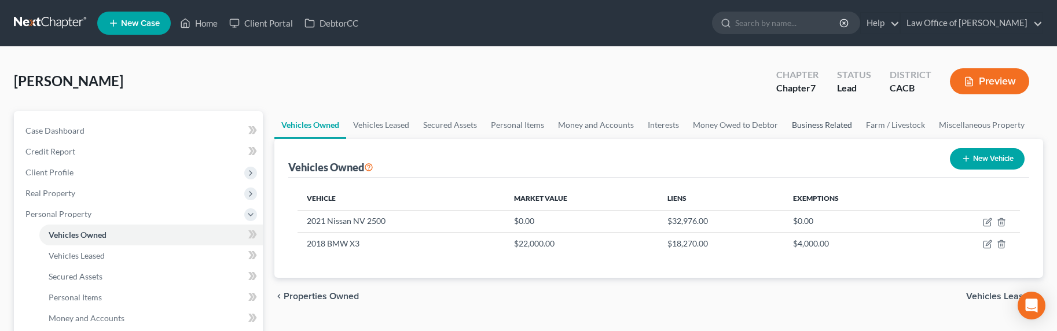
click at [808, 124] on link "Business Related" at bounding box center [822, 125] width 74 height 28
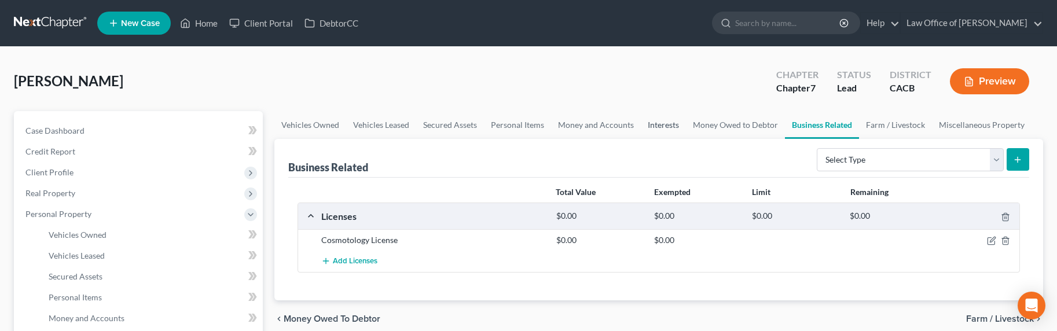
click at [656, 126] on link "Interests" at bounding box center [663, 125] width 45 height 28
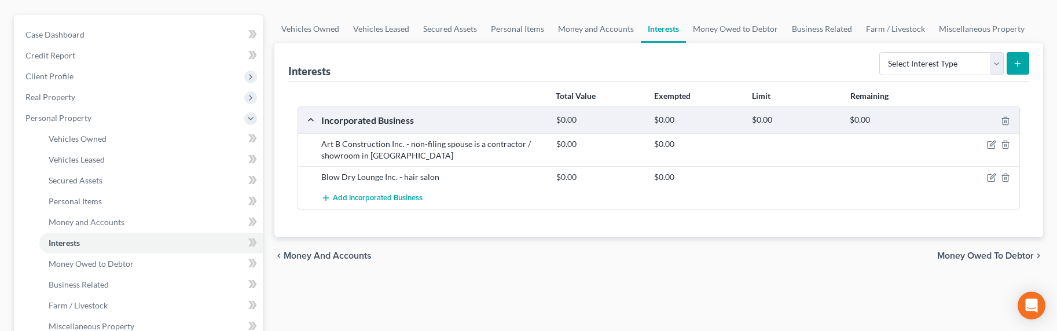
scroll to position [118, 0]
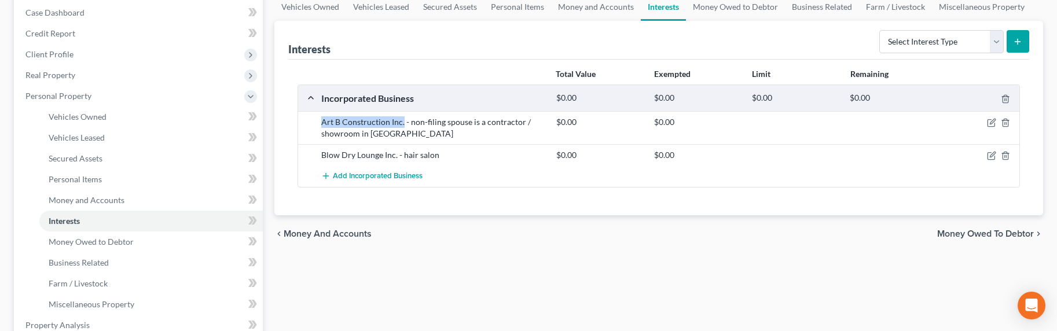
drag, startPoint x: 322, startPoint y: 122, endPoint x: 402, endPoint y: 119, distance: 79.9
click at [402, 119] on div "Art B Construction Inc. - non-filing spouse is a contractor / showroom in Glend…" at bounding box center [433, 127] width 235 height 23
copy div "Art B Construction Inc."
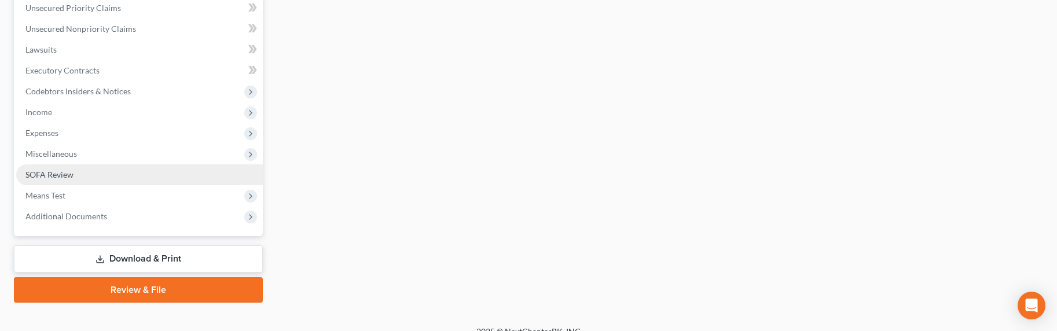
scroll to position [492, 0]
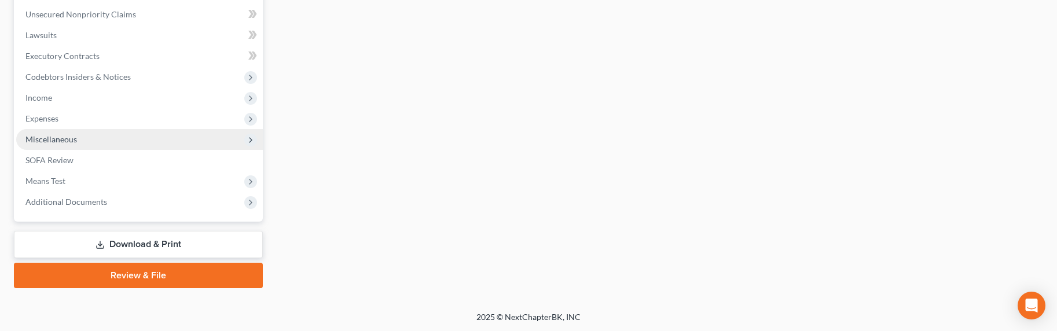
click at [46, 139] on span "Miscellaneous" at bounding box center [51, 139] width 52 height 10
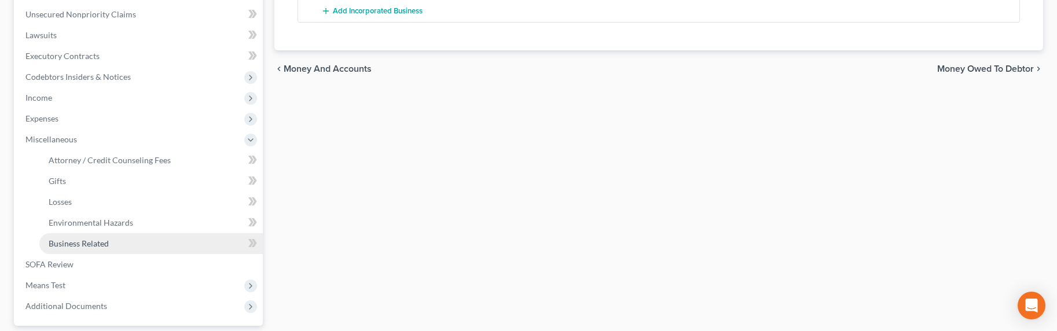
click at [68, 247] on span "Business Related" at bounding box center [79, 244] width 60 height 10
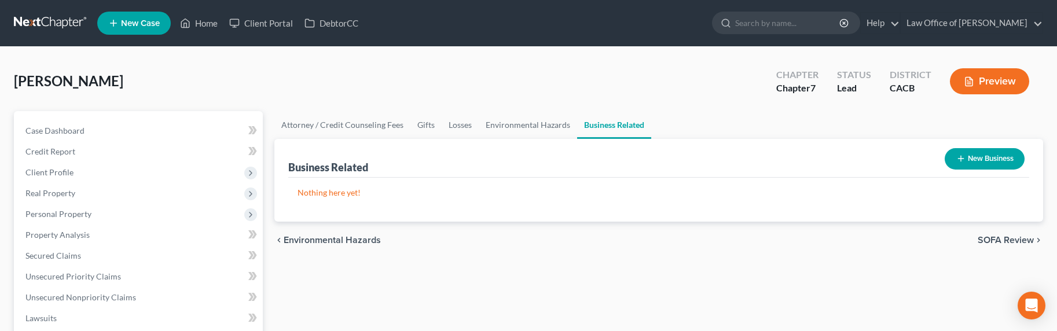
click at [936, 156] on button "New Business" at bounding box center [985, 158] width 80 height 21
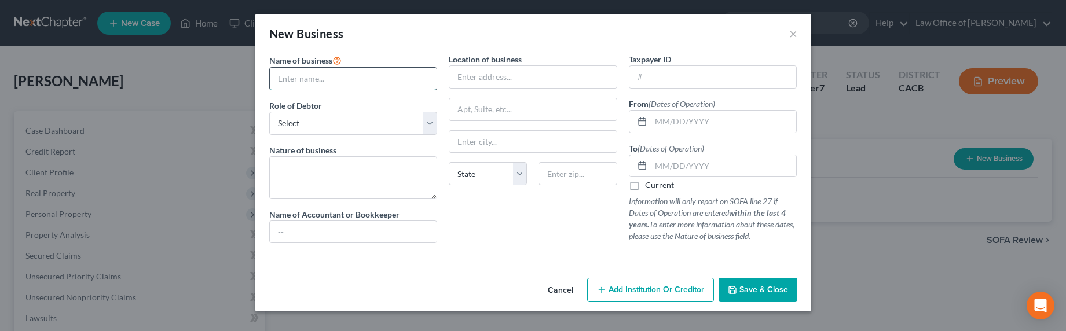
click at [366, 79] on input "text" at bounding box center [353, 79] width 167 height 22
paste input "Art B Construction Inc."
type input "Art B Construction Inc."
click at [311, 124] on select "Select A member of a limited liability company (LLC) or limited liability partn…" at bounding box center [353, 123] width 168 height 23
select select "officer"
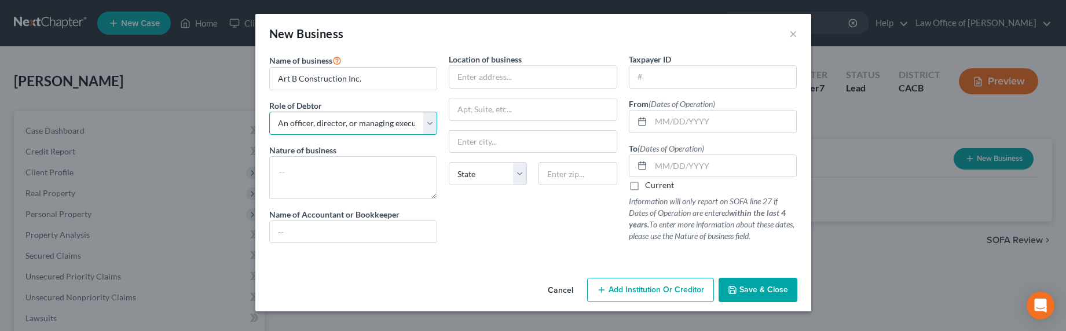
click at [269, 112] on select "Select A member of a limited liability company (LLC) or limited liability partn…" at bounding box center [353, 123] width 168 height 23
click at [299, 181] on textarea at bounding box center [353, 177] width 168 height 43
type textarea "Non-filing spouse contractor and showroom"
type input "CPA/Account"
click at [680, 122] on input "text" at bounding box center [724, 122] width 146 height 22
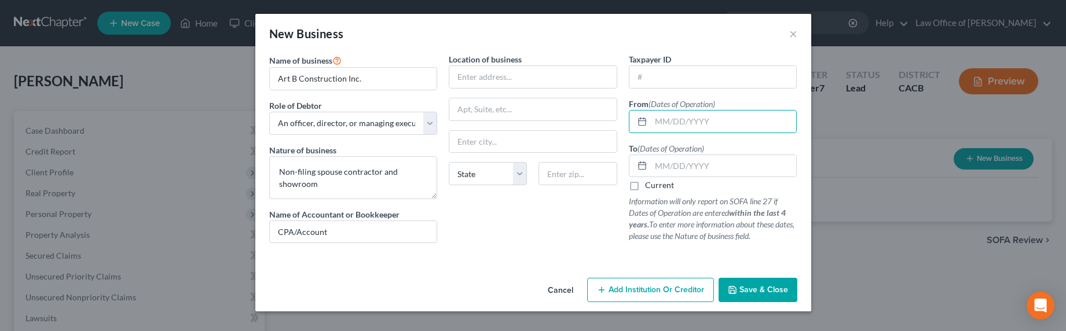
click at [747, 283] on button "Save & Close" at bounding box center [757, 290] width 79 height 24
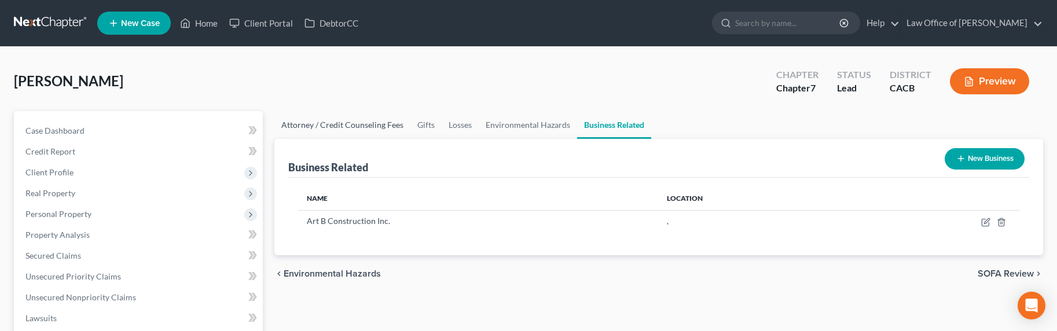
click at [372, 123] on link "Attorney / Credit Counseling Fees" at bounding box center [342, 125] width 136 height 28
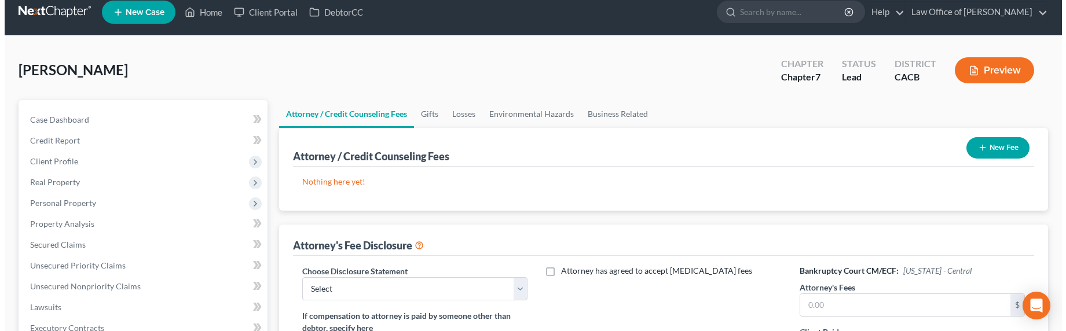
scroll to position [25, 0]
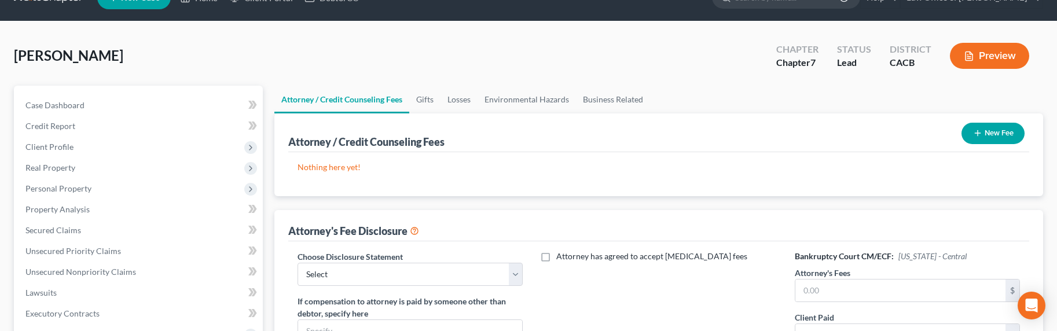
click at [936, 136] on button "New Fee" at bounding box center [993, 133] width 63 height 21
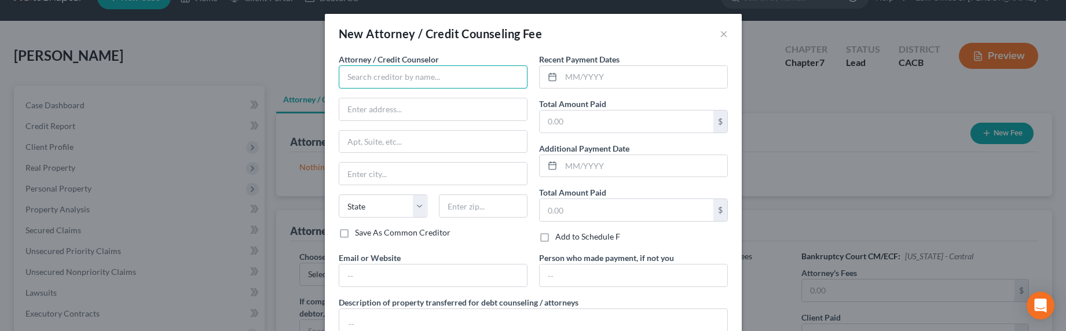
click at [486, 84] on input "text" at bounding box center [433, 76] width 189 height 23
type input "A"
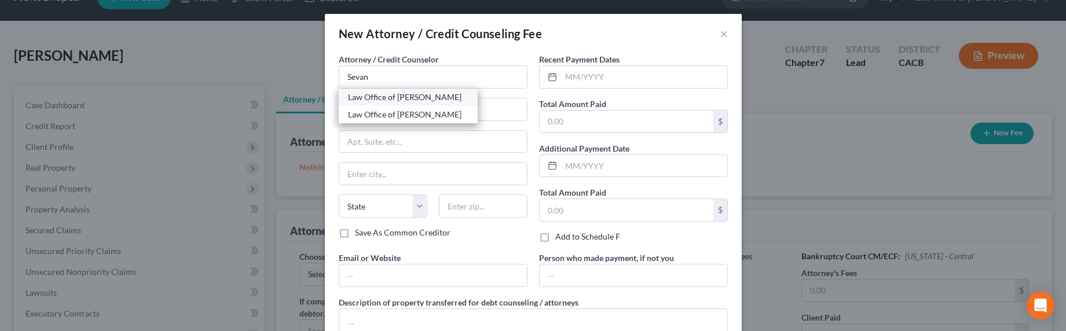
click at [388, 95] on div "Law Office of [PERSON_NAME]" at bounding box center [408, 97] width 120 height 12
type input "Law Office of [PERSON_NAME]"
type input "516 Burchett St., Suite 200"
type input "Glendale"
select select "4"
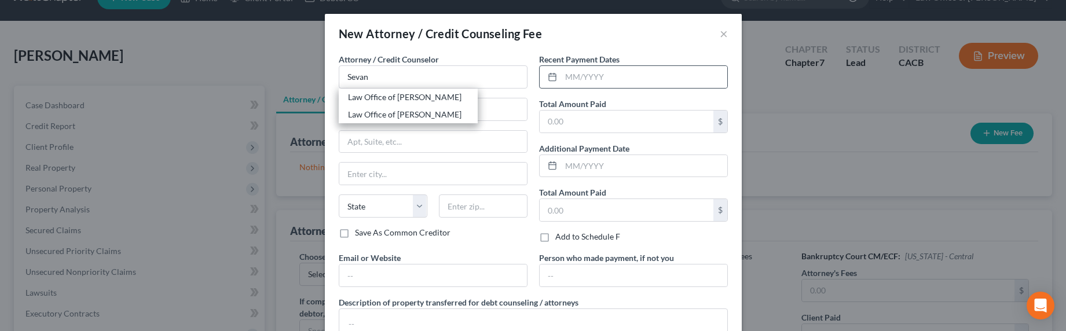
type input "91203"
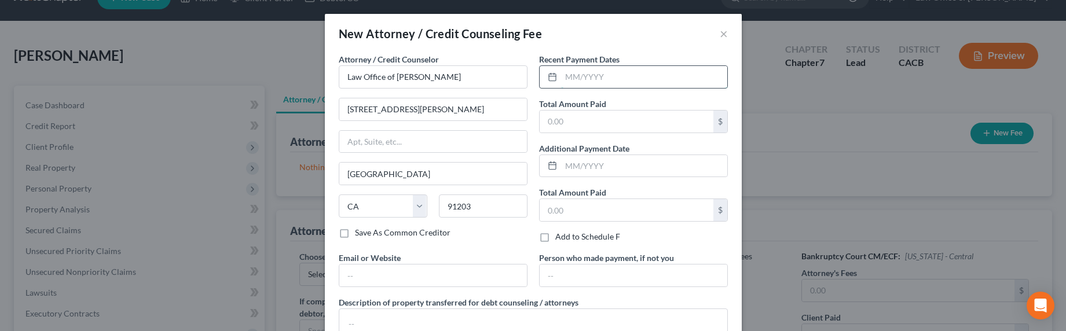
click at [575, 74] on input "text" at bounding box center [644, 77] width 166 height 22
type input "10/2025"
type input "2,000"
click at [395, 276] on input "text" at bounding box center [433, 276] width 188 height 22
type input "GorginianLaw.com"
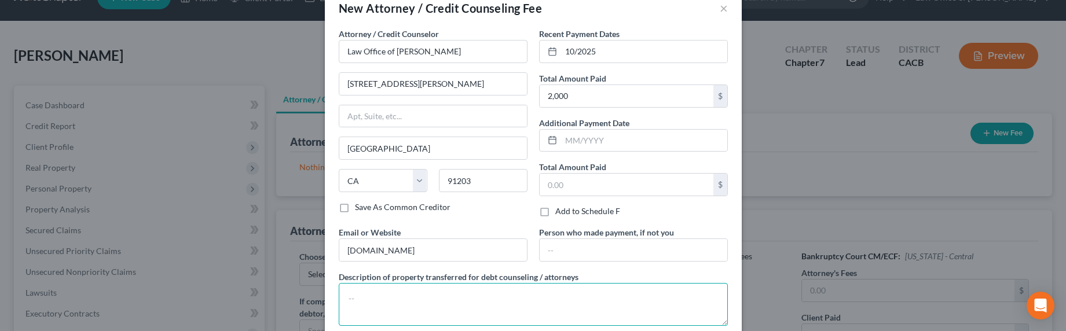
click at [492, 296] on textarea at bounding box center [533, 304] width 389 height 43
type textarea "Debtor's funds"
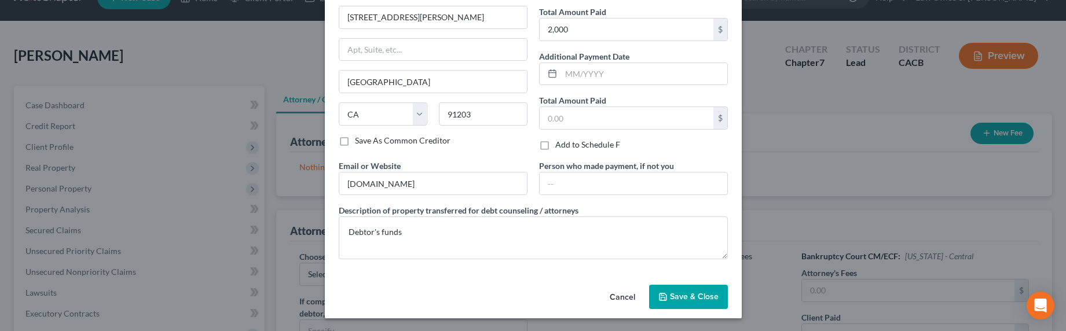
scroll to position [93, 0]
click at [701, 305] on button "Save & Close" at bounding box center [688, 296] width 79 height 24
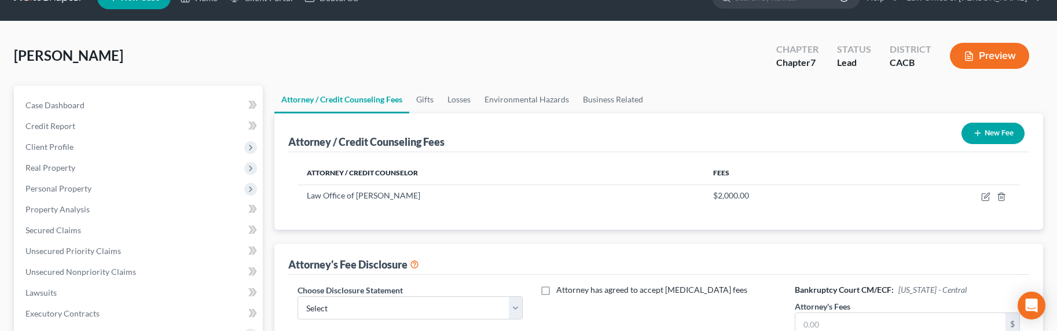
click at [936, 131] on button "New Fee" at bounding box center [993, 133] width 63 height 21
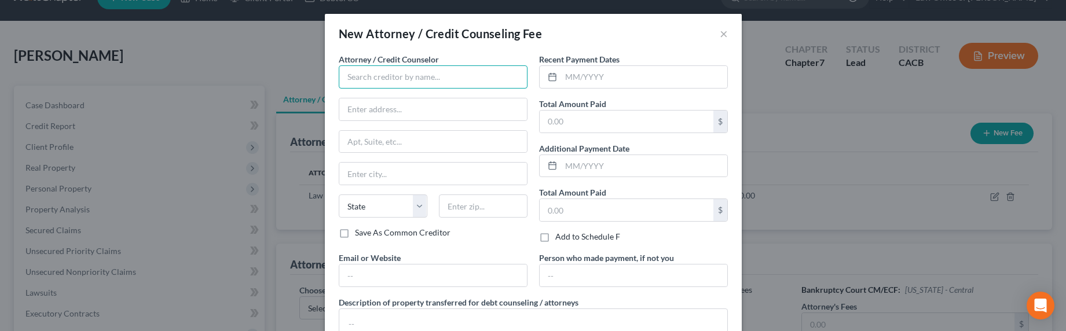
click at [364, 78] on input "text" at bounding box center [433, 76] width 189 height 23
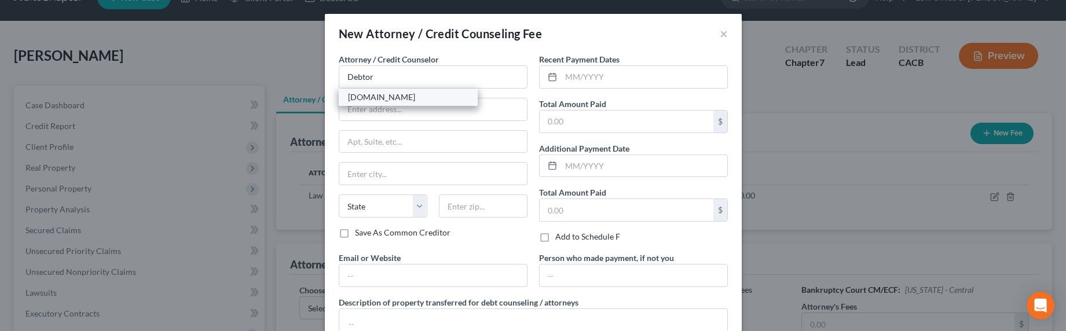
click at [381, 97] on div "DebtorCC.org" at bounding box center [408, 97] width 120 height 12
type input "DebtorCC.org"
type input "Online Course"
click at [594, 75] on input "text" at bounding box center [644, 77] width 166 height 22
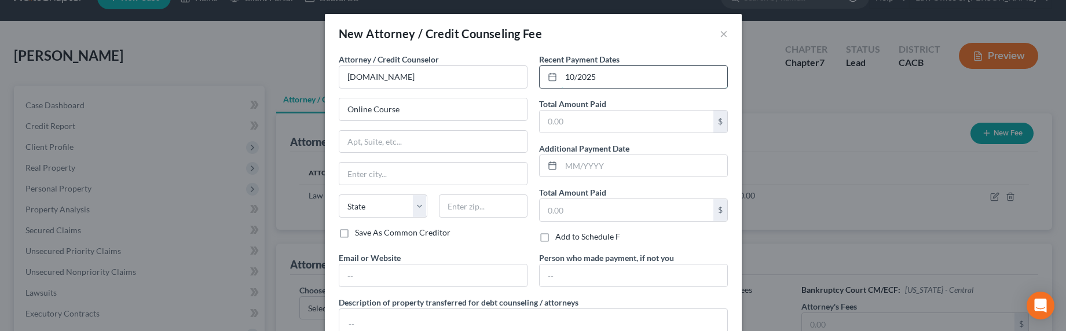
type input "10/2025"
type input "19.95"
type input "DebtorCC.org"
type textarea "Debtor's funds"
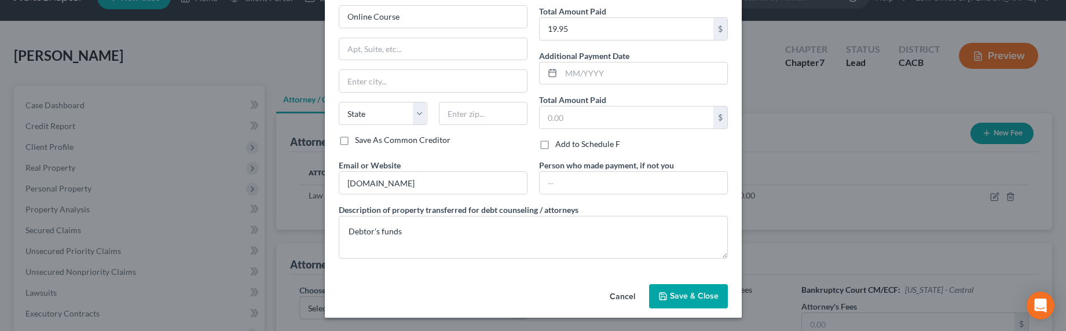
click at [679, 292] on span "Save & Close" at bounding box center [694, 296] width 49 height 10
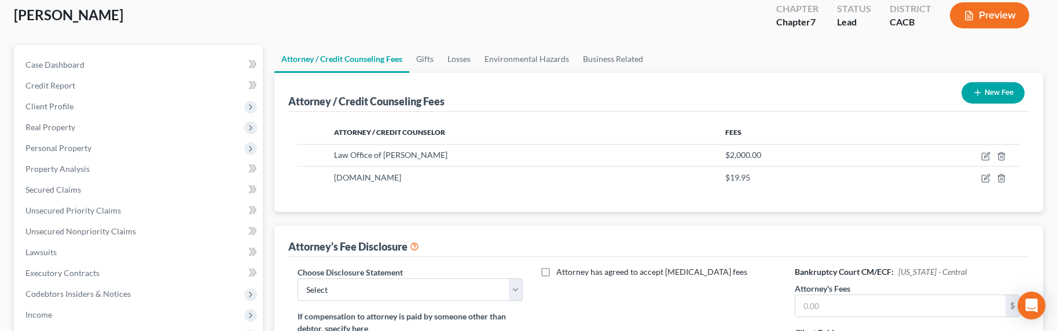
scroll to position [133, 0]
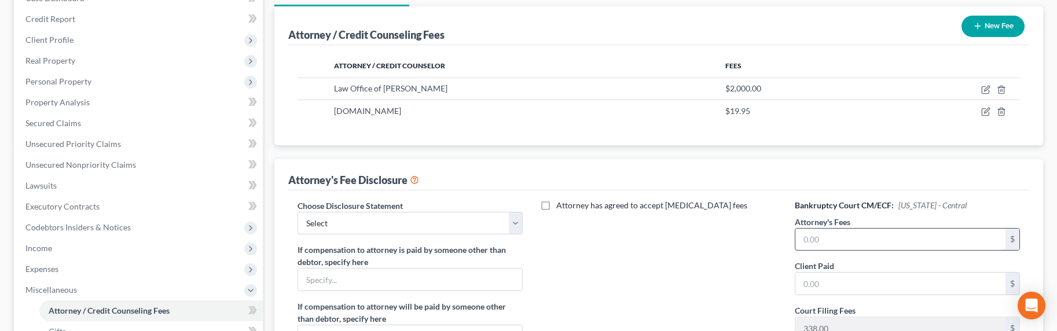
click at [880, 237] on input "text" at bounding box center [900, 240] width 211 height 22
type input "2,000"
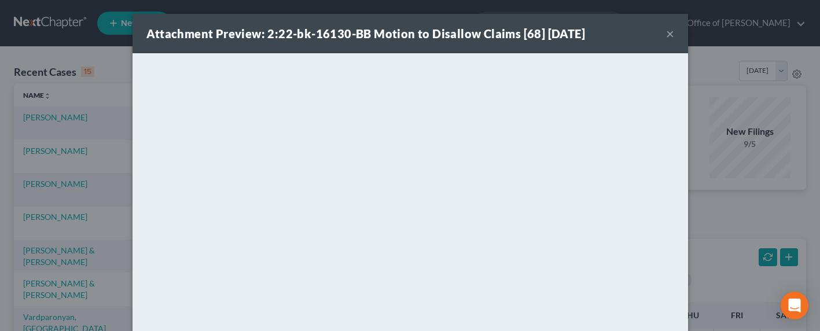
scroll to position [292, 0]
